Goal: Task Accomplishment & Management: Complete application form

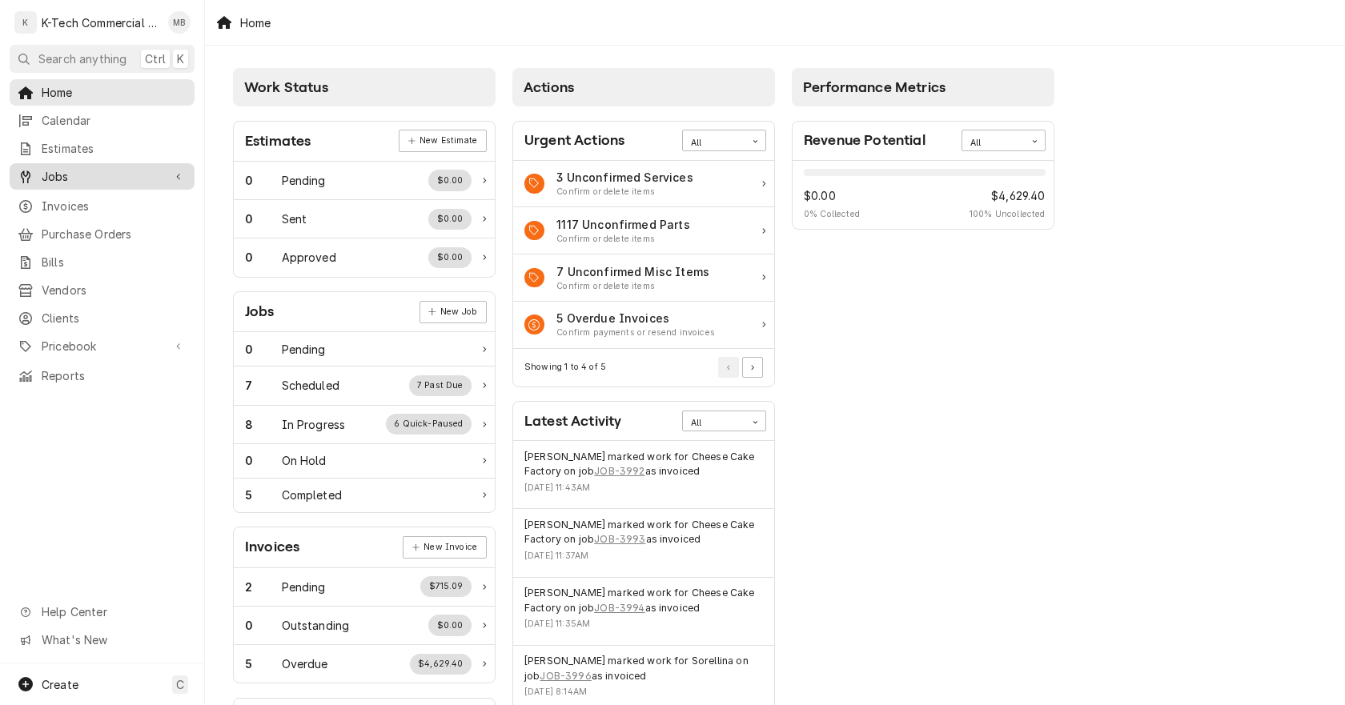
click at [78, 168] on span "Jobs" at bounding box center [102, 176] width 121 height 17
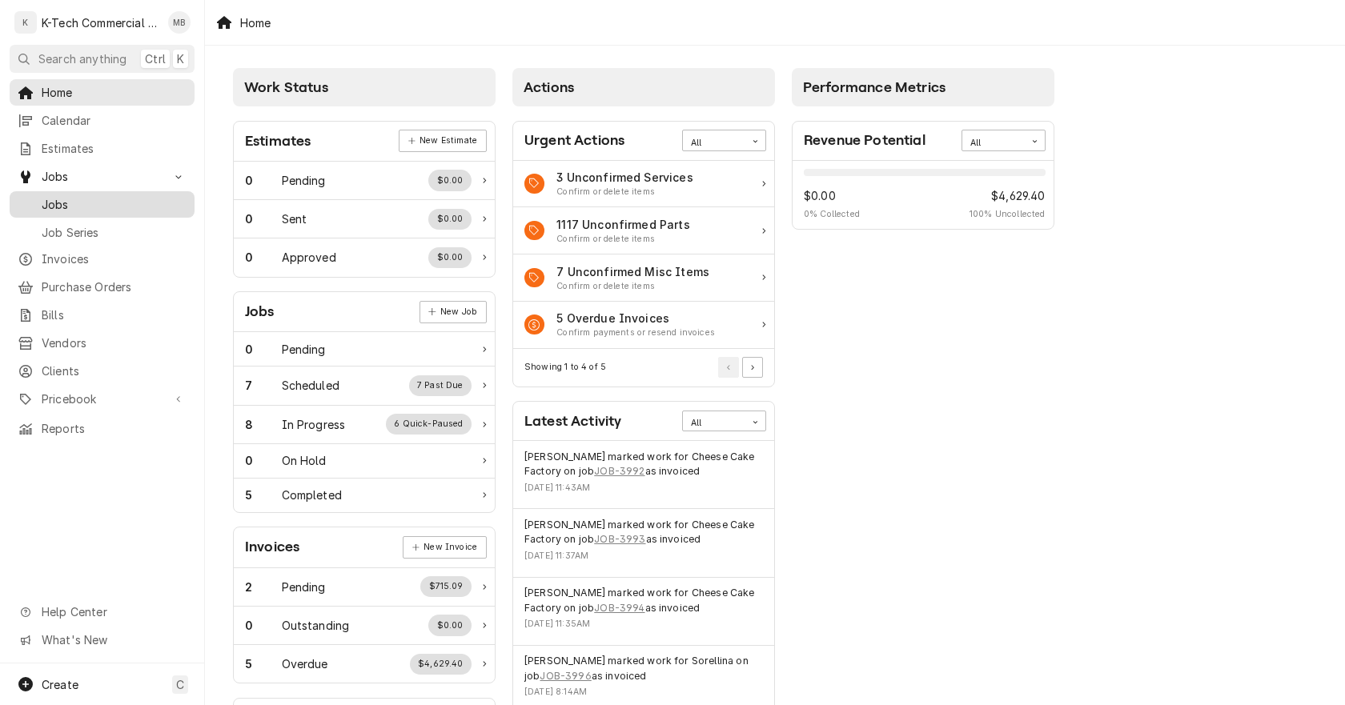
click at [72, 197] on span "Jobs" at bounding box center [114, 204] width 145 height 17
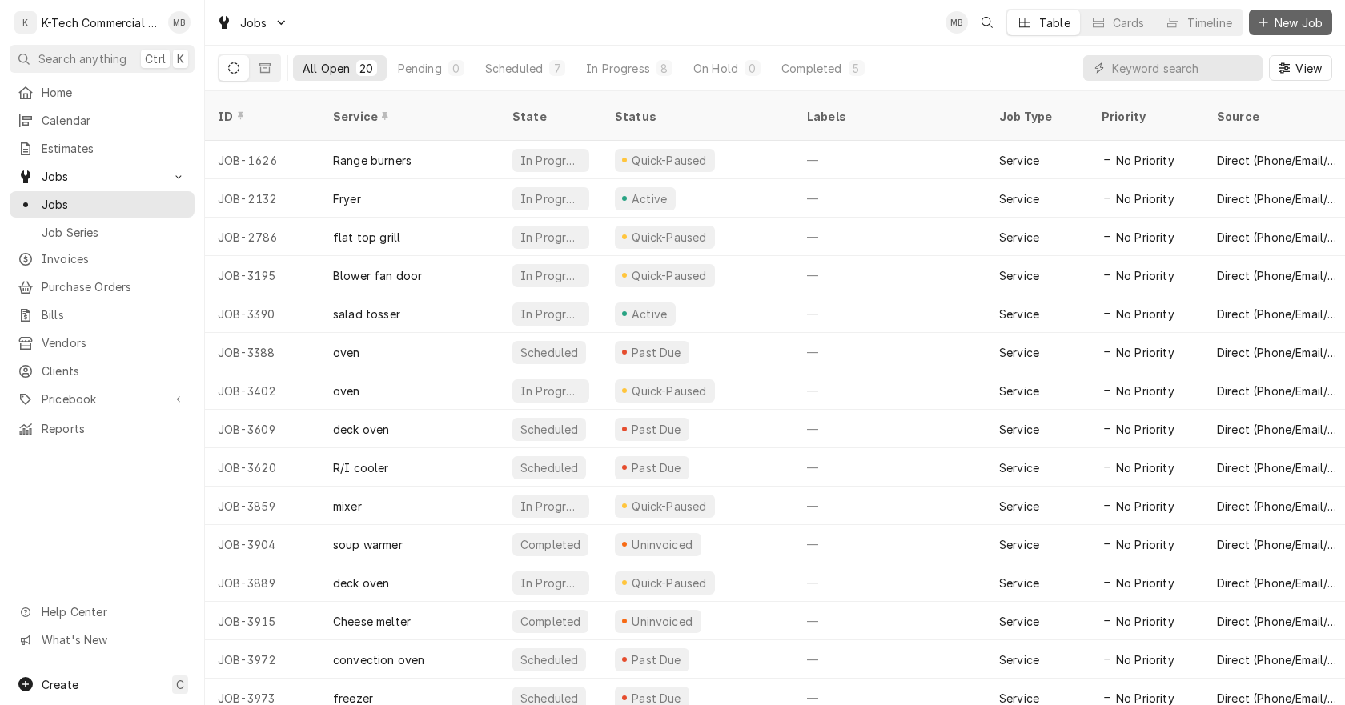
click at [1284, 25] on span "New Job" at bounding box center [1299, 22] width 54 height 17
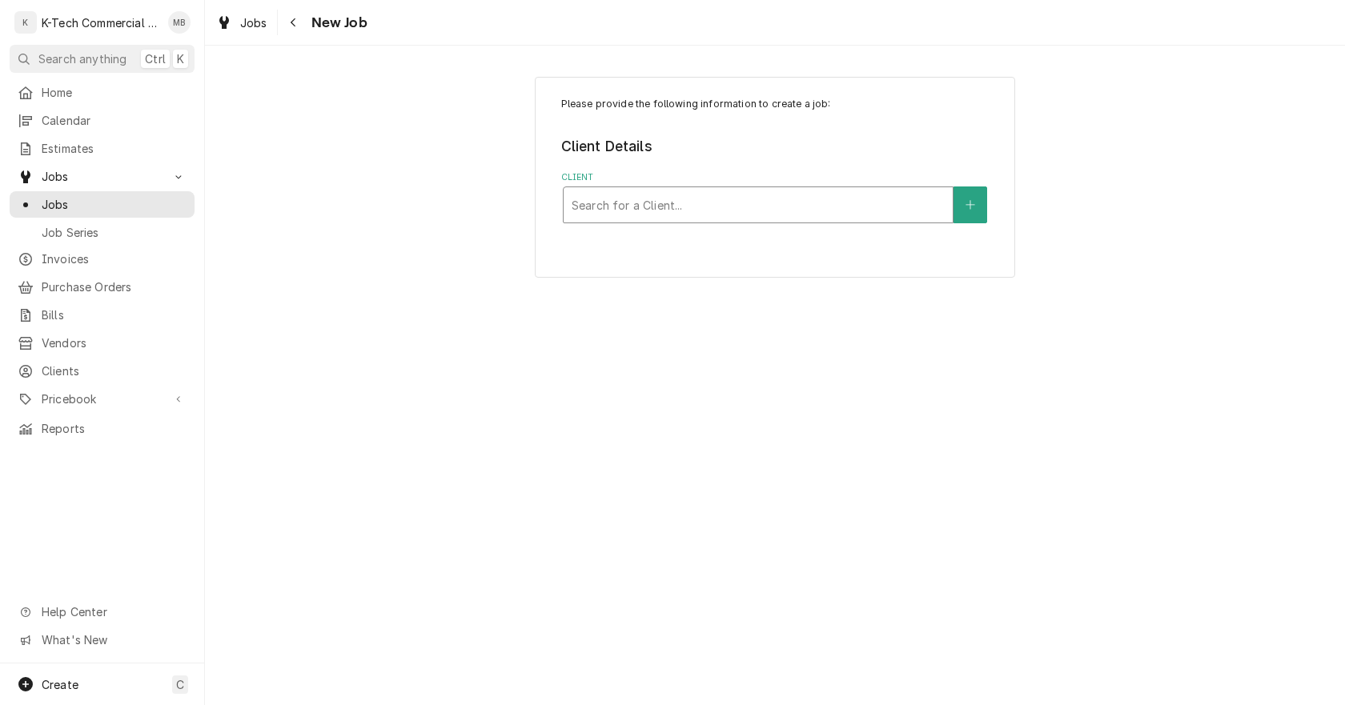
click at [846, 223] on div "Search for a Client..." at bounding box center [758, 205] width 391 height 37
type input "legal"
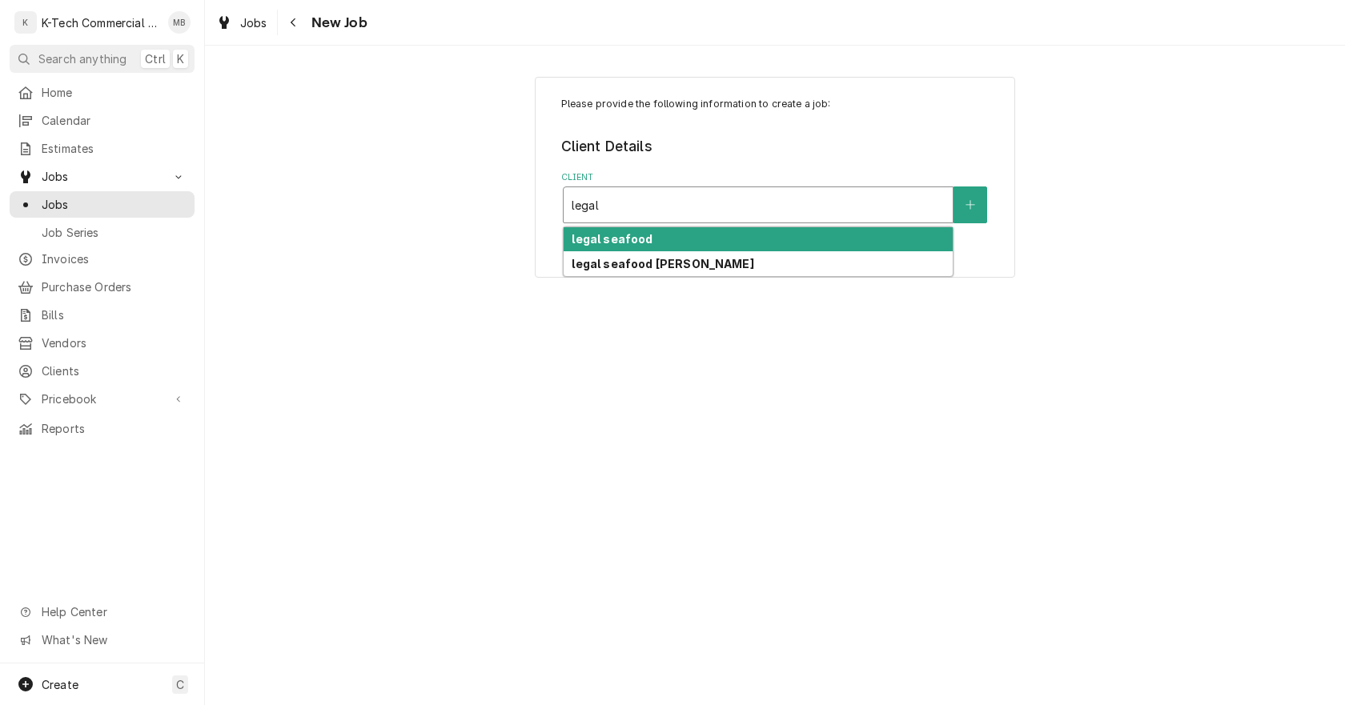
click at [604, 242] on strong "legal seafood" at bounding box center [612, 239] width 81 height 14
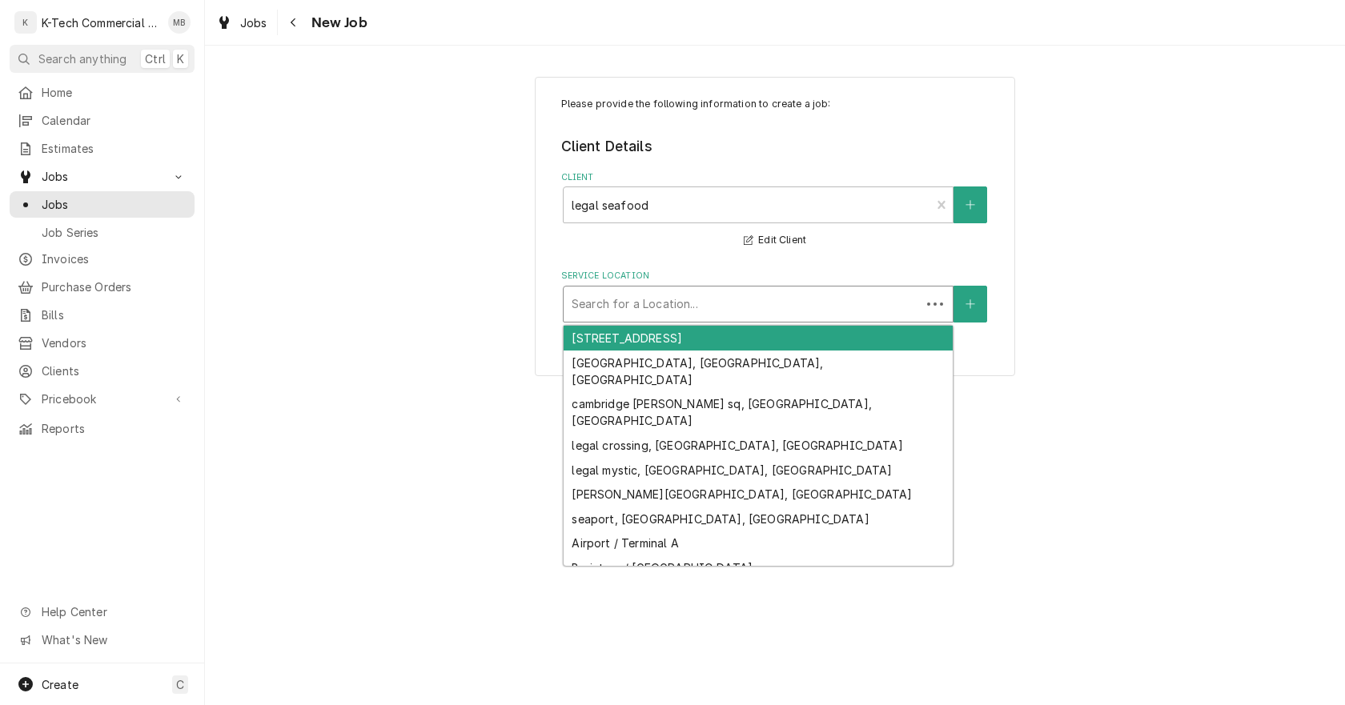
click at [738, 299] on div "Service Location" at bounding box center [742, 304] width 341 height 29
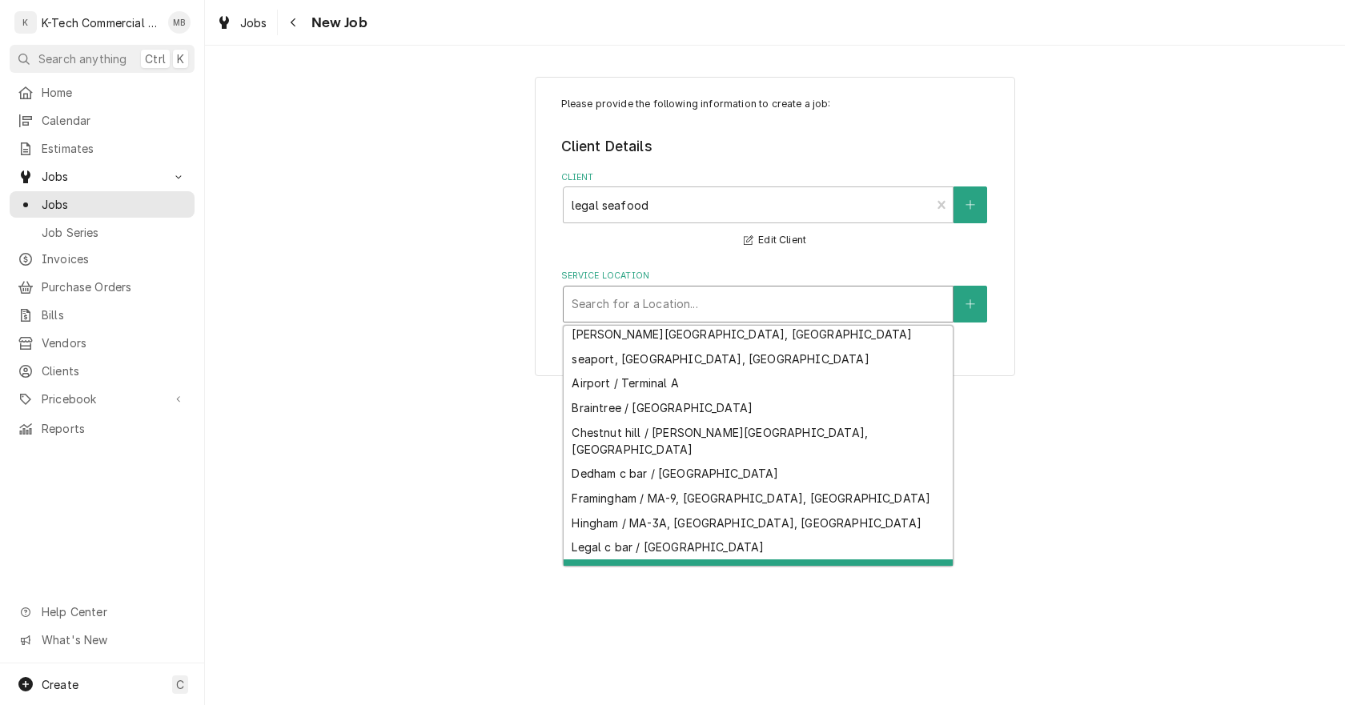
scroll to position [226, 0]
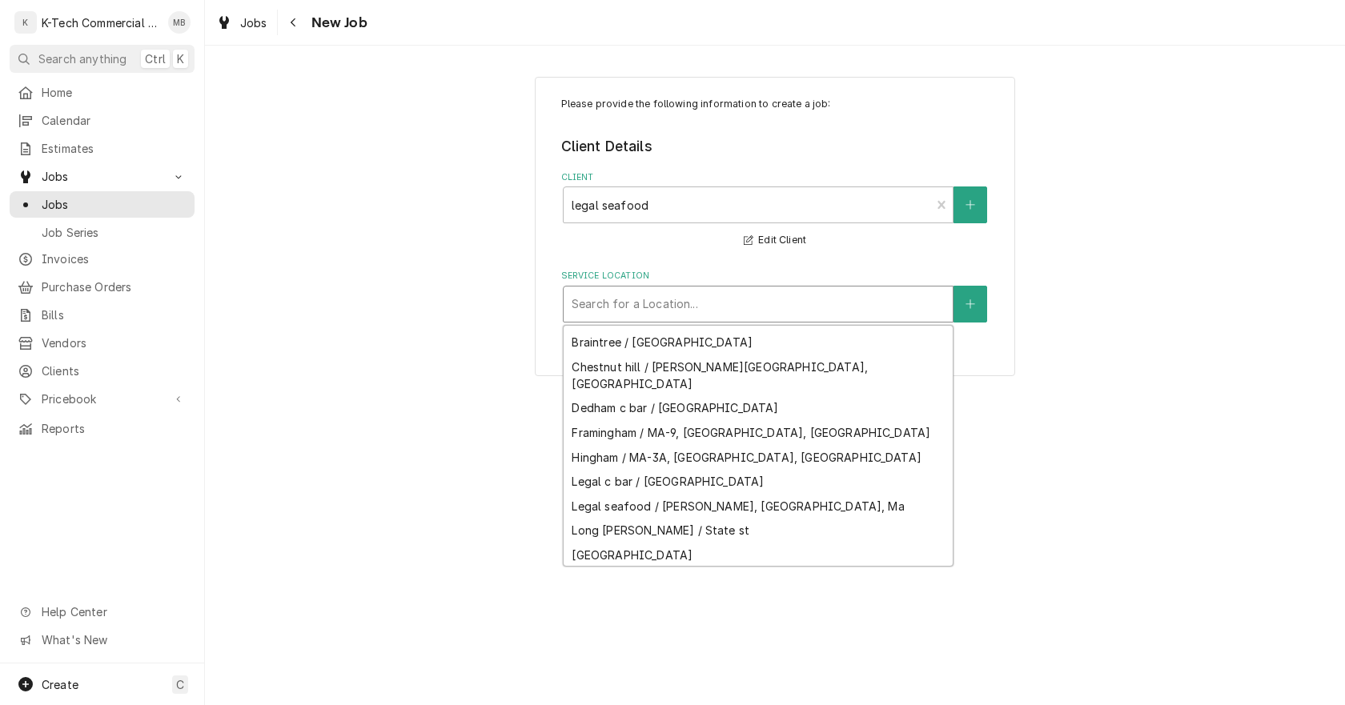
click at [709, 568] on div "Peabody / Peabody ma" at bounding box center [758, 580] width 389 height 25
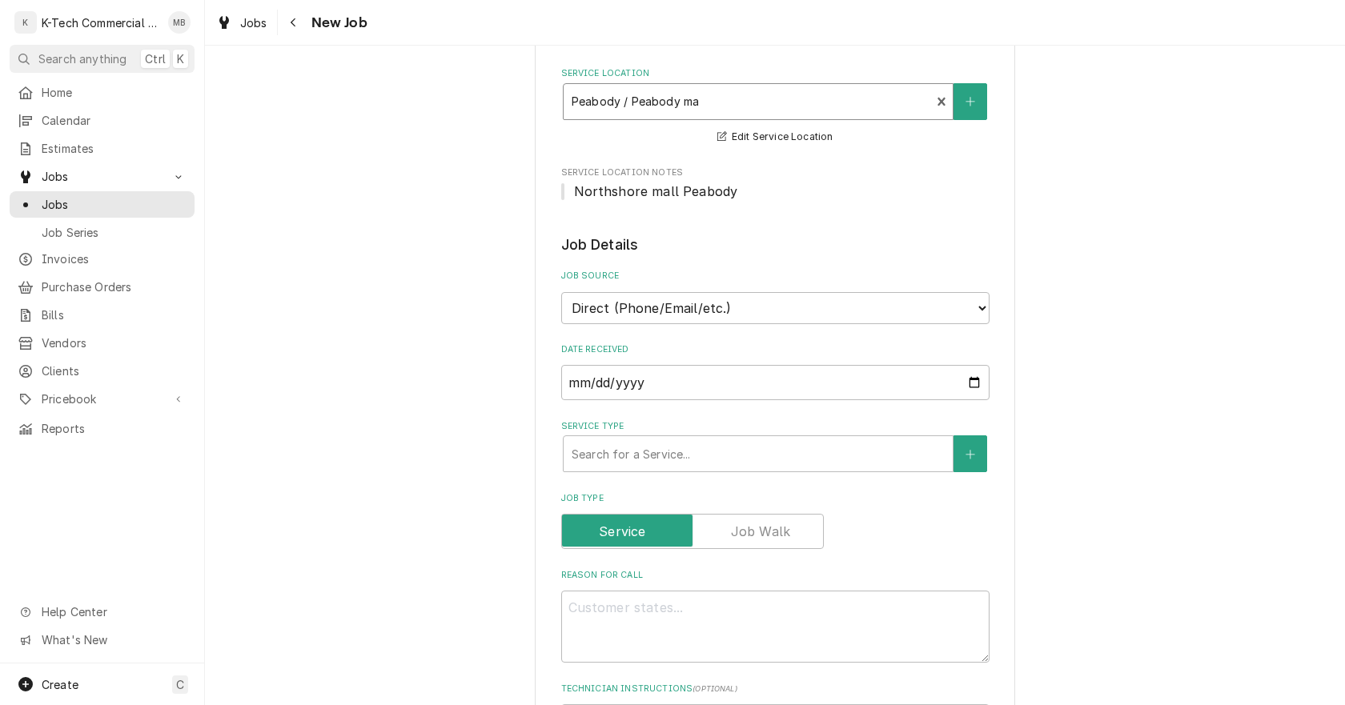
scroll to position [240, 0]
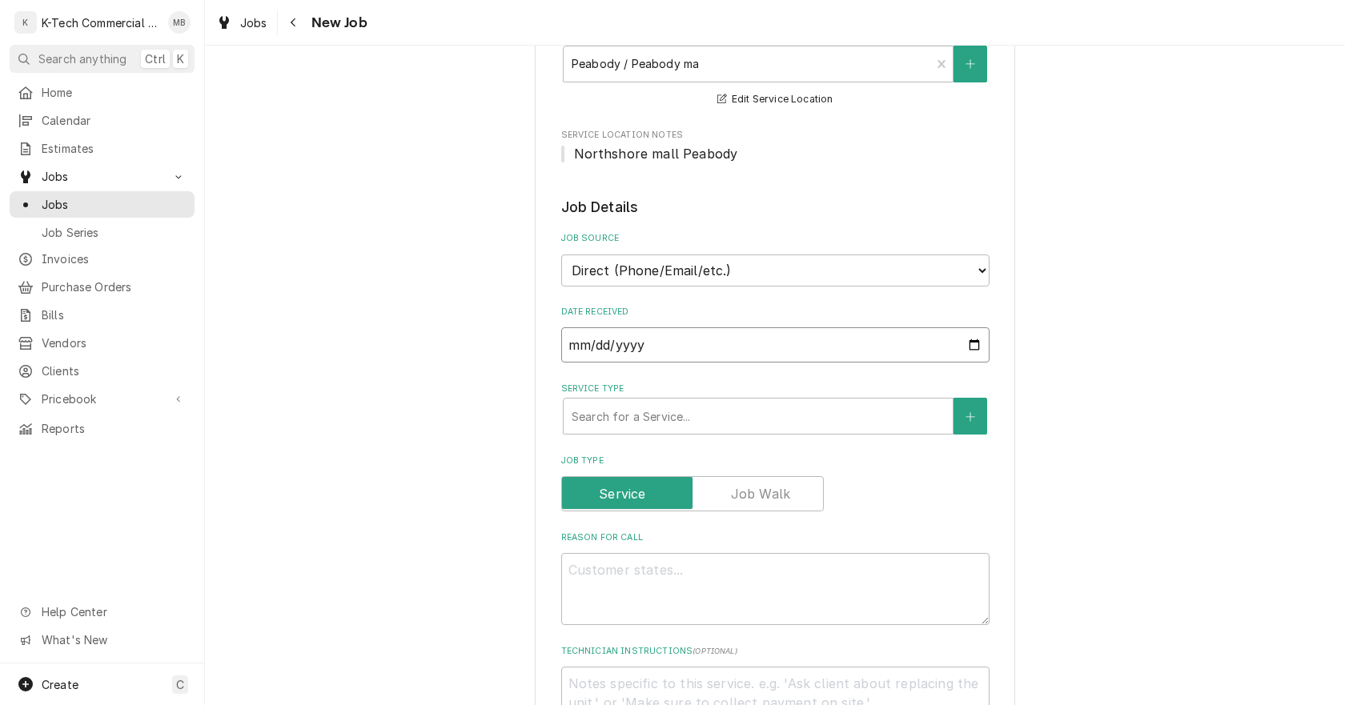
click at [971, 346] on input "2025-08-27" at bounding box center [775, 345] width 428 height 35
type input "2025-08-25"
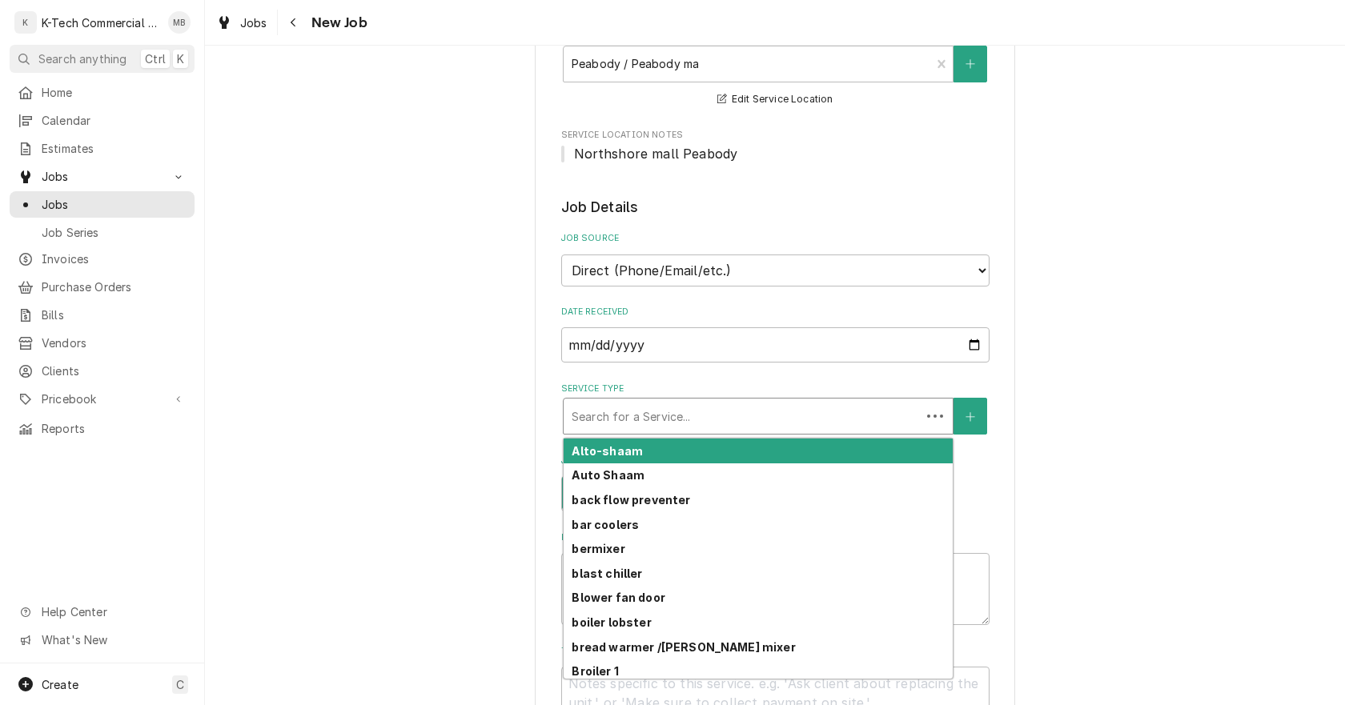
click at [698, 426] on div "Service Type" at bounding box center [742, 416] width 341 height 29
type textarea "x"
type input "t"
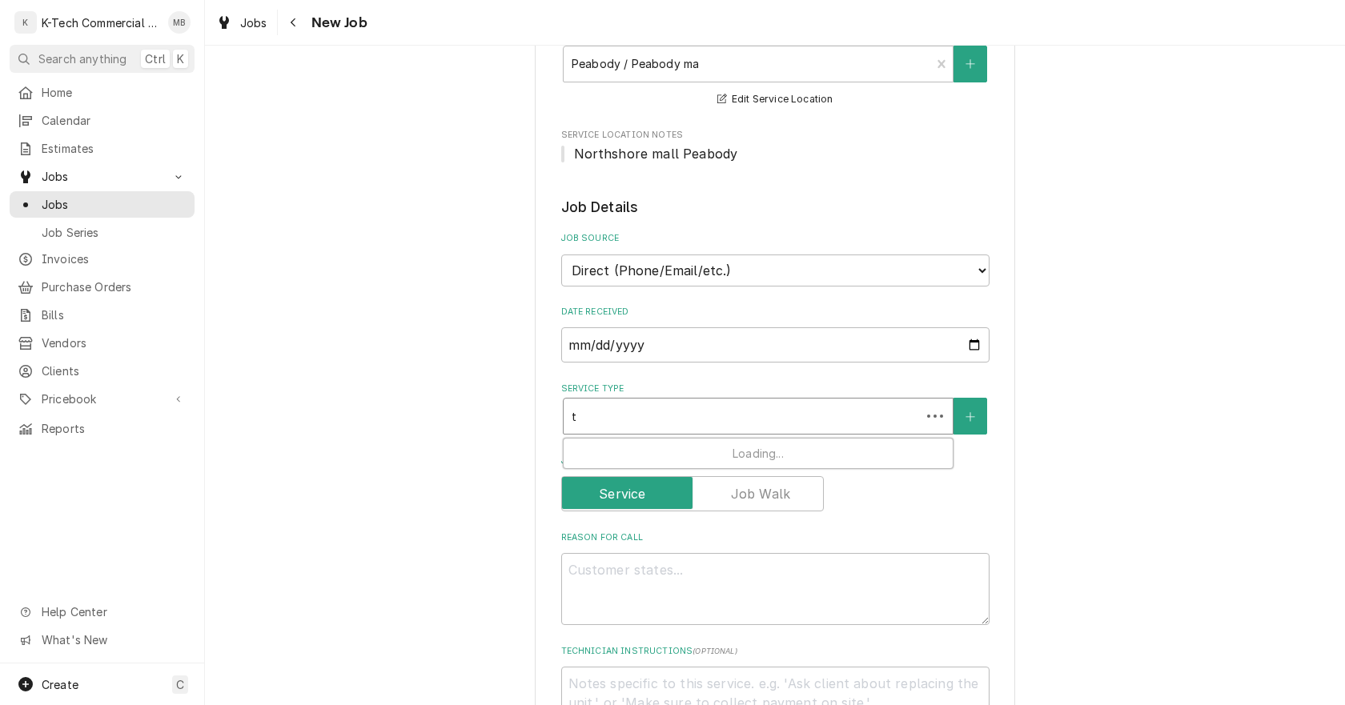
type textarea "x"
type input "to"
type textarea "x"
type input "toa"
type textarea "x"
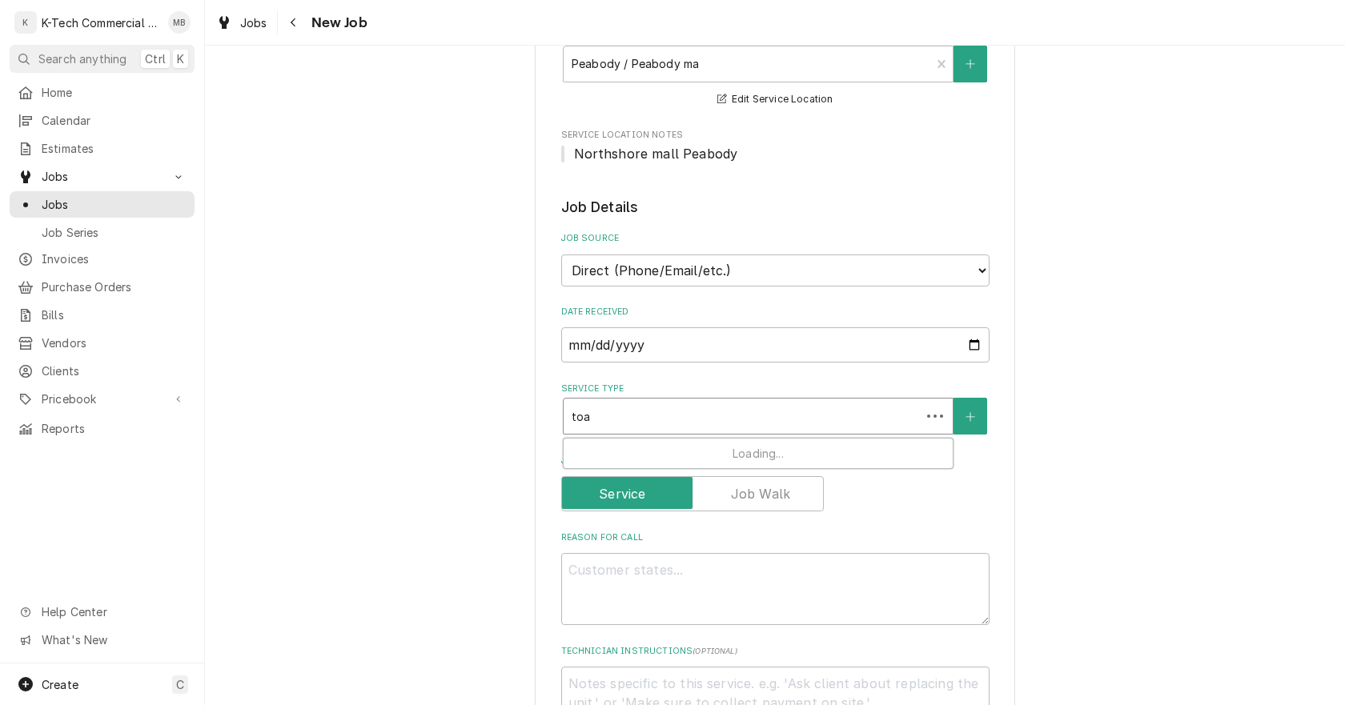
type input "toas"
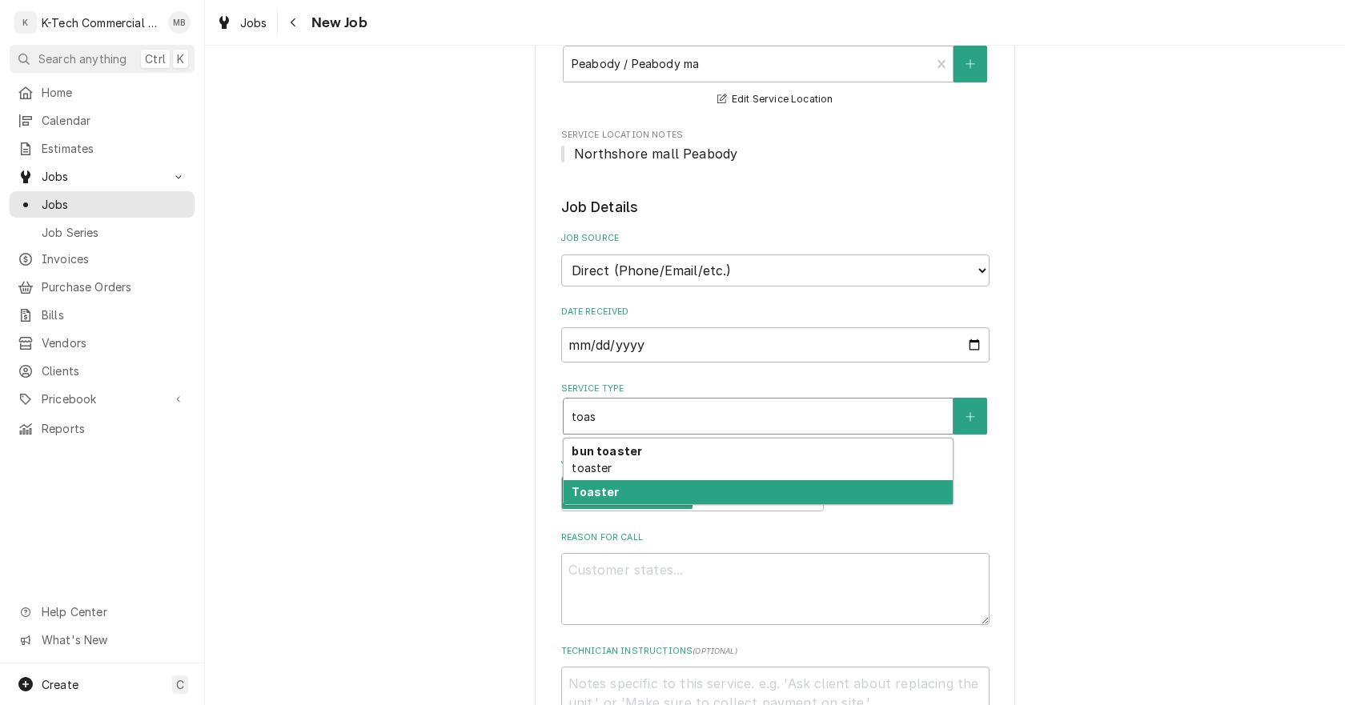
click at [629, 488] on div "Toaster" at bounding box center [758, 492] width 389 height 25
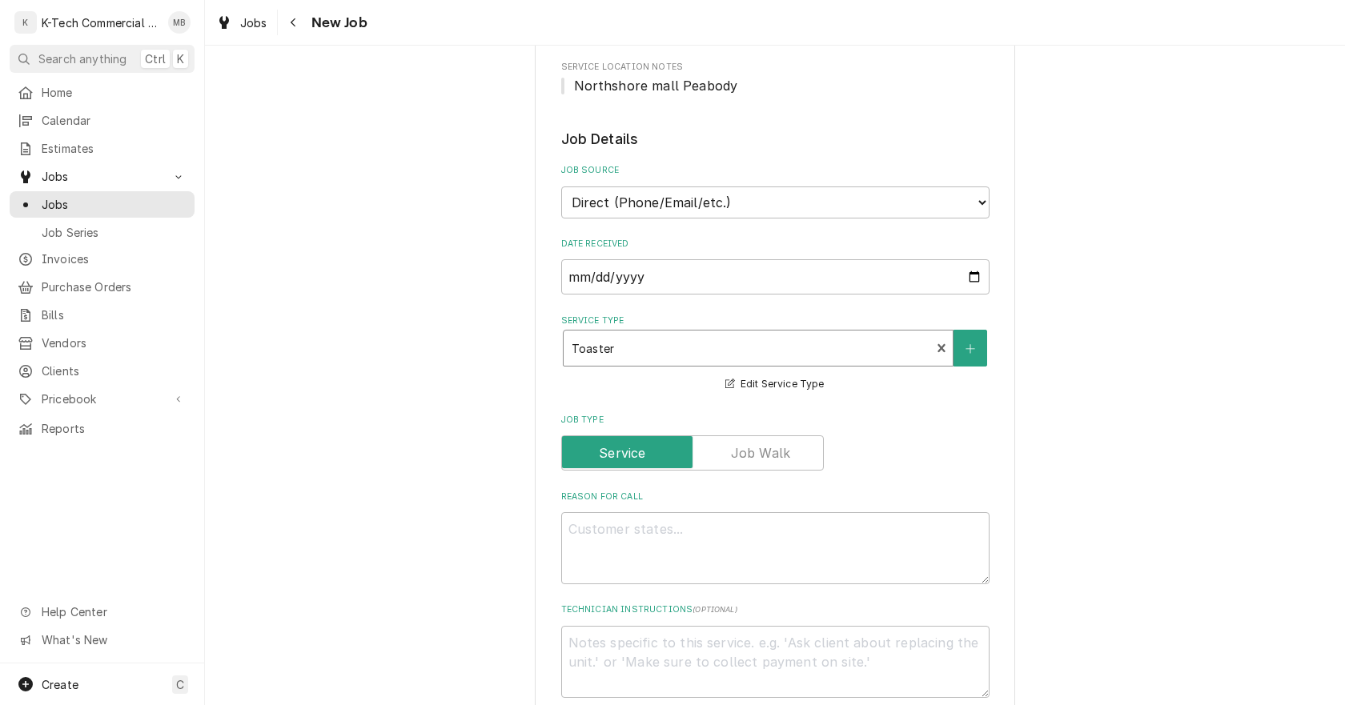
scroll to position [400, 0]
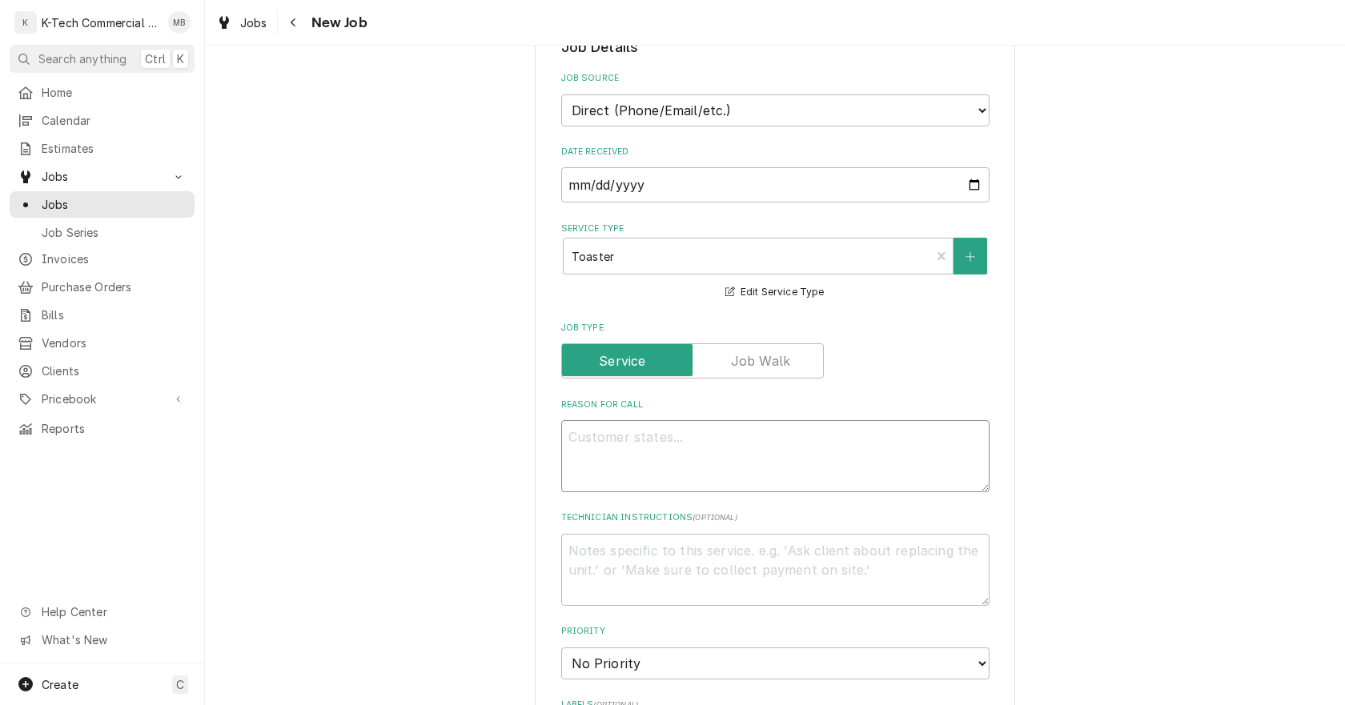
click at [720, 474] on textarea "Reason For Call" at bounding box center [775, 456] width 428 height 72
type textarea "x"
type textarea "T"
type textarea "x"
type textarea "To"
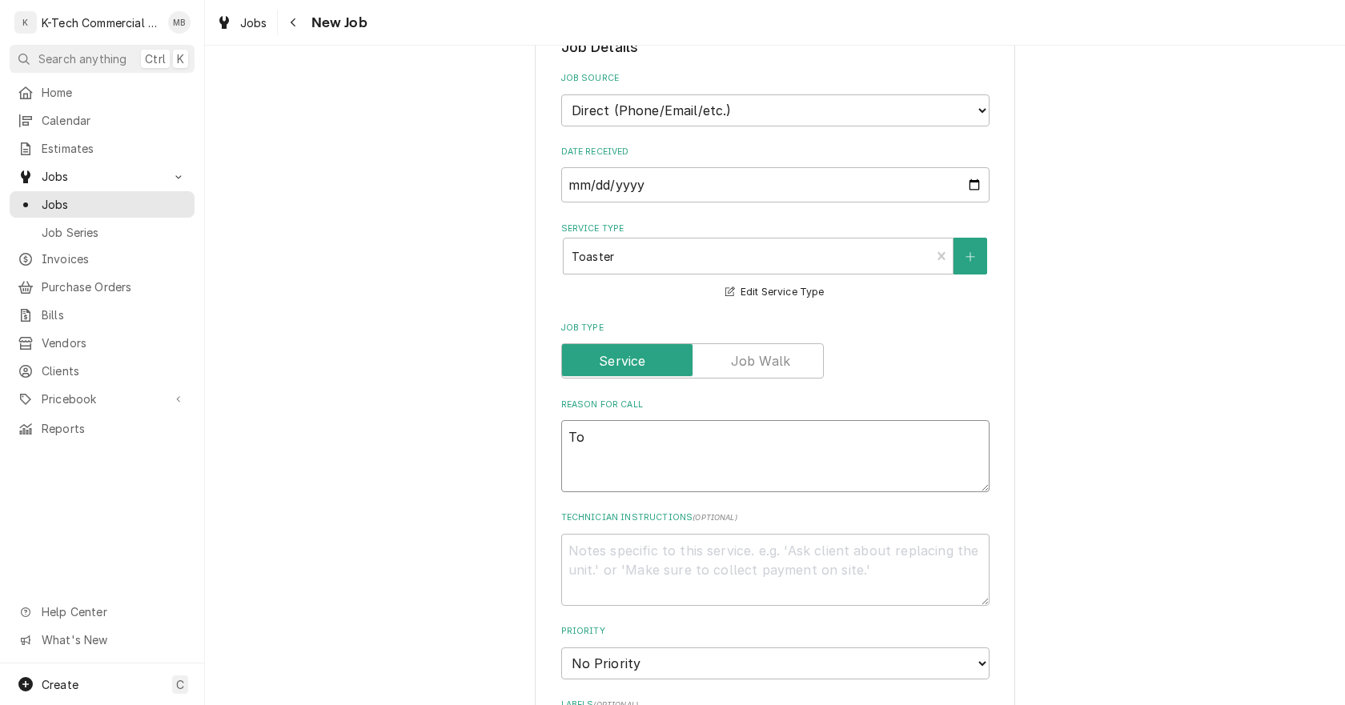
type textarea "x"
type textarea "Toa"
type textarea "x"
type textarea "Toas"
type textarea "x"
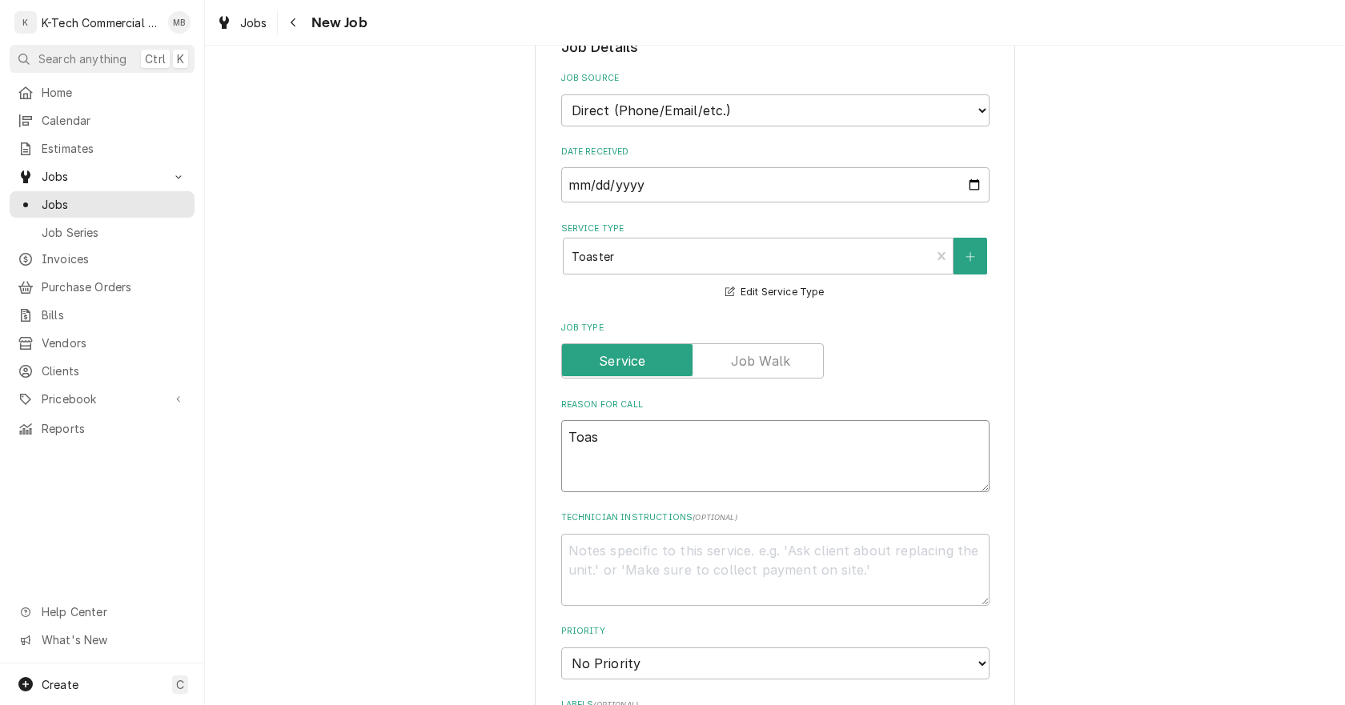
type textarea "Toast"
type textarea "x"
type textarea "Toaste"
type textarea "x"
type textarea "Toastes"
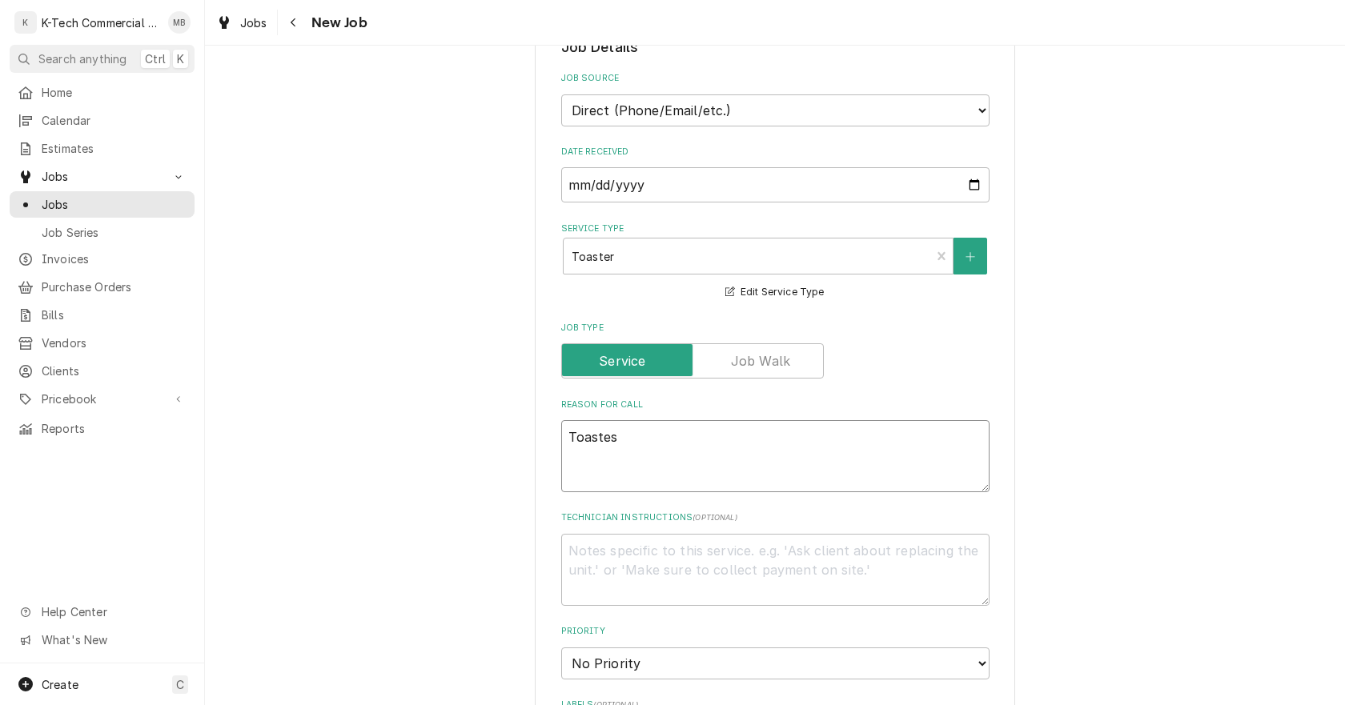
type textarea "x"
type textarea "Toastes"
type textarea "x"
type textarea "Toastes i"
type textarea "x"
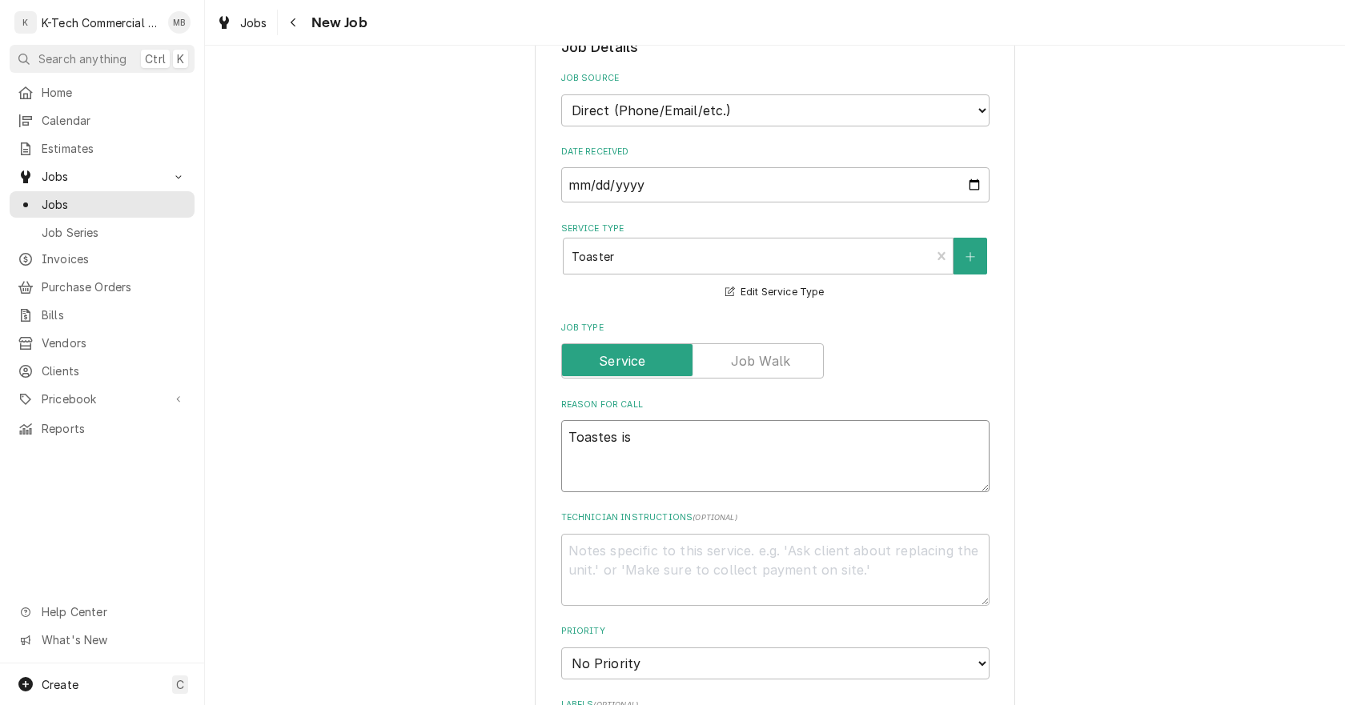
type textarea "Toastes is"
type textarea "x"
type textarea "Toastes is n"
type textarea "x"
type textarea "Toastes is no"
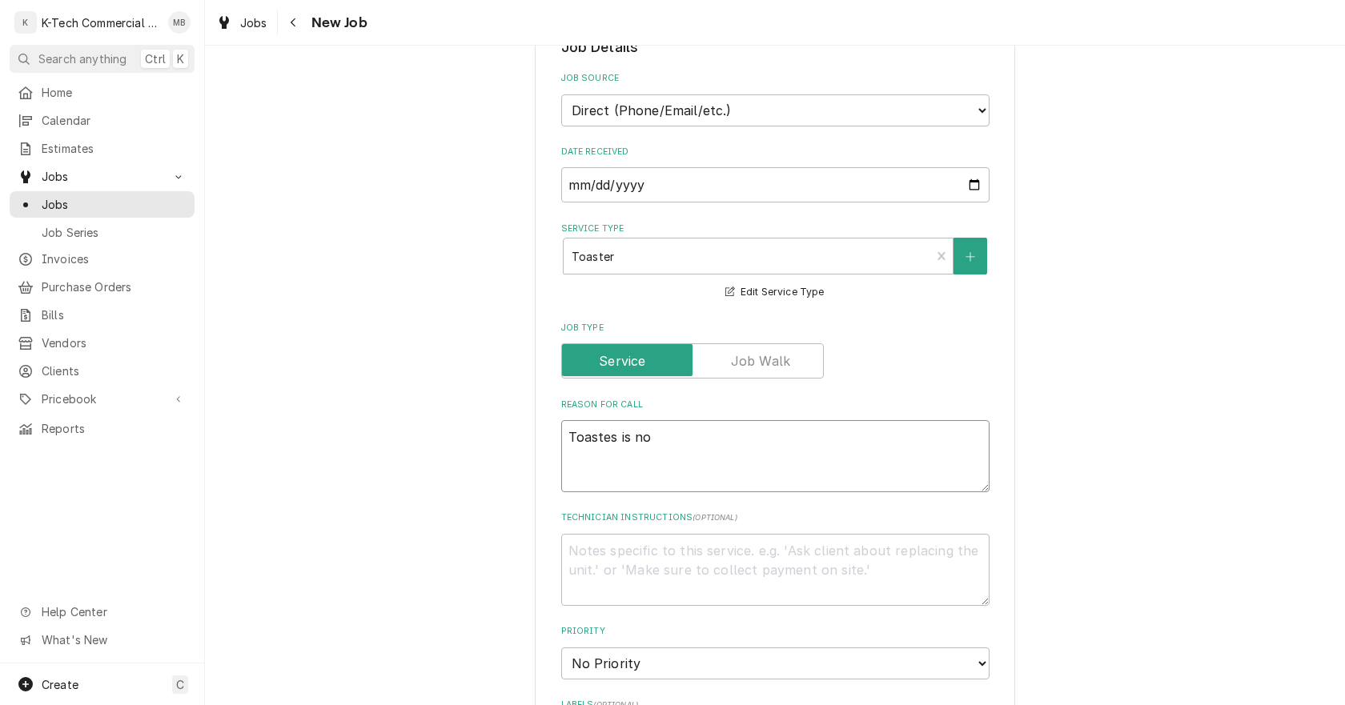
type textarea "x"
type textarea "Toastes is not"
type textarea "x"
type textarea "Toastes is not"
type textarea "x"
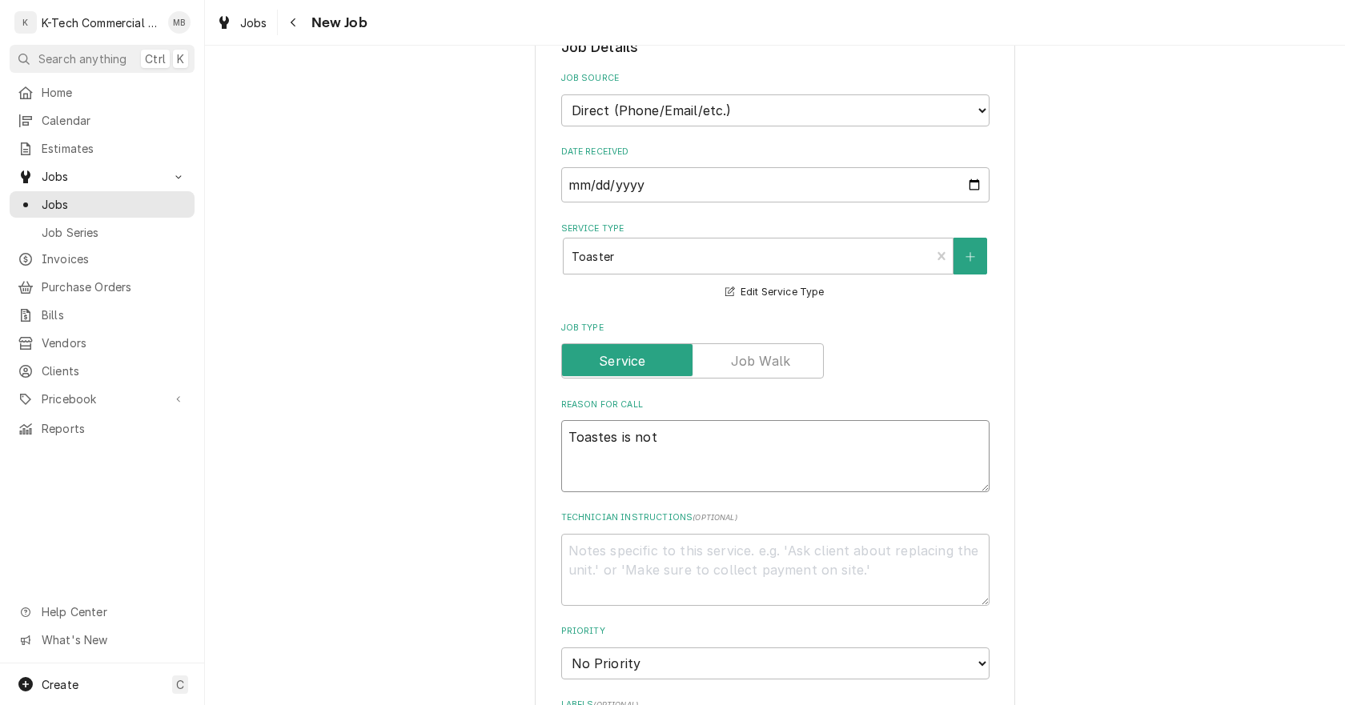
type textarea "Toastes is not w"
type textarea "x"
type textarea "Toastes is not wo"
type textarea "x"
type textarea "Toastes is not wor"
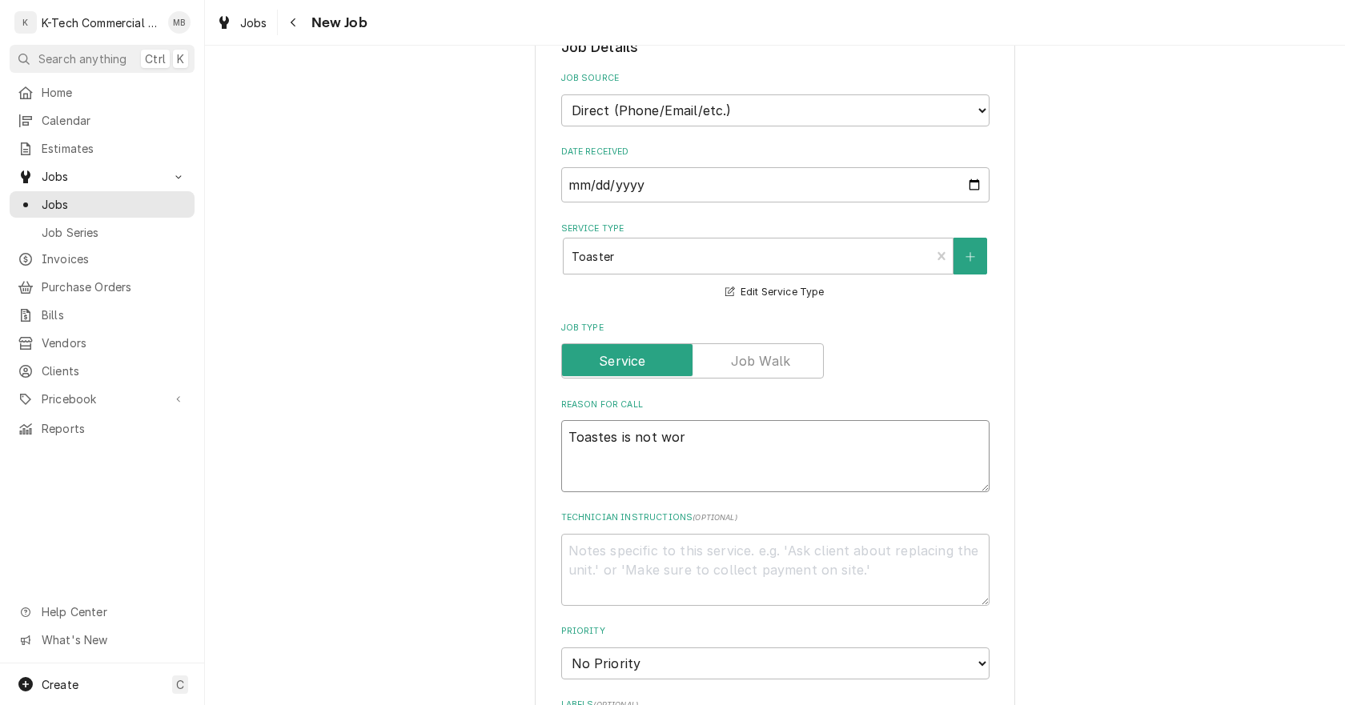
type textarea "x"
type textarea "Toastes is not work"
type textarea "x"
type textarea "Toastes is not worki"
type textarea "x"
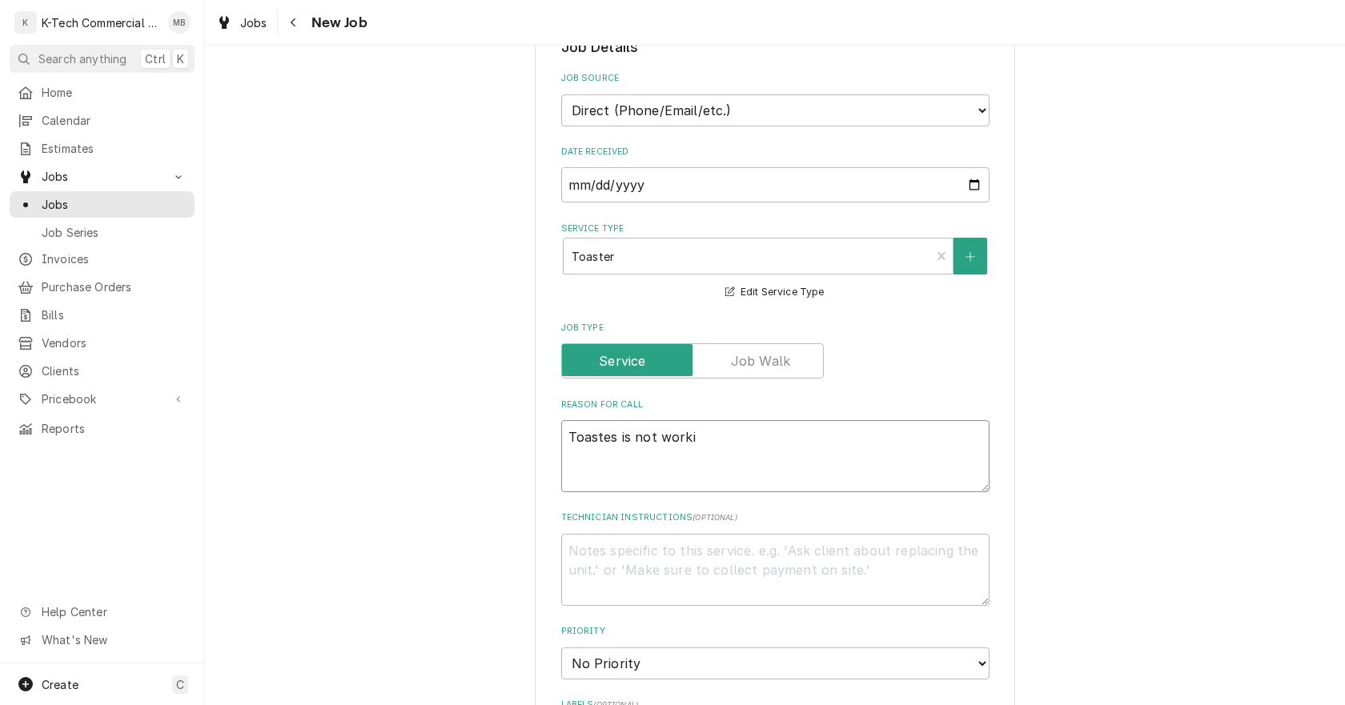
type textarea "Toastes is not workin"
type textarea "x"
type textarea "Toastes is not working"
click at [607, 443] on textarea "Toastes is not working" at bounding box center [775, 456] width 428 height 72
type textarea "x"
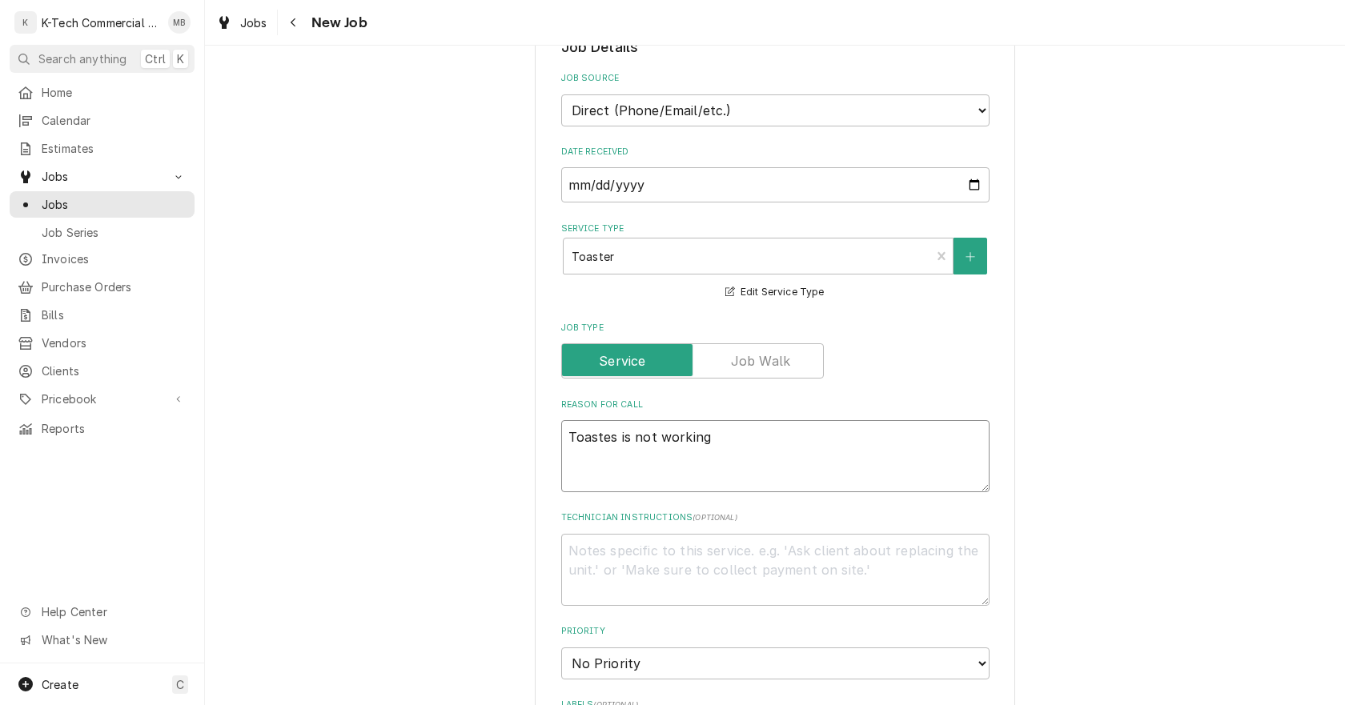
type textarea "Toaste is not working"
type textarea "x"
type textarea "Toaster is not working"
type textarea "x"
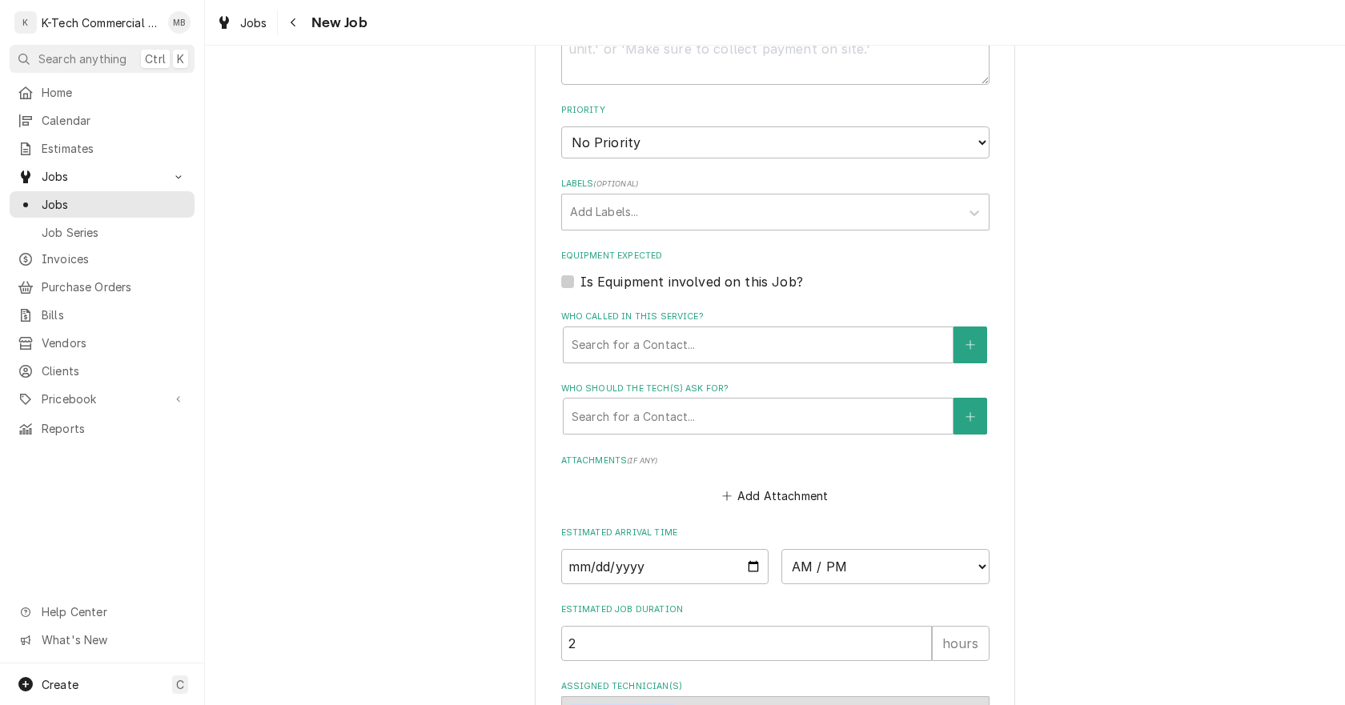
scroll to position [1088, 0]
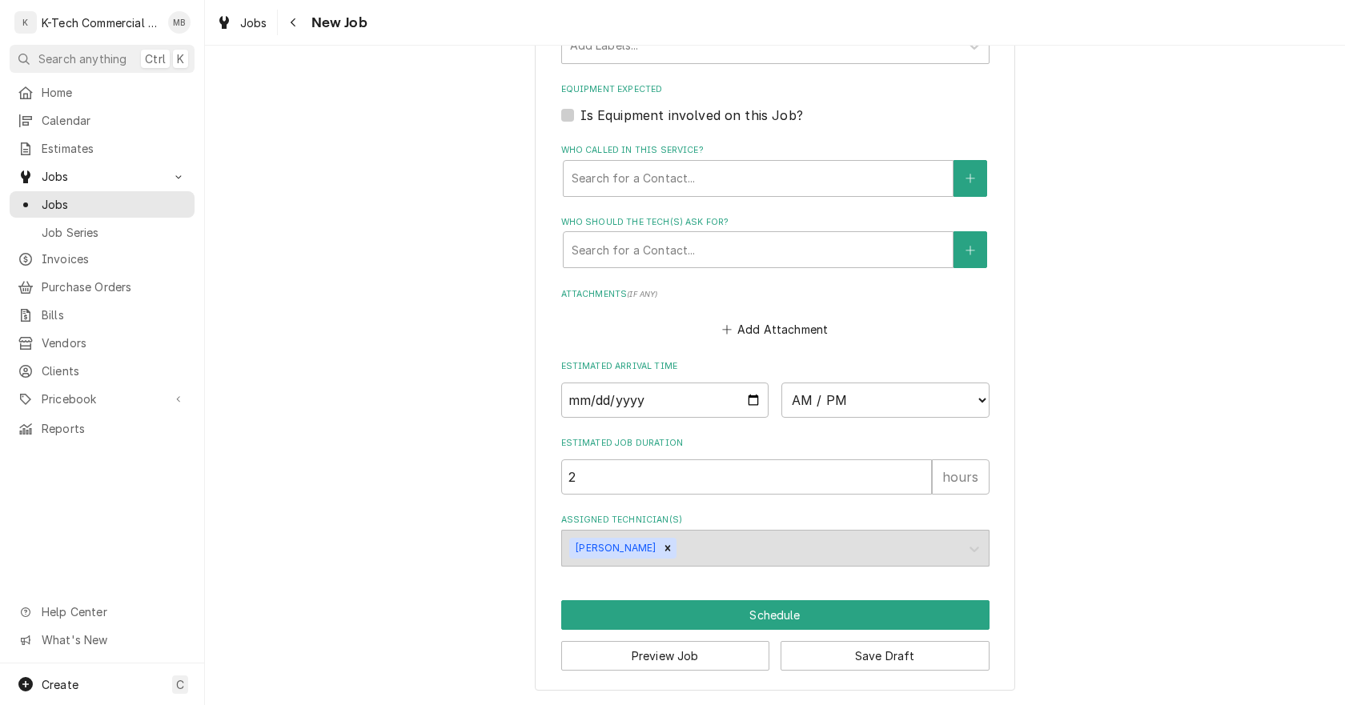
type textarea "Toaster is not working"
click at [746, 401] on input "Date" at bounding box center [665, 400] width 208 height 35
type textarea "x"
type input "2025-08-25"
type textarea "x"
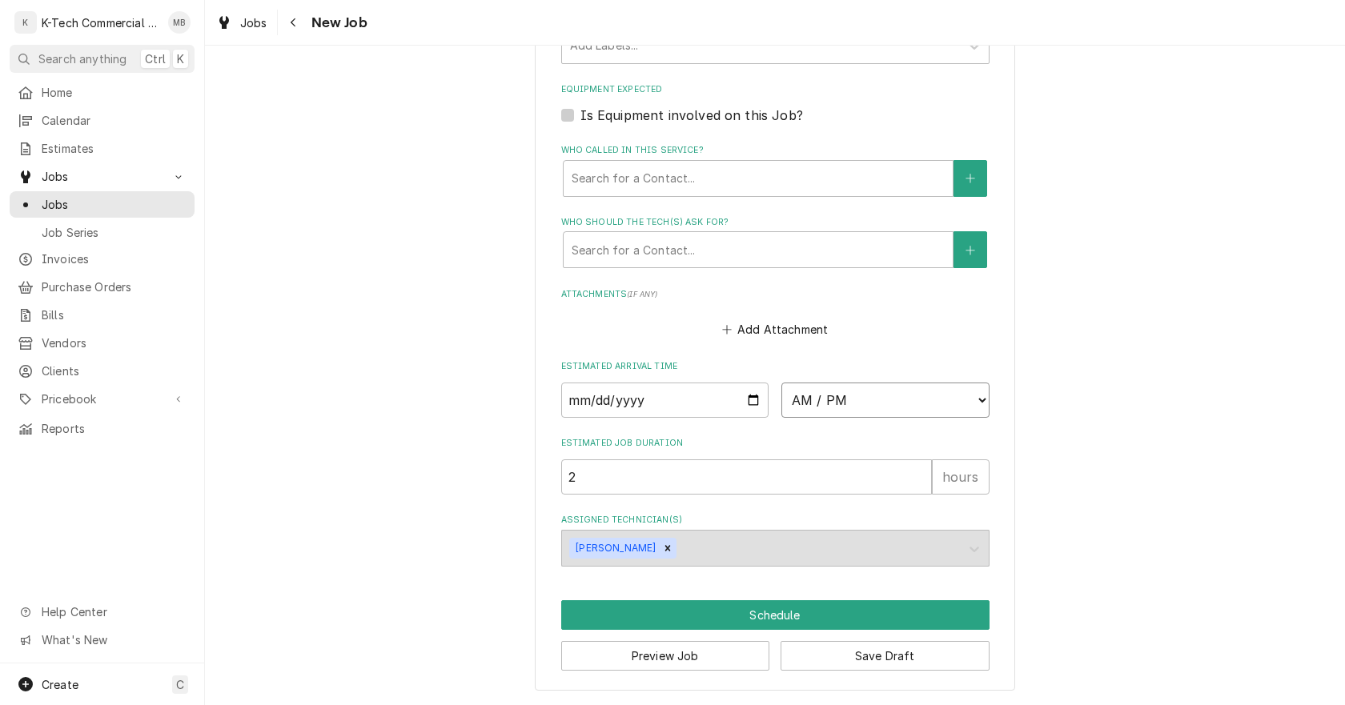
click at [852, 400] on select "AM / PM 6:00 AM 6:15 AM 6:30 AM 6:45 AM 7:00 AM 7:15 AM 7:30 AM 7:45 AM 8:00 AM…" at bounding box center [886, 400] width 208 height 35
select select "09:00:00"
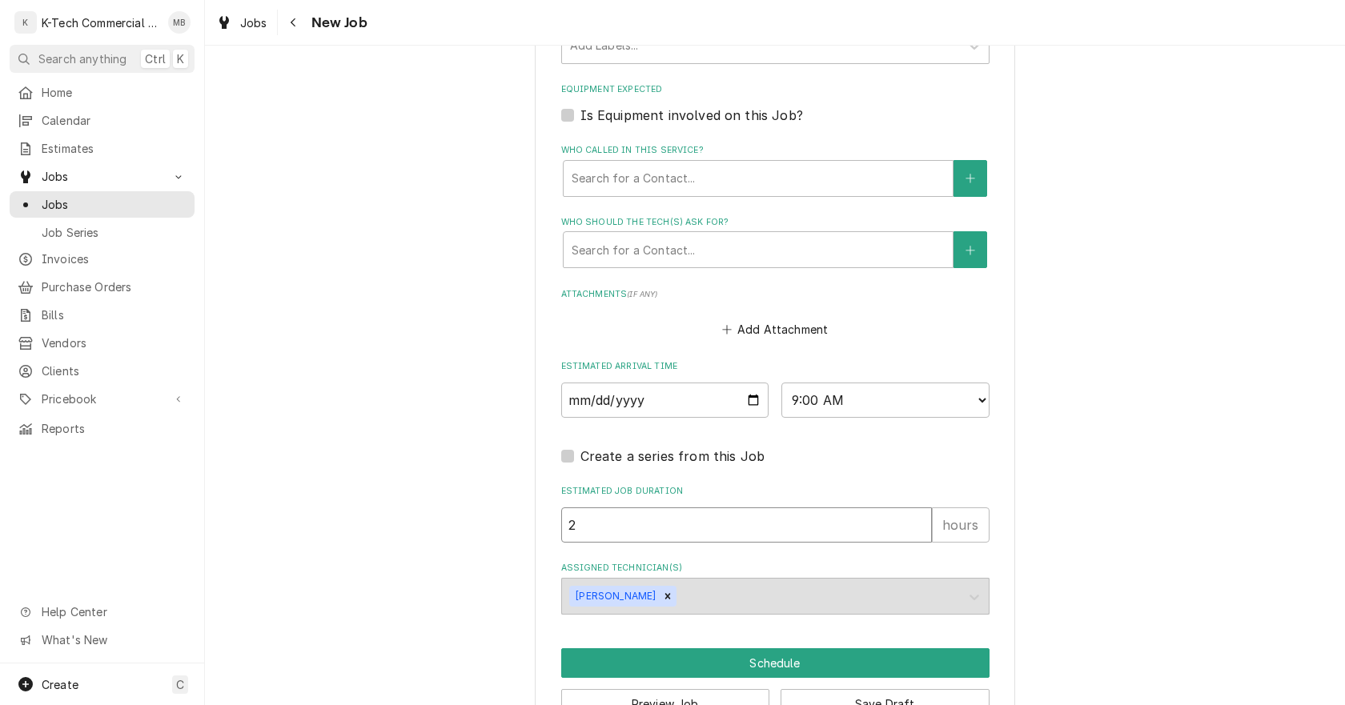
drag, startPoint x: 557, startPoint y: 540, endPoint x: 504, endPoint y: 555, distance: 55.0
type textarea "x"
type input "3"
type textarea "x"
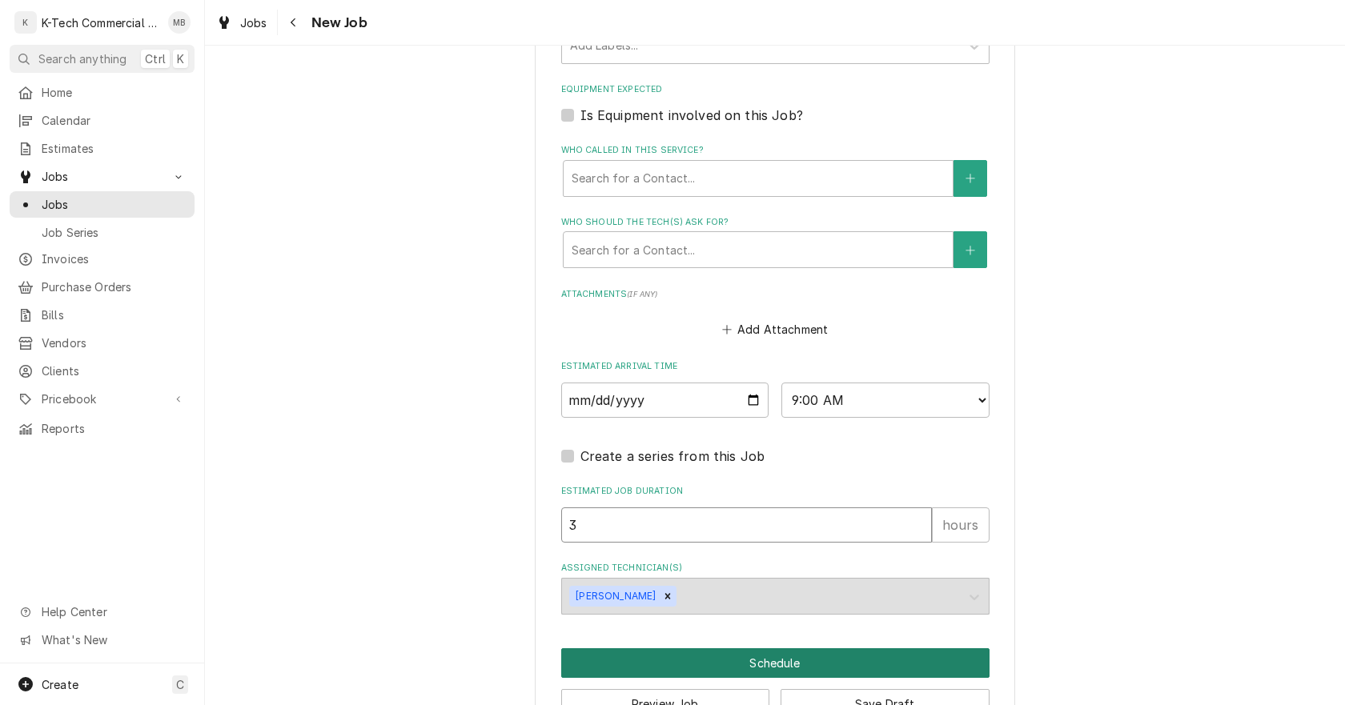
type input "3"
click at [761, 659] on button "Schedule" at bounding box center [775, 664] width 428 height 30
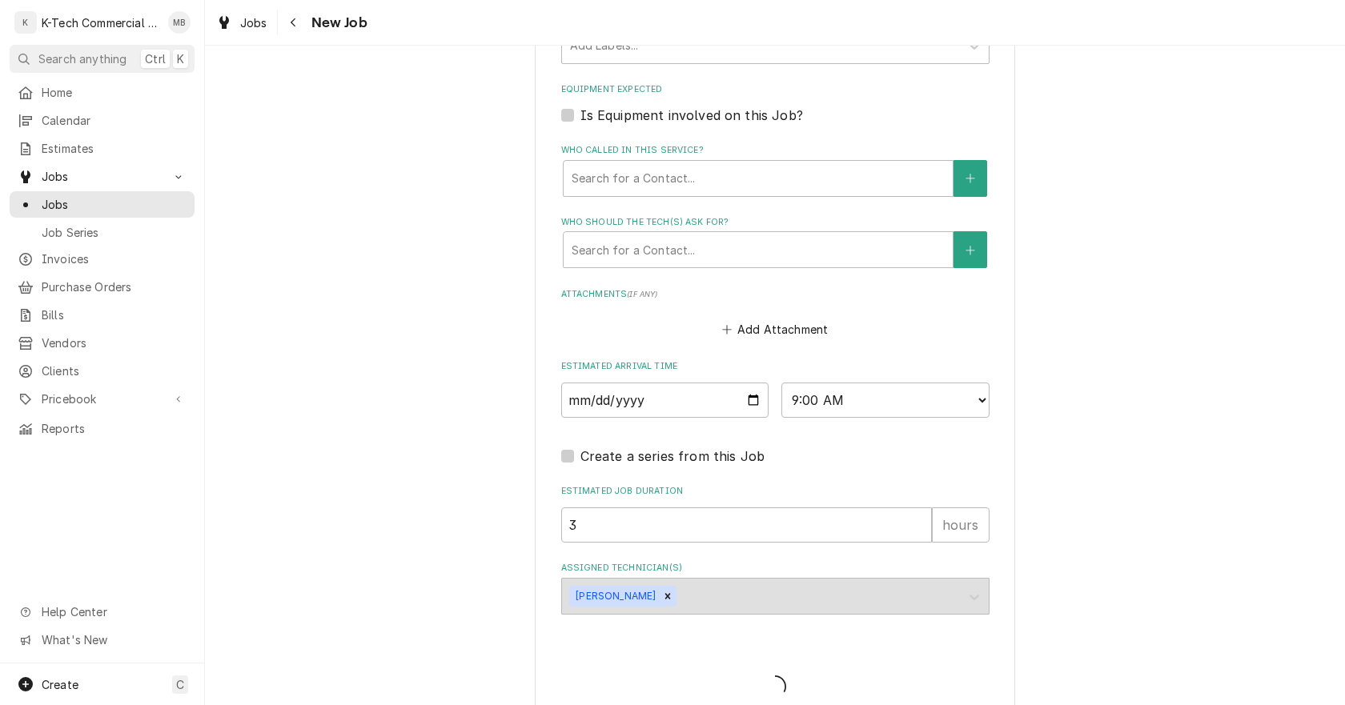
type textarea "x"
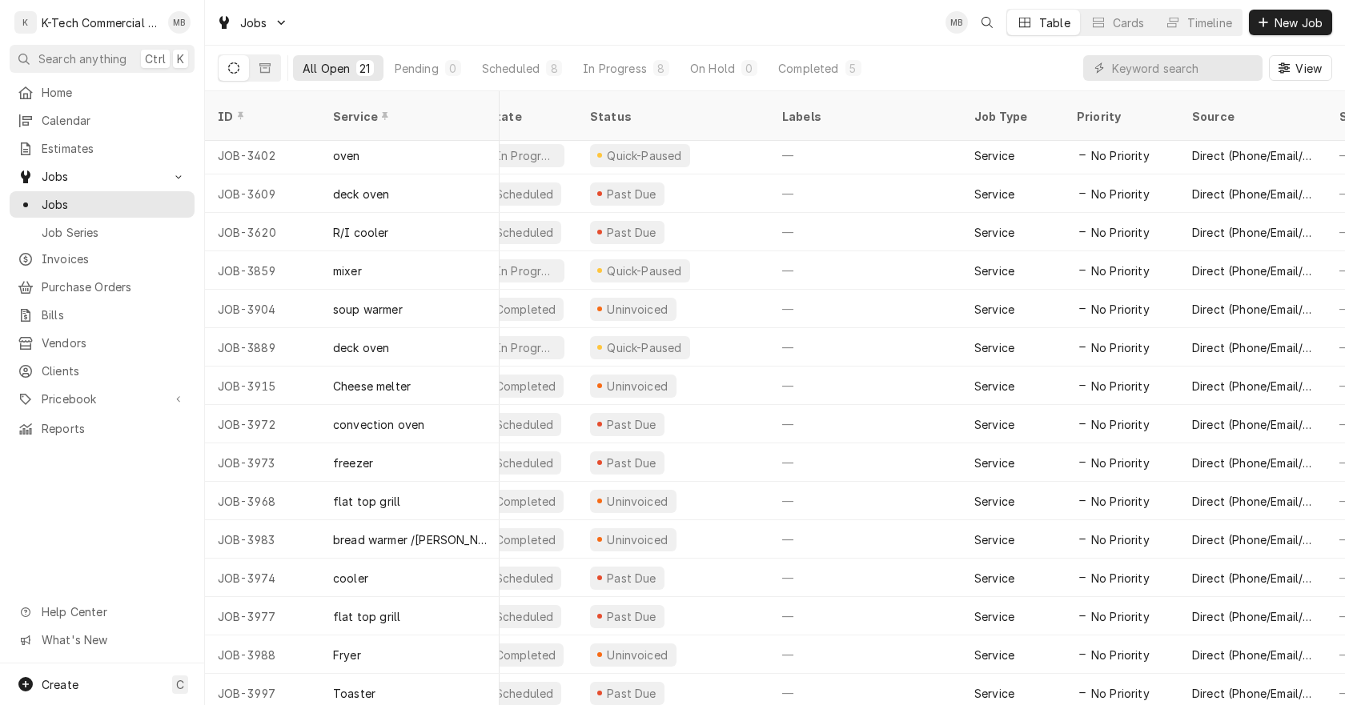
scroll to position [235, 0]
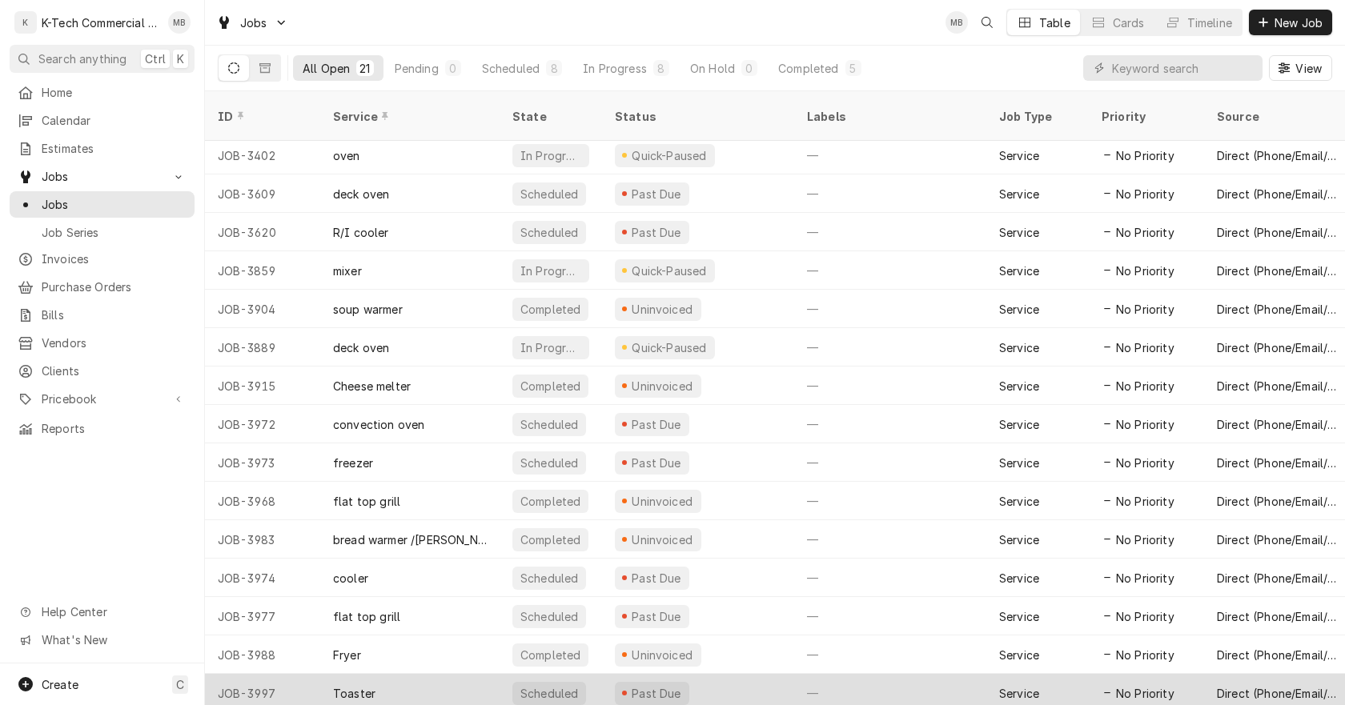
click at [720, 674] on div "Past Due" at bounding box center [698, 693] width 192 height 38
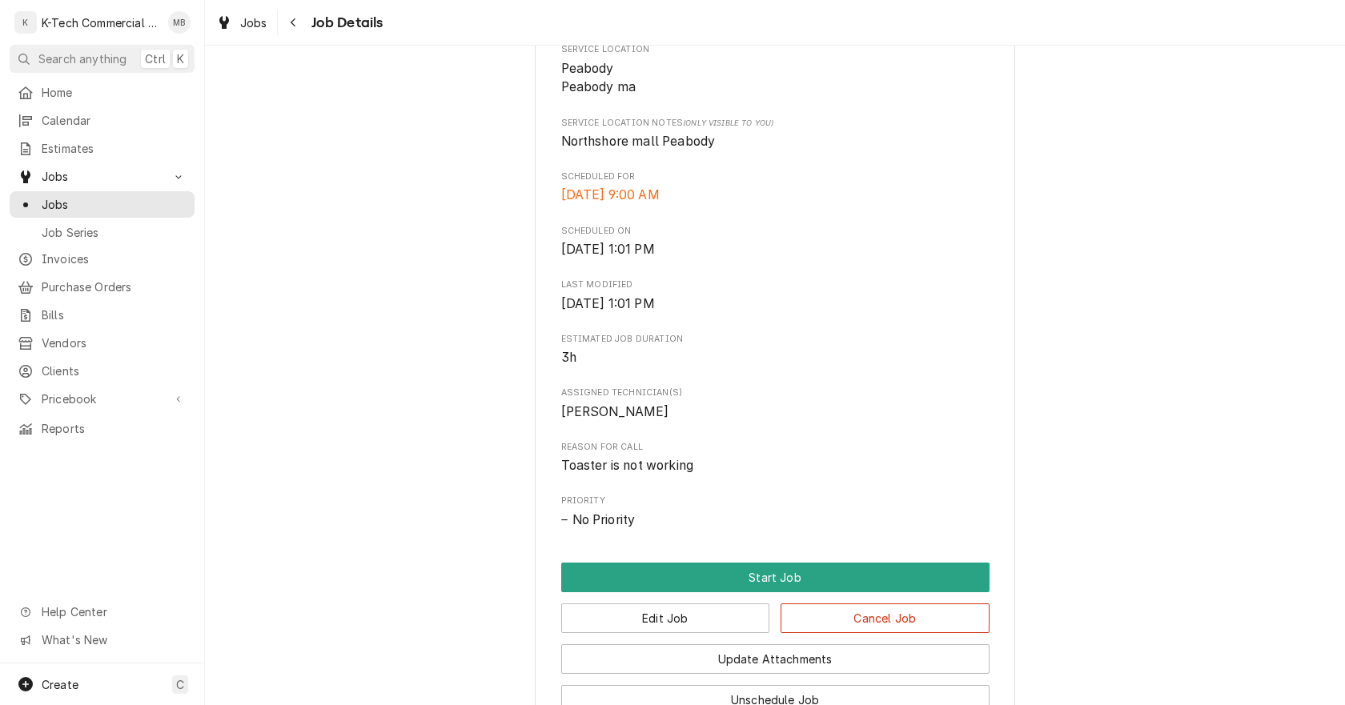
scroll to position [400, 0]
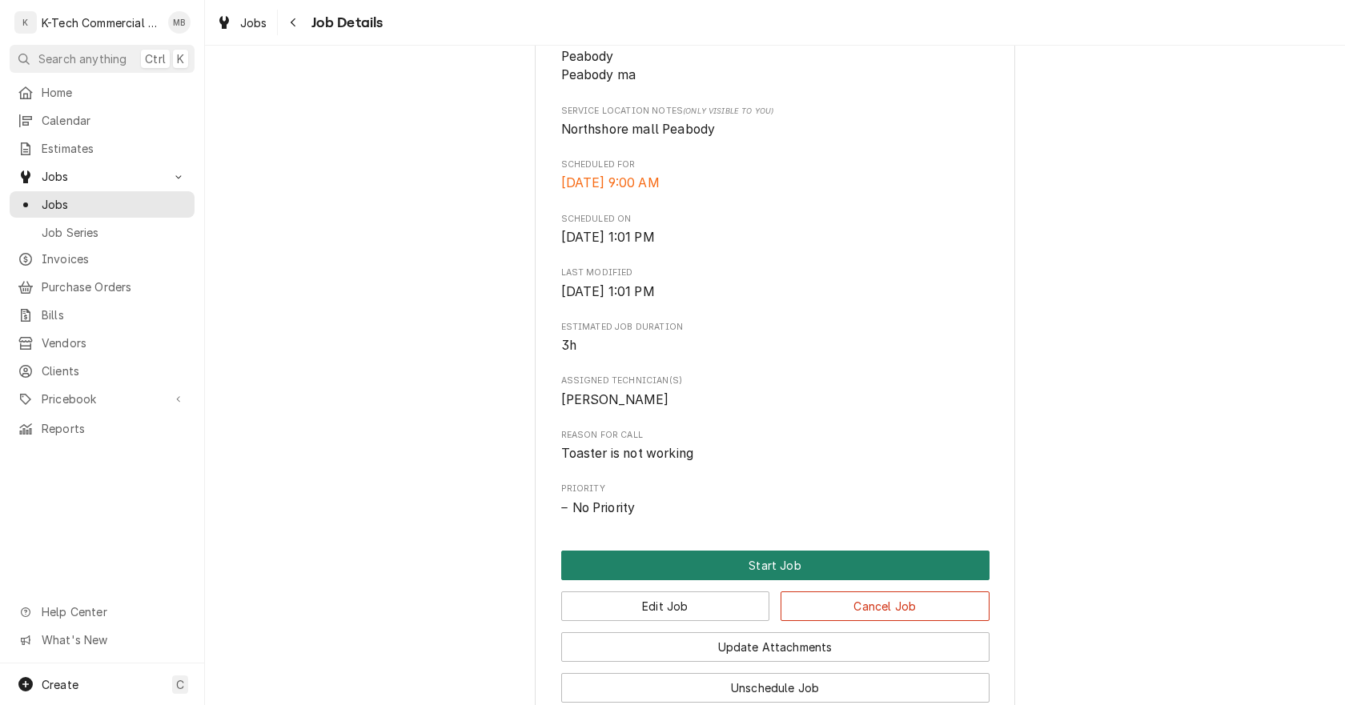
click at [728, 561] on button "Start Job" at bounding box center [775, 566] width 428 height 30
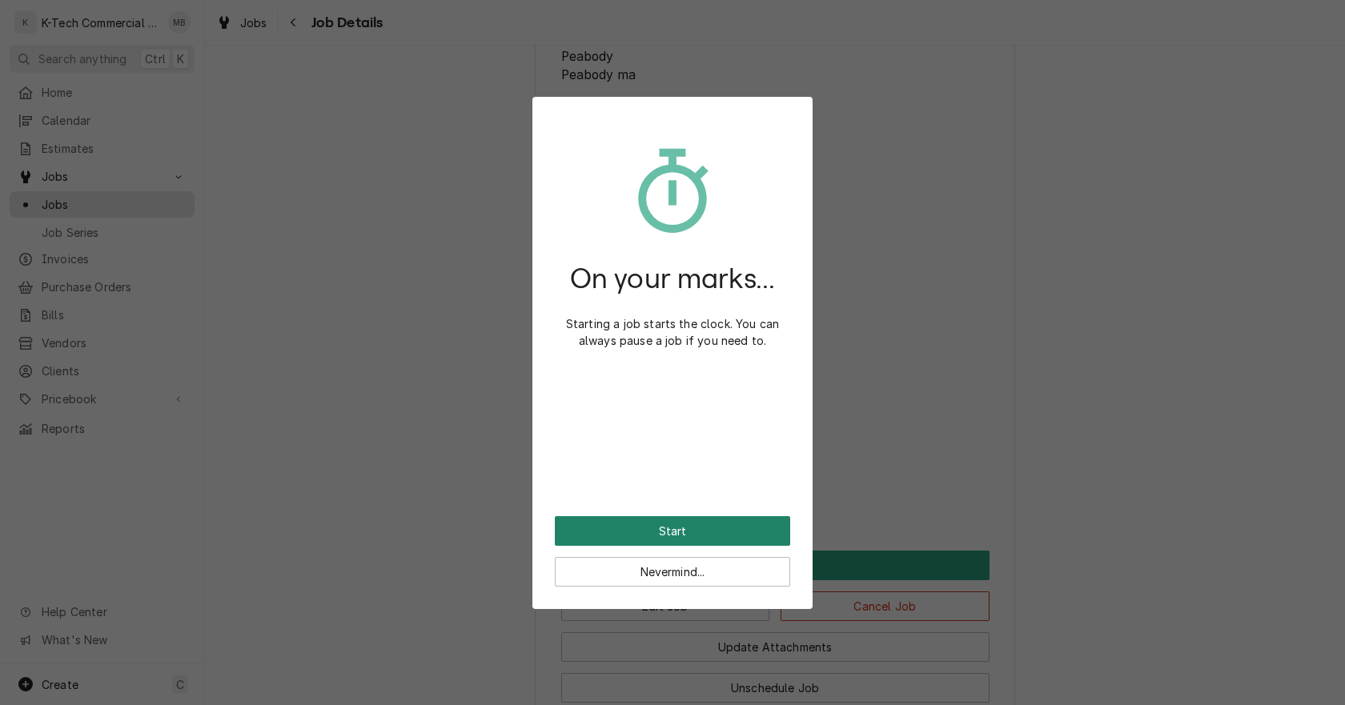
click at [703, 527] on button "Start" at bounding box center [672, 532] width 235 height 30
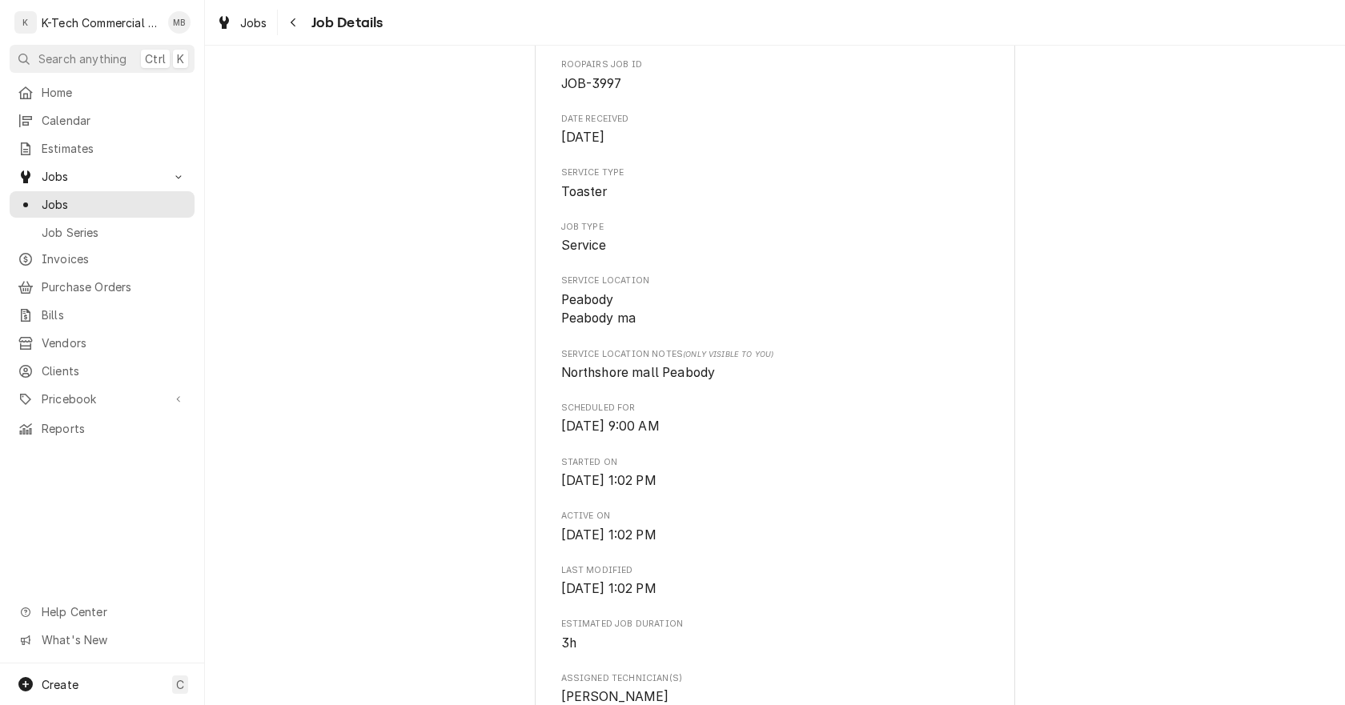
scroll to position [400, 0]
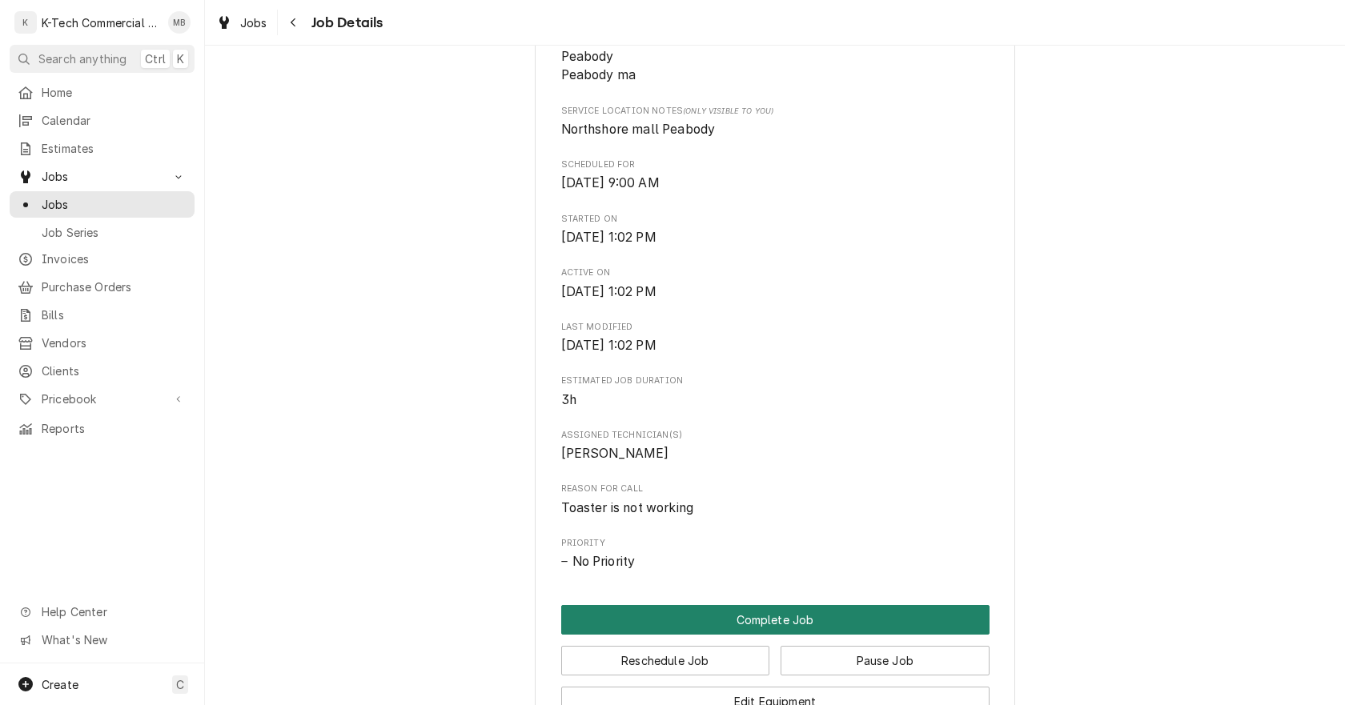
click at [802, 619] on button "Complete Job" at bounding box center [775, 620] width 428 height 30
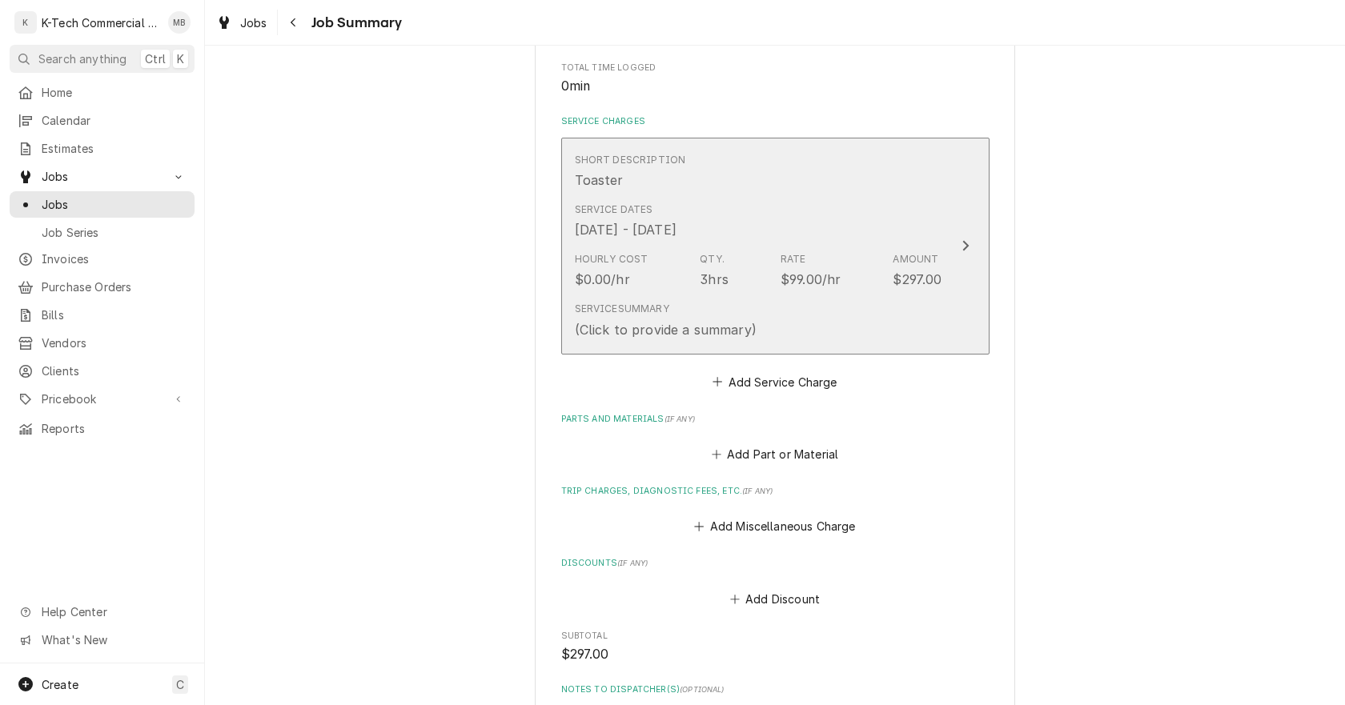
click at [734, 255] on div "Hourly Cost $0.00/hr Qty. 3hrs Rate $99.00/hr Amount $297.00" at bounding box center [759, 271] width 368 height 50
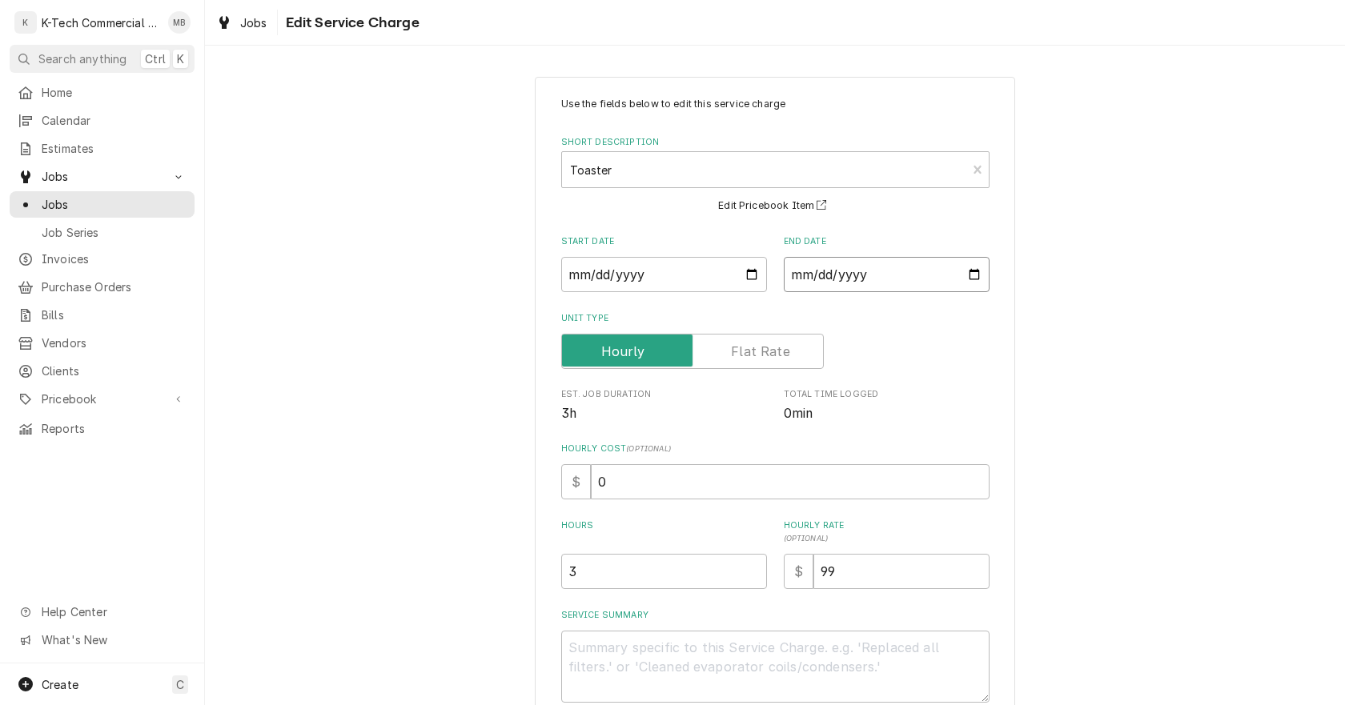
click at [967, 271] on input "2025-08-27" at bounding box center [887, 274] width 206 height 35
type textarea "x"
type input "2025-08-25"
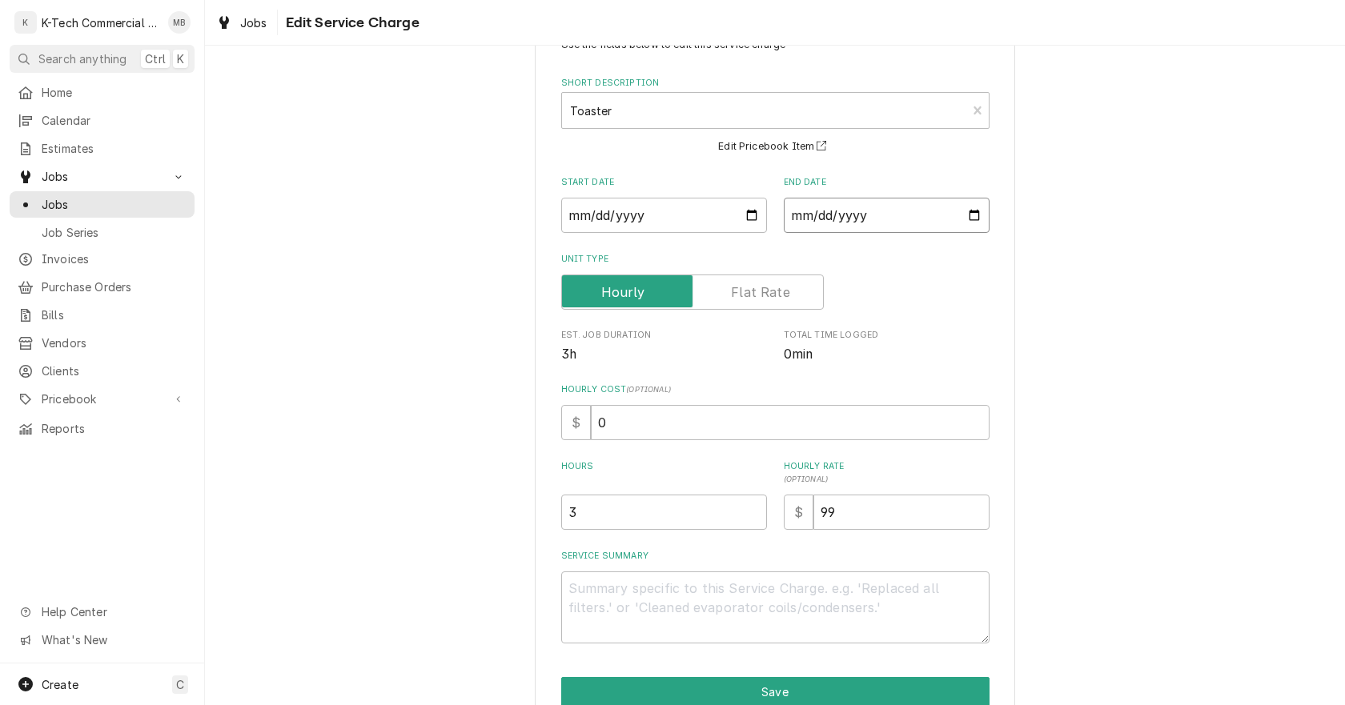
scroll to position [136, 0]
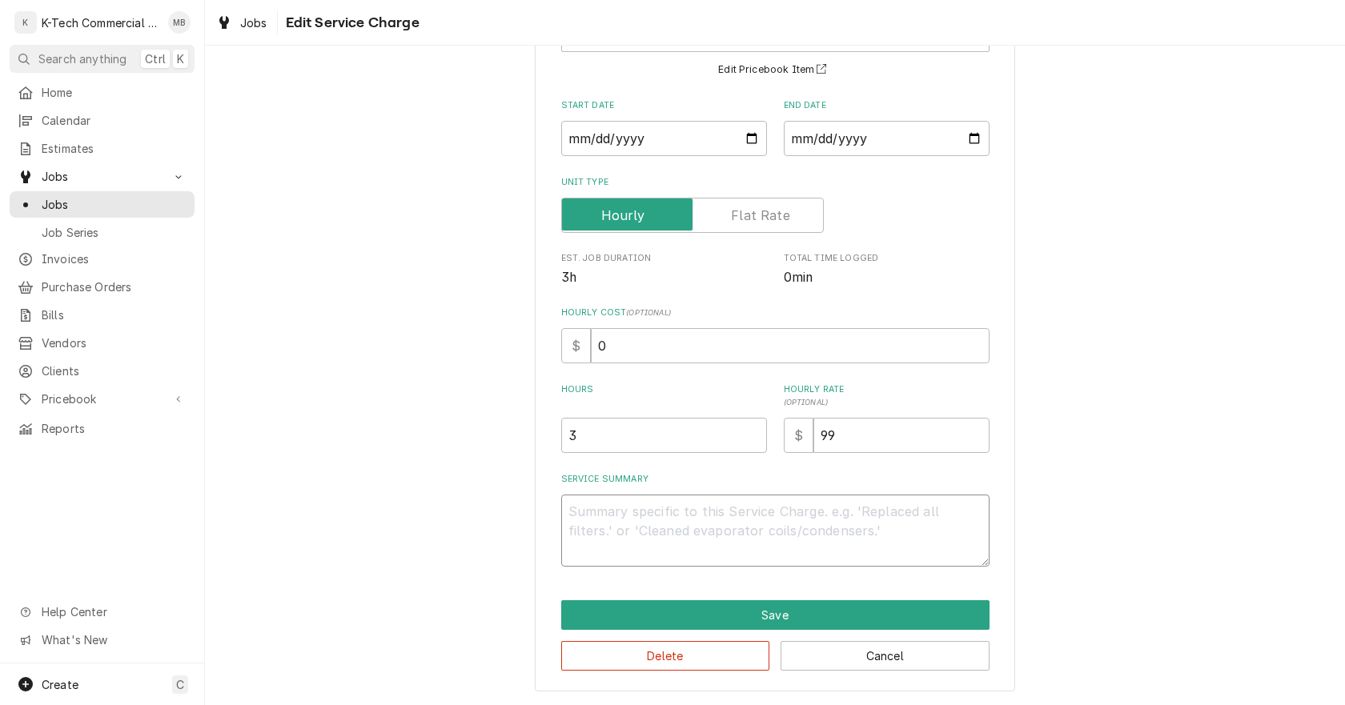
click at [731, 525] on textarea "Service Summary" at bounding box center [775, 531] width 428 height 72
click at [632, 547] on textarea "Service Summary" at bounding box center [775, 531] width 428 height 72
type textarea "x"
type textarea "T"
type textarea "x"
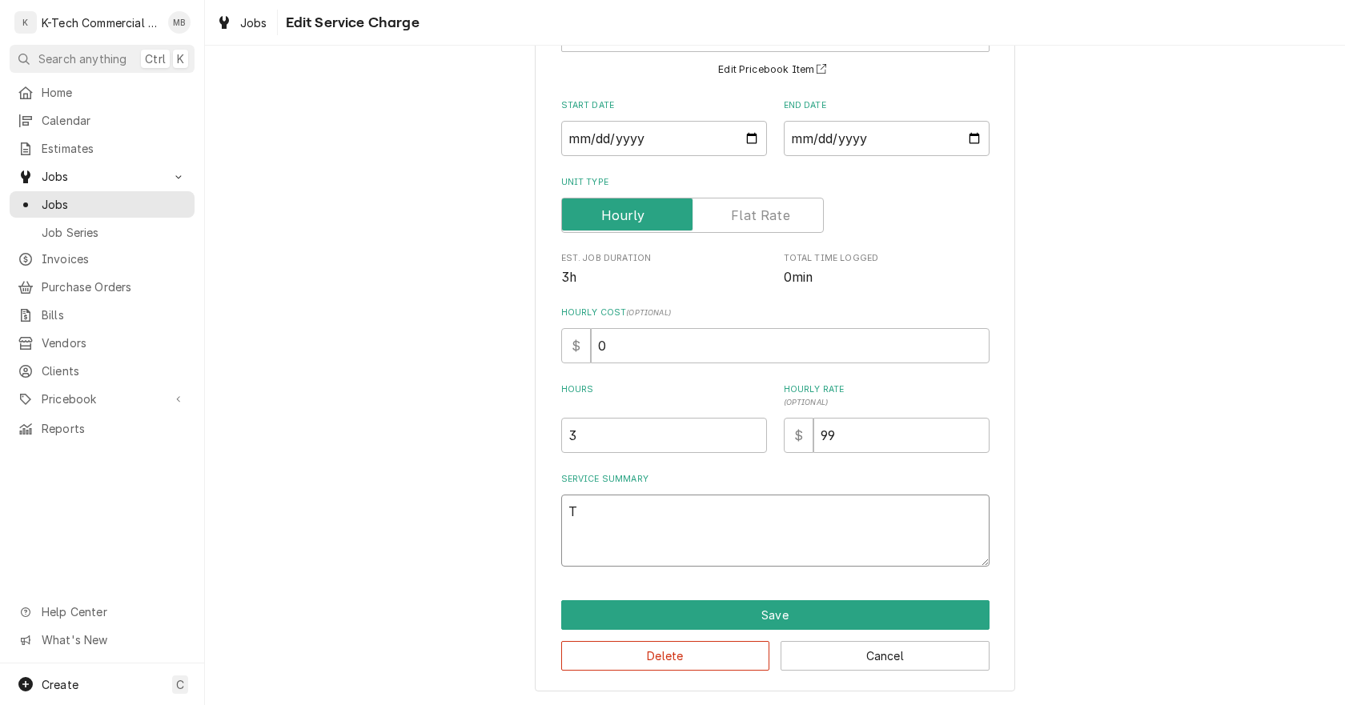
type textarea "To"
type textarea "x"
type textarea "Toa"
type textarea "x"
type textarea "Toas"
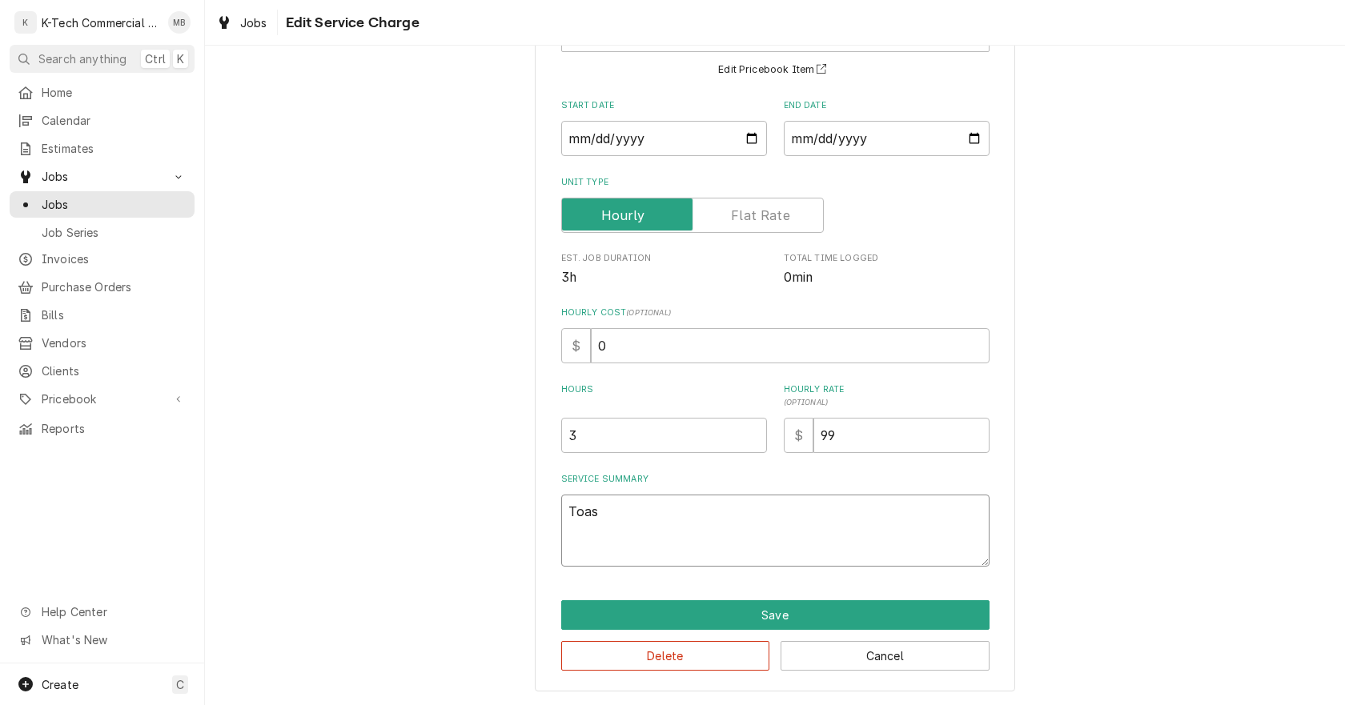
type textarea "x"
type textarea "Toast"
type textarea "x"
type textarea "Toaste"
type textarea "x"
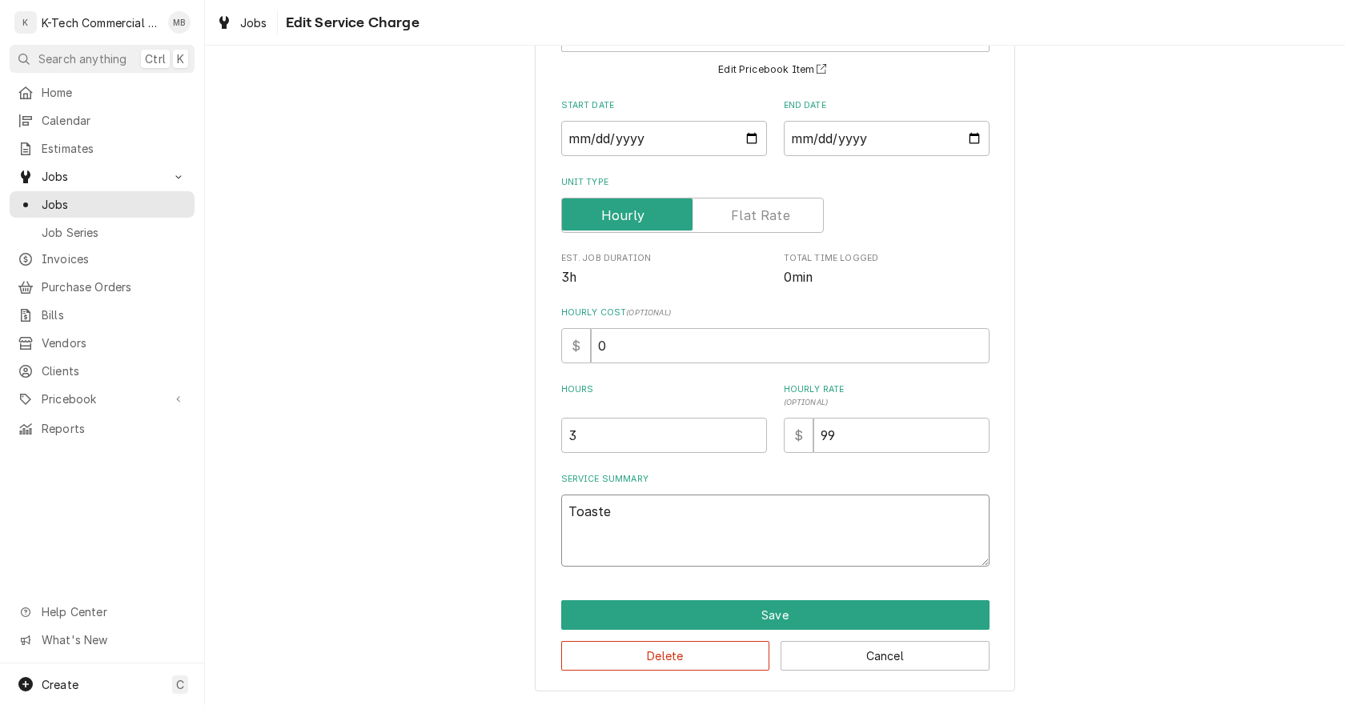
type textarea "Toaster"
type textarea "x"
type textarea "Toaster"
type textarea "x"
type textarea "Toaster o"
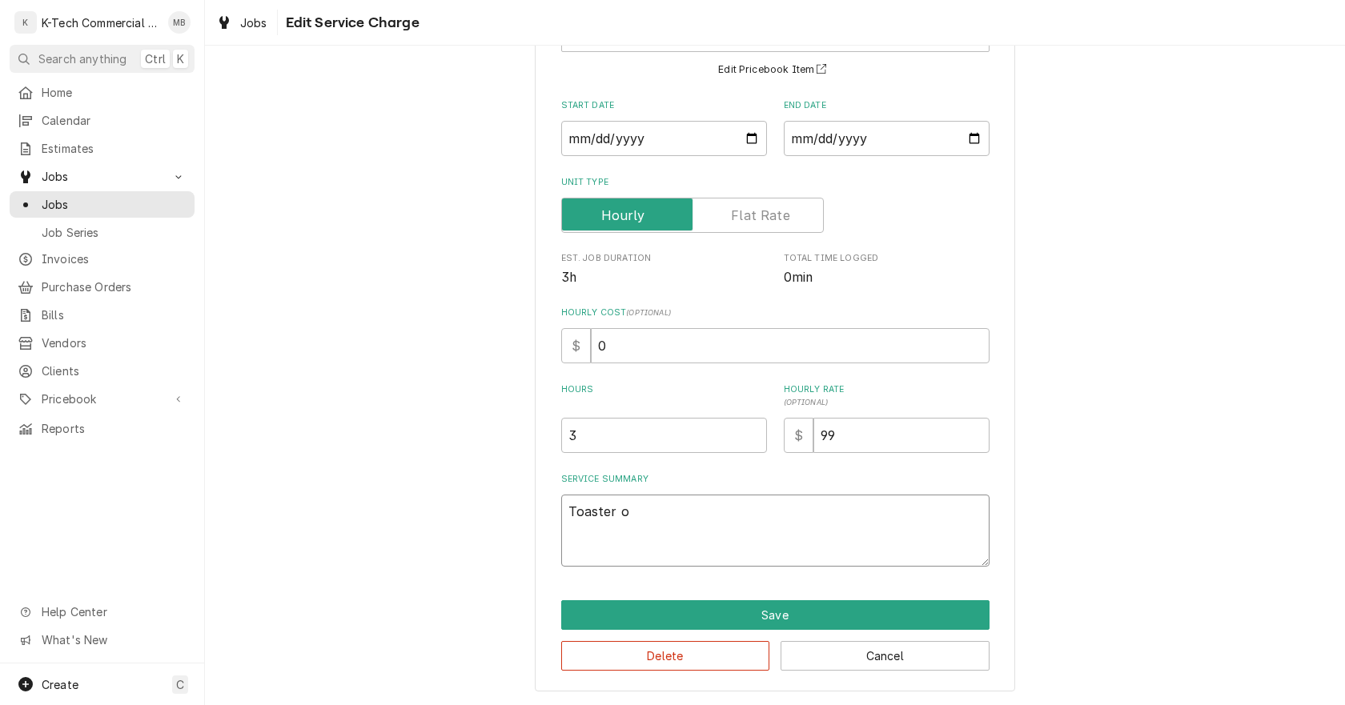
type textarea "x"
type textarea "Toaster on"
type textarea "x"
type textarea "Toaster on"
type textarea "x"
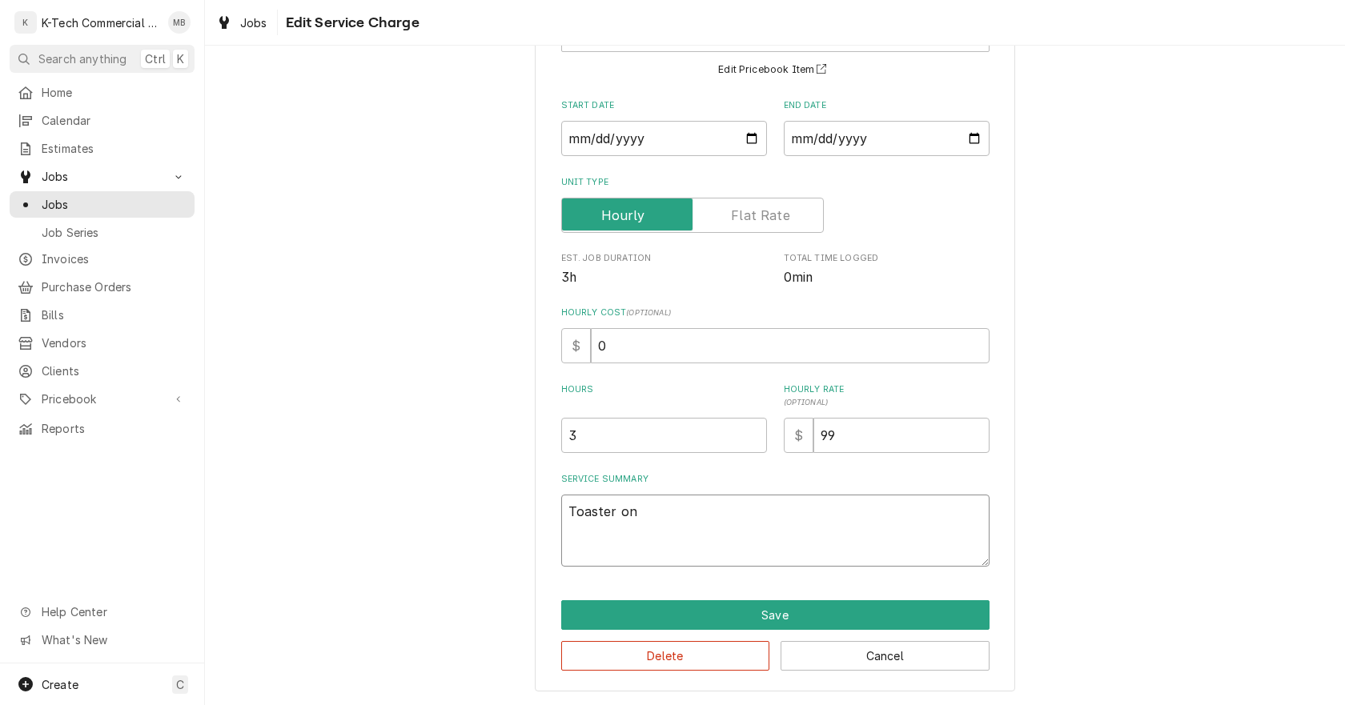
type textarea "Toaster on ["
type textarea "x"
type textarea "Toaster on [a"
type textarea "x"
type textarea "Toaster on [am"
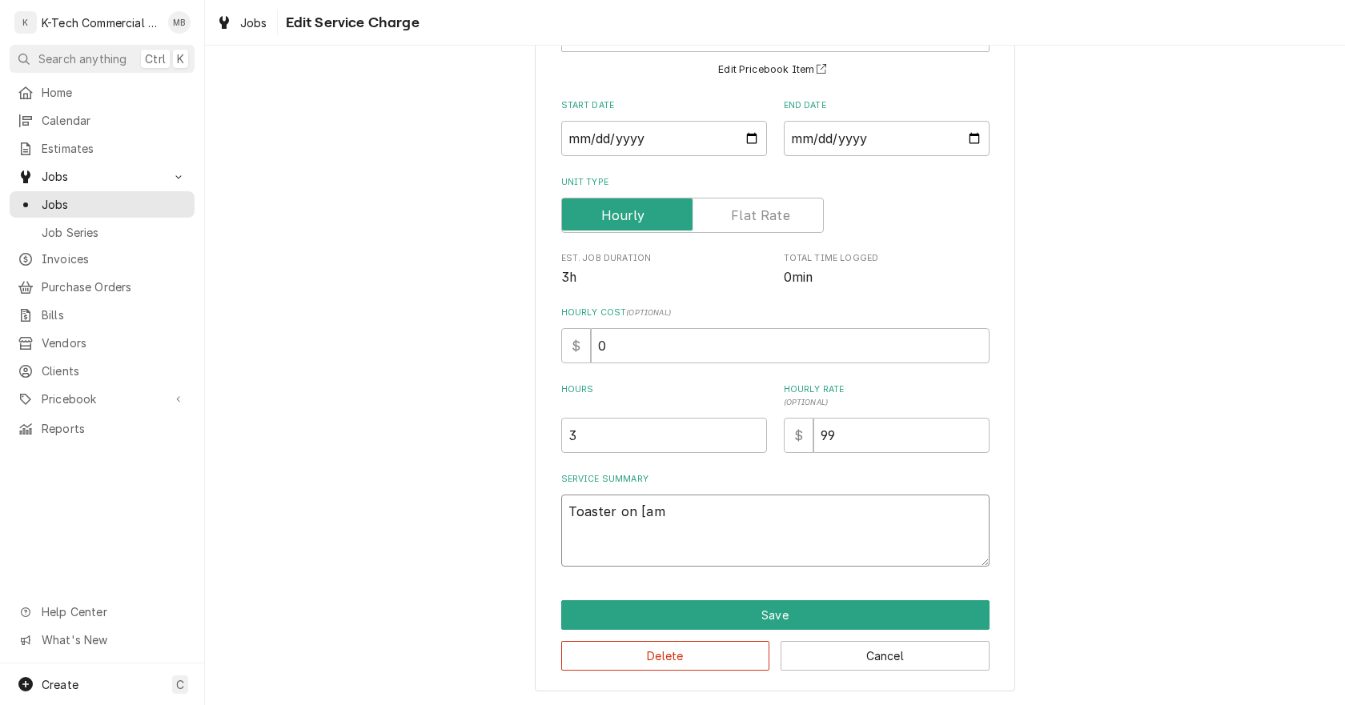
type textarea "x"
type textarea "Toaster on [a"
type textarea "x"
type textarea "Toaster on ["
type textarea "x"
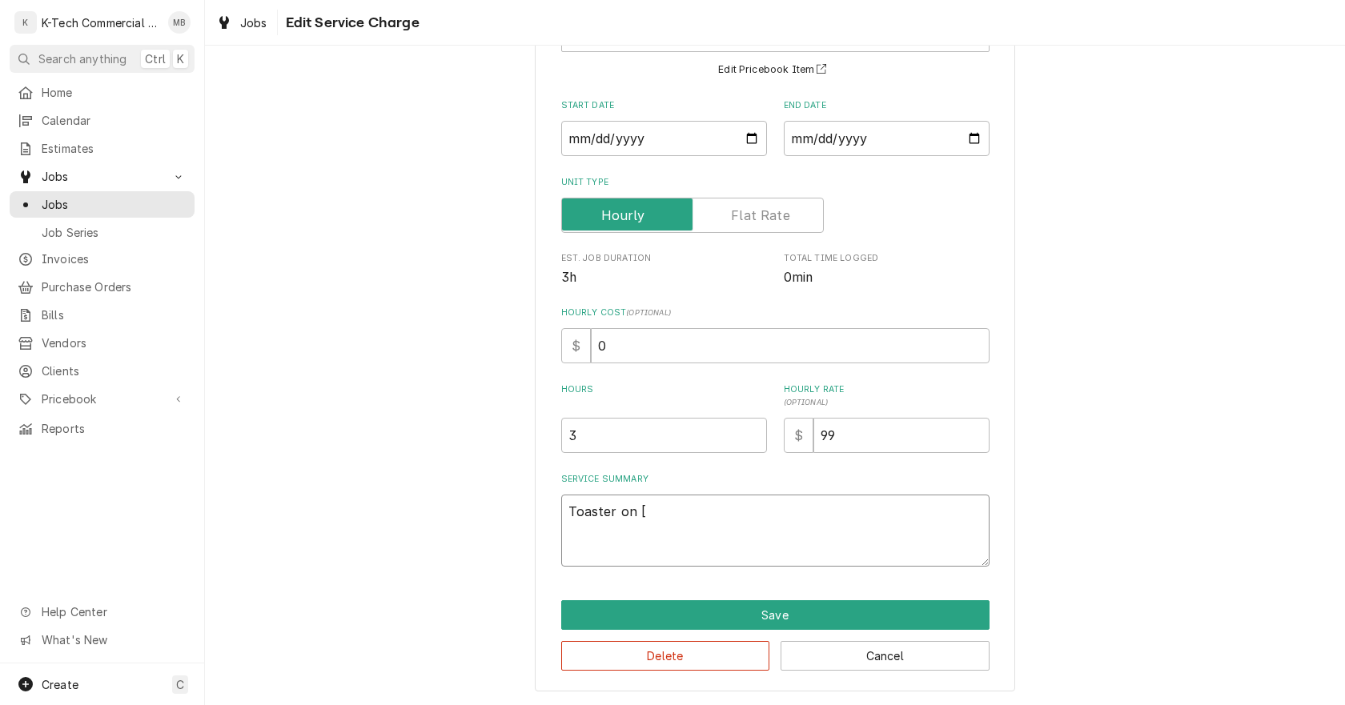
type textarea "Toaster on"
type textarea "x"
type textarea "Toaster on p"
type textarea "x"
type textarea "Toaster on pa"
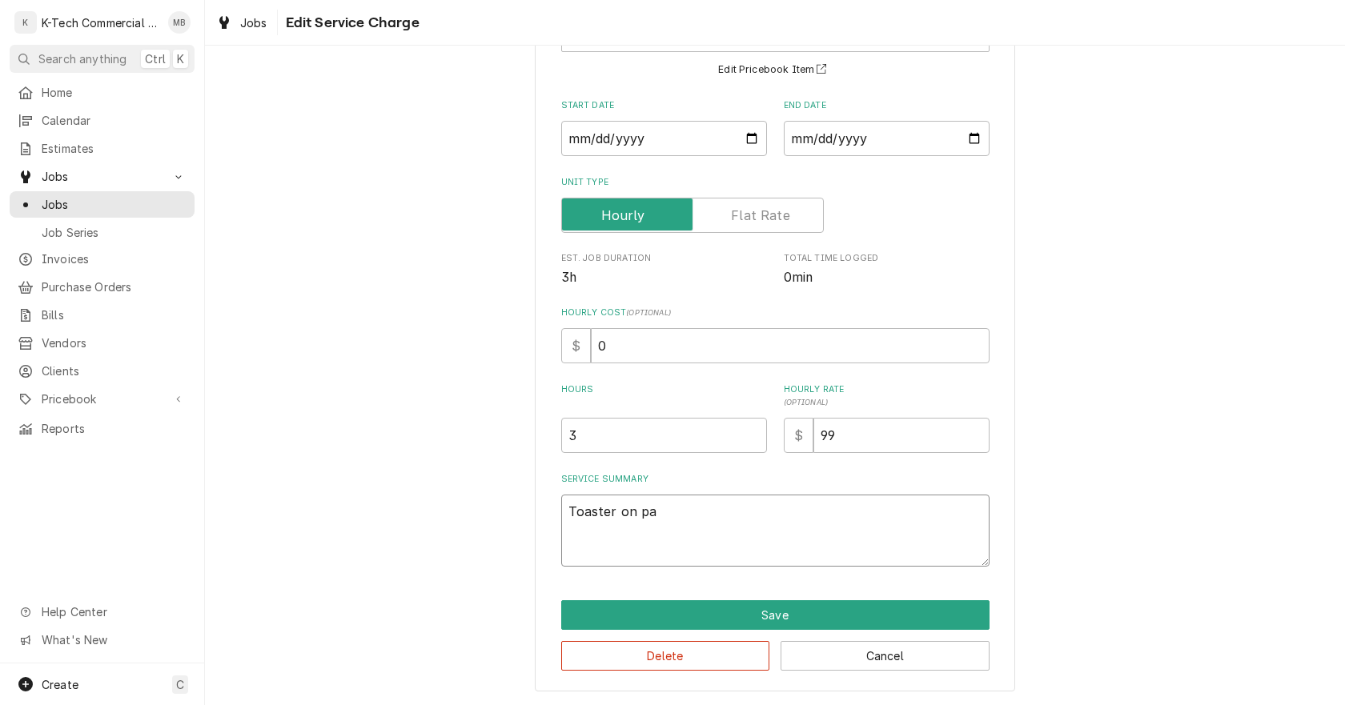
type textarea "x"
type textarea "Toaster on pan"
type textarea "x"
type textarea "Toaster on pant"
type textarea "x"
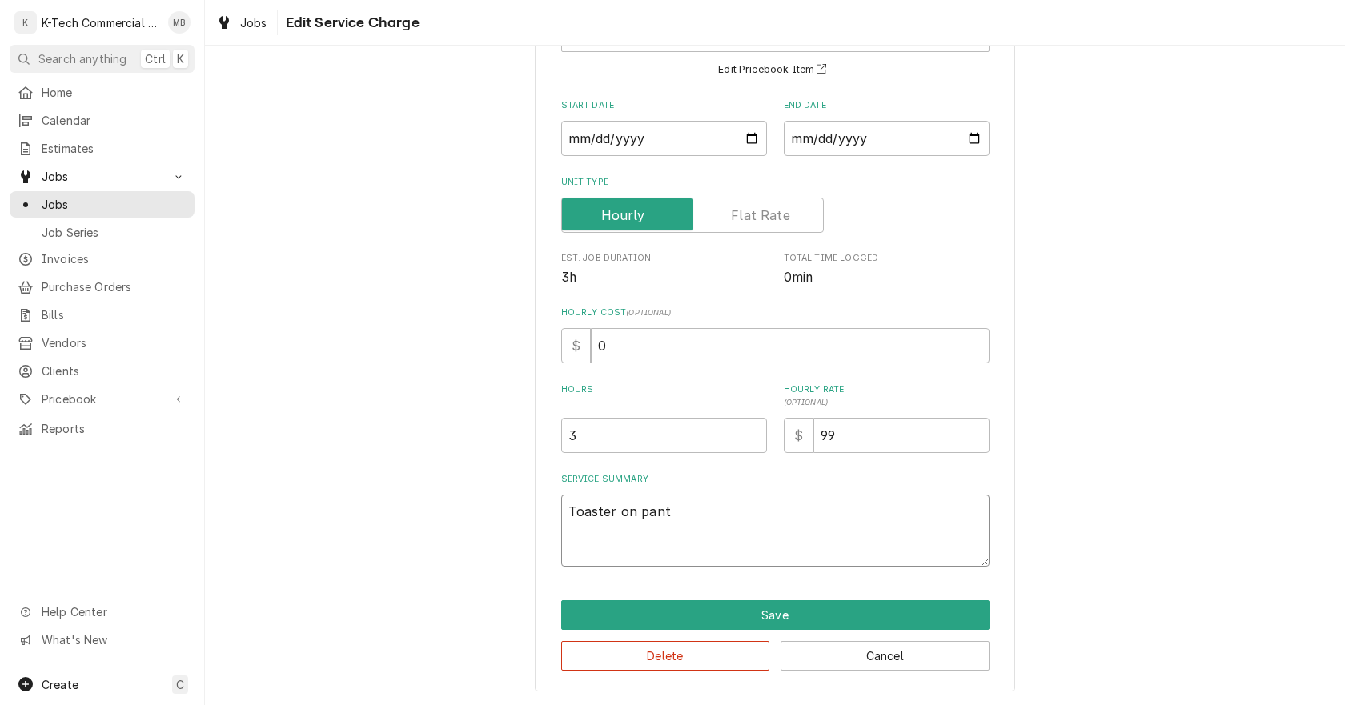
type textarea "Toaster on pantr"
type textarea "x"
type textarea "Toaster on pantry"
type textarea "x"
type textarea "Toaster on pantry"
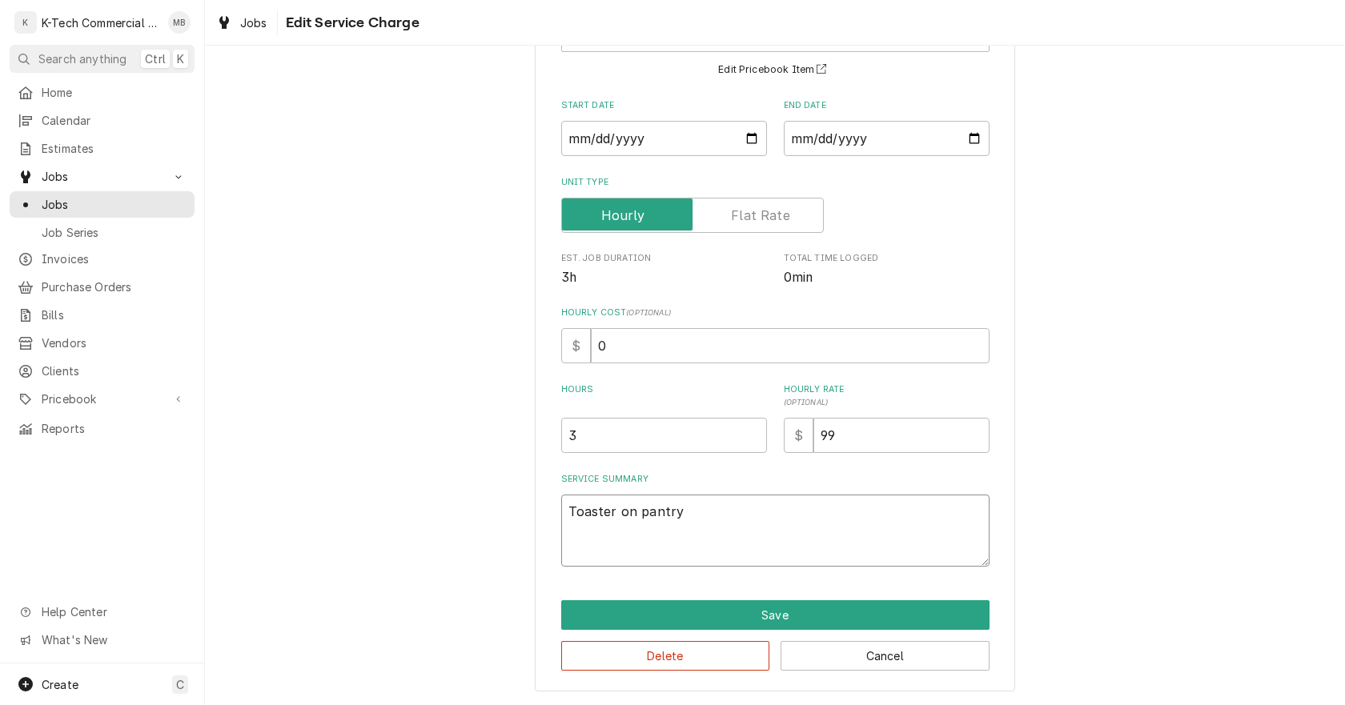
type textarea "x"
type textarea "Toaster on pantry w"
type textarea "x"
type textarea "Toaster on pantry wa"
type textarea "x"
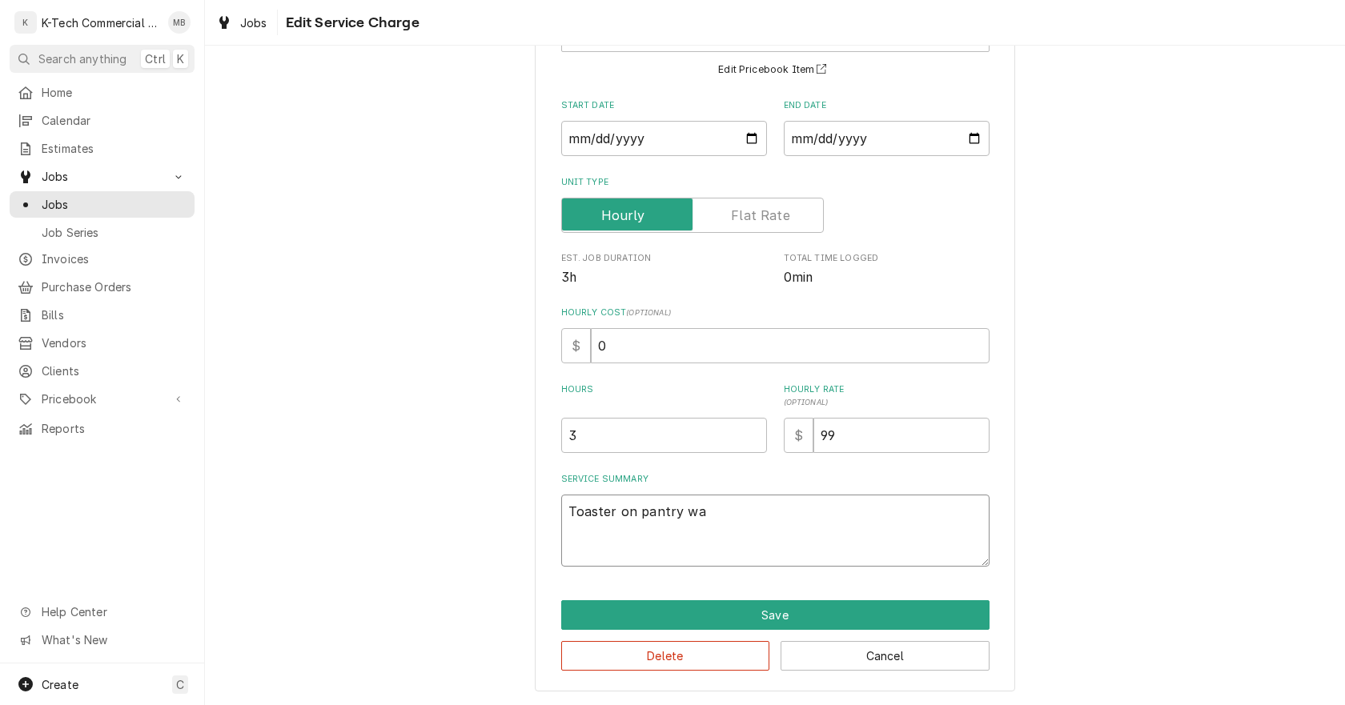
type textarea "Toaster on pantry was"
type textarea "x"
type textarea "Toaster on pantry was"
type textarea "x"
type textarea "Toaster on pantry was n"
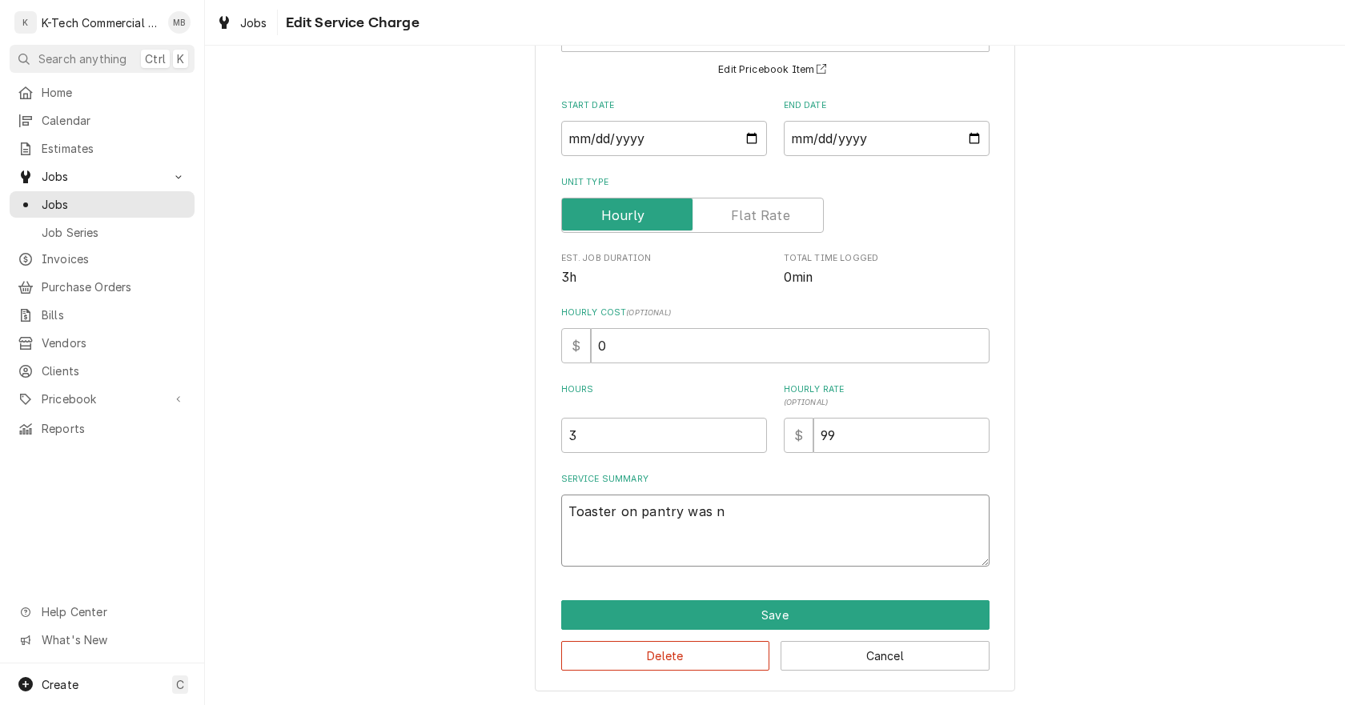
type textarea "x"
type textarea "Toaster on pantry was no"
type textarea "x"
type textarea "Toaster on pantry was not"
type textarea "x"
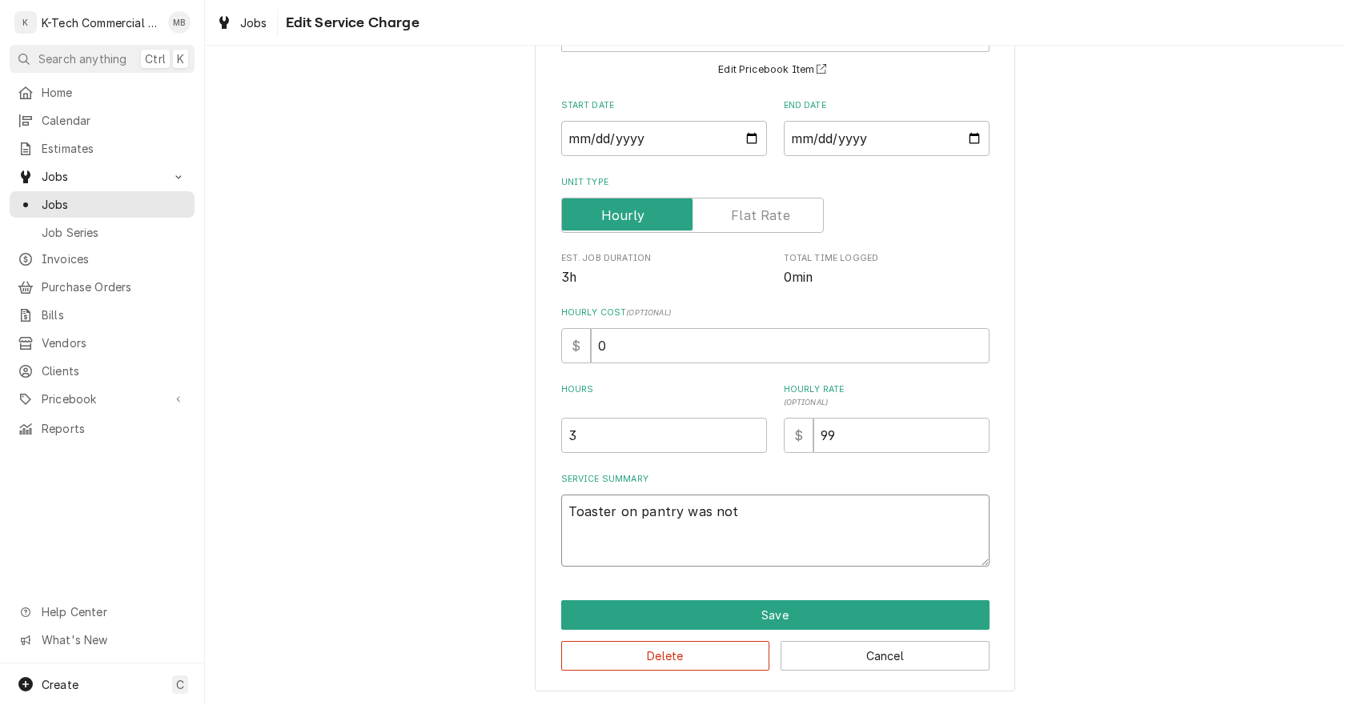
type textarea "Toaster on pantry was not"
type textarea "x"
type textarea "Toaster on pantry was not w"
type textarea "x"
type textarea "Toaster on pantry was not wo"
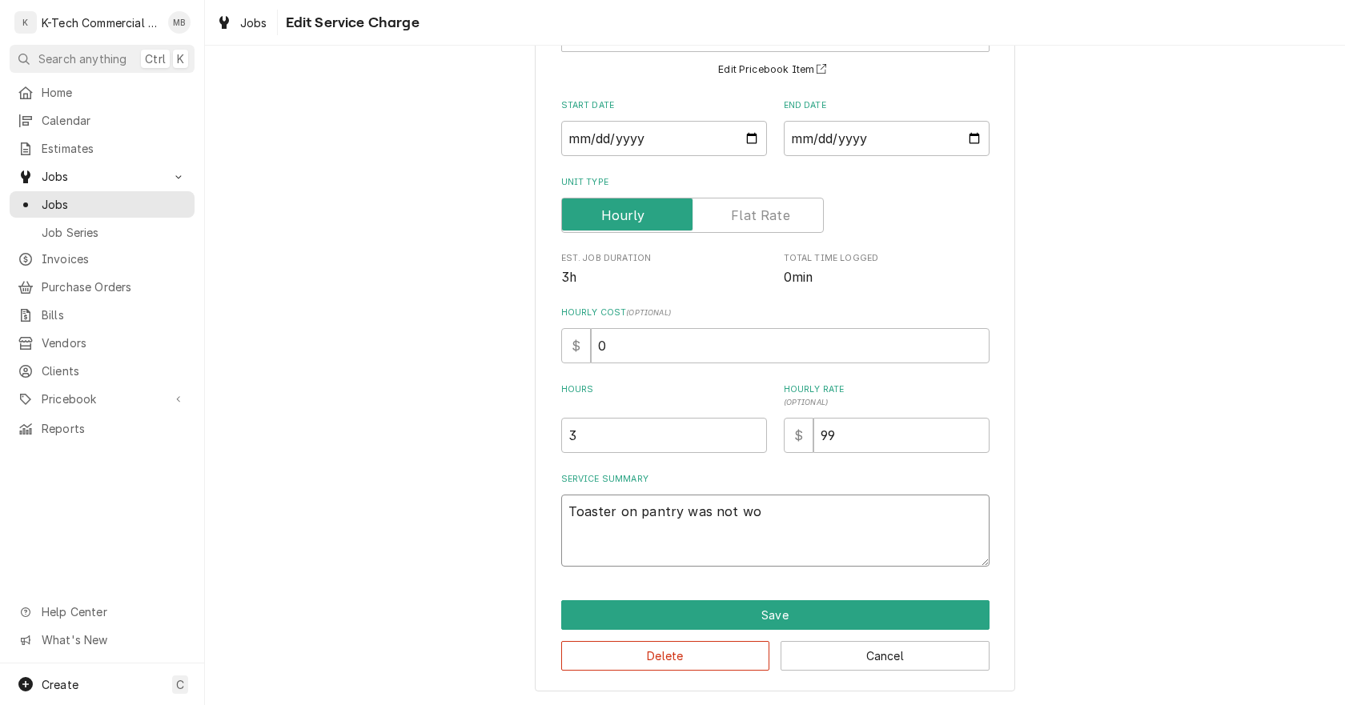
type textarea "x"
type textarea "Toaster on pantry was not wor"
type textarea "x"
type textarea "Toaster on pantry was not work"
type textarea "x"
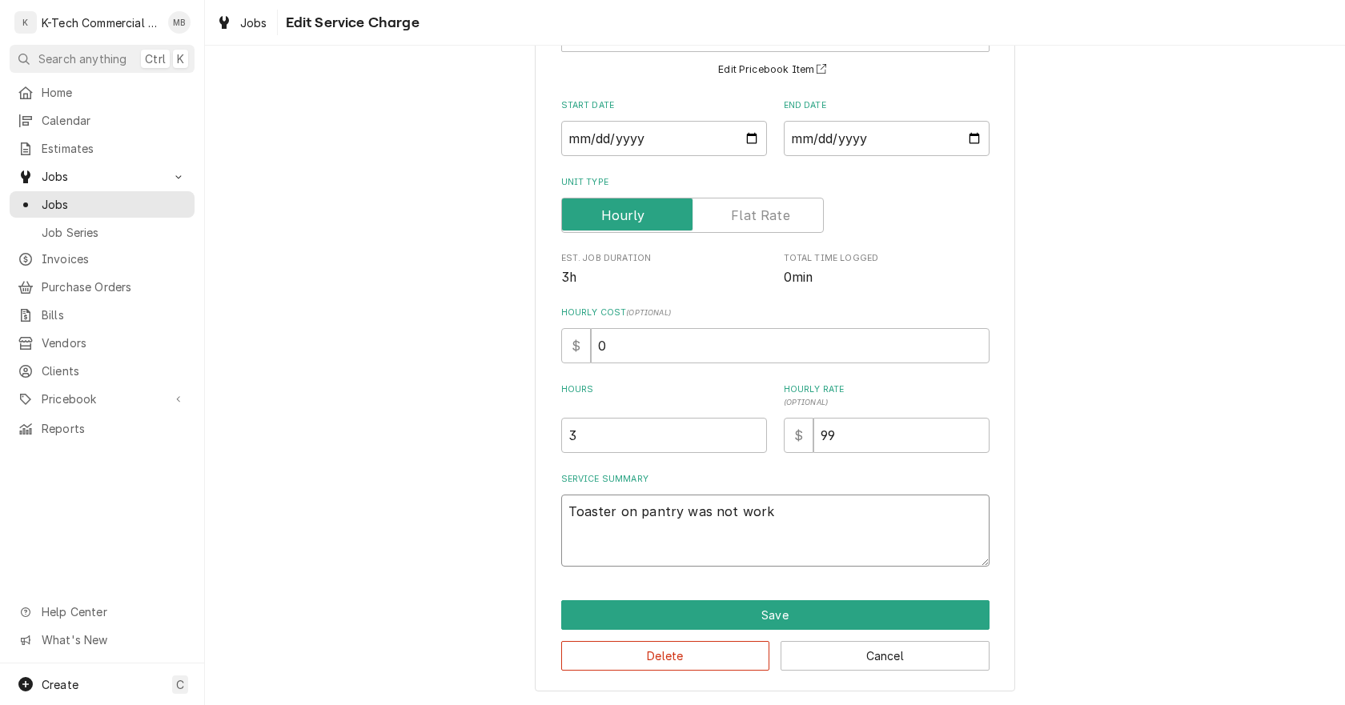
type textarea "Toaster on pantry was not worki"
type textarea "x"
type textarea "Toaster on pantry was not workin"
type textarea "x"
type textarea "Toaster on pantry was not working"
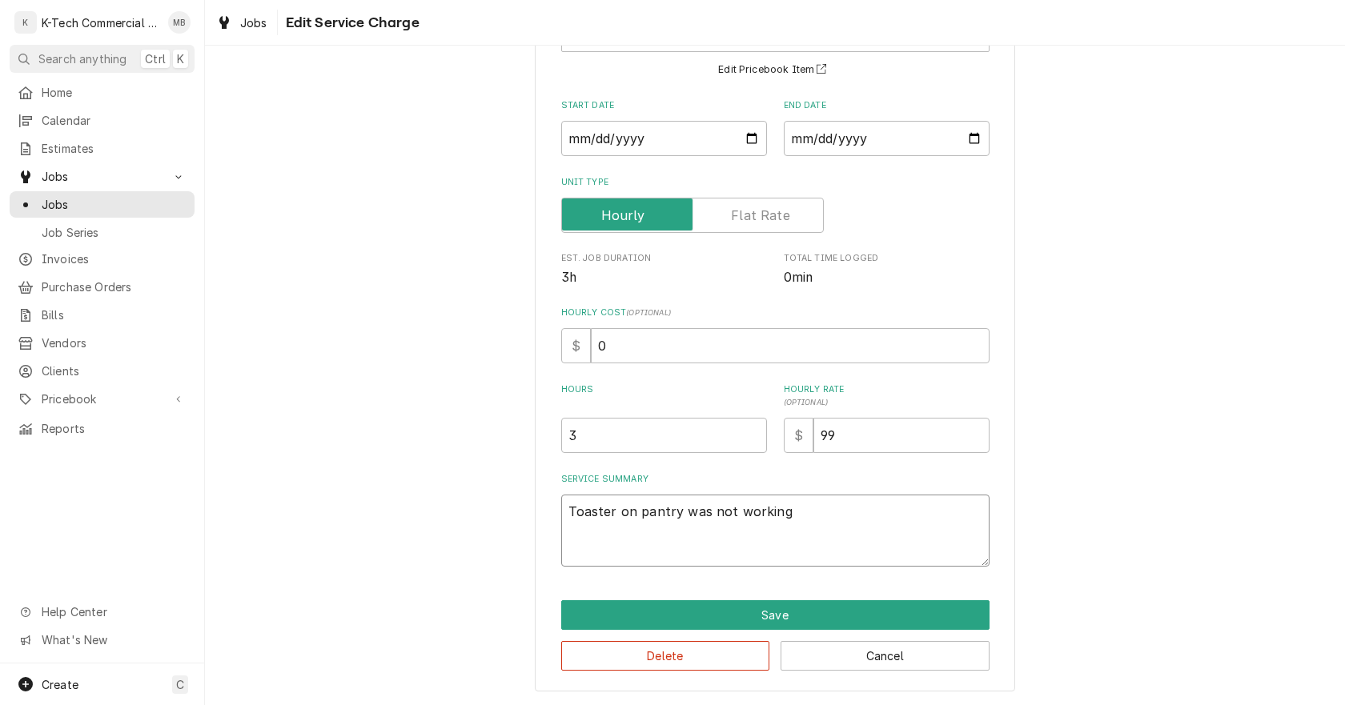
type textarea "x"
type textarea "Toaster on pantry was not working,"
type textarea "x"
type textarea "Toaster on pantry was not working,"
type textarea "x"
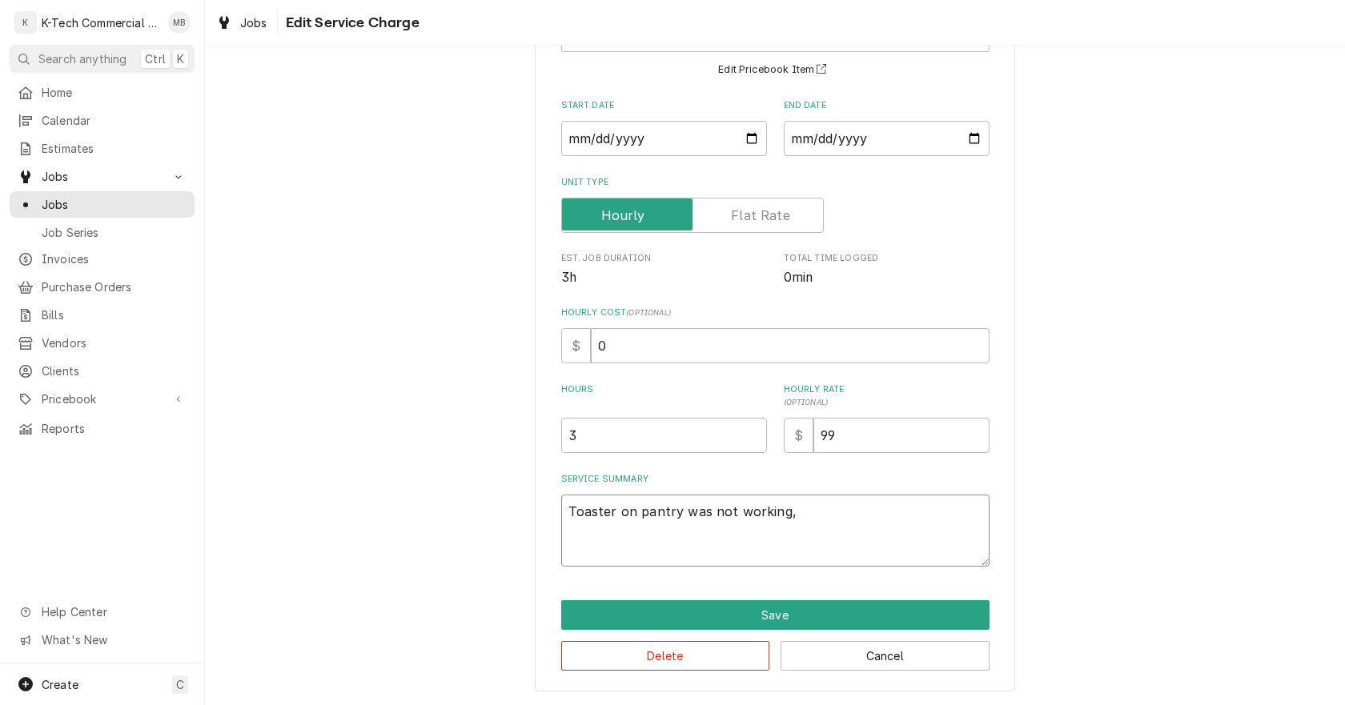
type textarea "Toaster on pantry was not working, i"
type textarea "x"
type textarea "Toaster on pantry was not working, in"
type textarea "x"
type textarea "Toaster on pantry was not working, ins"
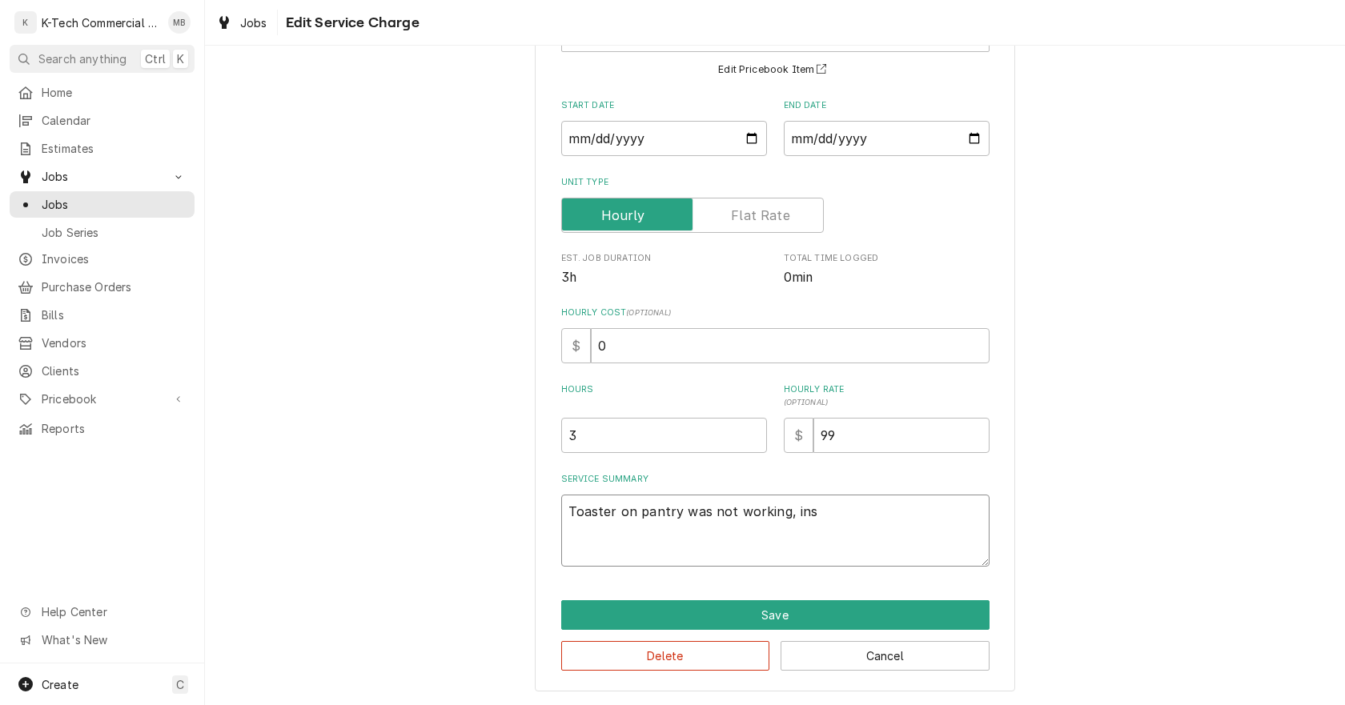
type textarea "x"
type textarea "Toaster on pantry was not working, insp"
type textarea "x"
type textarea "Toaster on pantry was not working, inspc"
type textarea "x"
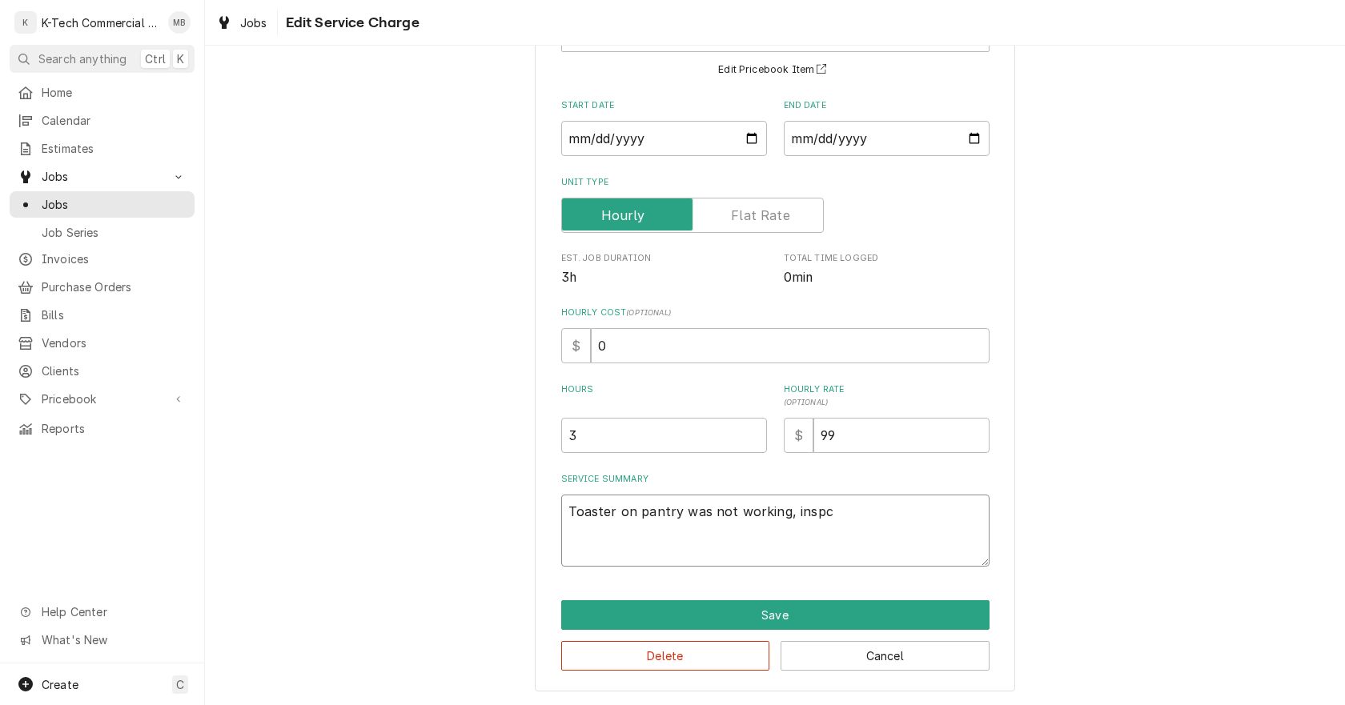
type textarea "Toaster on pantry was not working, inspce"
type textarea "x"
type textarea "Toaster on pantry was not working, inspcet"
type textarea "x"
type textarea "Toaster on pantry was not working, inspcet"
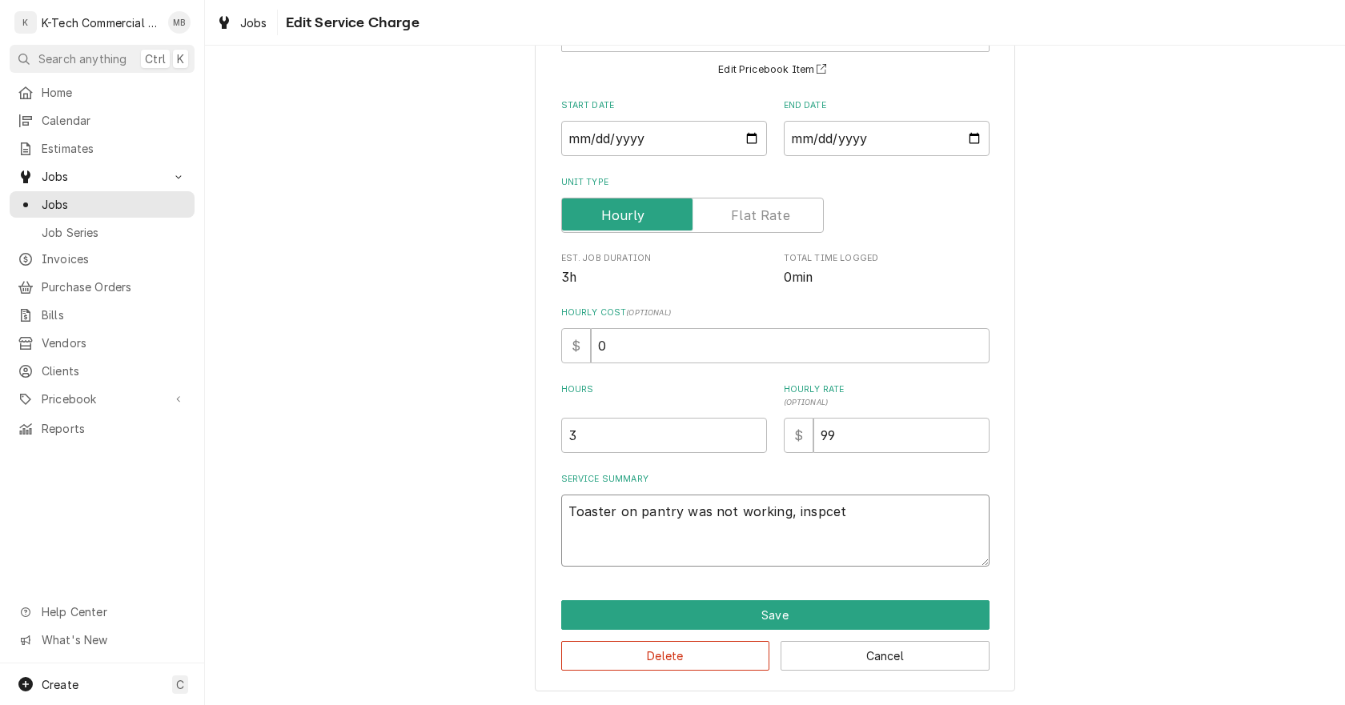
type textarea "x"
type textarea "Toaster on pantry was not working, inspcet t"
type textarea "x"
type textarea "Toaster on pantry was not working, inspcet th"
type textarea "x"
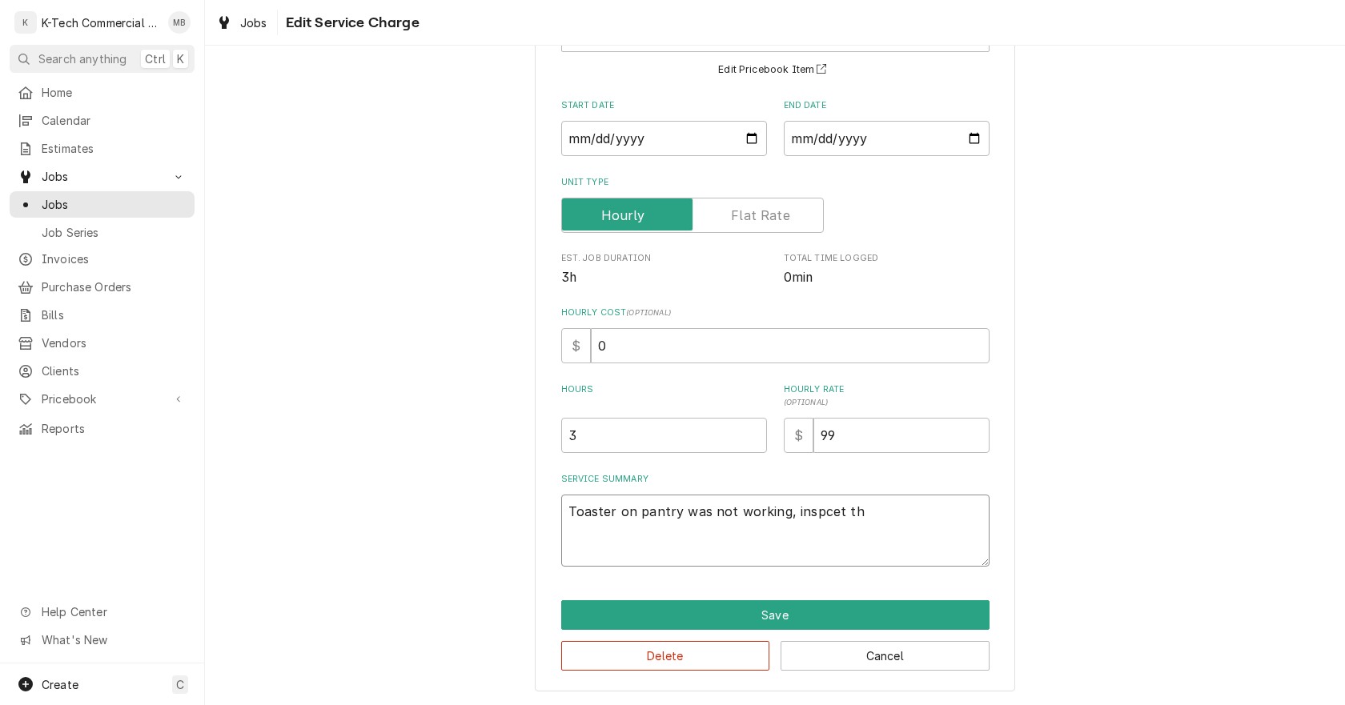
type textarea "Toaster on pantry was not working, inspcet the"
type textarea "x"
type textarea "Toaster on pantry was not working, inspcet the"
type textarea "x"
type textarea "Toaster on pantry was not working, inspcet the u"
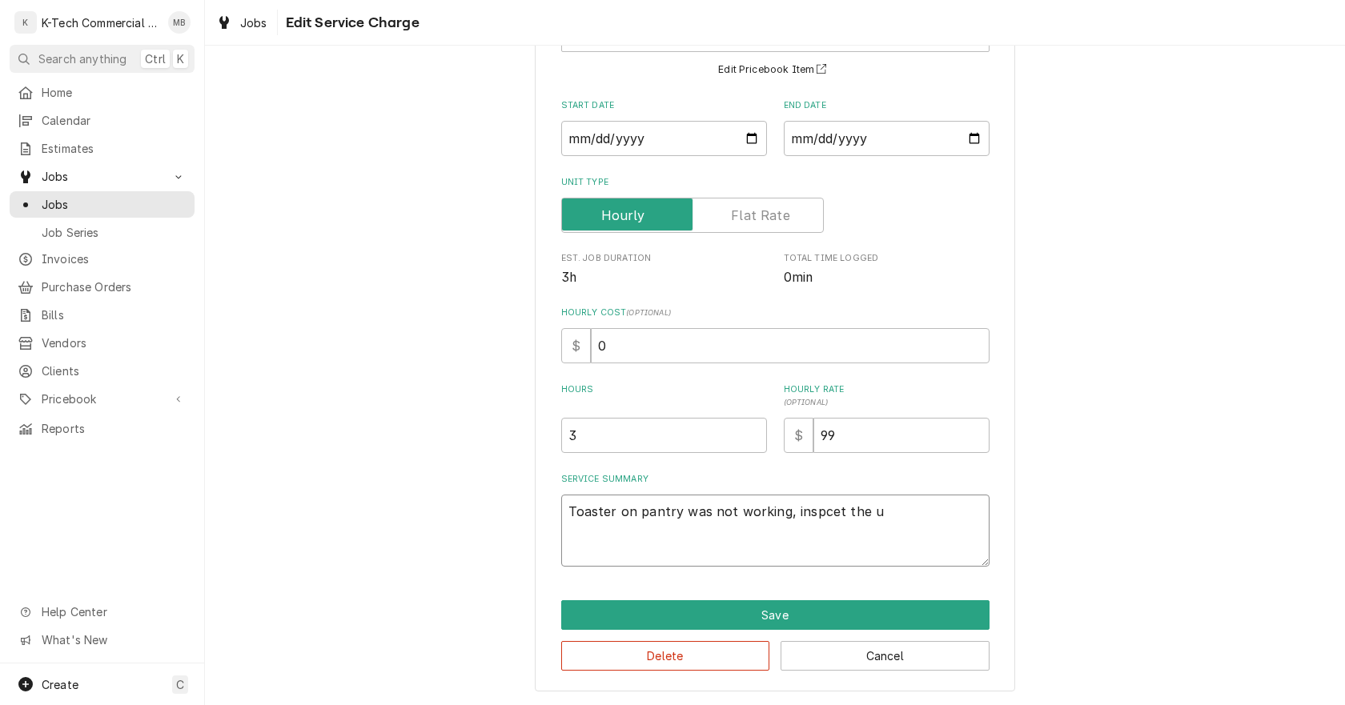
type textarea "x"
type textarea "Toaster on pantry was not working, inspcet the un"
type textarea "x"
type textarea "Toaster on pantry was not working, inspcet the uni"
type textarea "x"
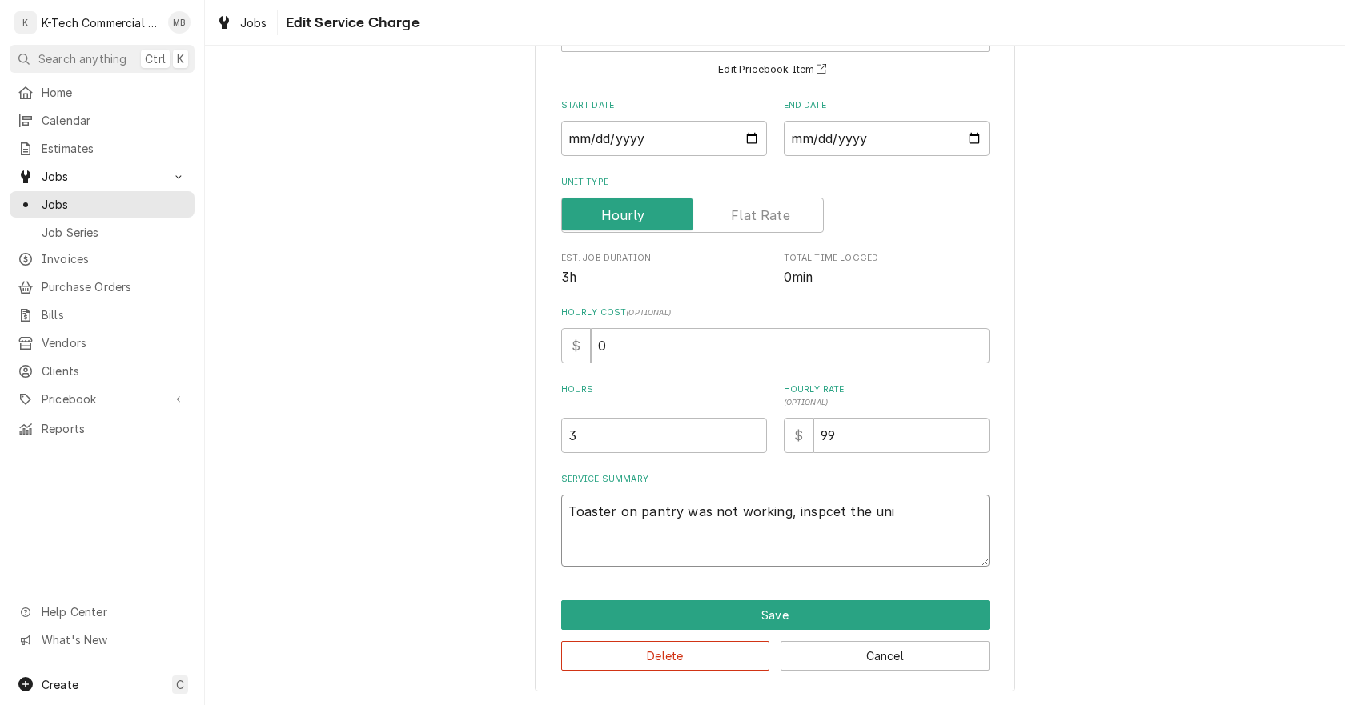
type textarea "Toaster on pantry was not working, inspcet the unit"
type textarea "x"
type textarea "Toaster on pantry was not working, inspcet the unit"
type textarea "x"
type textarea "Toaster on pantry was not working, inspcet the unit a"
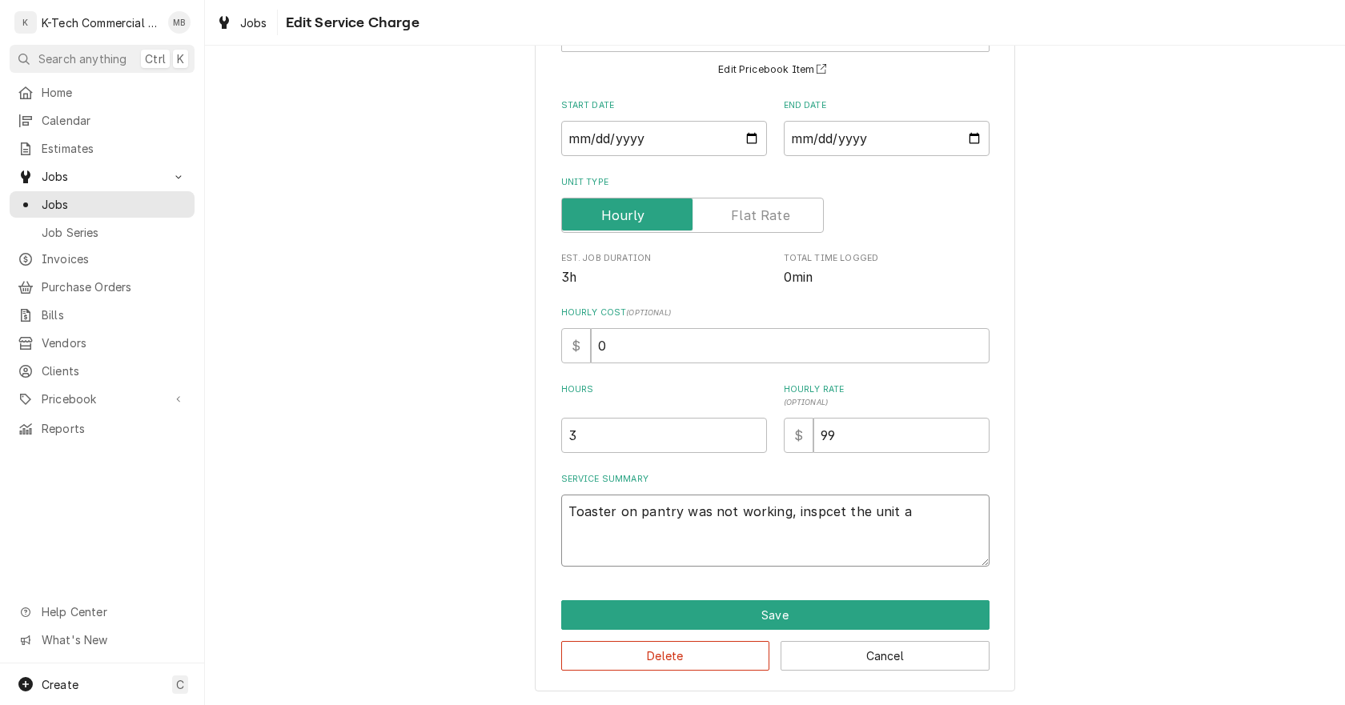
type textarea "x"
type textarea "Toaster on pantry was not working, inspcet the unit an"
type textarea "x"
type textarea "Toaster on pantry was not working, inspcet the unit and"
type textarea "x"
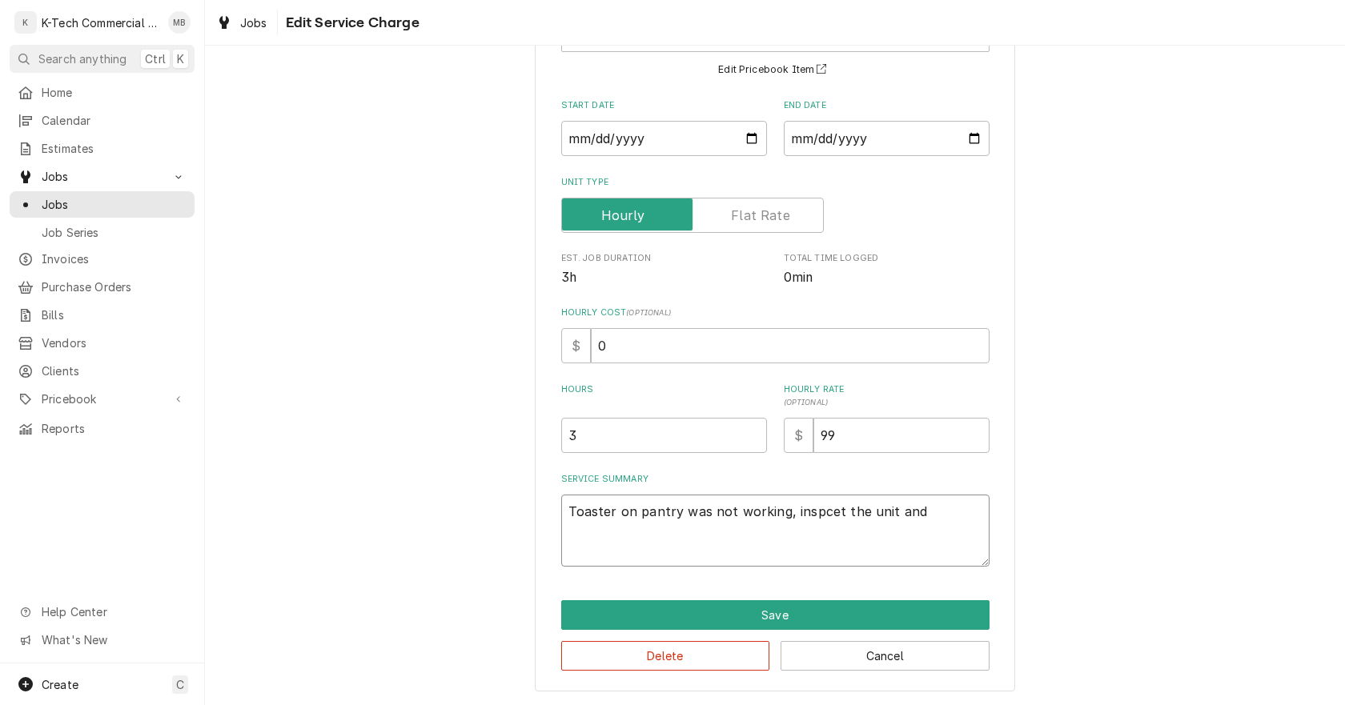
type textarea "Toaster on pantry was not working, inspcet the unit and f"
type textarea "x"
type textarea "Toaster on pantry was not working, inspcet the unit and fo"
type textarea "x"
type textarea "Toaster on pantry was not working, inspcet the unit and fou"
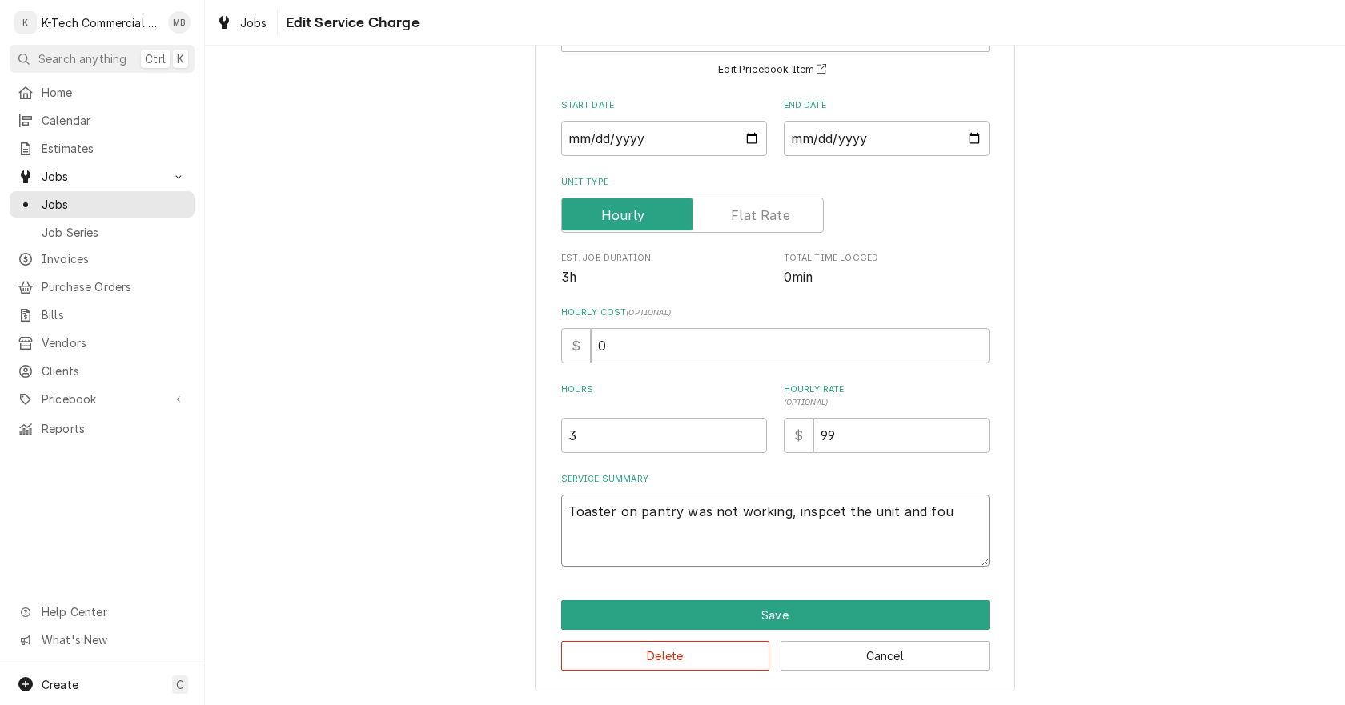
type textarea "x"
type textarea "Toaster on pantry was not working, inspcet the unit and foun"
type textarea "x"
type textarea "Toaster on pantry was not working, inspcet the unit and found"
type textarea "x"
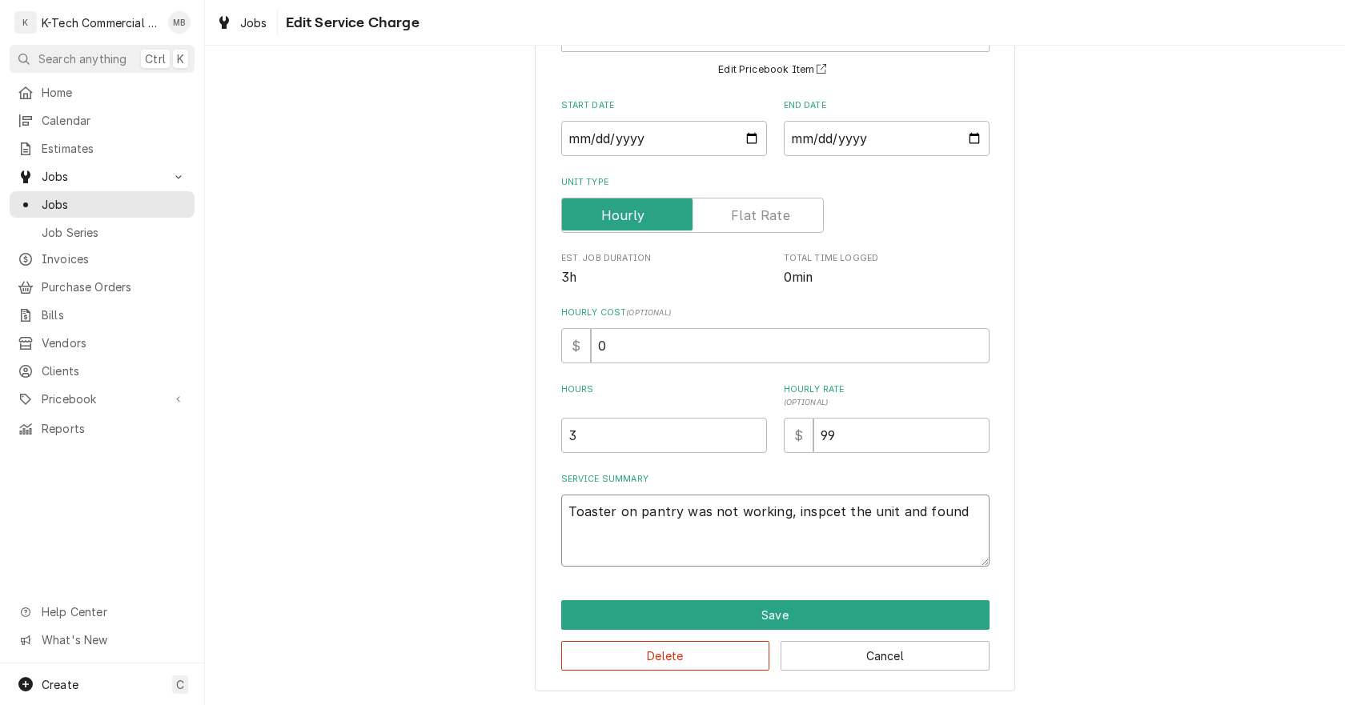
type textarea "Toaster on pantry was not working, inspcet the unit and found"
type textarea "x"
type textarea "Toaster on pantry was not working, inspcet the unit and found b"
type textarea "x"
type textarea "Toaster on pantry was not working, inspcet the unit and found bo"
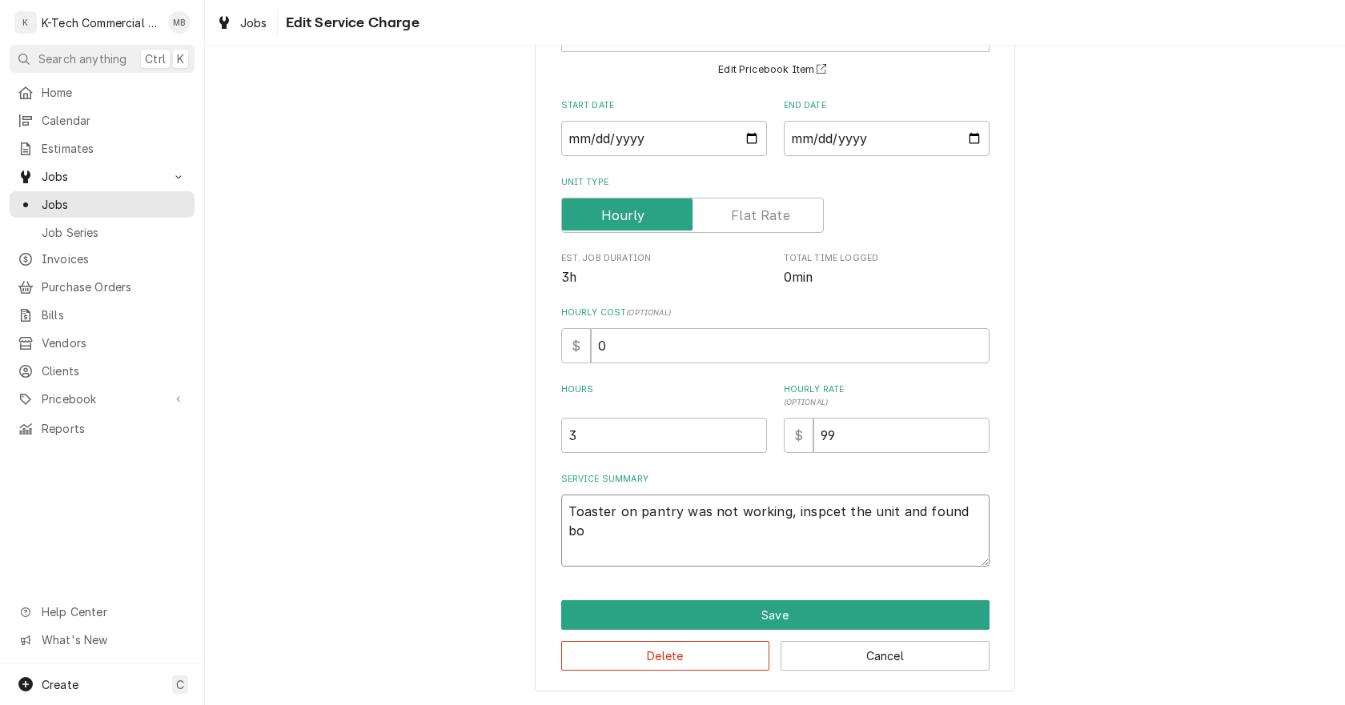
type textarea "x"
type textarea "Toaster on pantry was not working, inspcet the unit and found bot"
type textarea "x"
type textarea "Toaster on pantry was not working, inspcet the unit and found both"
type textarea "x"
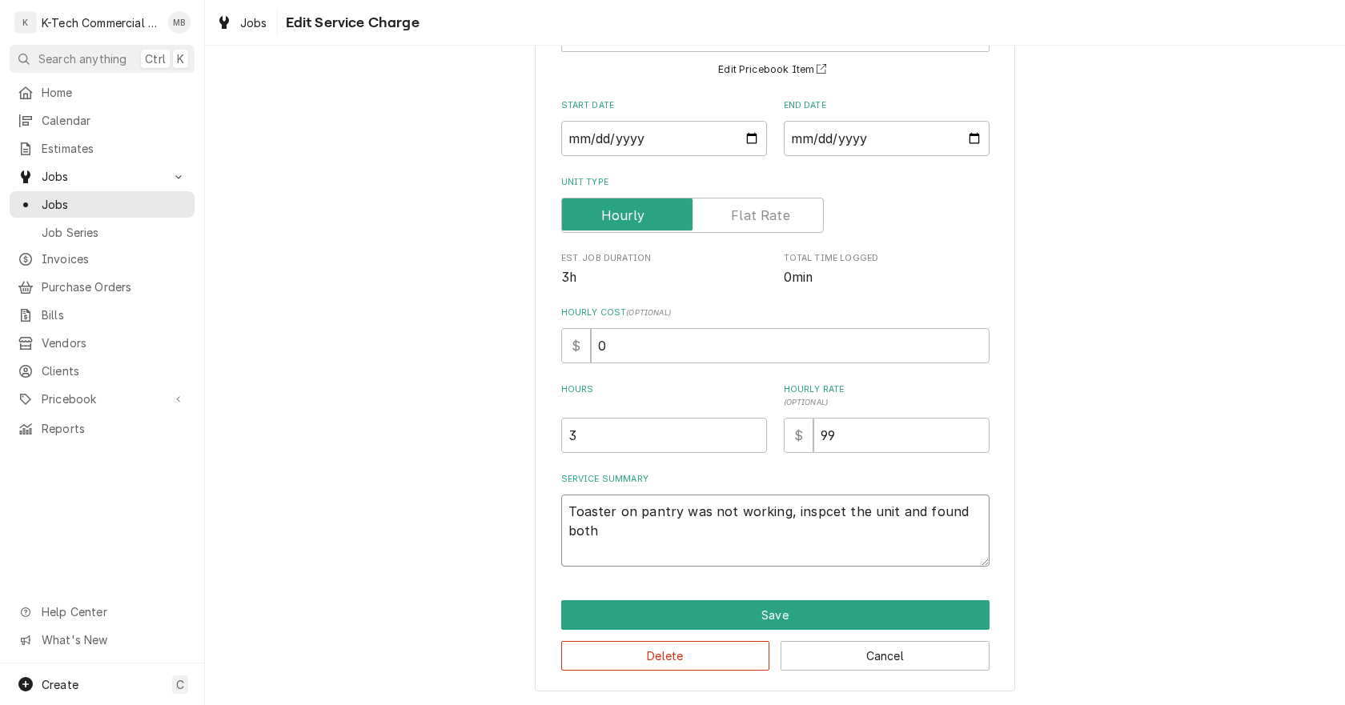
type textarea "Toaster on pantry was not working, inspcet the unit and found both"
type textarea "x"
type textarea "Toaster on pantry was not working, inspcet the unit and found both p"
type textarea "x"
type textarea "Toaster on pantry was not working, inspcet the unit and found both po"
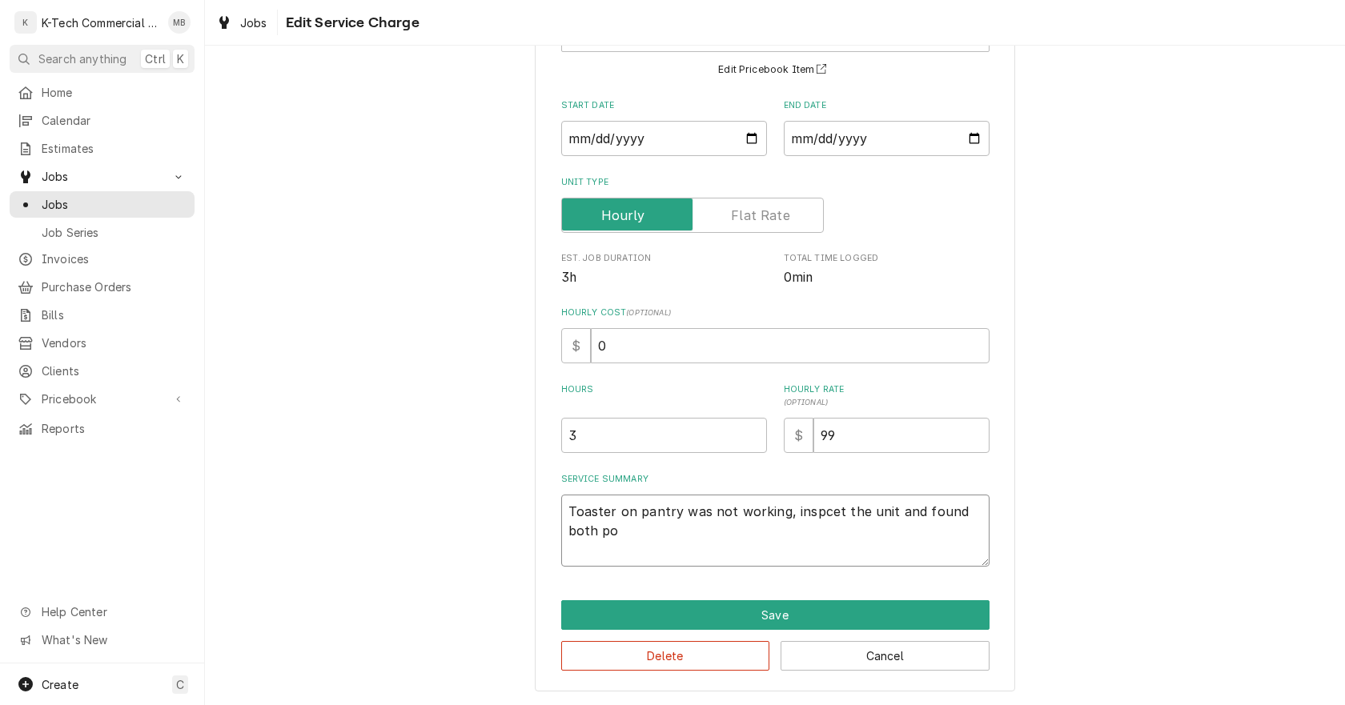
type textarea "x"
type textarea "Toaster on pantry was not working, inspcet the unit and found both pow"
type textarea "x"
type textarea "Toaster on pantry was not working, inspcet the unit and found both powe"
type textarea "x"
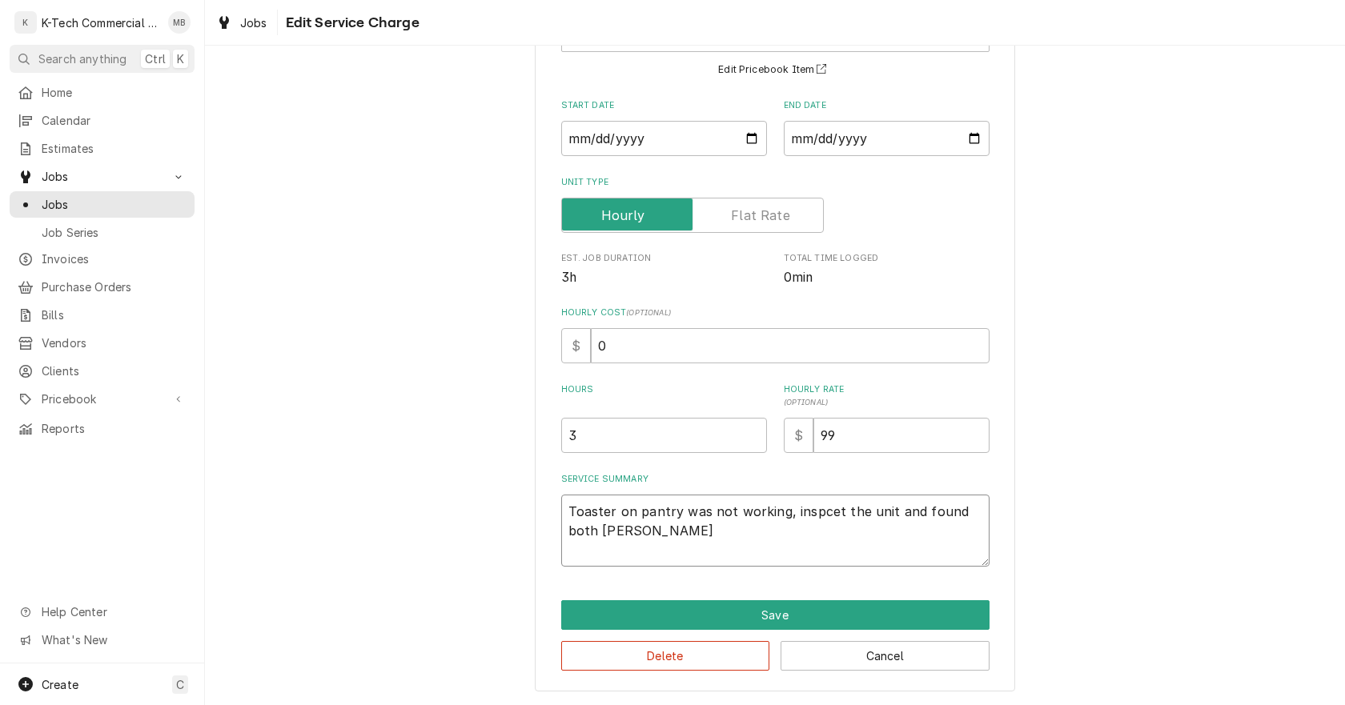
type textarea "Toaster on pantry was not working, inspcet the unit and found both power"
type textarea "x"
type textarea "Toaster on pantry was not working, inspcet the unit and found both power"
type textarea "x"
type textarea "Toaster on pantry was not working, inspcet the unit and found both power b"
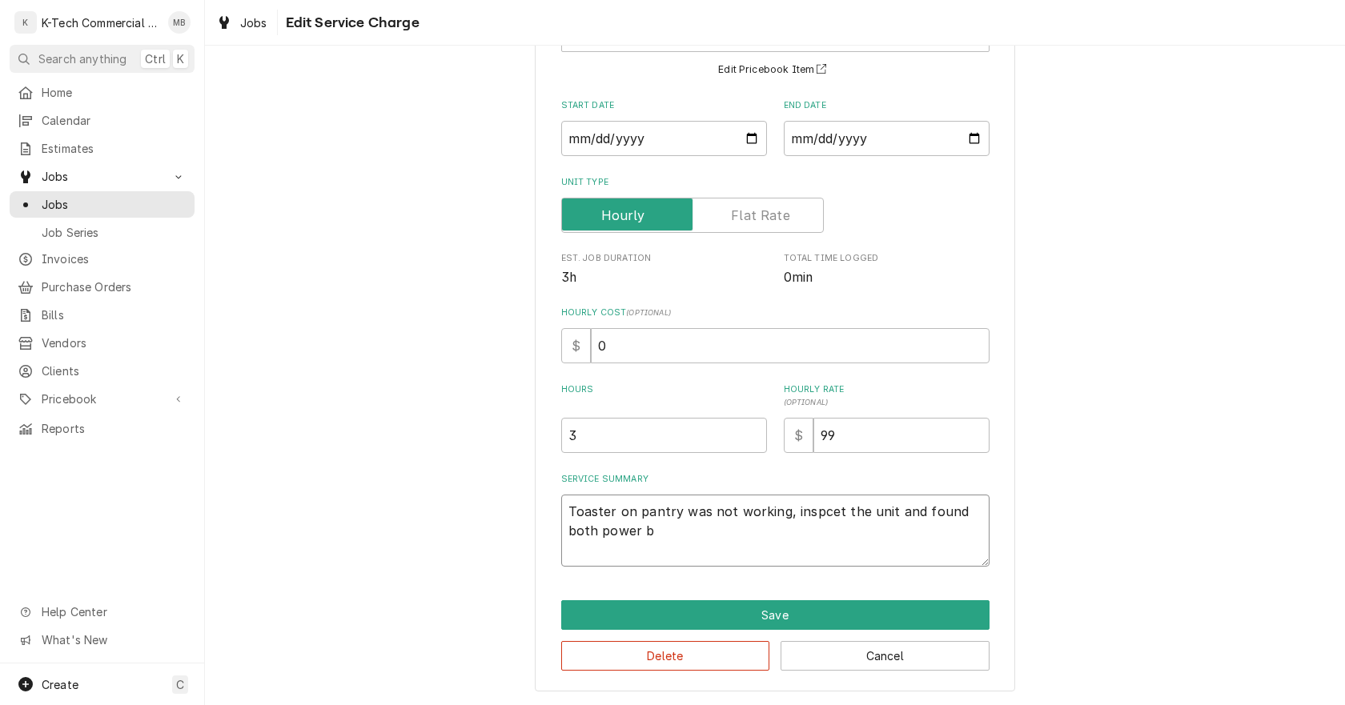
type textarea "x"
type textarea "Toaster on pantry was not working, inspcet the unit and found both power bu"
type textarea "x"
type textarea "Toaster on pantry was not working, inspcet the unit and found both power but"
type textarea "x"
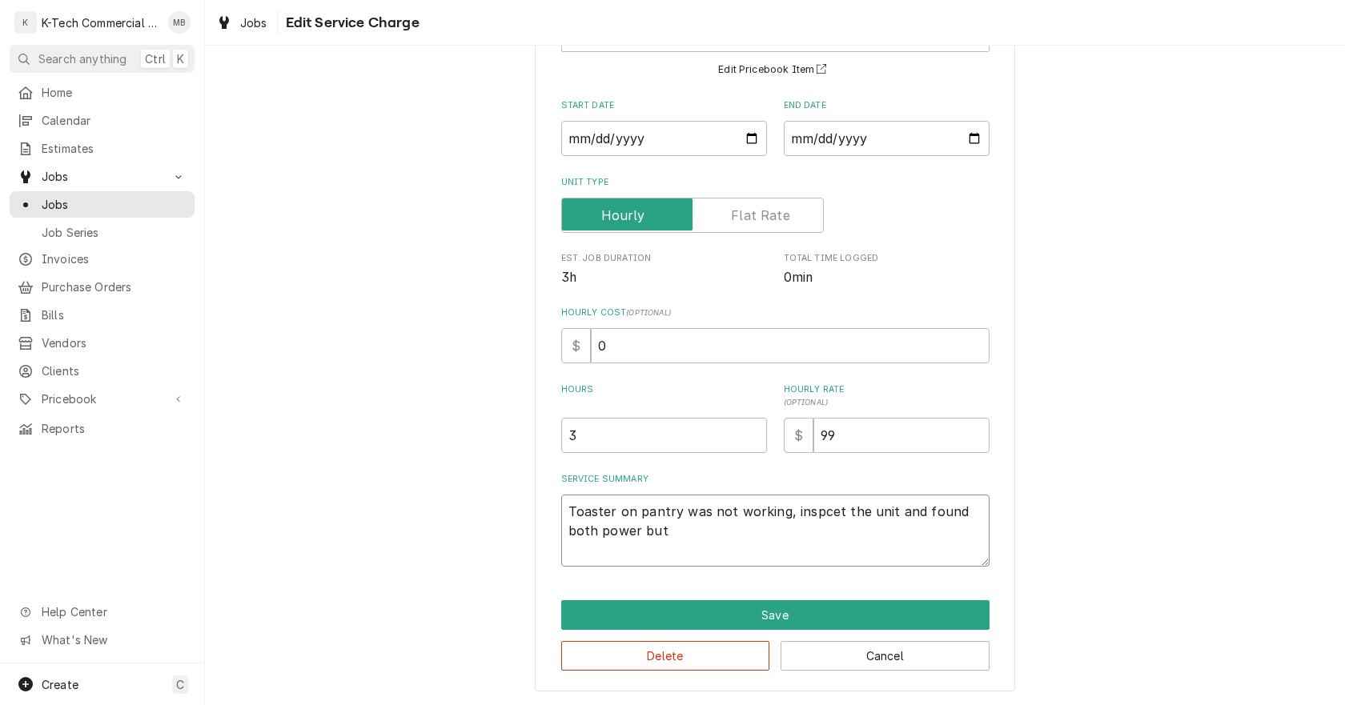
type textarea "Toaster on pantry was not working, inspcet the unit and found both power butt"
type textarea "x"
type textarea "Toaster on pantry was not working, inspcet the unit and found both power butto"
type textarea "x"
type textarea "Toaster on pantry was not working, inspcet the unit and found both power button"
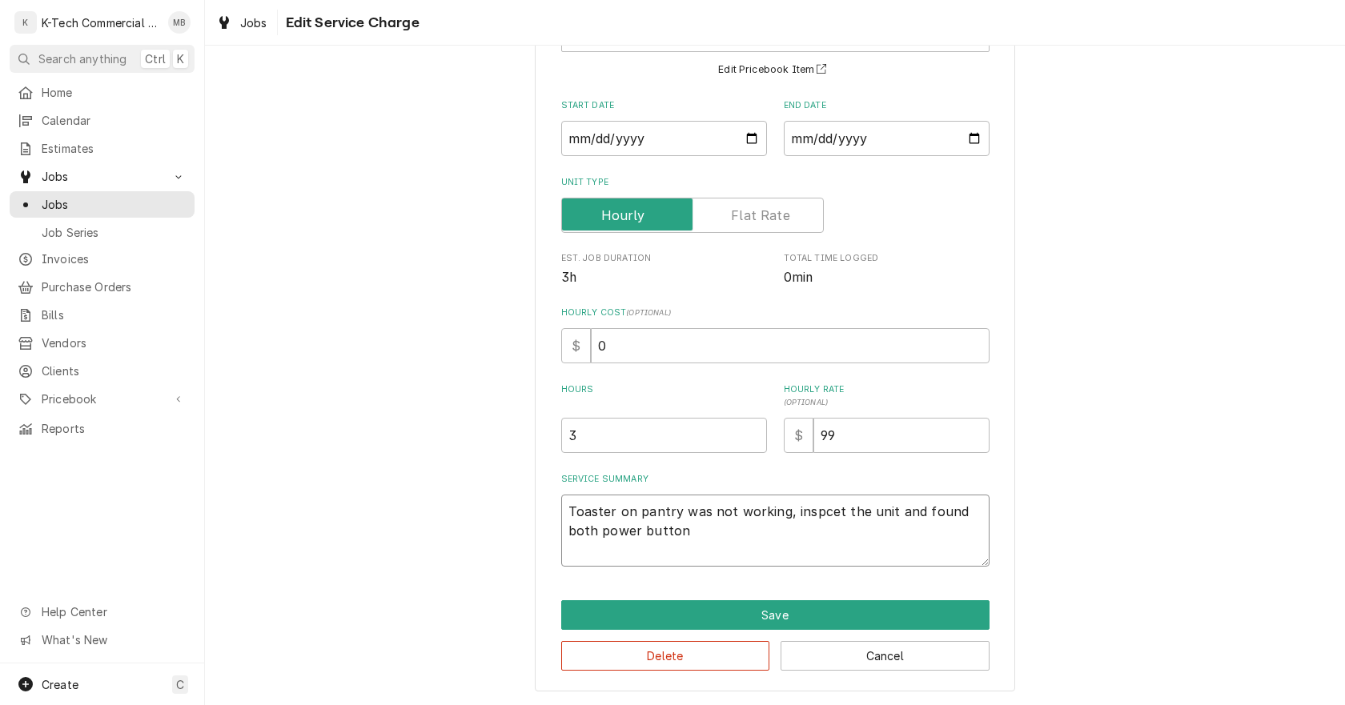
type textarea "x"
type textarea "Toaster on pantry was not working, inspcet the unit and found both power buttons"
type textarea "x"
type textarea "Toaster on pantry was not working, inspcet the unit and found both power buttons"
type textarea "x"
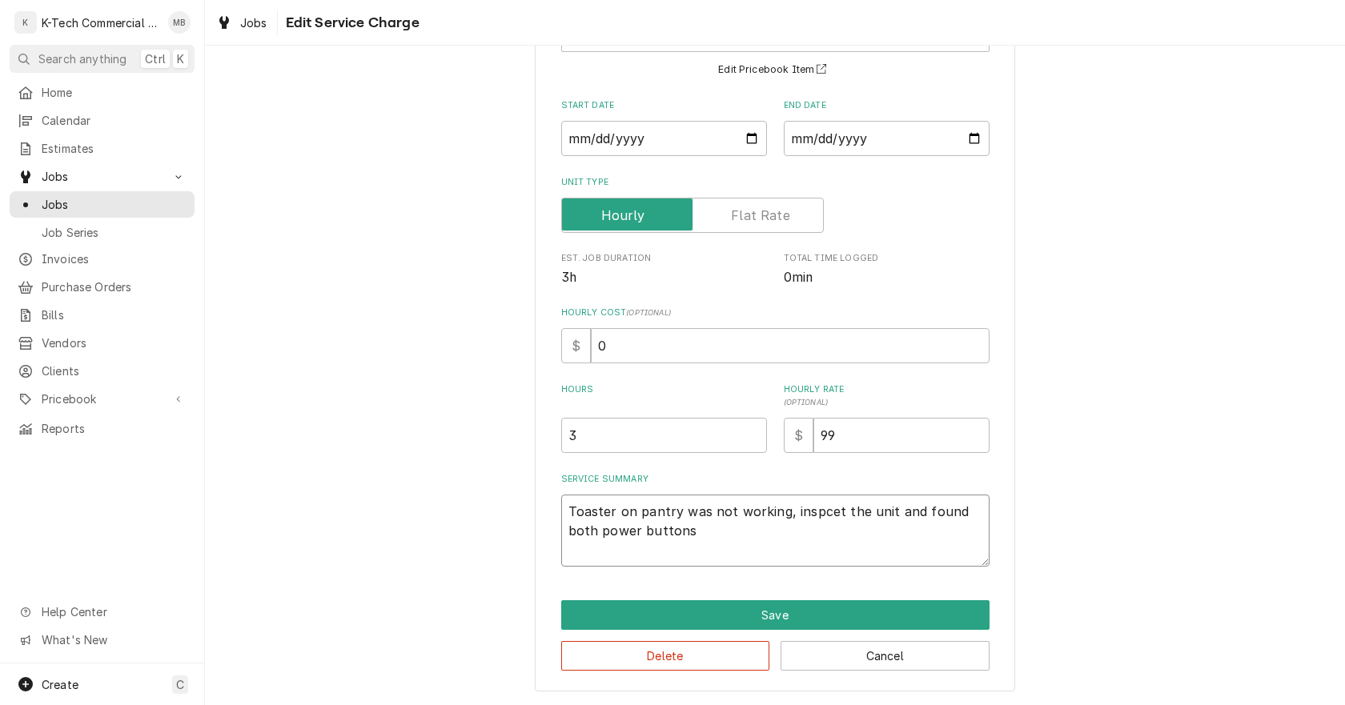
type textarea "Toaster on pantry was not working, inspcet the unit and found both power button…"
type textarea "x"
type textarea "Toaster on pantry was not working, inspcet the unit and found both power button…"
type textarea "x"
type textarea "Toaster on pantry was not working, inspcet the unit and found both power button…"
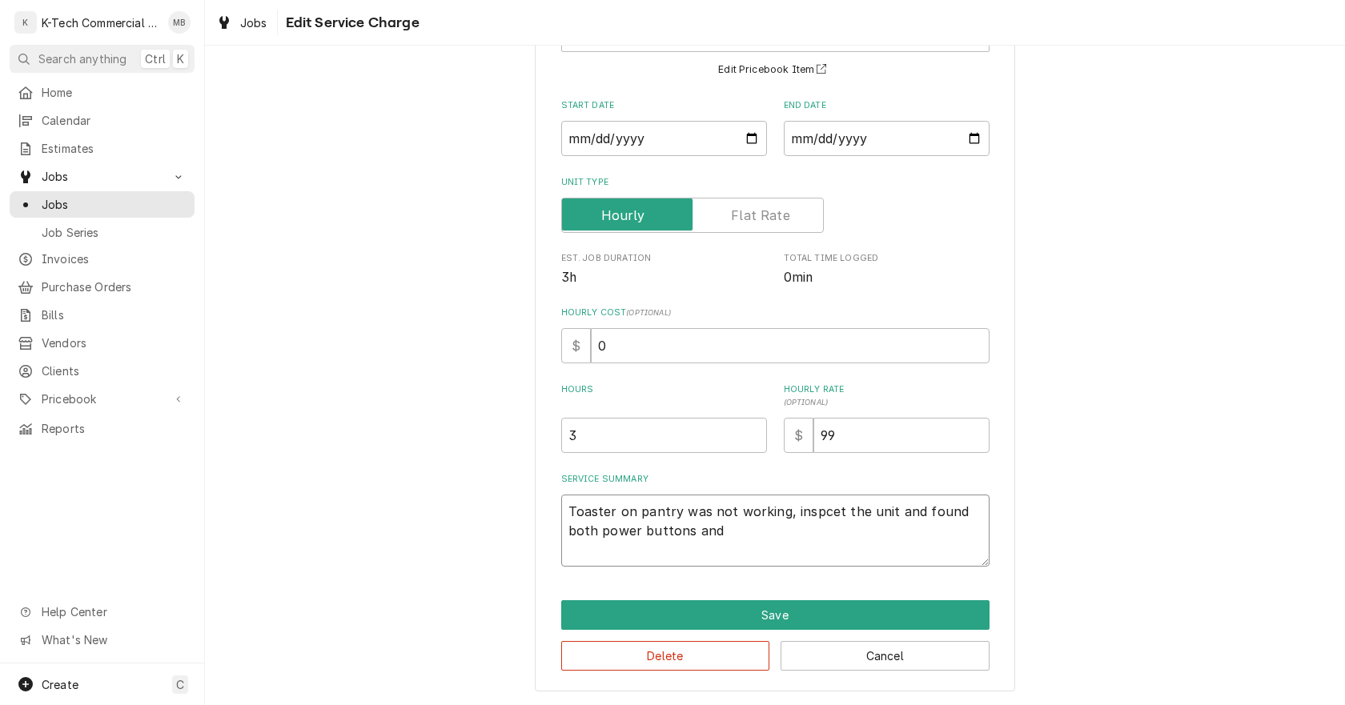
type textarea "x"
type textarea "Toaster on pantry was not working, inspcet the unit and found both power button…"
type textarea "x"
type textarea "Toaster on pantry was not working, inspcet the unit and found both power button…"
type textarea "x"
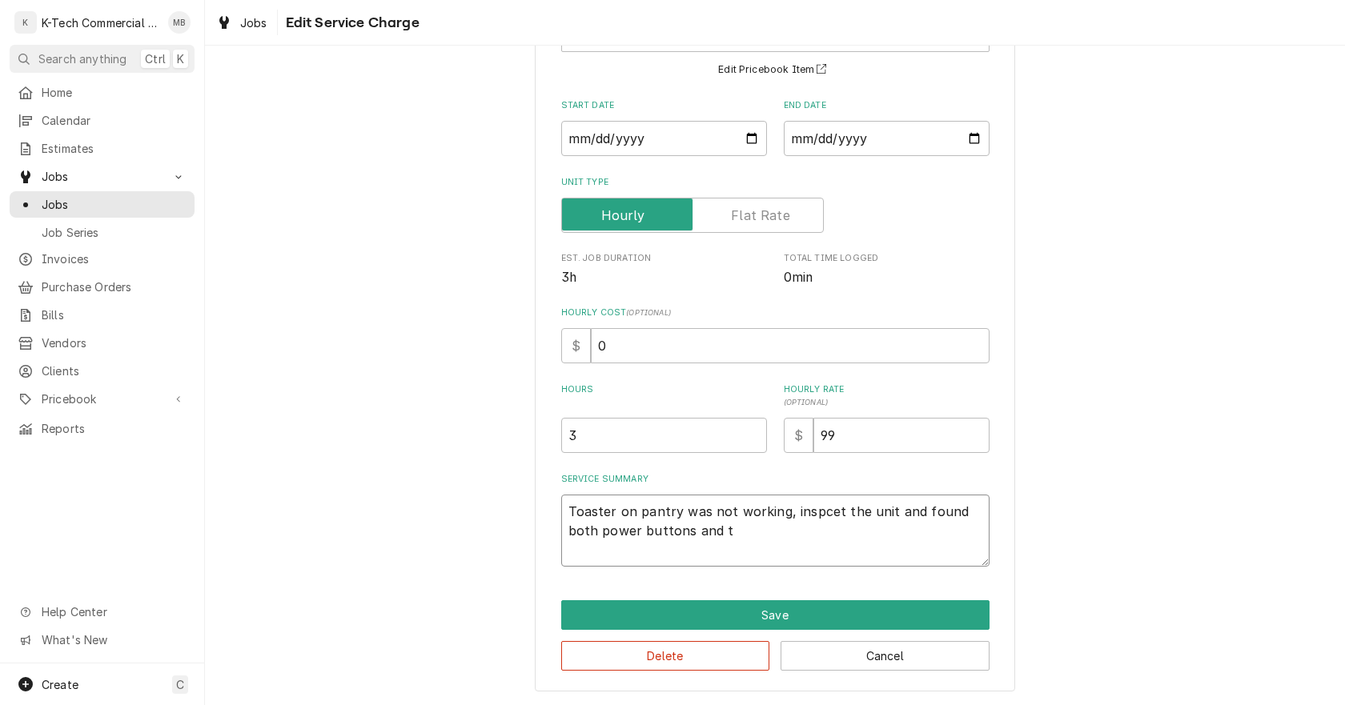
type textarea "Toaster on pantry was not working, inspcet the unit and found both power button…"
type textarea "x"
type textarea "Toaster on pantry was not working, inspcet the unit and found both power button…"
type textarea "x"
type textarea "Toaster on pantry was not working, inspcet the unit and found both power button…"
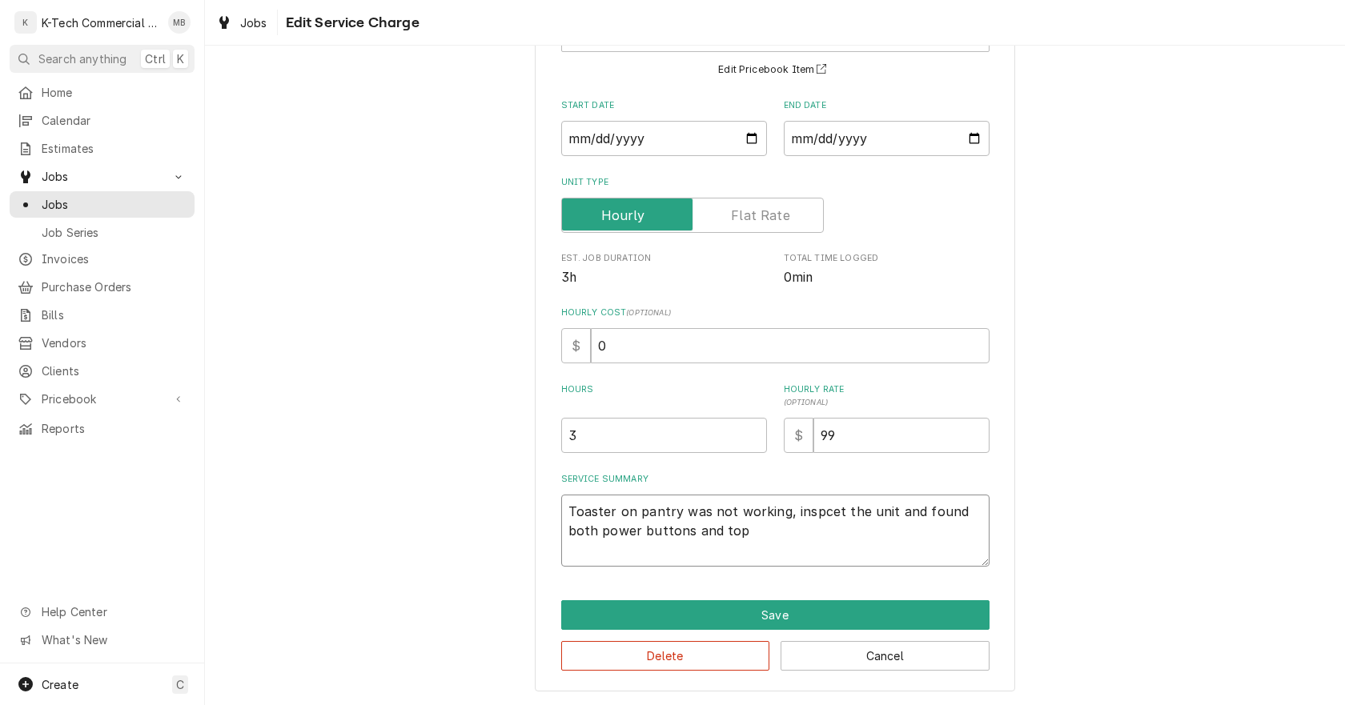
type textarea "x"
type textarea "Toaster on pantry was not working, inspcet the unit and found both power button…"
type textarea "x"
type textarea "Toaster on pantry was not working, inspcet the unit and found both power button…"
type textarea "x"
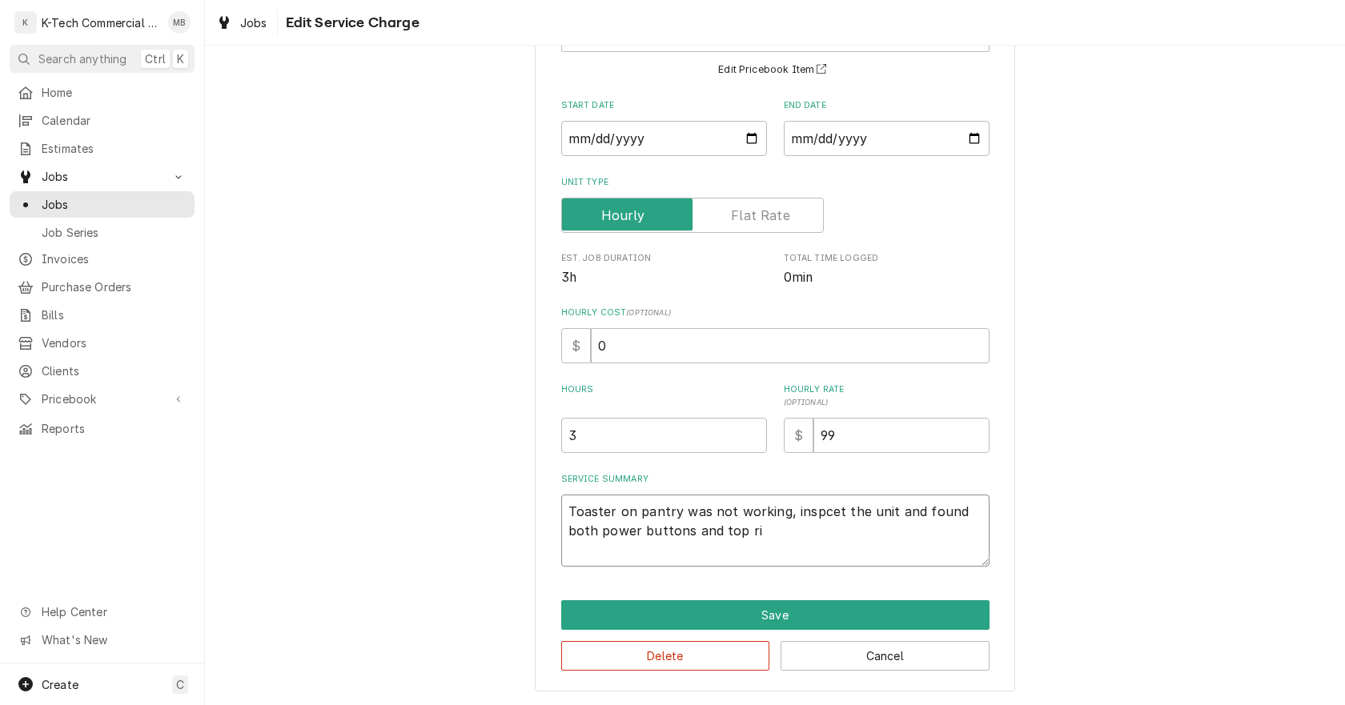
type textarea "Toaster on pantry was not working, inspcet the unit and found both power button…"
type textarea "x"
type textarea "Toaster on pantry was not working, inspcet the unit and found both power button…"
type textarea "x"
type textarea "Toaster on pantry was not working, inspcet the unit and found both power button…"
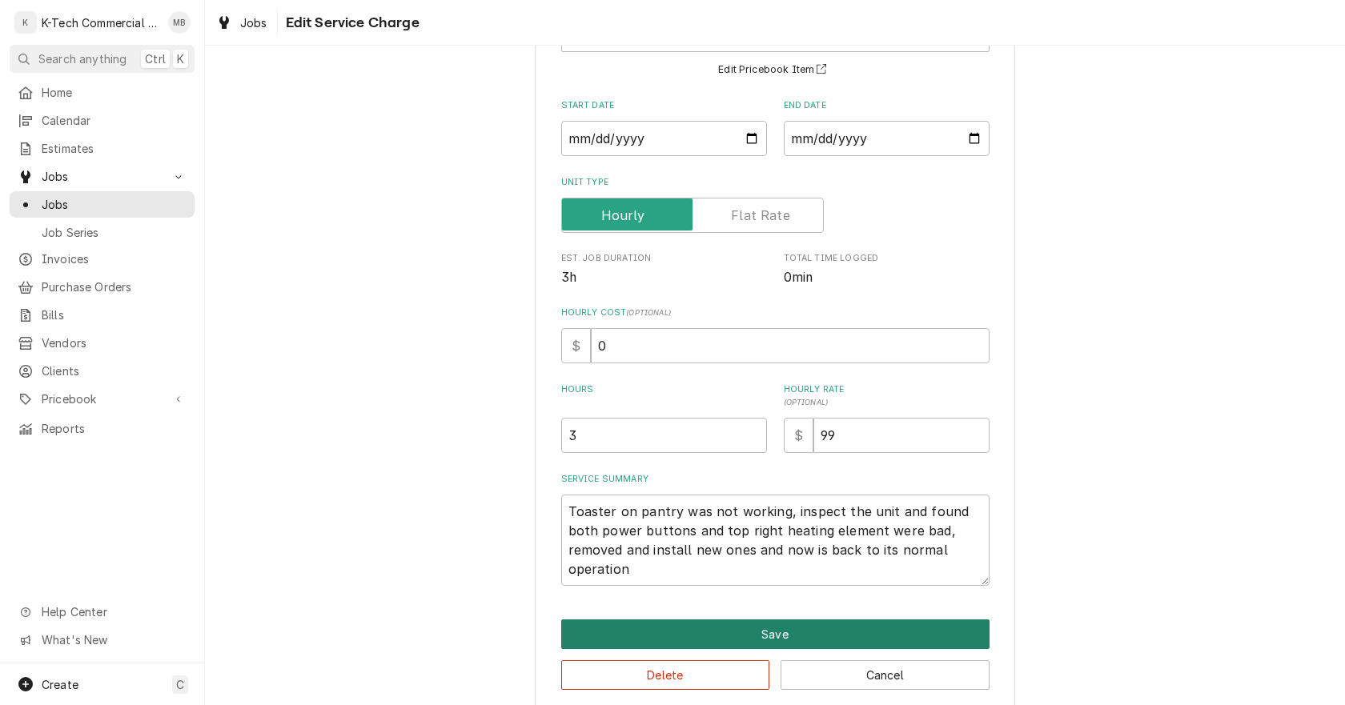
click at [794, 629] on button "Save" at bounding box center [775, 635] width 428 height 30
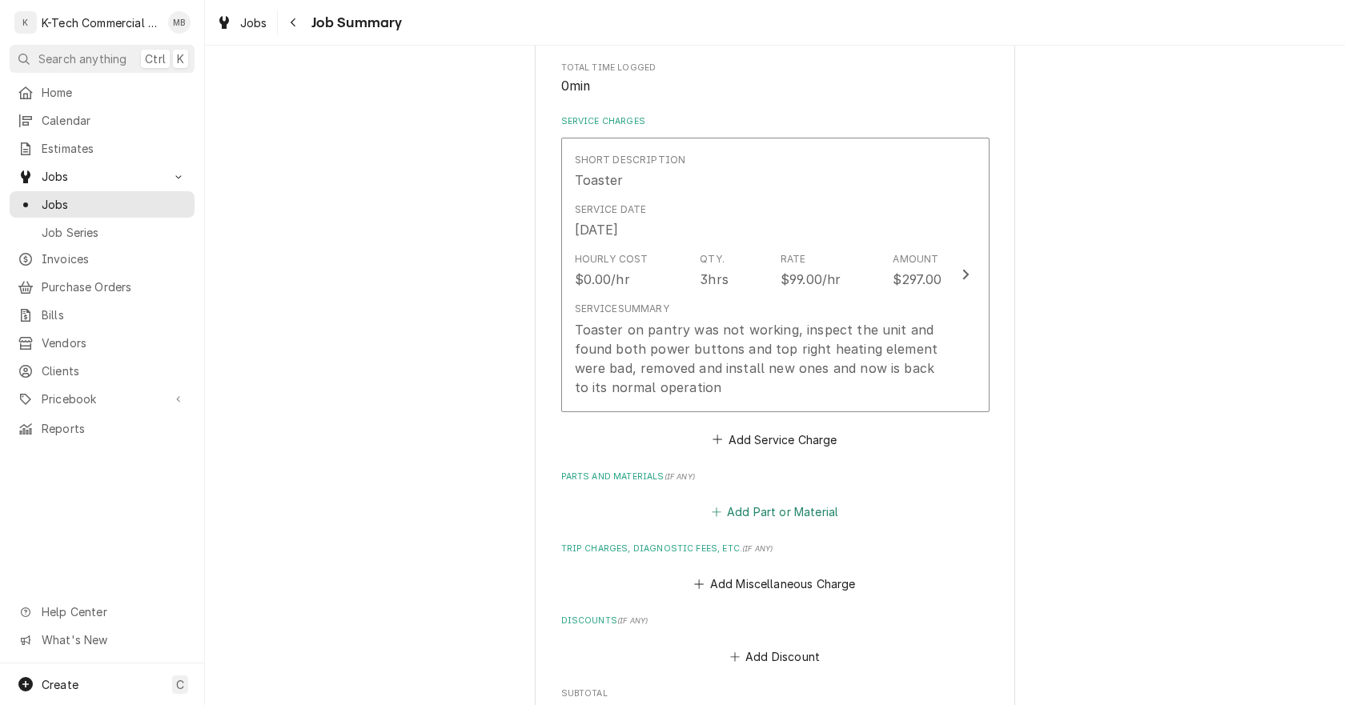
click at [795, 511] on button "Add Part or Material" at bounding box center [775, 512] width 132 height 22
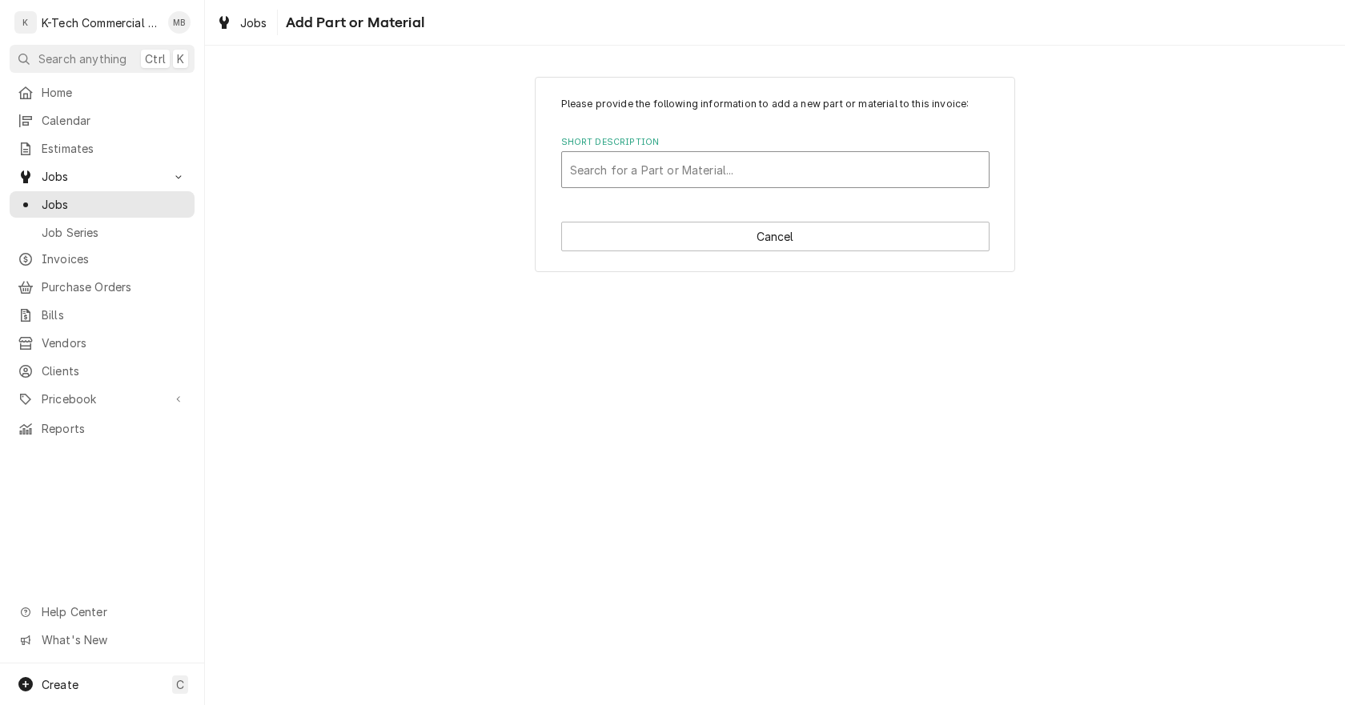
click at [656, 171] on div "Short Description" at bounding box center [775, 169] width 411 height 29
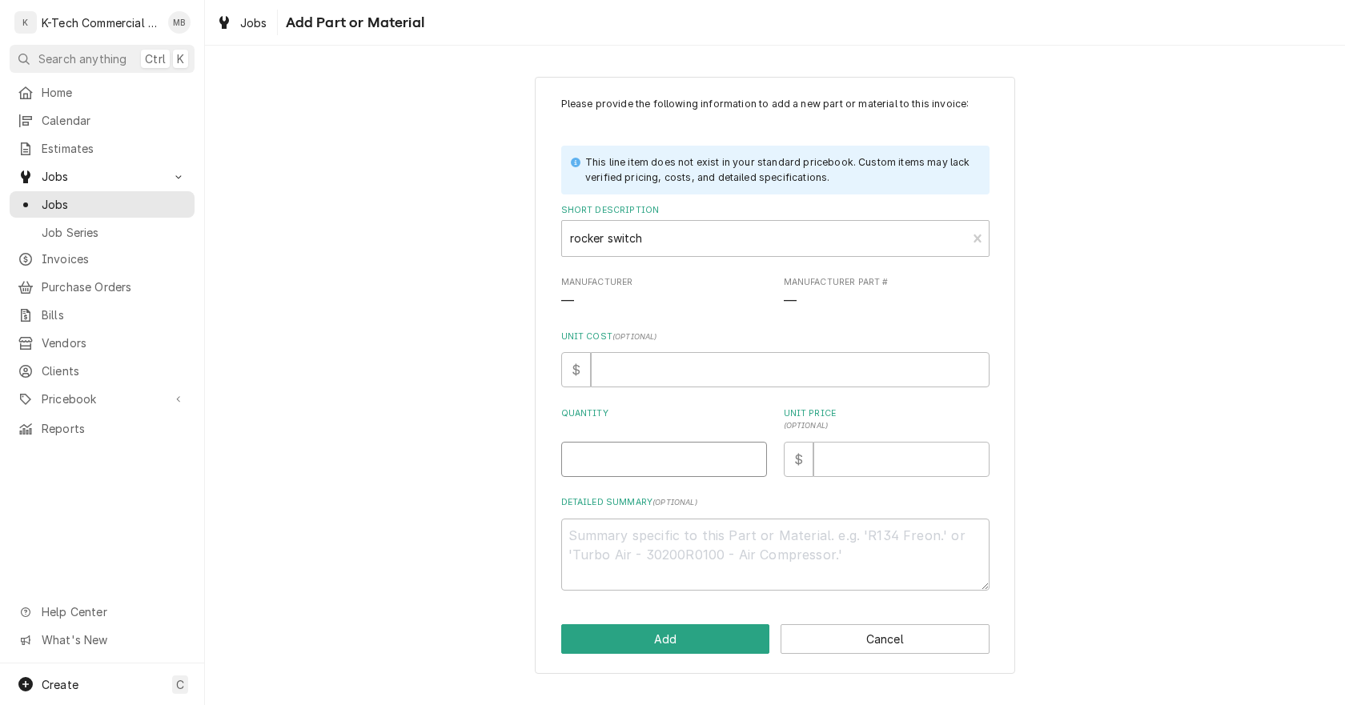
click at [617, 454] on input "Quantity" at bounding box center [664, 459] width 206 height 35
click at [1119, 404] on div "Please provide the following information to add a new part or material to this …" at bounding box center [775, 375] width 1140 height 626
click at [830, 456] on input "Unit Price ( optional )" at bounding box center [902, 459] width 176 height 35
click at [713, 565] on textarea "Detailed Summary ( optional )" at bounding box center [775, 555] width 428 height 72
click at [685, 637] on button "Add" at bounding box center [665, 640] width 209 height 30
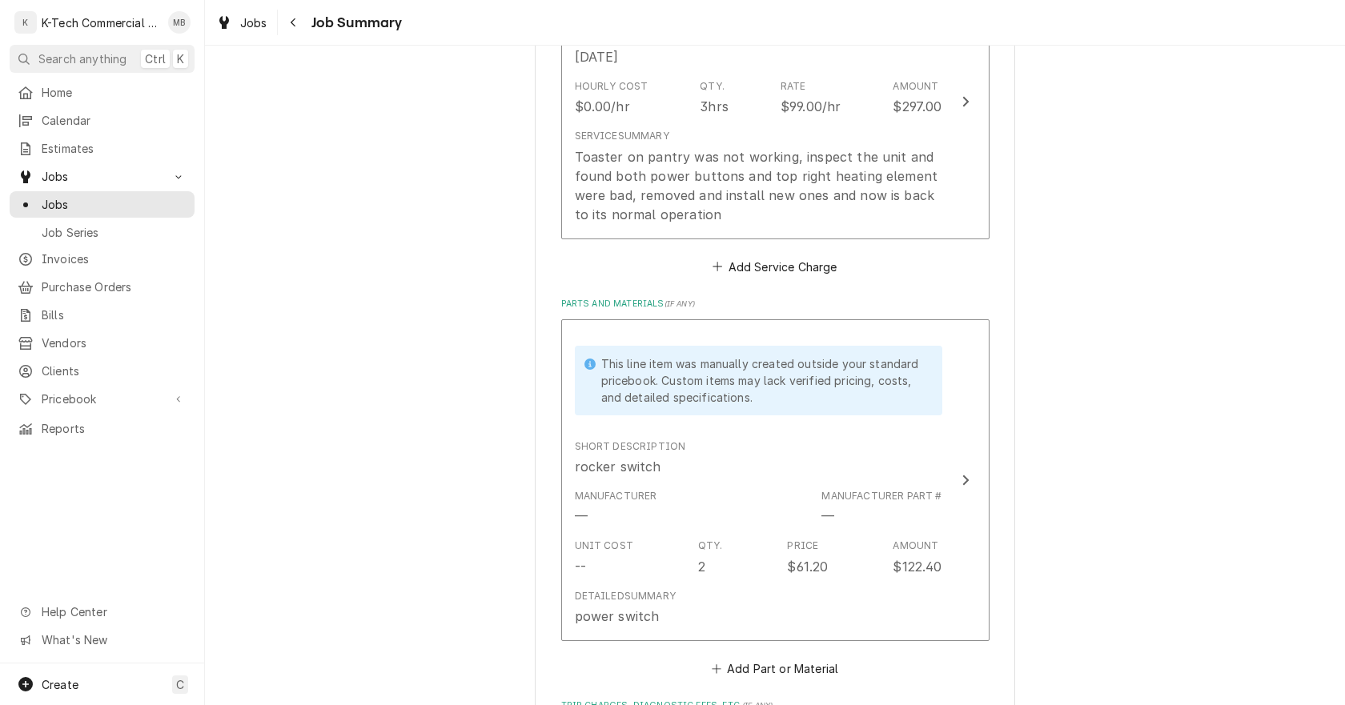
scroll to position [721, 0]
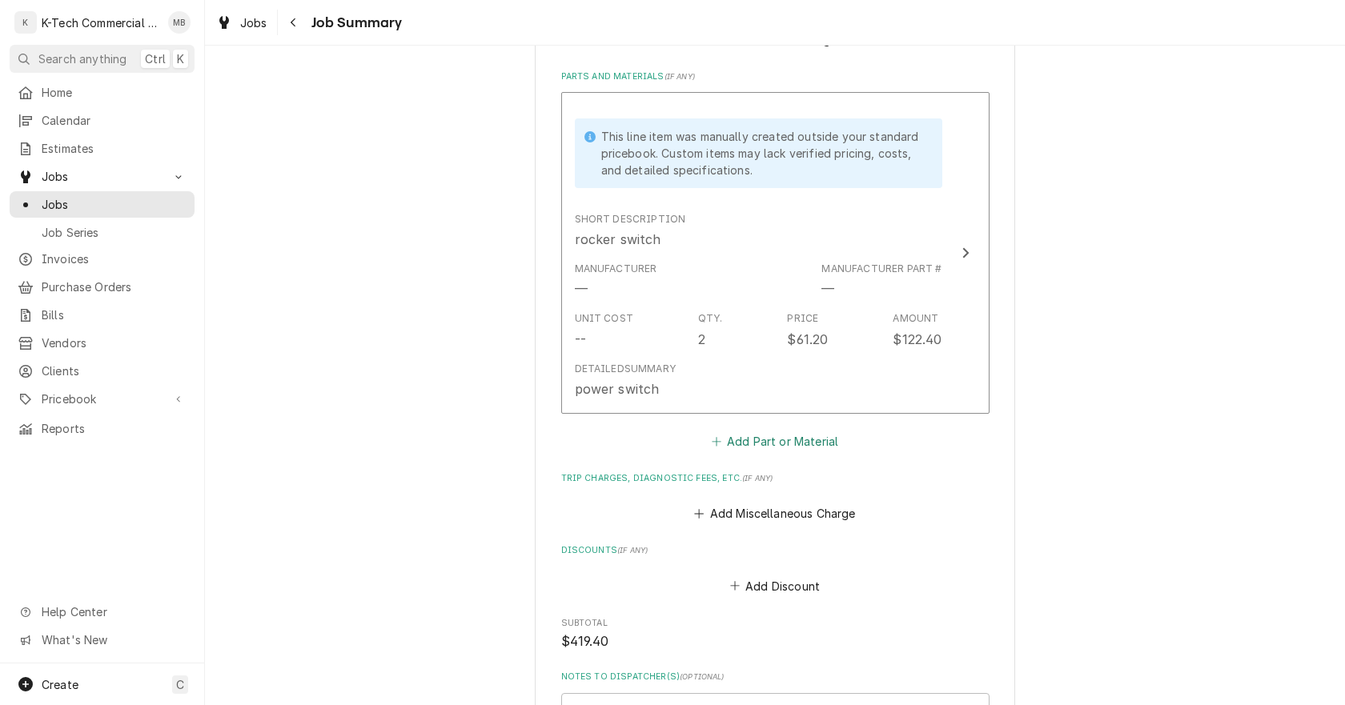
click at [773, 443] on button "Add Part or Material" at bounding box center [775, 441] width 132 height 22
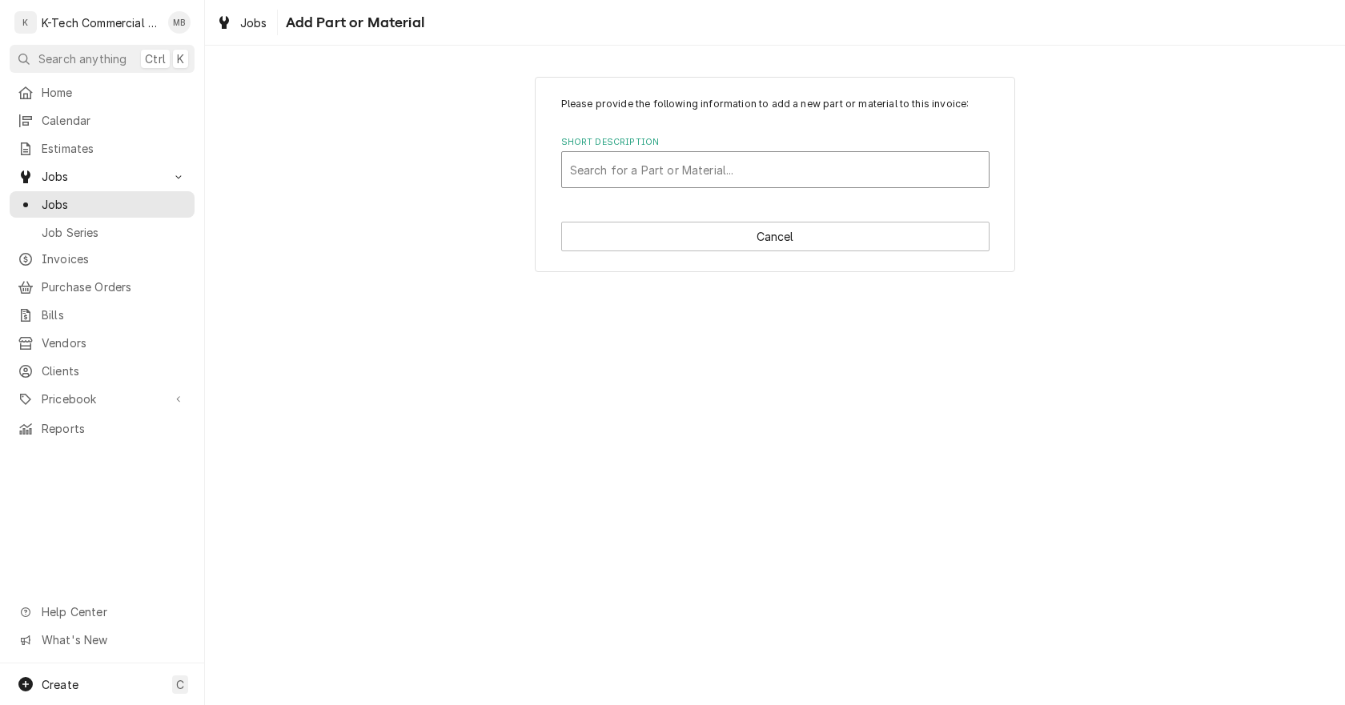
click at [682, 172] on div "Short Description" at bounding box center [775, 169] width 411 height 29
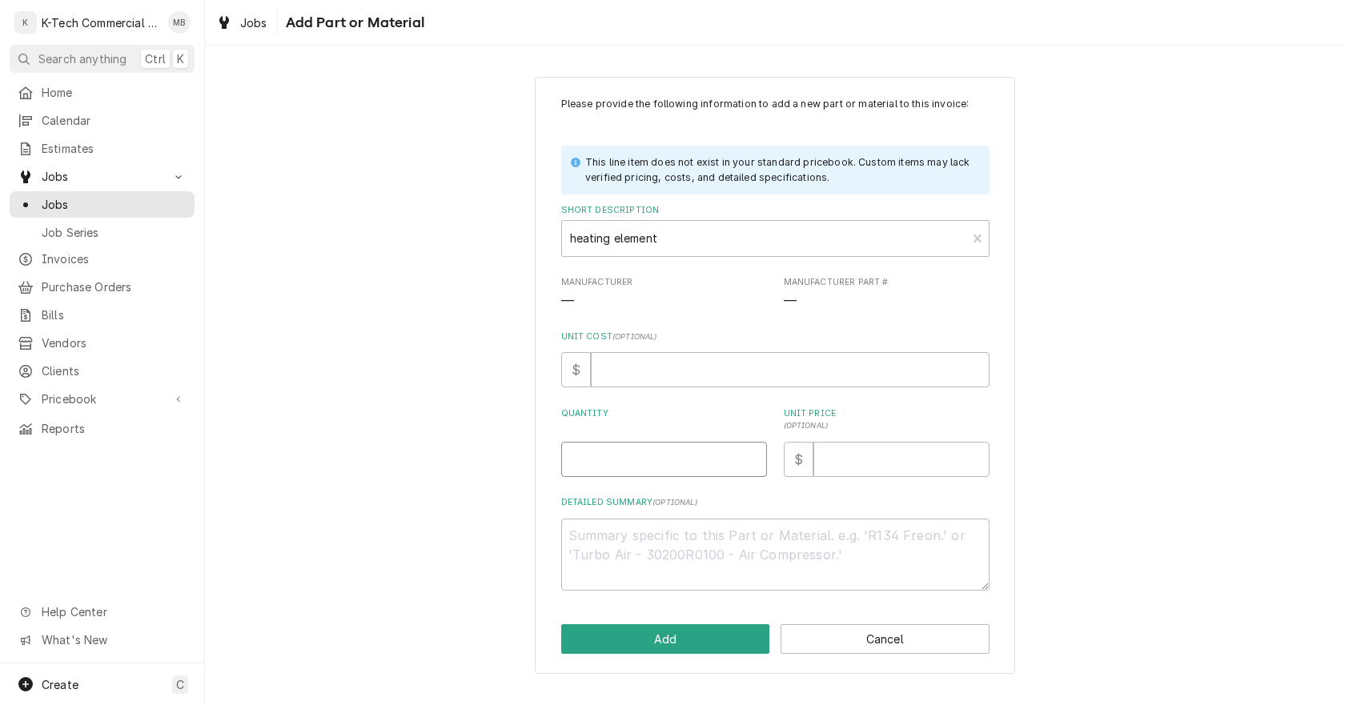
click at [642, 454] on input "Quantity" at bounding box center [664, 459] width 206 height 35
click at [1115, 397] on div "Please provide the following information to add a new part or material to this …" at bounding box center [775, 375] width 1140 height 626
click at [856, 458] on input "Unit Price ( optional )" at bounding box center [902, 459] width 176 height 35
click at [673, 641] on button "Add" at bounding box center [665, 640] width 209 height 30
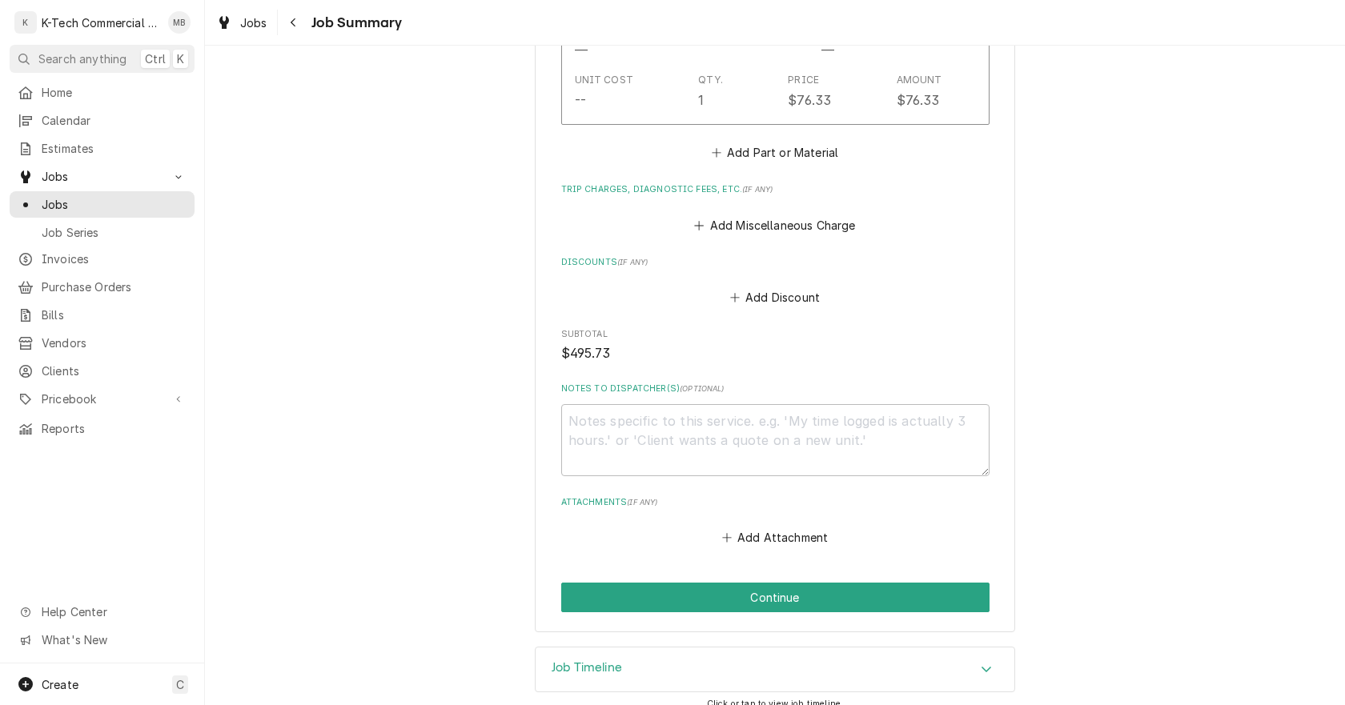
scroll to position [1306, 0]
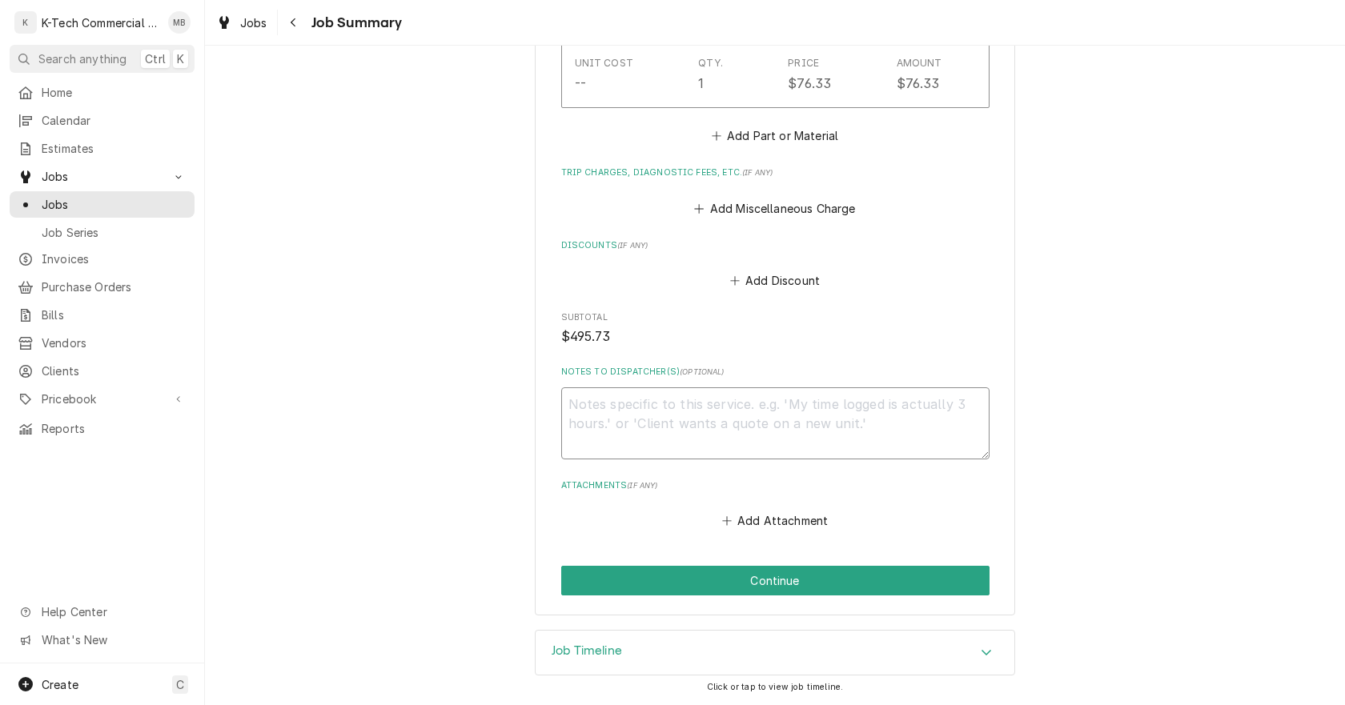
click at [655, 431] on textarea "Notes to Dispatcher(s) ( optional )" at bounding box center [775, 424] width 428 height 72
click at [701, 403] on textarea "WO# 322115704 1 hour on 08/11 2 hours on 08/25" at bounding box center [775, 424] width 428 height 72
click at [700, 441] on textarea "WO# 322115704 1 hour on 08/11 2 hours on 08/25" at bounding box center [775, 424] width 428 height 72
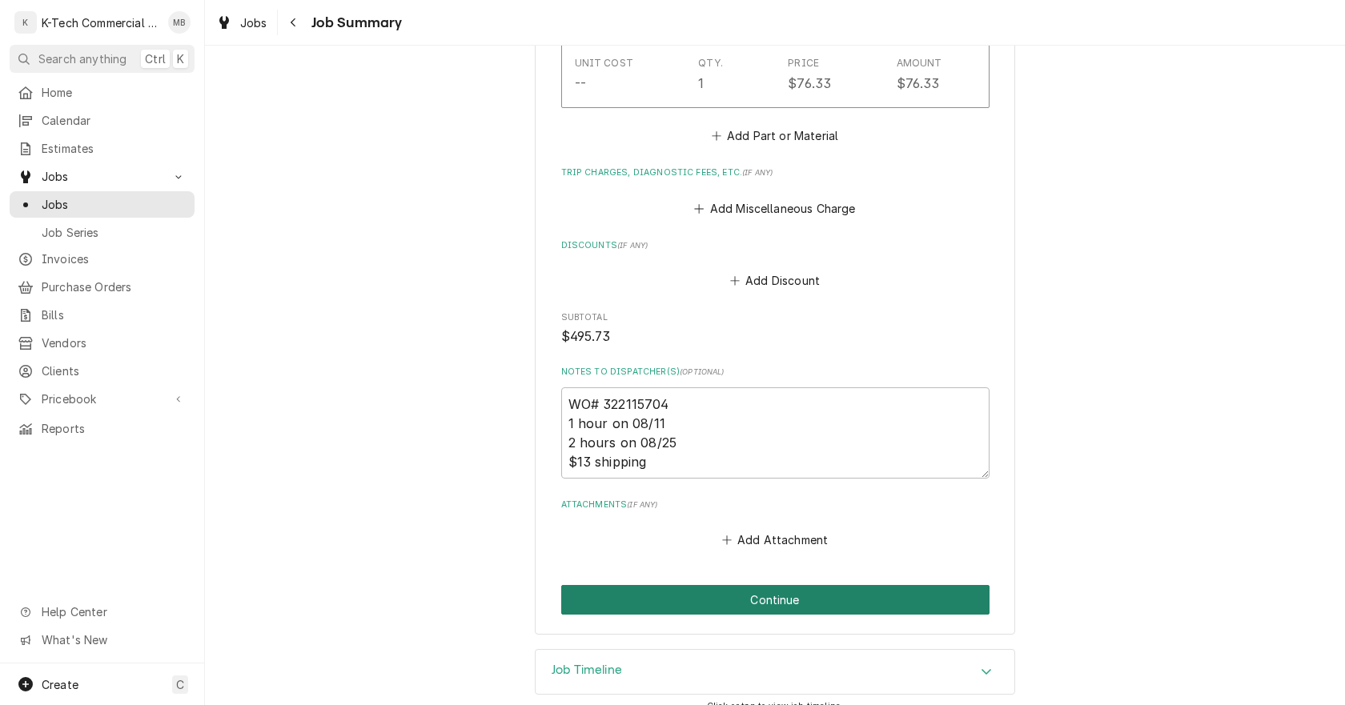
click at [805, 598] on button "Continue" at bounding box center [775, 600] width 428 height 30
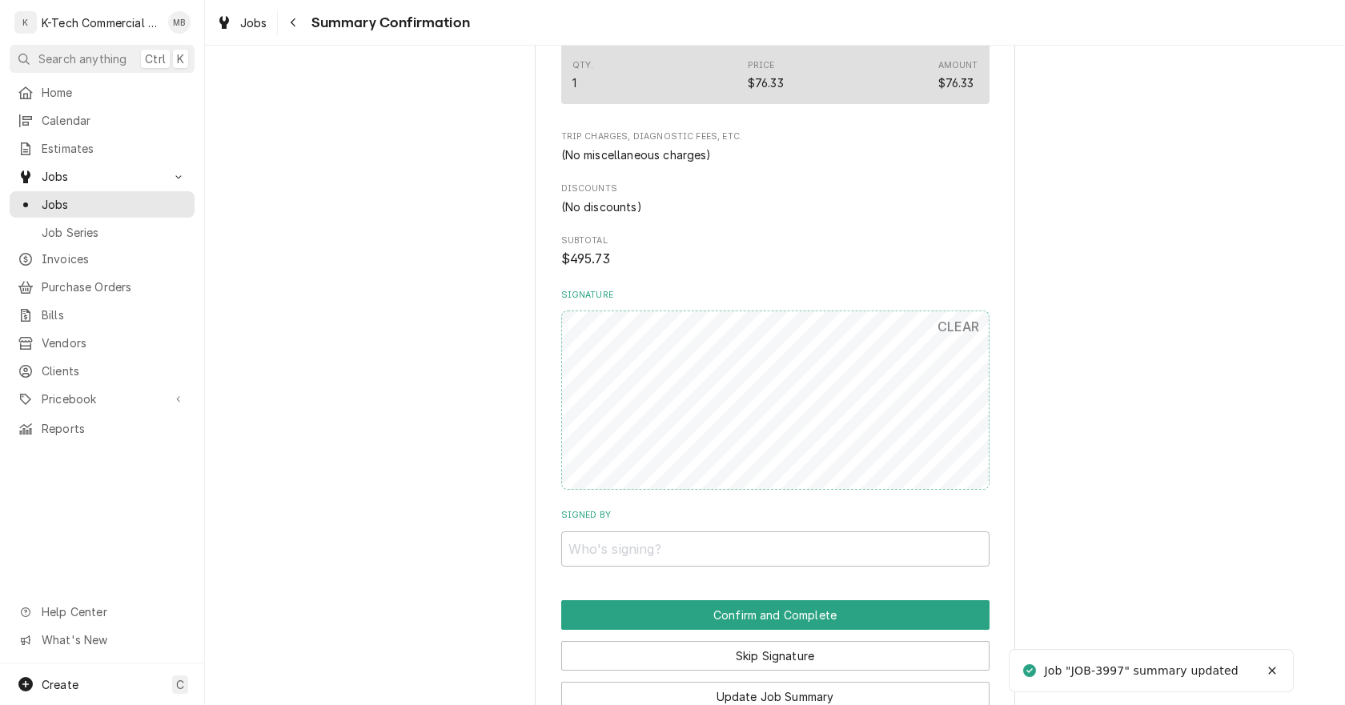
scroll to position [1204, 0]
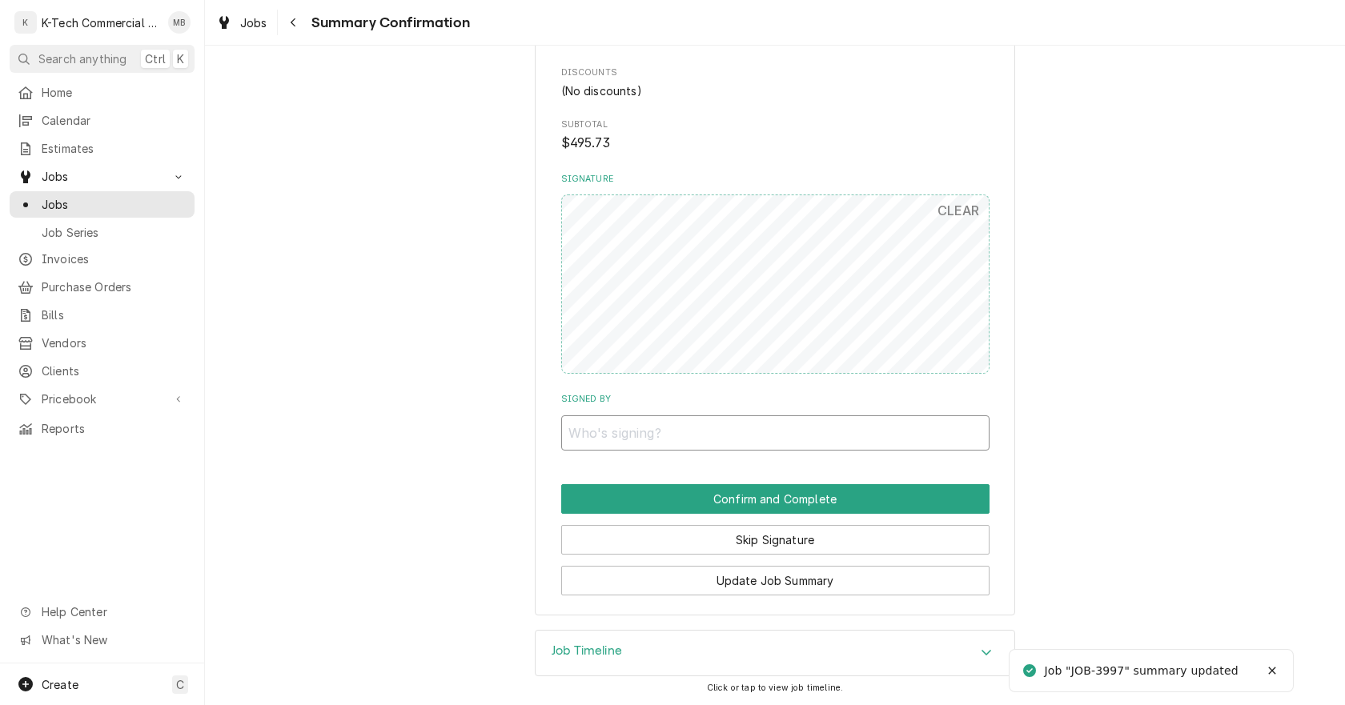
click at [749, 423] on input "Signed By" at bounding box center [775, 433] width 428 height 35
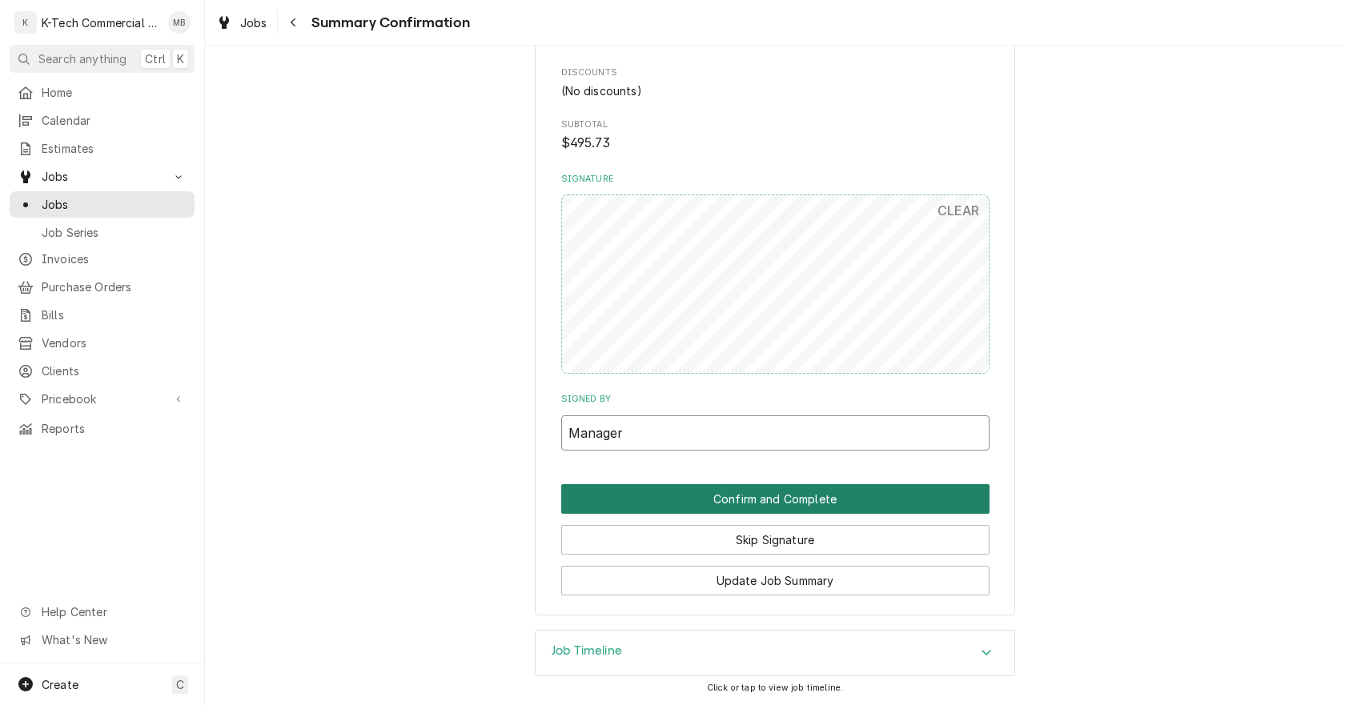
type input "Manager"
click at [784, 488] on button "Confirm and Complete" at bounding box center [775, 499] width 428 height 30
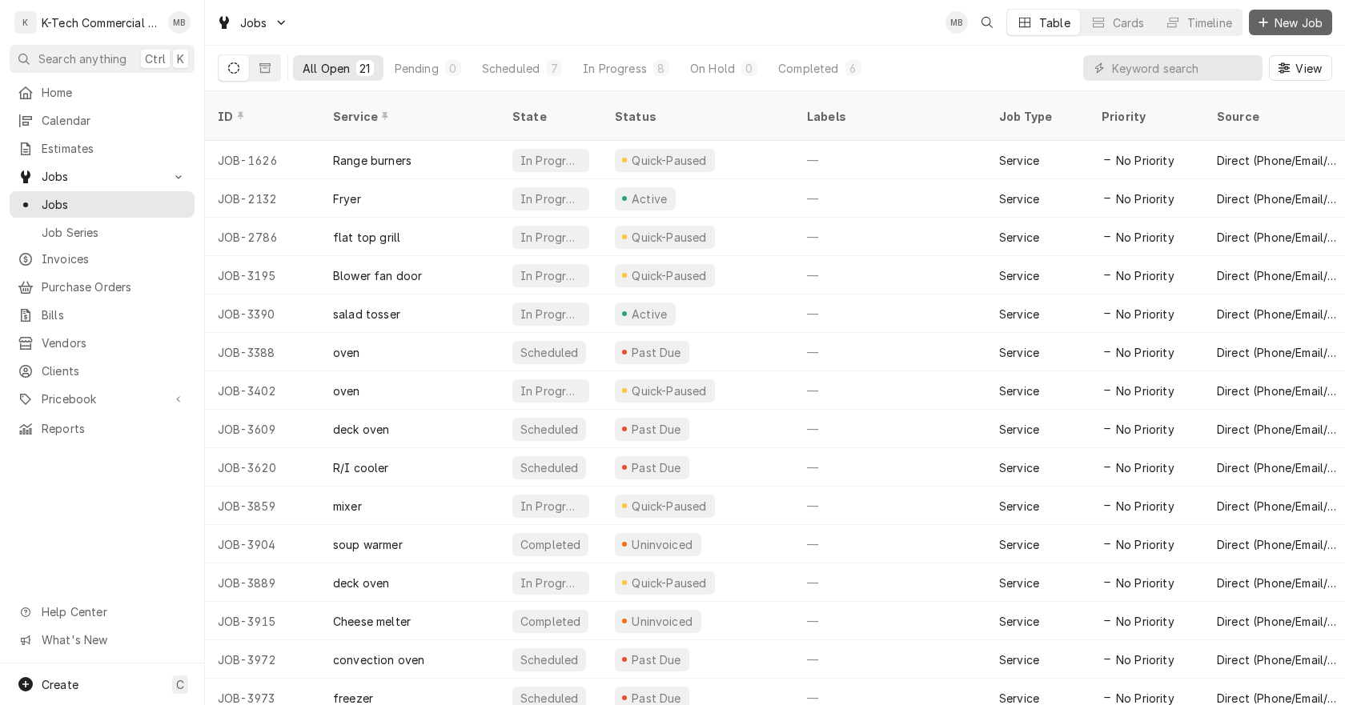
click at [1294, 21] on span "New Job" at bounding box center [1299, 22] width 54 height 17
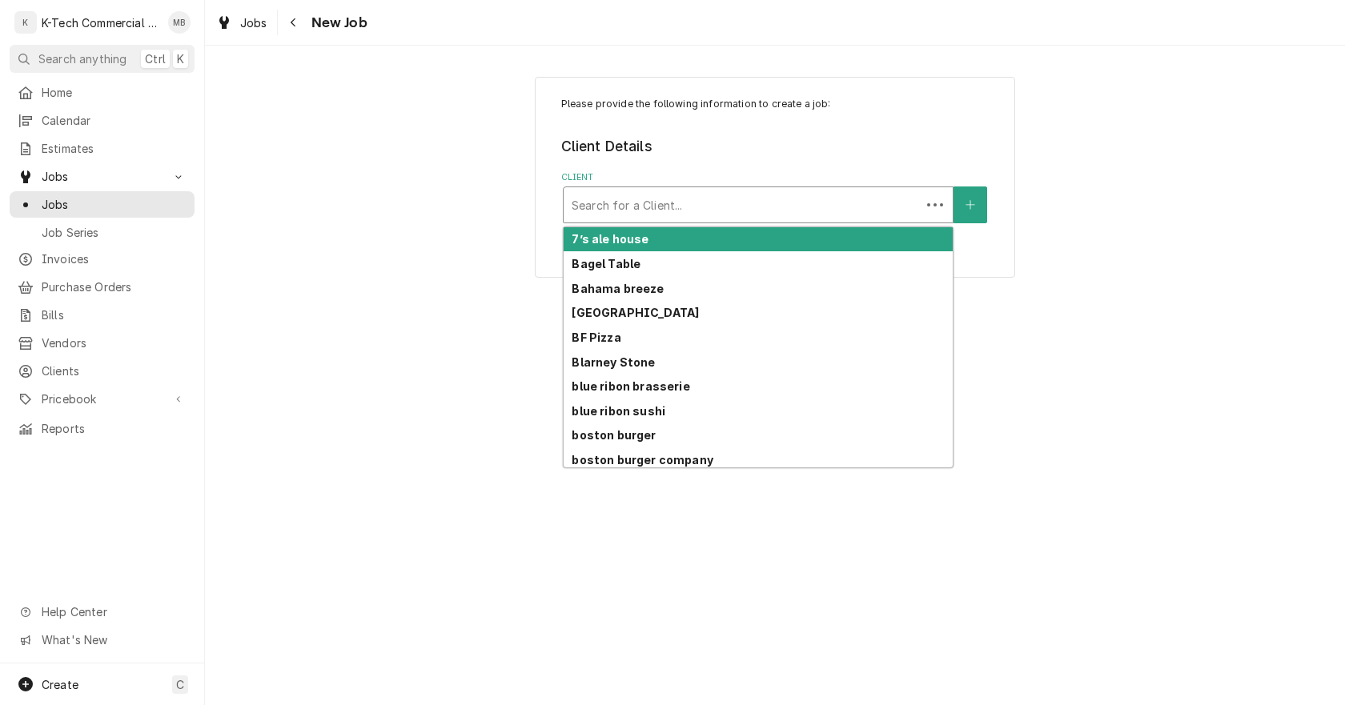
click at [658, 205] on div "Client" at bounding box center [742, 205] width 341 height 29
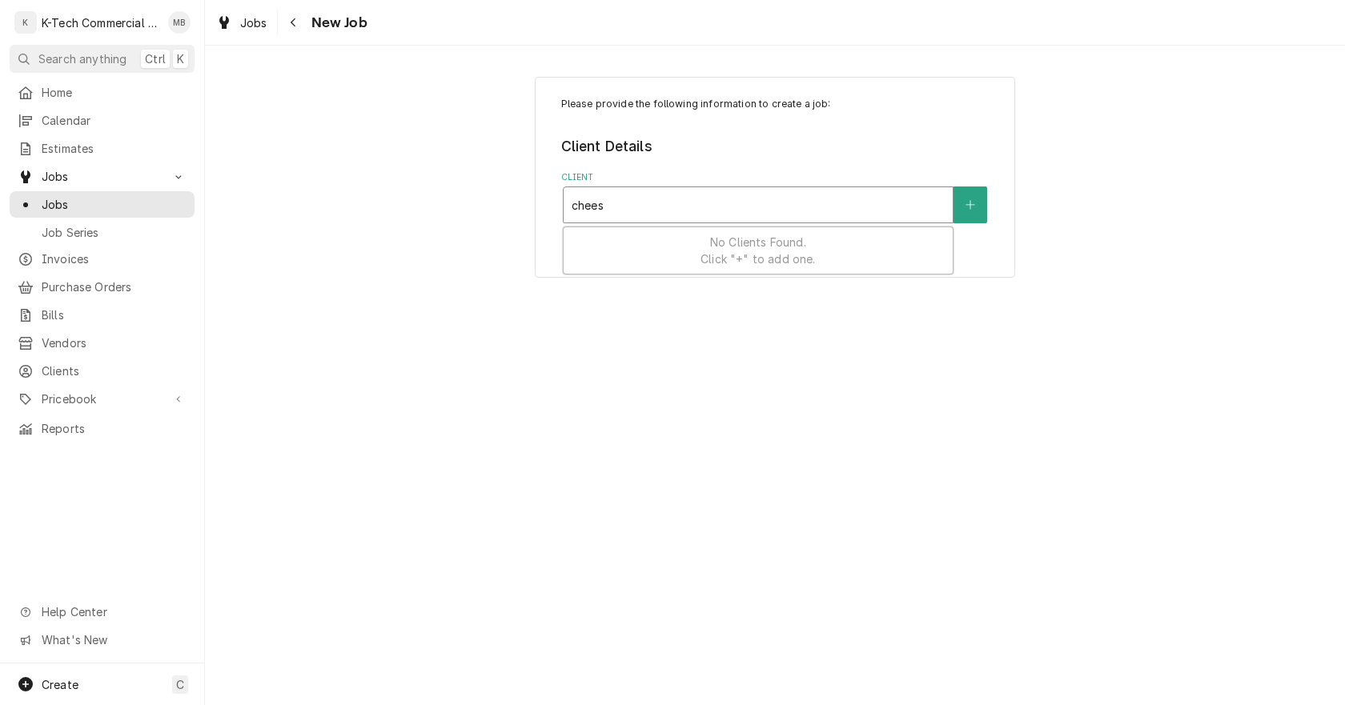
type input "cheese"
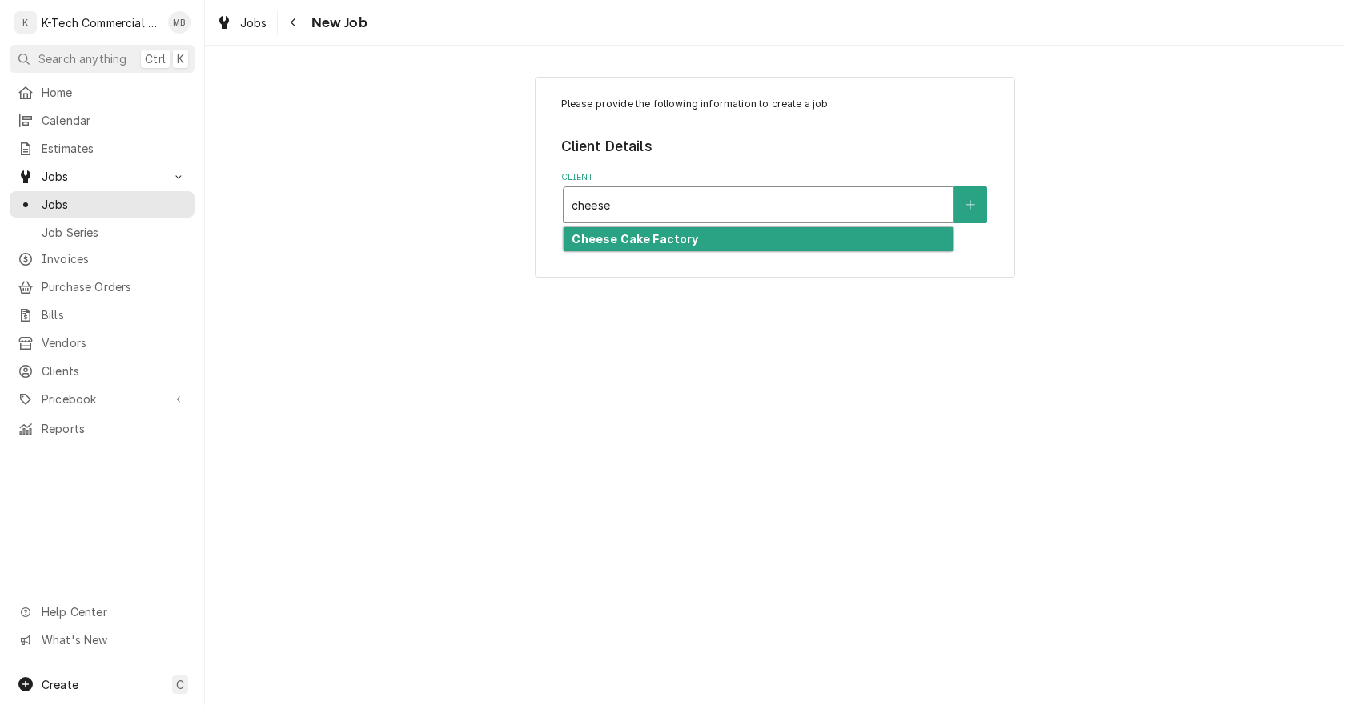
click at [652, 231] on div "Cheese Cake Factory" at bounding box center [758, 239] width 389 height 25
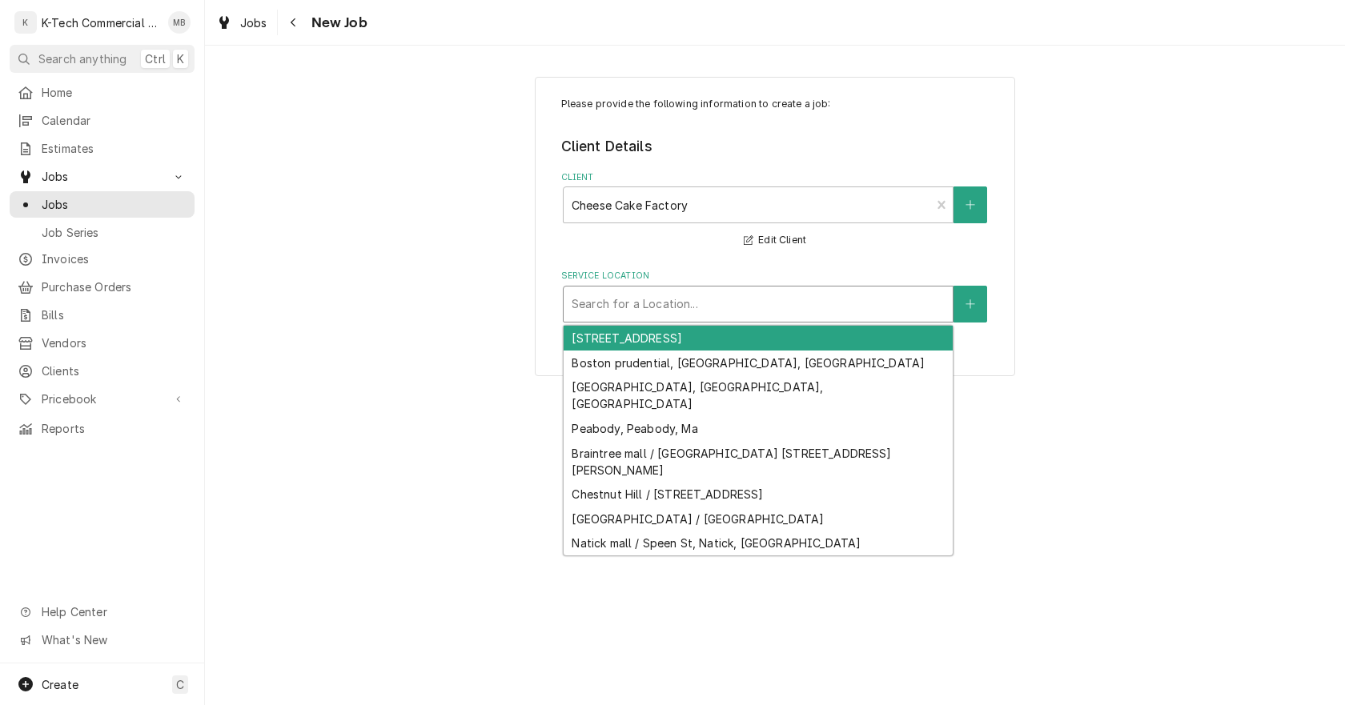
click at [657, 304] on div "Service Location" at bounding box center [758, 304] width 373 height 29
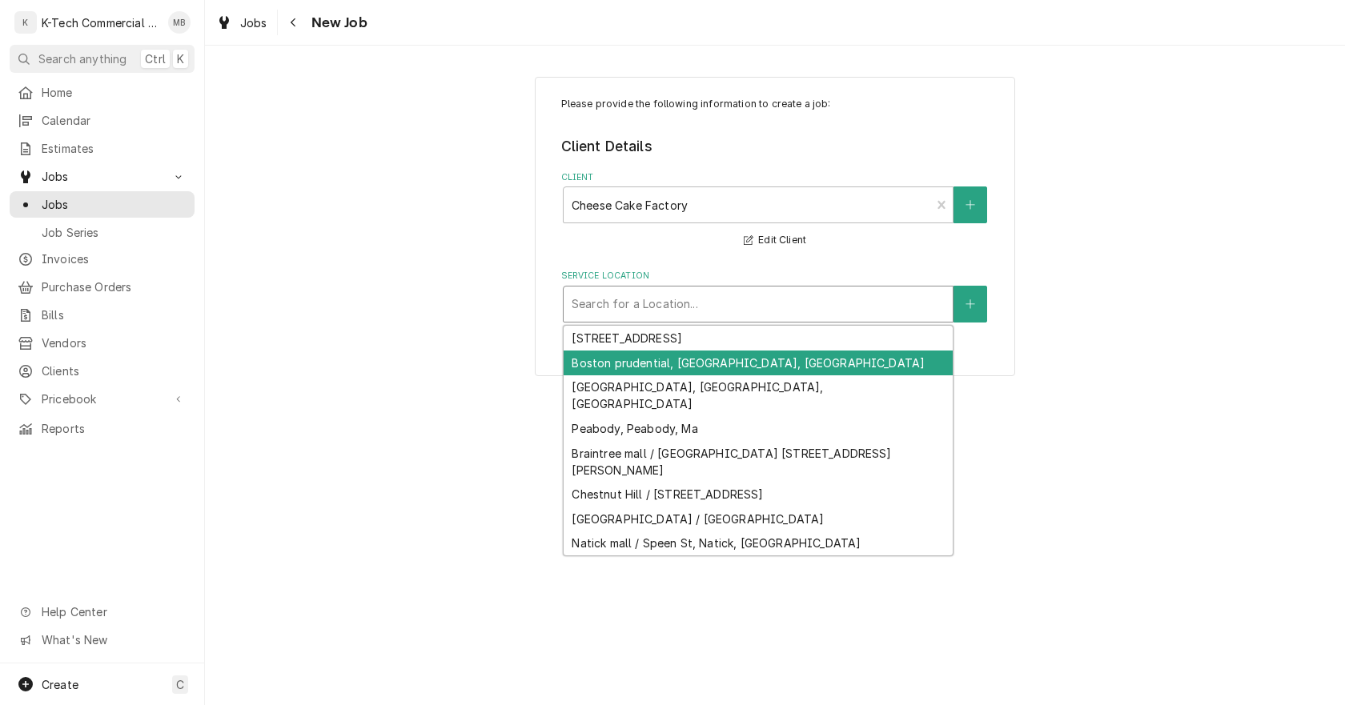
click at [658, 356] on div "Boston prudential, [GEOGRAPHIC_DATA], [GEOGRAPHIC_DATA]" at bounding box center [758, 363] width 389 height 25
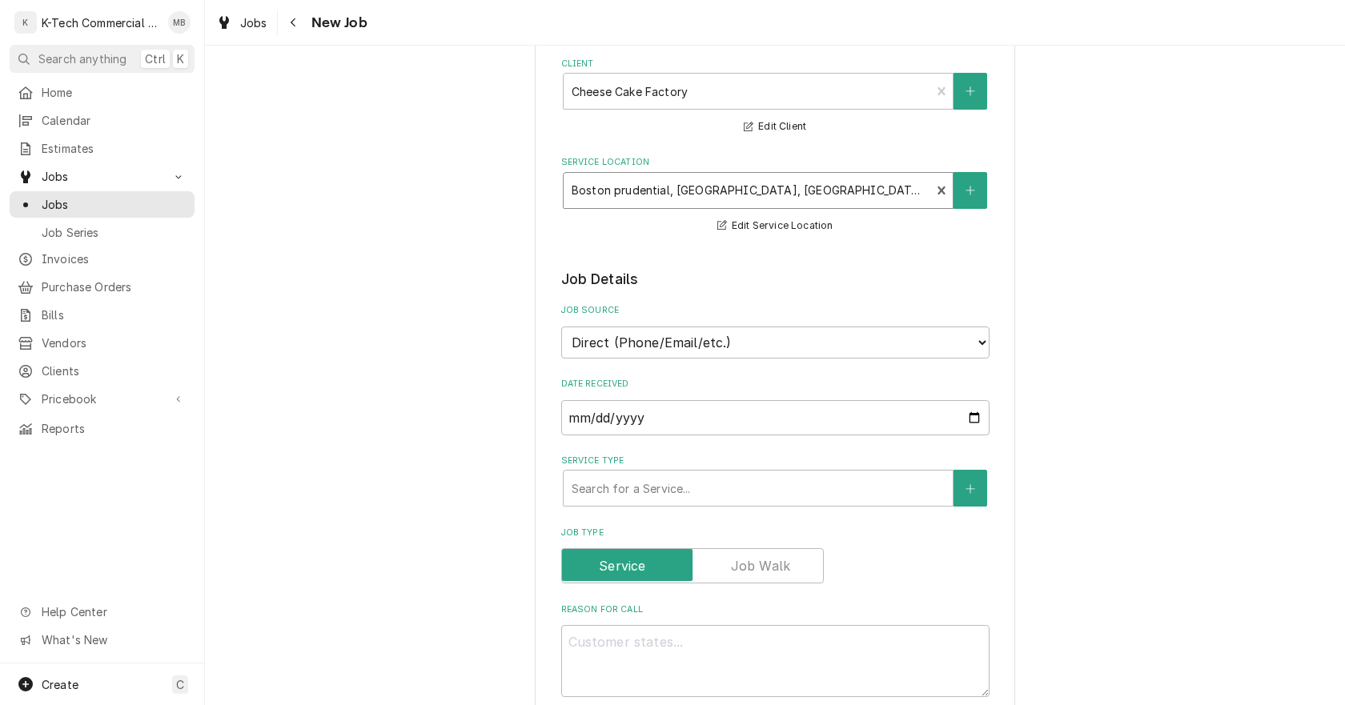
scroll to position [240, 0]
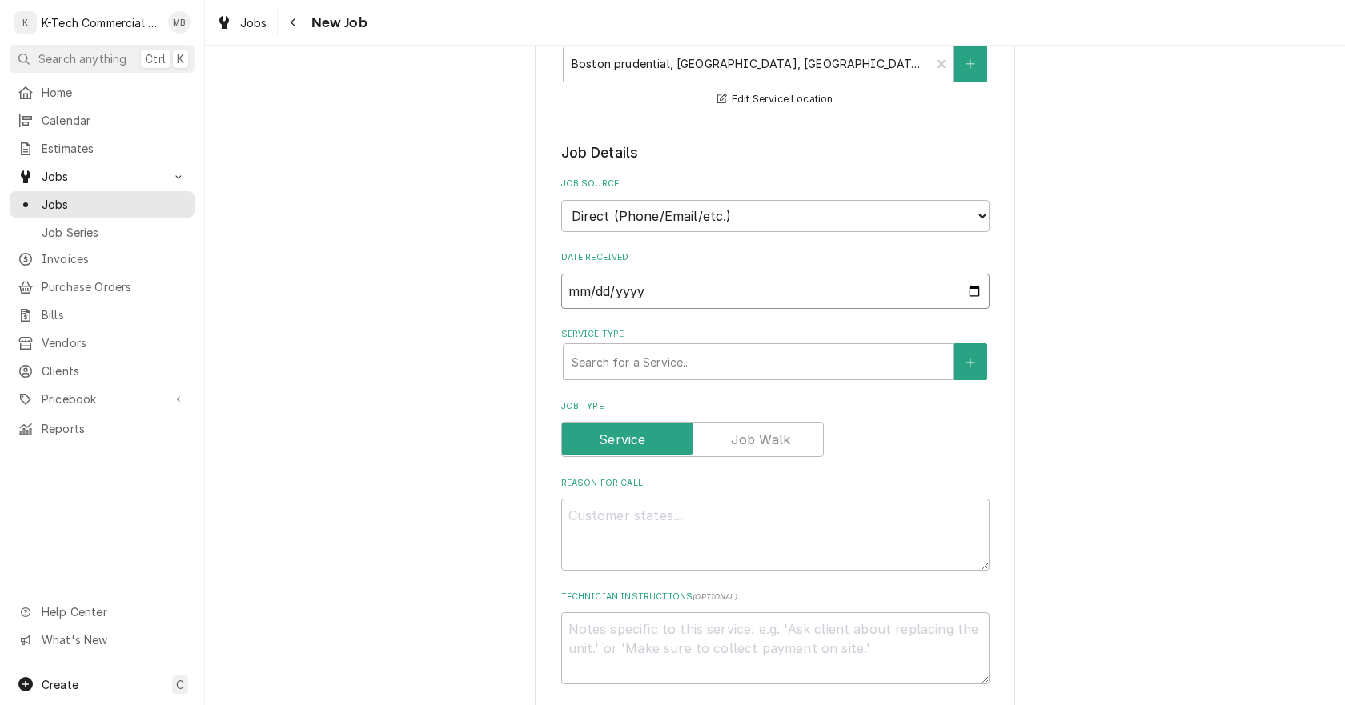
click at [971, 295] on input "2025-08-27" at bounding box center [775, 291] width 428 height 35
type input "2025-08-20"
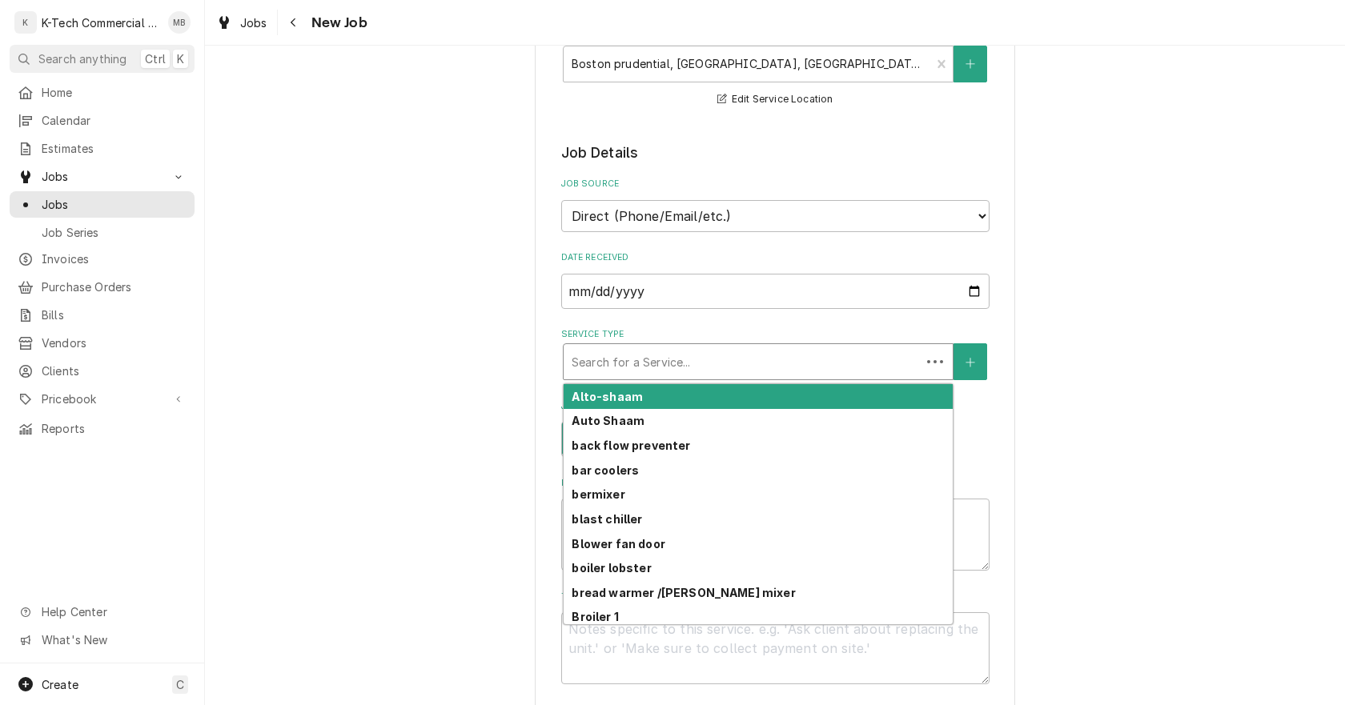
click at [712, 368] on div "Service Type" at bounding box center [742, 362] width 341 height 29
type textarea "x"
type input "f"
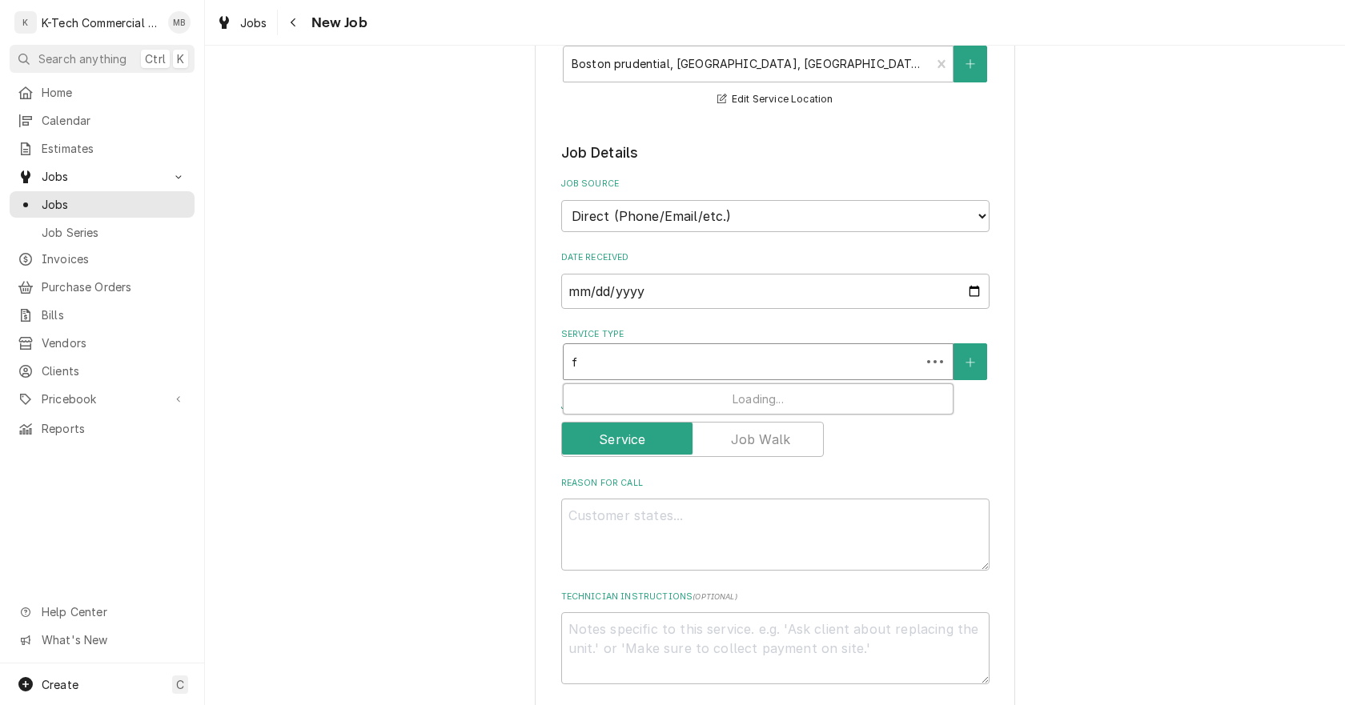
type textarea "x"
type input "fr"
type textarea "x"
type input "fry"
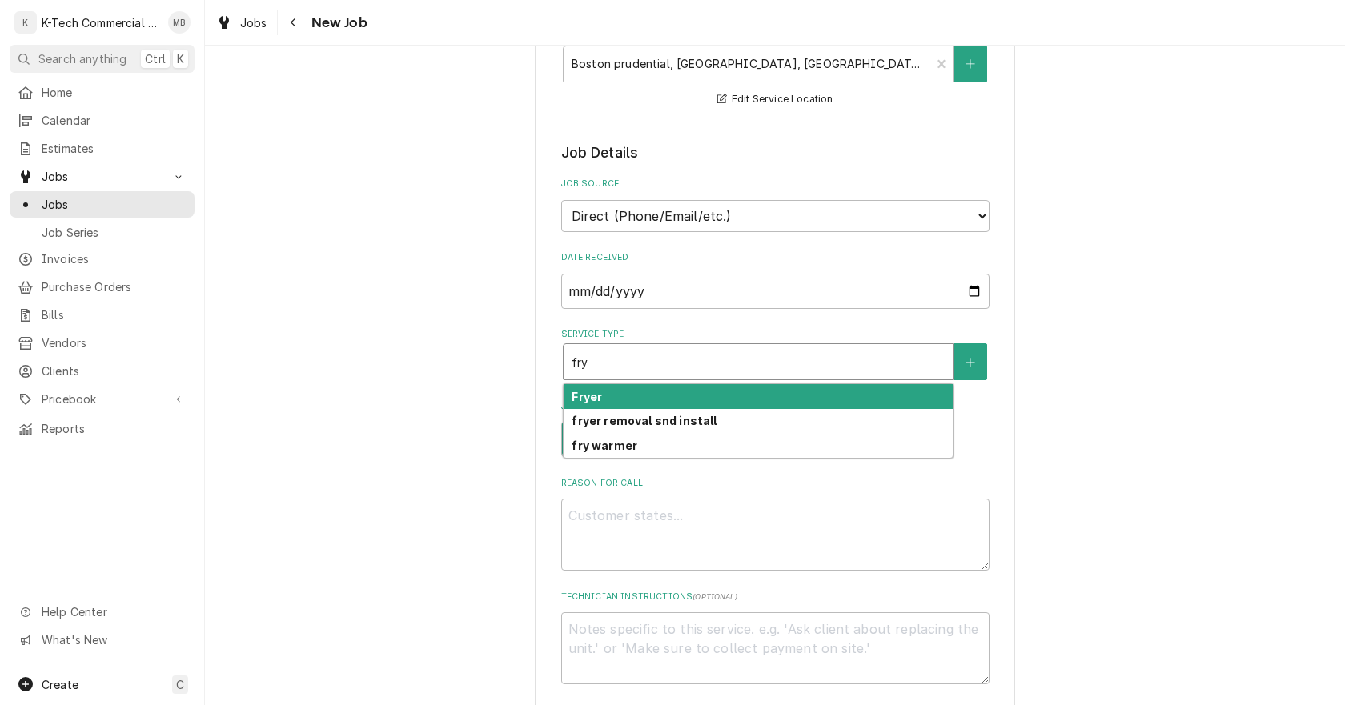
click at [609, 400] on div "Fryer" at bounding box center [758, 396] width 389 height 25
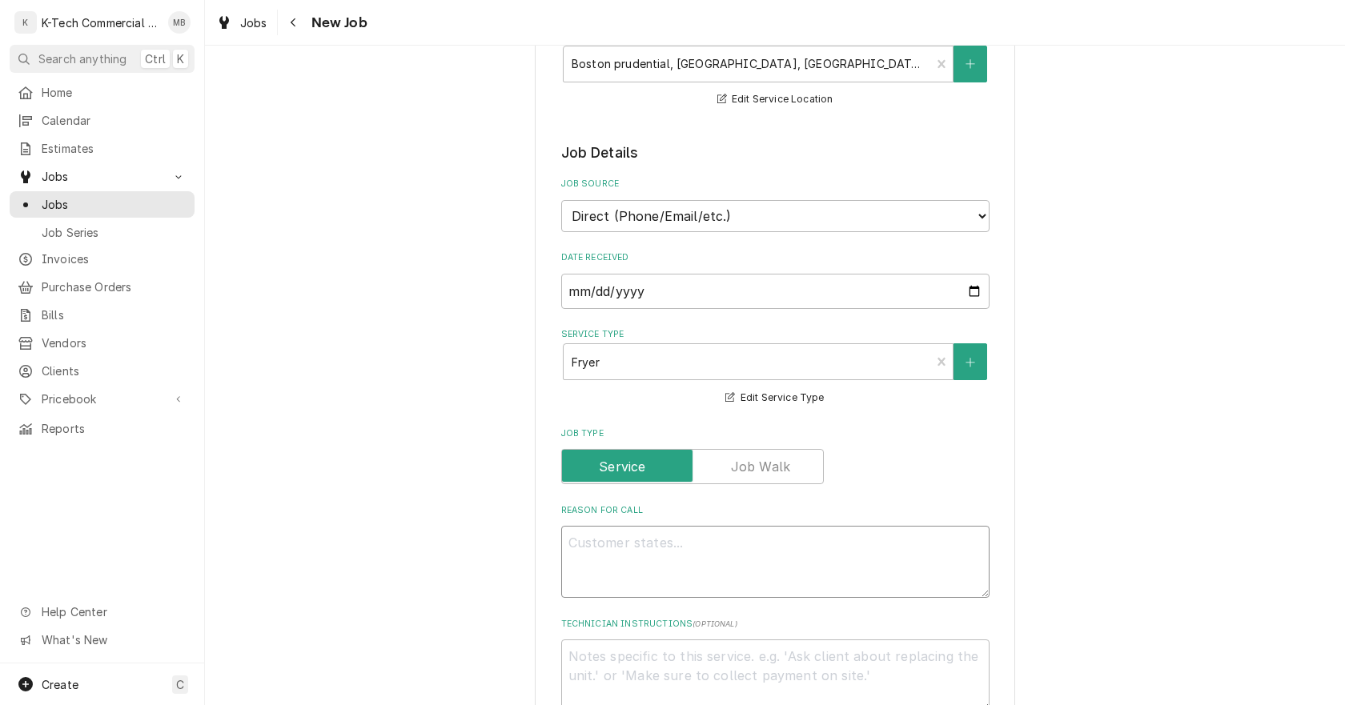
click at [689, 547] on textarea "Reason For Call" at bounding box center [775, 562] width 428 height 72
type textarea "x"
type textarea "F"
type textarea "x"
type textarea "Fr"
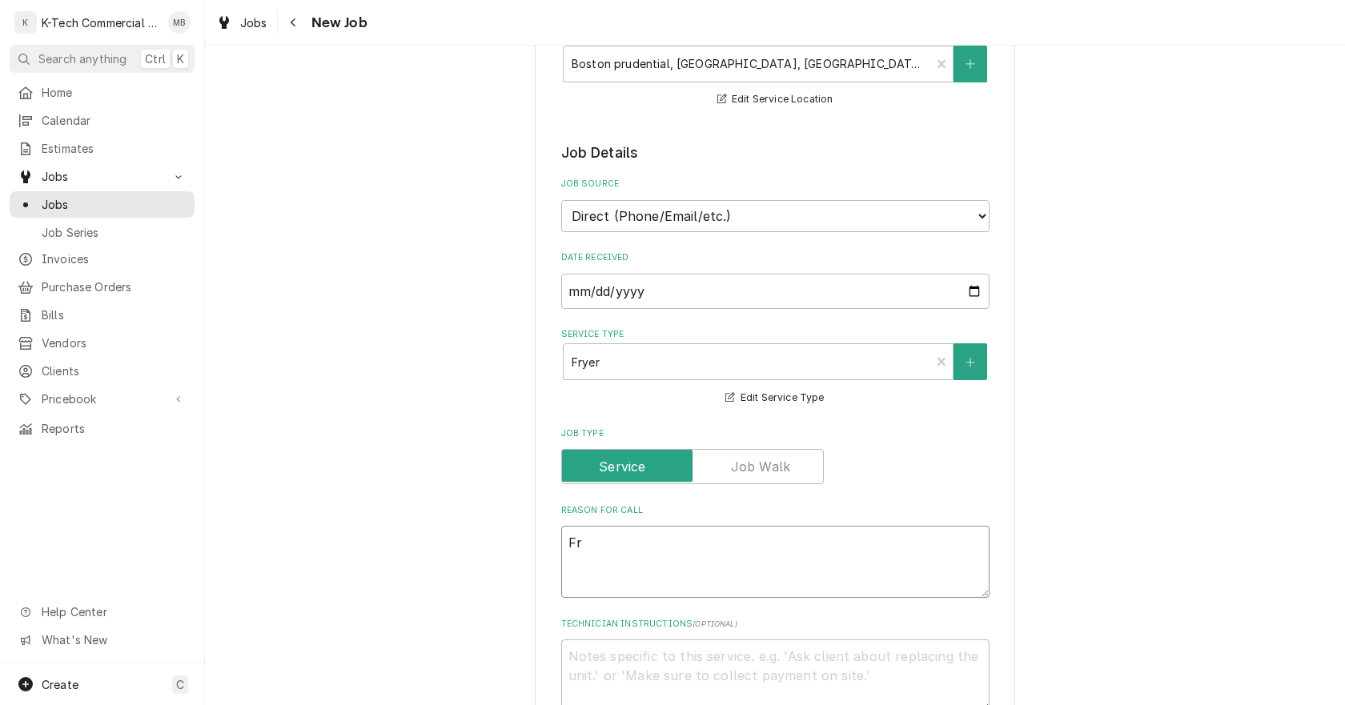
type textarea "x"
type textarea "Fry"
type textarea "x"
type textarea "Frye"
type textarea "x"
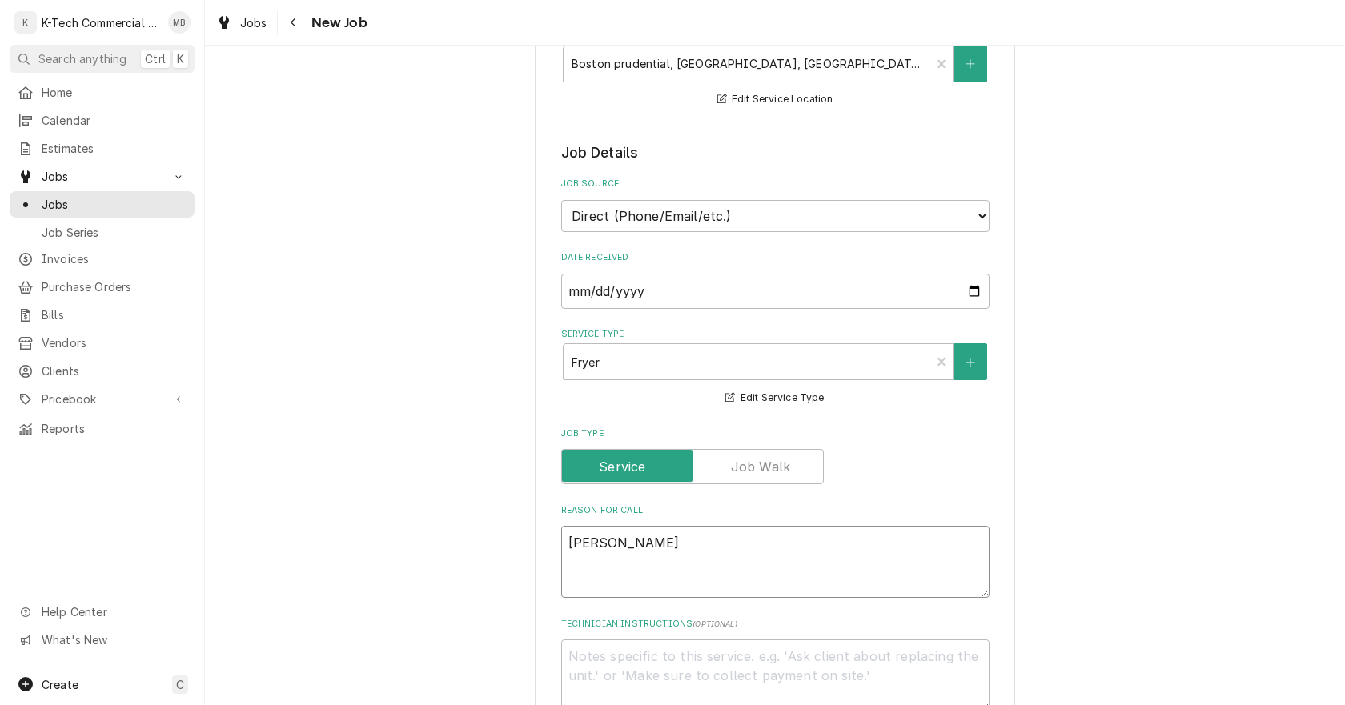
type textarea "Fryer"
type textarea "x"
type textarea "Fryer"
type textarea "x"
type textarea "Fryer i"
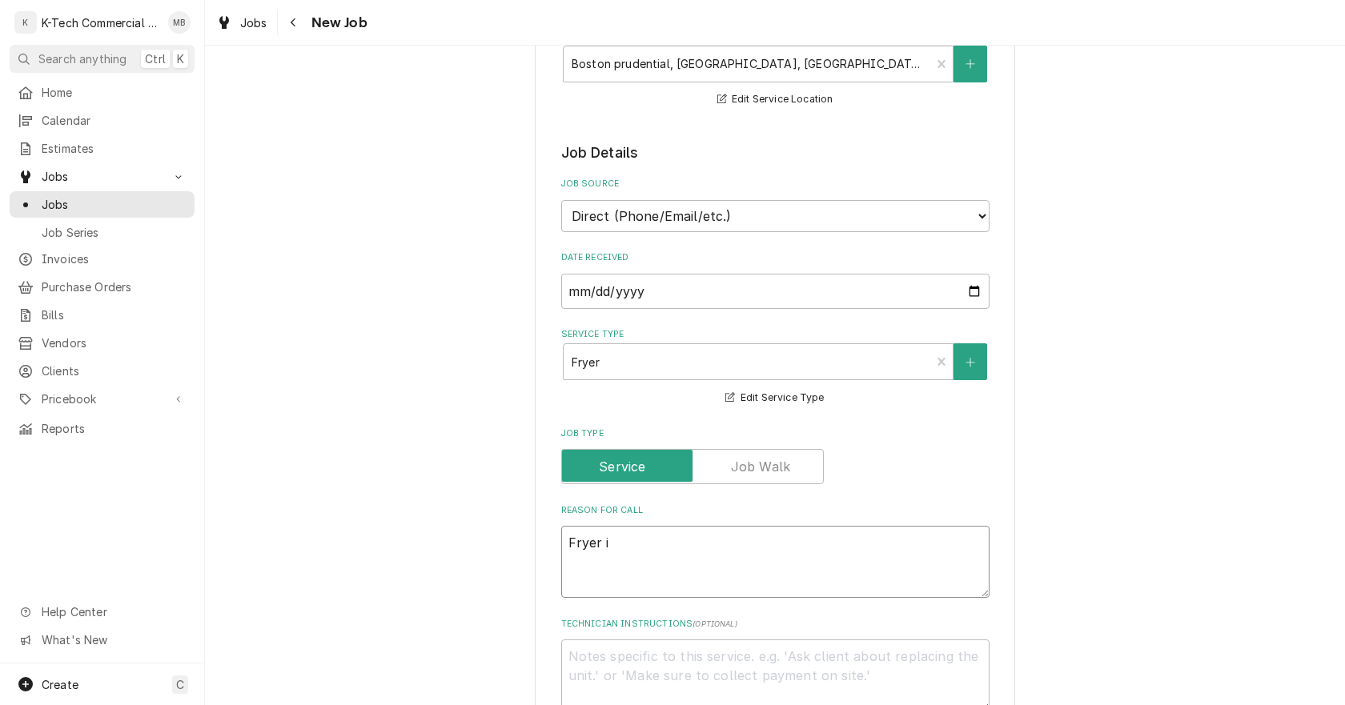
type textarea "x"
type textarea "Fryer is"
type textarea "x"
type textarea "Fryer is"
type textarea "x"
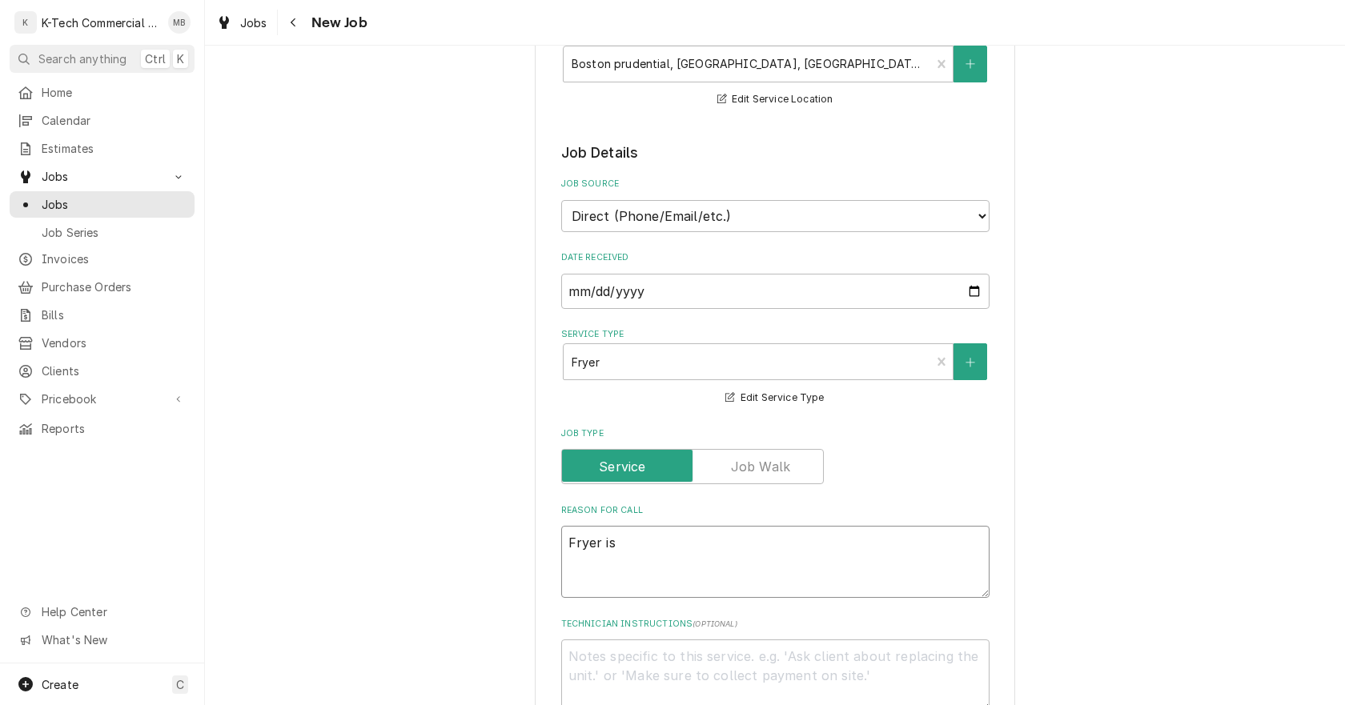
type textarea "Fryer is l"
type textarea "x"
type textarea "Fryer is le"
type textarea "x"
type textarea "Fryer is lea"
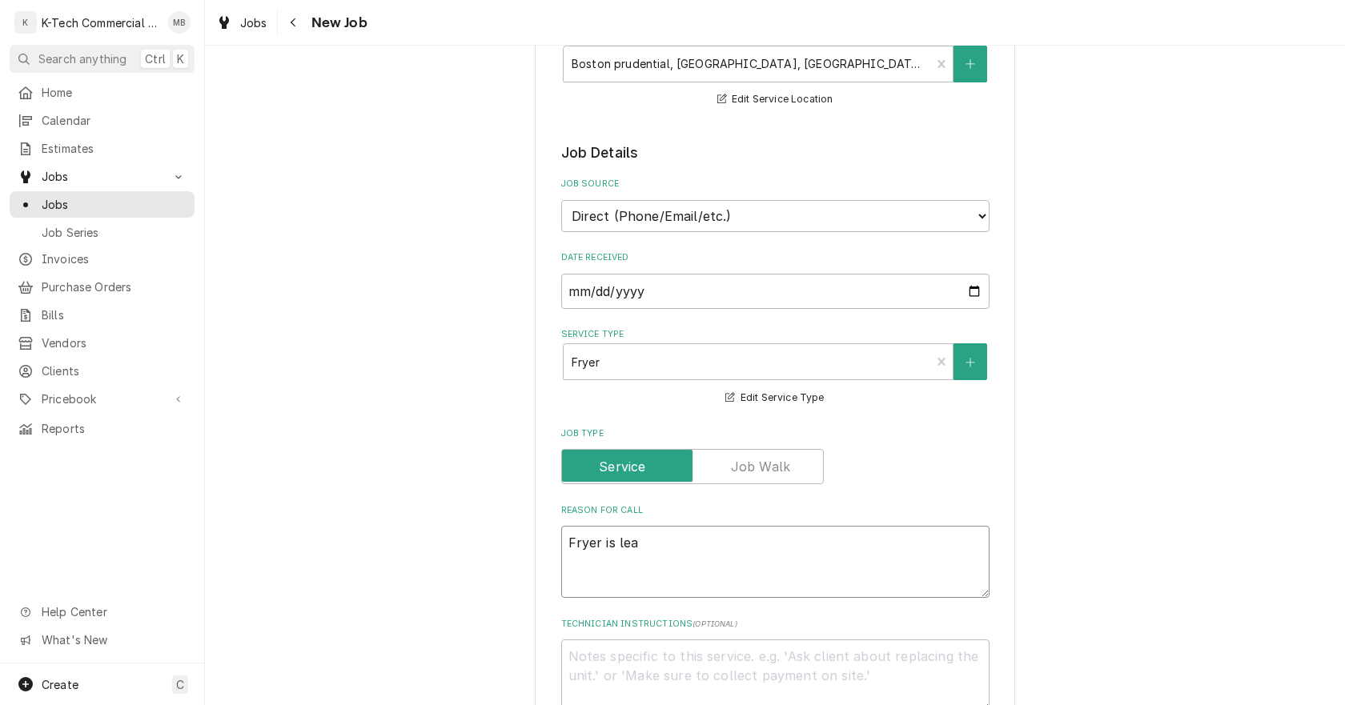
type textarea "x"
type textarea "Fryer is leak"
type textarea "x"
type textarea "Fryer is leaki"
type textarea "x"
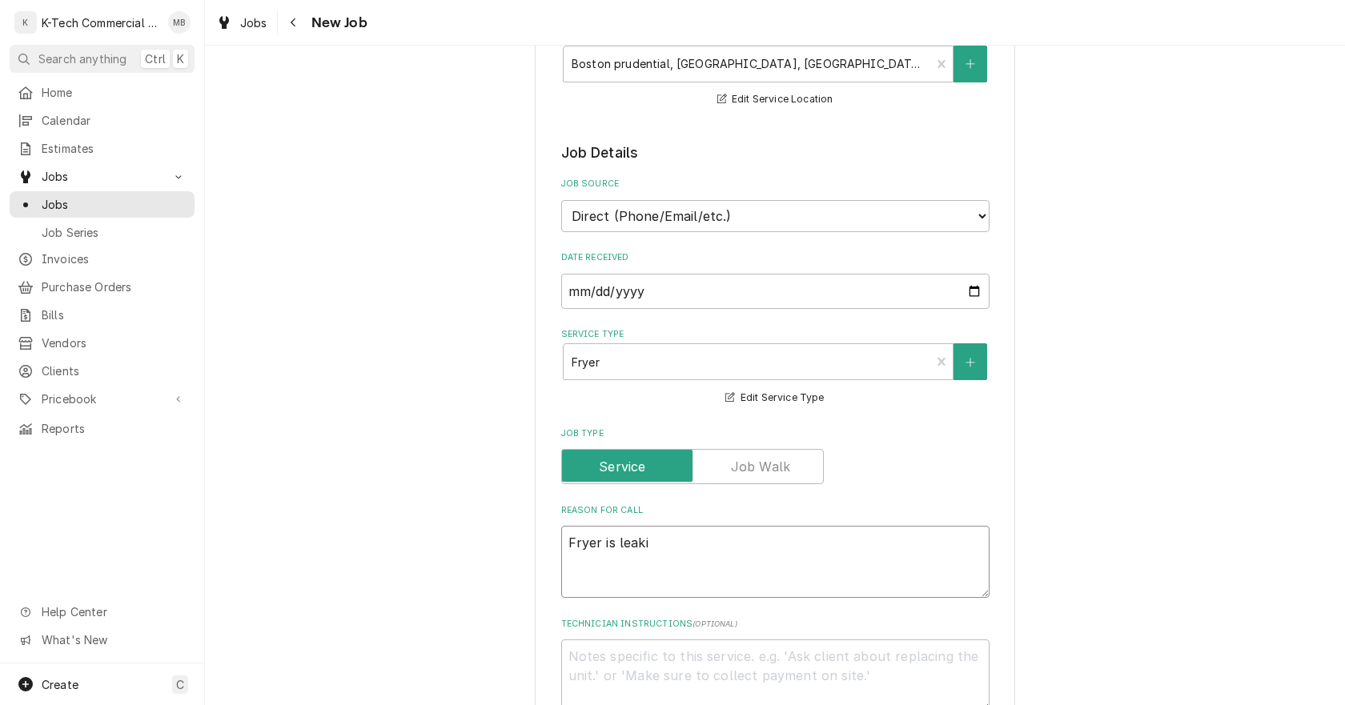
type textarea "Fryer is leakin"
type textarea "x"
type textarea "Fryer is leaking"
type textarea "x"
type textarea "Fryer is leaking"
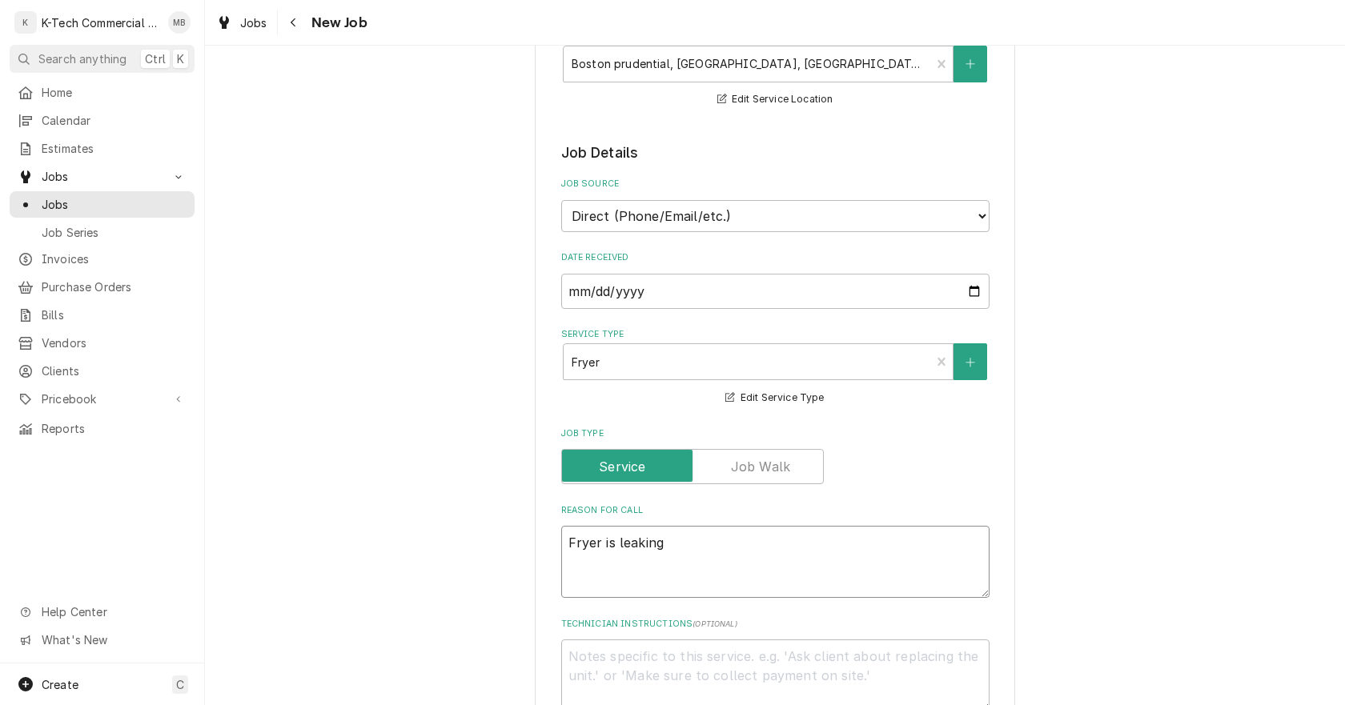
type textarea "x"
type textarea "Fryer is leaking o"
type textarea "x"
type textarea "Fryer is leaking oi"
type textarea "x"
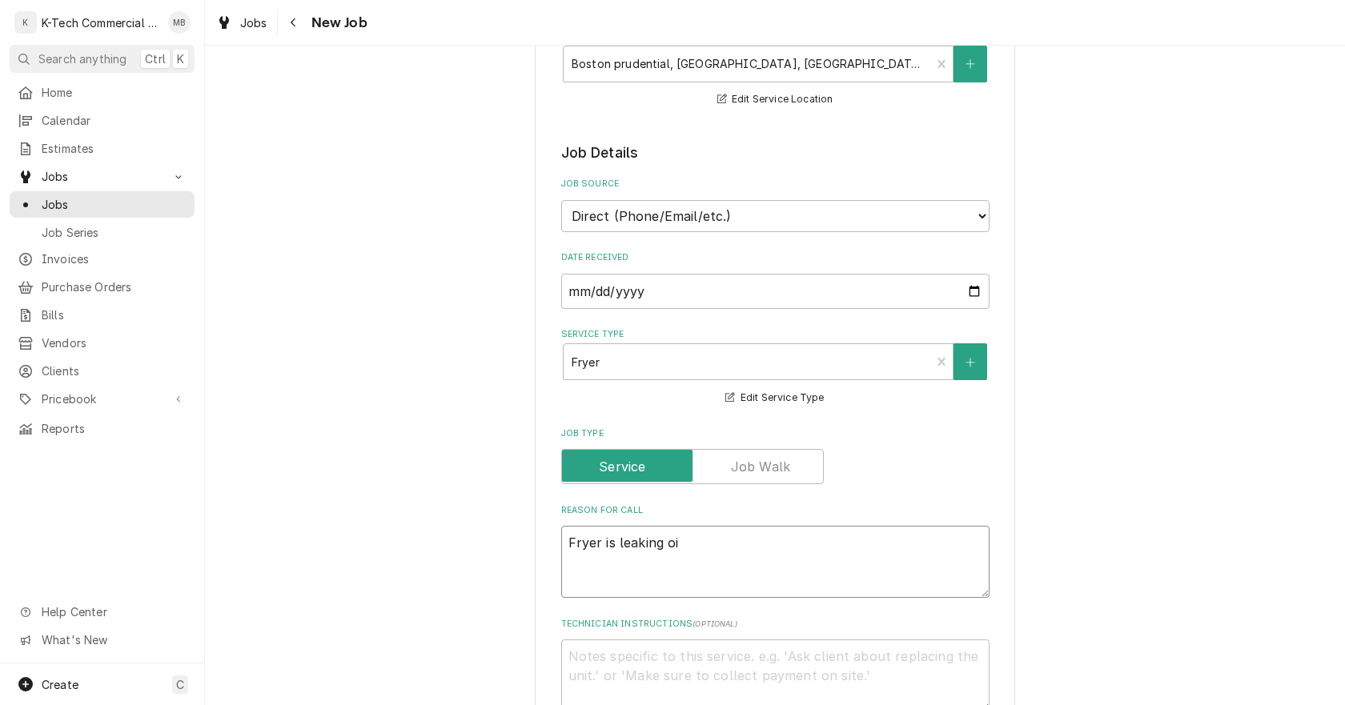
type textarea "Fryer is leaking oil"
type textarea "x"
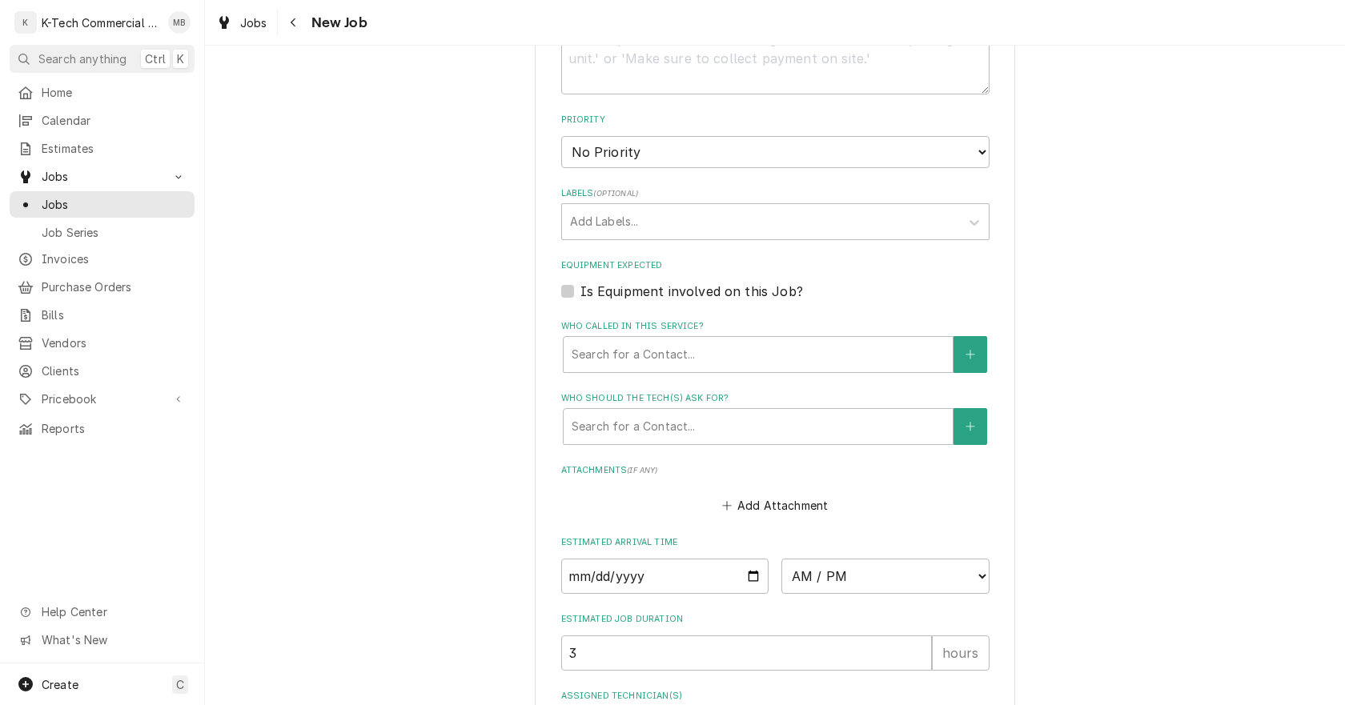
scroll to position [1034, 0]
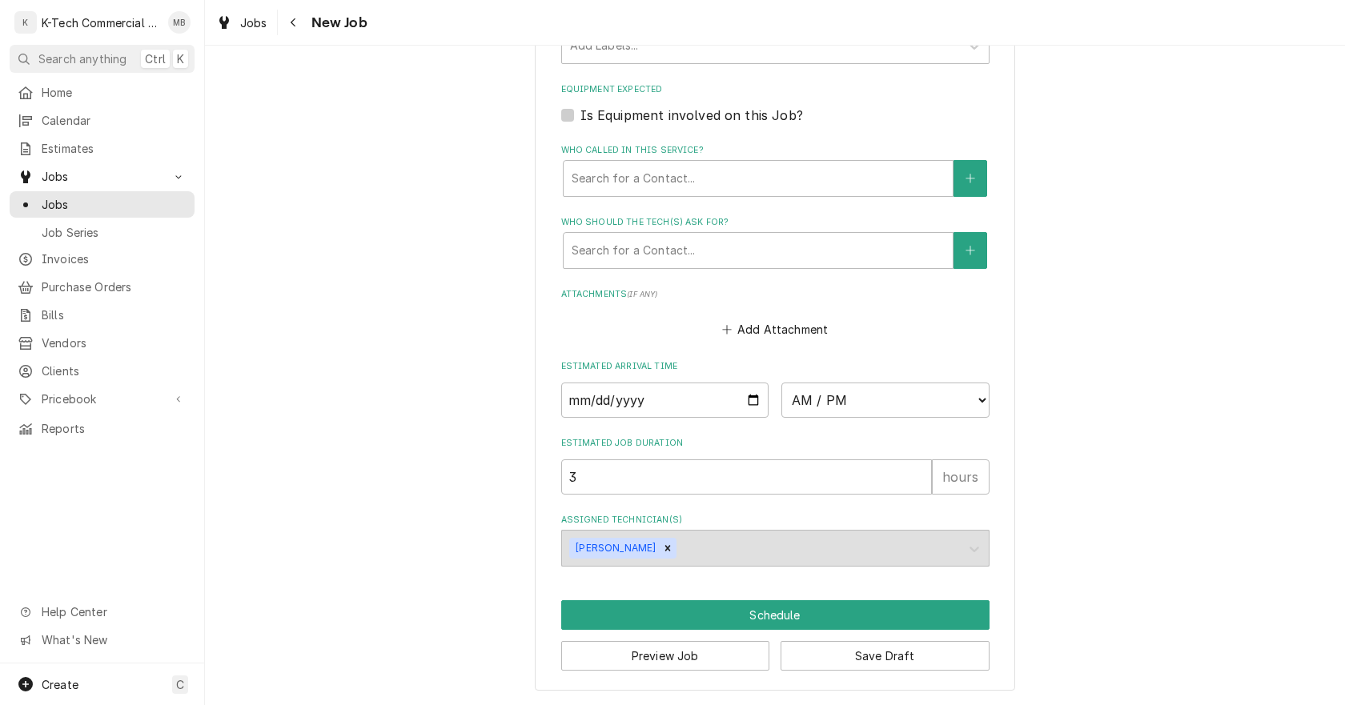
type textarea "Fryer is leaking oil"
click at [750, 400] on input "Date" at bounding box center [665, 400] width 208 height 35
type textarea "x"
type input "[DATE]"
type textarea "x"
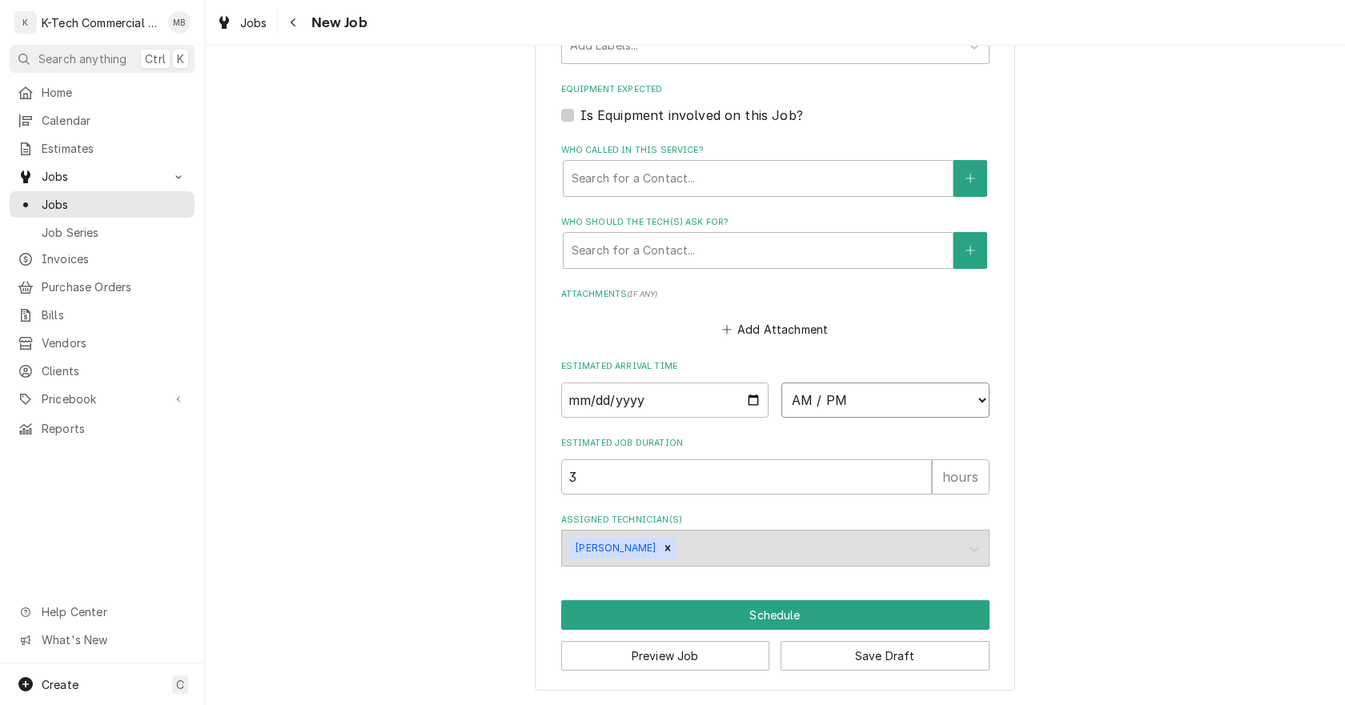
click at [819, 394] on select "AM / PM 6:00 AM 6:15 AM 6:30 AM 6:45 AM 7:00 AM 7:15 AM 7:30 AM 7:45 AM 8:00 AM…" at bounding box center [886, 400] width 208 height 35
select select "06:00:00"
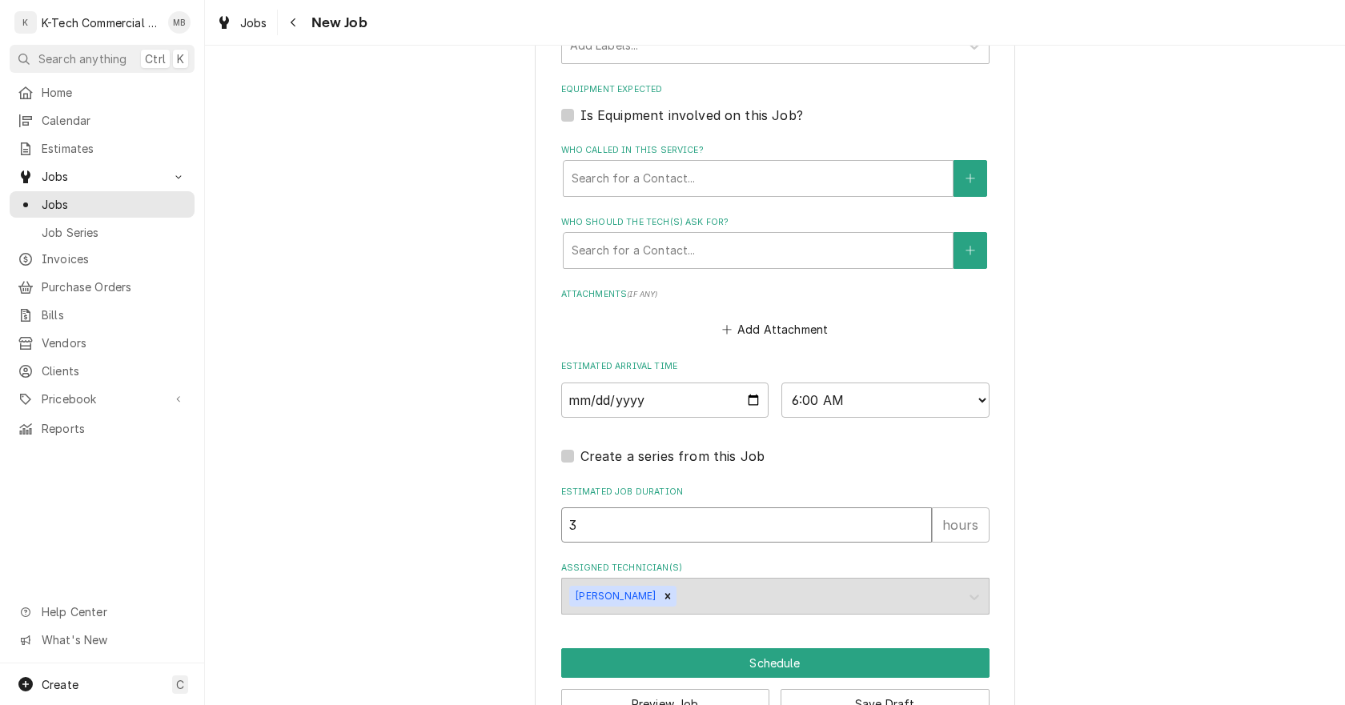
drag, startPoint x: 541, startPoint y: 539, endPoint x: 488, endPoint y: 550, distance: 54.0
type textarea "x"
type input "4"
type textarea "x"
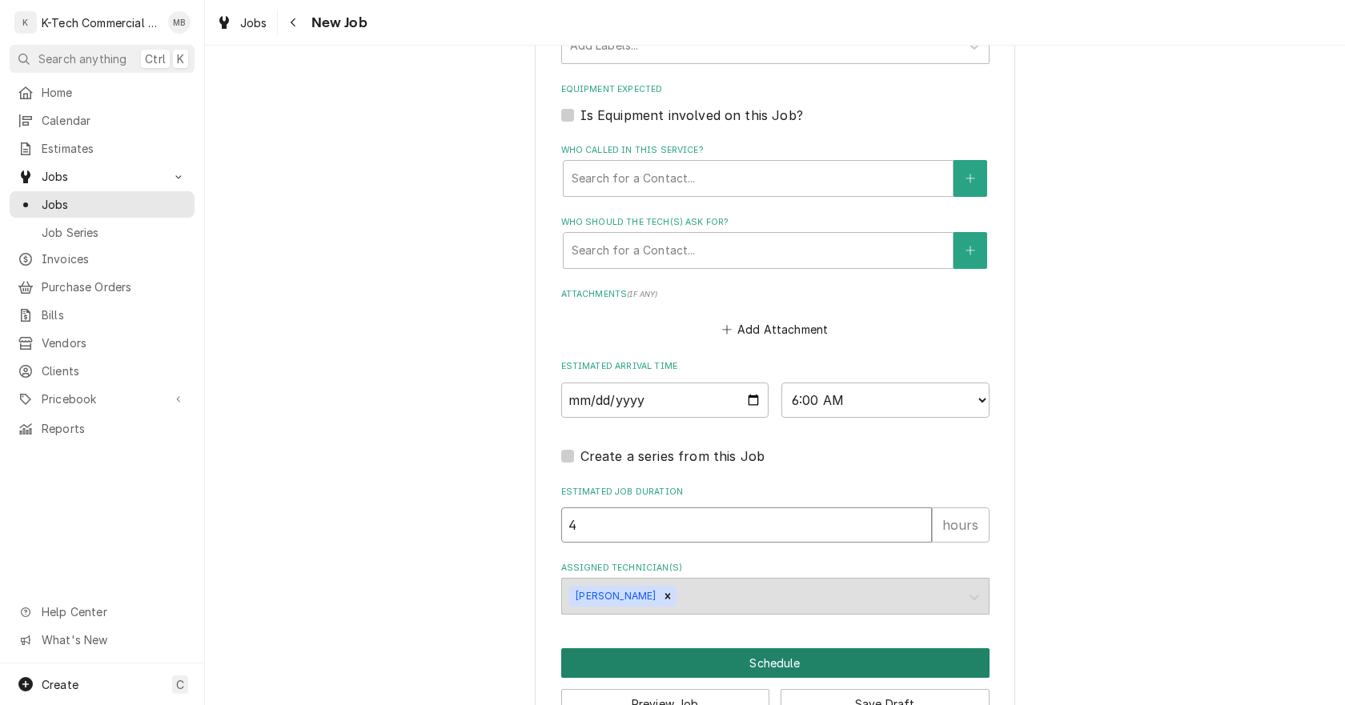
type input "4"
click at [790, 659] on button "Schedule" at bounding box center [775, 664] width 428 height 30
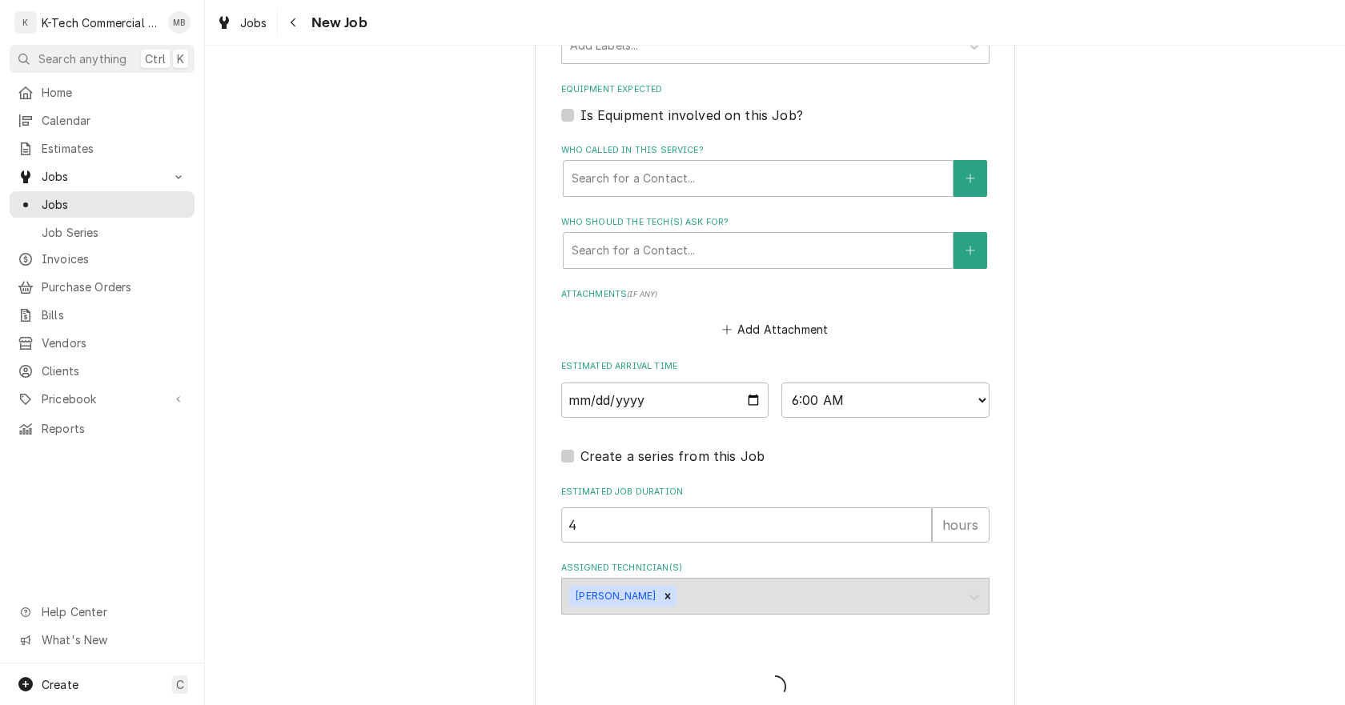
type textarea "x"
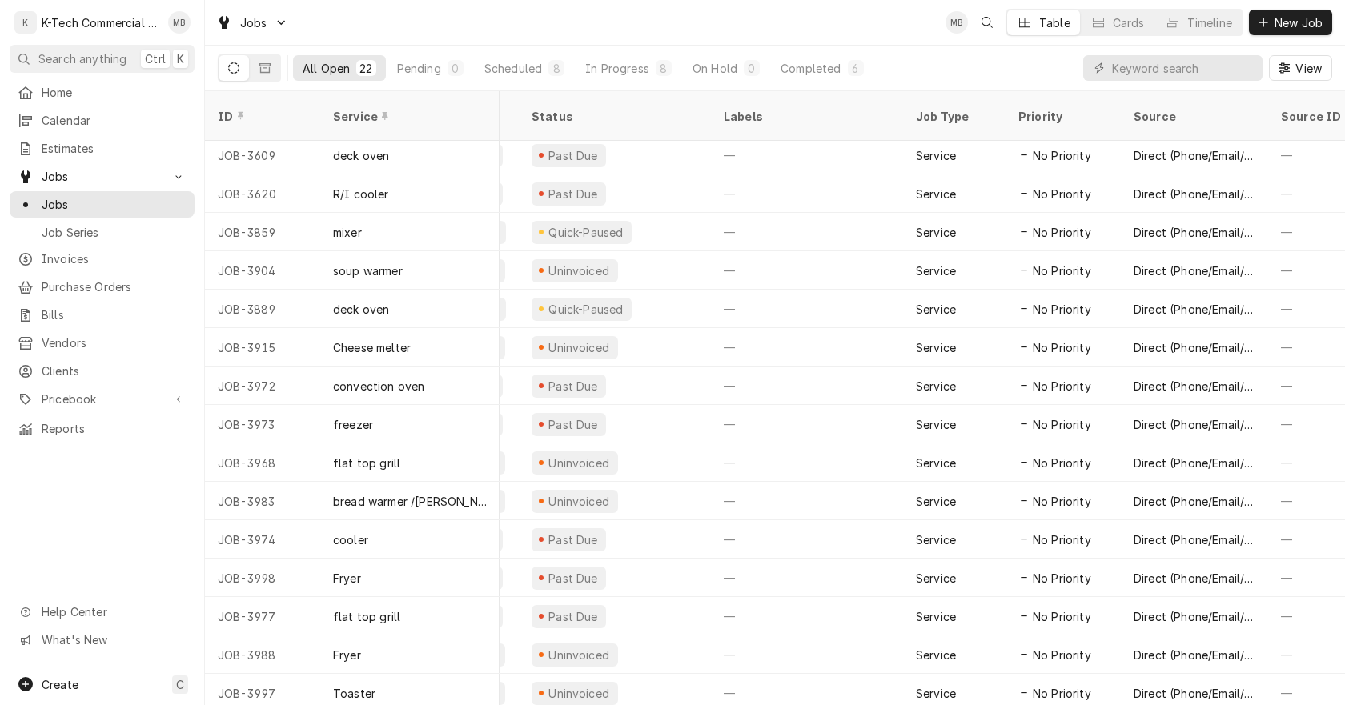
scroll to position [274, 0]
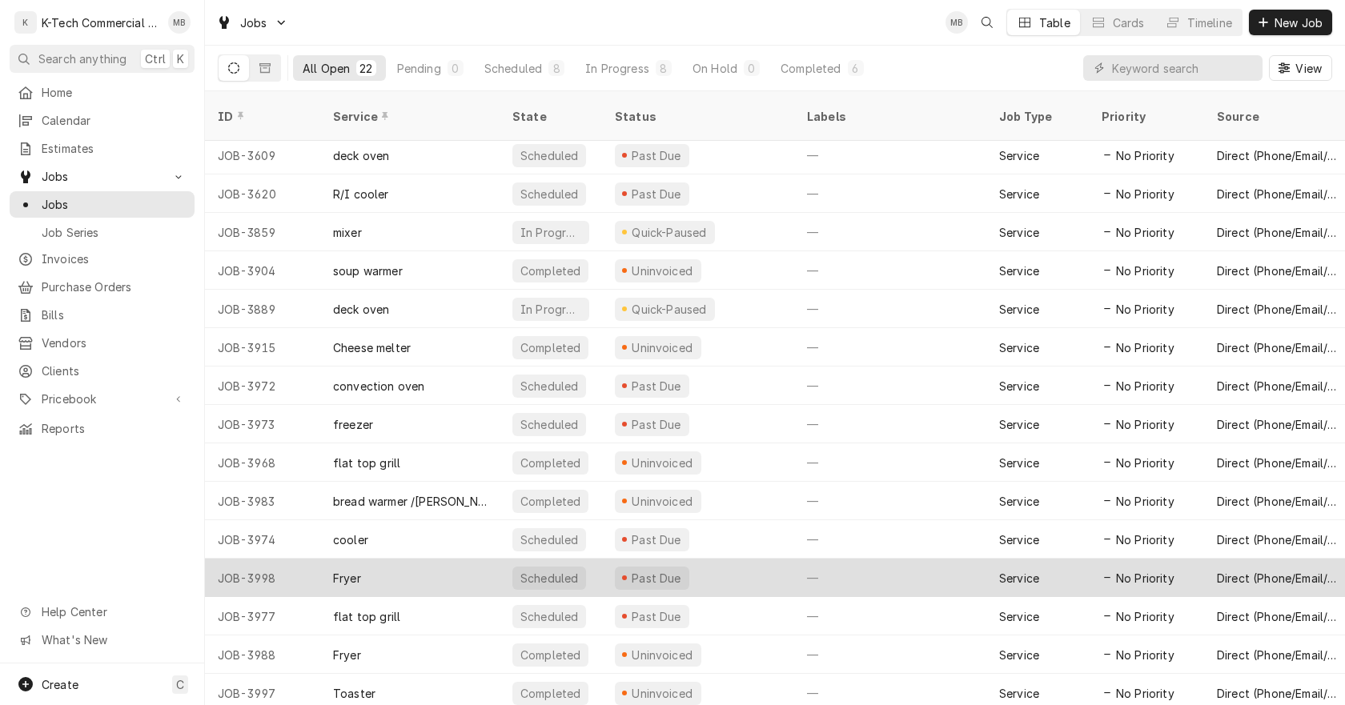
click at [727, 559] on div "Past Due" at bounding box center [698, 578] width 192 height 38
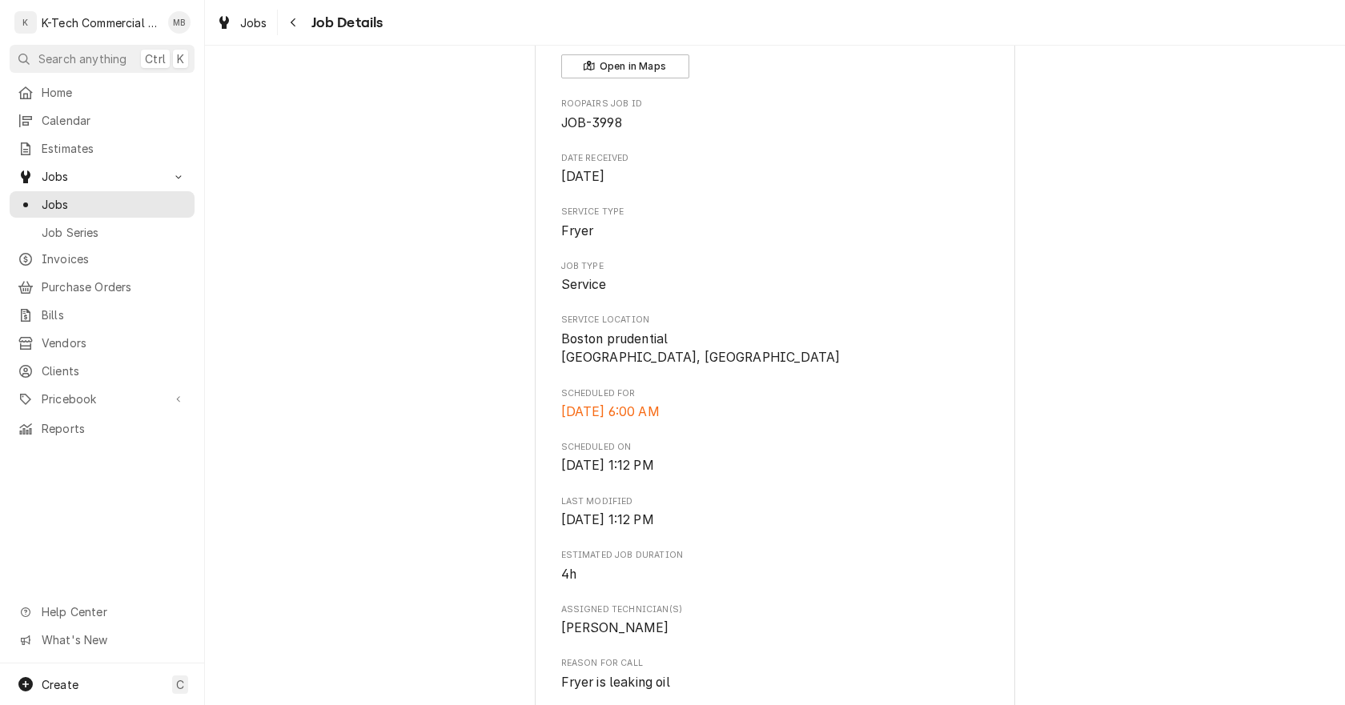
scroll to position [320, 0]
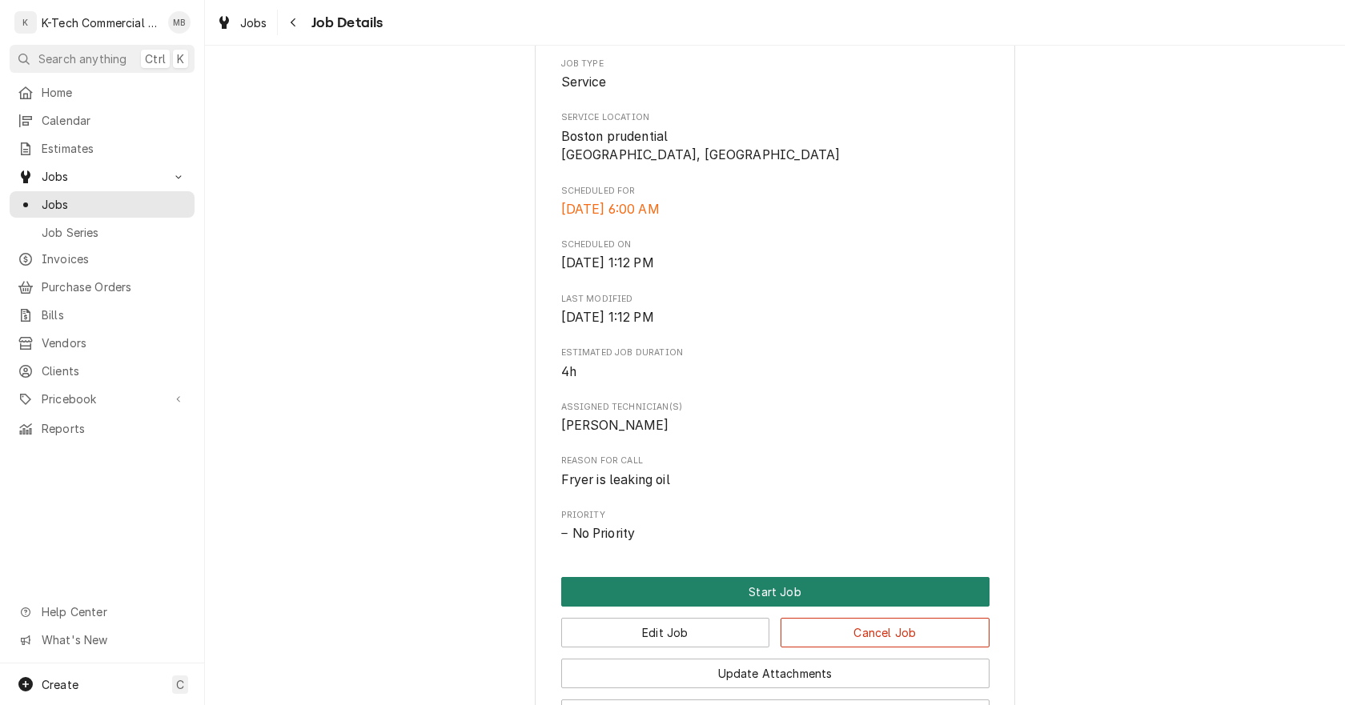
click at [830, 586] on button "Start Job" at bounding box center [775, 592] width 428 height 30
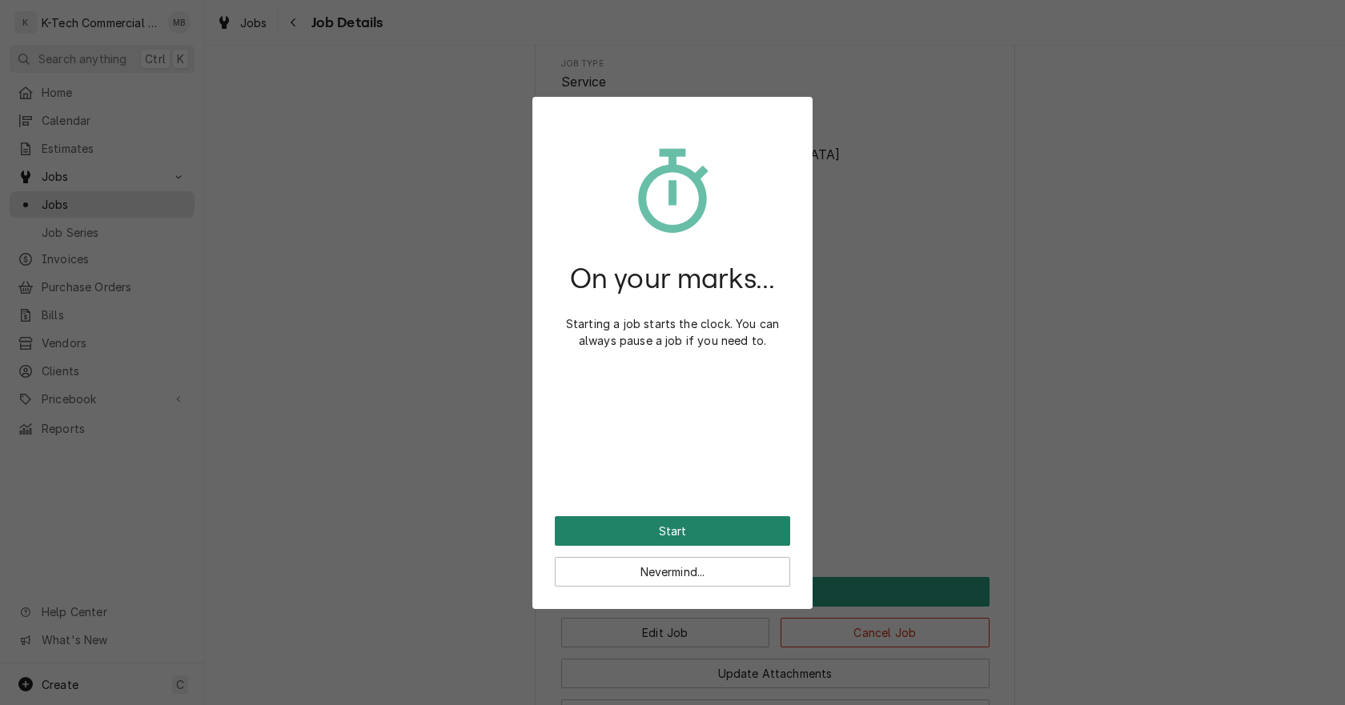
click at [740, 532] on button "Start" at bounding box center [672, 532] width 235 height 30
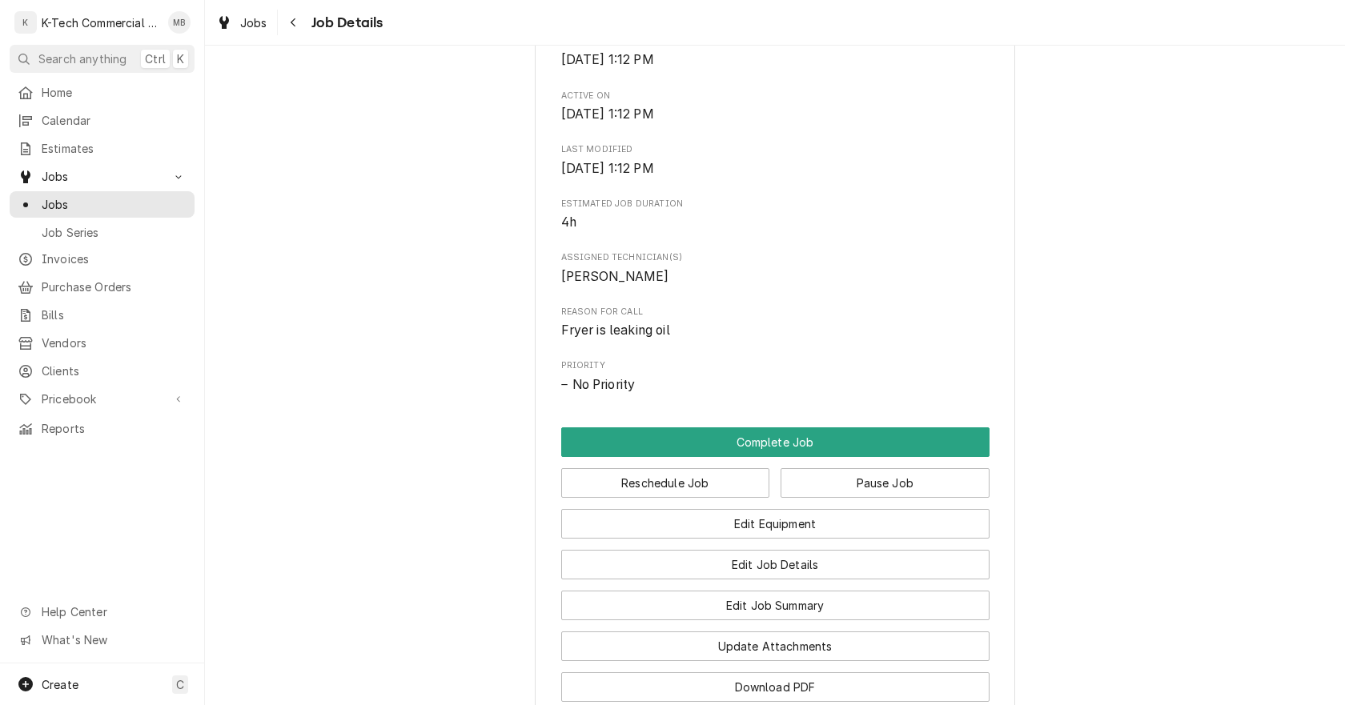
scroll to position [561, 0]
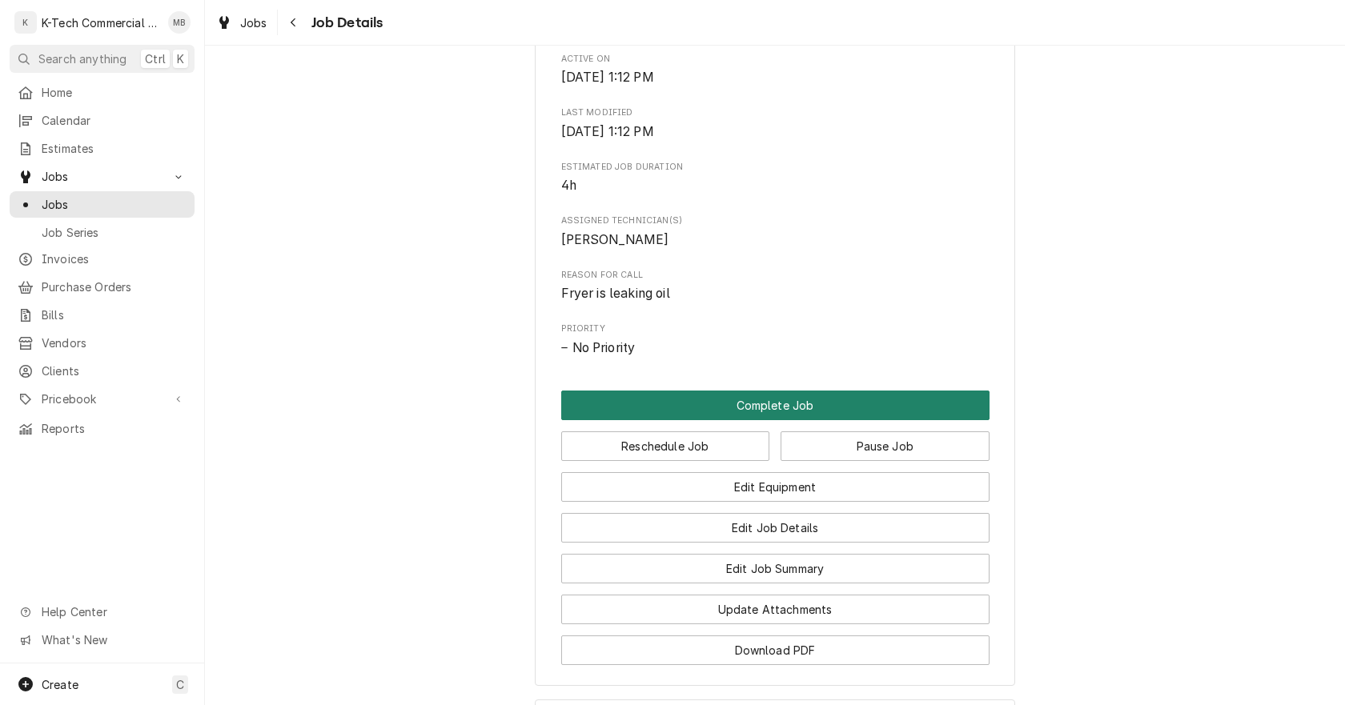
click at [750, 396] on button "Complete Job" at bounding box center [775, 406] width 428 height 30
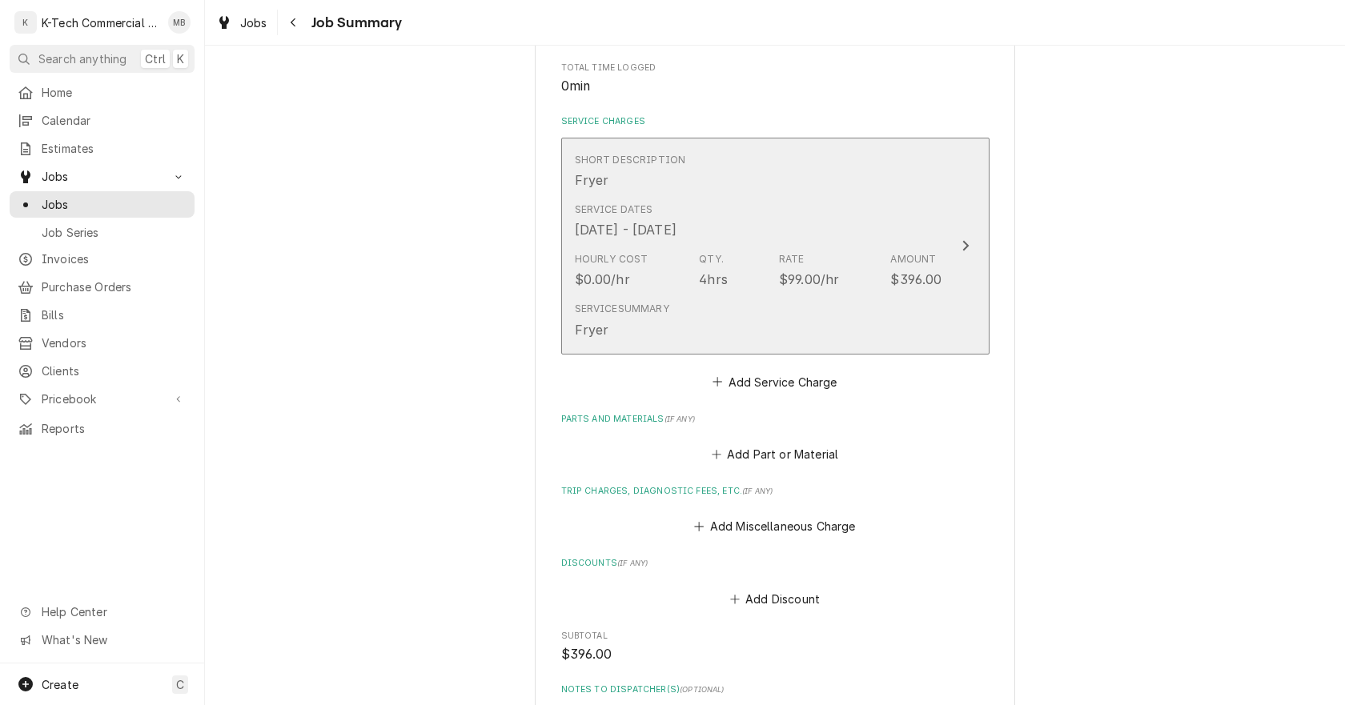
click at [679, 287] on div "Hourly Cost $0.00/hr Qty. 4hrs Rate $99.00/hr Amount $396.00" at bounding box center [759, 271] width 368 height 50
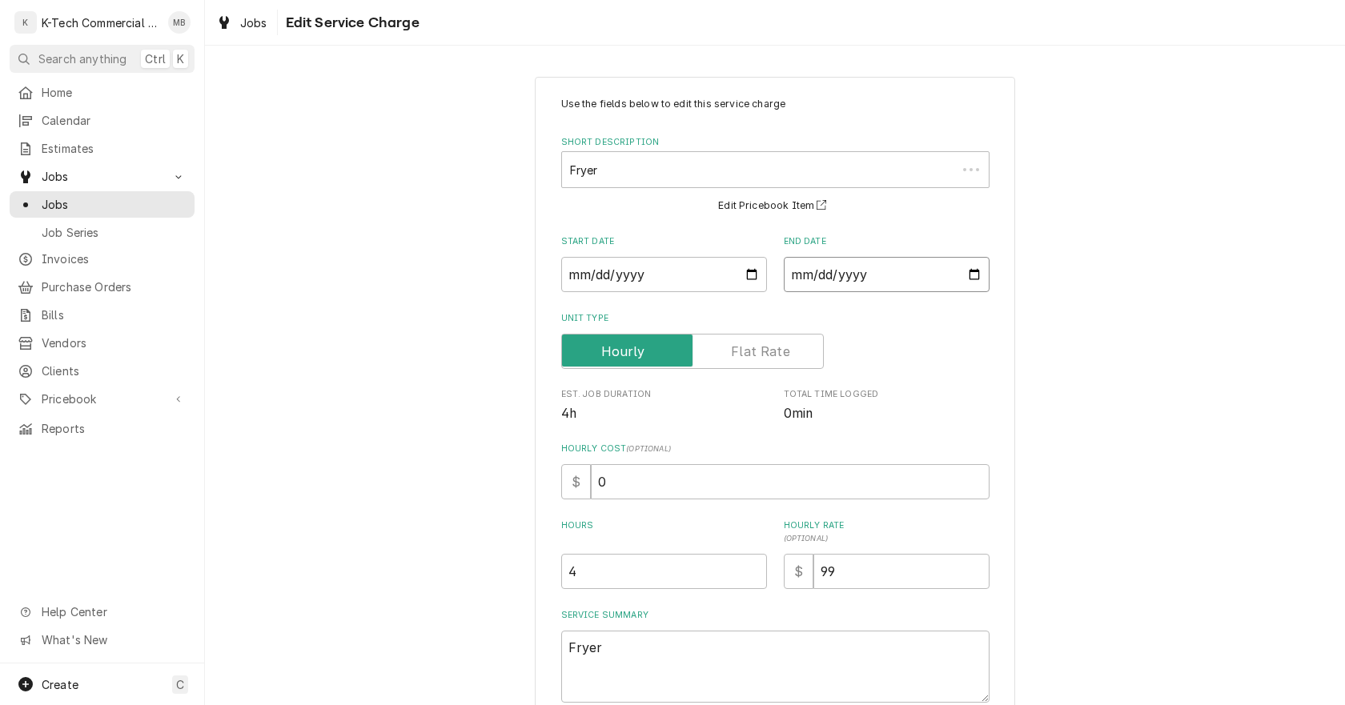
click at [970, 136] on div "Use the fields below to edit this service charge Short Description Fryer Edit P…" at bounding box center [775, 400] width 428 height 606
click at [968, 277] on input "[DATE]" at bounding box center [887, 274] width 206 height 35
type textarea "x"
type input "[DATE]"
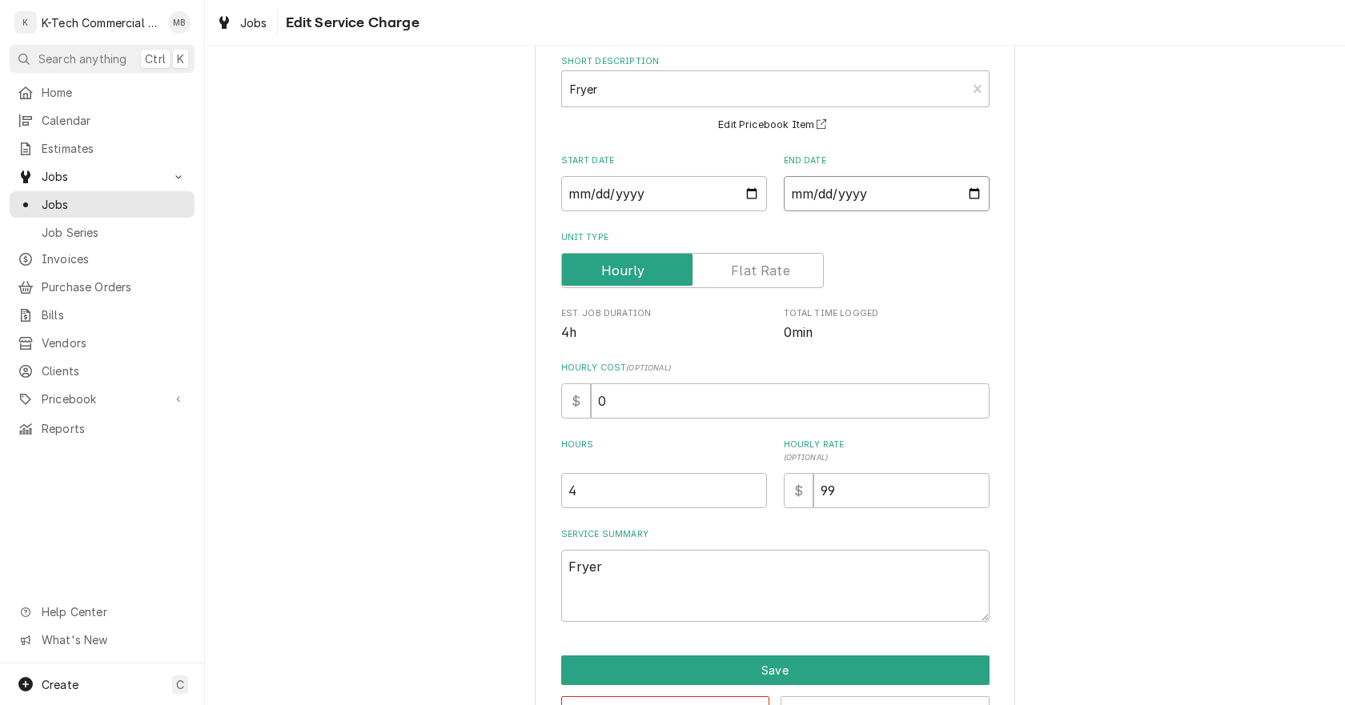
scroll to position [136, 0]
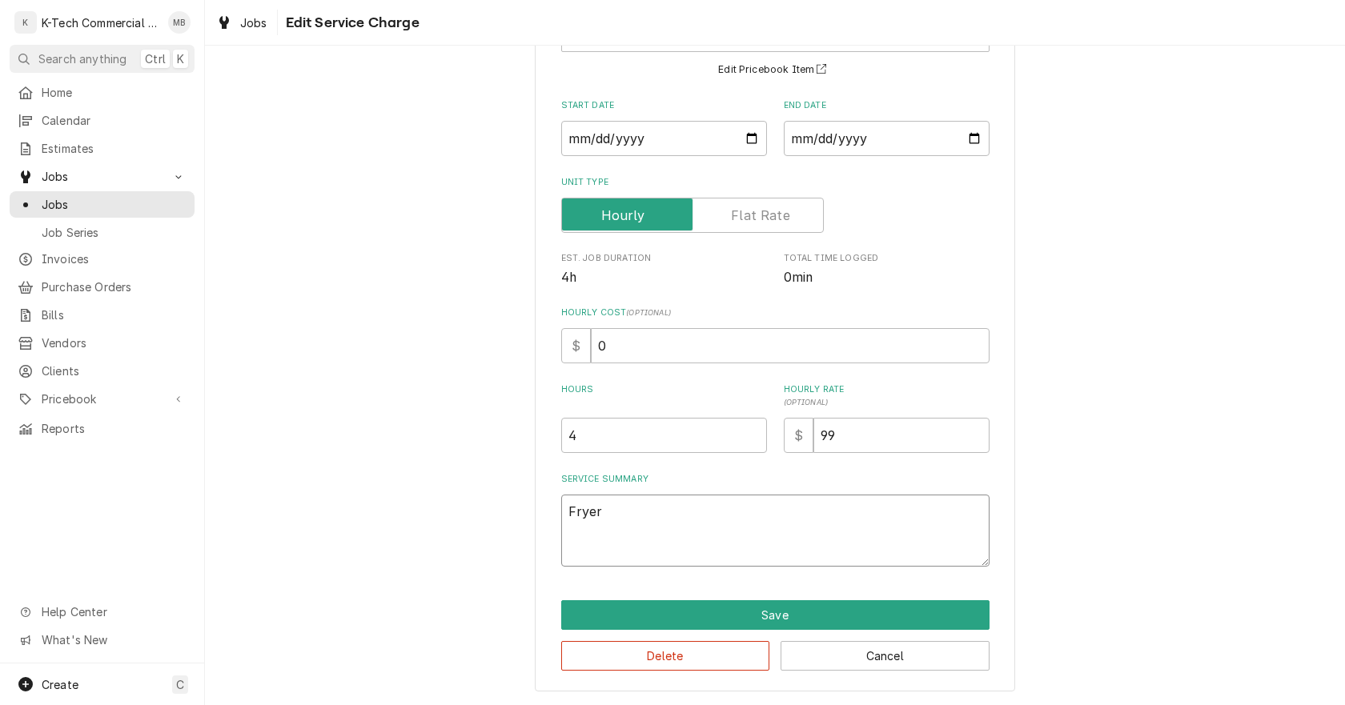
drag, startPoint x: 540, startPoint y: 525, endPoint x: 502, endPoint y: 531, distance: 38.1
click at [502, 531] on div "Use the fields below to edit this service charge Short Description Fryer Edit P…" at bounding box center [775, 315] width 1140 height 779
type textarea "x"
type textarea "M"
type textarea "x"
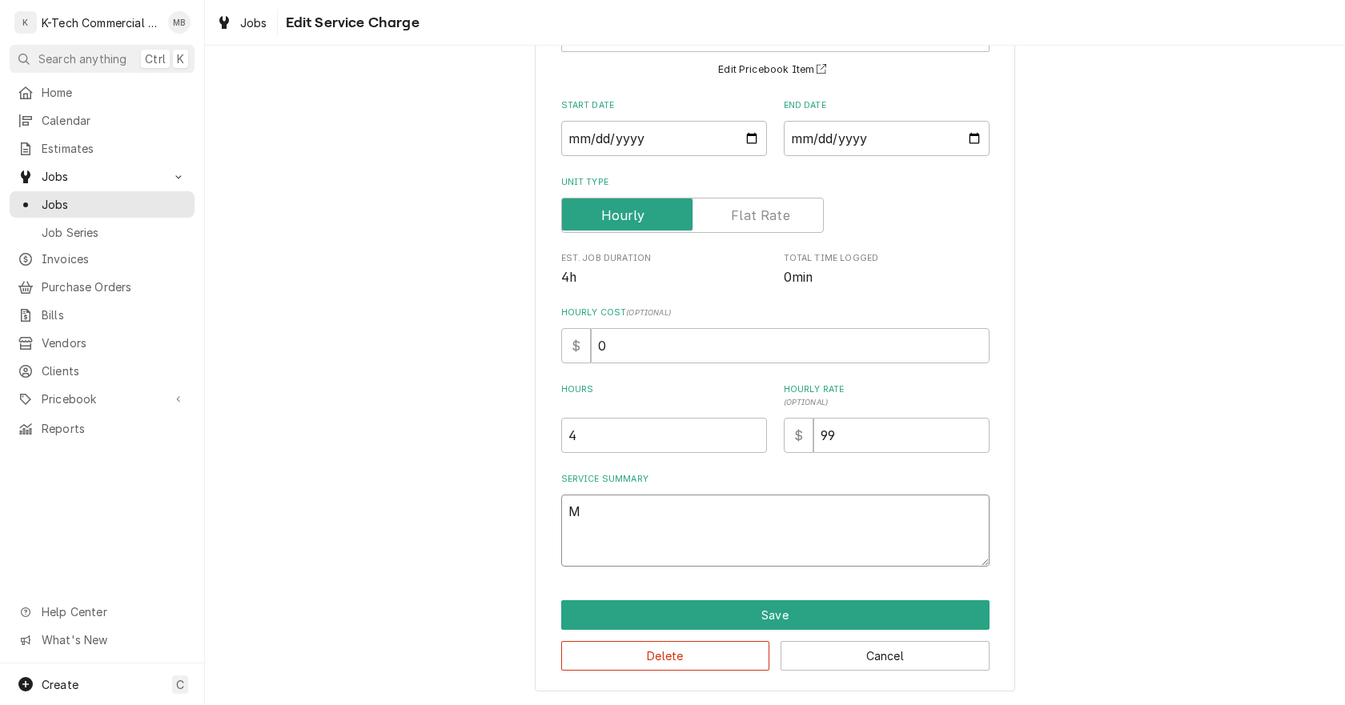
type textarea "Mi"
type textarea "x"
type textarea "Mid"
type textarea "x"
type textarea "Midd"
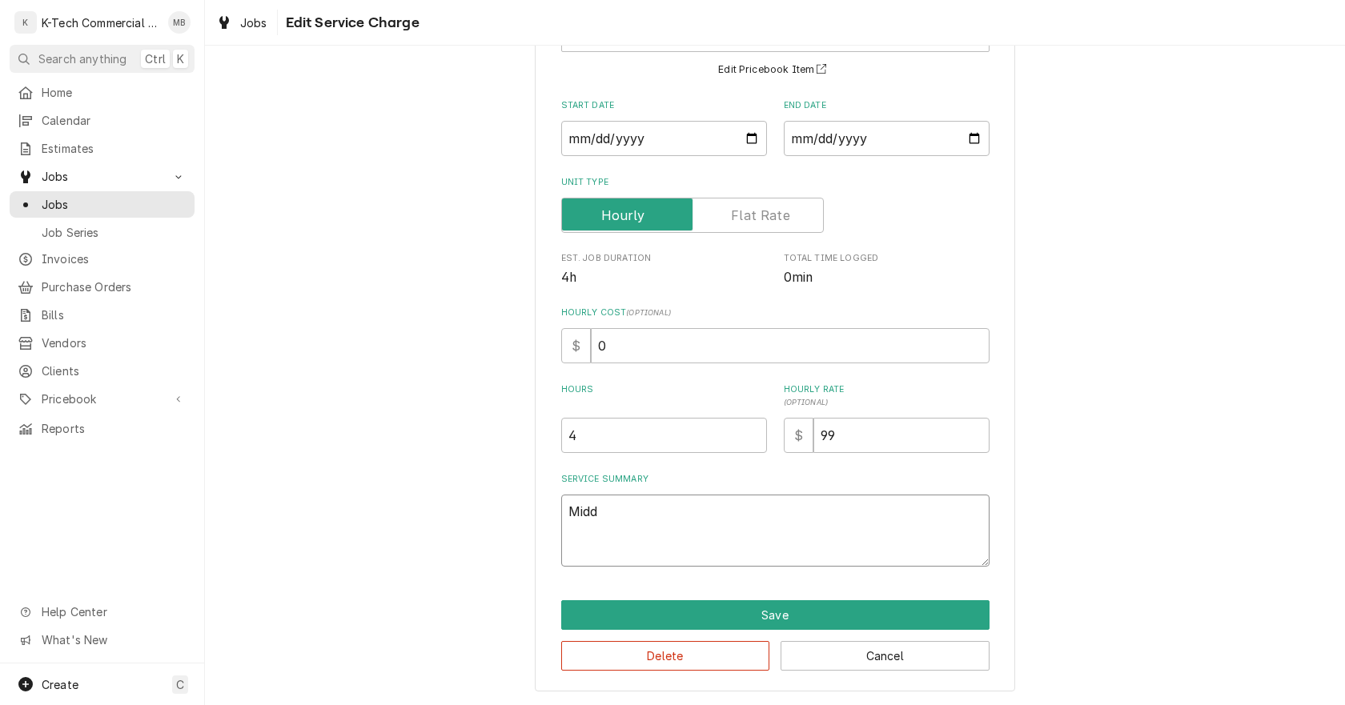
type textarea "x"
type textarea "Middl"
type textarea "x"
type textarea "Middle"
type textarea "x"
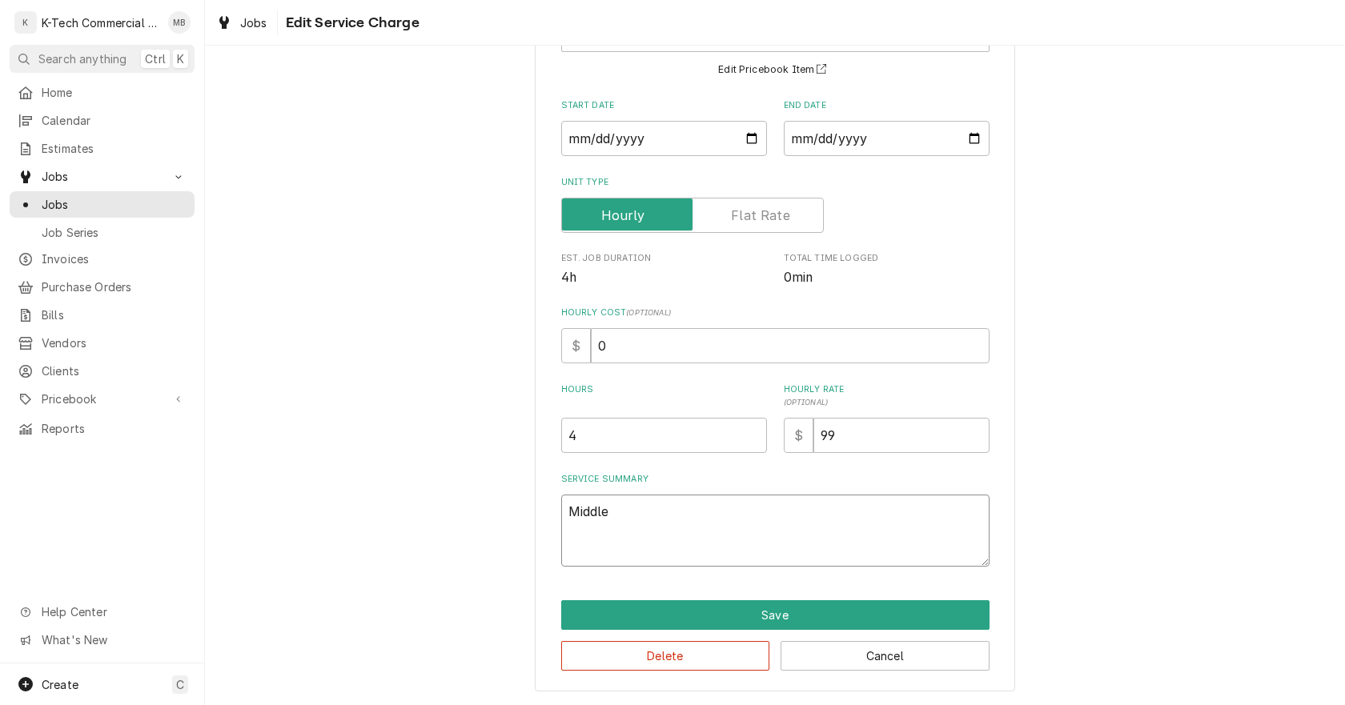
type textarea "Middle"
type textarea "x"
type textarea "Middle f"
type textarea "x"
type textarea "Middle fr"
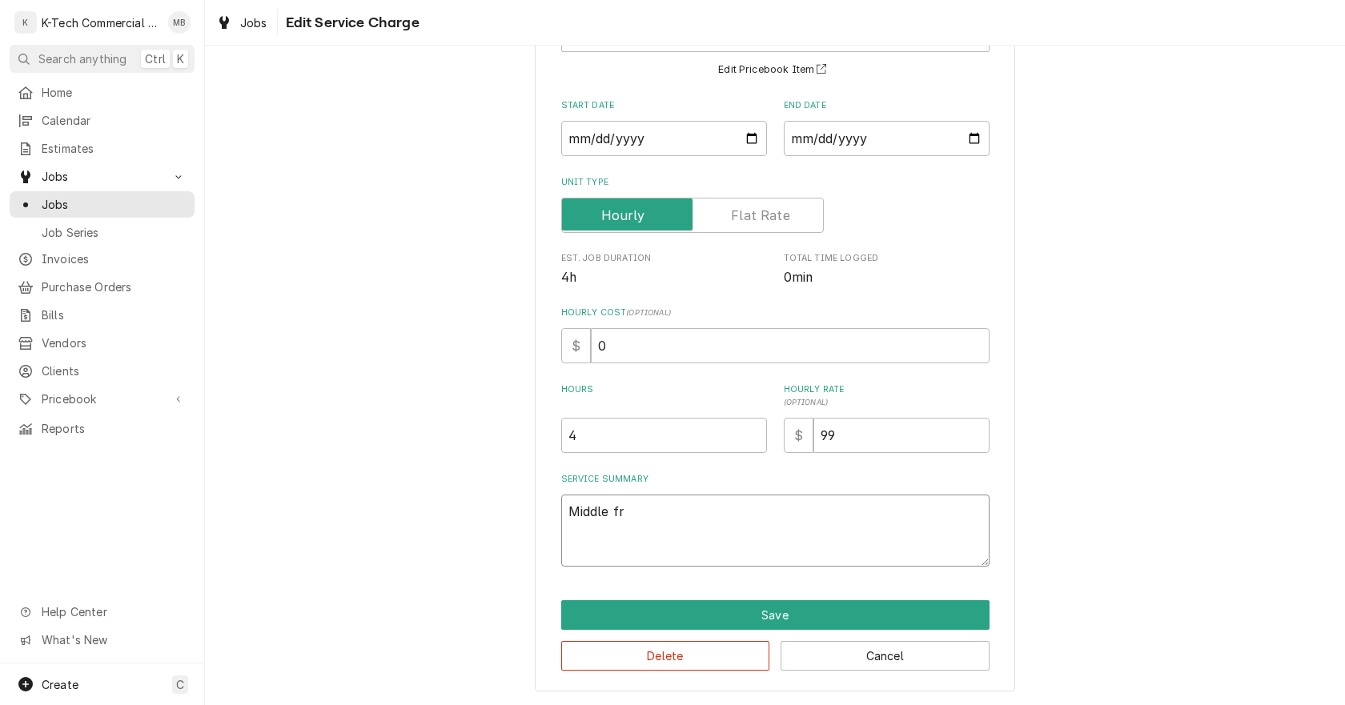
type textarea "x"
type textarea "Middle fry"
type textarea "x"
type textarea "Middle frye"
type textarea "x"
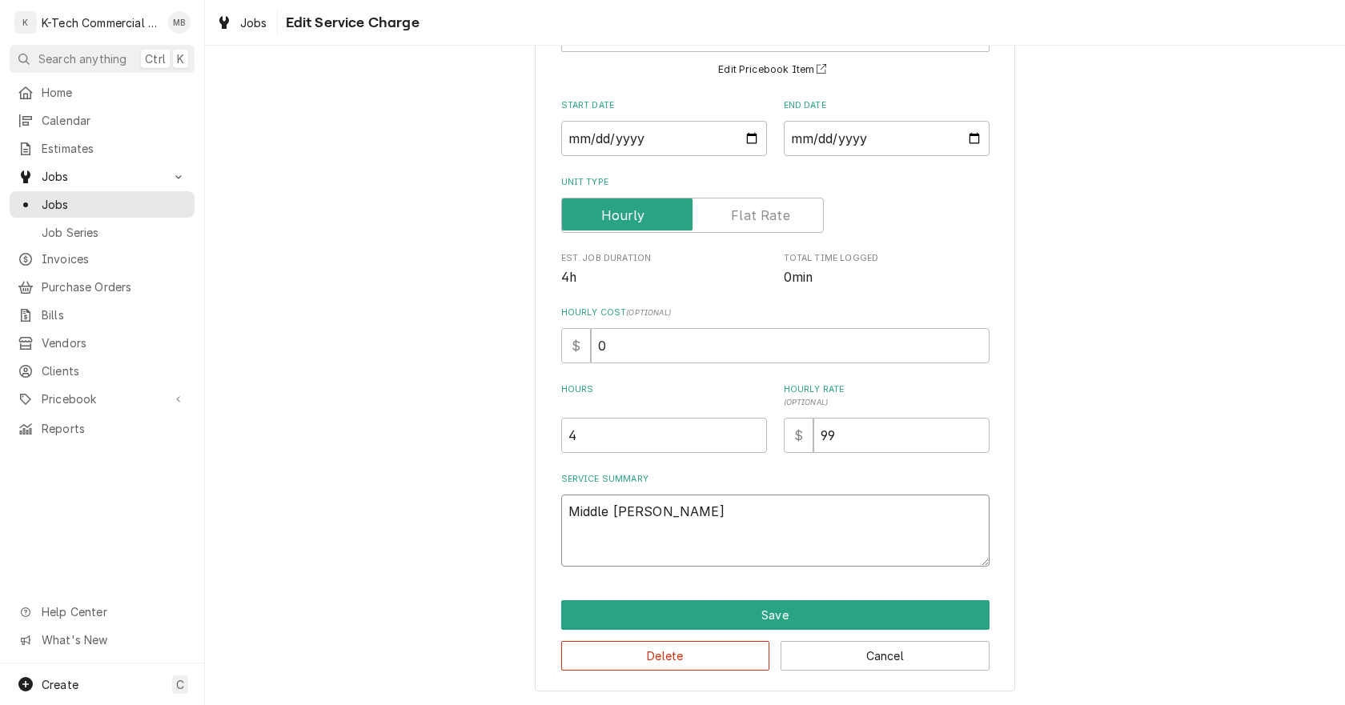
type textarea "Middle fryer"
type textarea "x"
type textarea "Middle fryer"
type textarea "x"
type textarea "Middle fryer w"
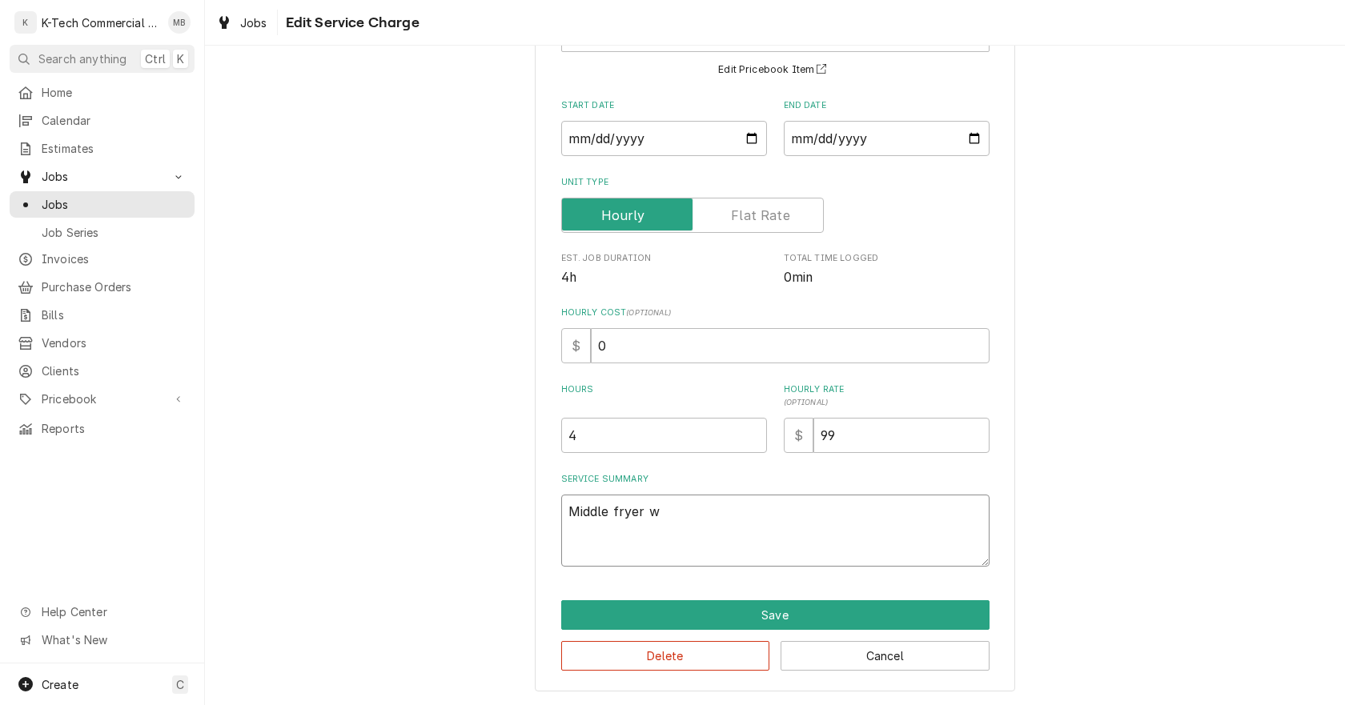
type textarea "x"
type textarea "Middle fryer wa"
type textarea "x"
type textarea "Middle fryer was"
type textarea "x"
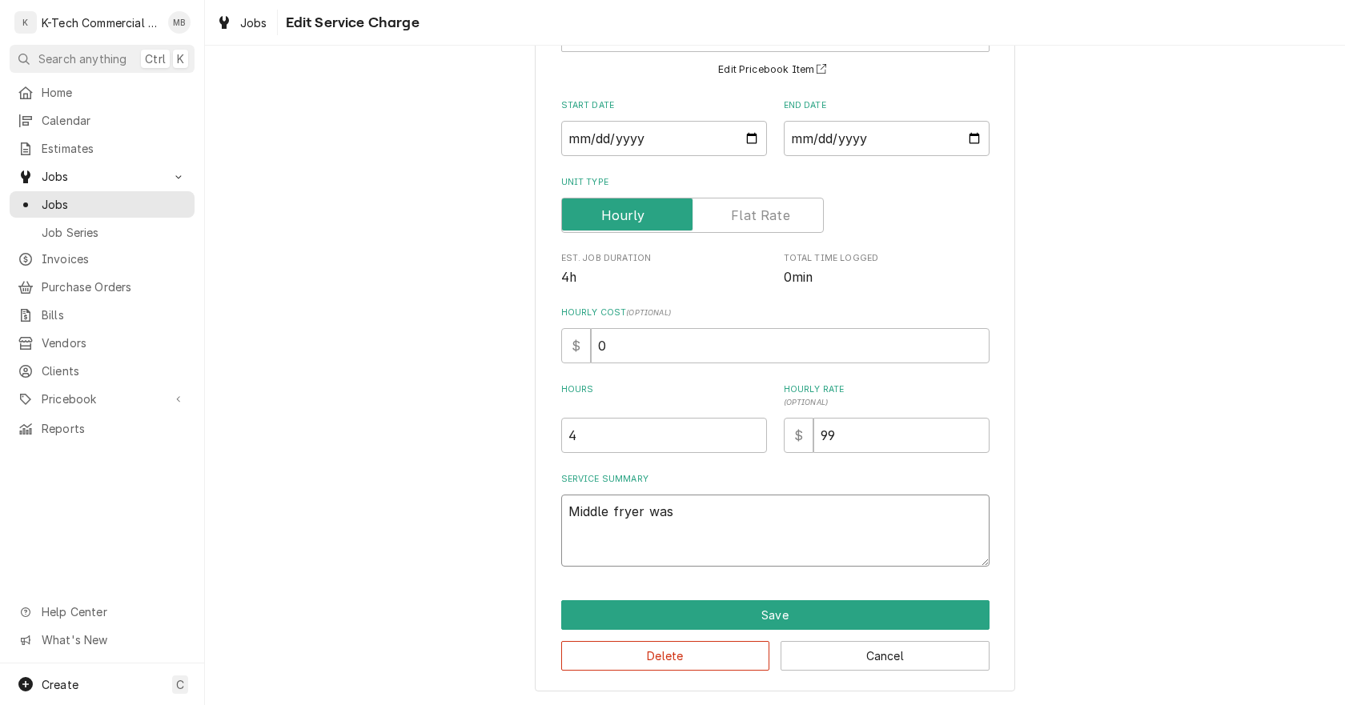
type textarea "Middle fryer was"
type textarea "x"
type textarea "Middle fryer was l"
type textarea "x"
type textarea "Middle fryer was le"
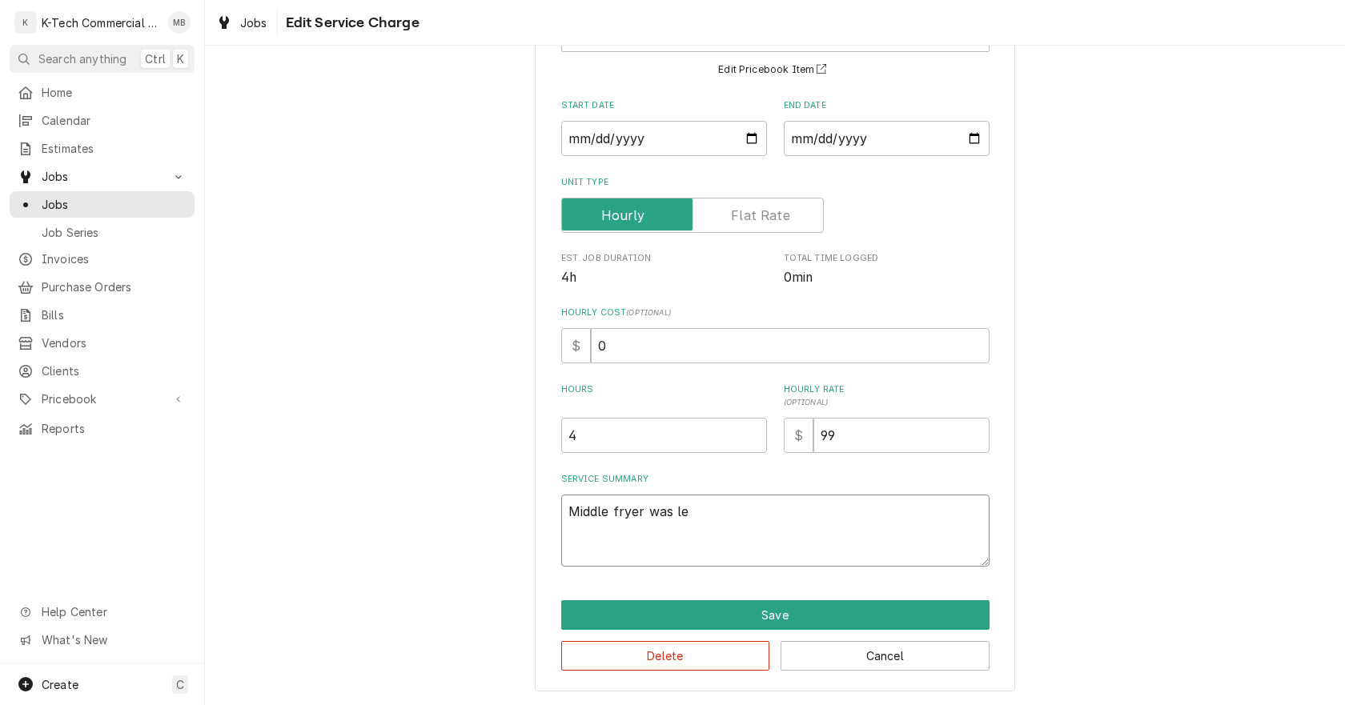
type textarea "x"
type textarea "Middle fryer was lea"
type textarea "x"
type textarea "Middle fryer was leak"
type textarea "x"
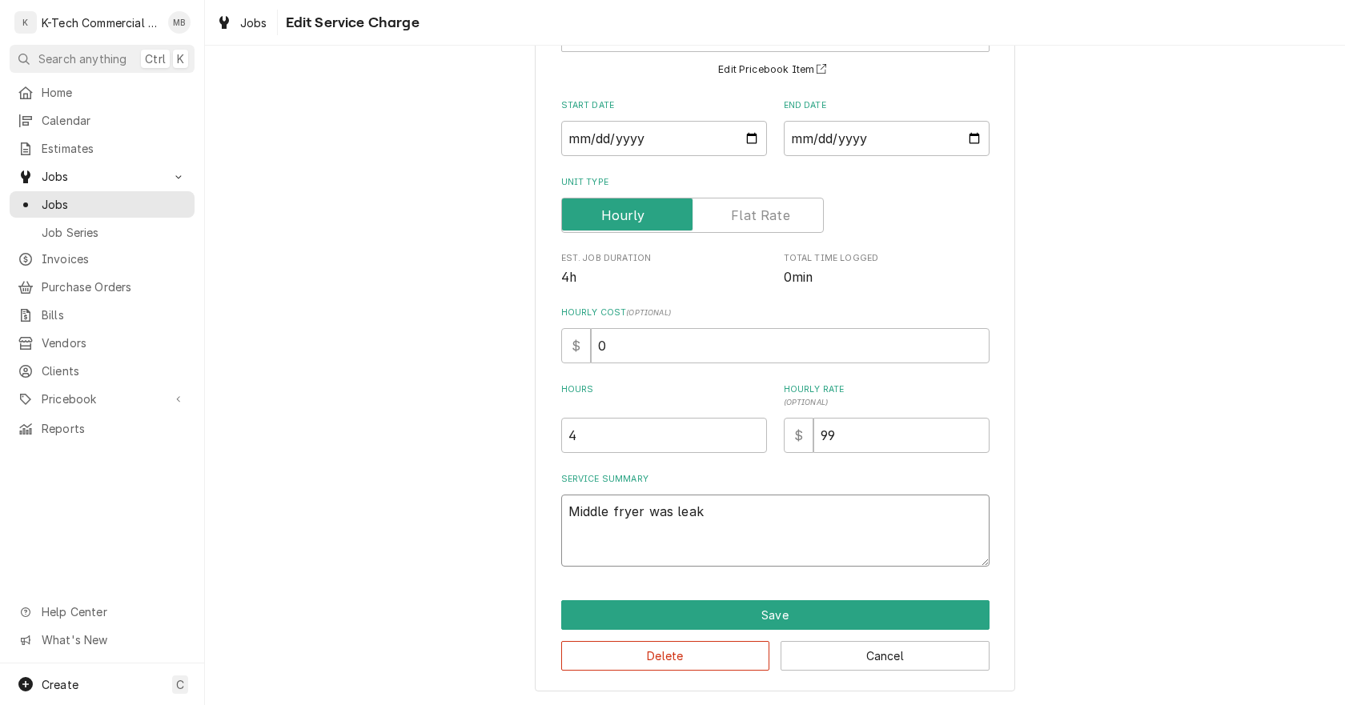
type textarea "Middle fryer was leaki"
type textarea "x"
type textarea "Middle fryer was leakin"
type textarea "x"
type textarea "Middle fryer was leaking"
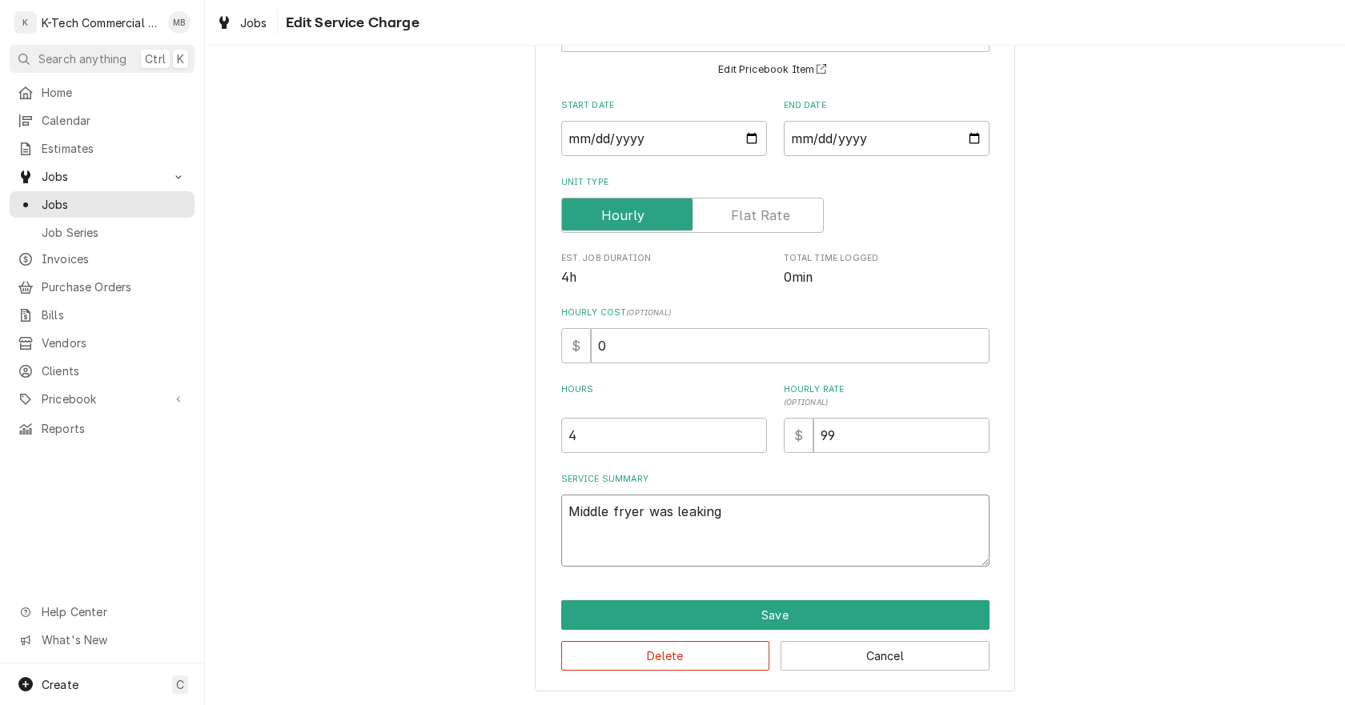
type textarea "x"
type textarea "Middle fryer was leaking"
type textarea "x"
type textarea "Middle fryer was leaking t"
type textarea "x"
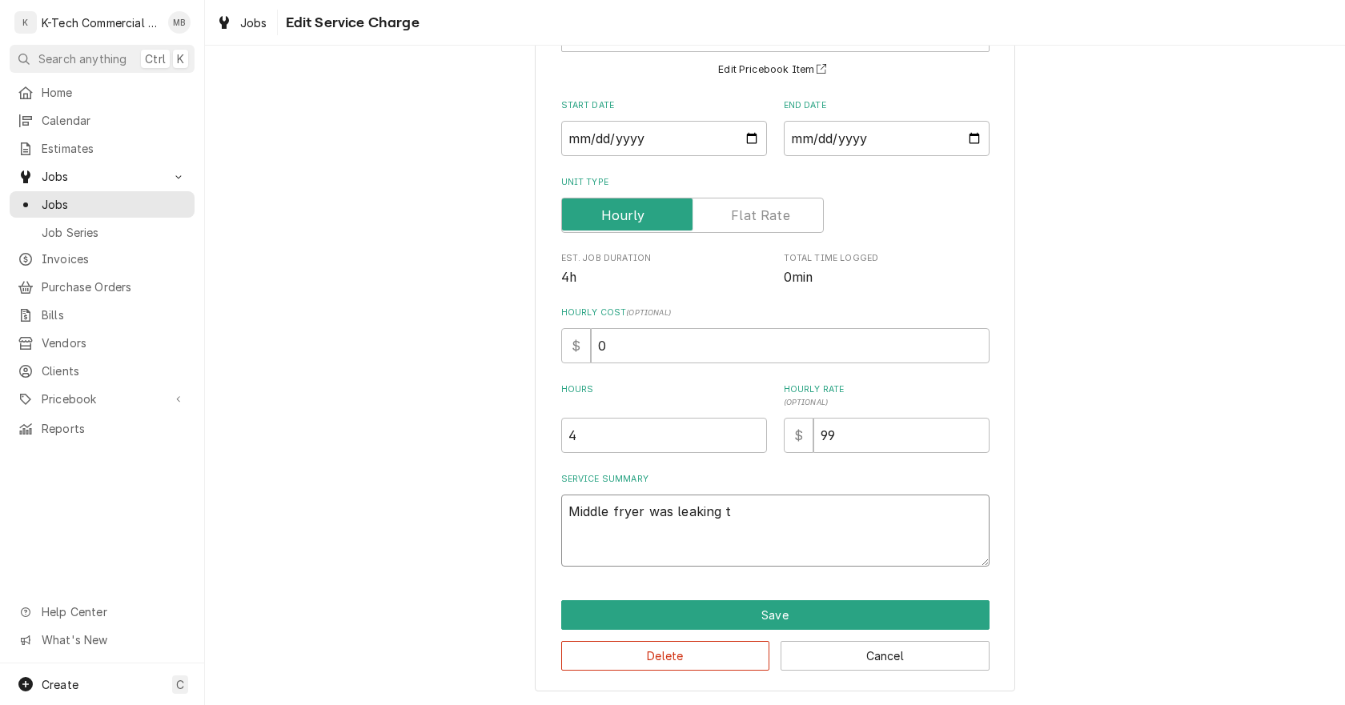
type textarea "Middle fryer was leaking th"
type textarea "x"
type textarea "Middle fryer was leaking t"
type textarea "x"
type textarea "Middle fryer was leaking"
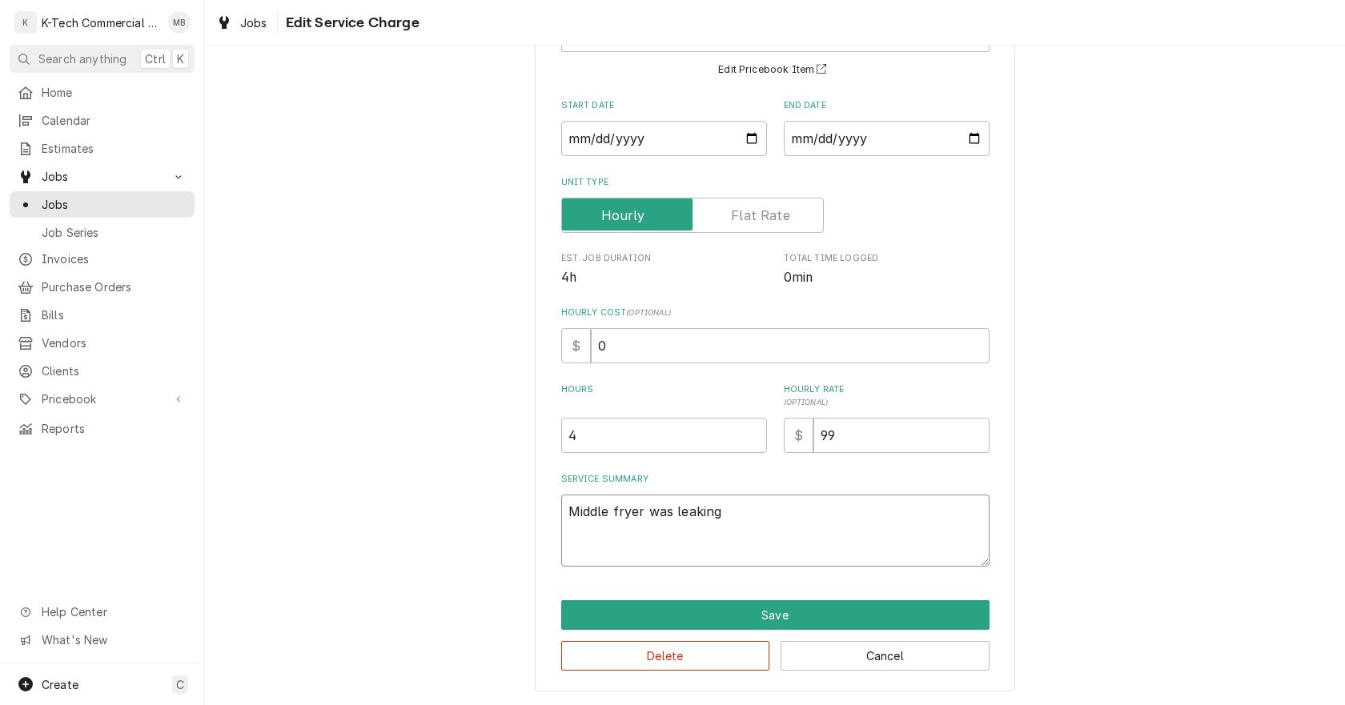
type textarea "x"
type textarea "Middle fryer was leaking o"
type textarea "x"
type textarea "Middle fryer was leaking oi"
type textarea "x"
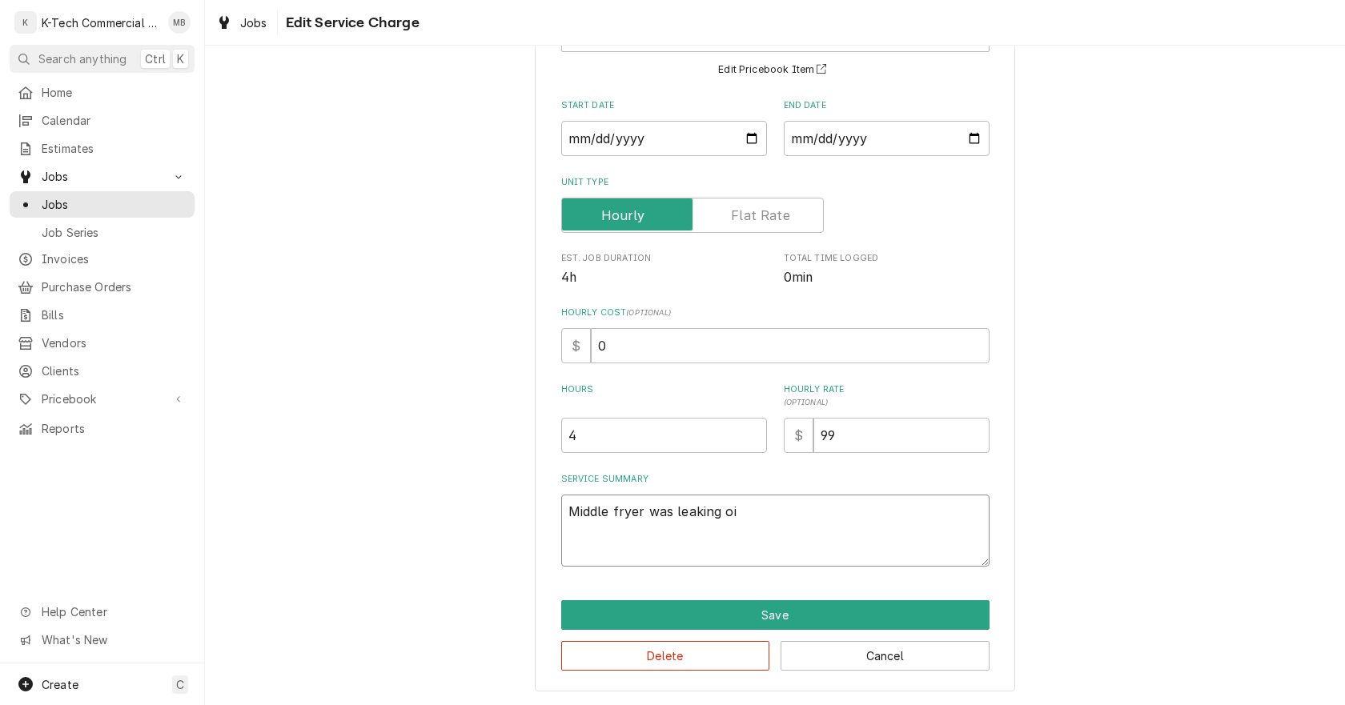
type textarea "Middle fryer was leaking oil"
type textarea "x"
type textarea "Middle fryer was leaking oil"
type textarea "x"
type textarea "Middle fryer was leaking oil t"
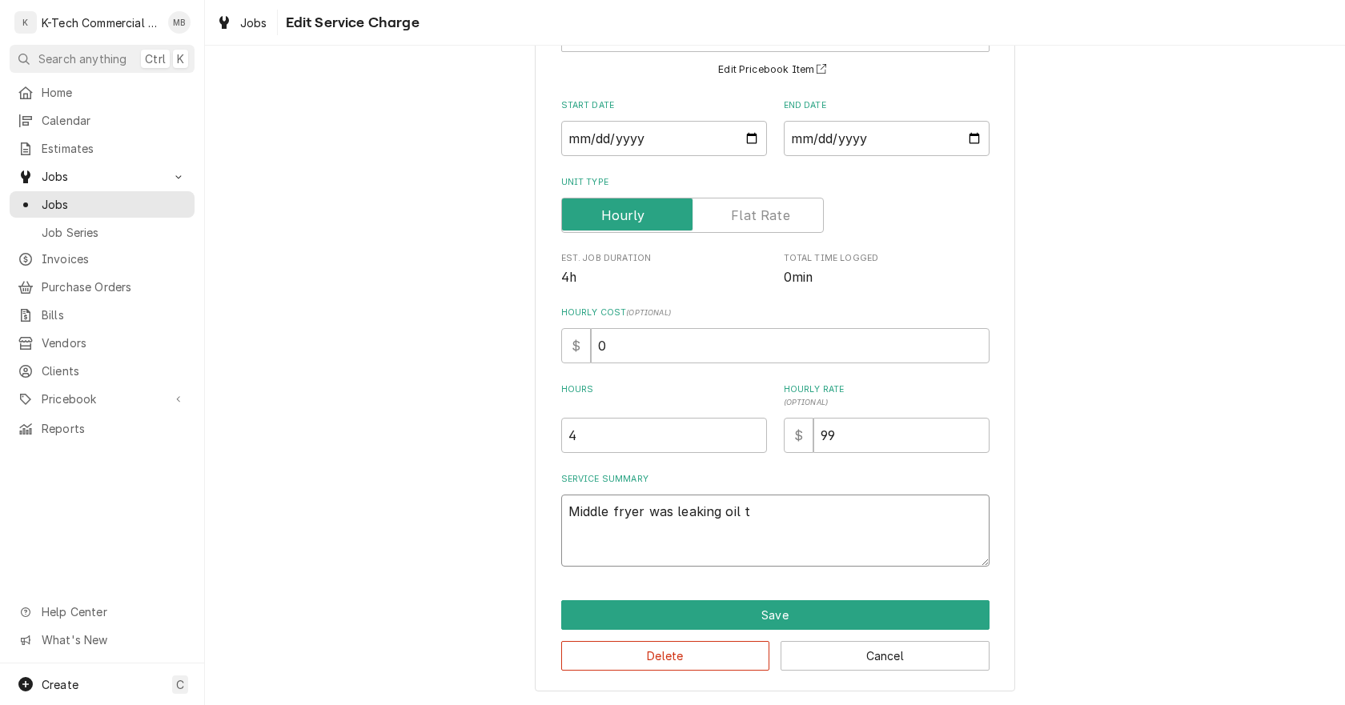
type textarea "x"
type textarea "Middle fryer was leaking oil th"
type textarea "x"
type textarea "Middle fryer was leaking oil thr"
type textarea "x"
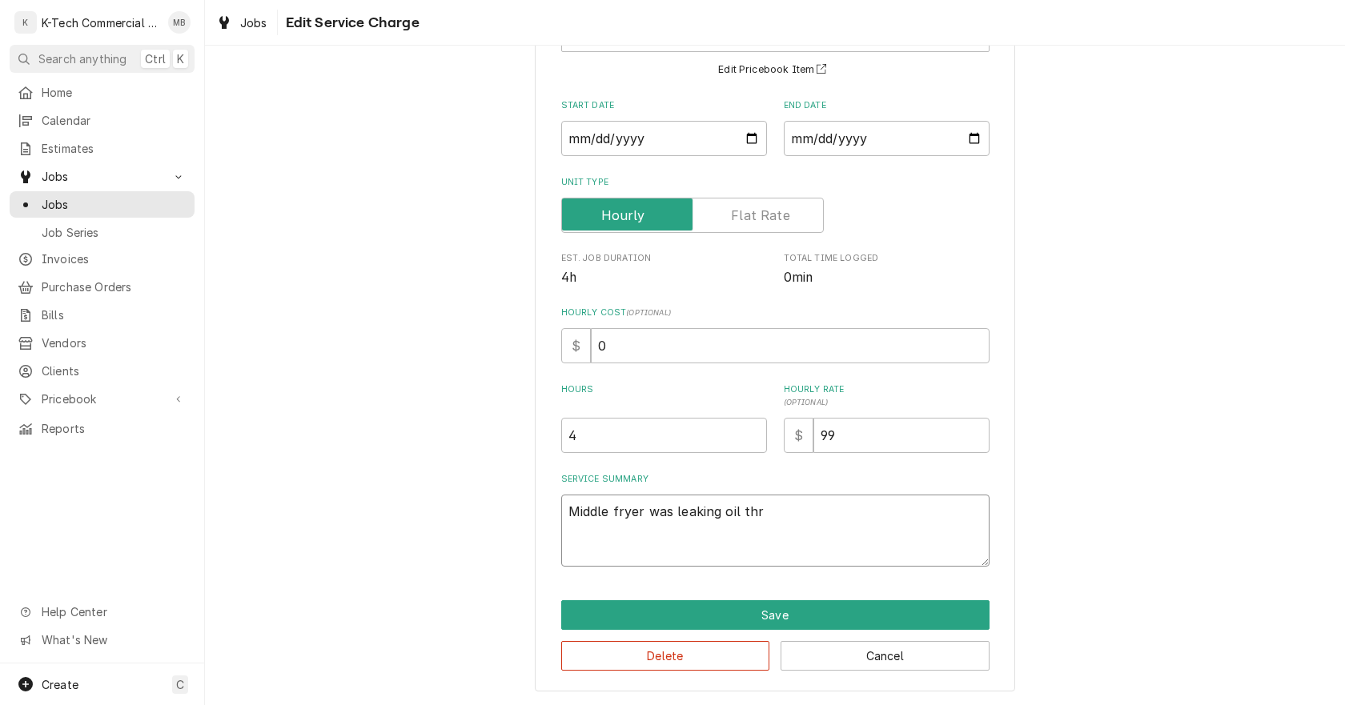
type textarea "Middle fryer was leaking oil thro"
type textarea "x"
type textarea "Middle fryer was leaking oil throu"
type textarea "x"
type textarea "Middle fryer was leaking oil throug"
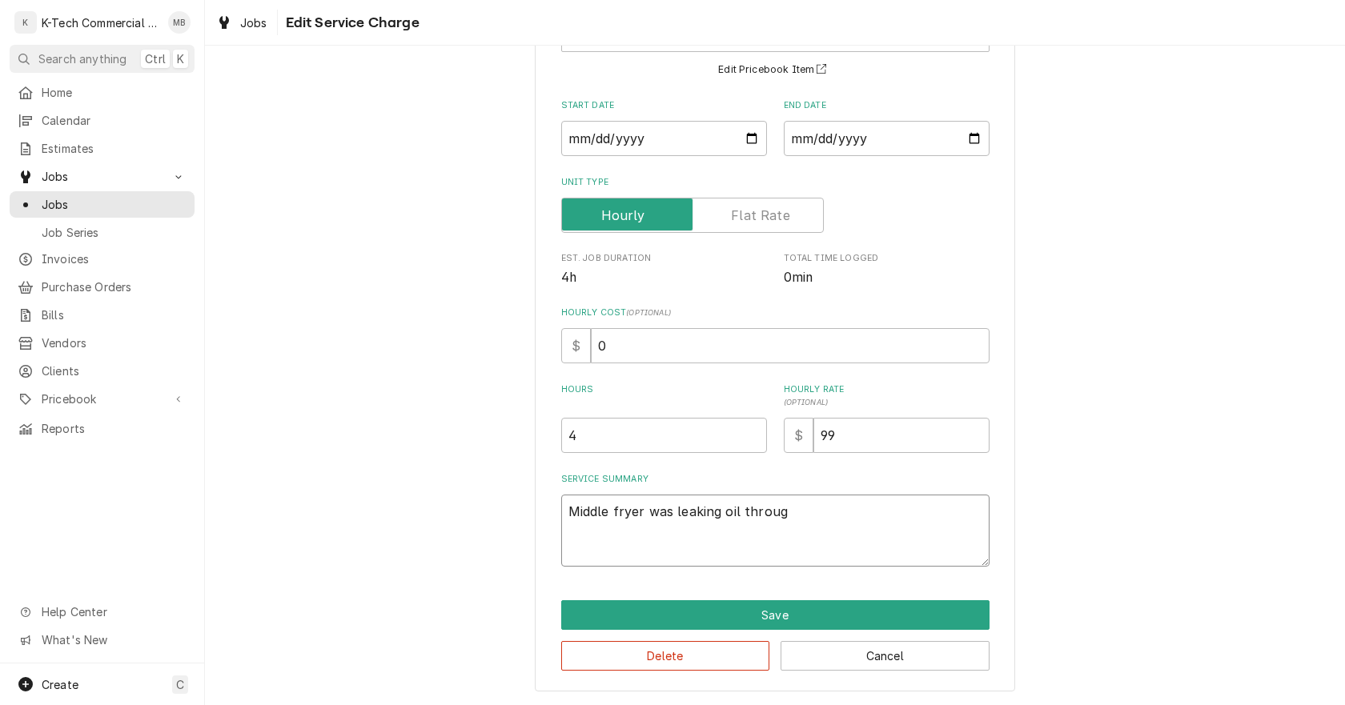
type textarea "x"
type textarea "Middle fryer was leaking oil through"
type textarea "x"
type textarea "Middle fryer was leaking oil through"
type textarea "x"
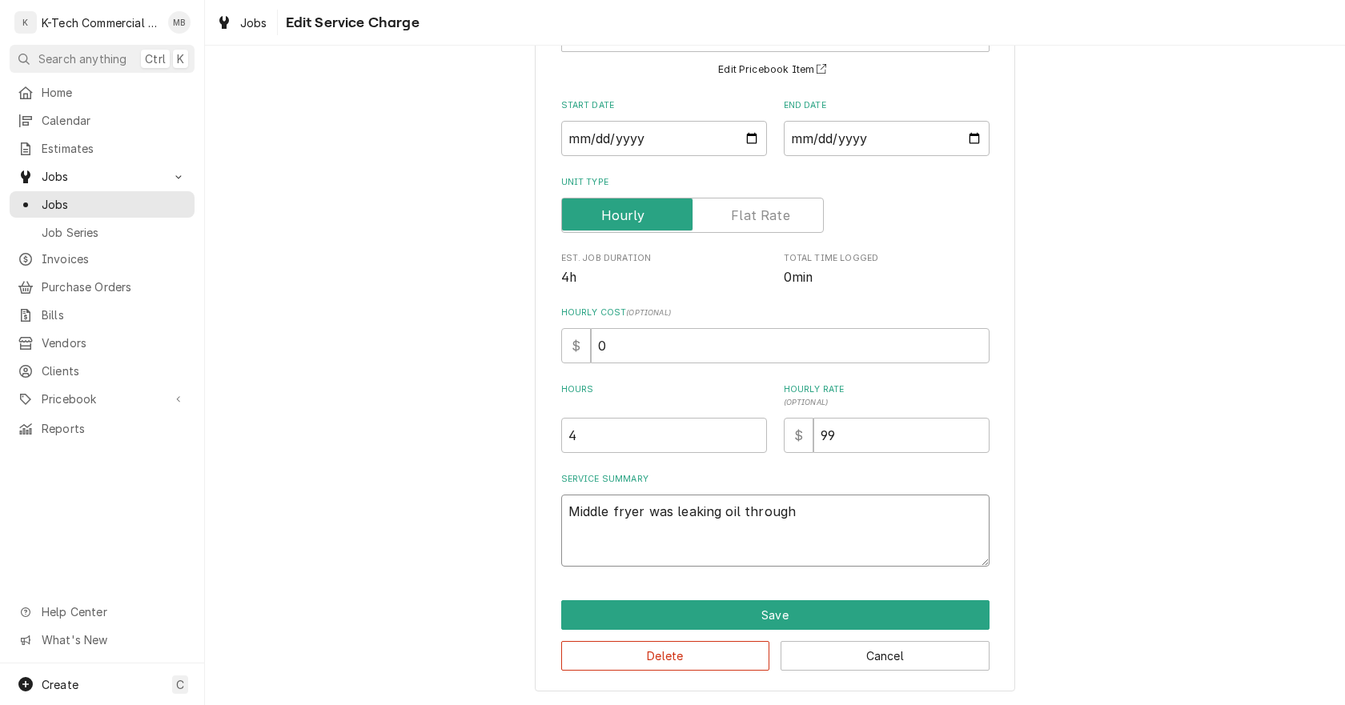
type textarea "Middle fryer was leaking oil through t"
type textarea "x"
type textarea "Middle fryer was leaking oil through th"
type textarea "x"
type textarea "Middle fryer was leaking oil through the"
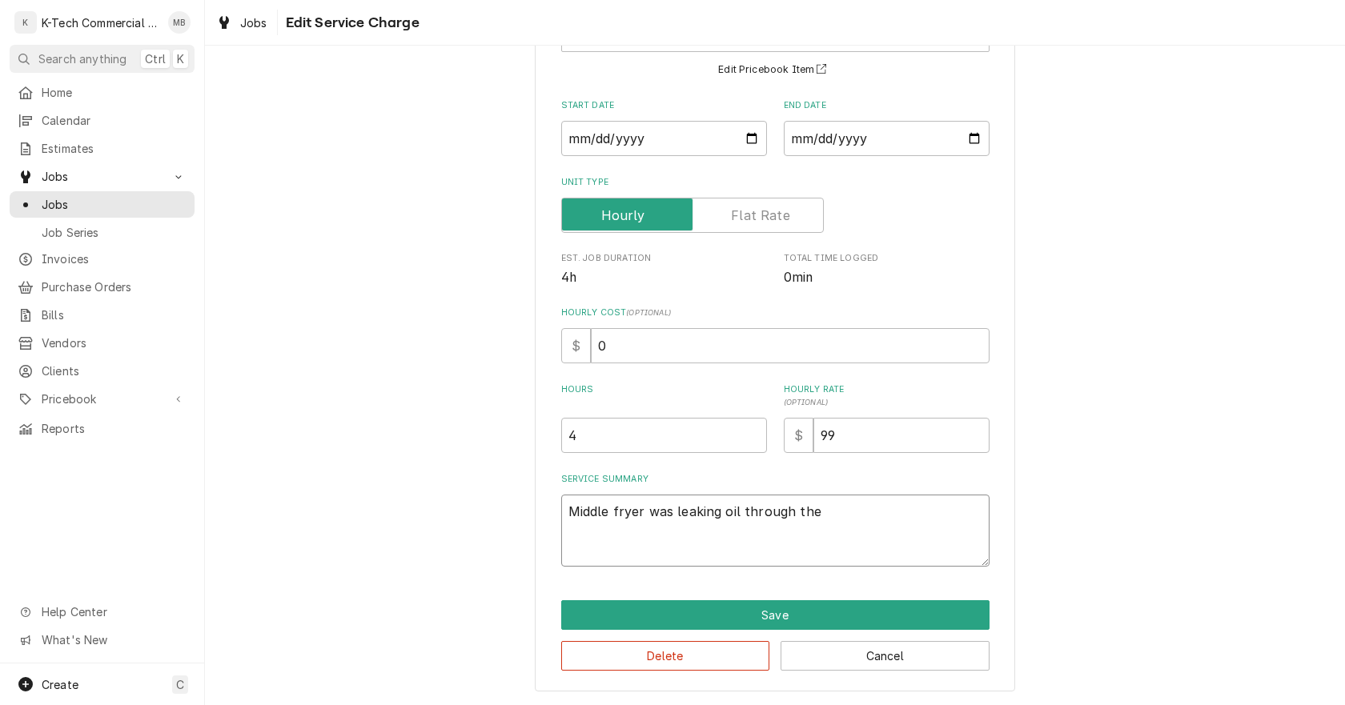
type textarea "x"
type textarea "Middle fryer was leaking oil through the"
type textarea "x"
type textarea "Middle fryer was leaking oil through the b"
type textarea "x"
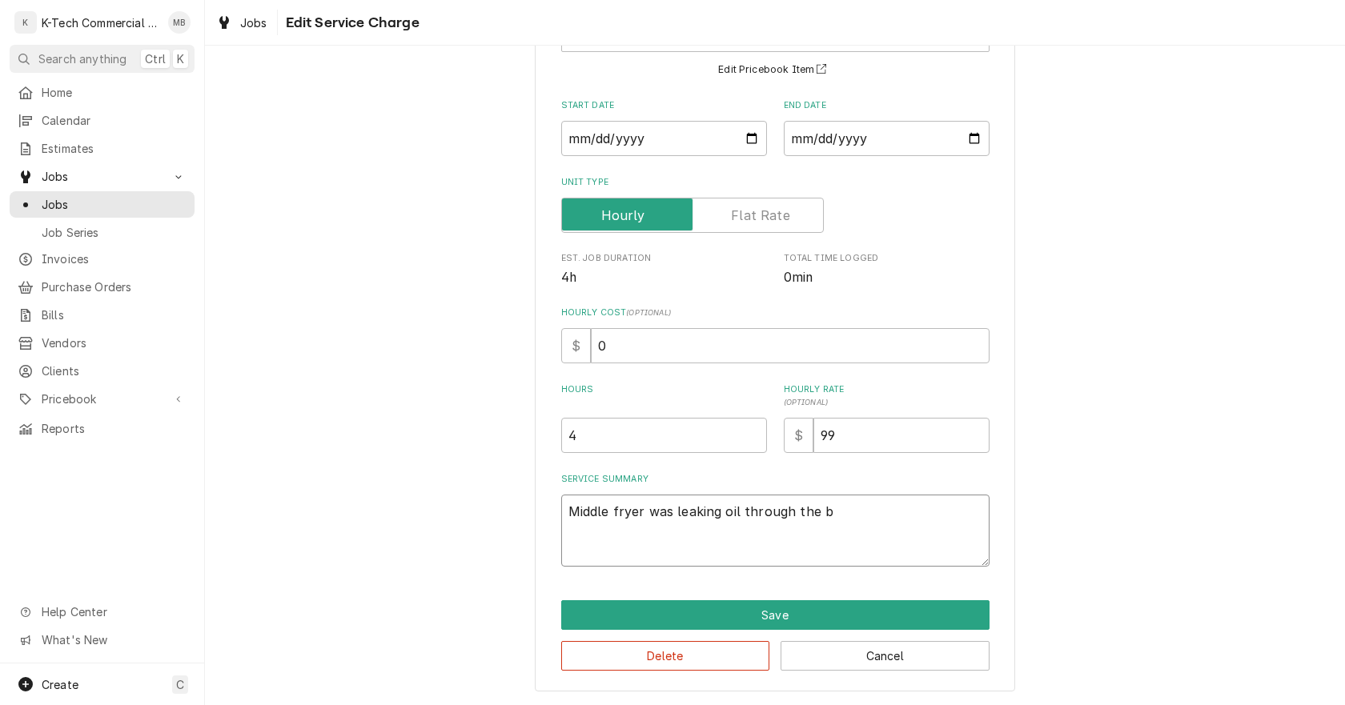
type textarea "Middle fryer was leaking oil through the ba"
type textarea "x"
type textarea "Middle fryer was leaking oil through the bal"
type textarea "x"
type textarea "Middle fryer was leaking oil through the ball"
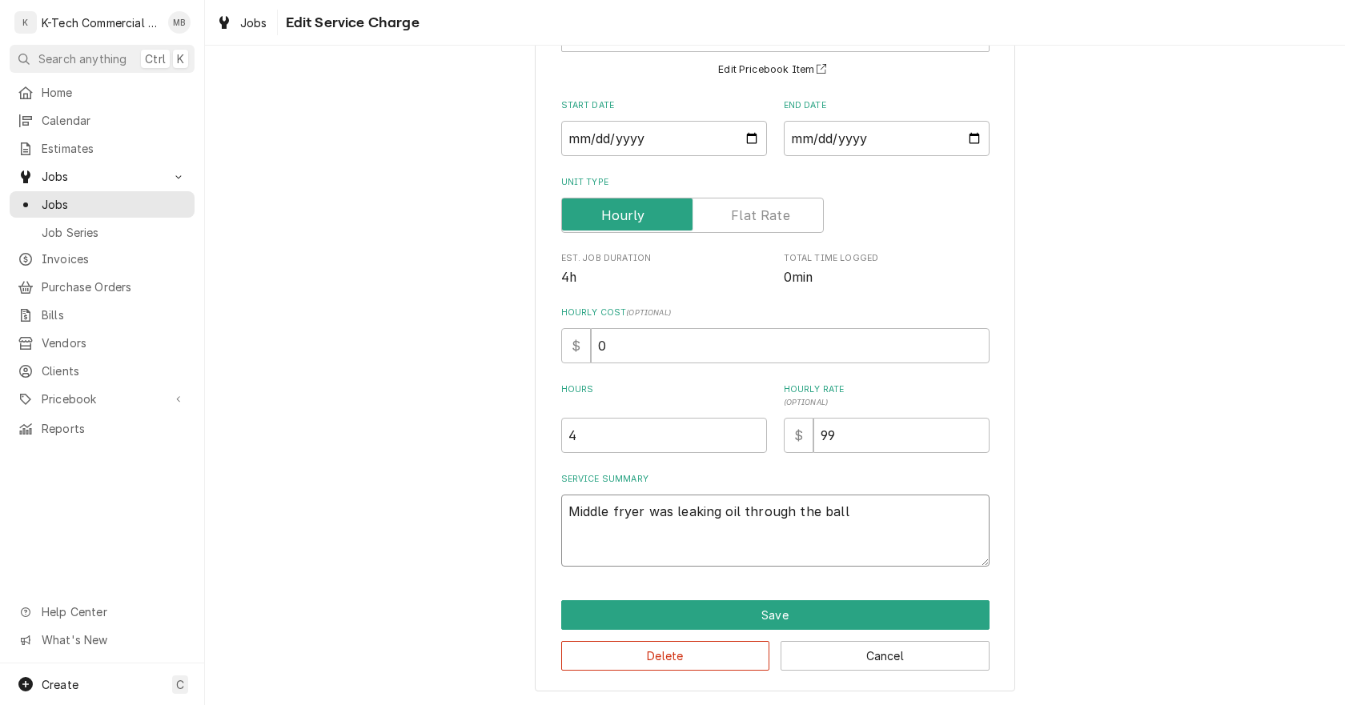
type textarea "x"
type textarea "Middle fryer was leaking oil through the ball"
type textarea "x"
type textarea "Middle fryer was leaking oil through the ball v"
type textarea "x"
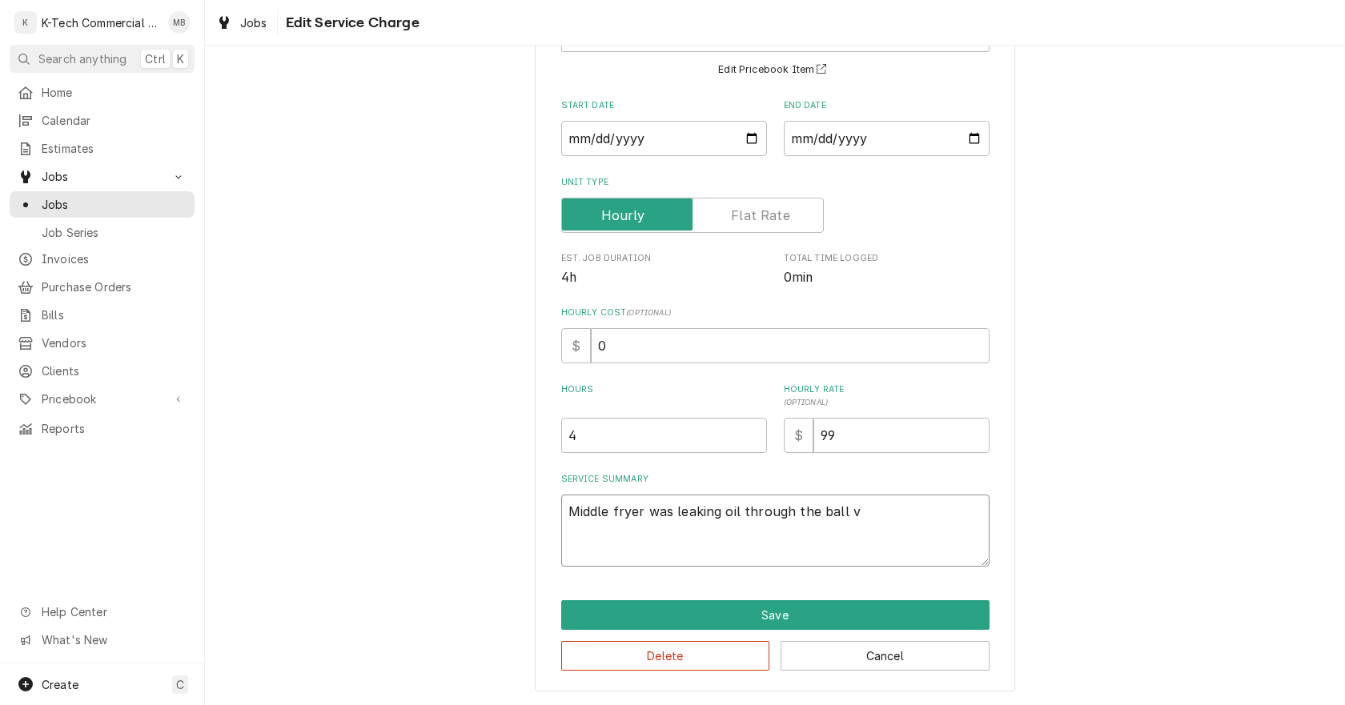
type textarea "Middle fryer was leaking oil through the ball va"
type textarea "x"
type textarea "Middle fryer was leaking oil through the ball val"
type textarea "x"
type textarea "Middle fryer was leaking oil through the ball valv"
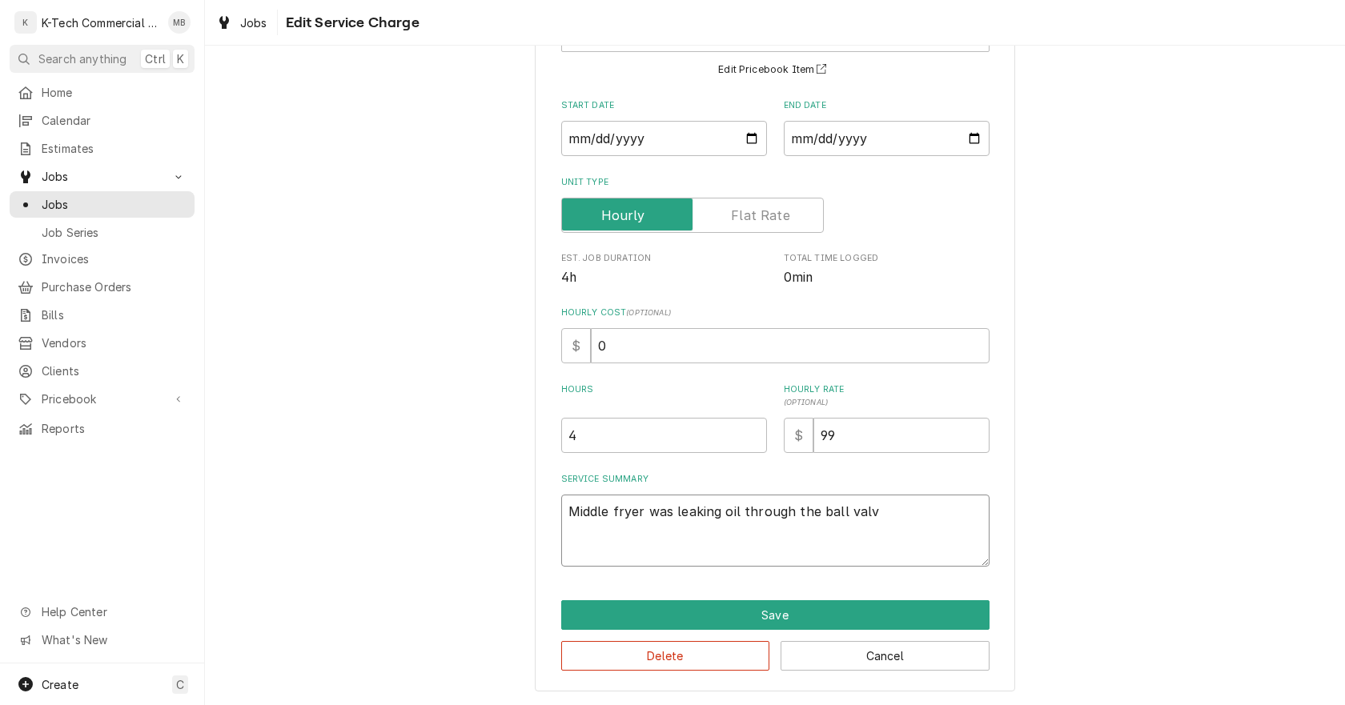
type textarea "x"
type textarea "Middle fryer was leaking oil through the ball valve"
type textarea "x"
type textarea "Middle fryer was leaking oil through the ball valve"
type textarea "x"
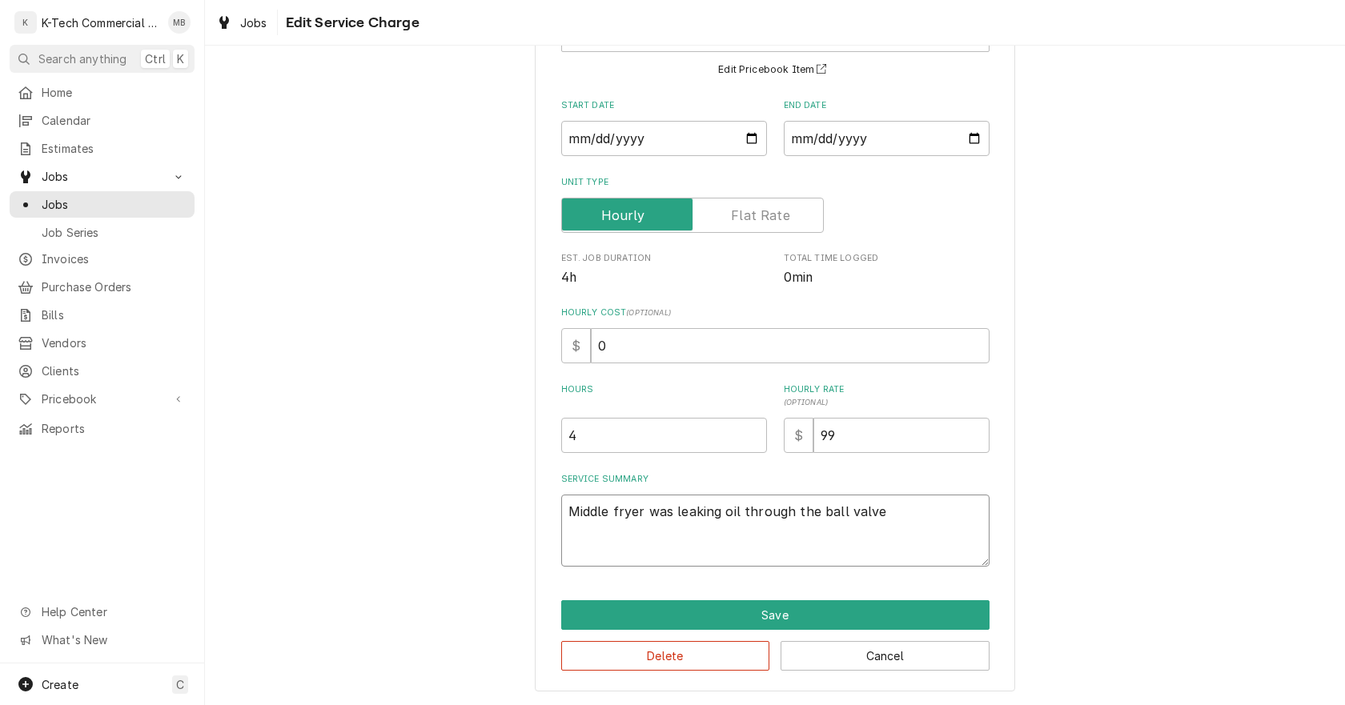
type textarea "Middle fryer was leaking oil through the ball valve f"
type textarea "x"
type textarea "Middle fryer was leaking oil through the ball valve fi"
type textarea "x"
type textarea "Middle fryer was leaking oil through the ball valve fil"
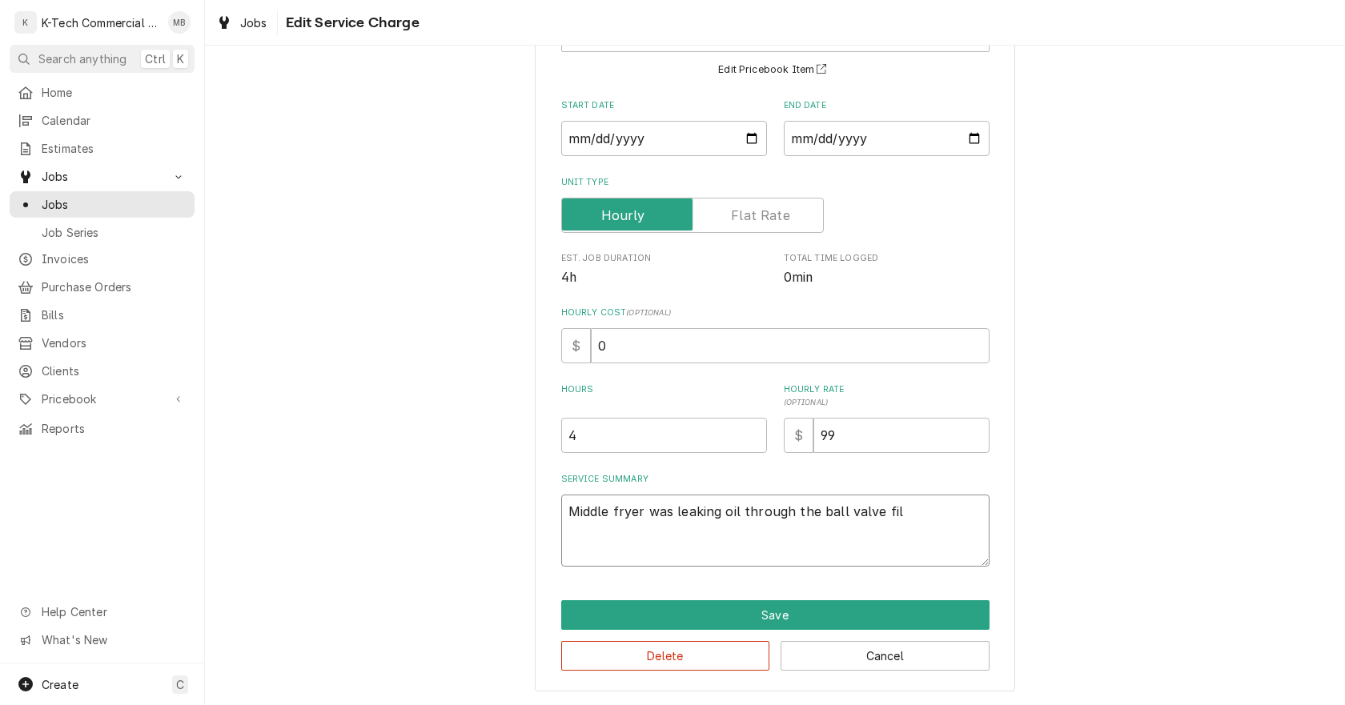
type textarea "x"
type textarea "Middle fryer was leaking oil through the ball valve filte"
type textarea "x"
type textarea "Middle fryer was leaking oil through the ball valve filter"
type textarea "x"
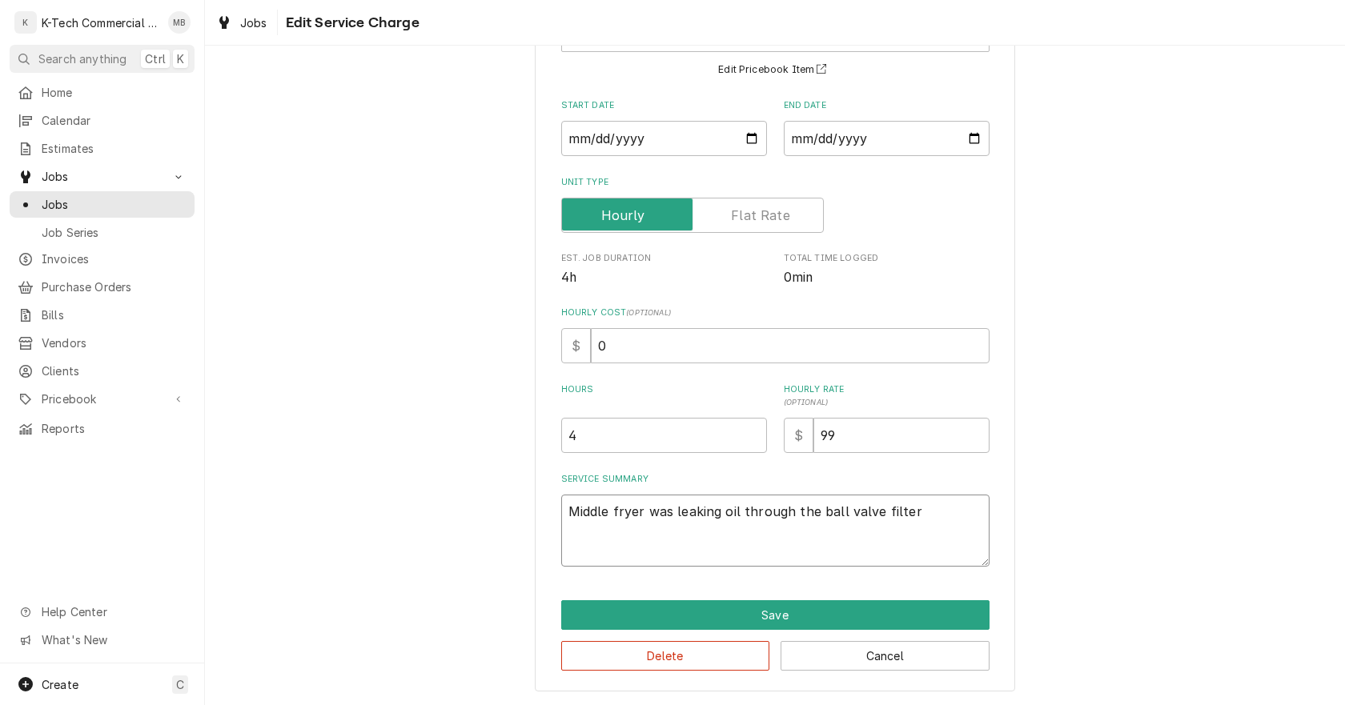
type textarea "Middle fryer was leaking oil through the ball valve filter"
type textarea "x"
type textarea "Middle fryer was leaking oil through the ball valve filter r"
type textarea "x"
type textarea "Middle fryer was leaking oil through the ball valve filter ru"
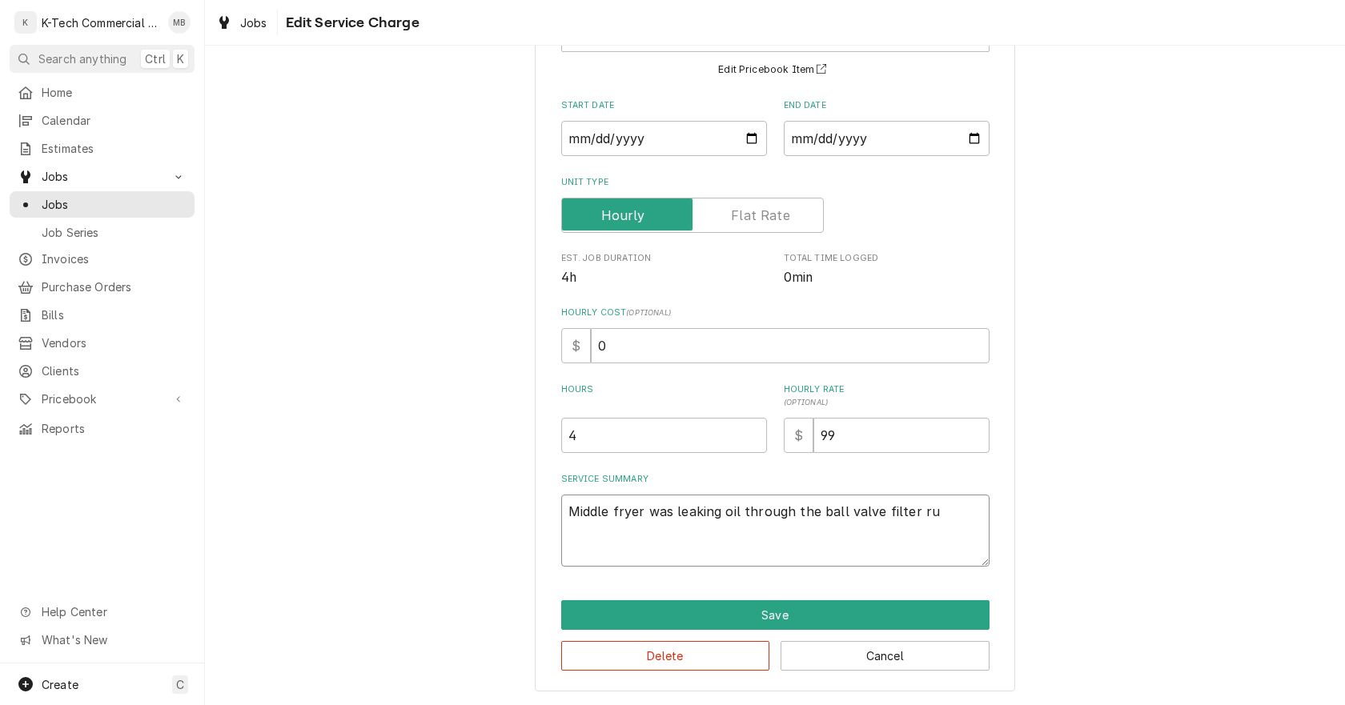
type textarea "x"
type textarea "Middle fryer was leaking oil through the ball valve filter r"
type textarea "x"
type textarea "Middle fryer was leaking oil through the ball valve filter re"
type textarea "x"
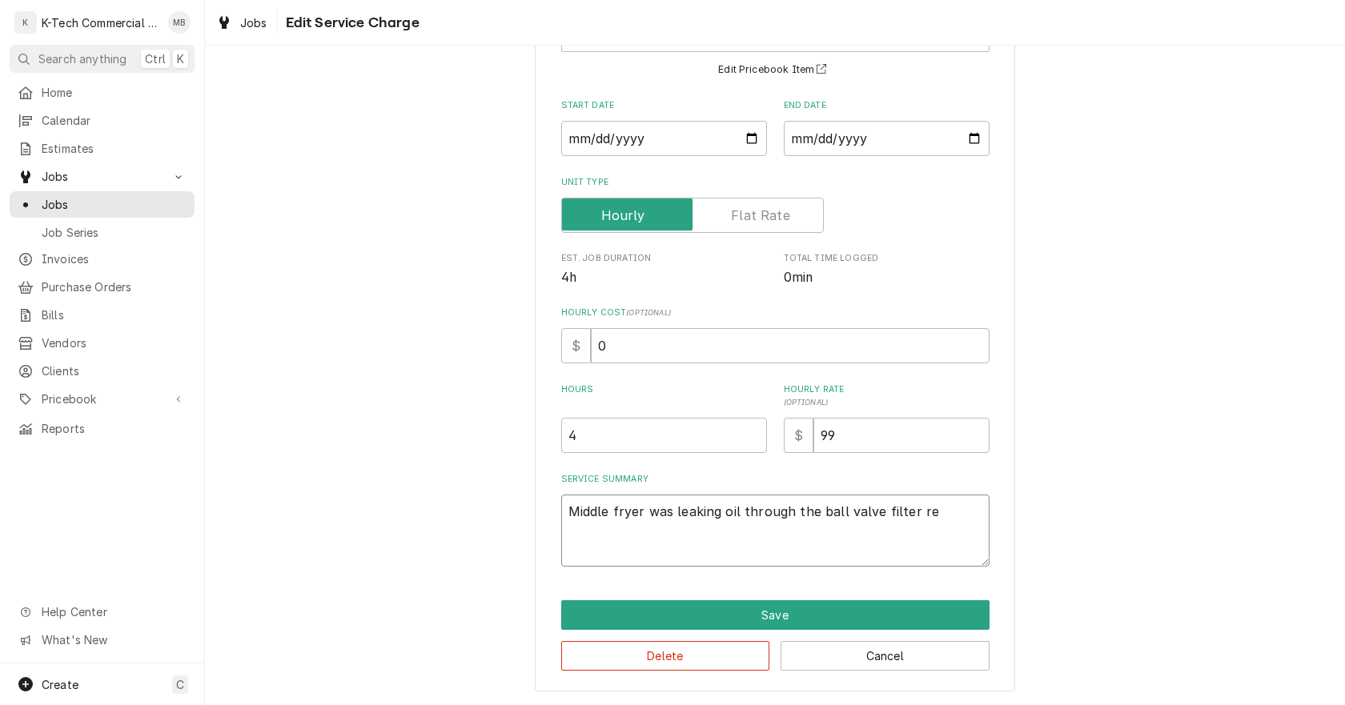
type textarea "Middle fryer was leaking oil through the ball valve filter ret"
type textarea "x"
type textarea "Middle fryer was leaking oil through the ball valve filter retu"
type textarea "x"
type textarea "Middle fryer was leaking oil through the ball valve filter retur"
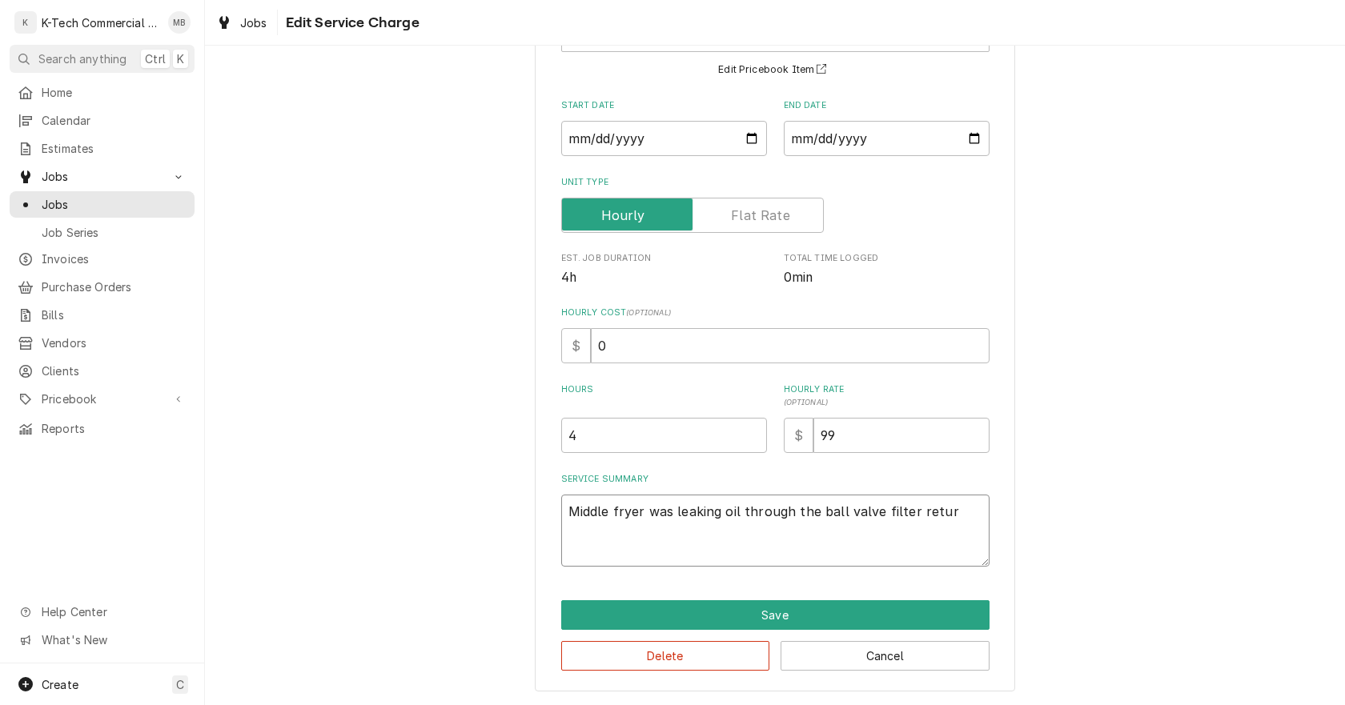
type textarea "x"
type textarea "Middle fryer was leaking oil through the ball valve filter return"
type textarea "x"
type textarea "Middle fryer was leaking oil through the ball valve filter return,"
type textarea "x"
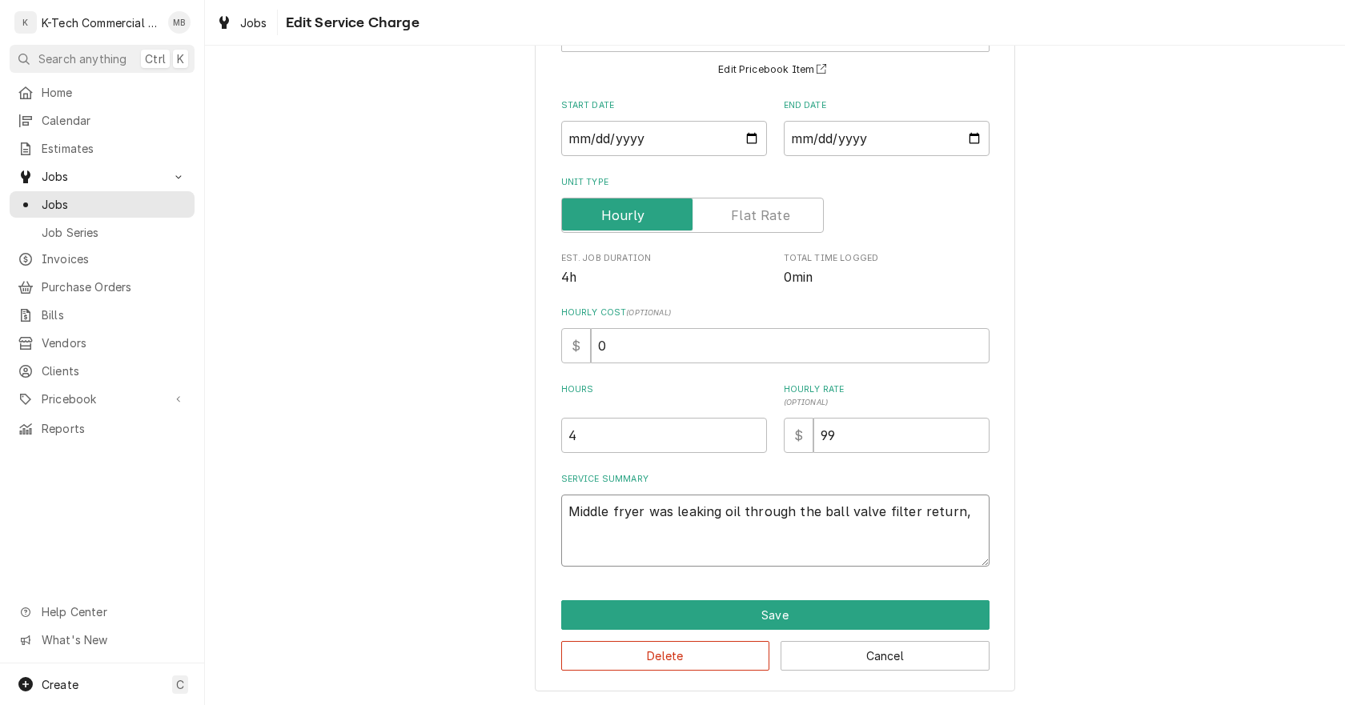
type textarea "Middle fryer was leaking oil through the ball valve filter return,"
type textarea "x"
type textarea "Middle fryer was leaking oil through the ball valve filter return, r"
type textarea "x"
type textarea "Middle fryer was leaking oil through the ball valve filter return, re"
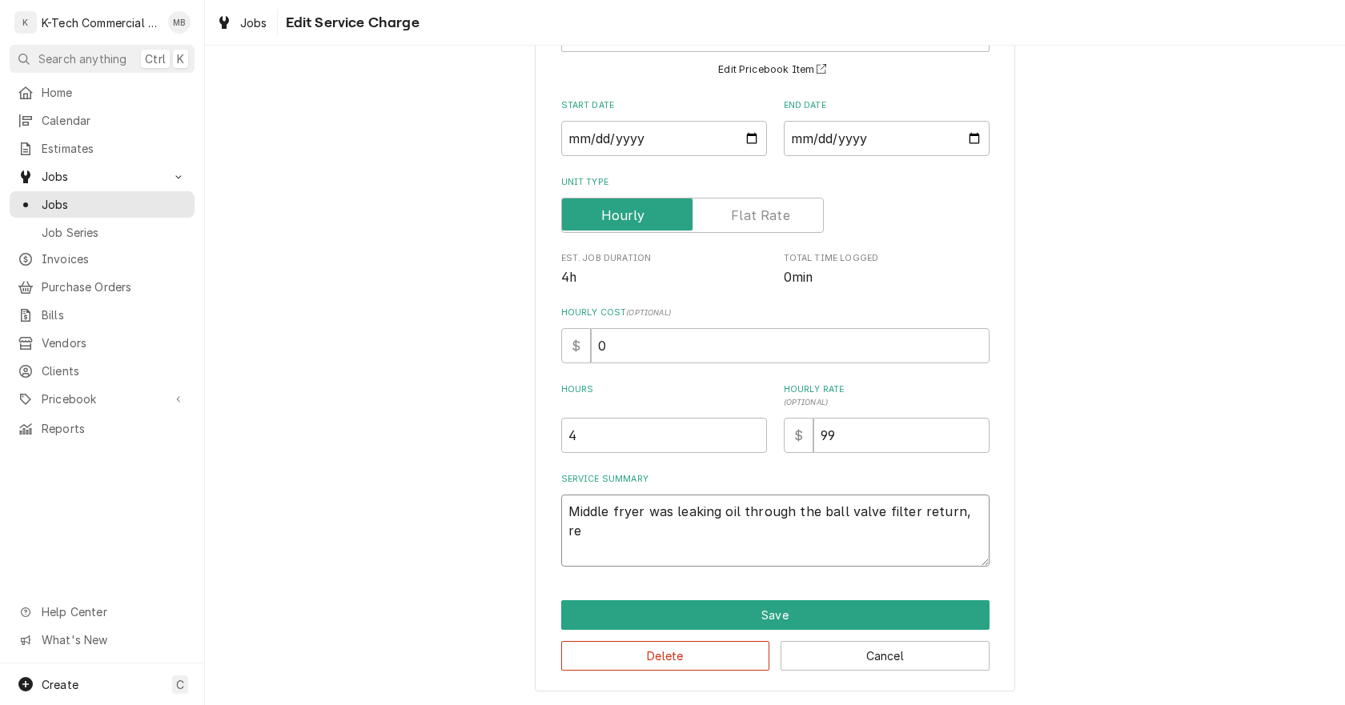
type textarea "x"
type textarea "Middle fryer was leaking oil through the ball valve filter return, rem"
type textarea "x"
type textarea "Middle fryer was leaking oil through the ball valve filter return, remo"
type textarea "x"
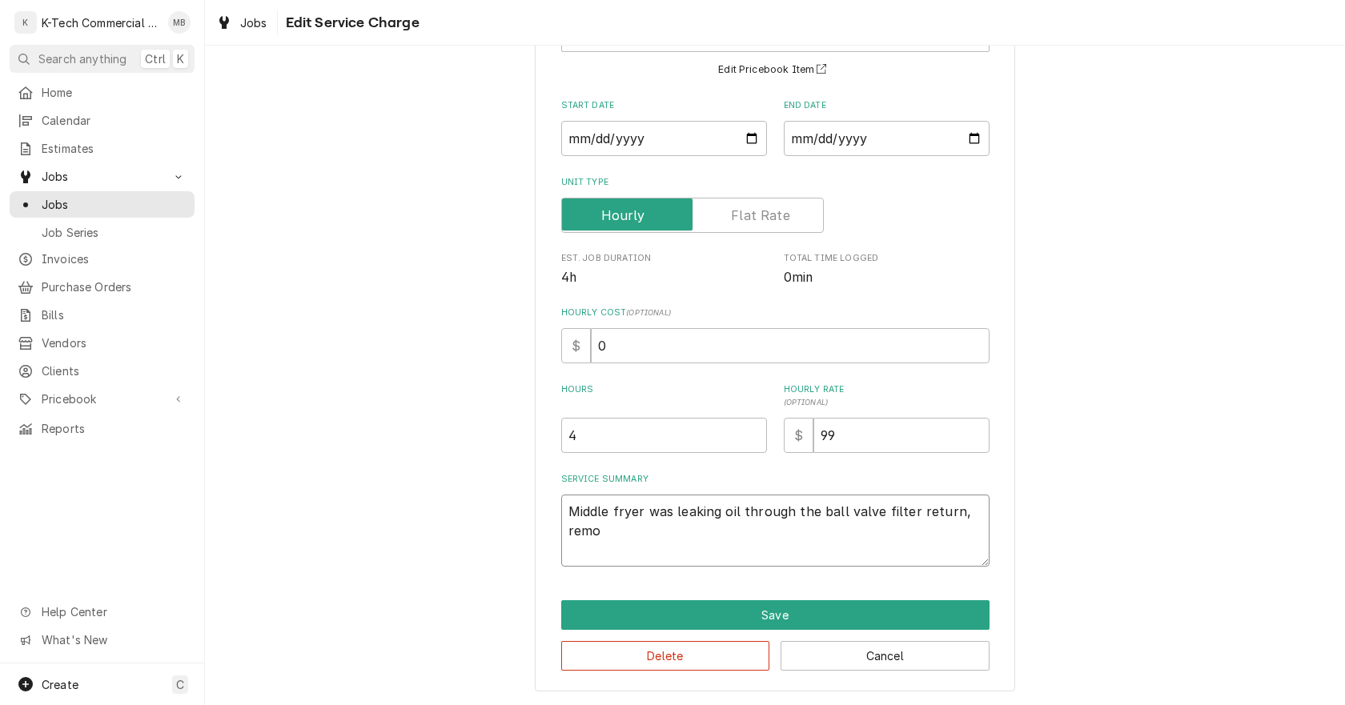
type textarea "Middle fryer was leaking oil through the ball valve filter return, remov"
type textarea "x"
type textarea "Middle fryer was leaking oil through the ball valve filter return, remove"
type textarea "x"
type textarea "Middle fryer was leaking oil through the ball valve filter return, removed"
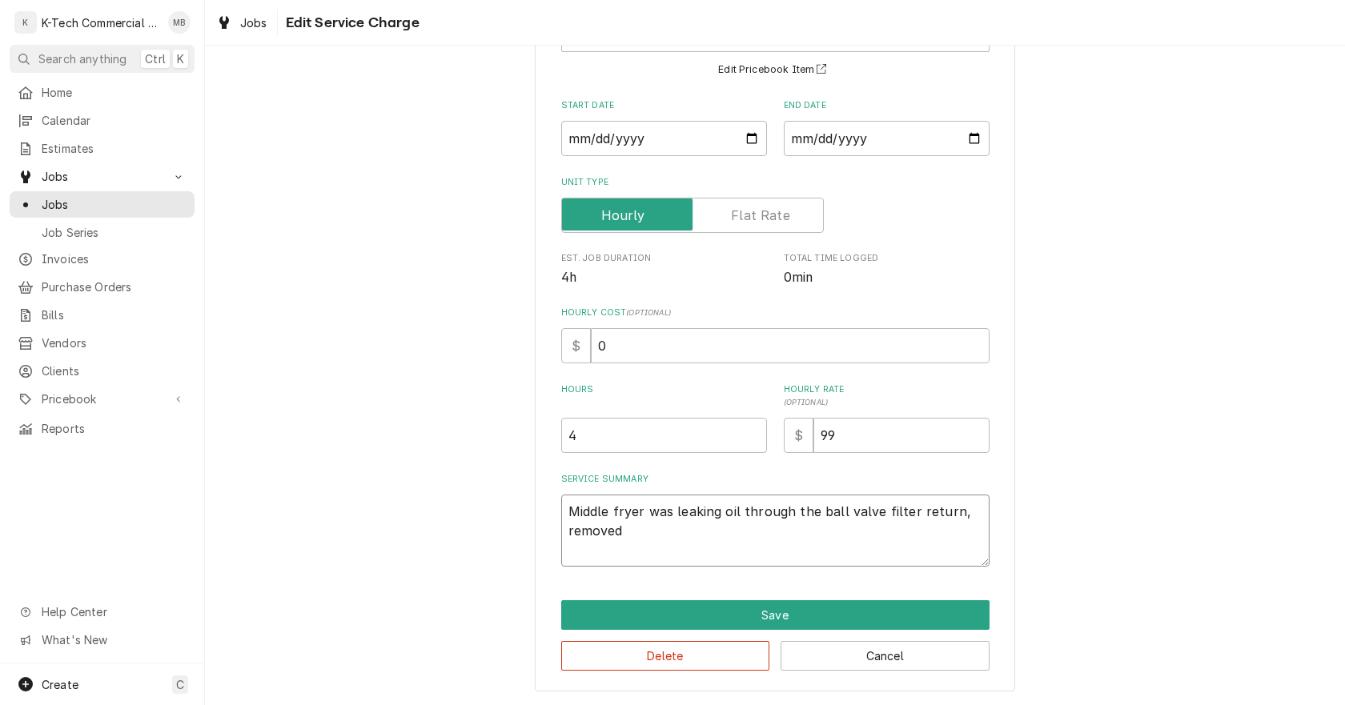
type textarea "x"
type textarea "Middle fryer was leaking oil through the ball valve filter return, removed"
type textarea "x"
type textarea "Middle fryer was leaking oil through the ball valve filter return, removed a"
type textarea "x"
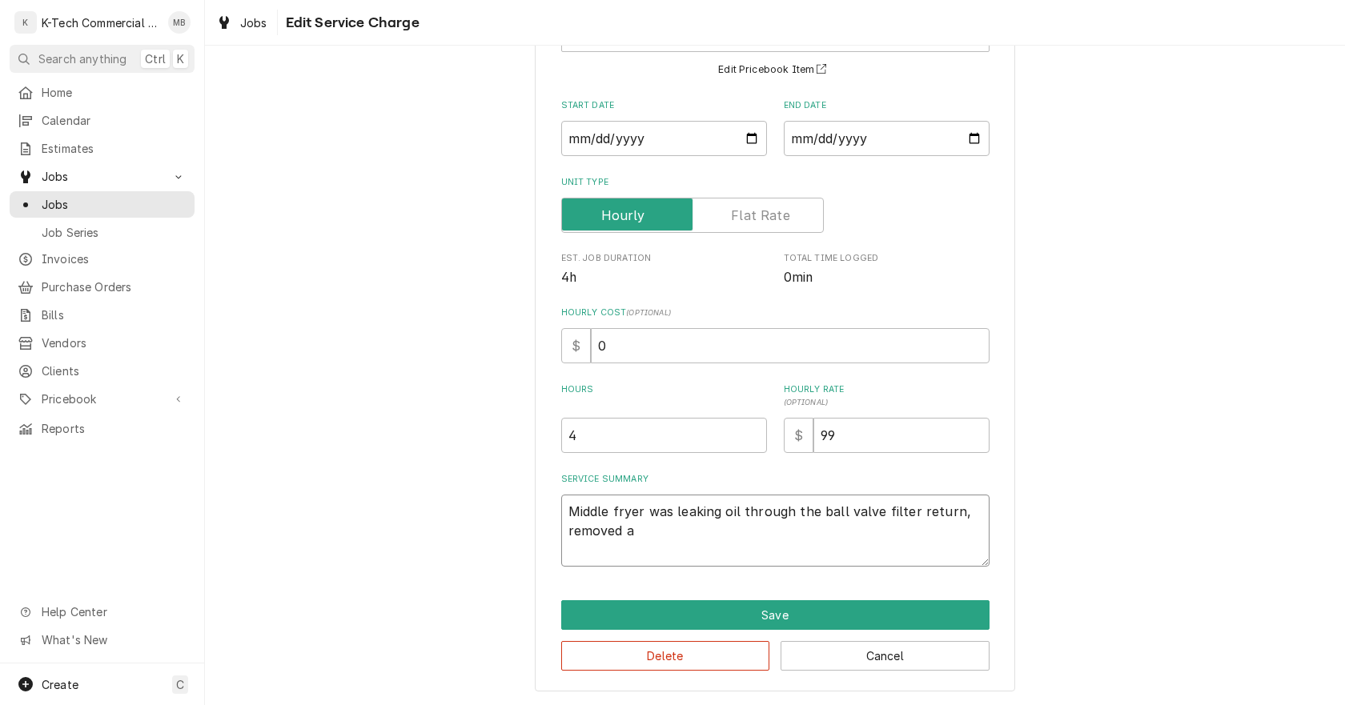
type textarea "Middle fryer was leaking oil through the ball valve filter return, removed an"
type textarea "x"
type textarea "Middle fryer was leaking oil through the ball valve filter return, removed and"
type textarea "x"
type textarea "Middle fryer was leaking oil through the ball valve filter return, removed and"
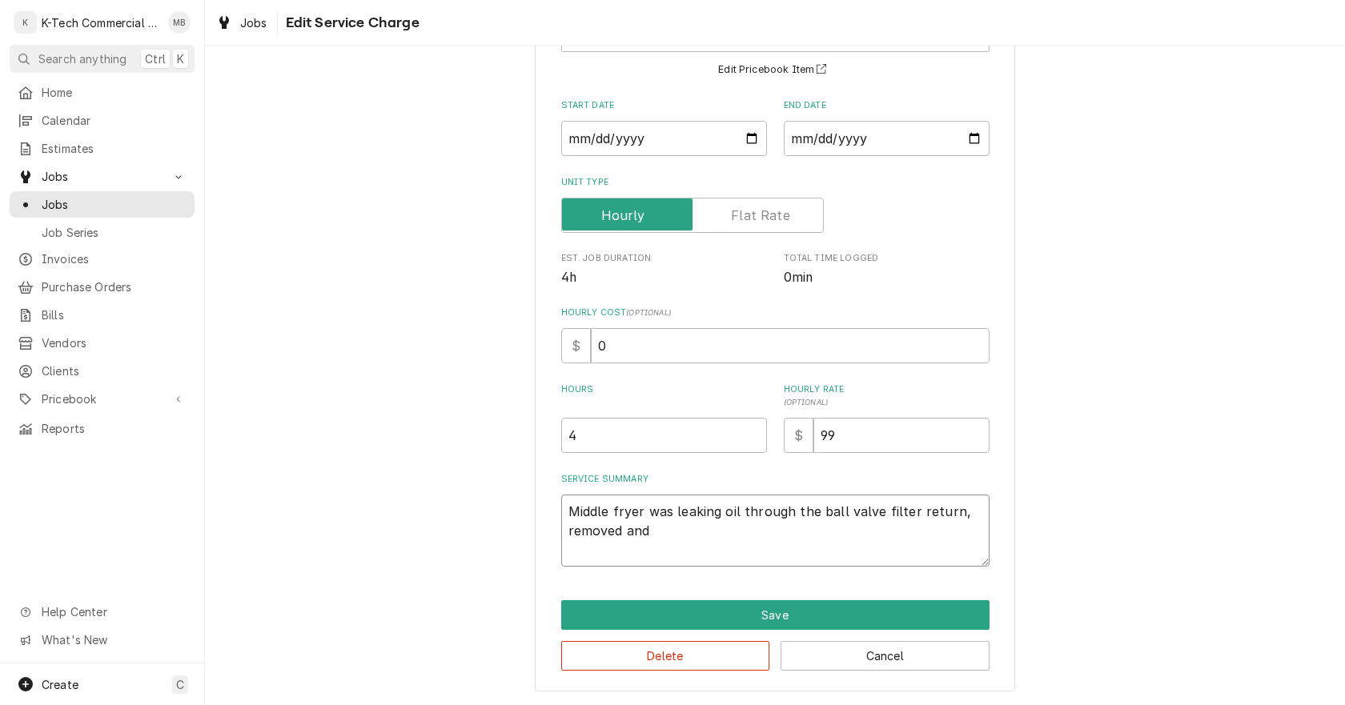
type textarea "x"
type textarea "Middle fryer was leaking oil through the ball valve filter return, removed and i"
type textarea "x"
type textarea "Middle fryer was leaking oil through the ball valve filter return, removed and …"
type textarea "x"
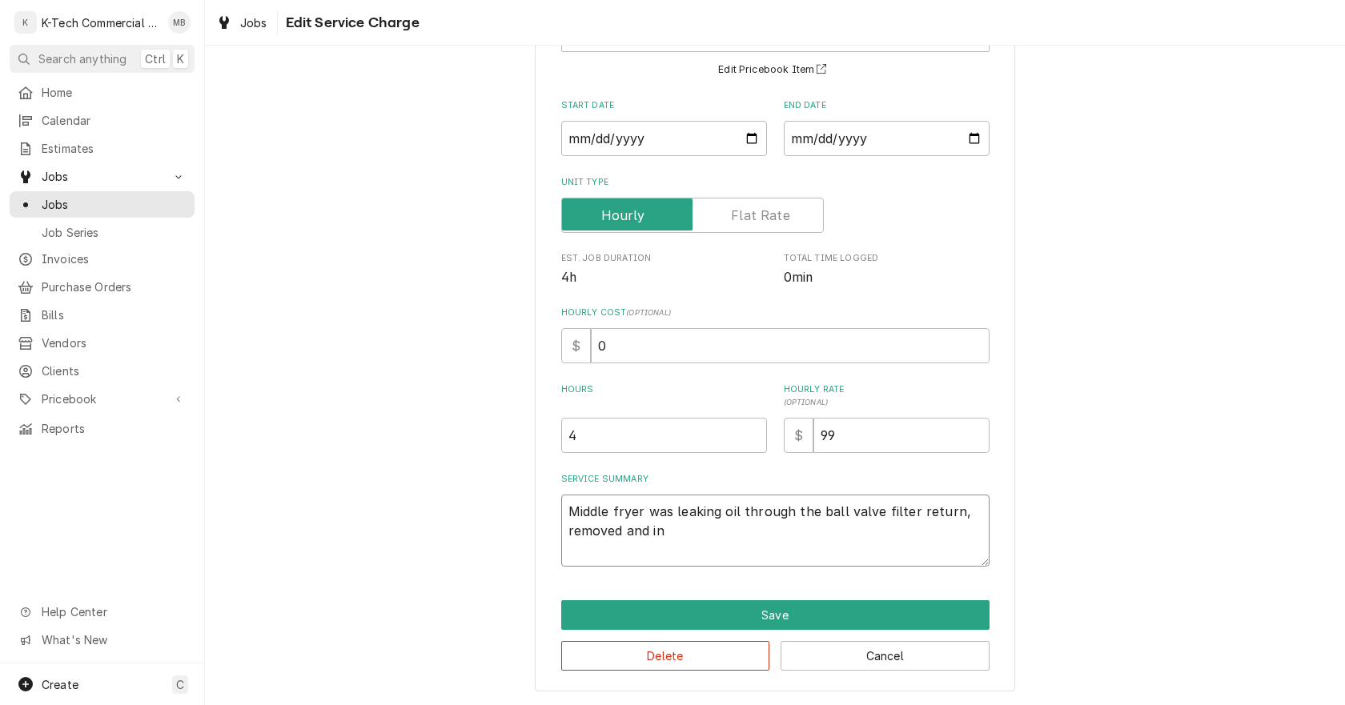
type textarea "Middle fryer was leaking oil through the ball valve filter return, removed and …"
type textarea "x"
type textarea "Middle fryer was leaking oil through the ball valve filter return, removed and …"
type textarea "x"
type textarea "Middle fryer was leaking oil through the ball valve filter return, removed and …"
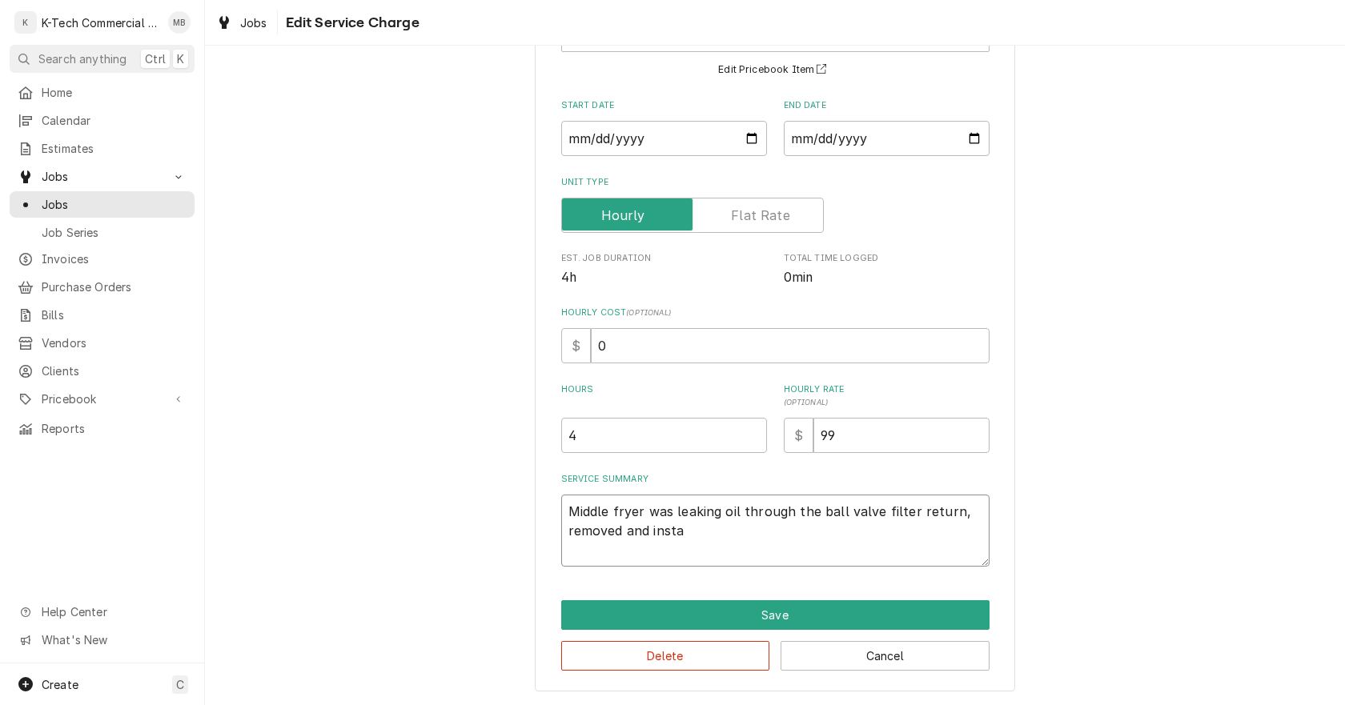
type textarea "x"
type textarea "Middle fryer was leaking oil through the ball valve filter return, removed and …"
type textarea "x"
type textarea "Middle fryer was leaking oil through the ball valve filter return, removed and …"
type textarea "x"
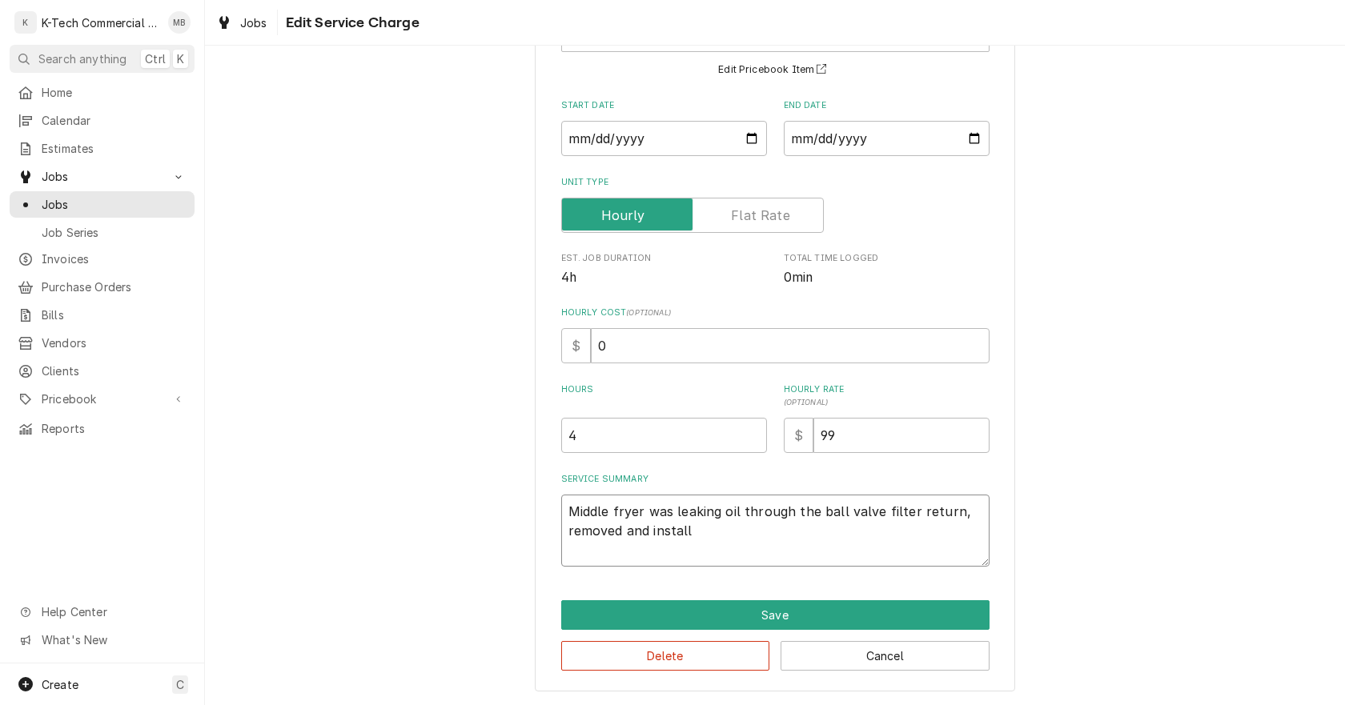
type textarea "Middle fryer was leaking oil through the ball valve filter return, removed and …"
type textarea "x"
type textarea "Middle fryer was leaking oil through the ball valve filter return, removed and …"
type textarea "x"
type textarea "Middle fryer was leaking oil through the ball valve filter return, removed and …"
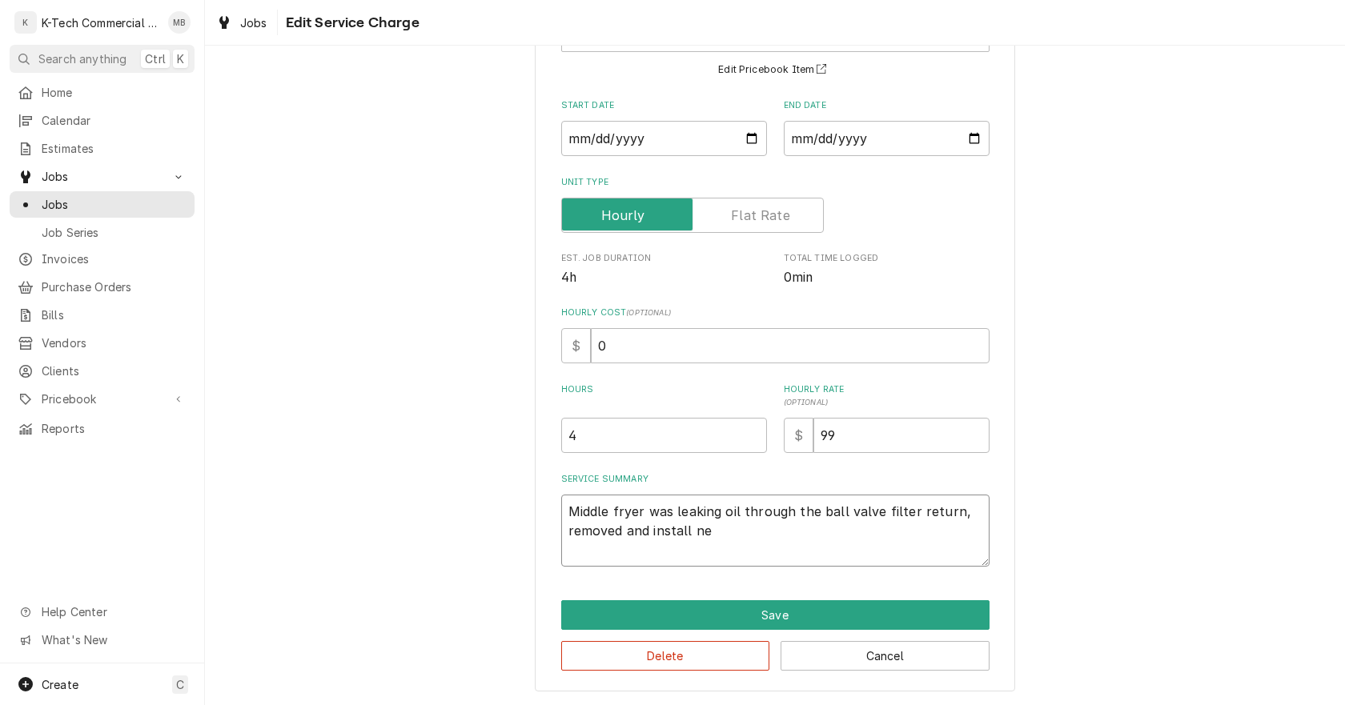
type textarea "x"
type textarea "Middle fryer was leaking oil through the ball valve filter return, removed and …"
type textarea "x"
type textarea "Middle fryer was leaking oil through the ball valve filter return, removed and …"
type textarea "x"
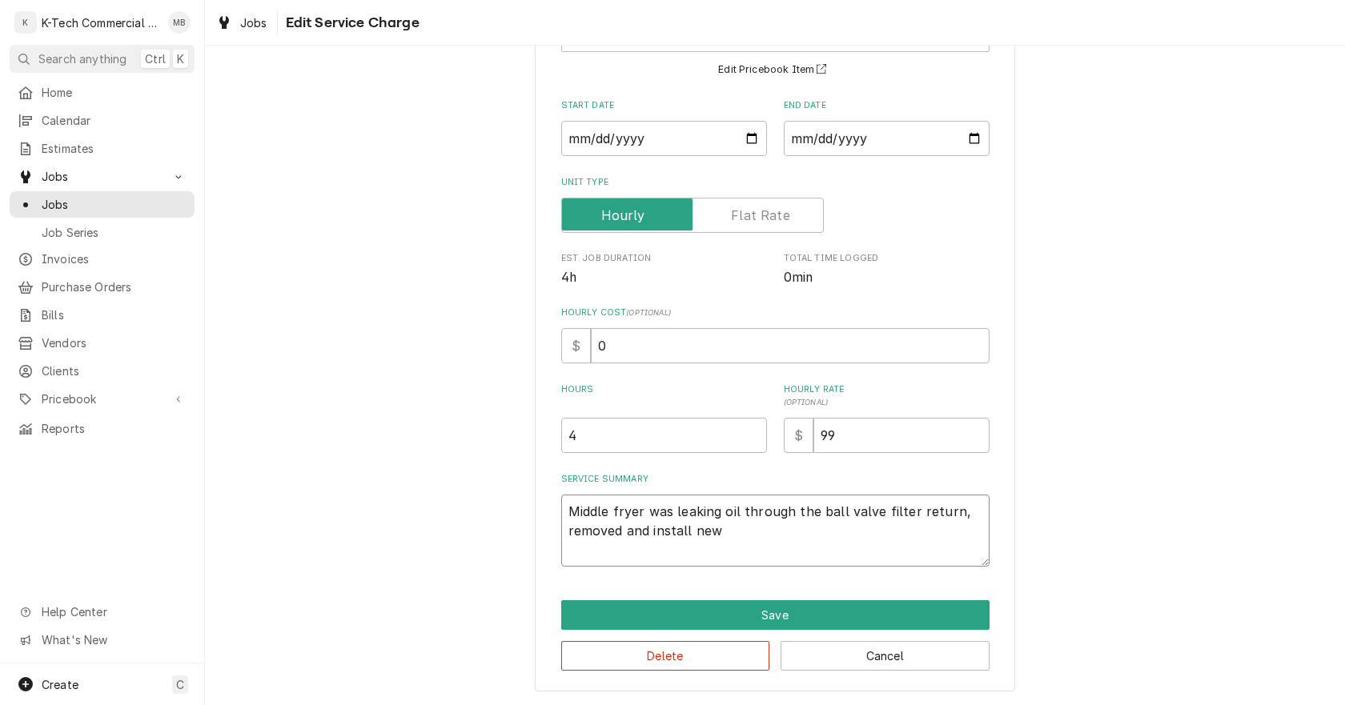
type textarea "Middle fryer was leaking oil through the ball valve filter return, removed and …"
type textarea "x"
type textarea "Middle fryer was leaking oil through the ball valve filter return, removed and …"
type textarea "x"
type textarea "Middle fryer was leaking oil through the ball valve filter return, removed and …"
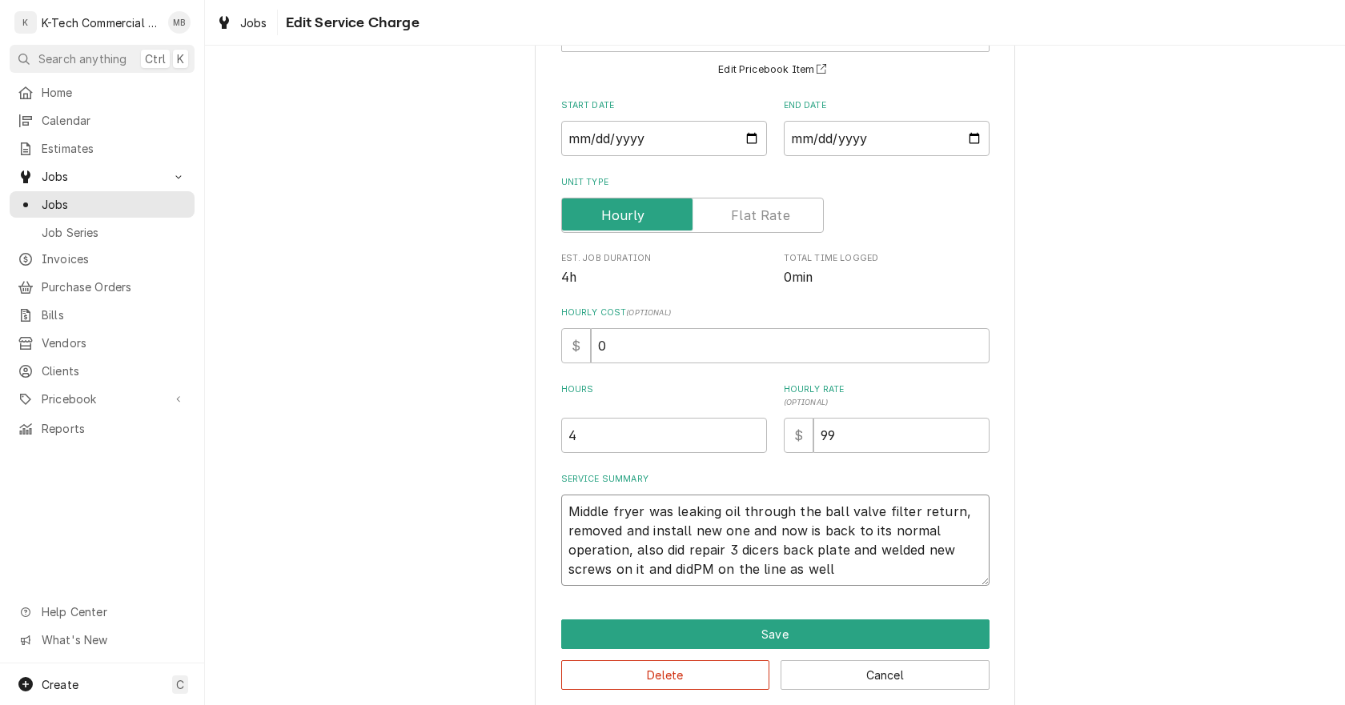
click at [685, 573] on textarea "Middle fryer was leaking oil through the ball valve filter return, removed and …" at bounding box center [775, 540] width 428 height 91
click at [835, 631] on button "Save" at bounding box center [775, 635] width 428 height 30
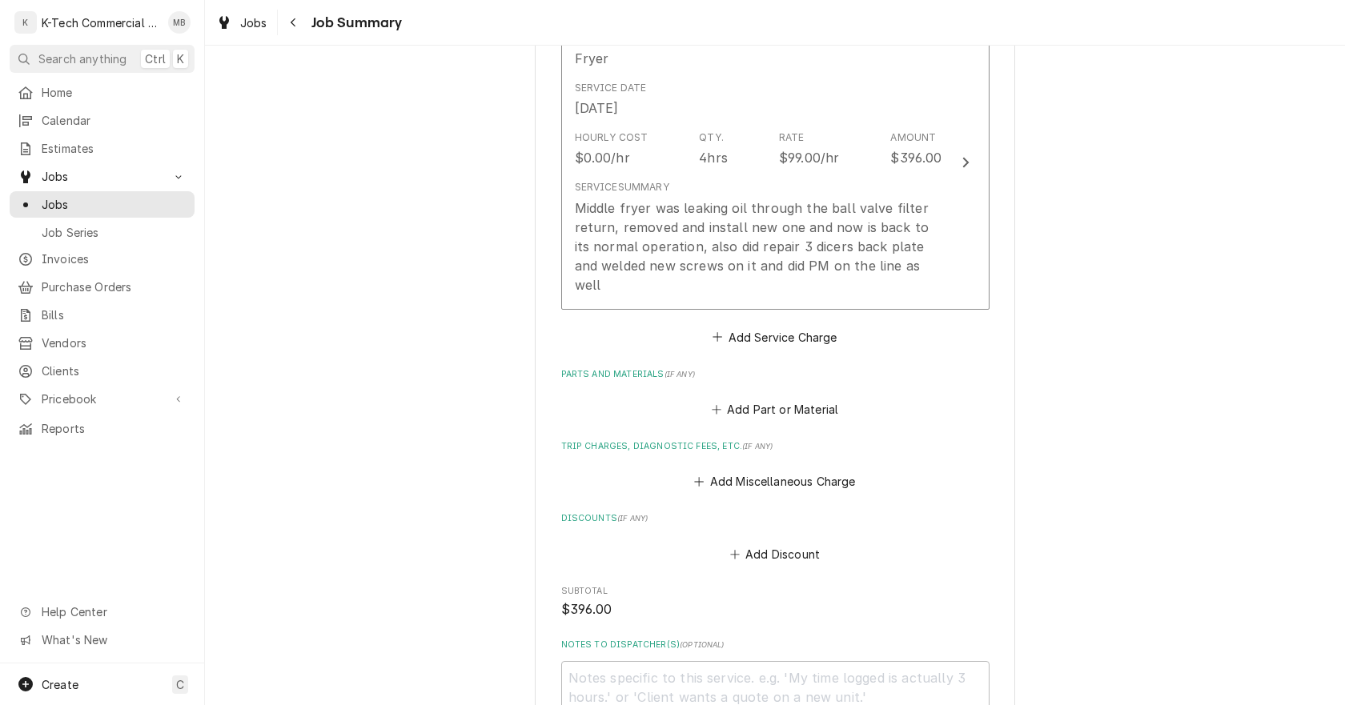
scroll to position [480, 0]
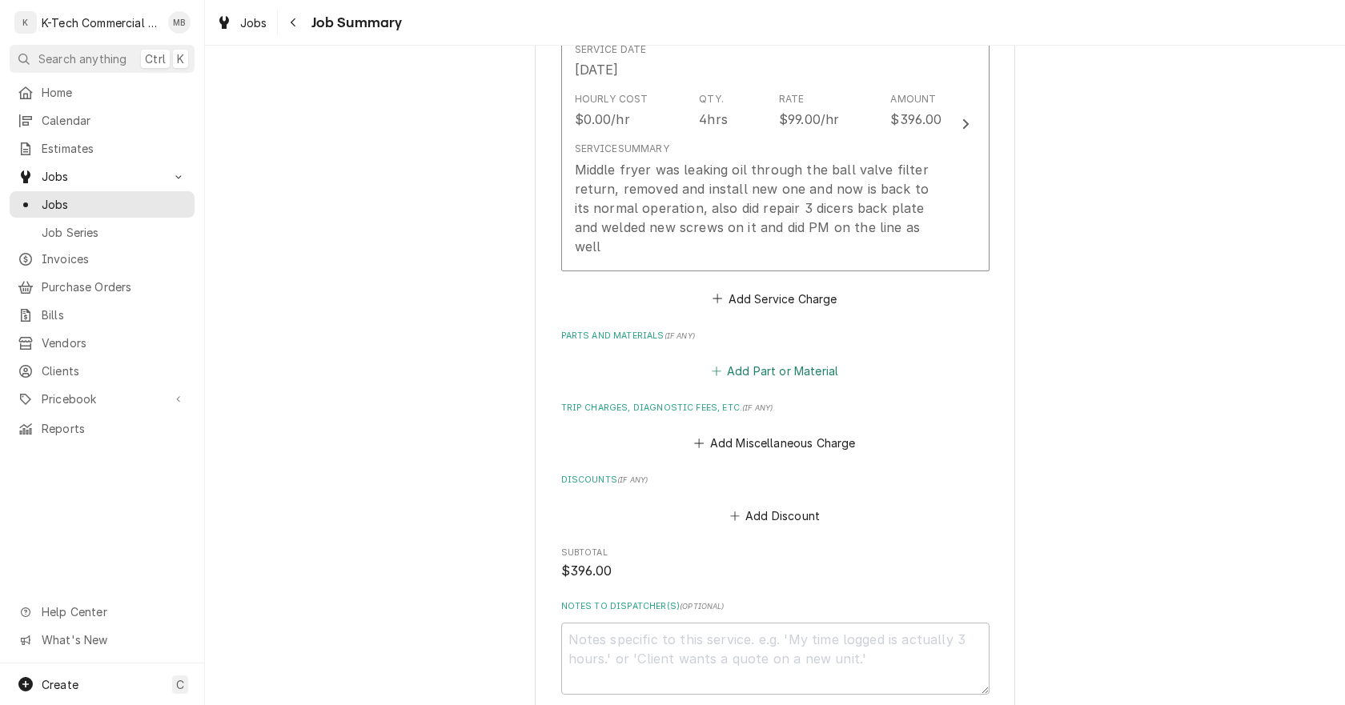
click at [750, 360] on button "Add Part or Material" at bounding box center [775, 371] width 132 height 22
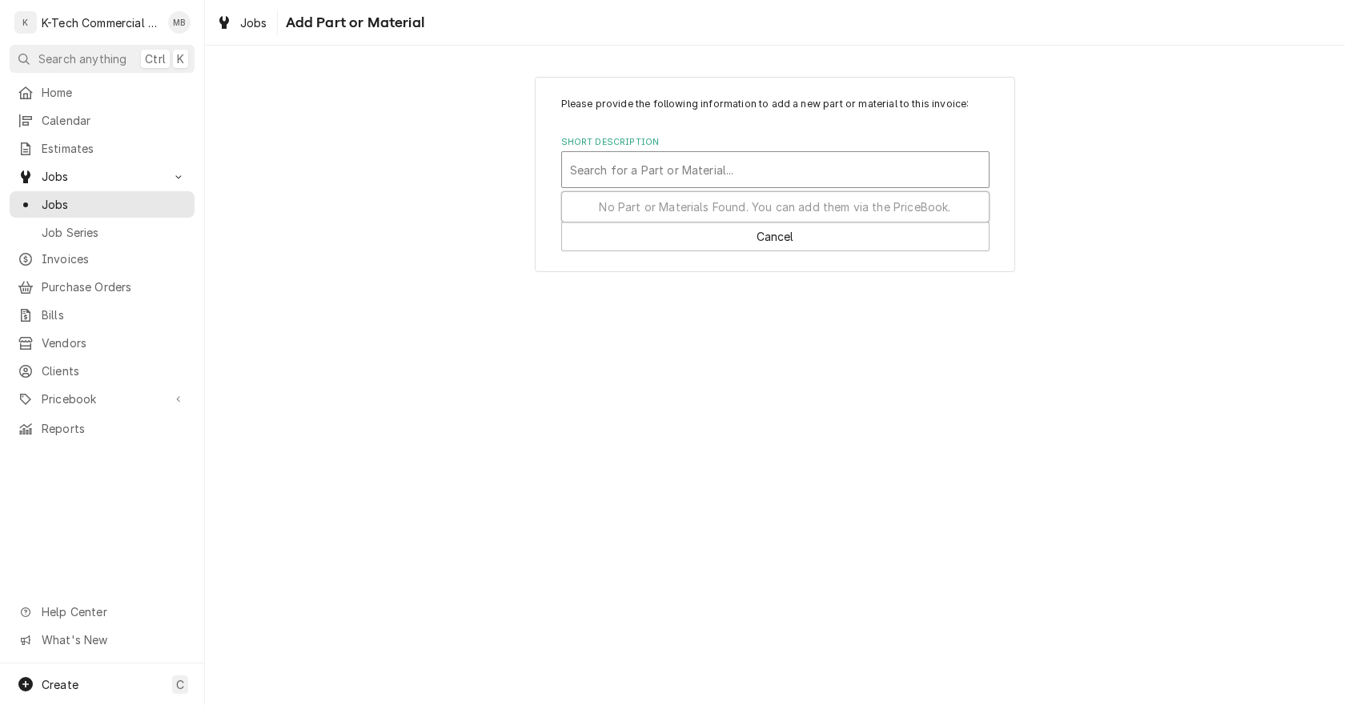
click at [679, 175] on div "Short Description" at bounding box center [775, 169] width 411 height 29
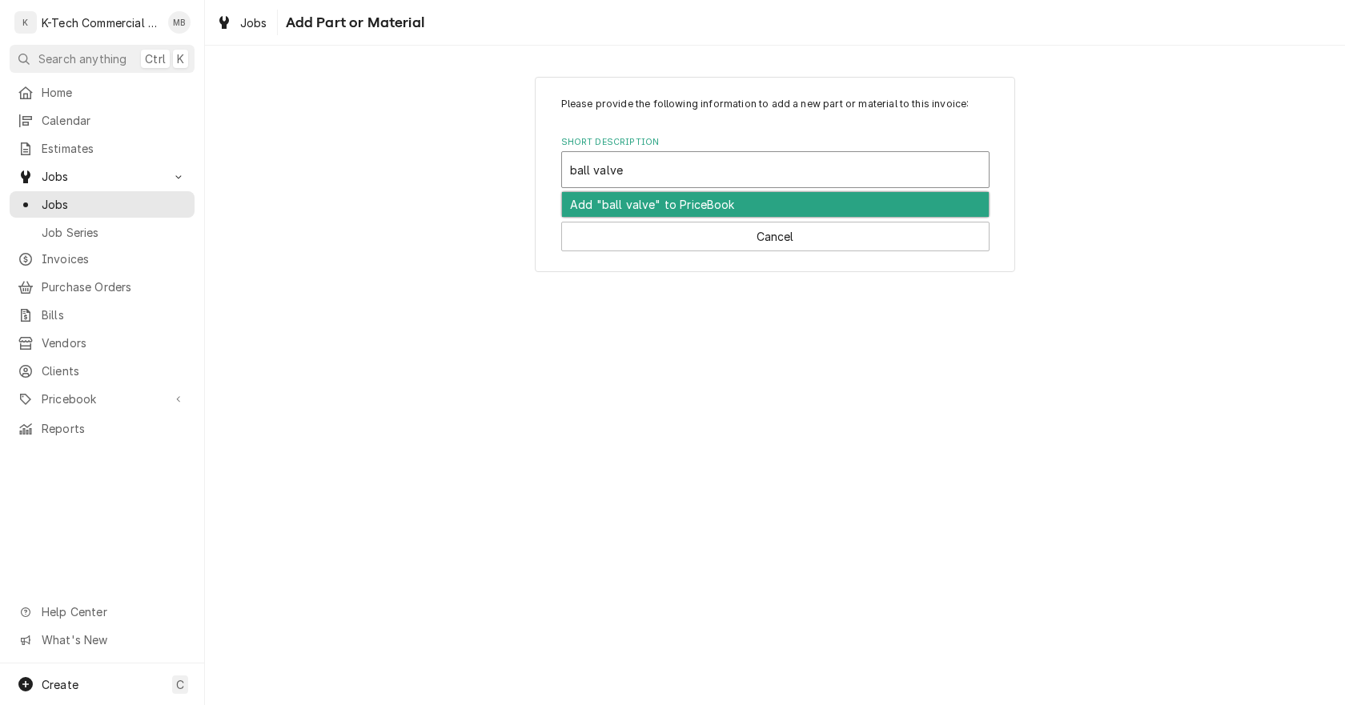
click at [628, 211] on div "Add "ball valve" to PriceBook" at bounding box center [775, 204] width 427 height 25
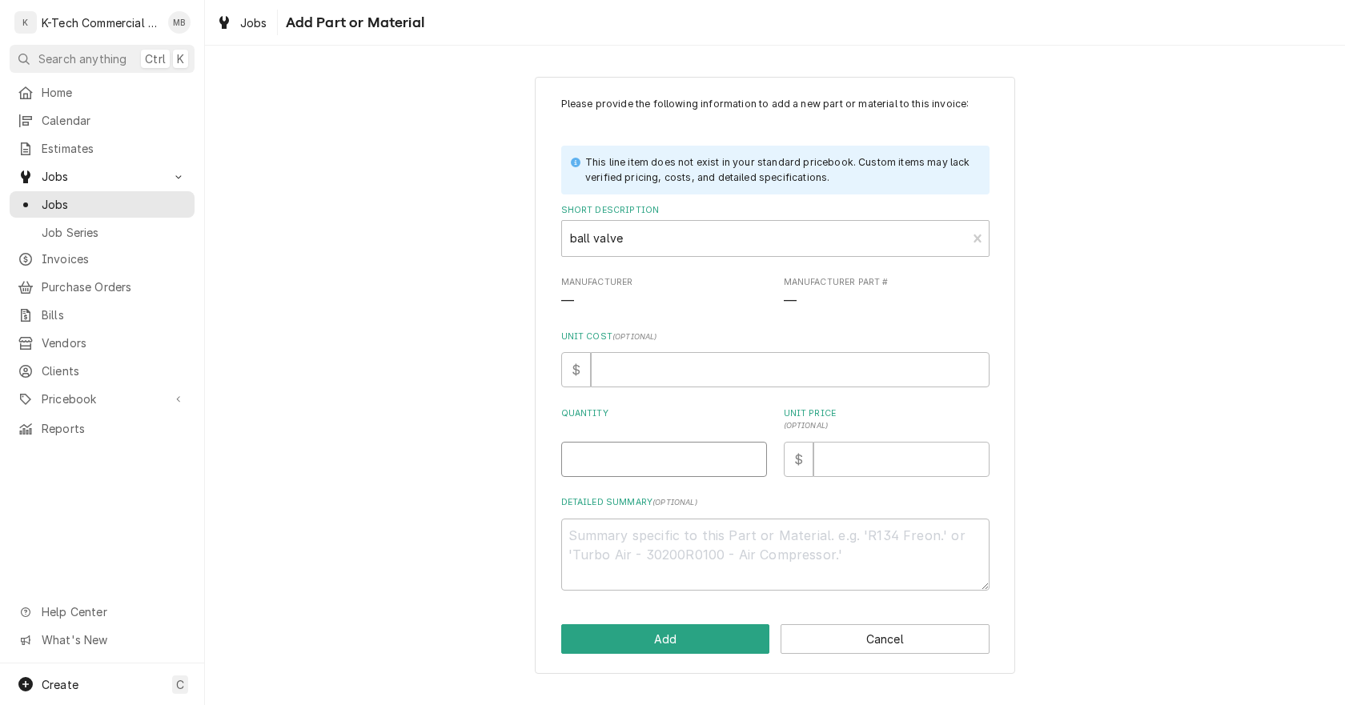
click at [617, 459] on input "Quantity" at bounding box center [664, 459] width 206 height 35
click at [875, 464] on input "Unit Price ( optional )" at bounding box center [902, 459] width 176 height 35
click at [645, 640] on button "Add" at bounding box center [665, 640] width 209 height 30
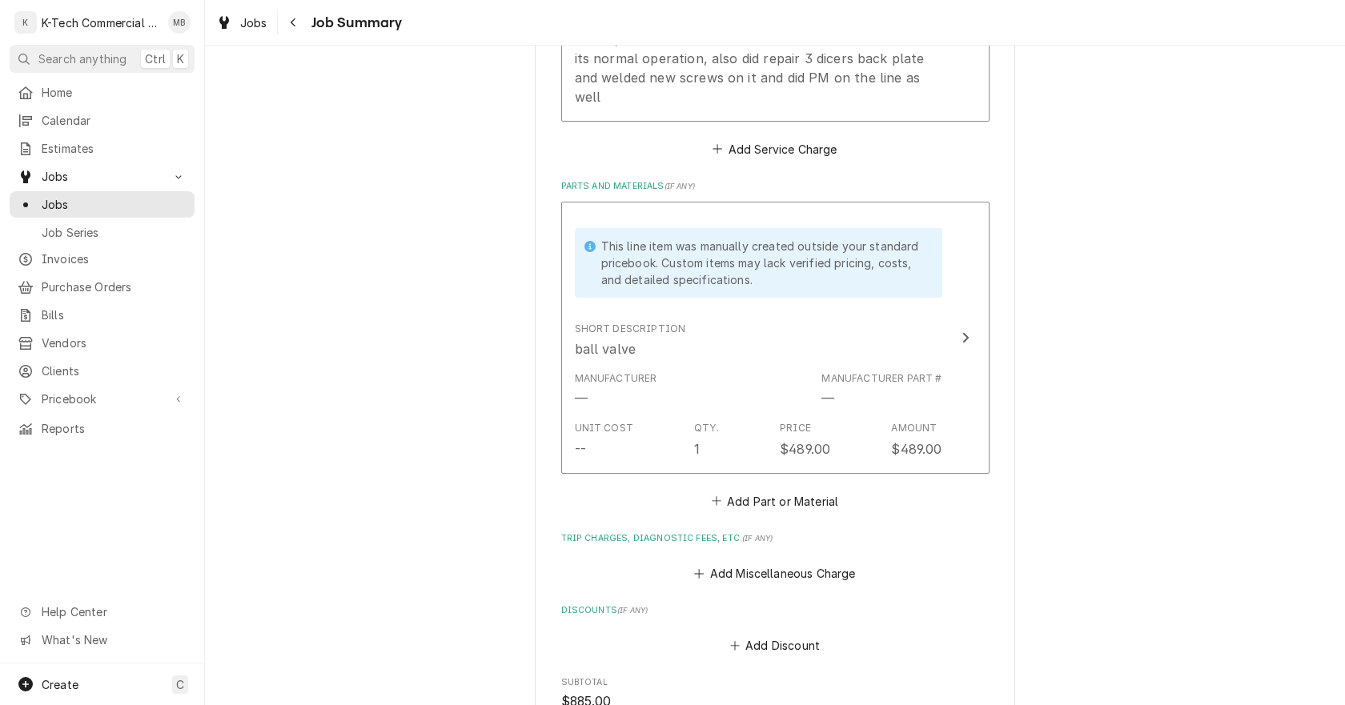
scroll to position [641, 0]
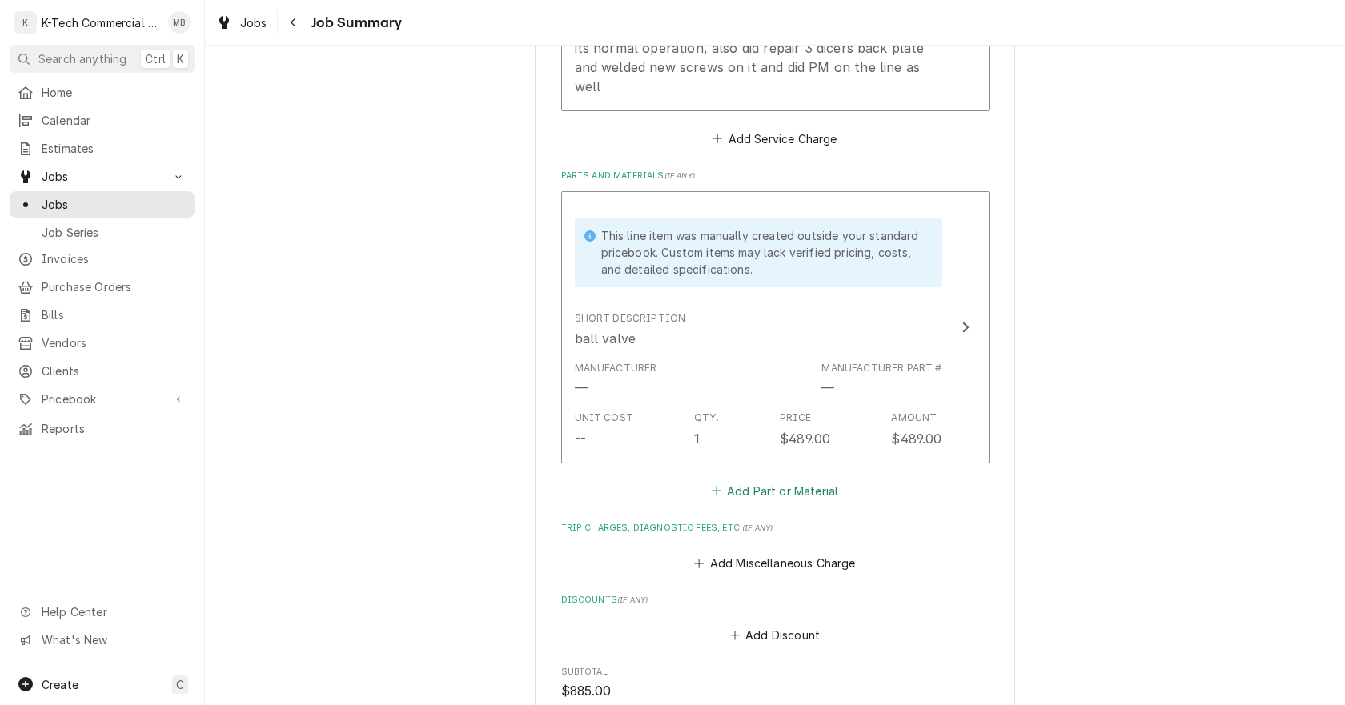
click at [778, 480] on button "Add Part or Material" at bounding box center [775, 491] width 132 height 22
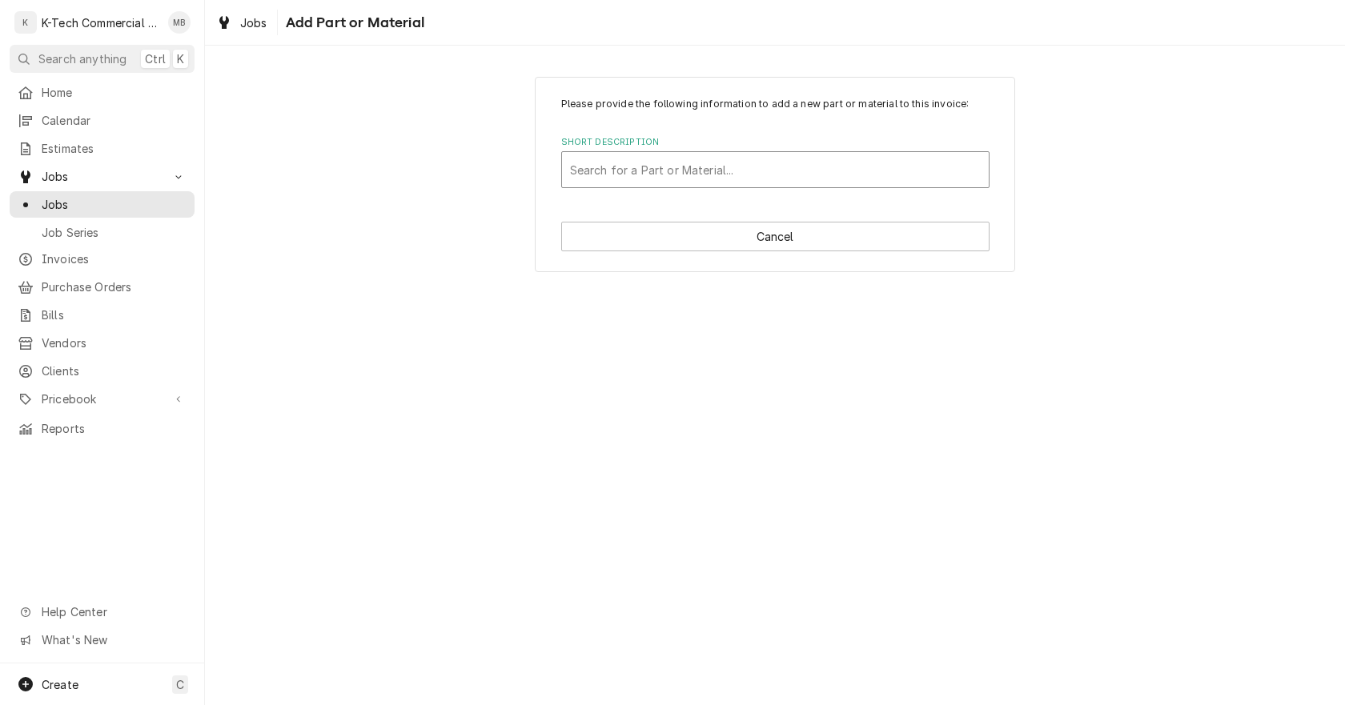
click at [693, 164] on div "Short Description" at bounding box center [775, 169] width 411 height 29
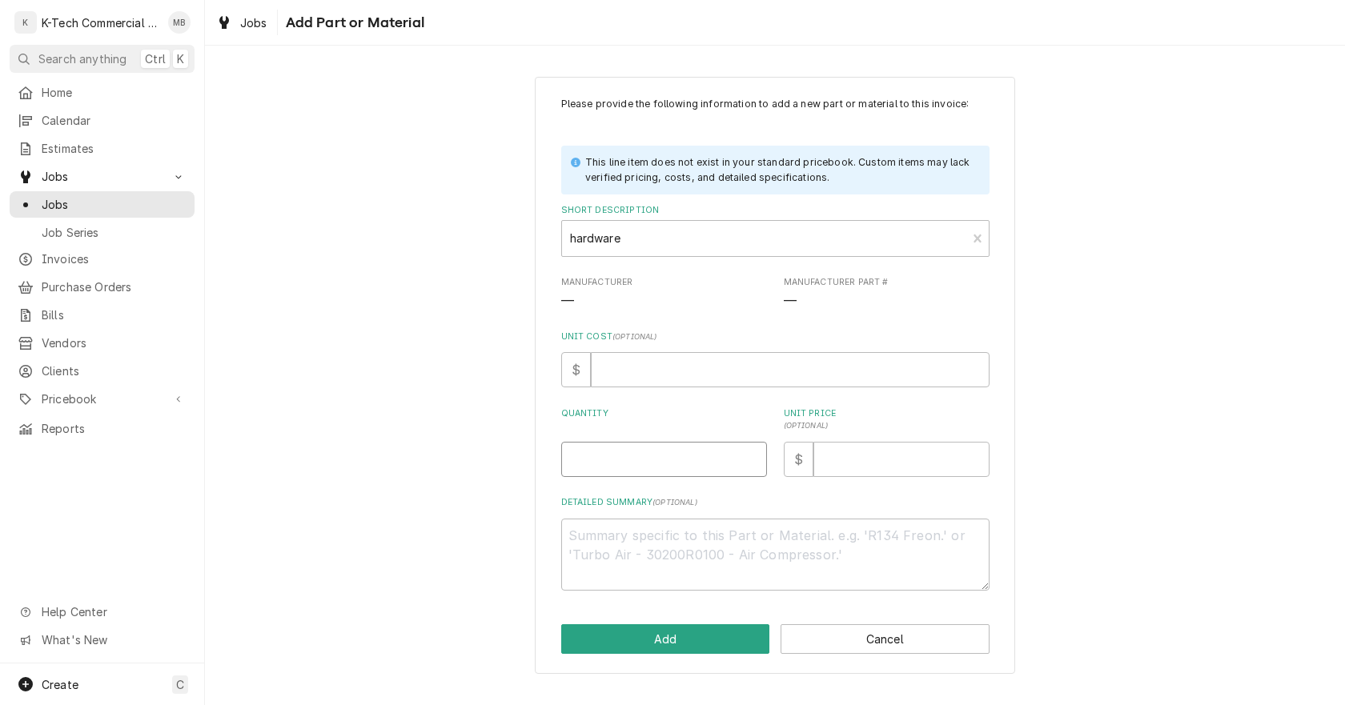
click at [628, 465] on input "Quantity" at bounding box center [664, 459] width 206 height 35
click at [1122, 425] on div "Please provide the following information to add a new part or material to this …" at bounding box center [775, 375] width 1140 height 626
click at [838, 451] on input "Unit Price ( optional )" at bounding box center [902, 459] width 176 height 35
click at [710, 557] on textarea "Detailed Summary ( optional )" at bounding box center [775, 555] width 428 height 72
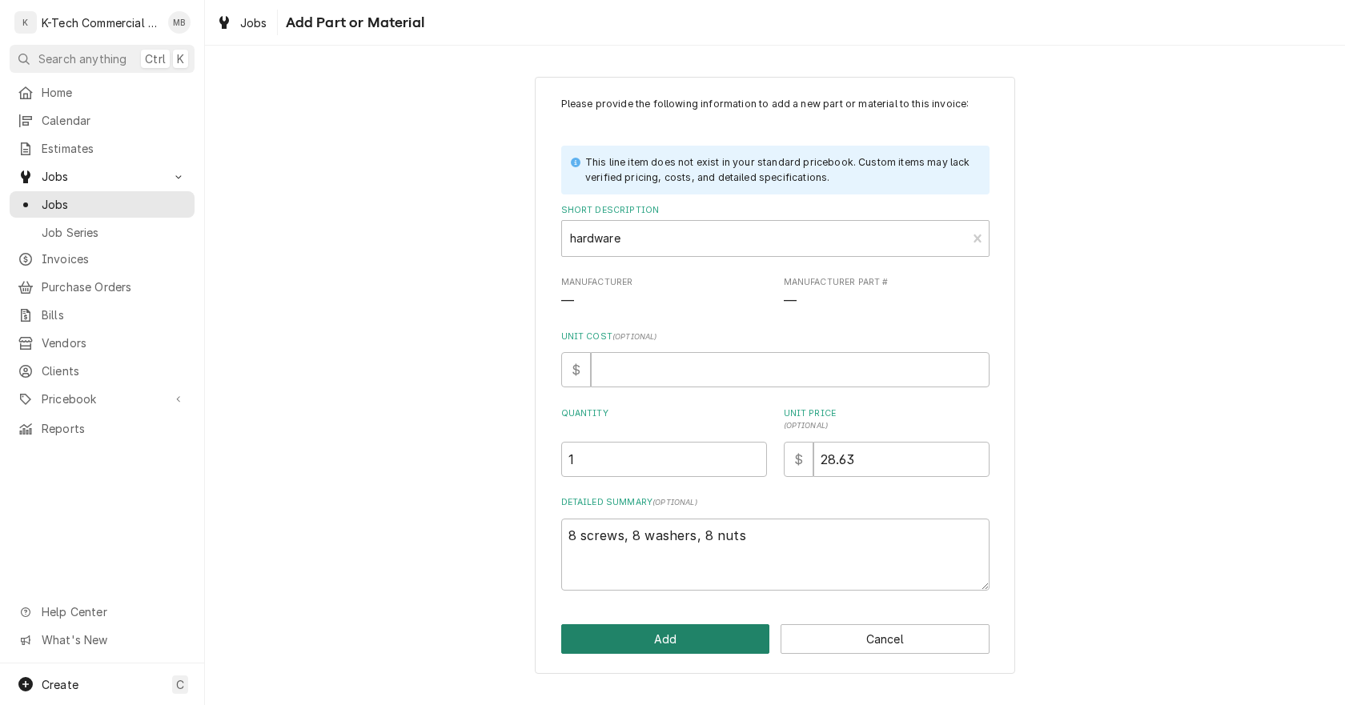
click at [665, 631] on button "Add" at bounding box center [665, 640] width 209 height 30
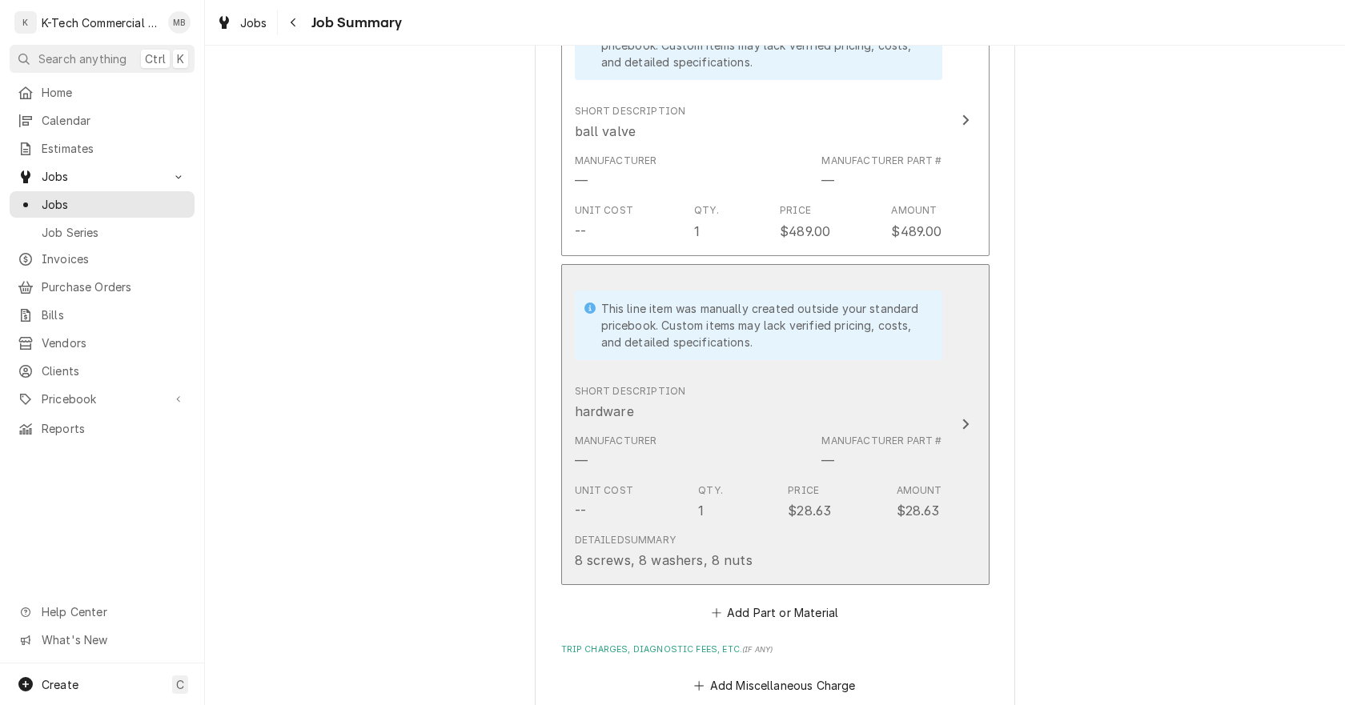
scroll to position [961, 0]
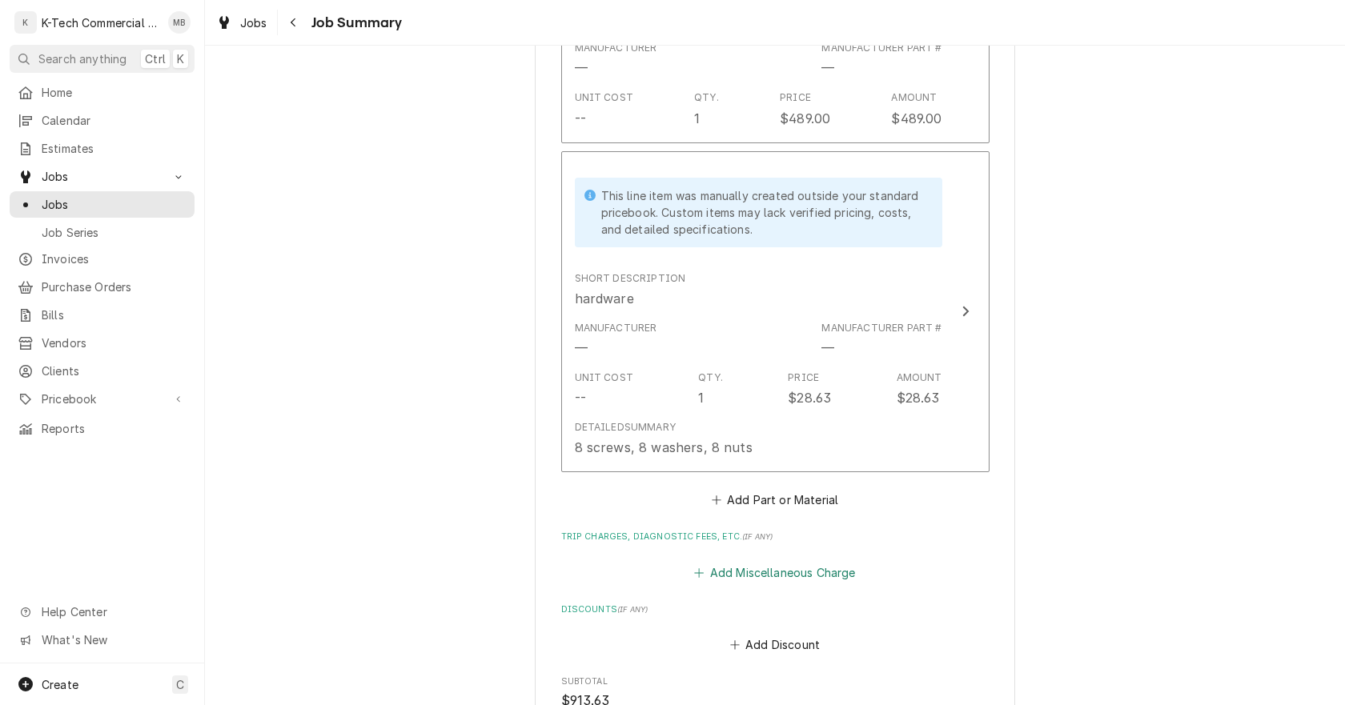
click at [768, 561] on button "Add Miscellaneous Charge" at bounding box center [775, 572] width 167 height 22
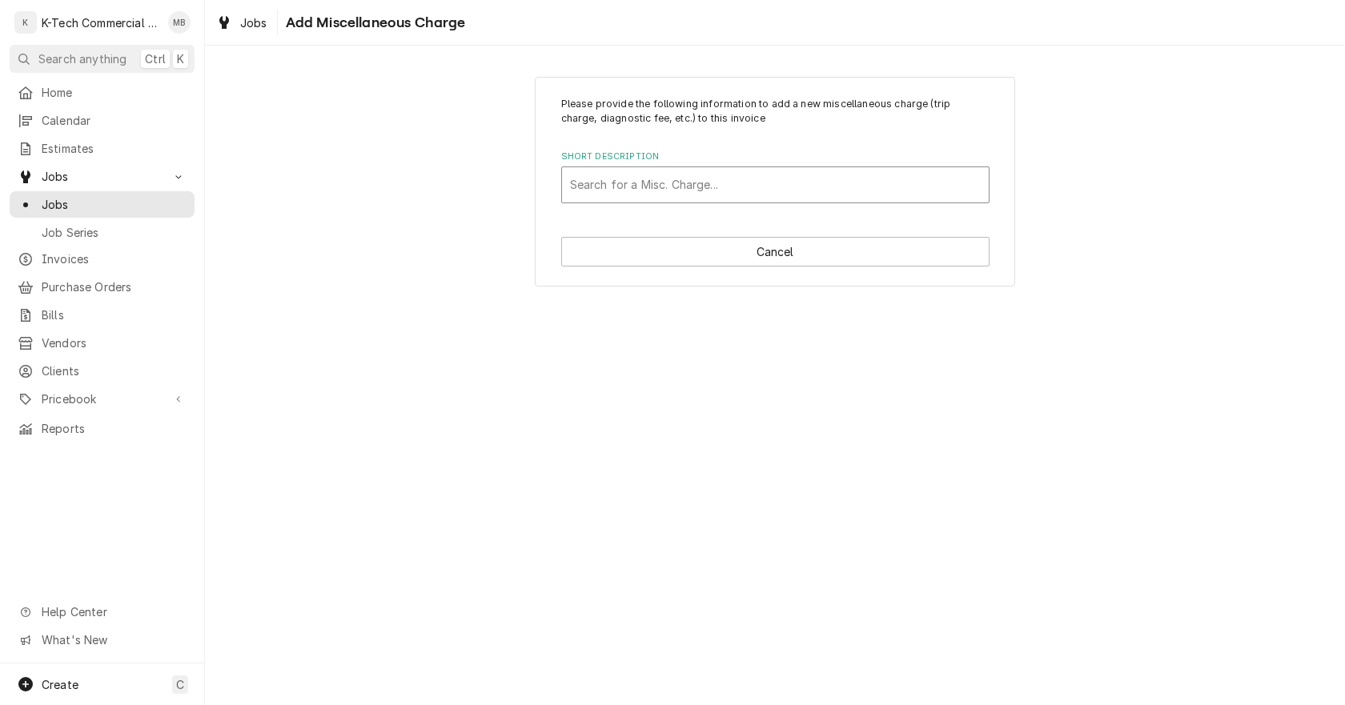
click at [656, 179] on div "Short Description" at bounding box center [775, 185] width 411 height 29
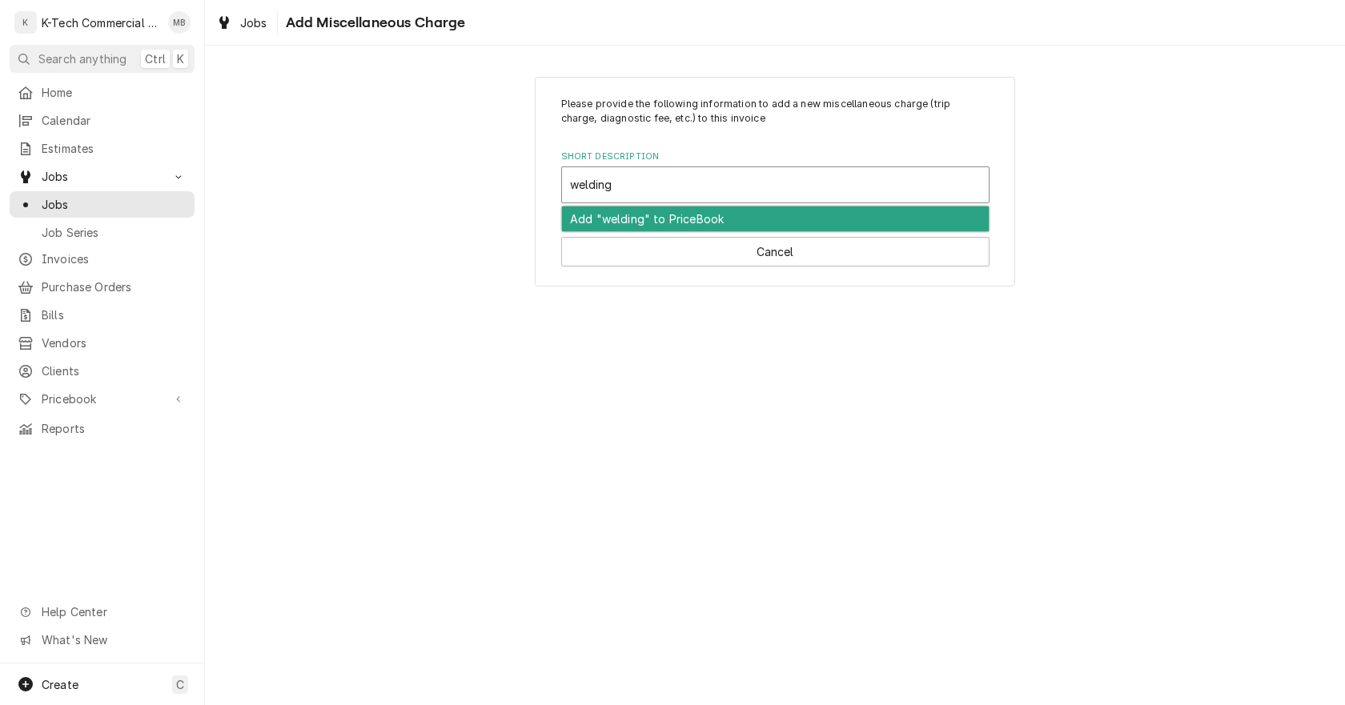
click at [621, 223] on div "Add "welding" to PriceBook" at bounding box center [775, 219] width 427 height 25
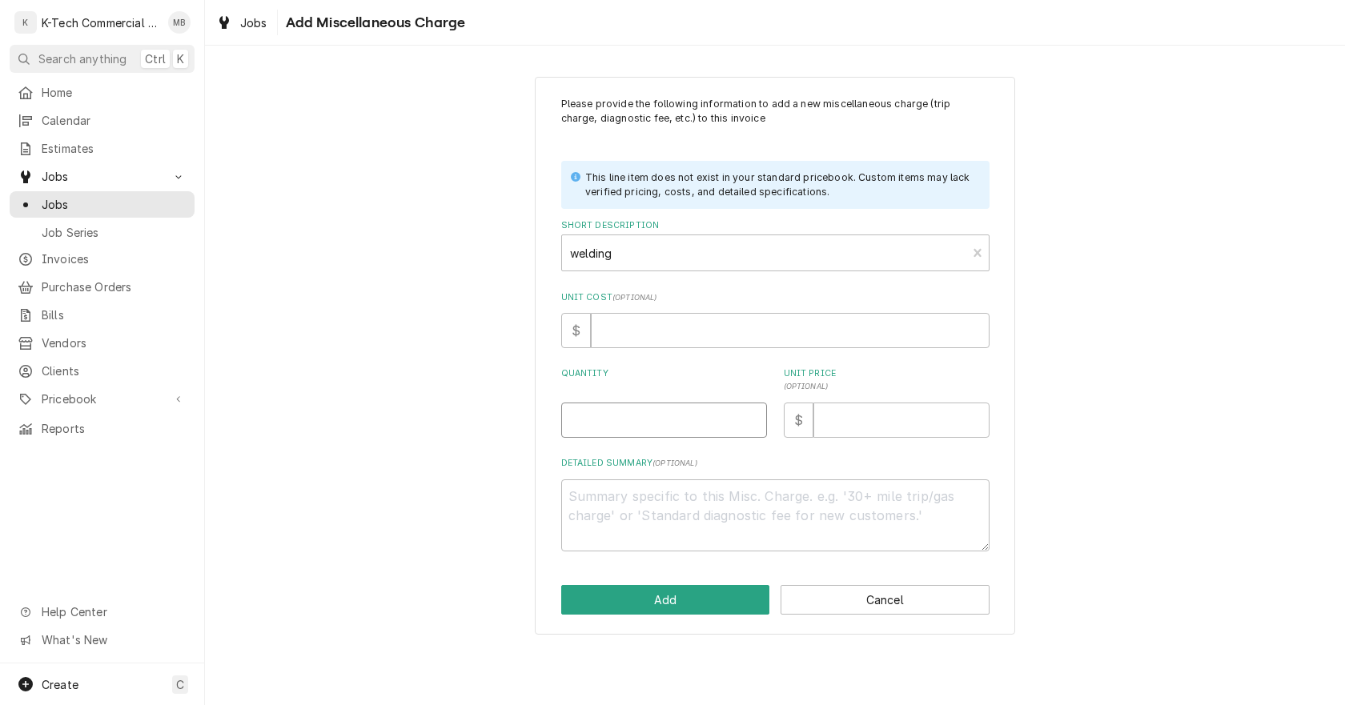
click at [669, 416] on input "Quantity" at bounding box center [664, 420] width 206 height 35
click at [918, 412] on input "Unit Price ( optional )" at bounding box center [902, 420] width 176 height 35
click at [678, 601] on button "Add" at bounding box center [665, 600] width 209 height 30
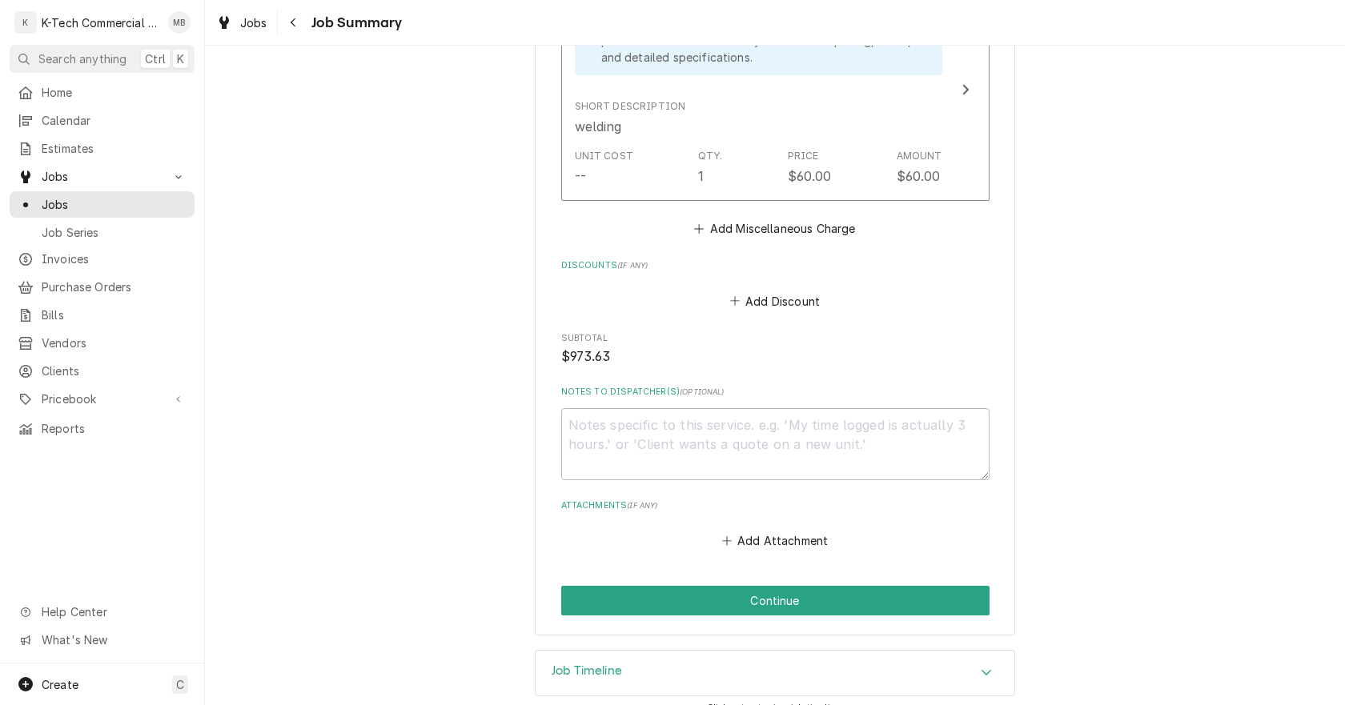
scroll to position [1536, 0]
drag, startPoint x: 703, startPoint y: 398, endPoint x: 702, endPoint y: 408, distance: 9.6
click at [703, 408] on textarea "Notes to Dispatcher(s) ( optional )" at bounding box center [775, 444] width 428 height 72
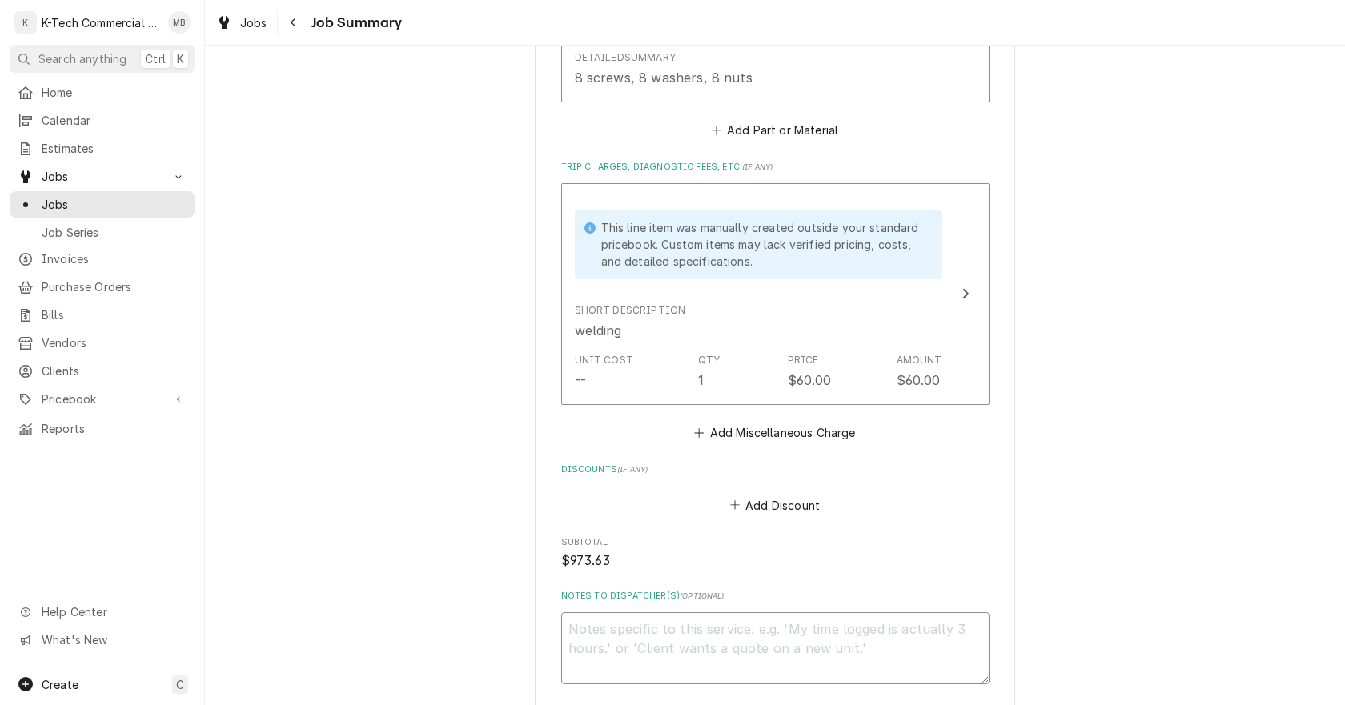
scroll to position [1376, 0]
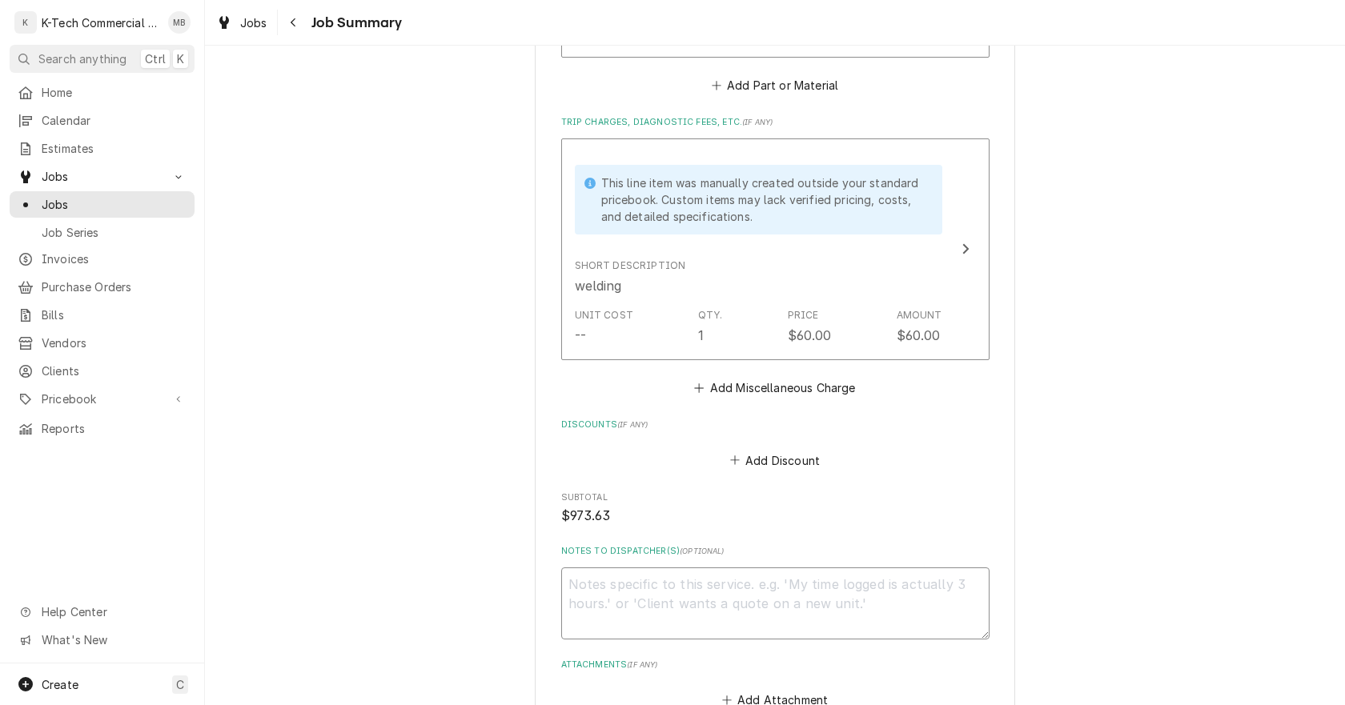
click at [757, 595] on textarea "Notes to Dispatcher(s) ( optional )" at bounding box center [775, 604] width 428 height 72
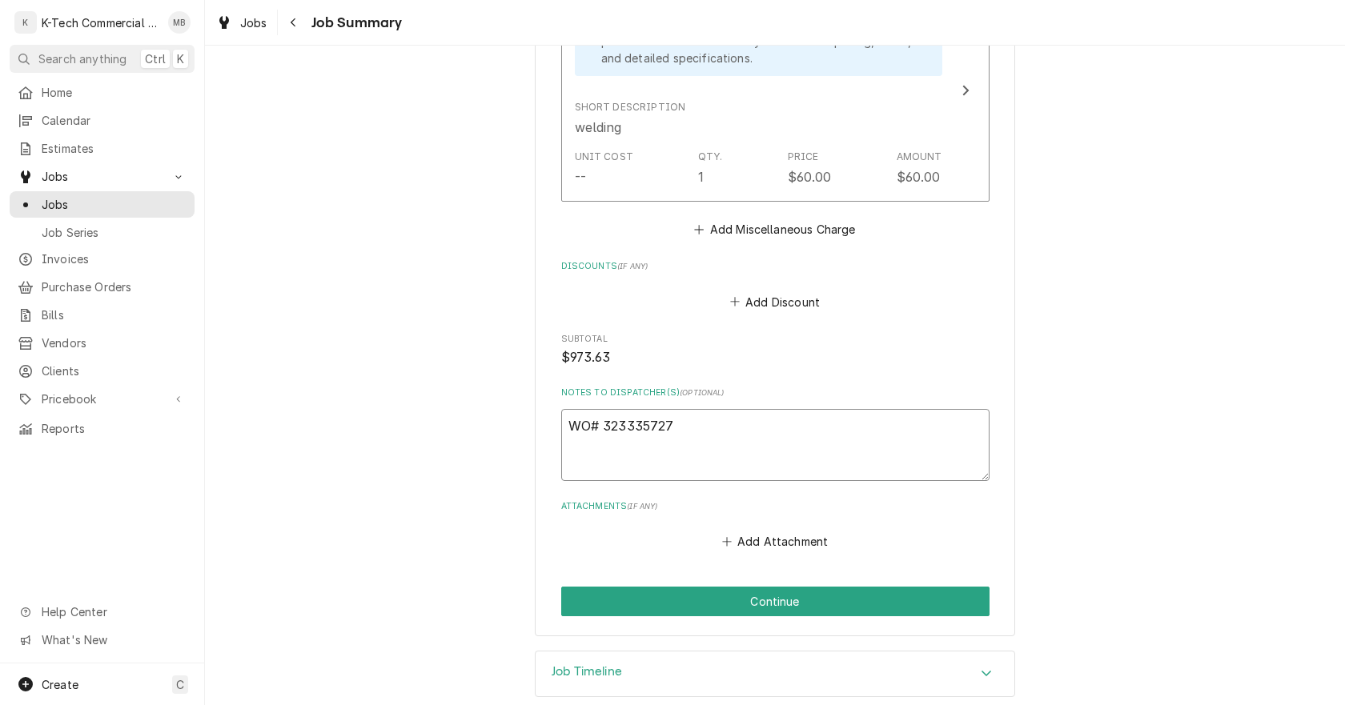
scroll to position [1536, 0]
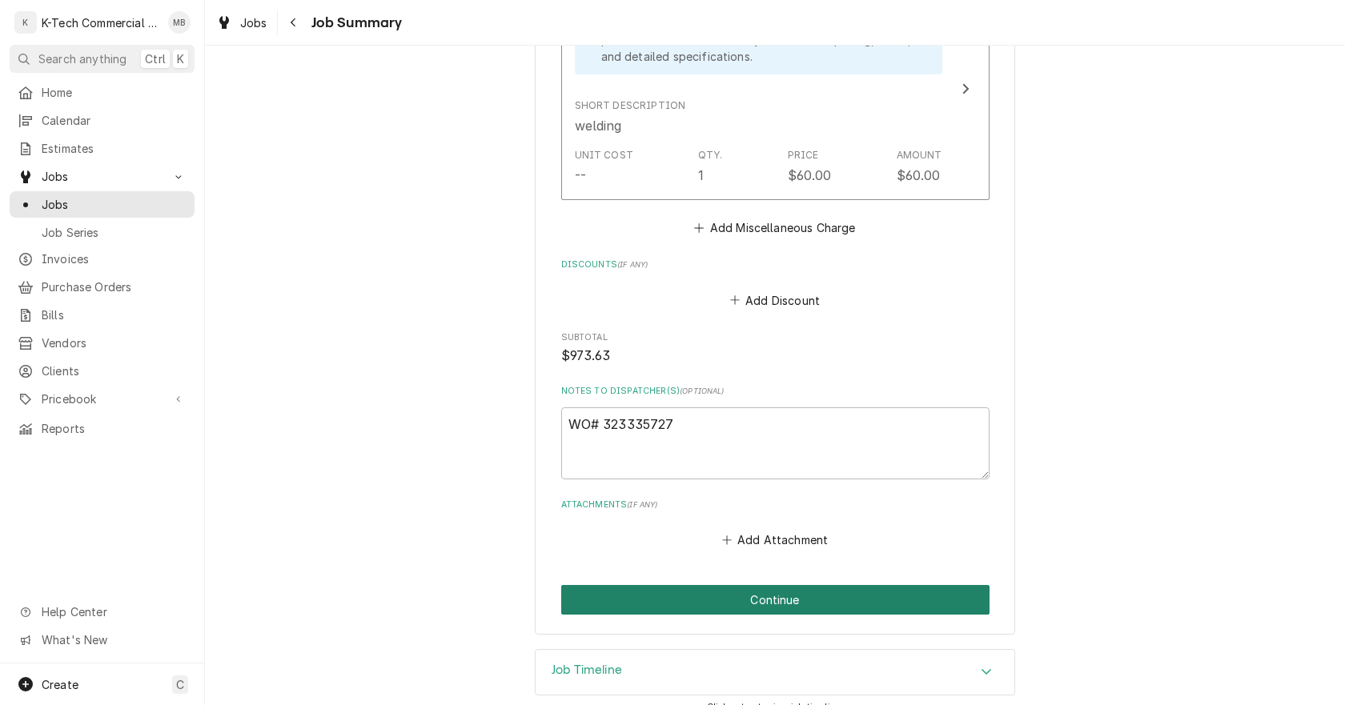
click at [880, 585] on button "Continue" at bounding box center [775, 600] width 428 height 30
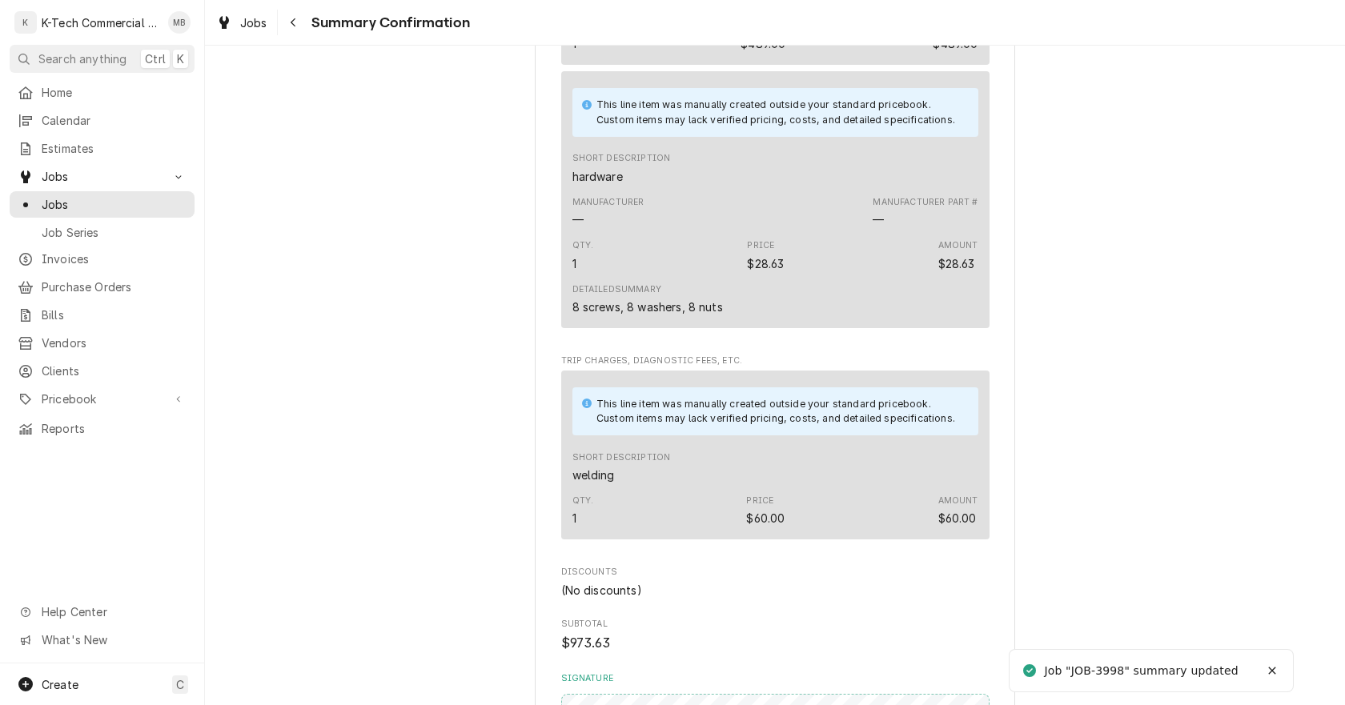
scroll to position [1201, 0]
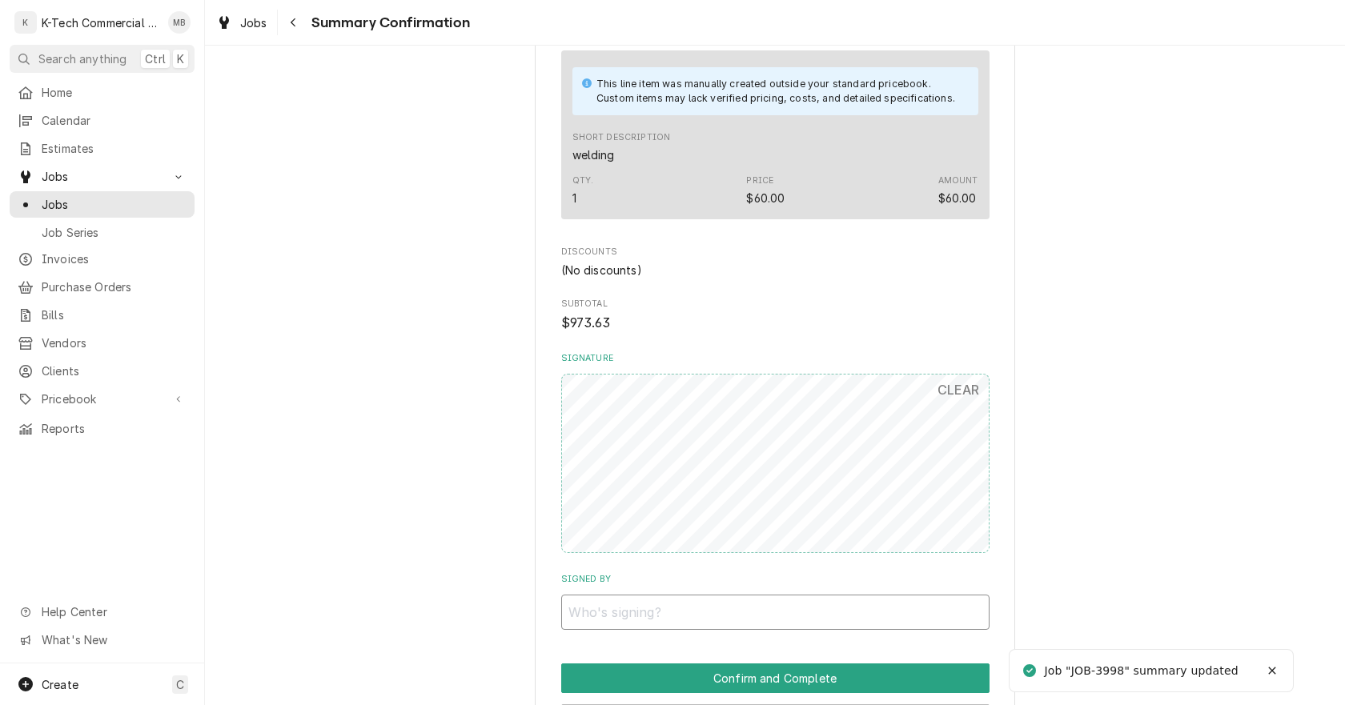
click at [747, 604] on input "Signed By" at bounding box center [775, 612] width 428 height 35
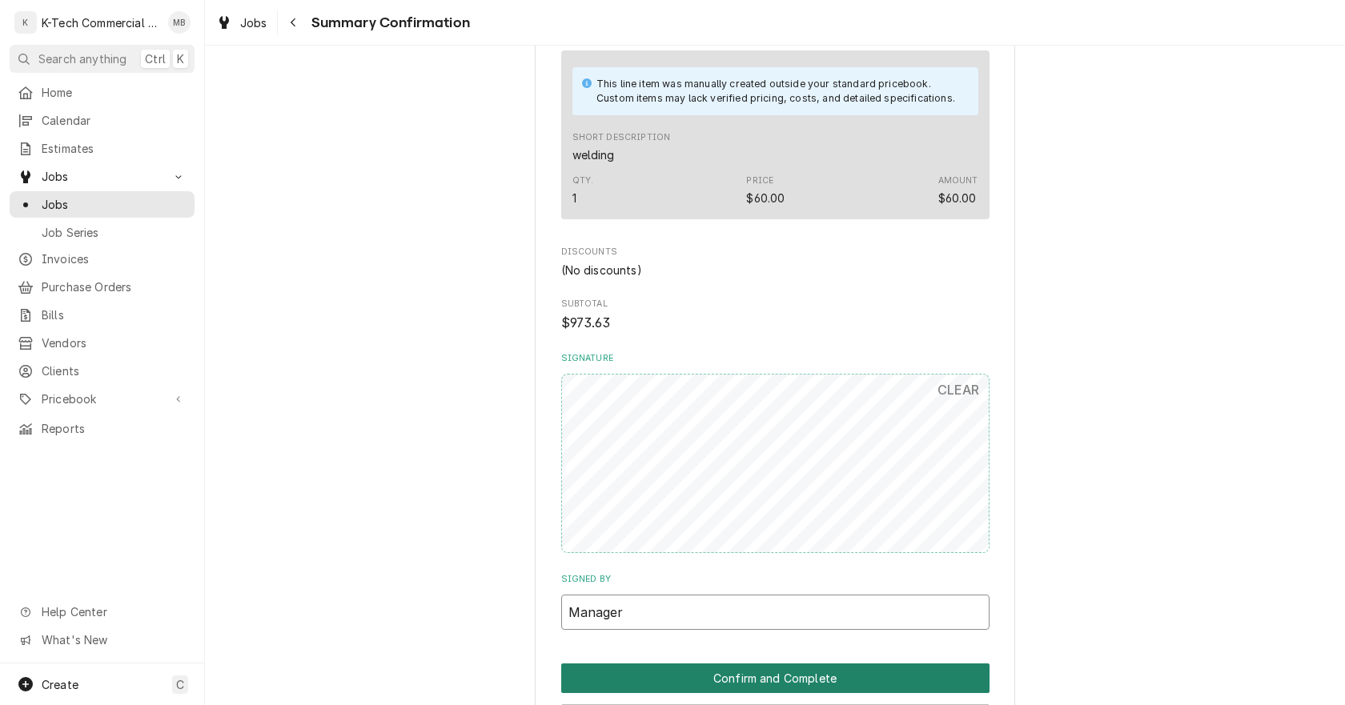
type input "Manager"
click at [786, 673] on button "Confirm and Complete" at bounding box center [775, 679] width 428 height 30
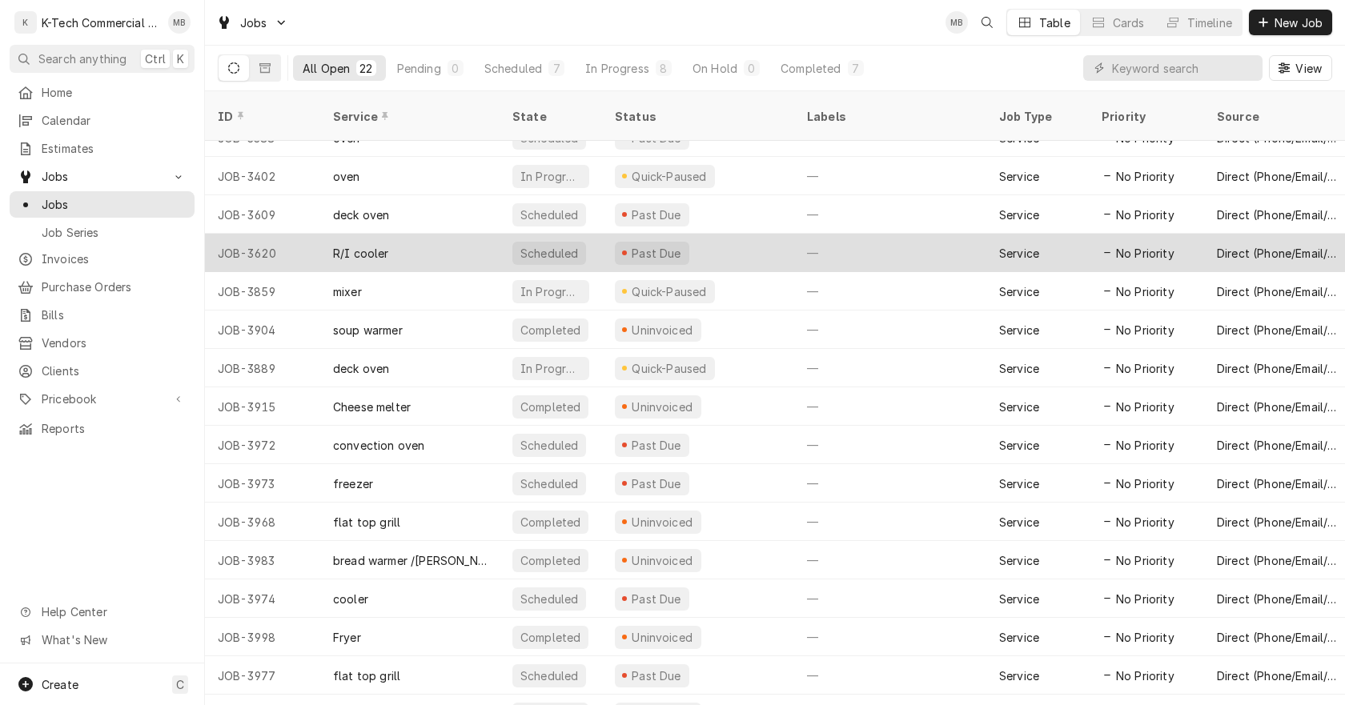
scroll to position [235, 0]
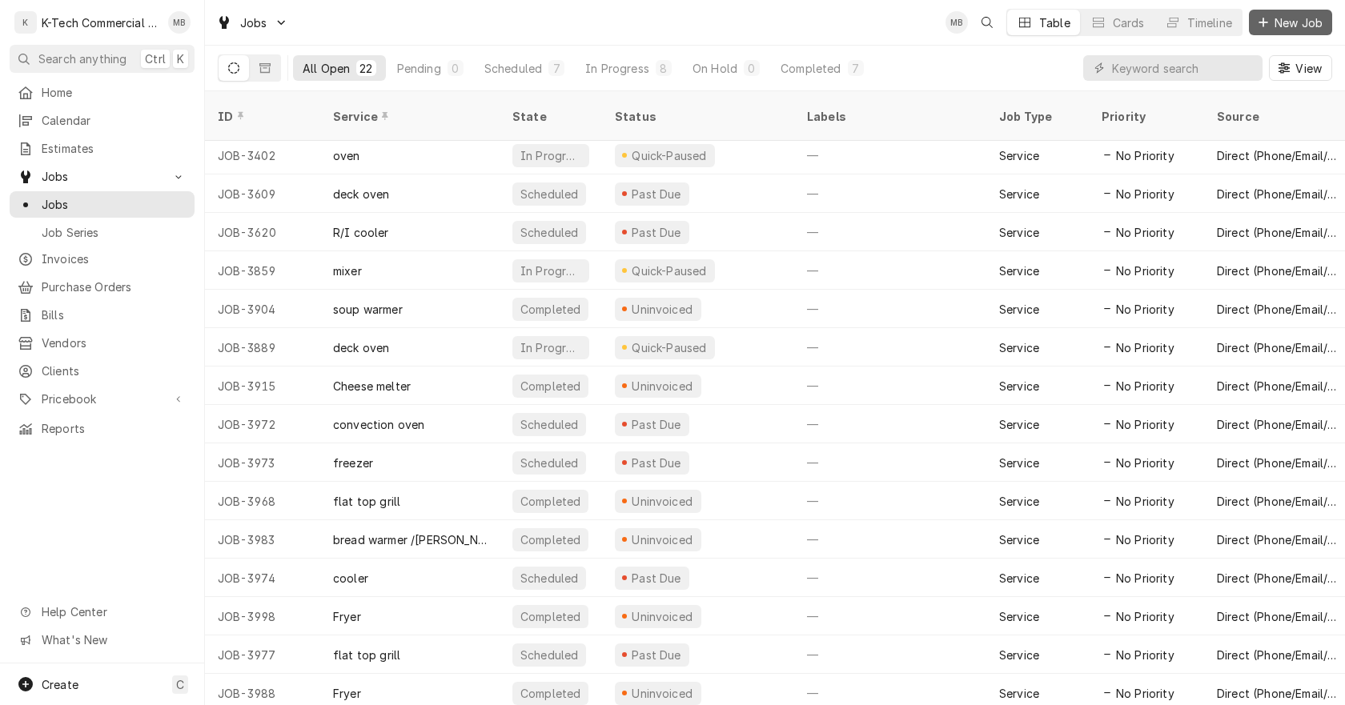
click at [1272, 22] on span "New Job" at bounding box center [1299, 22] width 54 height 17
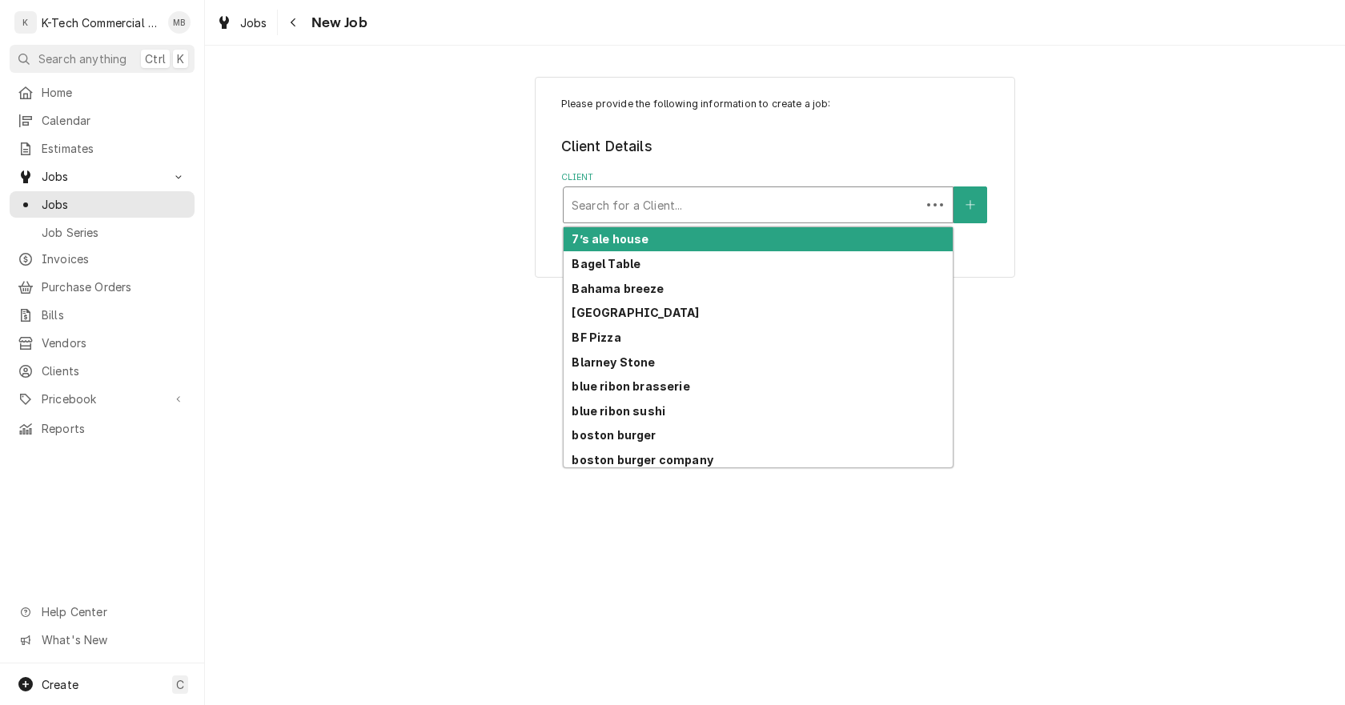
click at [685, 212] on div "Client" at bounding box center [742, 205] width 341 height 29
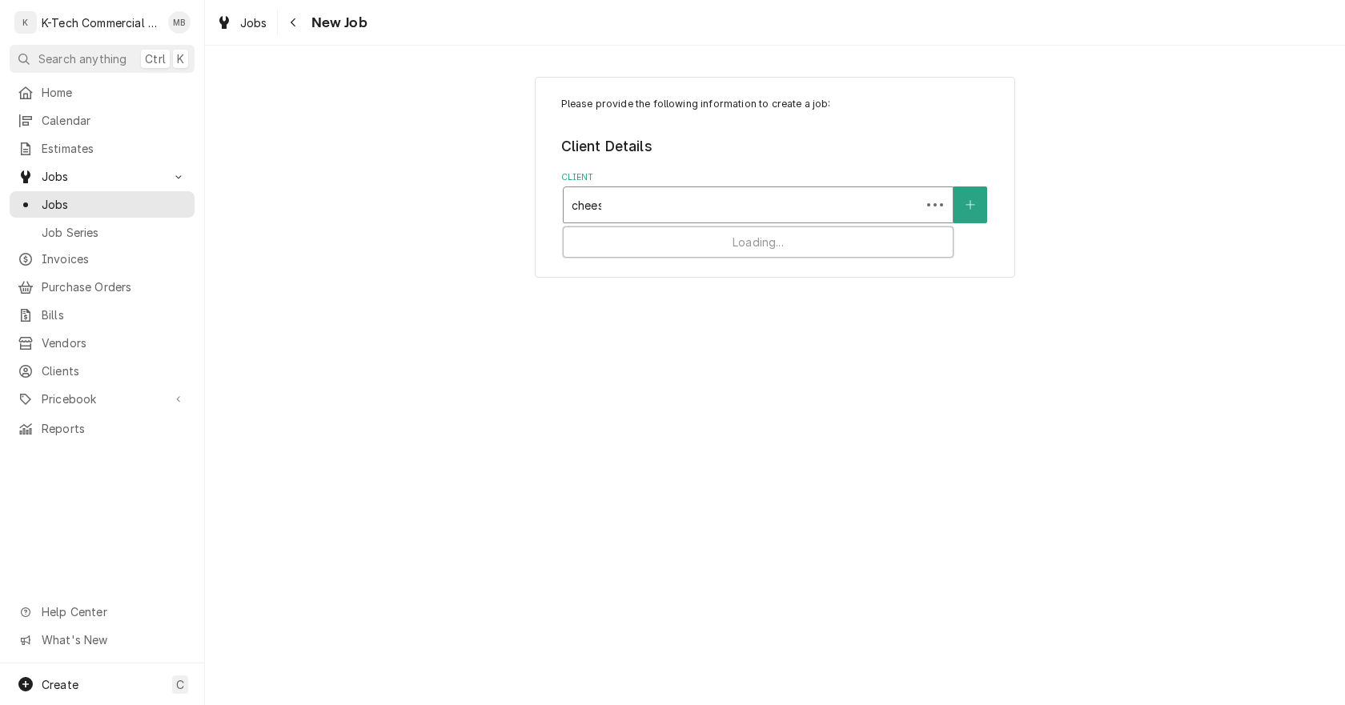
type input "cheese"
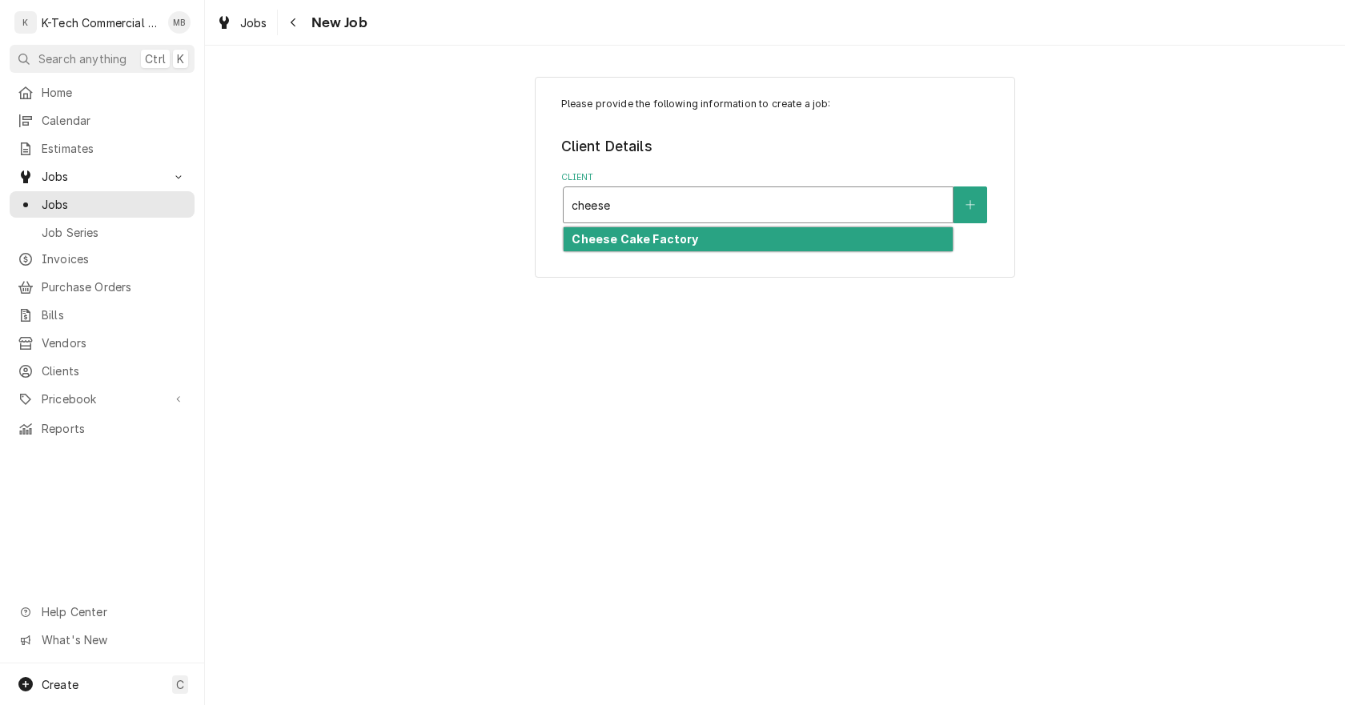
click at [655, 239] on strong "Cheese Cake Factory" at bounding box center [635, 239] width 127 height 14
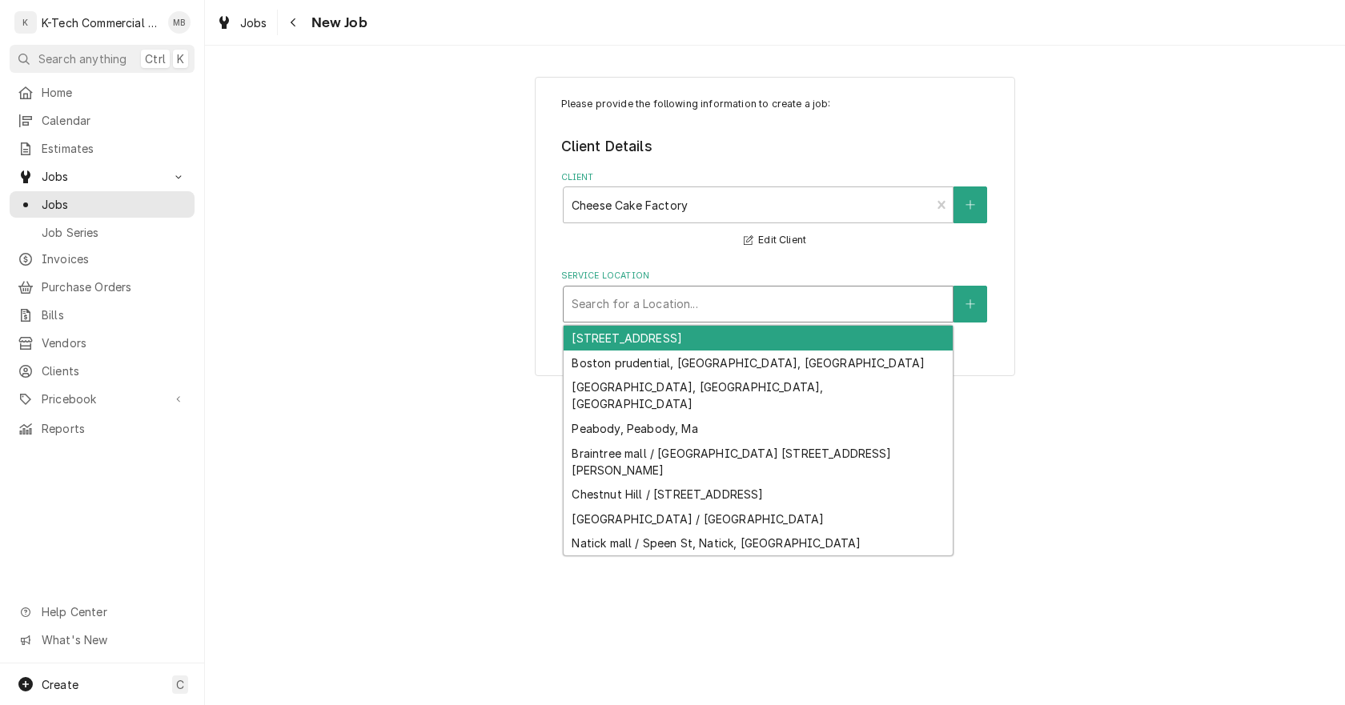
click at [635, 311] on div "Service Location" at bounding box center [758, 304] width 373 height 29
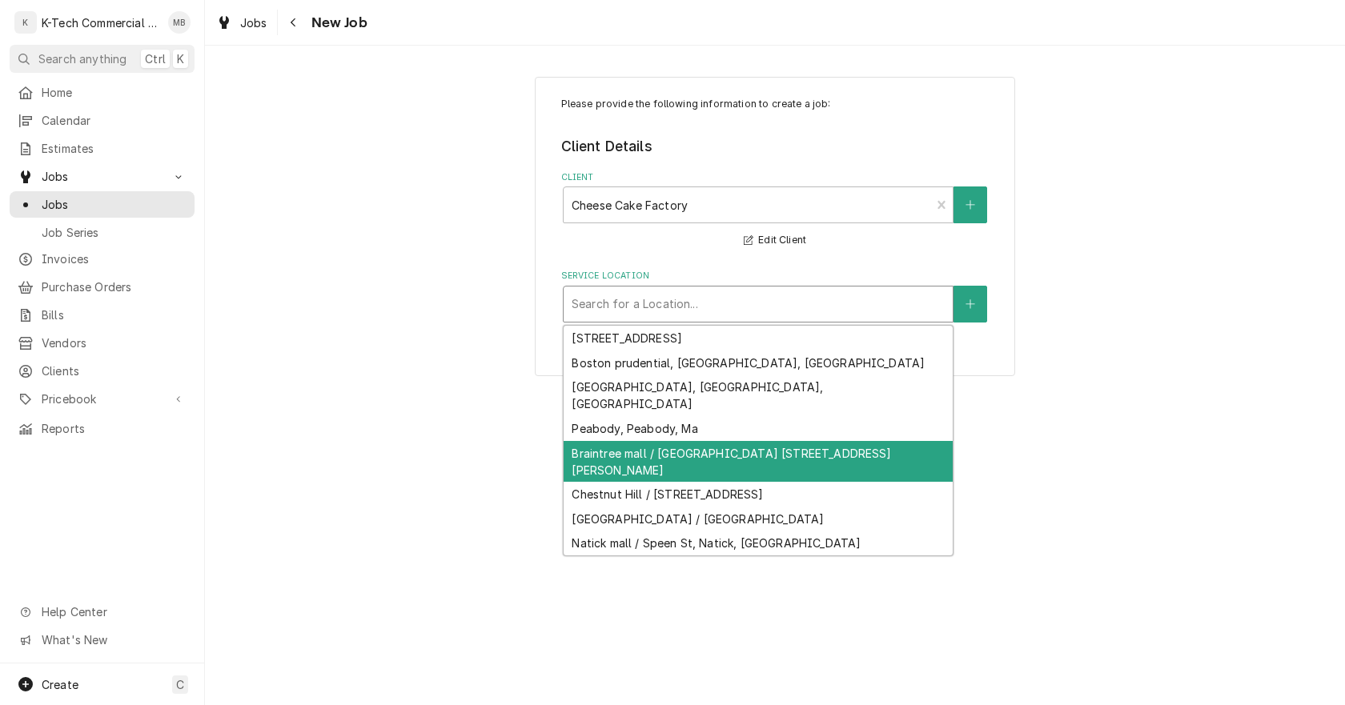
click at [641, 441] on div "Braintree mall / [GEOGRAPHIC_DATA] [STREET_ADDRESS][PERSON_NAME]" at bounding box center [758, 462] width 389 height 42
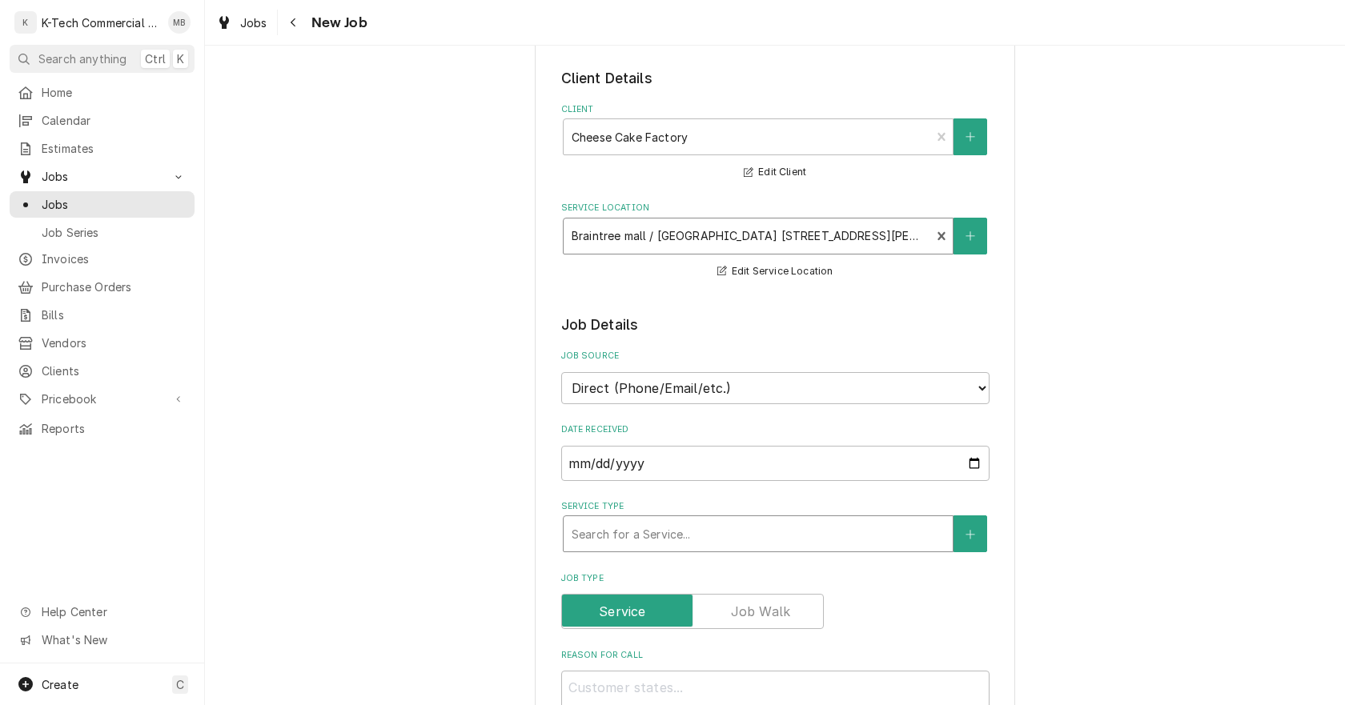
scroll to position [320, 0]
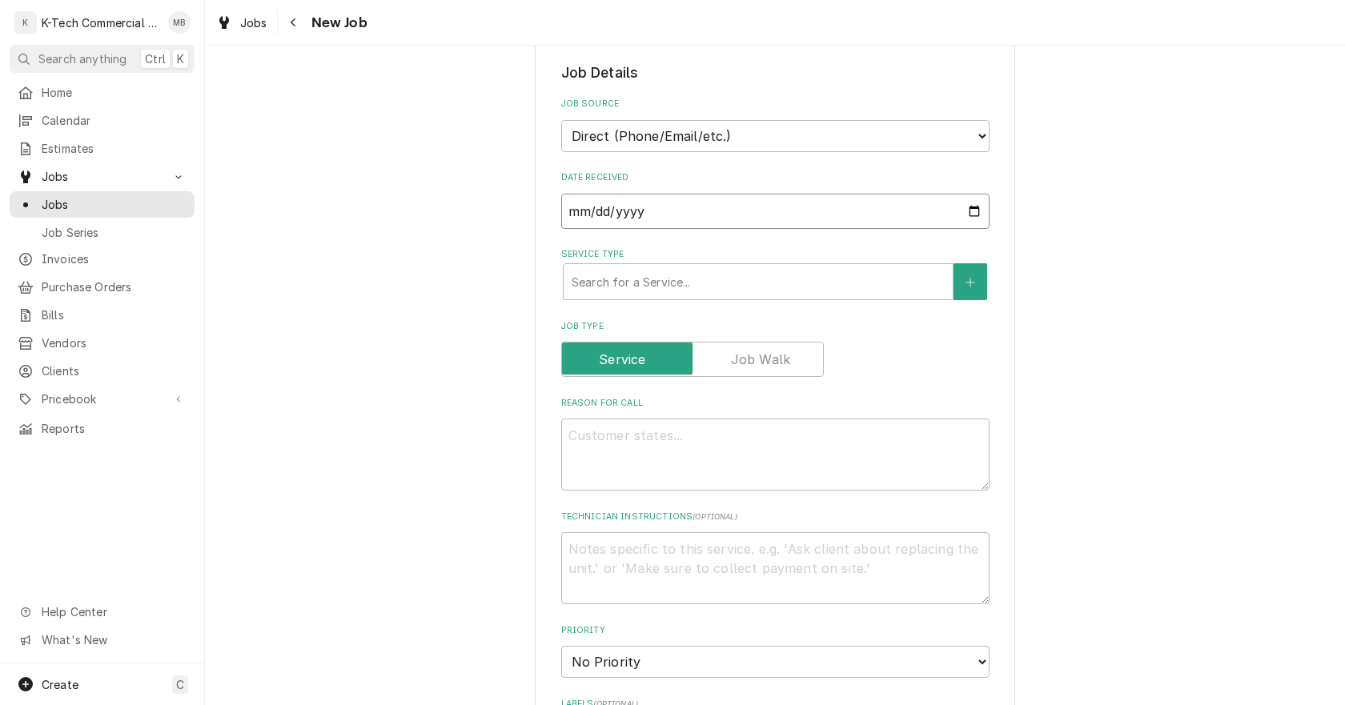
click at [967, 206] on input "[DATE]" at bounding box center [775, 211] width 428 height 35
type textarea "x"
type input "[DATE]"
click at [738, 281] on div "Service Type" at bounding box center [758, 281] width 373 height 29
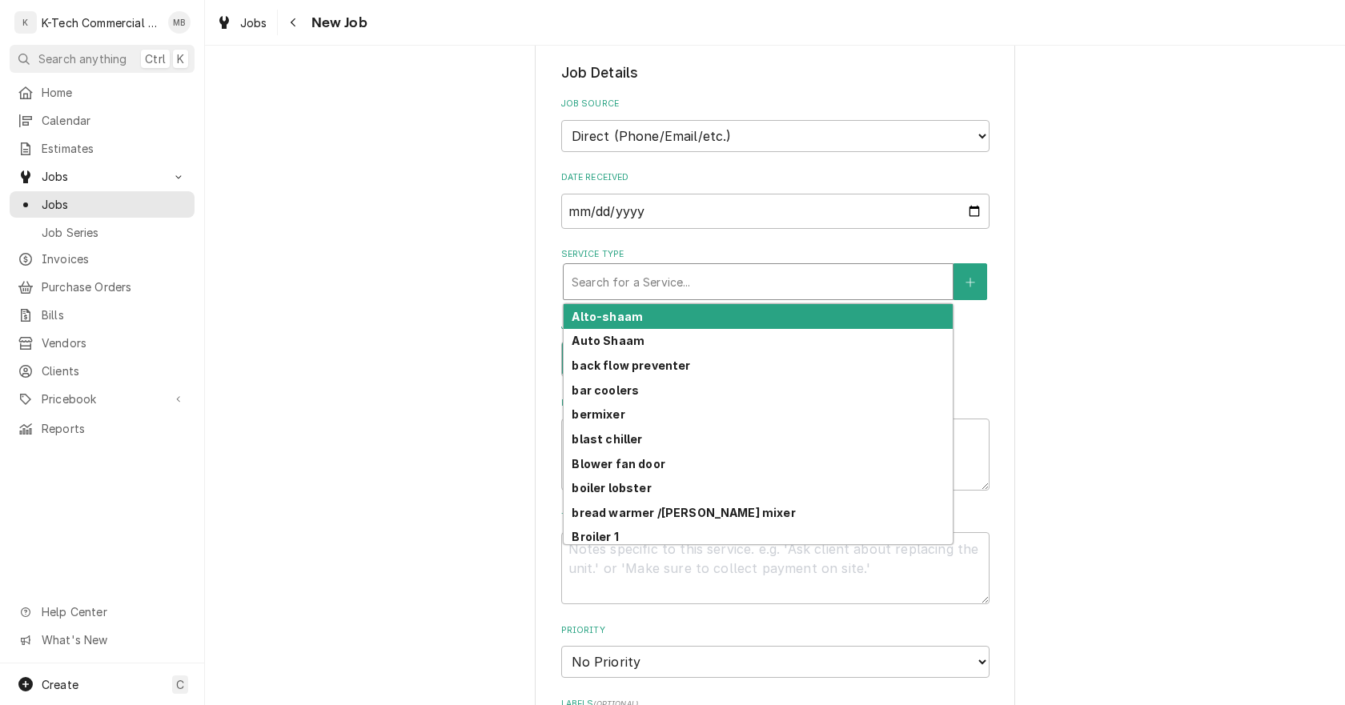
type textarea "x"
type input "r"
type textarea "x"
type input "ra"
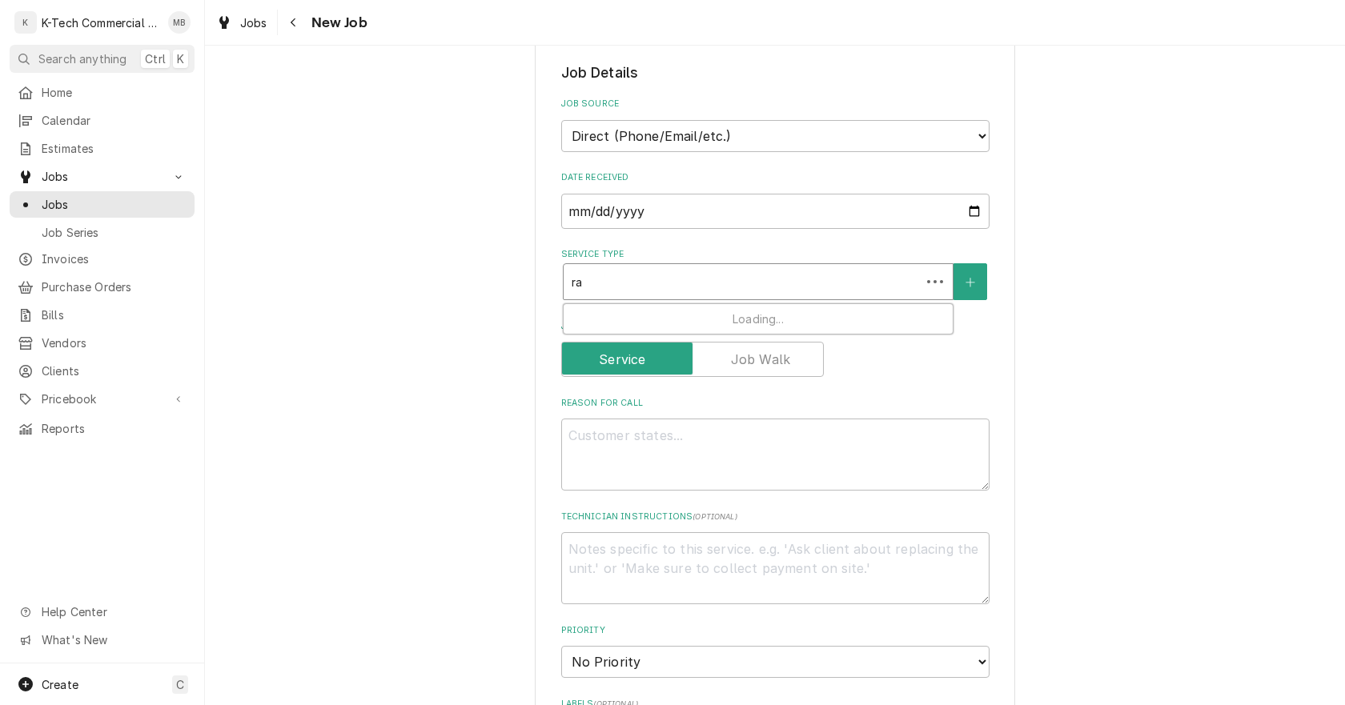
type textarea "x"
type input "ran"
type textarea "x"
type input "rang"
type textarea "x"
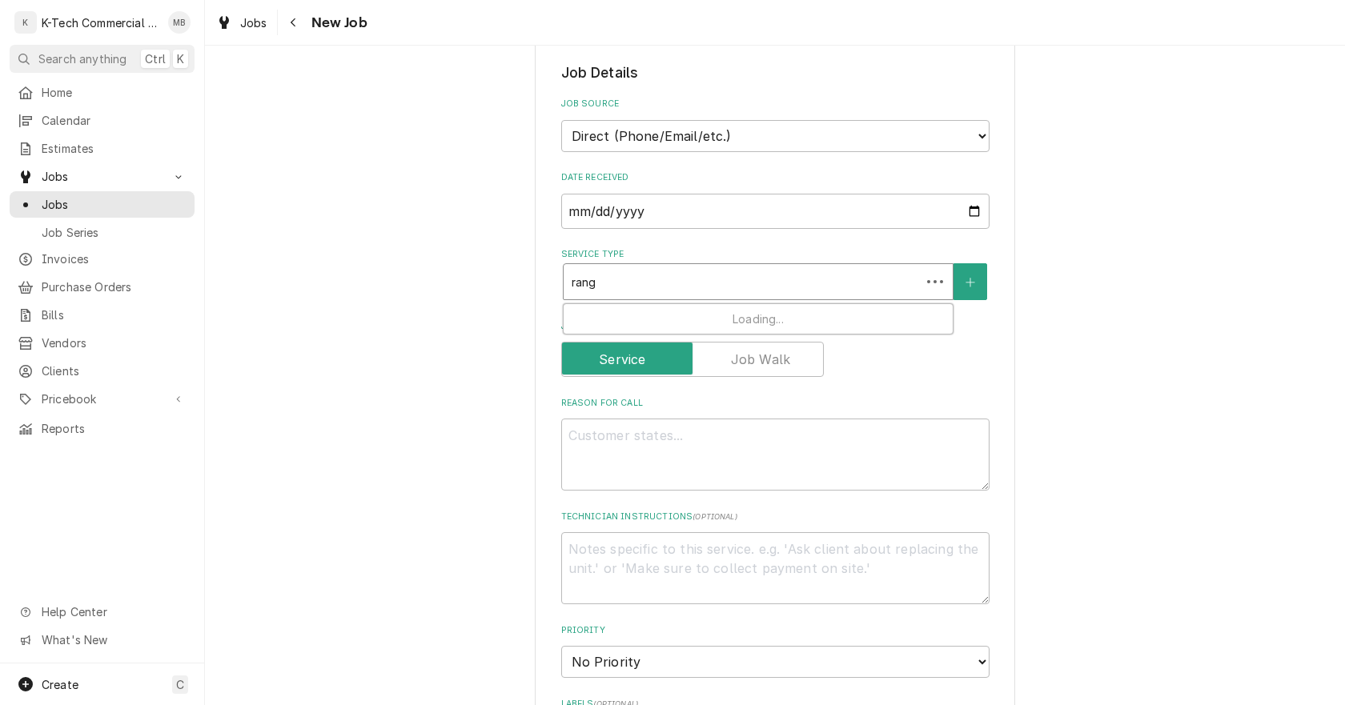
type input "range"
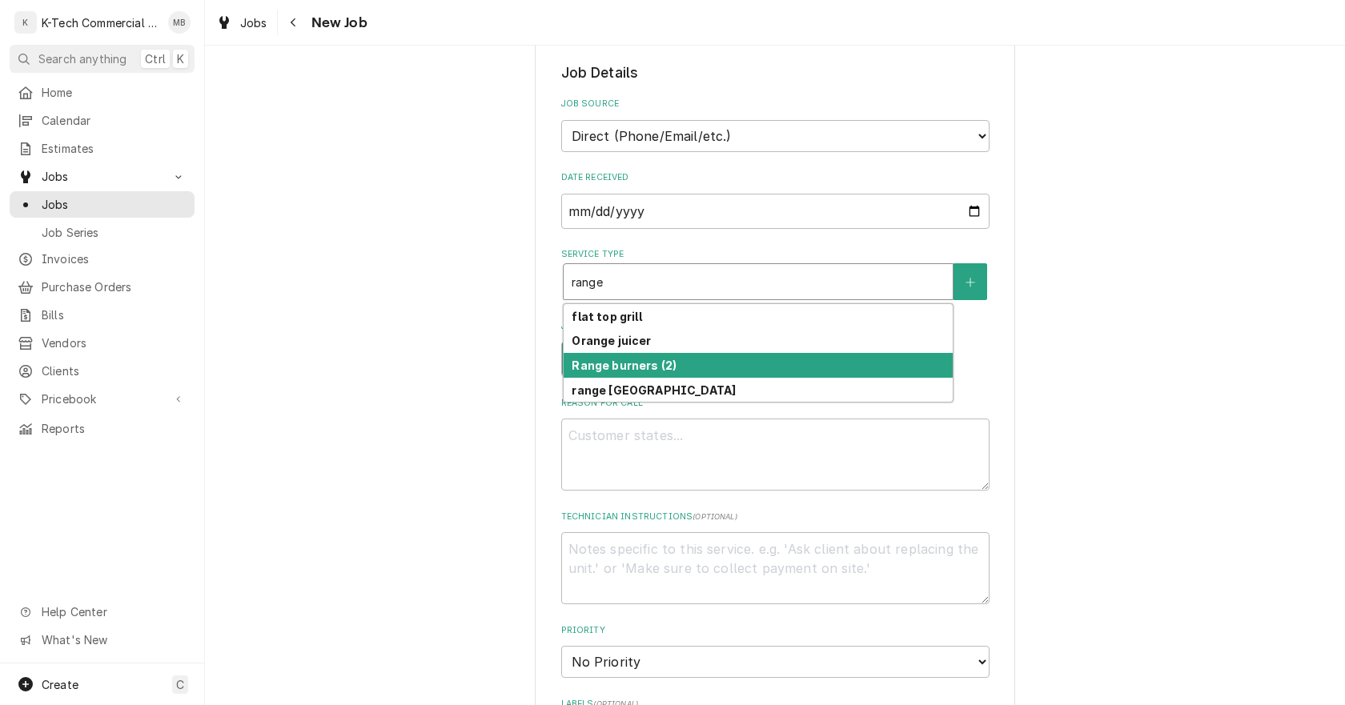
click at [682, 368] on div "Range burners (2)" at bounding box center [758, 365] width 389 height 25
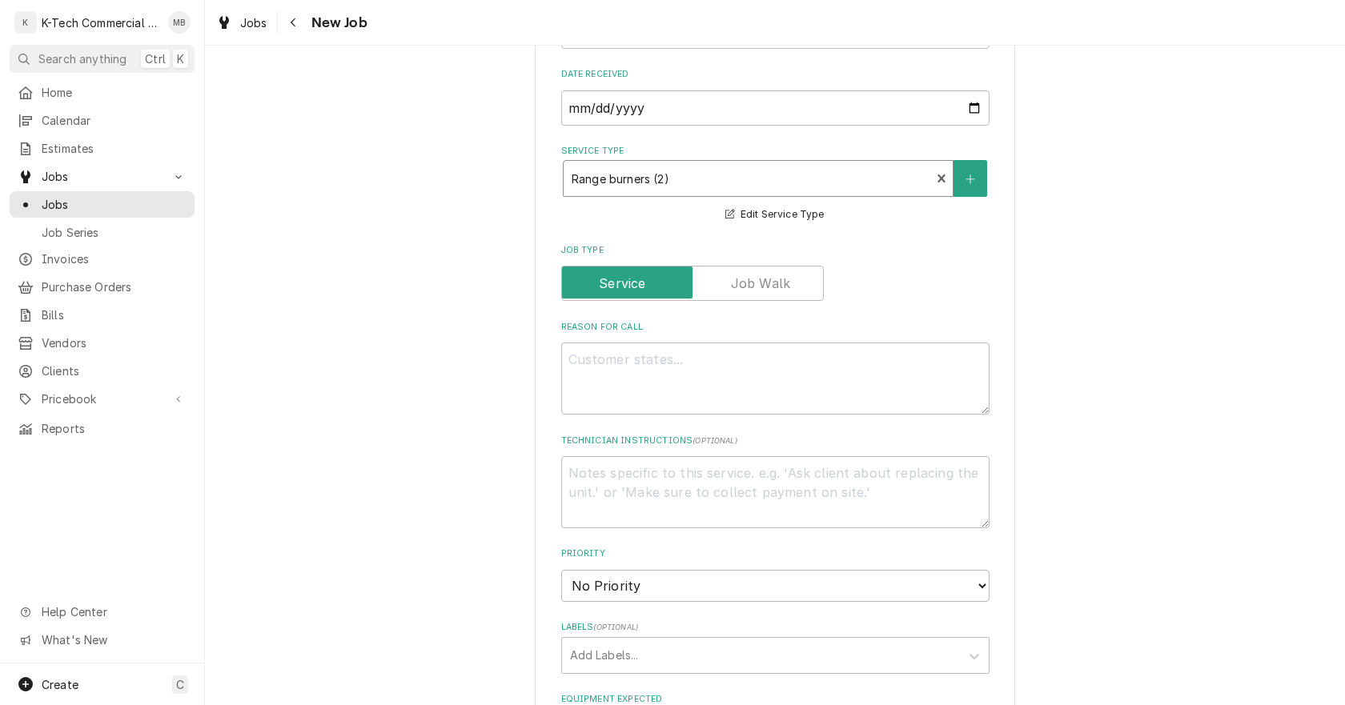
scroll to position [561, 0]
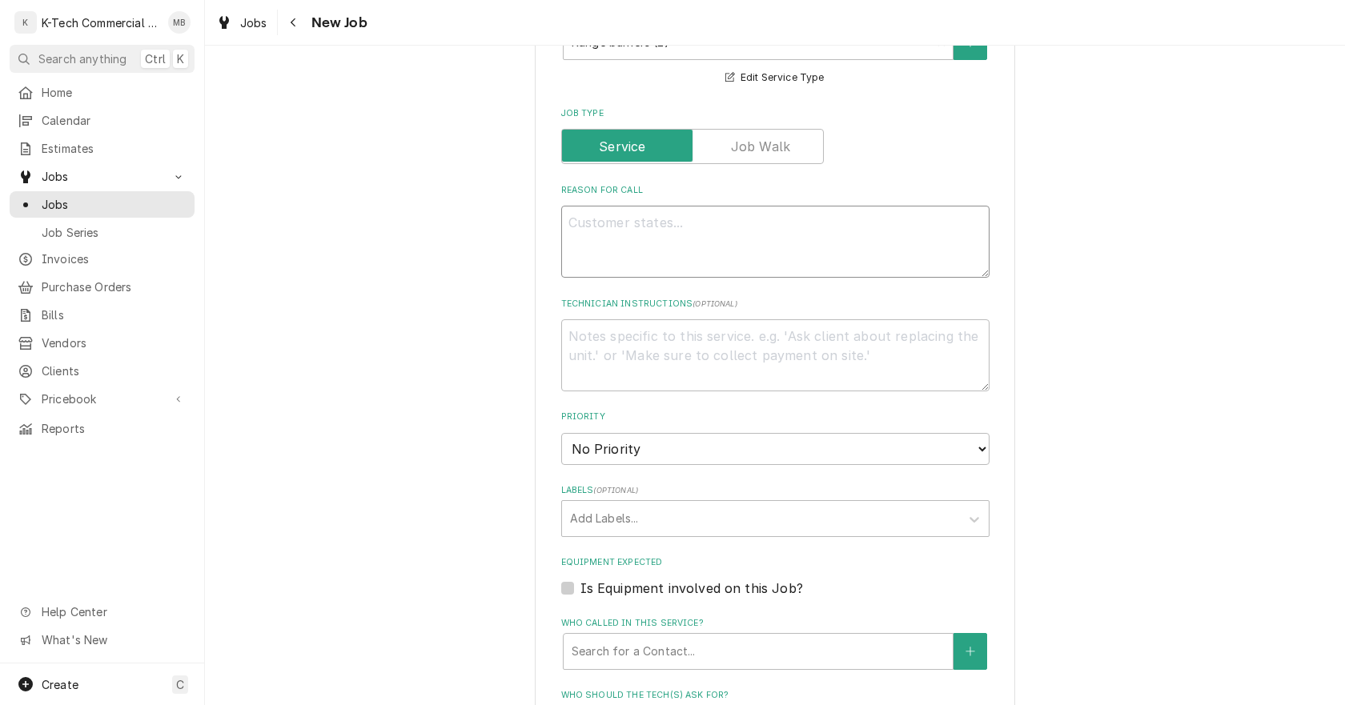
click at [678, 247] on textarea "Reason For Call" at bounding box center [775, 242] width 428 height 72
type textarea "x"
type textarea "R"
type textarea "x"
type textarea "Ra"
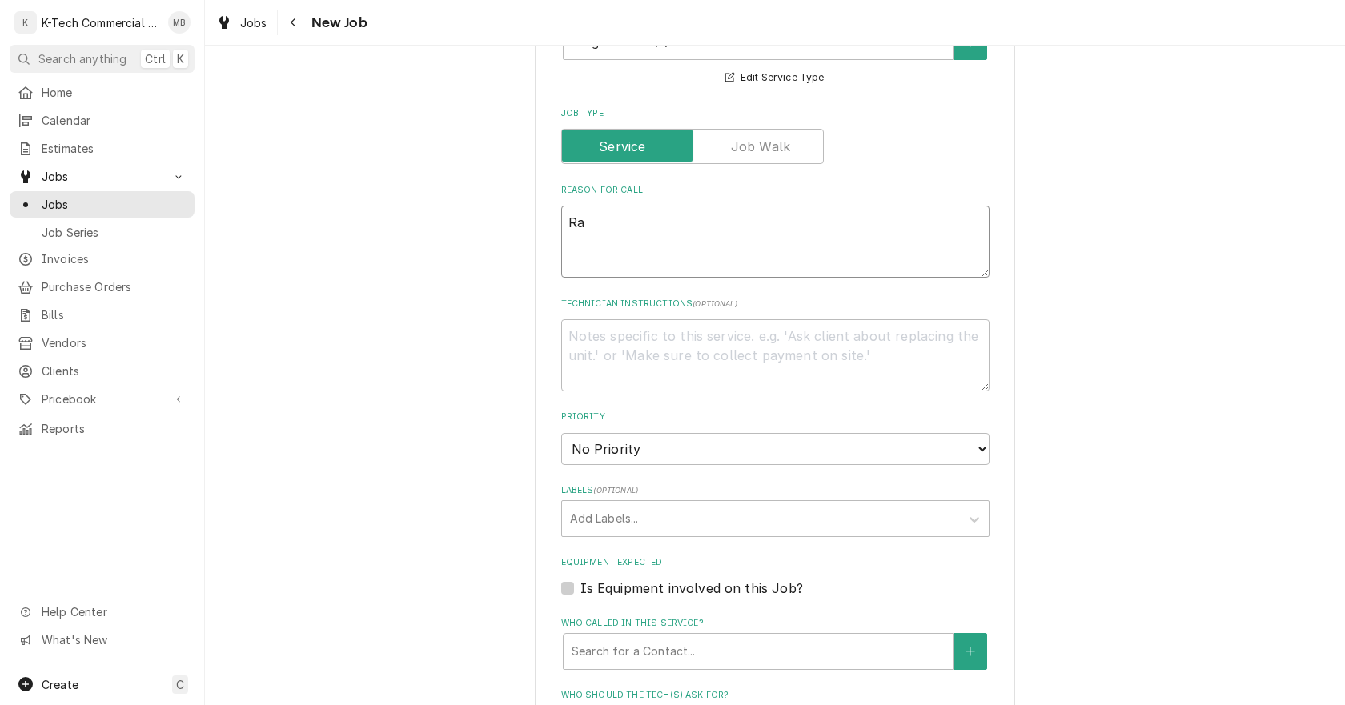
type textarea "x"
type textarea "Ran"
type textarea "x"
type textarea "Rang"
type textarea "x"
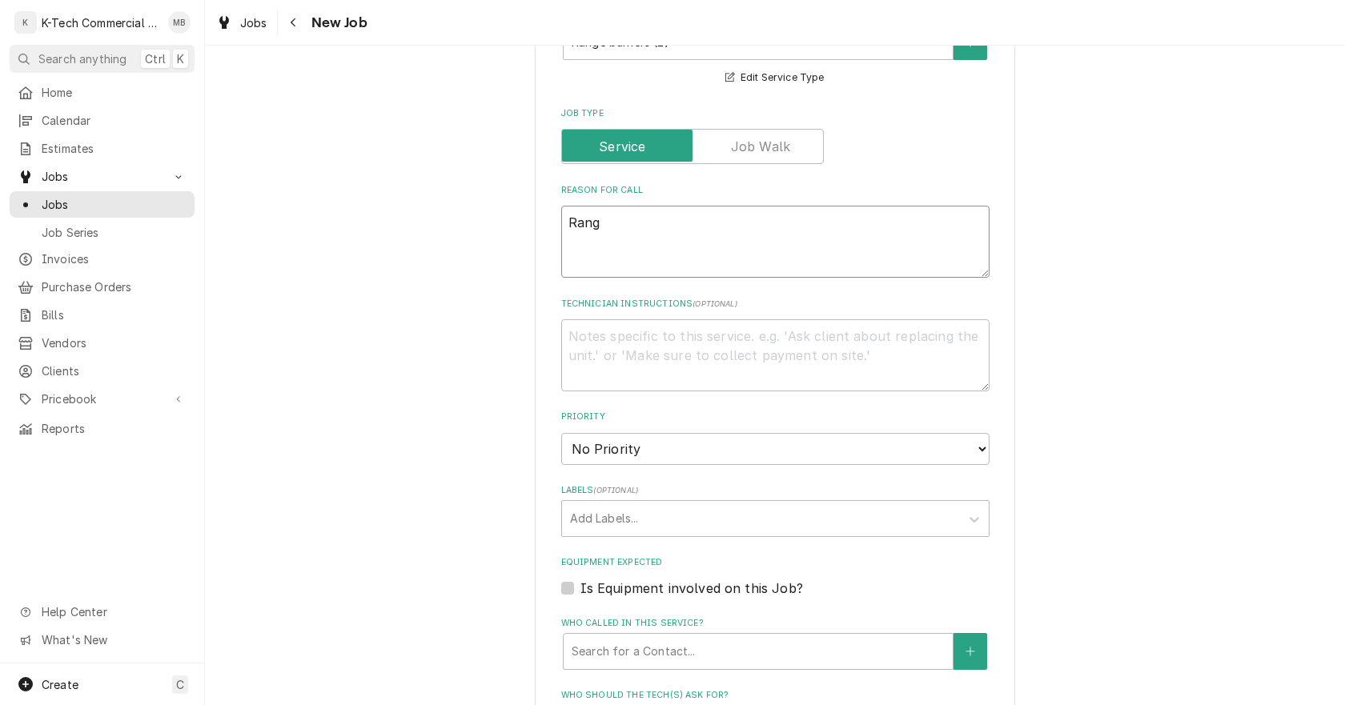
type textarea "Range"
type textarea "x"
type textarea "Range"
type textarea "x"
type textarea "Range b"
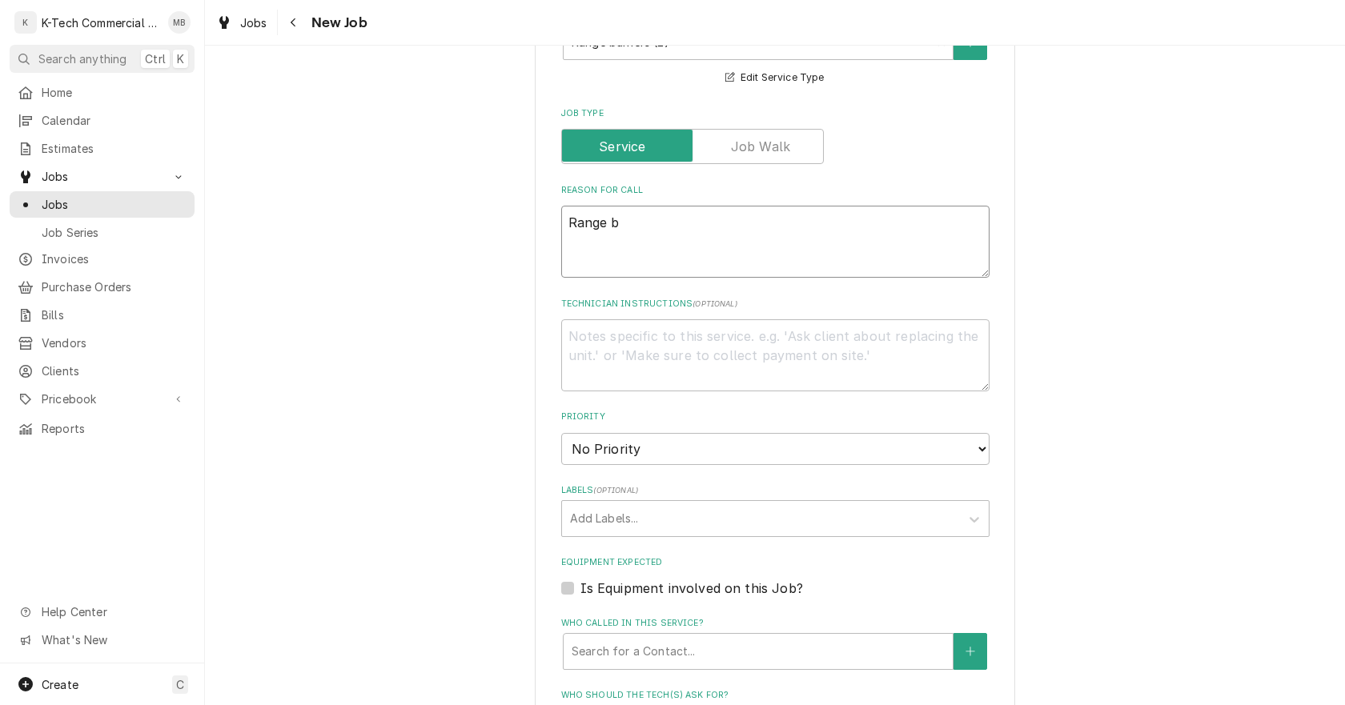
type textarea "x"
type textarea "Range bu"
type textarea "x"
type textarea "Range bur"
type textarea "x"
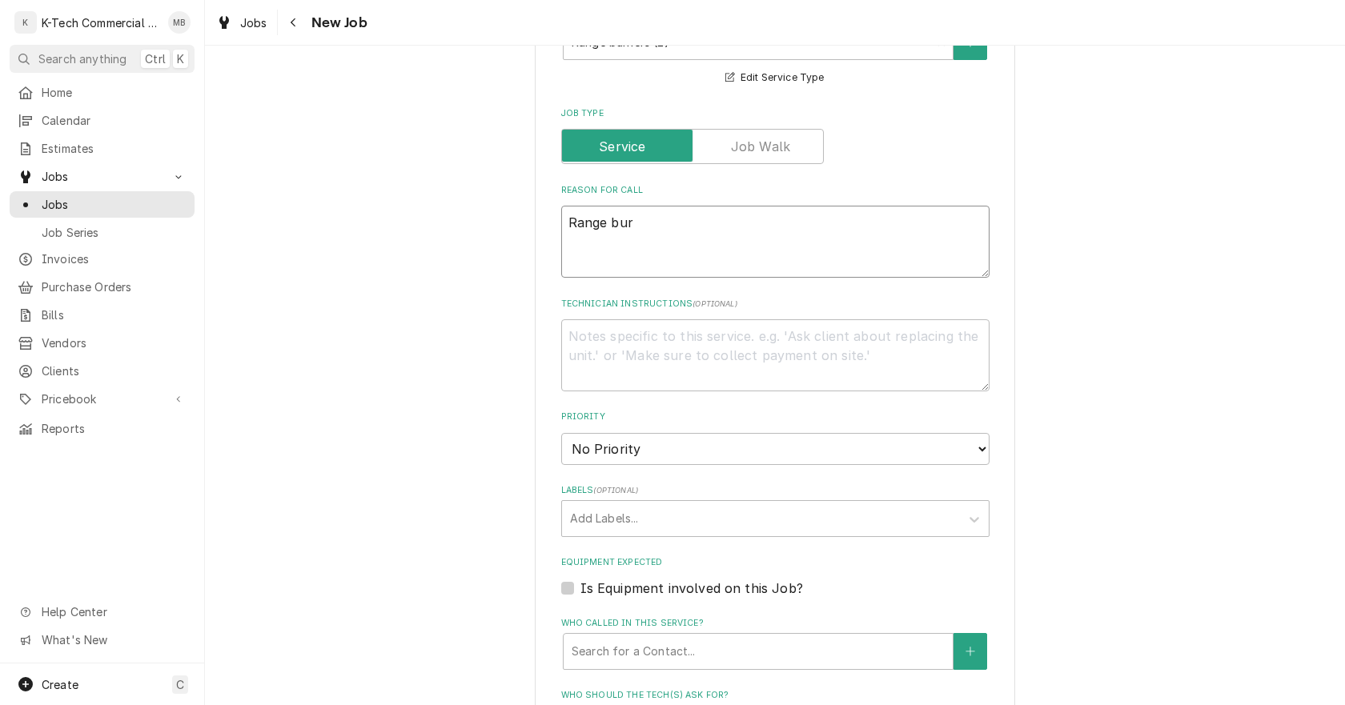
type textarea "Range burn"
type textarea "x"
type textarea "Range burne"
type textarea "x"
type textarea "Range burner"
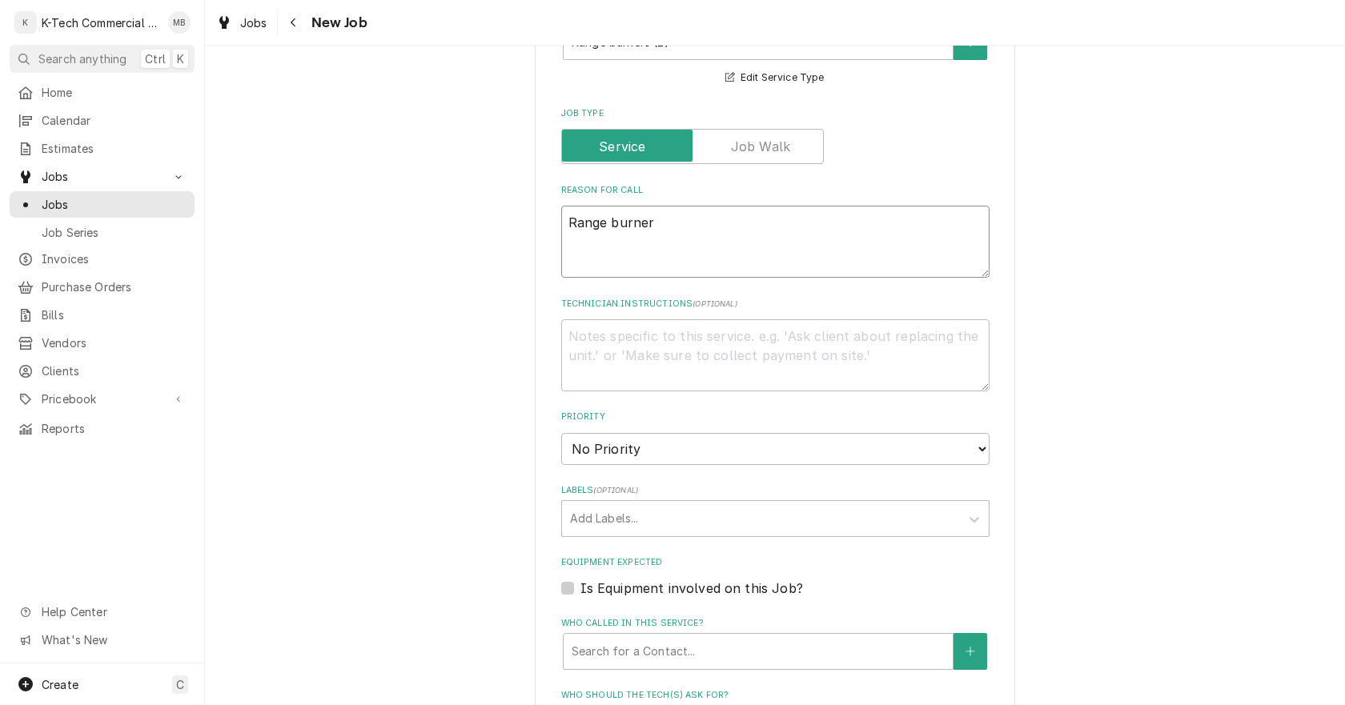
type textarea "x"
type textarea "Range burners"
type textarea "x"
type textarea "Range burners"
type textarea "x"
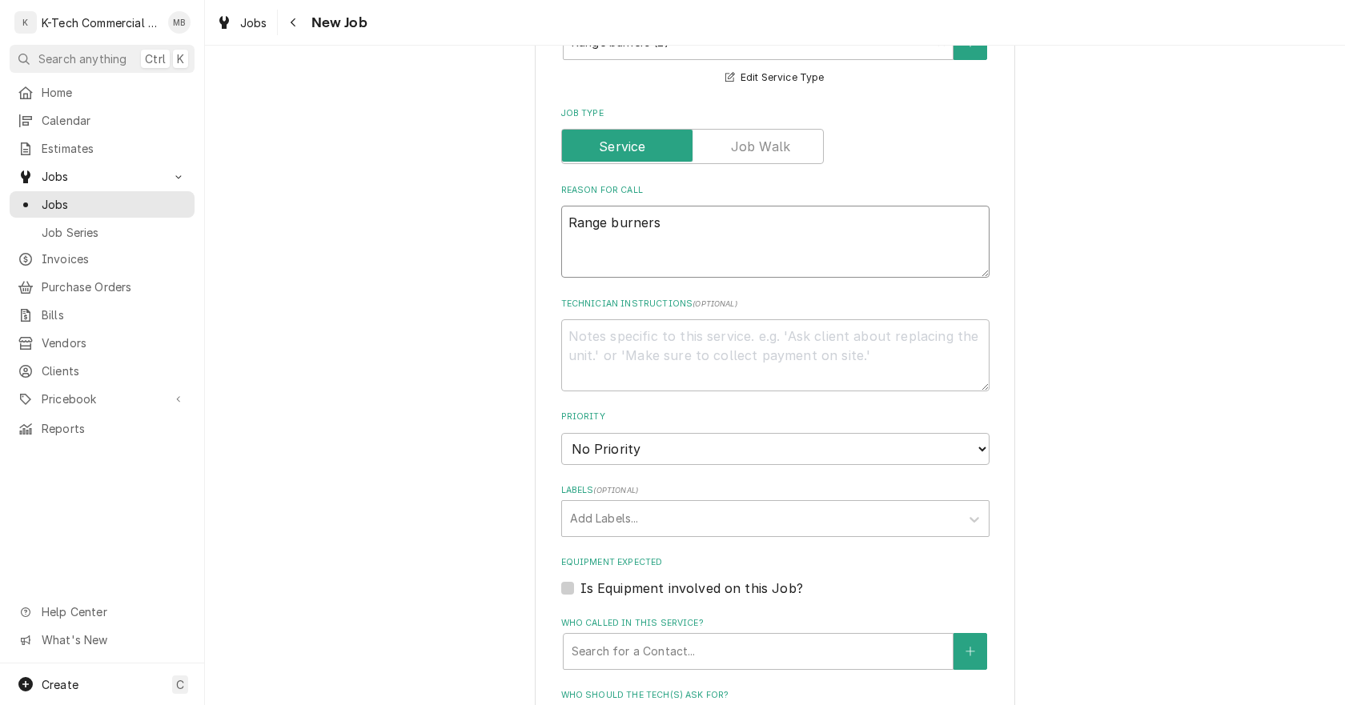
type textarea "Range burners n"
type textarea "x"
type textarea "Range burners ne"
type textarea "x"
type textarea "Range burners nee"
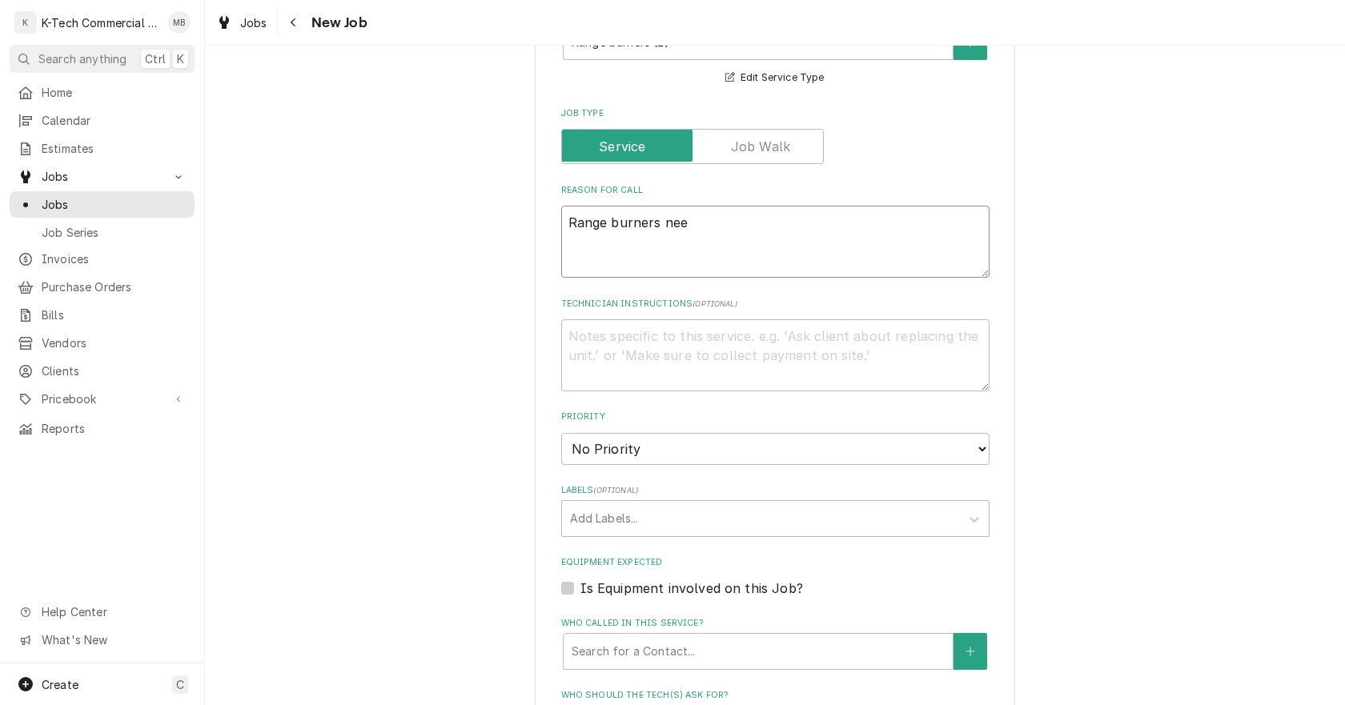
type textarea "x"
type textarea "Range burners need"
type textarea "x"
type textarea "Range burners needs"
type textarea "x"
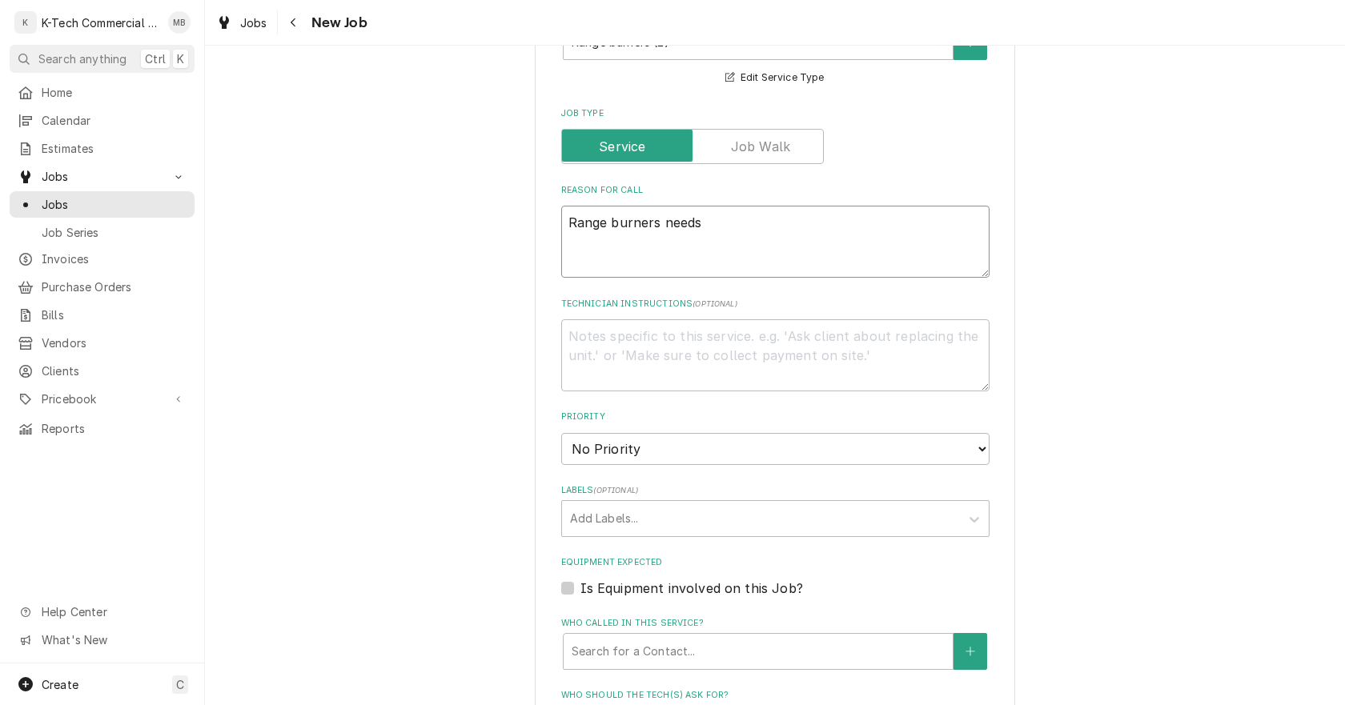
type textarea "Range burners needs"
type textarea "x"
type textarea "Range burners needs c"
type textarea "x"
type textarea "Range burners needs cl"
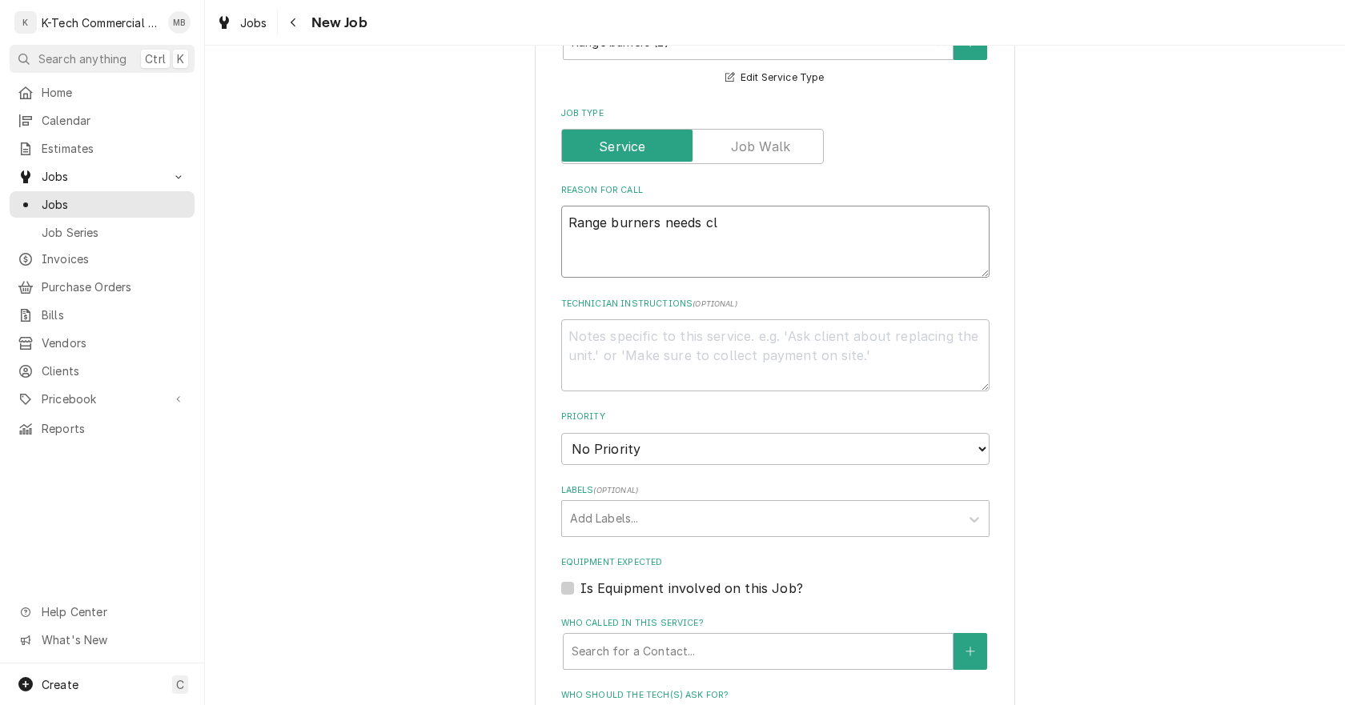
type textarea "x"
type textarea "Range burners needs cle"
type textarea "x"
type textarea "Range burners needs clean"
type textarea "x"
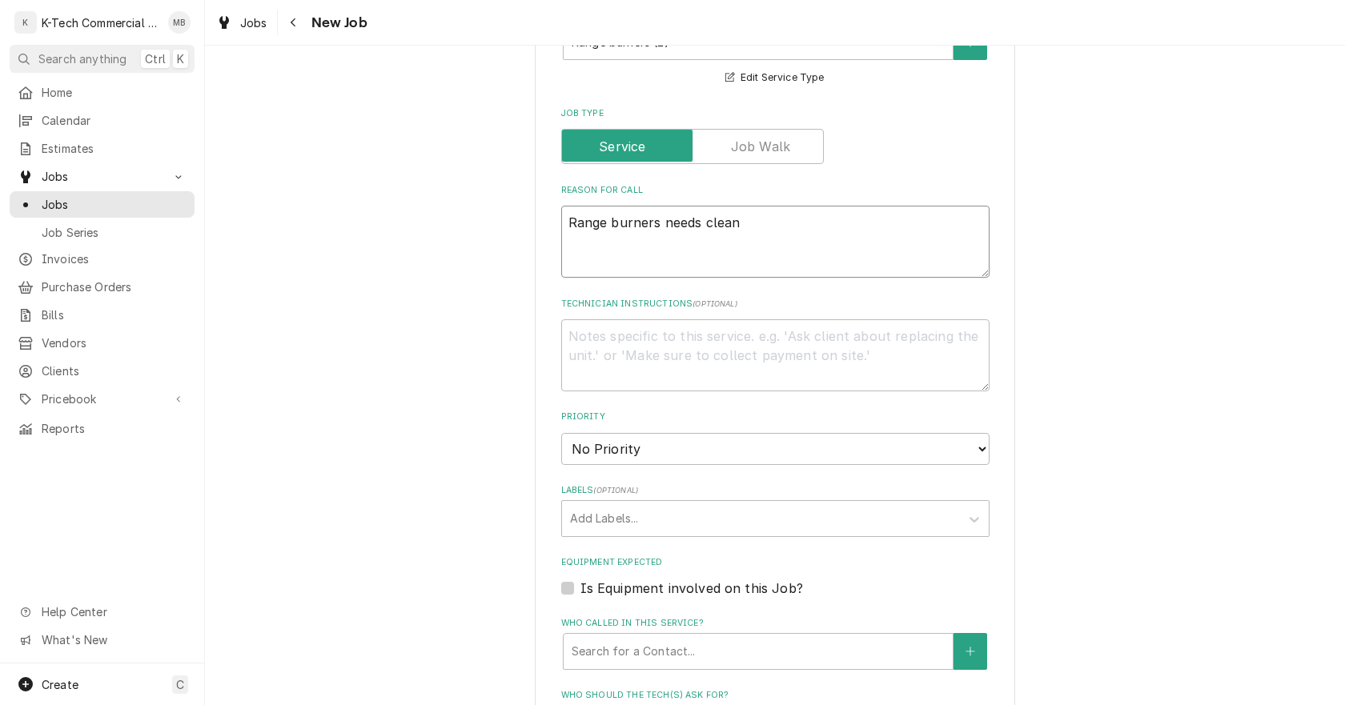
type textarea "Range burners needs cleani"
type textarea "x"
type textarea "Range burners needs cleanin"
type textarea "x"
type textarea "Range burners needs cleaning"
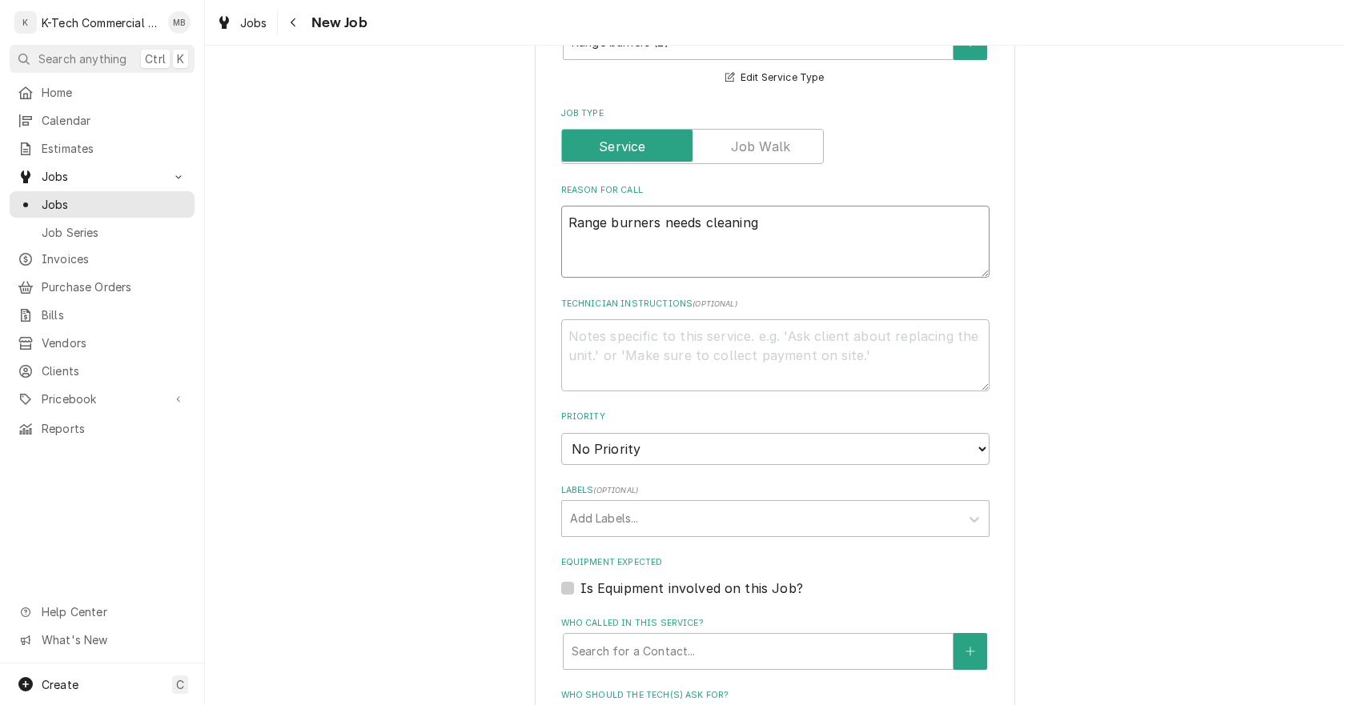
type textarea "x"
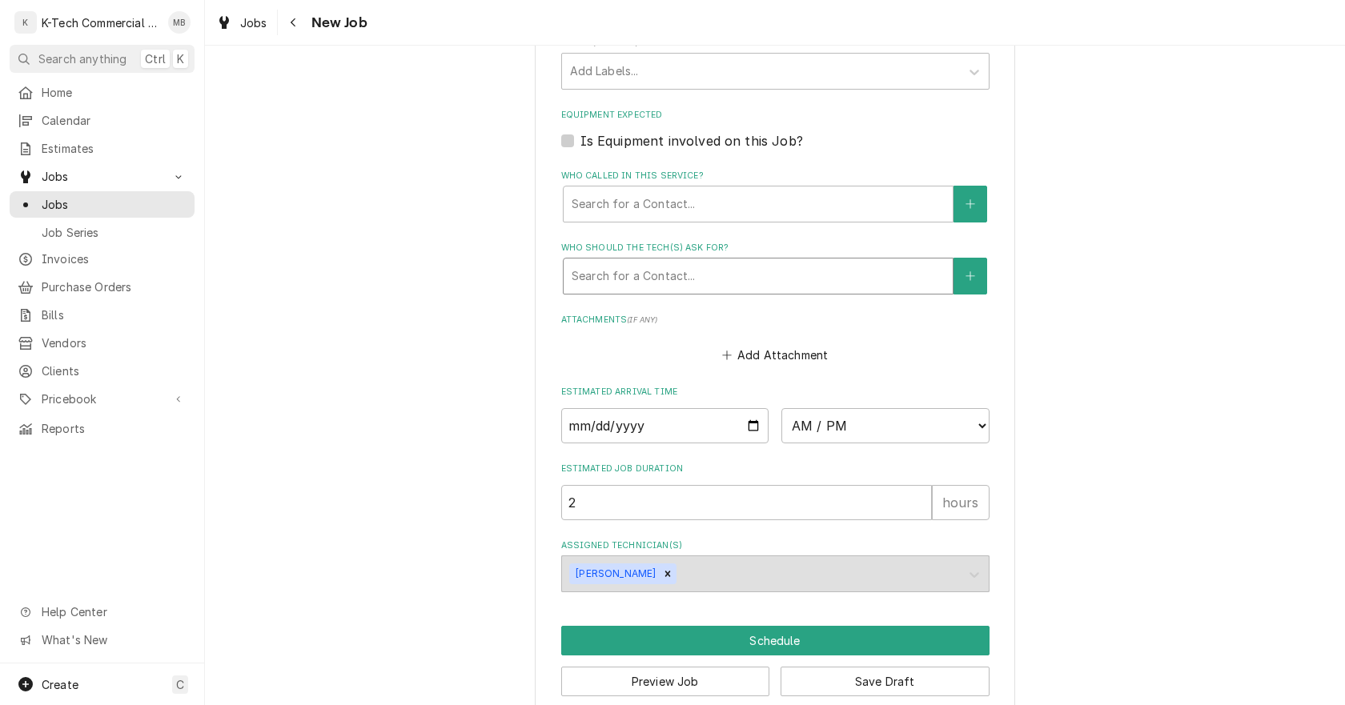
scroll to position [1034, 0]
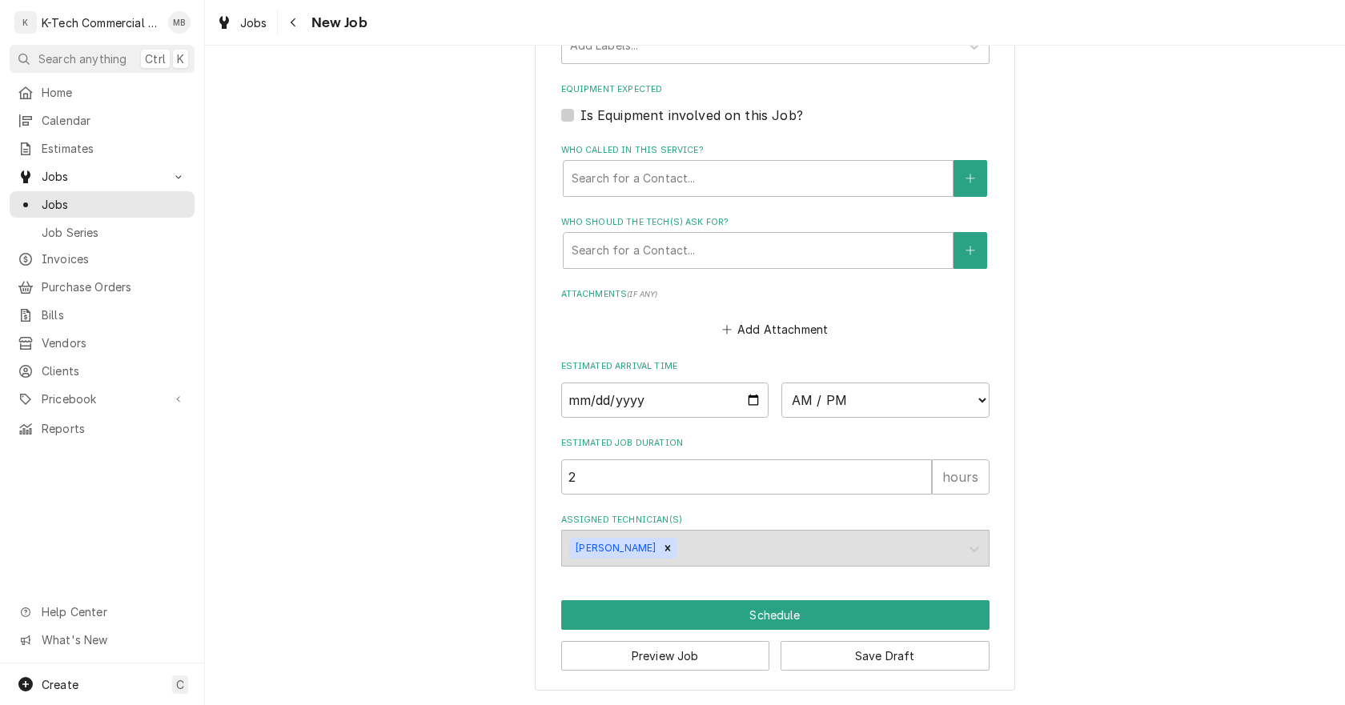
type textarea "Range burners needs cleaning"
click at [753, 402] on input "Date" at bounding box center [665, 400] width 208 height 35
type input "[DATE]"
type textarea "x"
click at [861, 401] on select "AM / PM 6:00 AM 6:15 AM 6:30 AM 6:45 AM 7:00 AM 7:15 AM 7:30 AM 7:45 AM 8:00 AM…" at bounding box center [886, 400] width 208 height 35
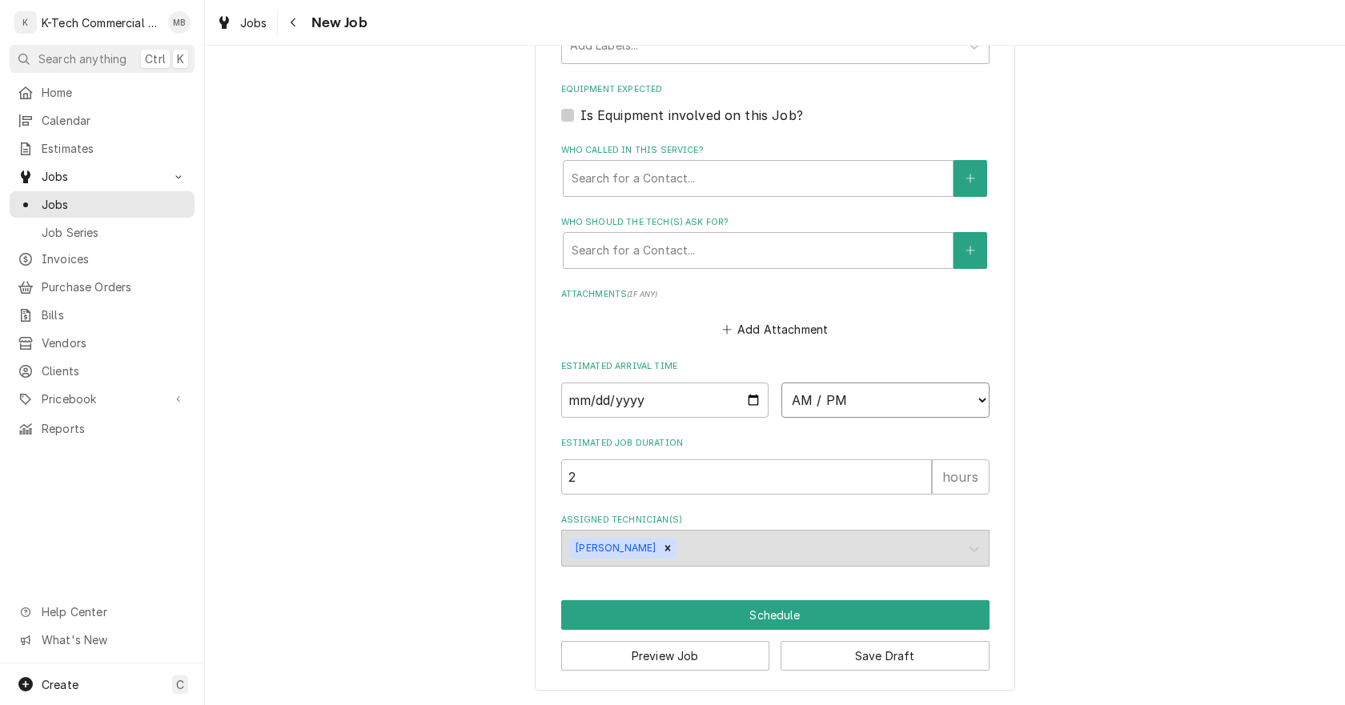
select select "06:00:00"
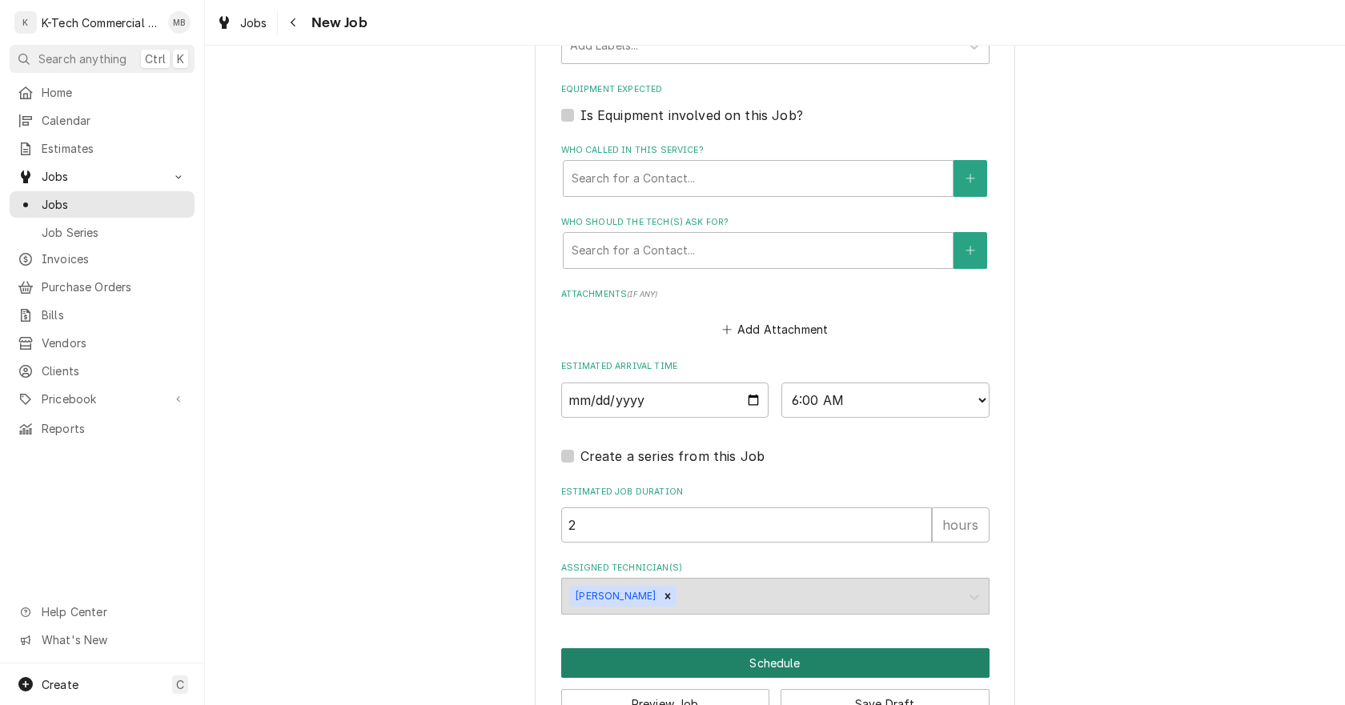
click at [880, 655] on button "Schedule" at bounding box center [775, 664] width 428 height 30
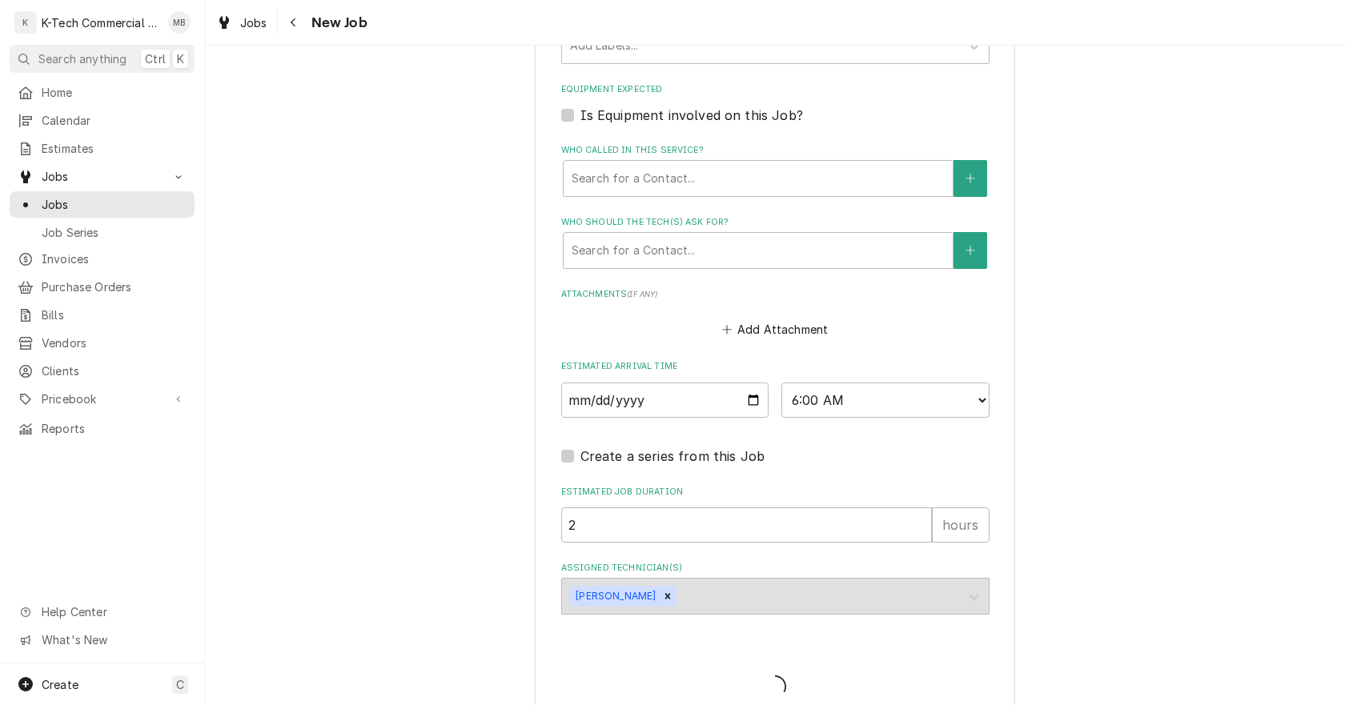
type textarea "x"
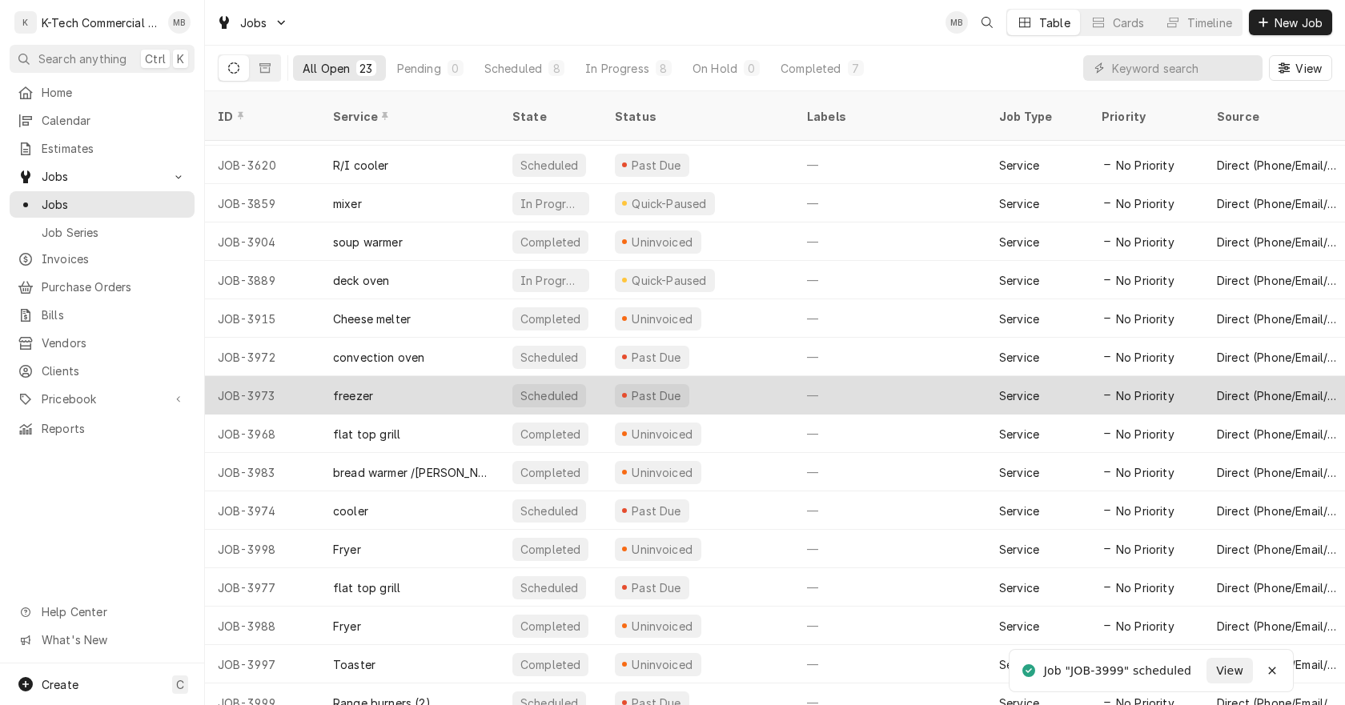
scroll to position [312, 0]
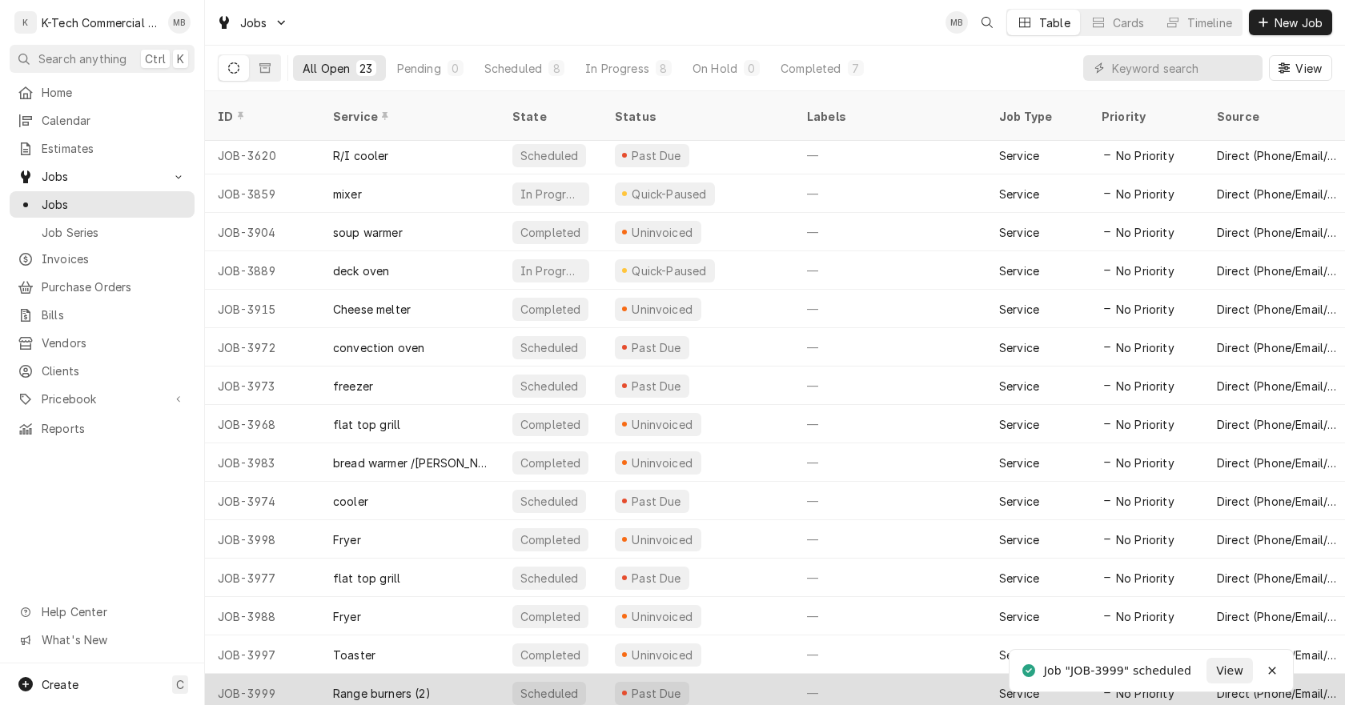
click at [725, 675] on div "Past Due" at bounding box center [698, 693] width 192 height 38
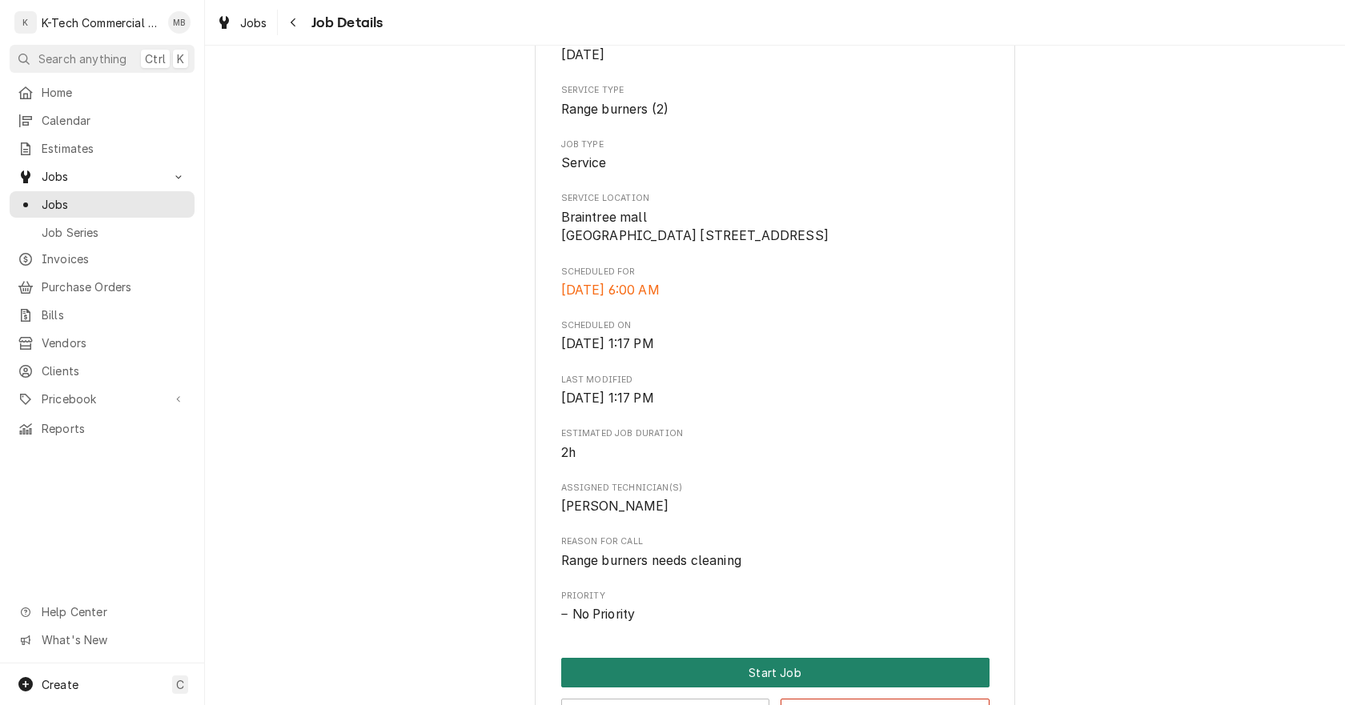
scroll to position [480, 0]
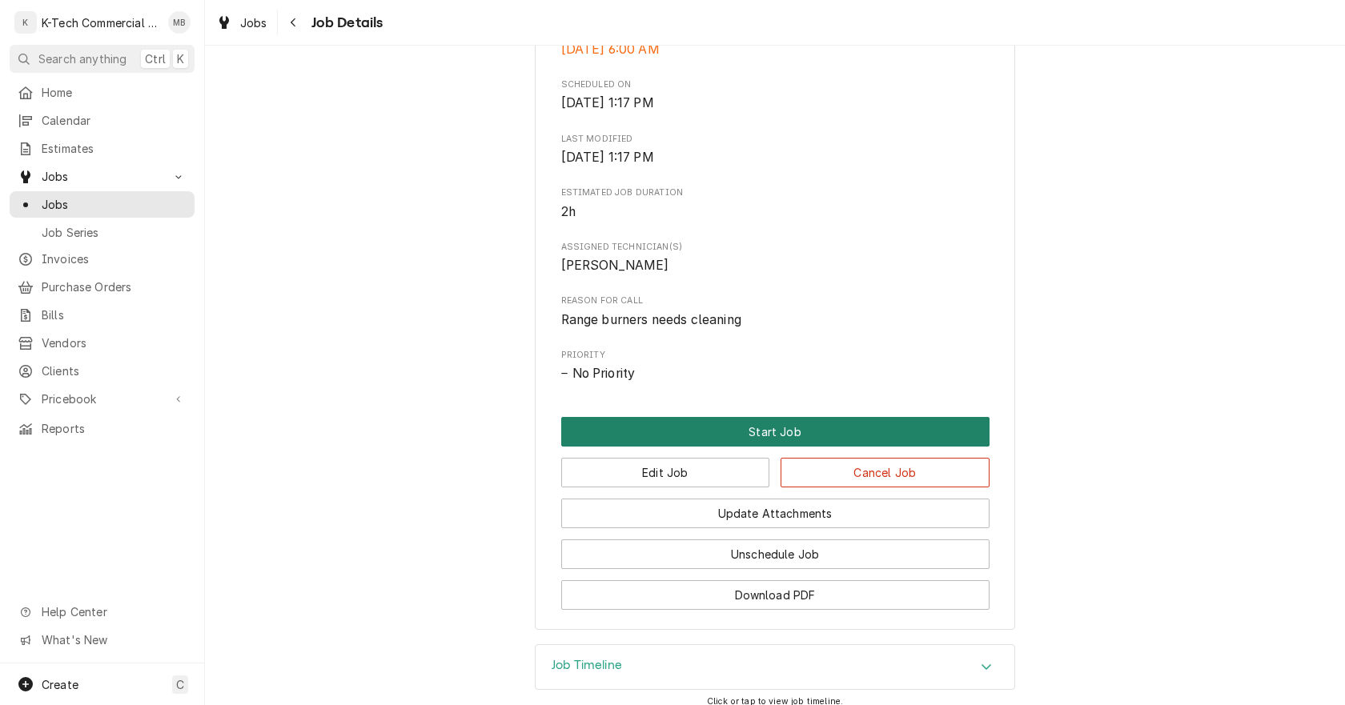
click at [750, 447] on button "Start Job" at bounding box center [775, 432] width 428 height 30
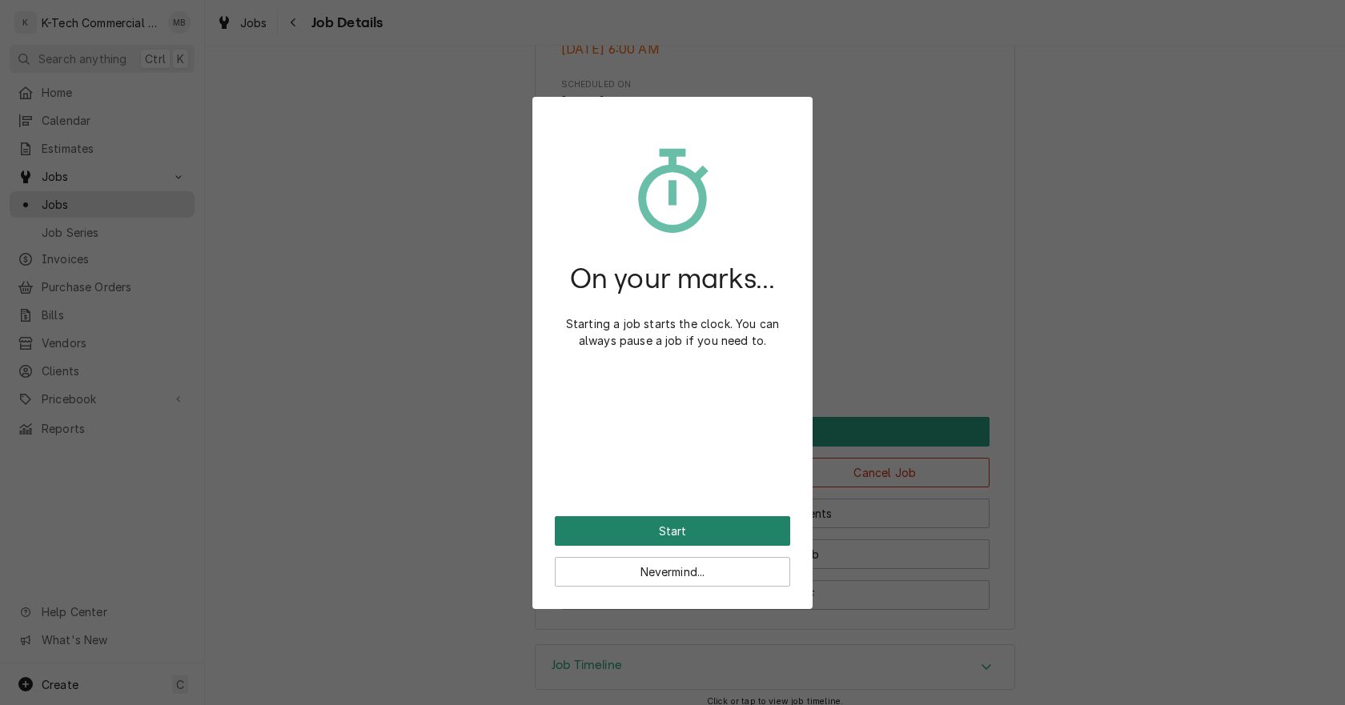
click at [728, 522] on button "Start" at bounding box center [672, 532] width 235 height 30
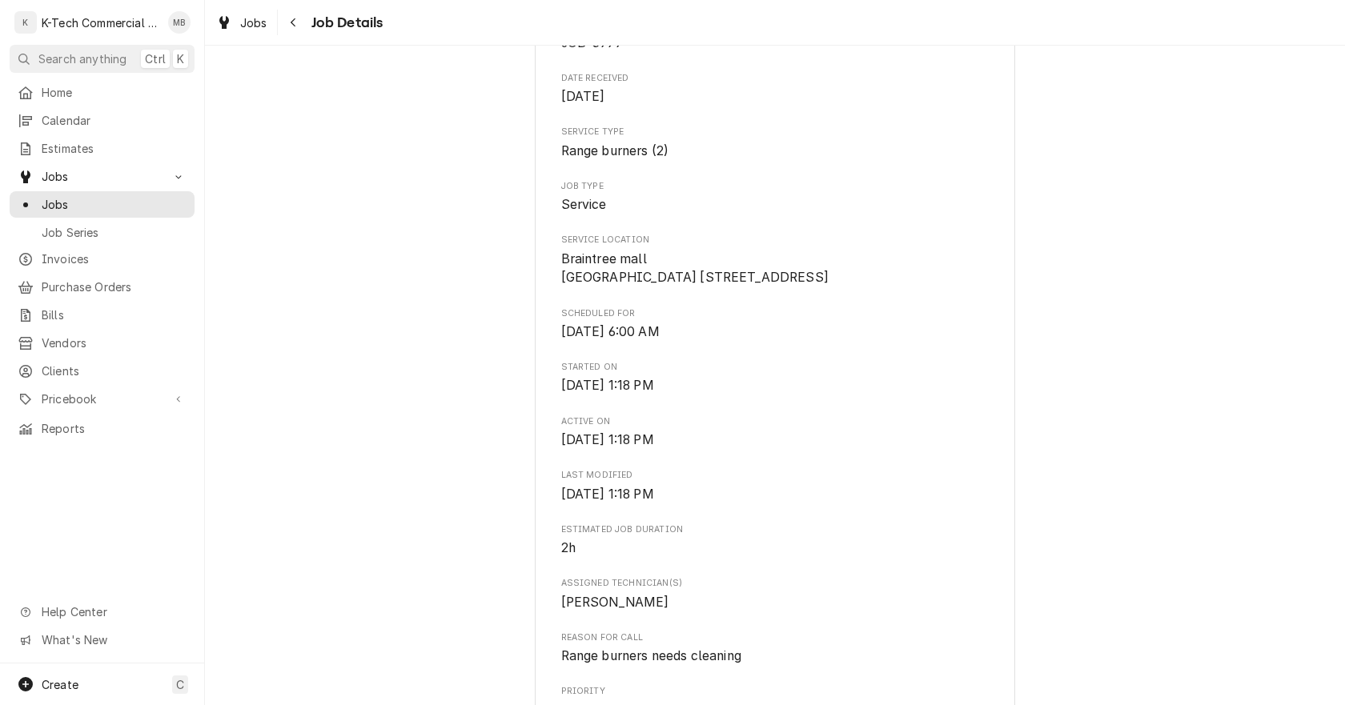
scroll to position [480, 0]
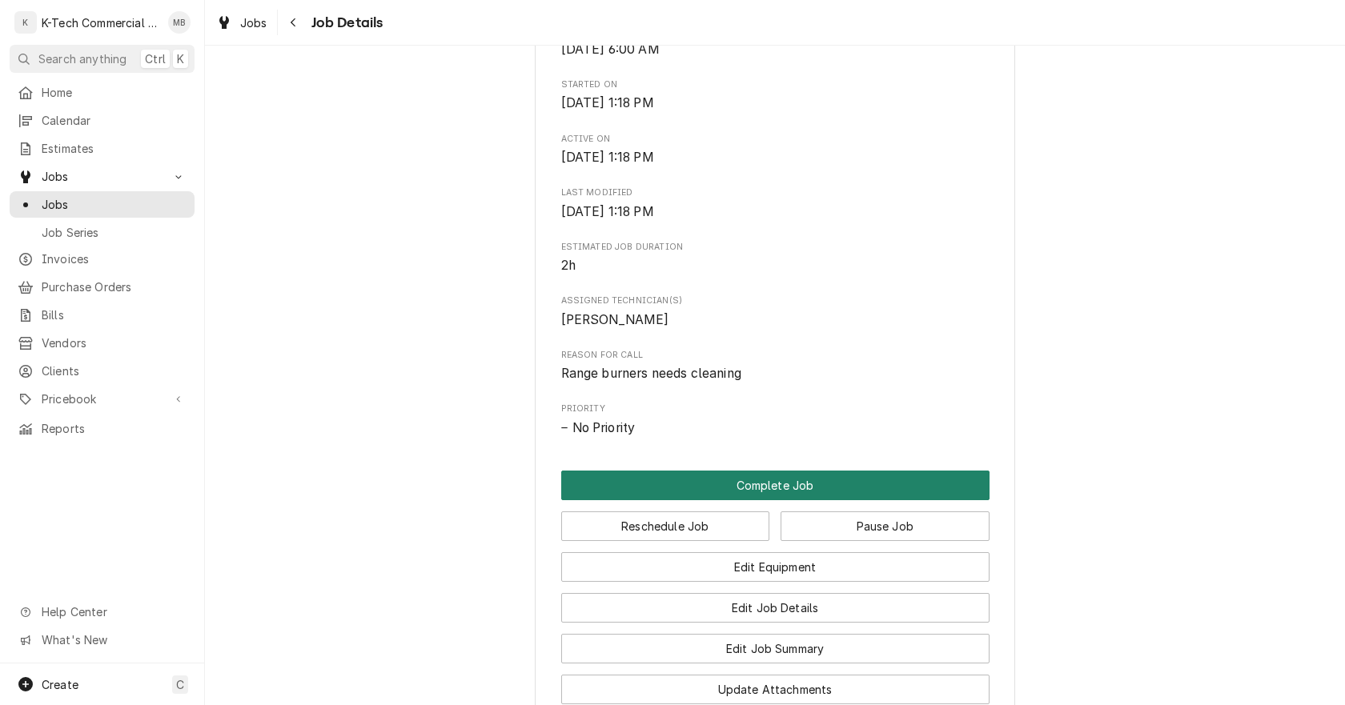
click at [818, 500] on button "Complete Job" at bounding box center [775, 486] width 428 height 30
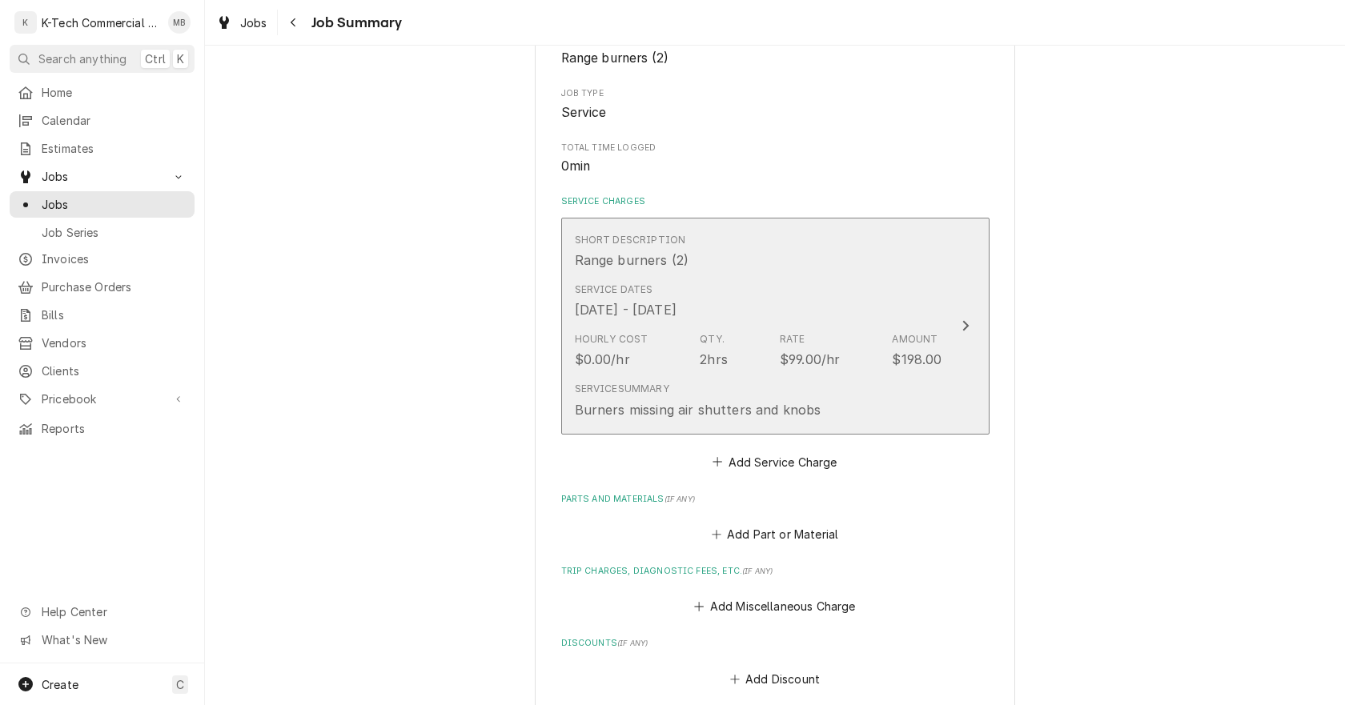
click at [677, 303] on div "[DATE] - [DATE]" at bounding box center [626, 309] width 102 height 19
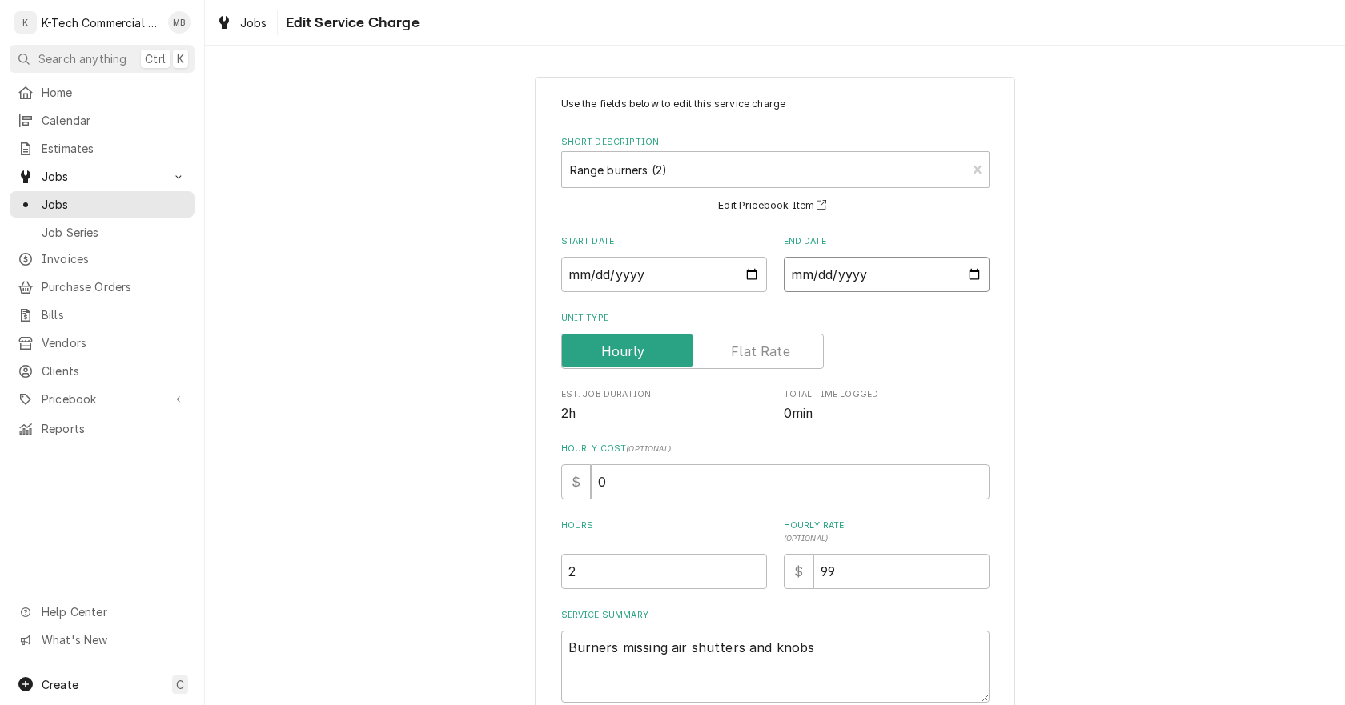
click at [965, 273] on input "[DATE]" at bounding box center [887, 274] width 206 height 35
type textarea "x"
type input "[DATE]"
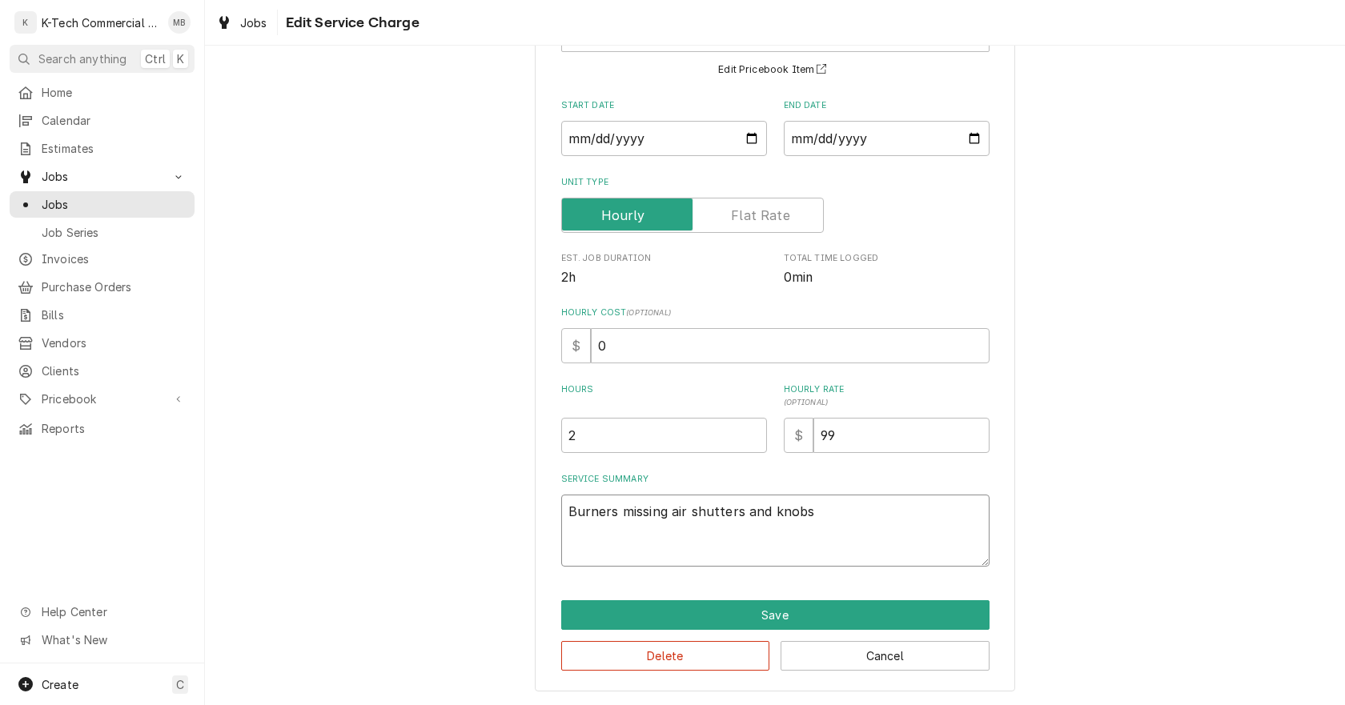
drag, startPoint x: 817, startPoint y: 527, endPoint x: 376, endPoint y: 572, distance: 442.7
click at [376, 572] on div "Use the fields below to edit this service charge Short Description Range burner…" at bounding box center [775, 315] width 1140 height 779
type textarea "x"
type textarea "L"
type textarea "x"
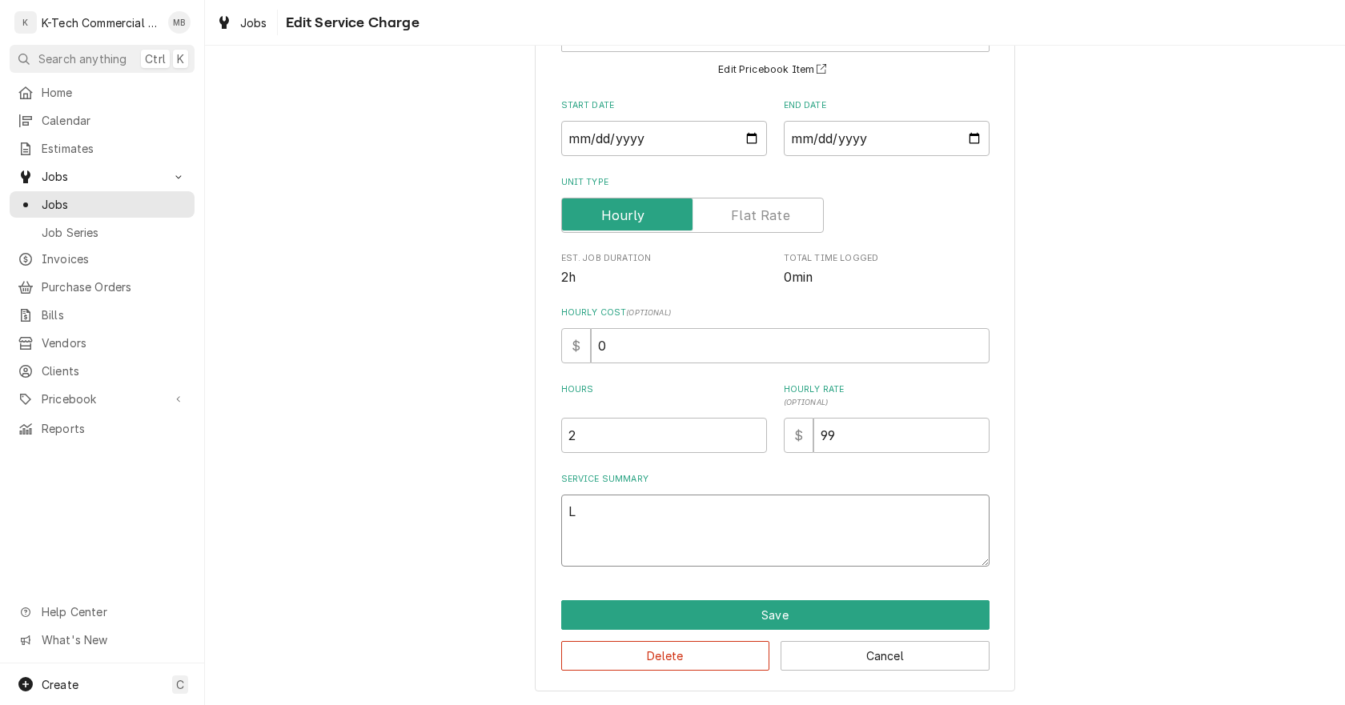
type textarea "Li"
type textarea "x"
type textarea "Lin"
type textarea "x"
type textarea "Line"
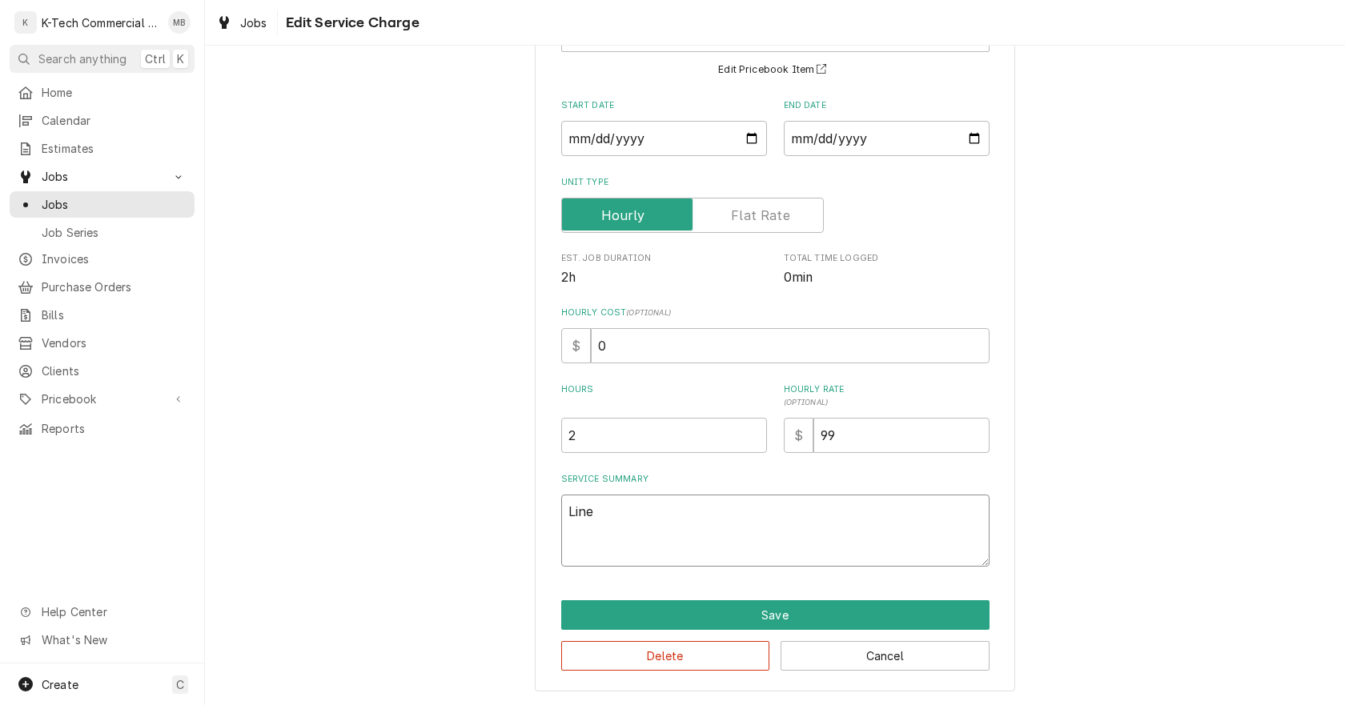
type textarea "x"
type textarea "Linew"
type textarea "x"
type textarea "Line"
type textarea "x"
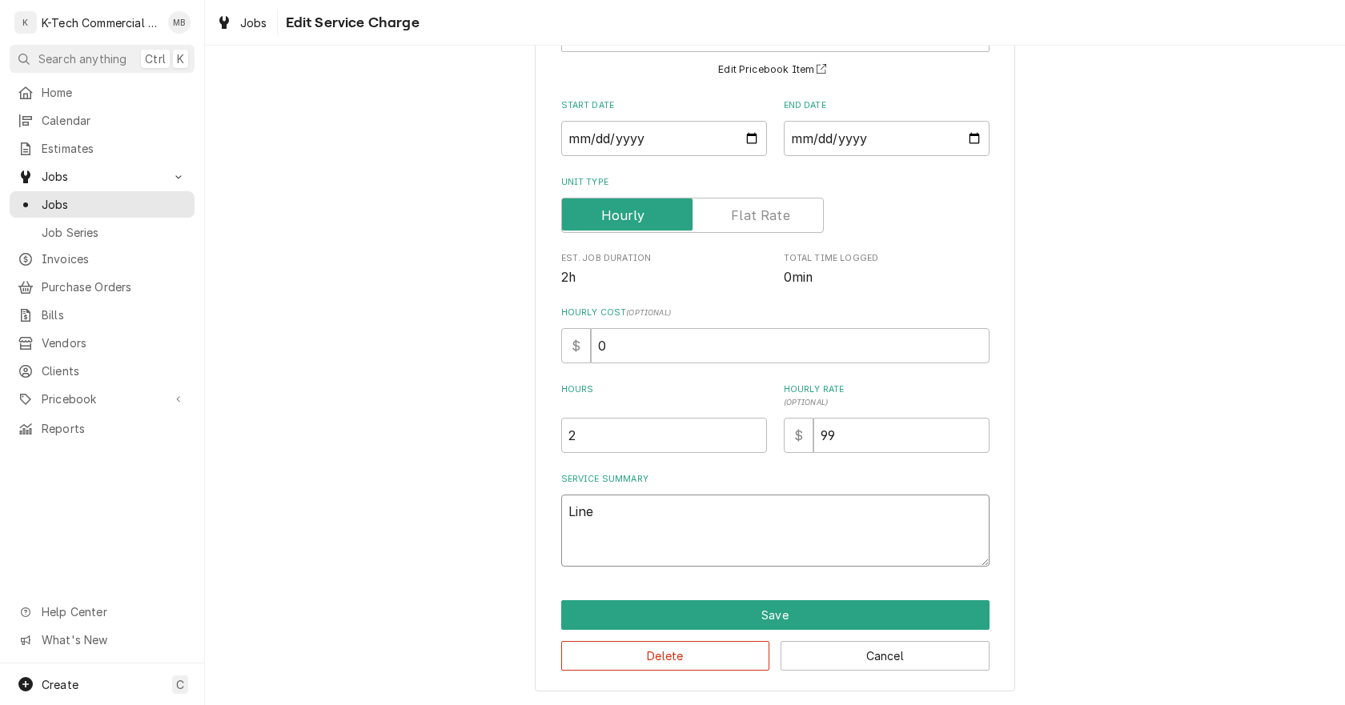
type textarea "Line"
type textarea "x"
type textarea "Line n"
type textarea "x"
type textarea "Line nn"
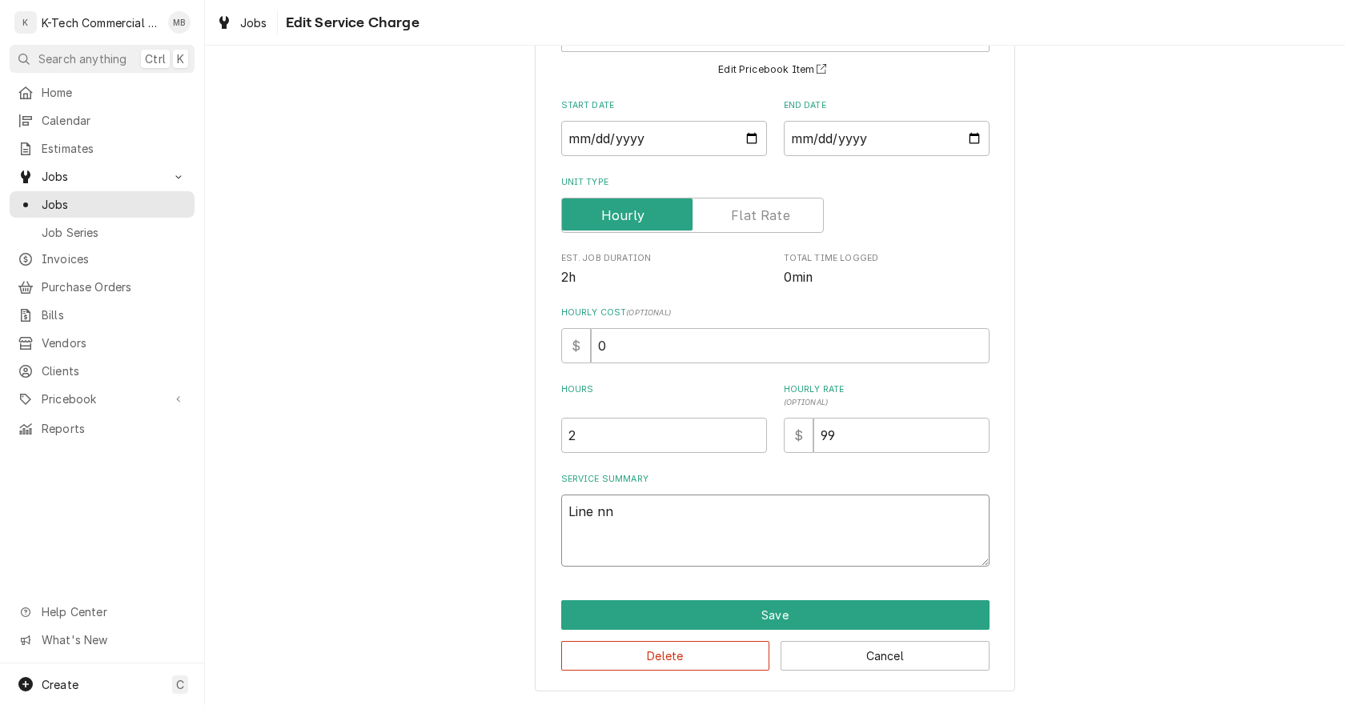
type textarea "x"
type textarea "Line nne"
type textarea "x"
type textarea "Line nned"
type textarea "x"
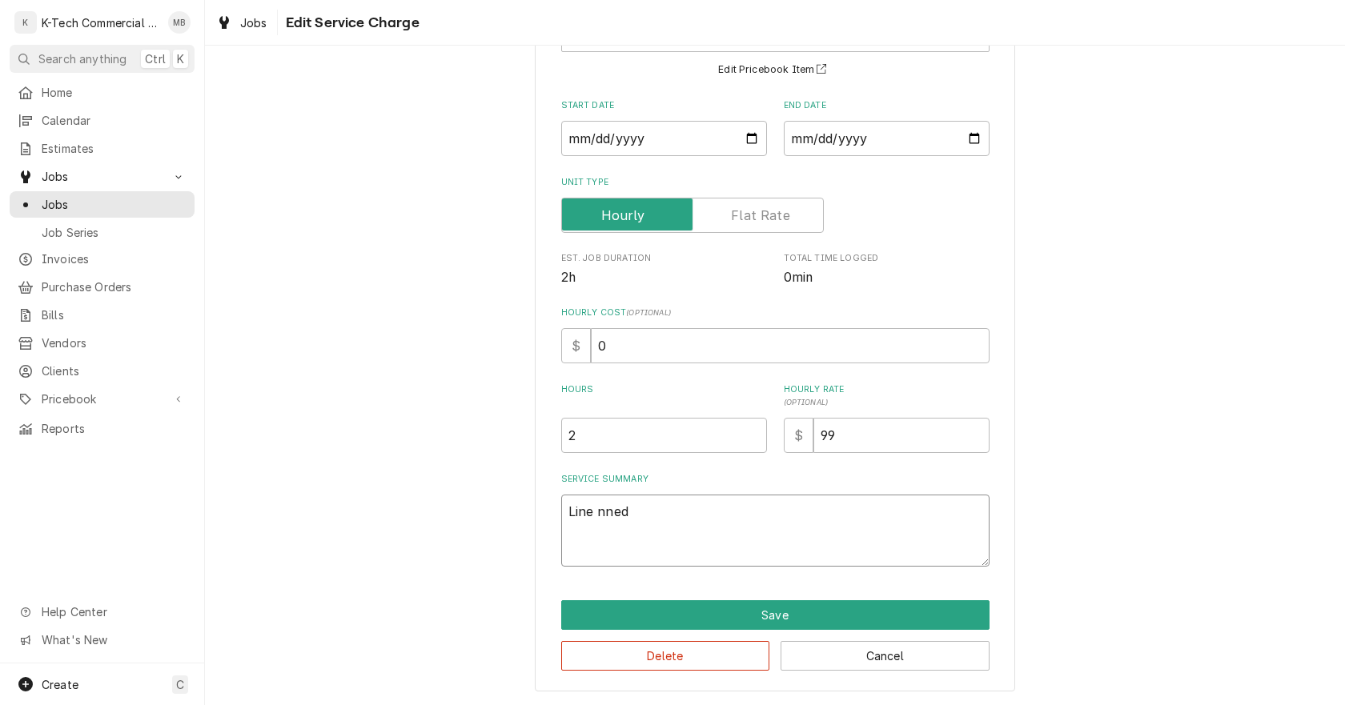
type textarea "Line nnede"
type textarea "x"
type textarea "Line nneded"
type textarea "x"
type textarea "Line nneded"
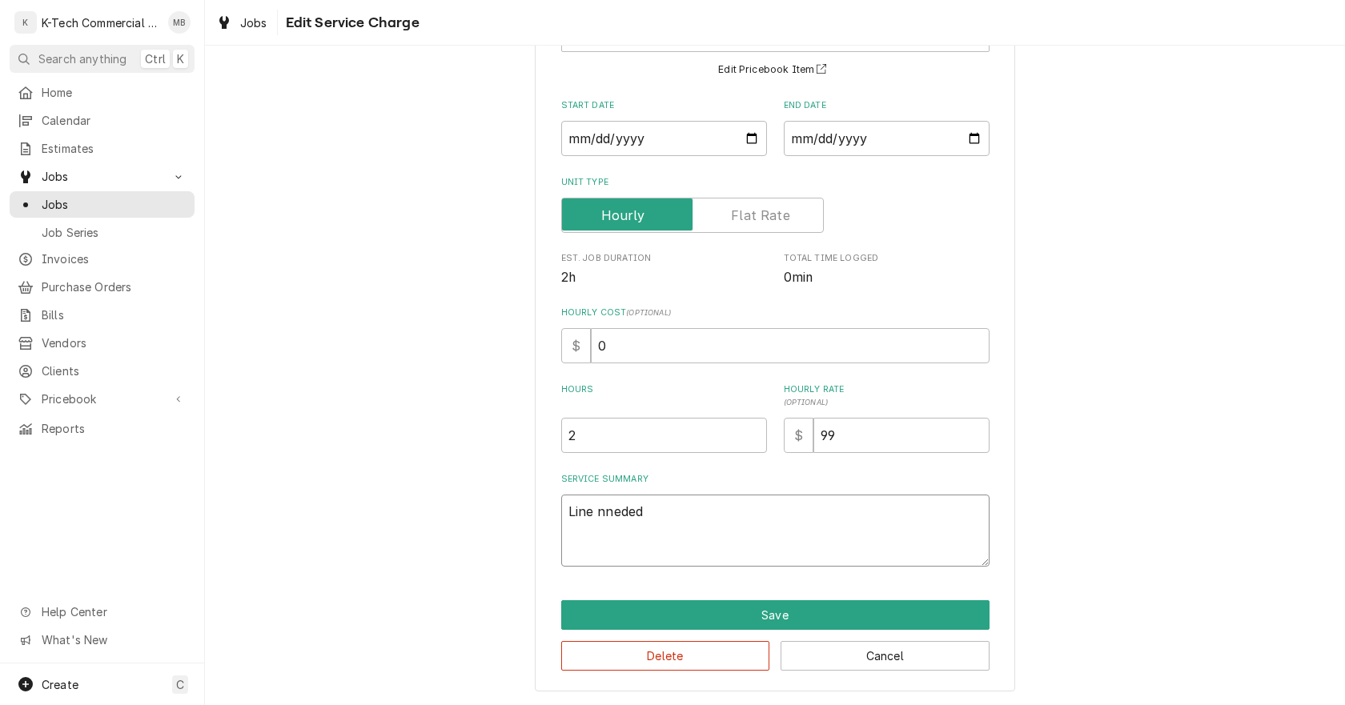
type textarea "x"
type textarea "Line nneded P"
type textarea "x"
type textarea "Line nneded PM"
type textarea "x"
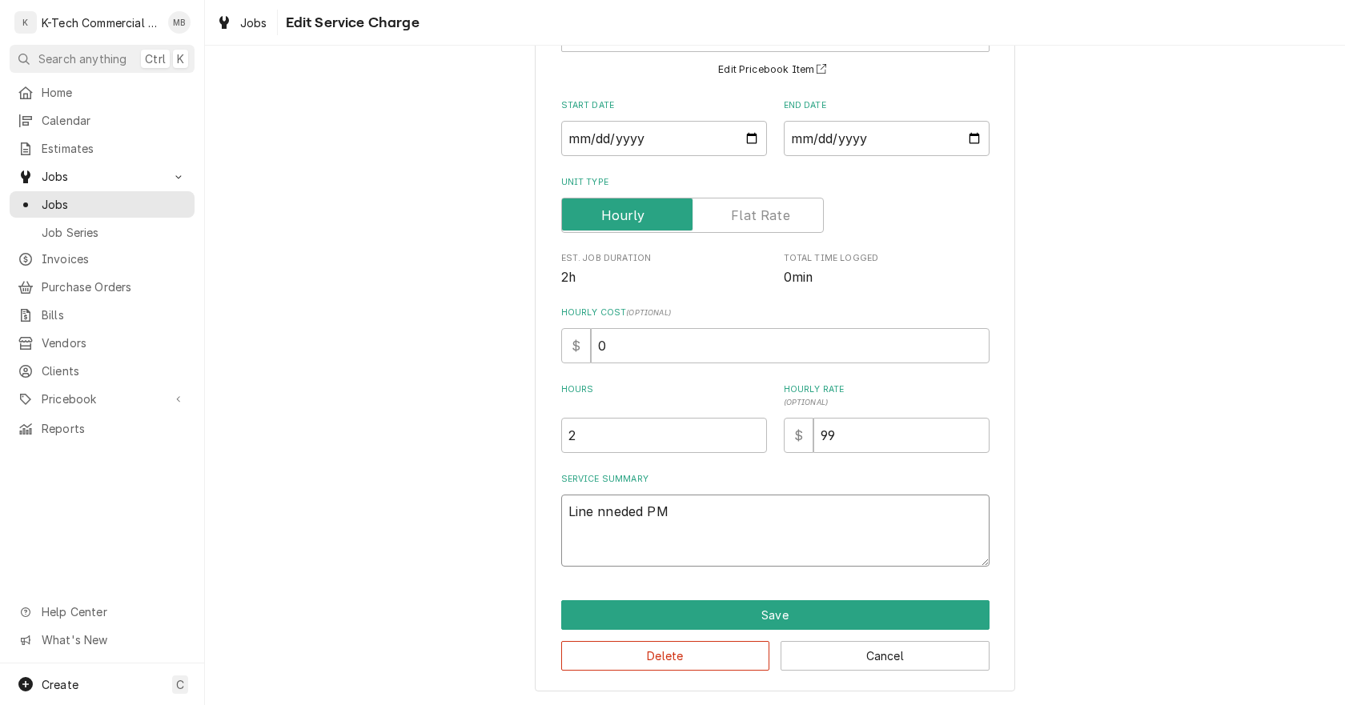
type textarea "Line nneded PM"
type textarea "x"
type textarea "Line nneded PM d"
type textarea "x"
type textarea "Line nneded PM do"
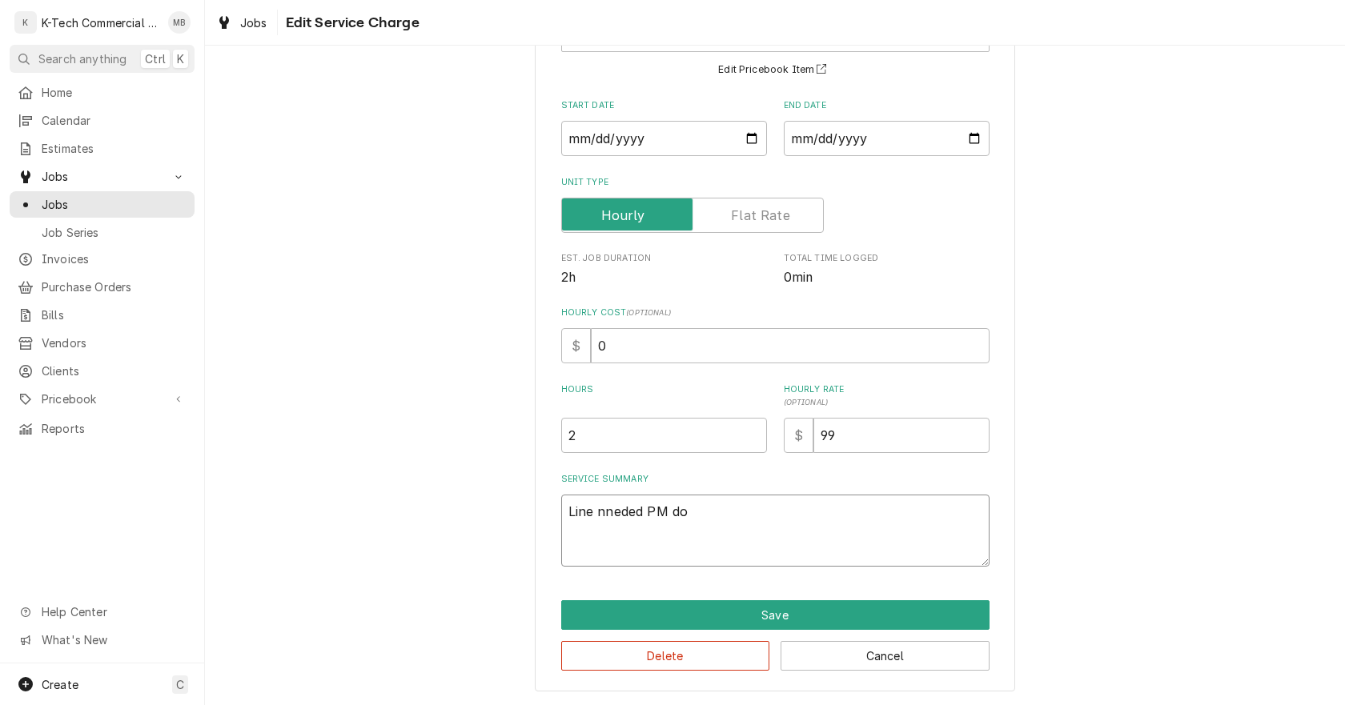
type textarea "x"
type textarea "Line nneded PM don"
type textarea "x"
type textarea "Line nneded PM done"
type textarea "x"
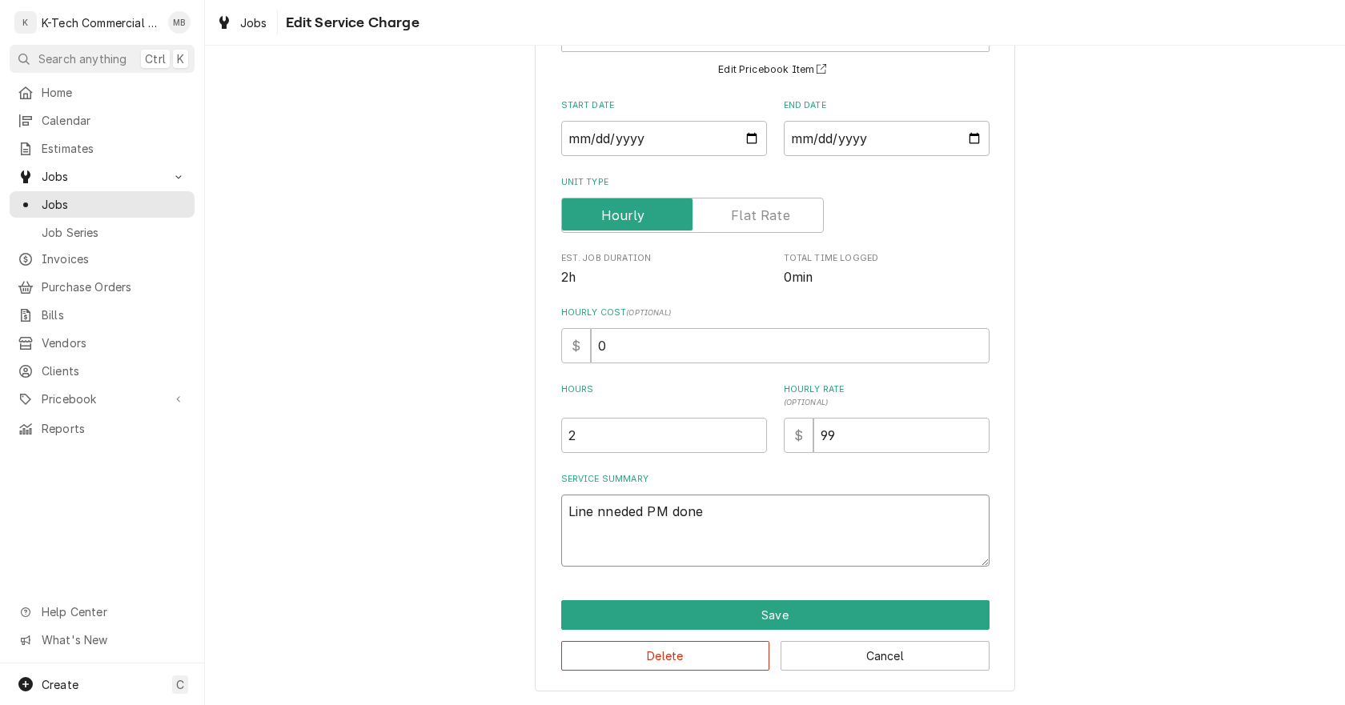
type textarea "Line nneded PM done,"
type textarea "x"
type textarea "Line nneded PM done,"
type textarea "x"
type textarea "Line nneded PM done, i"
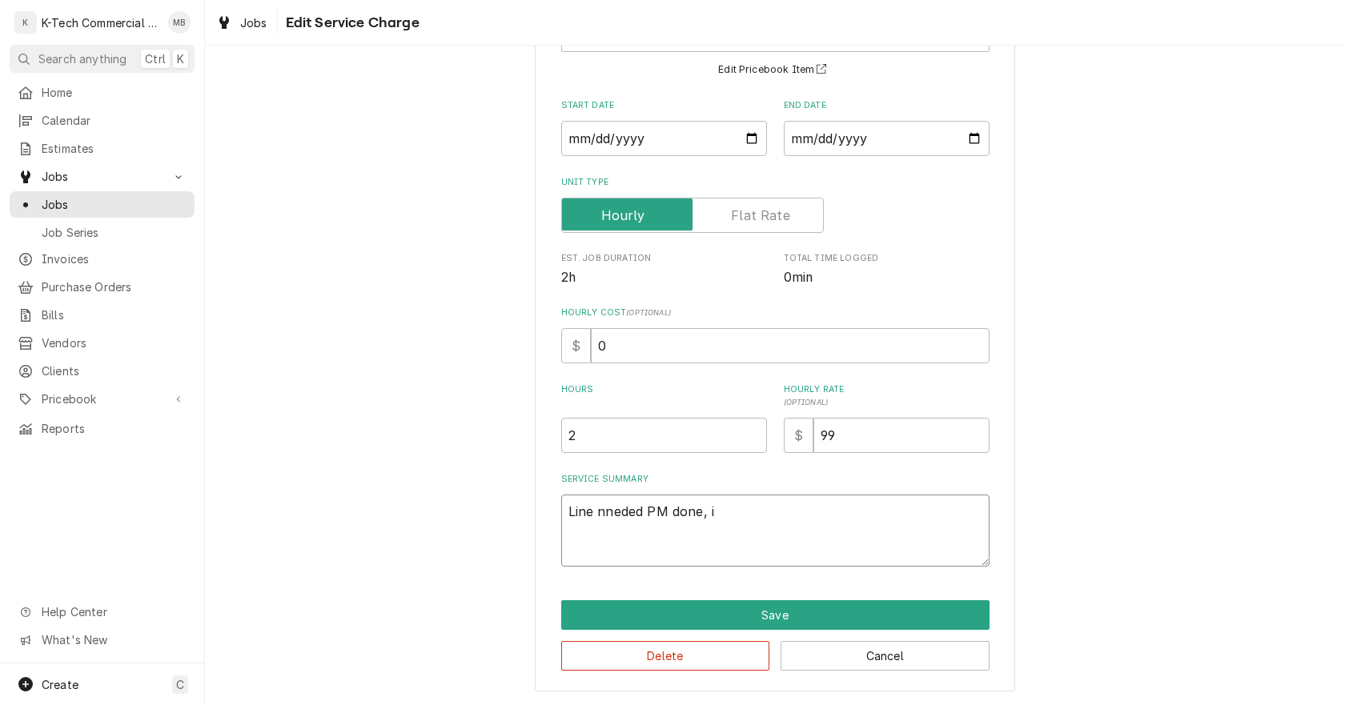
type textarea "x"
type textarea "Line nneded PM done, in"
type textarea "x"
type textarea "Line nneded PM done, ins"
type textarea "x"
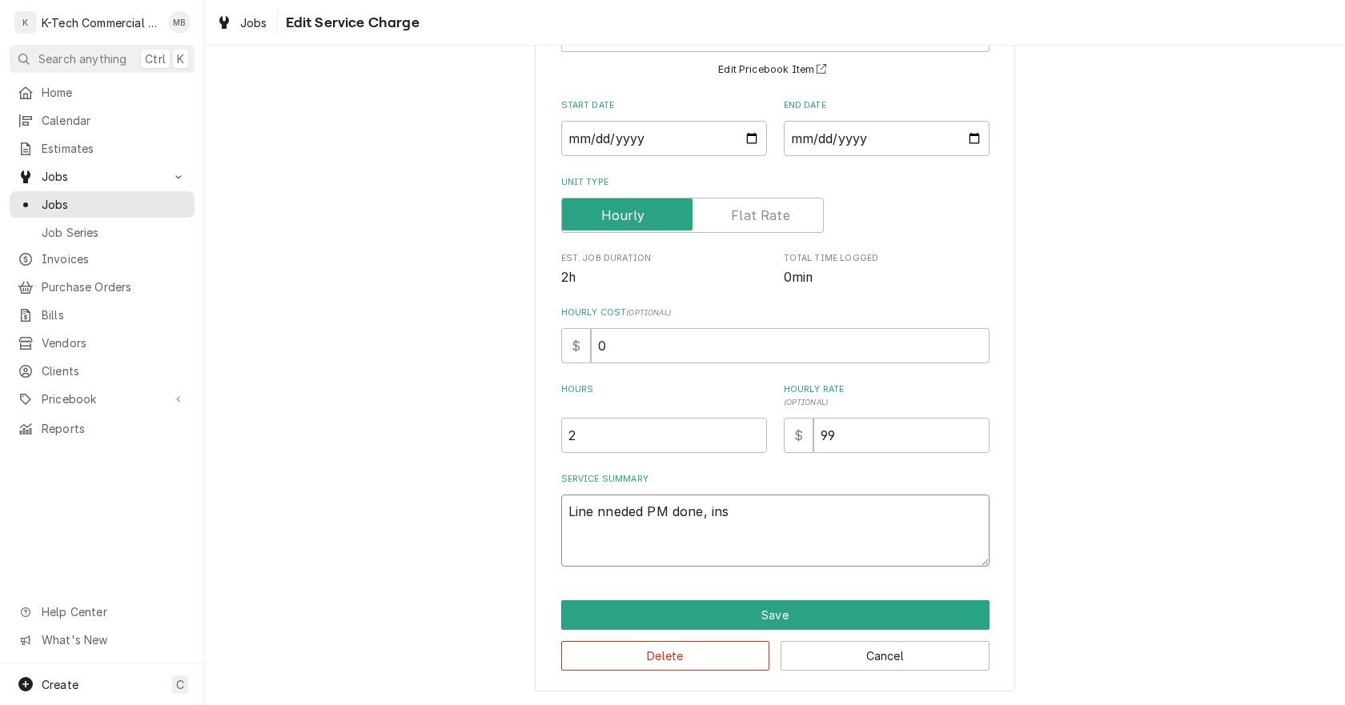
type textarea "Line nneded PM done, insp"
type textarea "x"
type textarea "Line nneded PM done, inspe"
type textarea "x"
type textarea "Line nneded PM done, inspec"
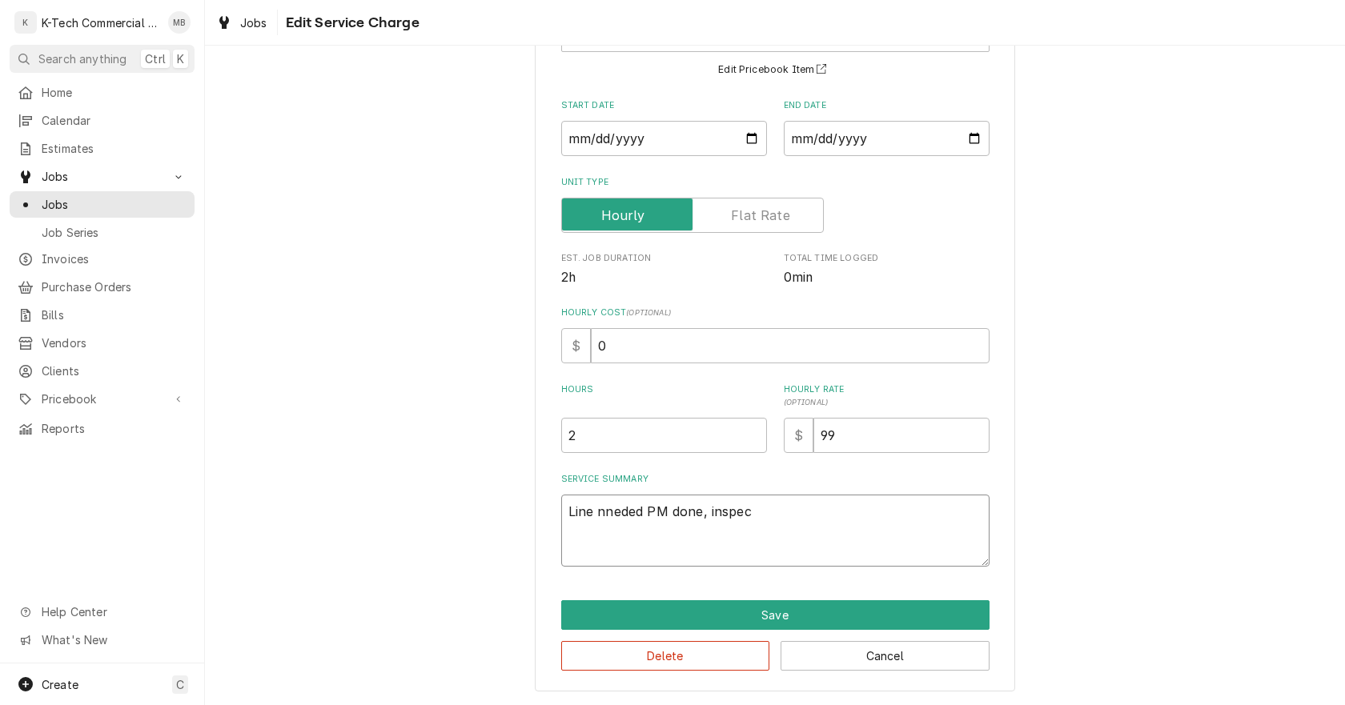
type textarea "x"
type textarea "Line nneded PM done, inspect"
type textarea "x"
type textarea "Line nneded PM done, inspect"
type textarea "x"
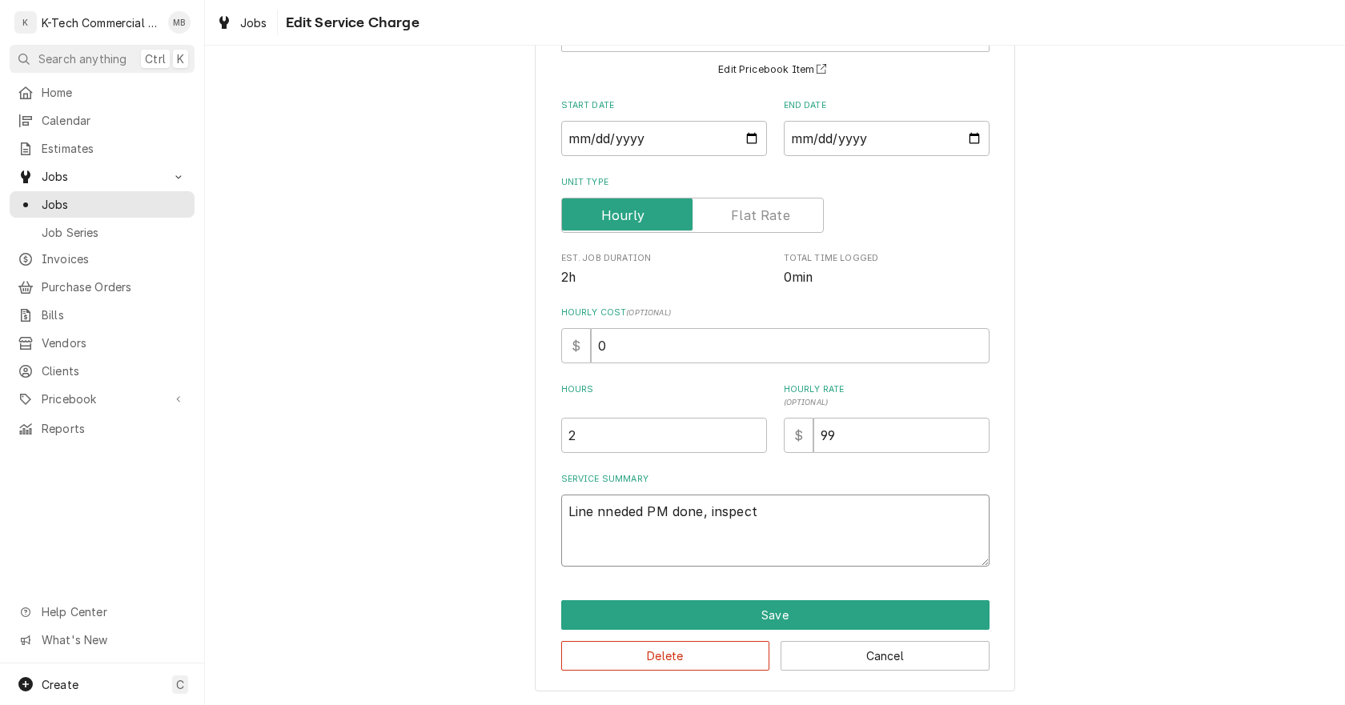
type textarea "Line nneded PM done, inspect t"
type textarea "x"
type textarea "Line nneded PM done, inspect th"
type textarea "x"
type textarea "Line nneded PM done, inspect the"
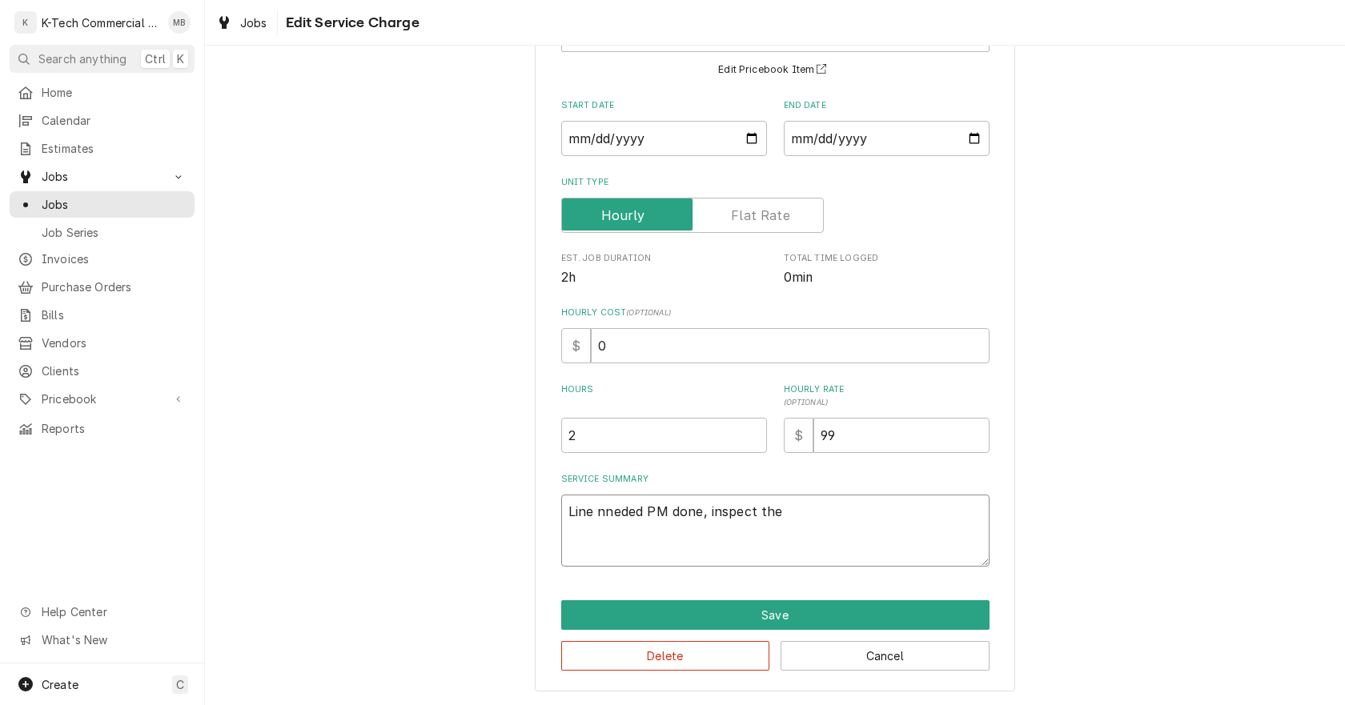
type textarea "x"
type textarea "Line nneded PM done, inspect the"
type textarea "x"
type textarea "Line nneded PM done, inspect the l"
type textarea "x"
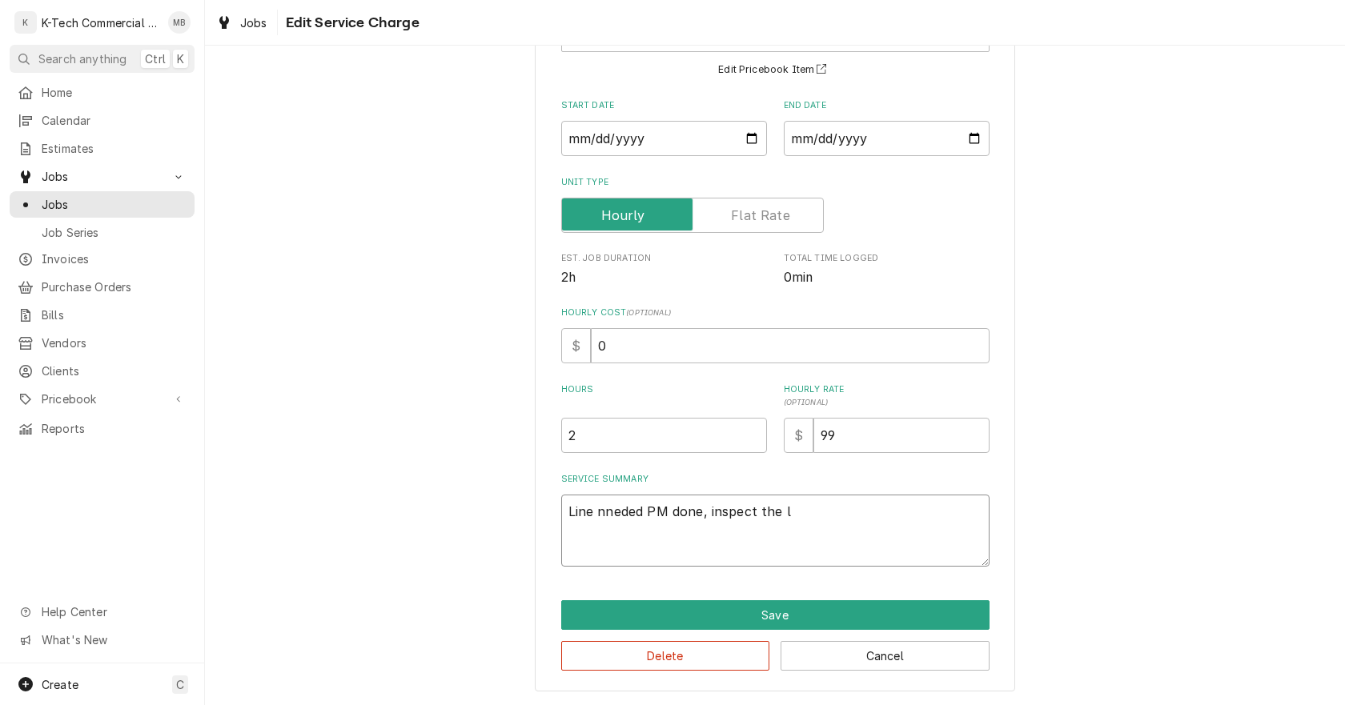
type textarea "Line nneded PM done, inspect the li"
type textarea "x"
type textarea "Line nneded PM done, inspect the lin"
type textarea "x"
type textarea "Line nneded PM done, inspect the line"
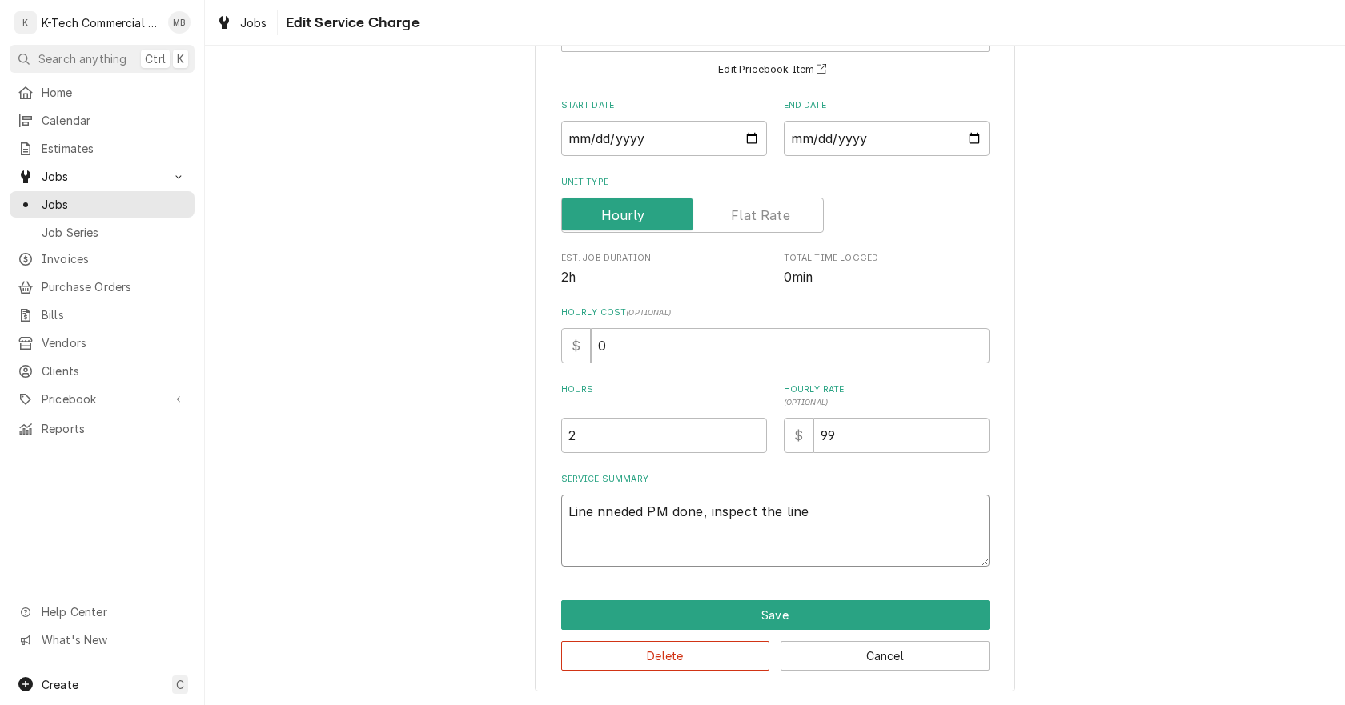
type textarea "x"
type textarea "Line nneded PM done, inspect the line"
type textarea "x"
type textarea "Line nneded PM done, inspect the line a"
type textarea "x"
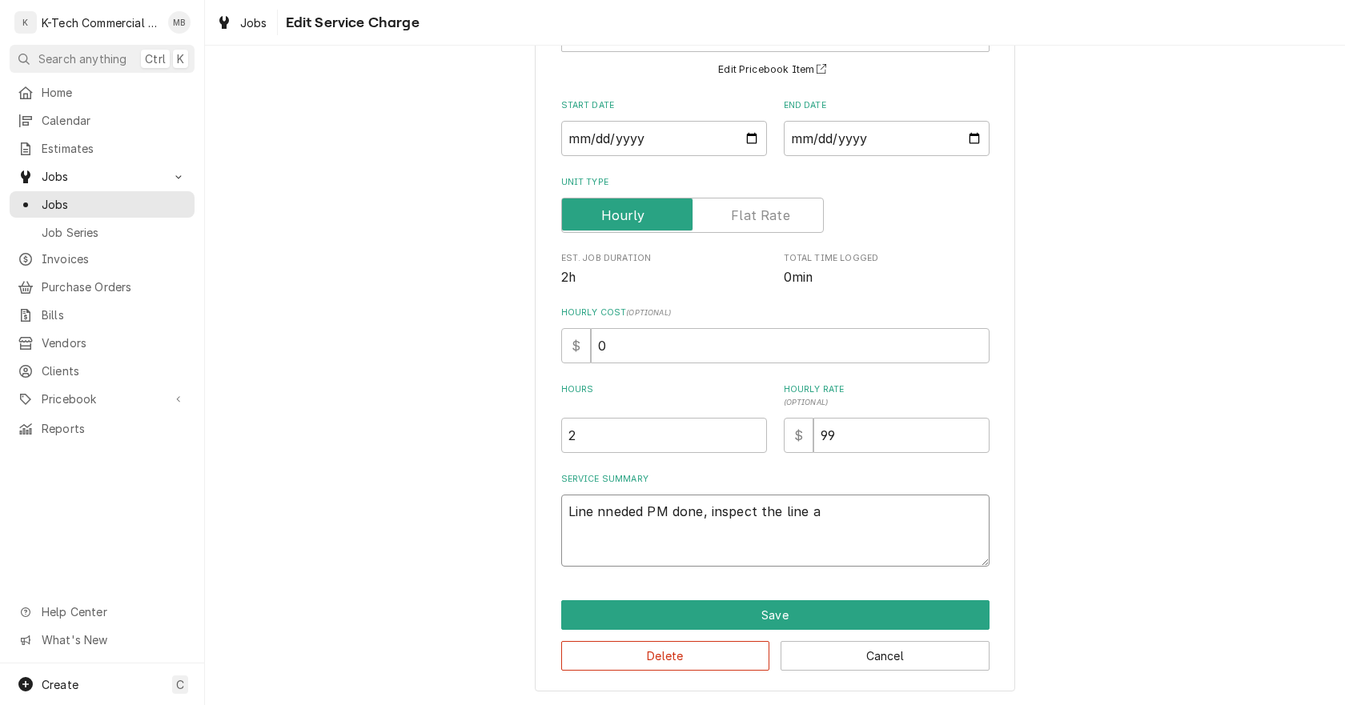
type textarea "Line nneded PM done, inspect the line an"
type textarea "x"
type textarea "Line nneded PM done, inspect the line and"
type textarea "x"
type textarea "Line nneded PM done, inspect the line and"
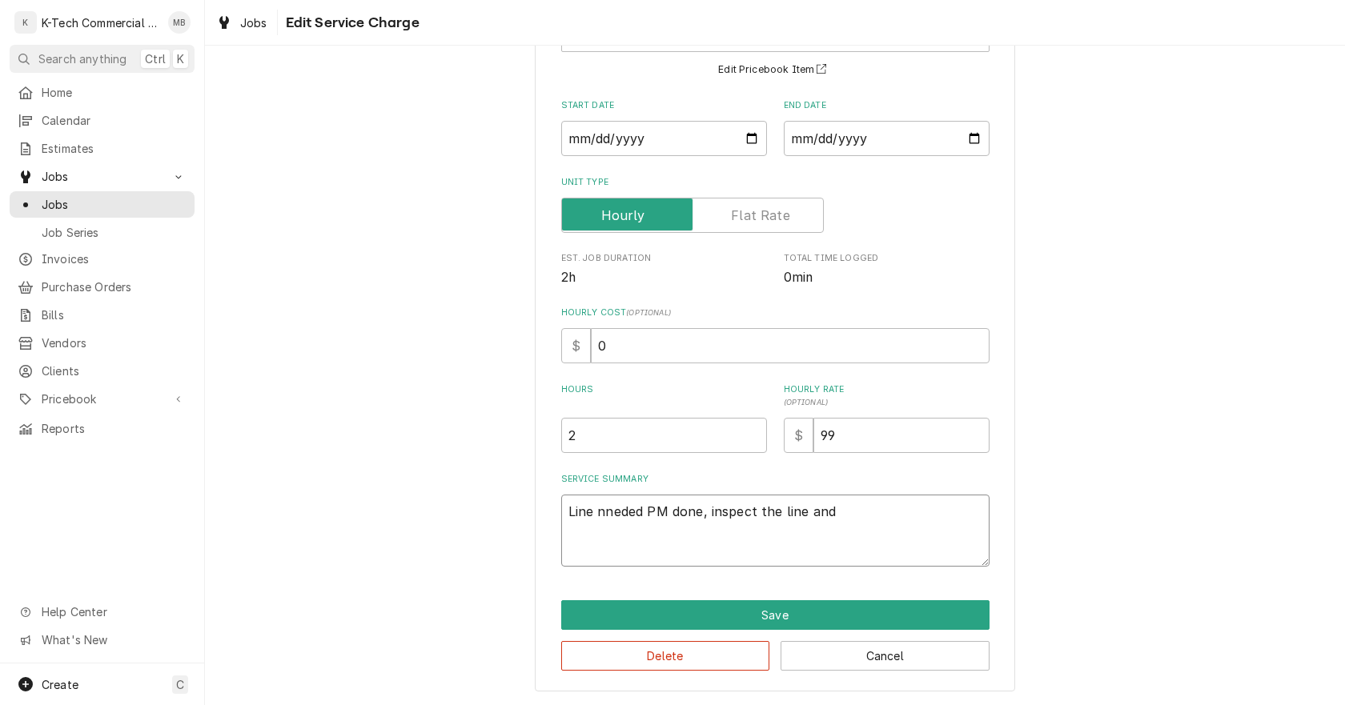
type textarea "x"
type textarea "Line nneded PM done, inspect the line and f"
type textarea "x"
type textarea "Line nneded PM done, inspect the line and fo"
type textarea "x"
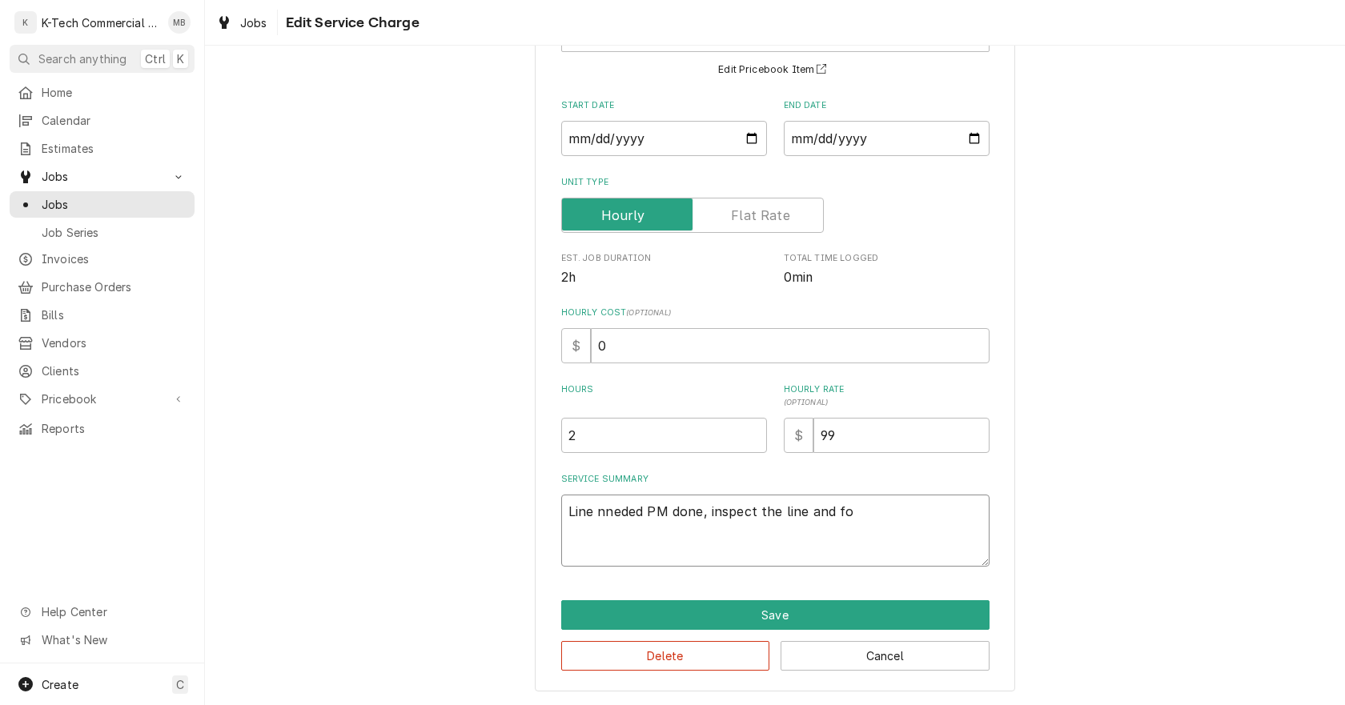
type textarea "Line nneded PM done, inspect the line and fou"
type textarea "x"
type textarea "Line nneded PM done, inspect the line and foun"
type textarea "x"
type textarea "Line nneded PM done, inspect the line and found"
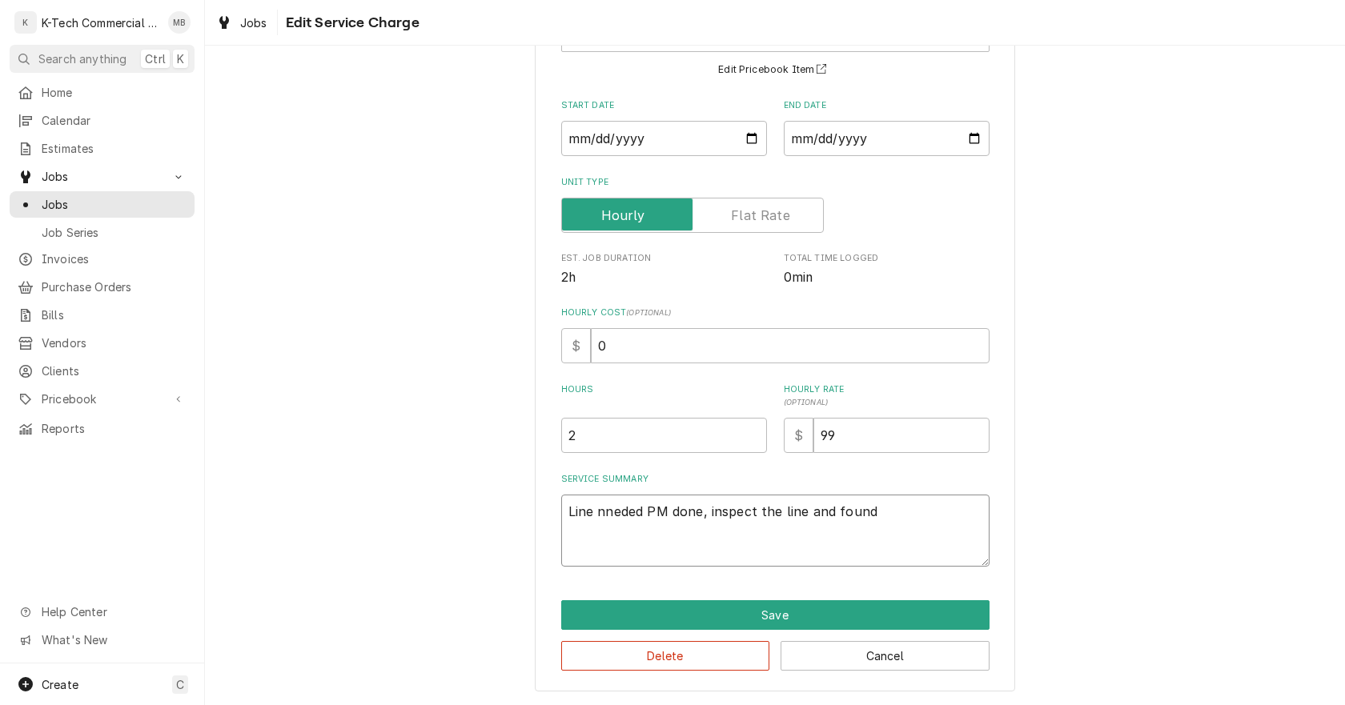
type textarea "x"
type textarea "Line nneded PM done, inspect the line and found"
type textarea "x"
type textarea "Line nneded PM done, inspect the line and found b"
type textarea "x"
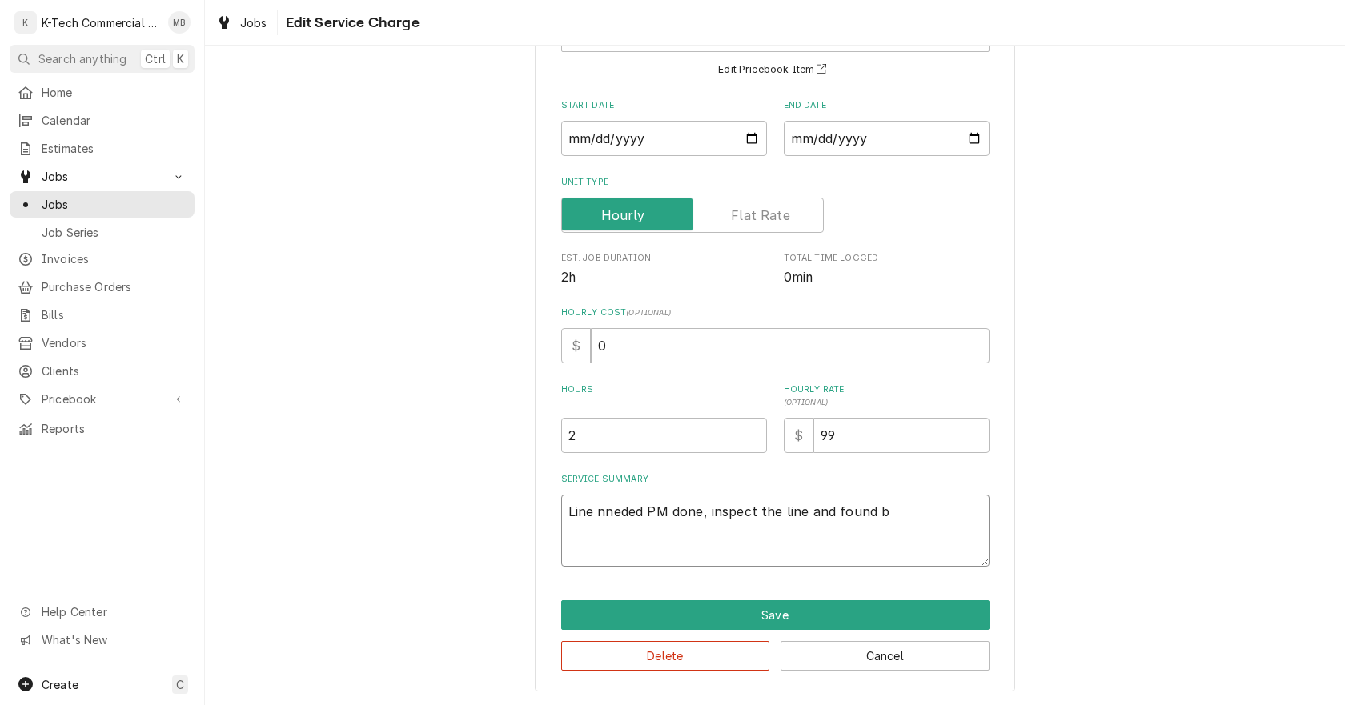
type textarea "Line nneded PM done, inspect the line and found bu"
type textarea "x"
type textarea "Line nneded PM done, inspect the line and found bur"
type textarea "x"
type textarea "Line nneded PM done, inspect the line and found burn"
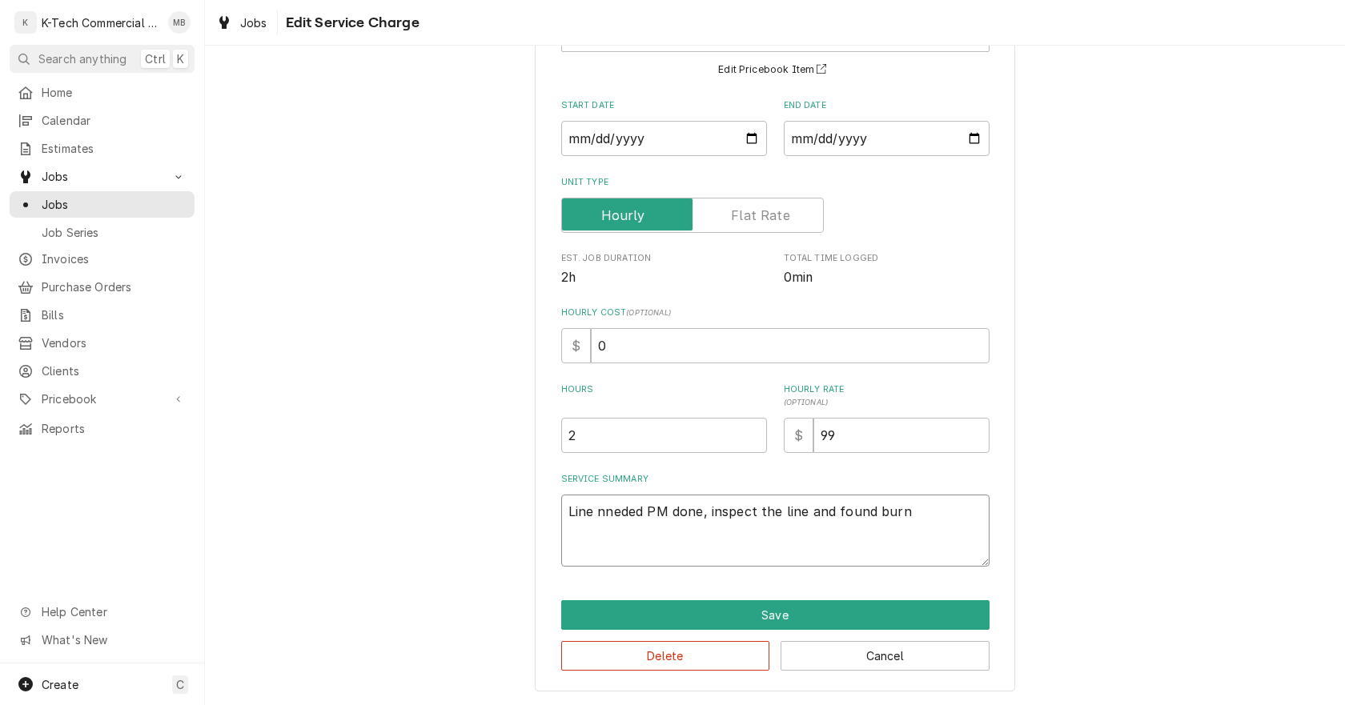
type textarea "x"
type textarea "Line nneded PM done, inspect the line and found burne"
type textarea "x"
type textarea "Line nneded PM done, inspect the line and found burner"
type textarea "x"
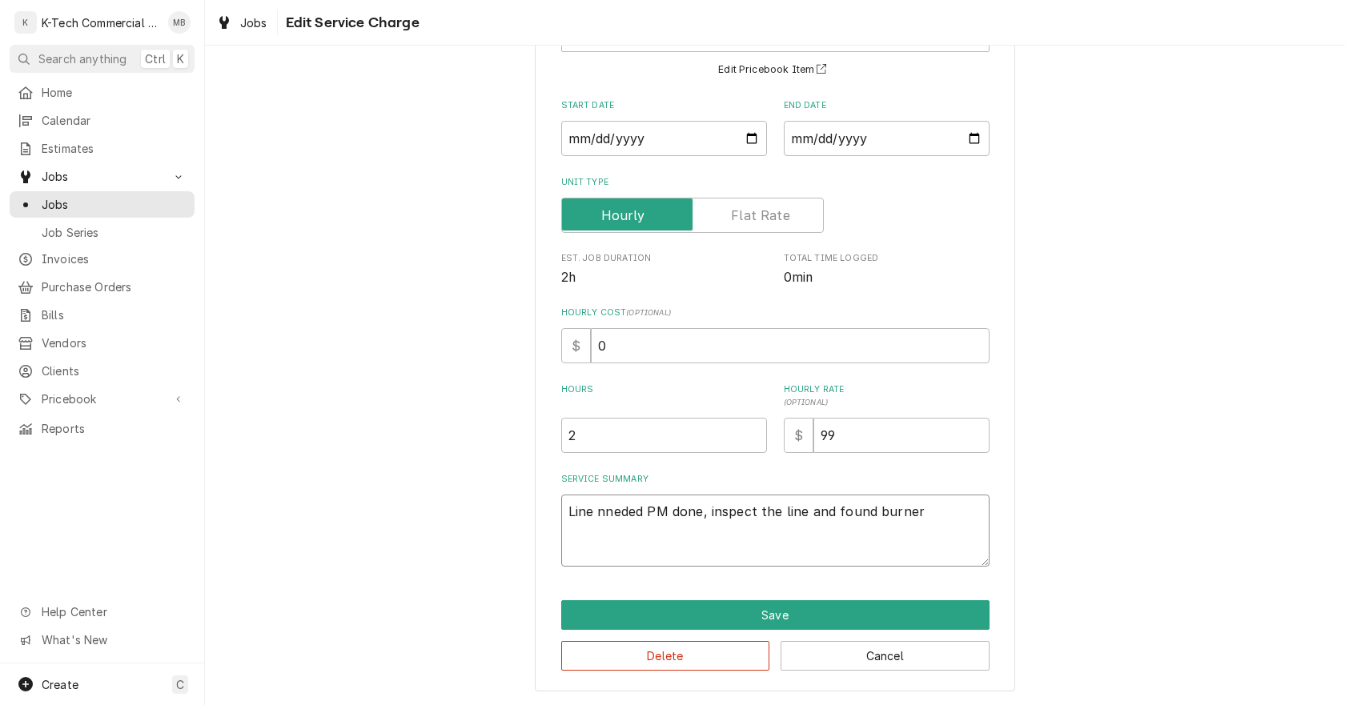
type textarea "Line nneded PM done, inspect the line and found burners"
type textarea "x"
type textarea "Line nneded PM done, inspect the line and found burners"
type textarea "x"
type textarea "Line nneded PM done, inspect the line and found burners o"
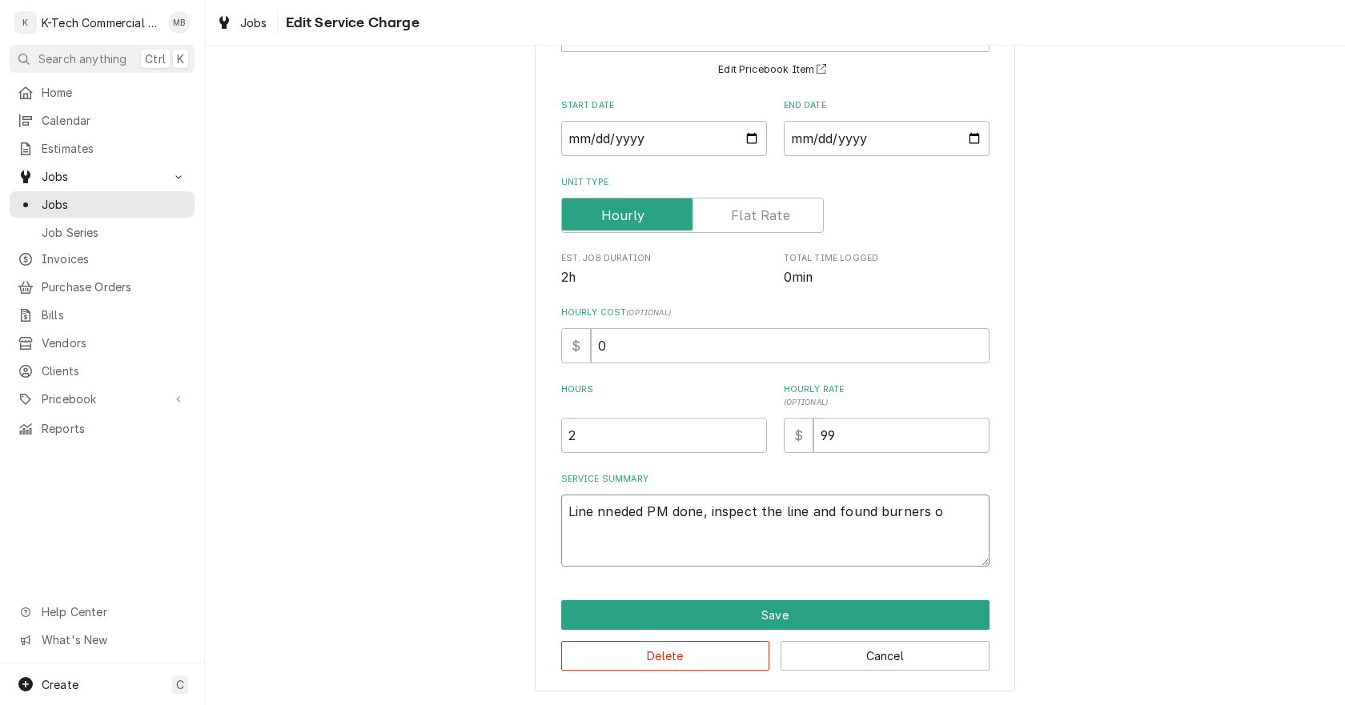
type textarea "x"
type textarea "Line nneded PM done, inspect the line and found burners on"
type textarea "x"
type textarea "Line nneded PM done, inspect the line and found burners on"
type textarea "x"
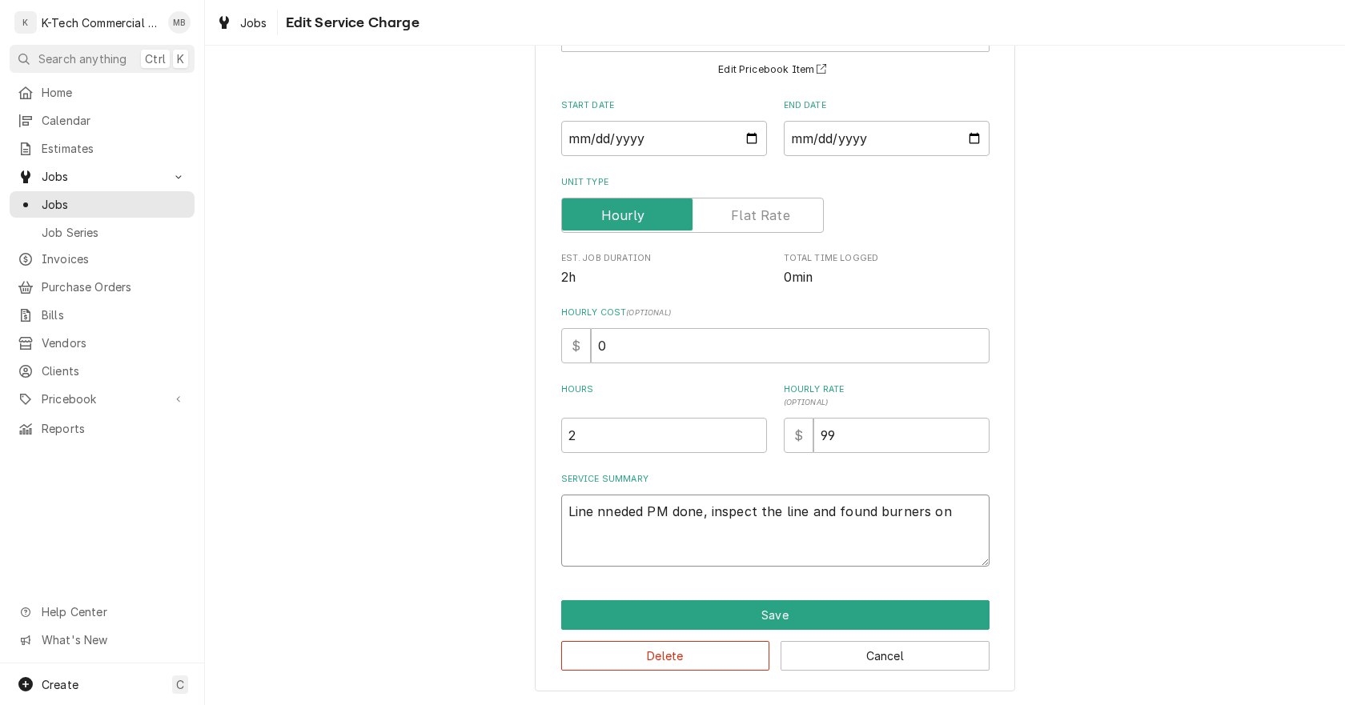
type textarea "Line nneded PM done, inspect the line and found burners on p"
type textarea "x"
type textarea "Line nneded PM done, inspect the line and found burners on pr"
type textarea "x"
type textarea "Line nneded PM done, inspect the line and found burners on pre"
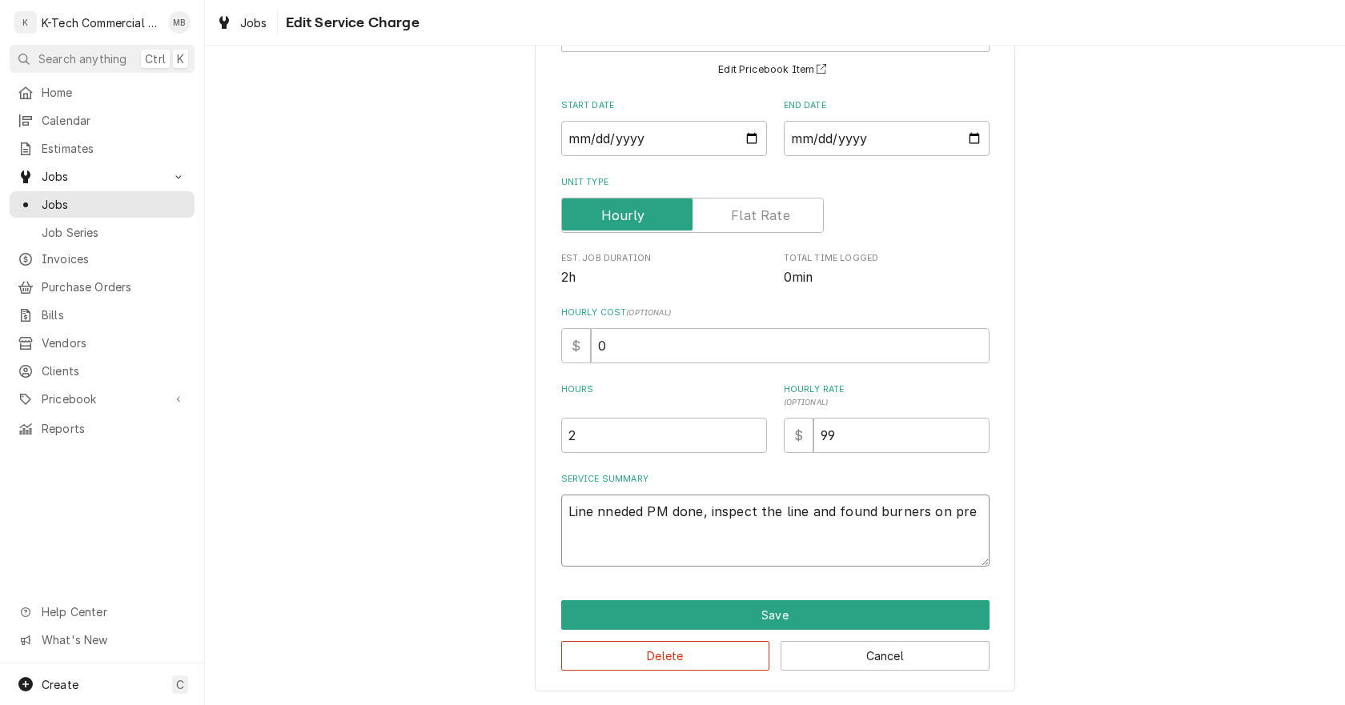
type textarea "x"
type textarea "Line nneded PM done, inspect the line and found burners on prep"
type textarea "x"
type textarea "Line nneded PM done, inspect the line and found burners on prep,"
type textarea "x"
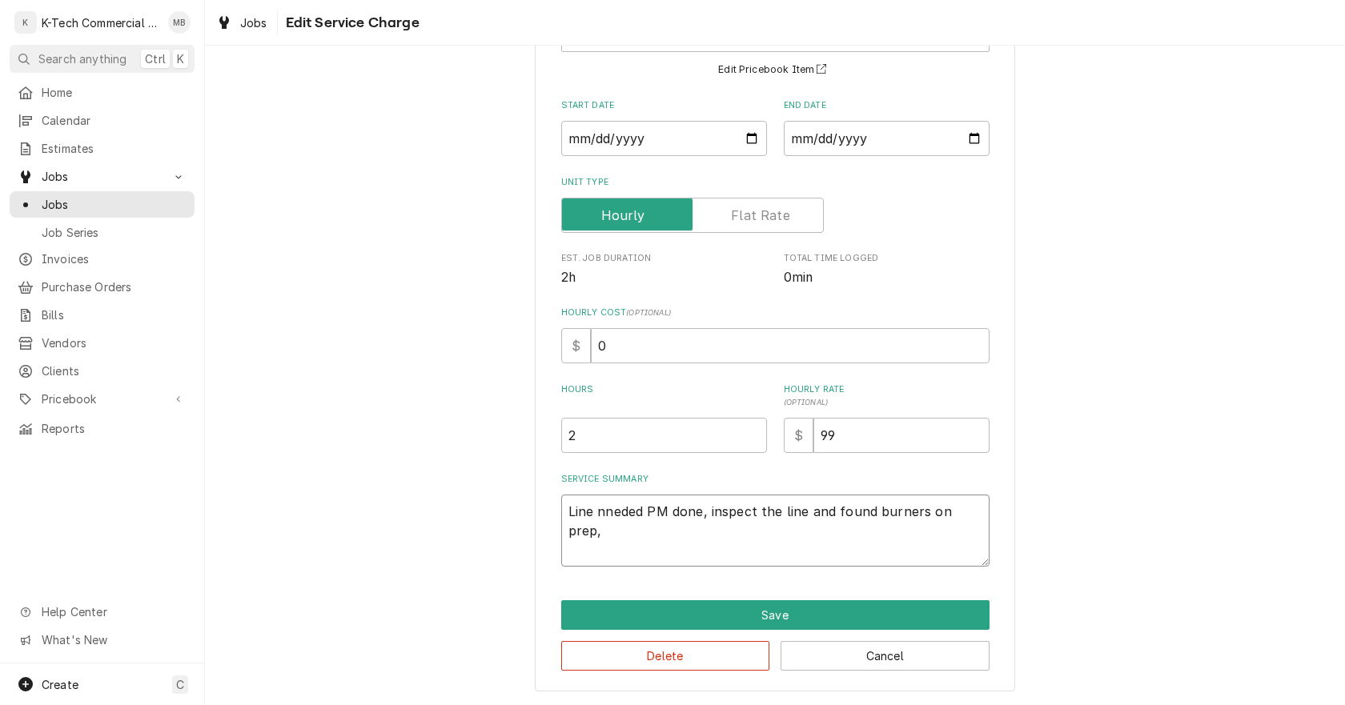
type textarea "Line nneded PM done, inspect the line and found burners on prep,"
type textarea "x"
type textarea "Line nneded PM done, inspect the line and found burners on prep, s"
type textarea "x"
type textarea "Line nneded PM done, inspect the line and found burners on prep, sa"
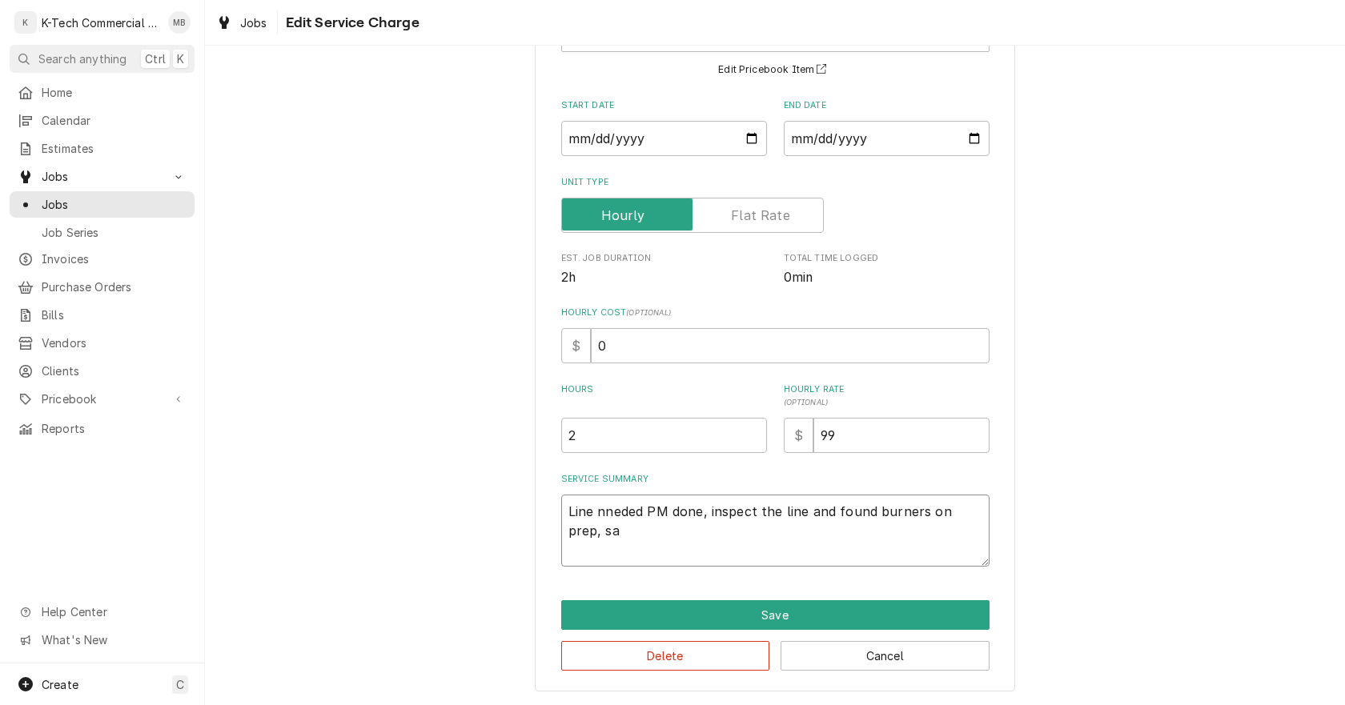
type textarea "x"
type textarea "Line nneded PM done, inspect the line and found burners on prep, sau"
type textarea "x"
type textarea "Line nneded PM done, inspect the line and found burners on prep, saut"
type textarea "x"
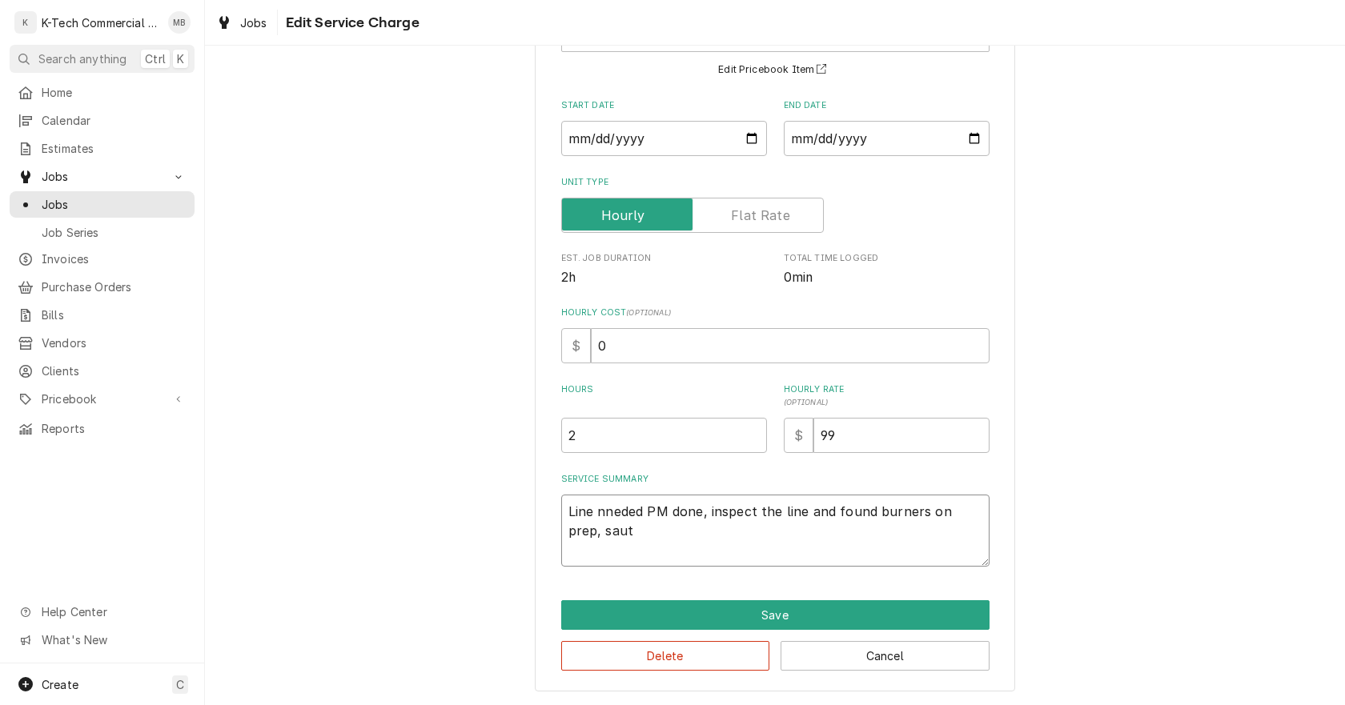
type textarea "Line nneded PM done, inspect the line and found burners on prep, saute"
type textarea "x"
type textarea "Line nneded PM done, inspect the line and found burners on prep, saute"
type textarea "x"
type textarea "Line nneded PM done, inspect the line and found burners on prep, saute a"
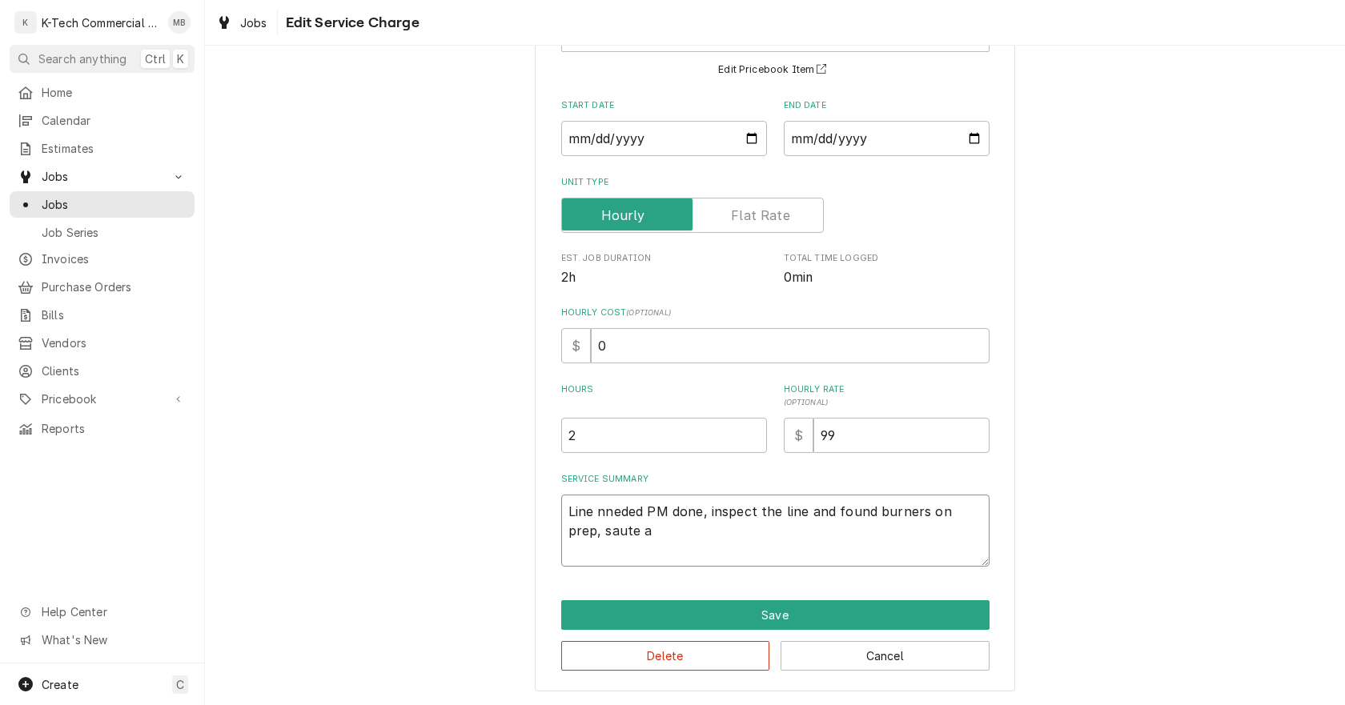
type textarea "x"
type textarea "Line nneded PM done, inspect the line and found burners on prep, saute an"
type textarea "x"
type textarea "Line nneded PM done, inspect the line and found burners on prep, saute and"
type textarea "x"
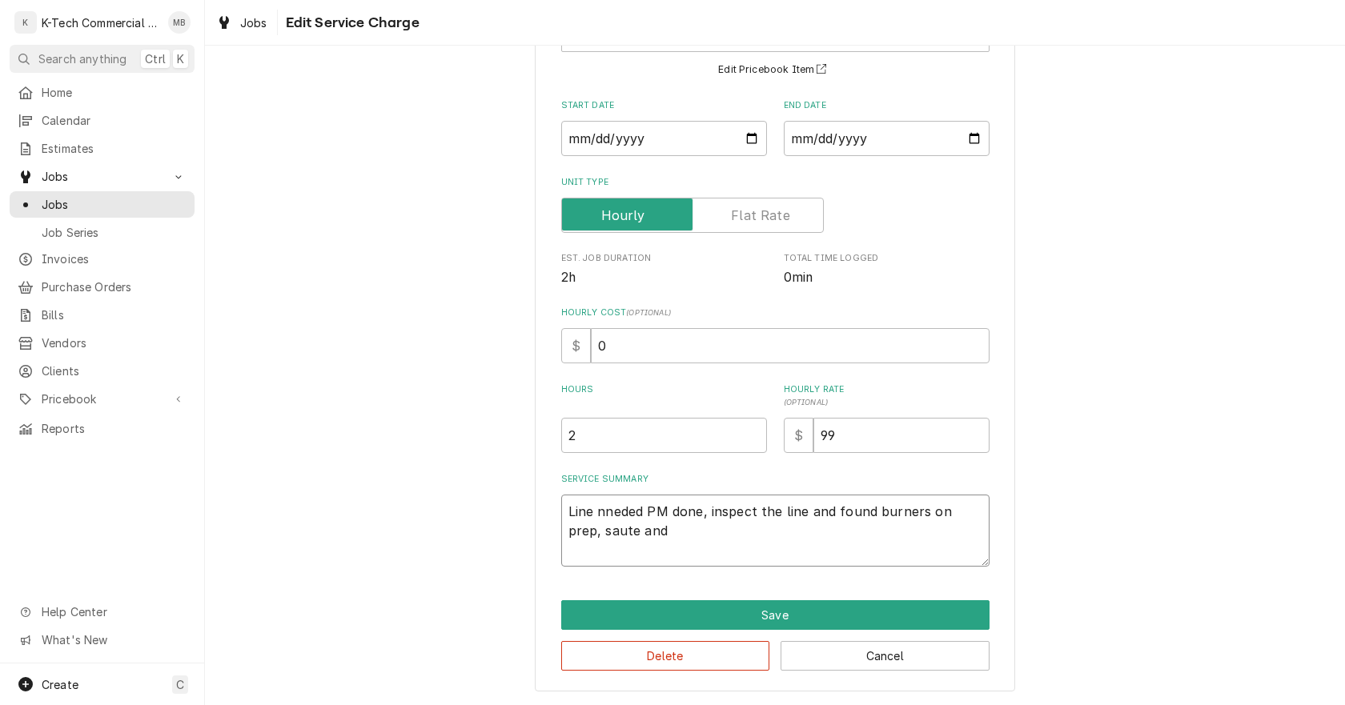
type textarea "Line nneded PM done, inspect the line and found burners on prep, saute and"
type textarea "x"
type textarea "Line nneded PM done, inspect the line and found burners on prep, saute and p"
type textarea "x"
type textarea "Line nneded PM done, inspect the line and found burners on prep, saute and pa"
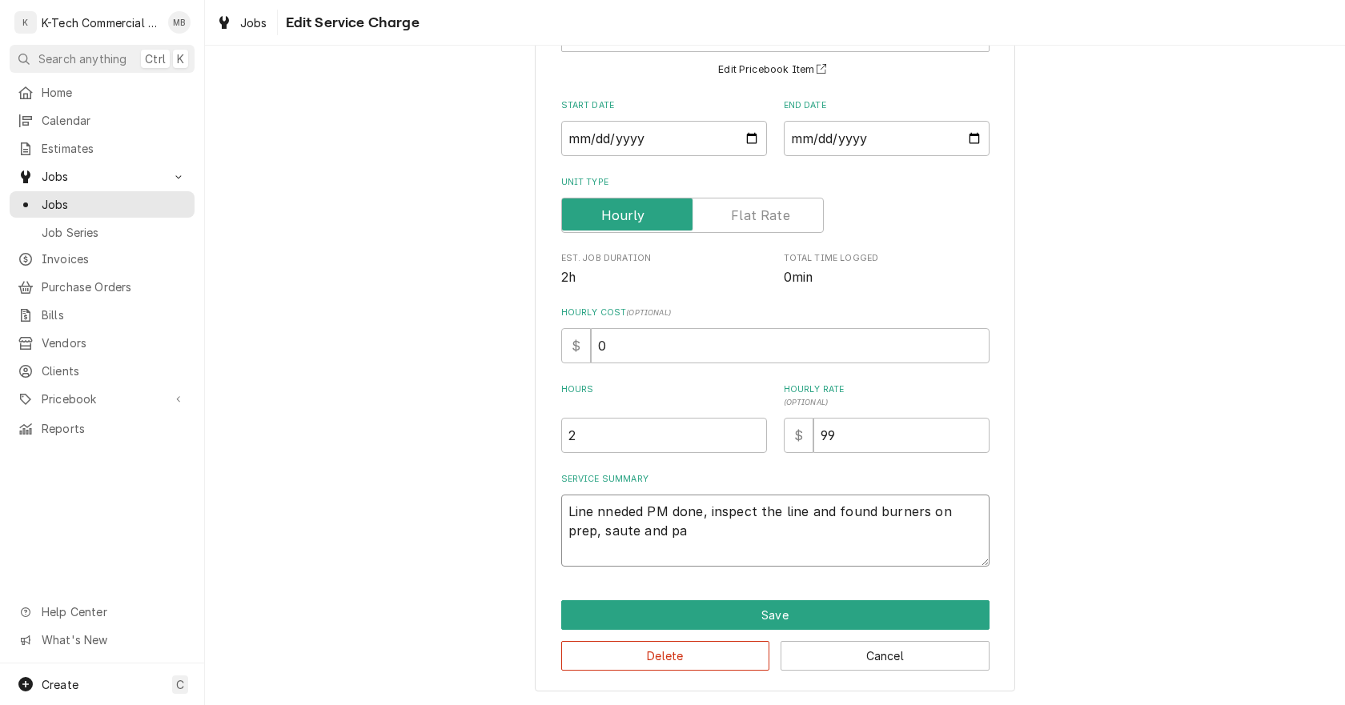
type textarea "x"
type textarea "Line nneded PM done, inspect the line and found burners on prep, saute and pas"
type textarea "x"
type textarea "Line nneded PM done, inspect the line and found burners on prep, saute and past"
type textarea "x"
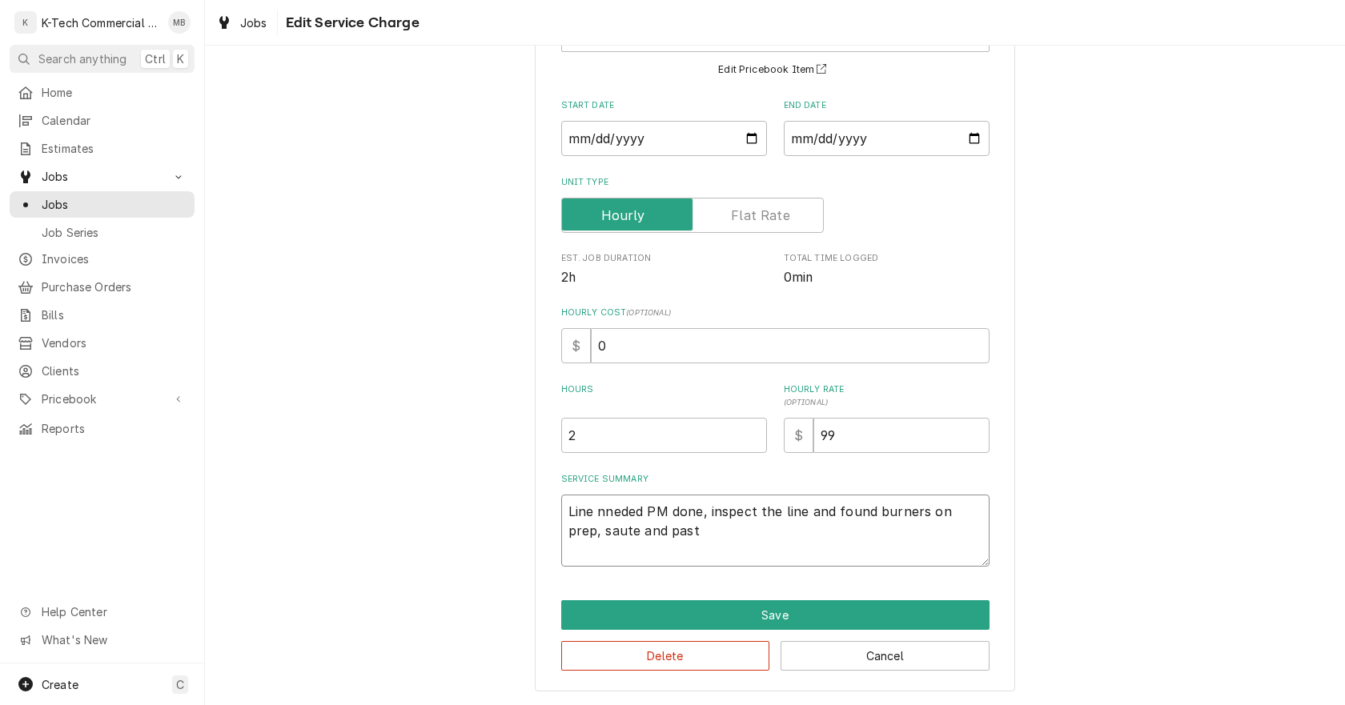
type textarea "Line nneded PM done, inspect the line and found burners on prep, saute and pasta"
type textarea "x"
type textarea "Line nneded PM done, inspect the line and found burners on prep, saute and pasta"
type textarea "x"
type textarea "Line nneded PM done, inspect the line and found burners on prep, saute and past…"
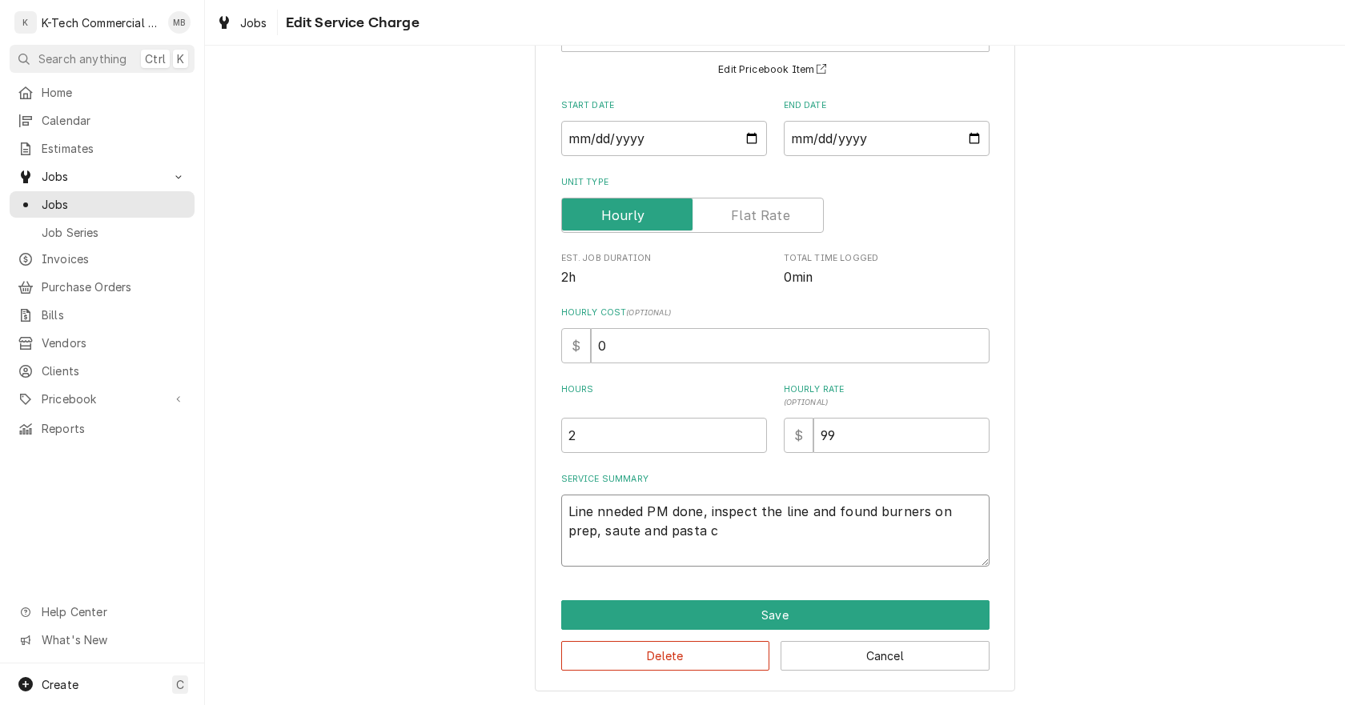
type textarea "x"
type textarea "Line nneded PM done, inspect the line and found burners on prep, saute and past…"
type textarea "x"
type textarea "Line nneded PM done, inspect the line and found burners on prep, saute and past…"
type textarea "x"
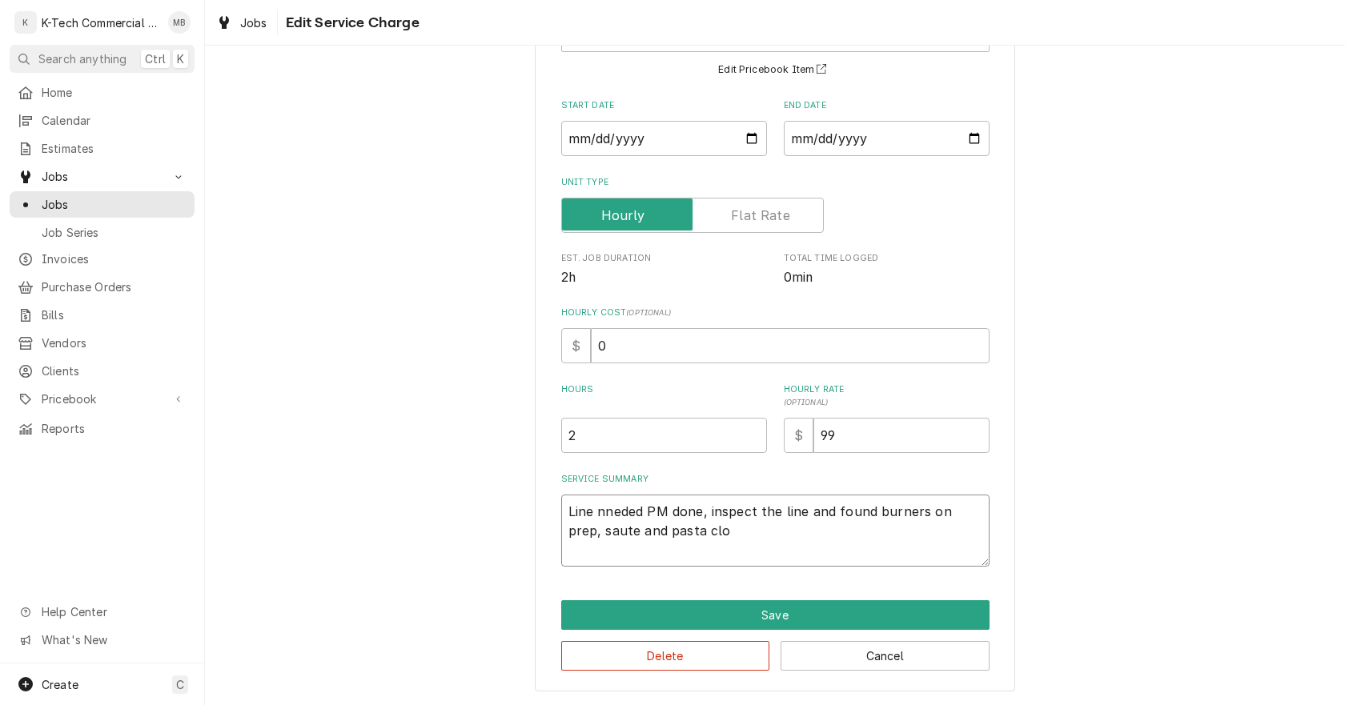
type textarea "Line nneded PM done, inspect the line and found burners on prep, saute and past…"
type textarea "x"
type textarea "Line nneded PM done, inspect the line and found burners on prep, saute and past…"
type textarea "x"
type textarea "Line nneded PM done, inspect the line and found burners on prep, saute and past…"
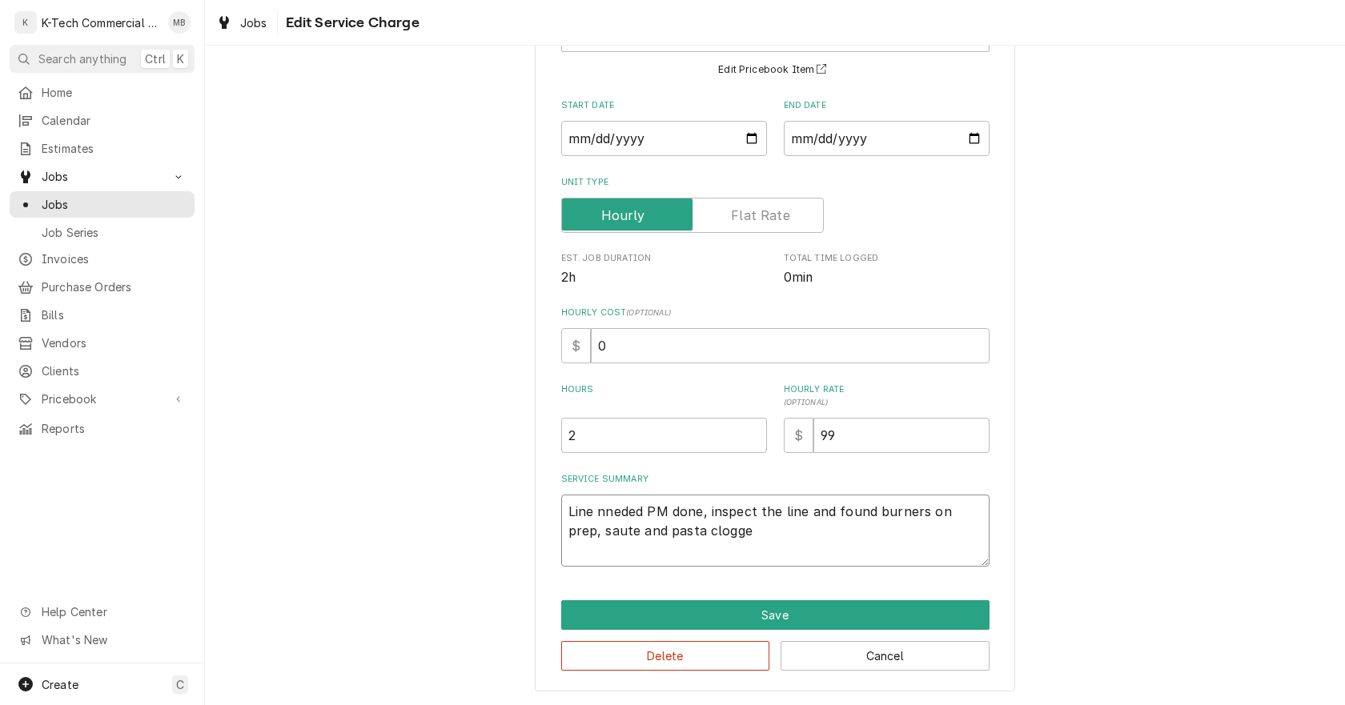
type textarea "x"
type textarea "Line nneded PM done, inspect the line and found burners on prep, saute and past…"
type textarea "x"
type textarea "Line nneded PM done, inspect the line and found burners on prep, saute and past…"
type textarea "x"
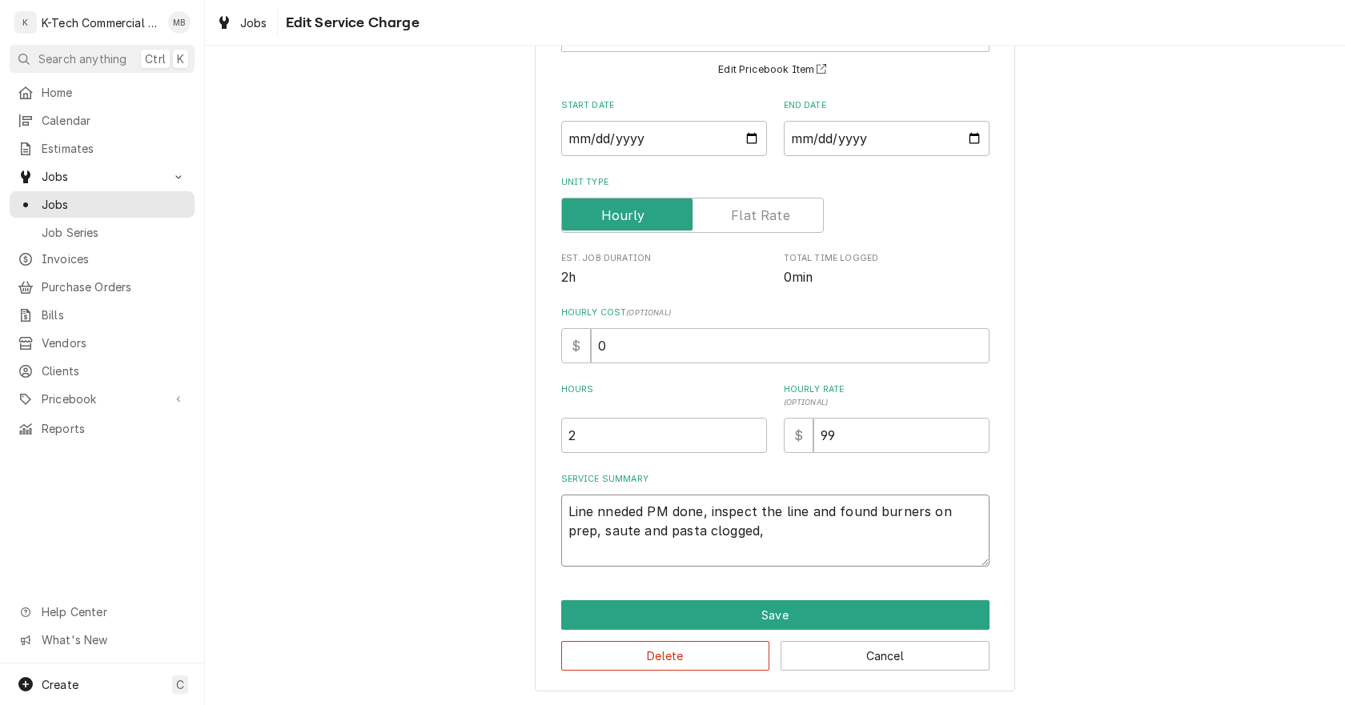
type textarea "Line nneded PM done, inspect the line and found burners on prep, saute and past…"
type textarea "x"
type textarea "Line nneded PM done, inspect the line and found burners on prep, saute and past…"
type textarea "x"
type textarea "Line nneded PM done, inspect the line and found burners on prep, saute and past…"
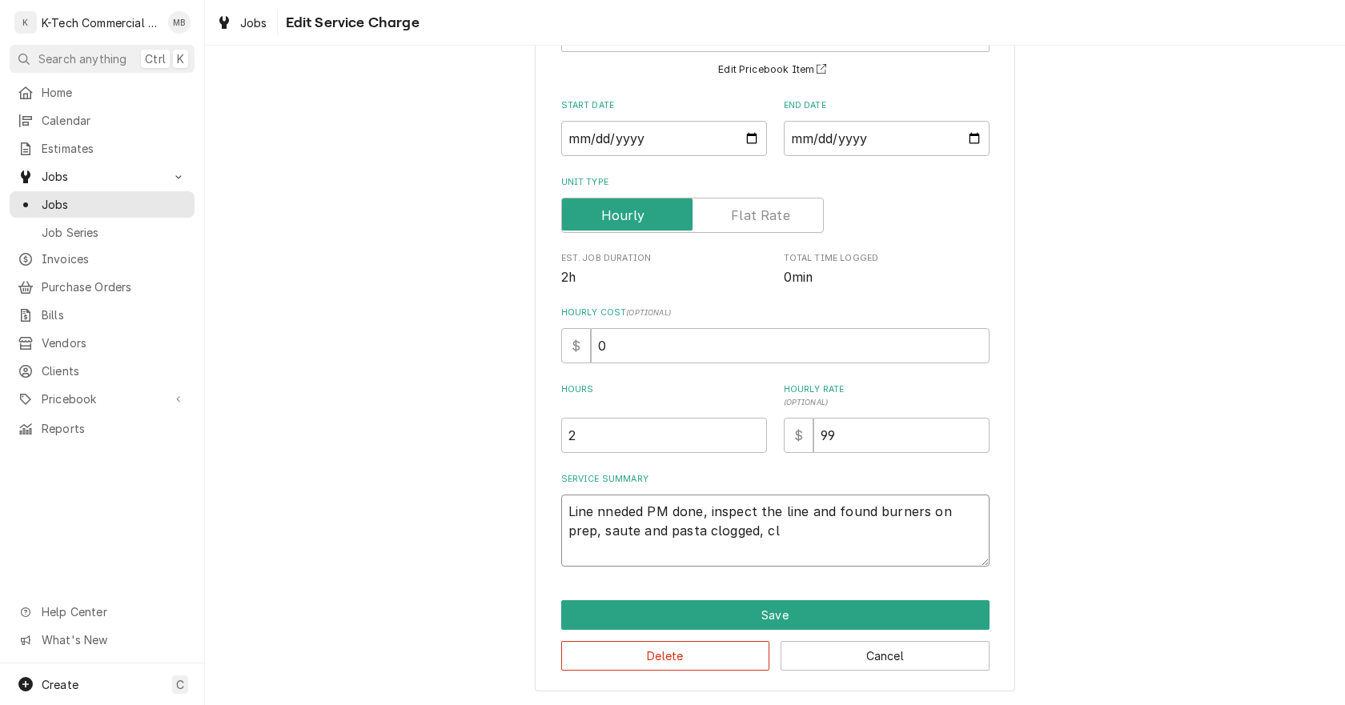
type textarea "x"
type textarea "Line nneded PM done, inspect the line and found burners on prep, saute and past…"
type textarea "x"
type textarea "Line nneded PM done, inspect the line and found burners on prep, saute and past…"
type textarea "x"
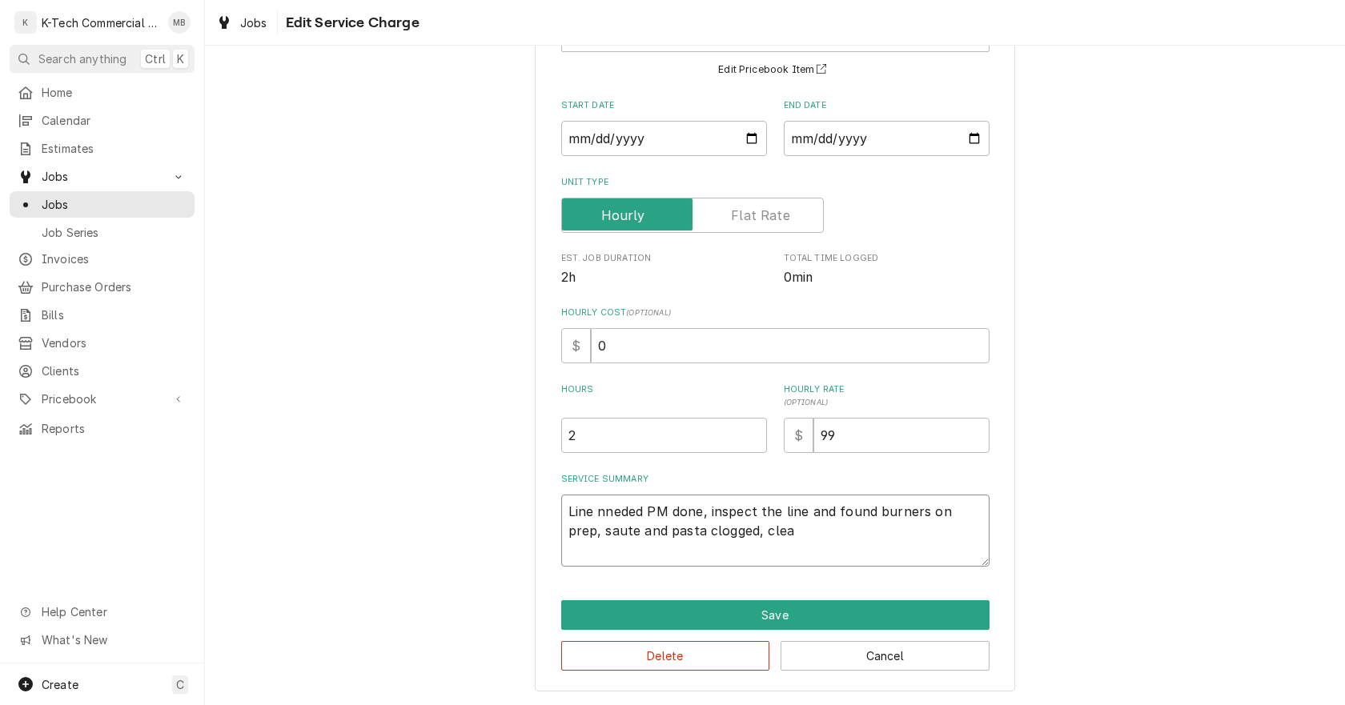
type textarea "Line nneded PM done, inspect the line and found burners on prep, saute and past…"
type textarea "x"
type textarea "Line nneded PM done, inspect the line and found burners on prep, saute and past…"
type textarea "x"
type textarea "Line nneded PM done, inspect the line and found burners on prep, saute and past…"
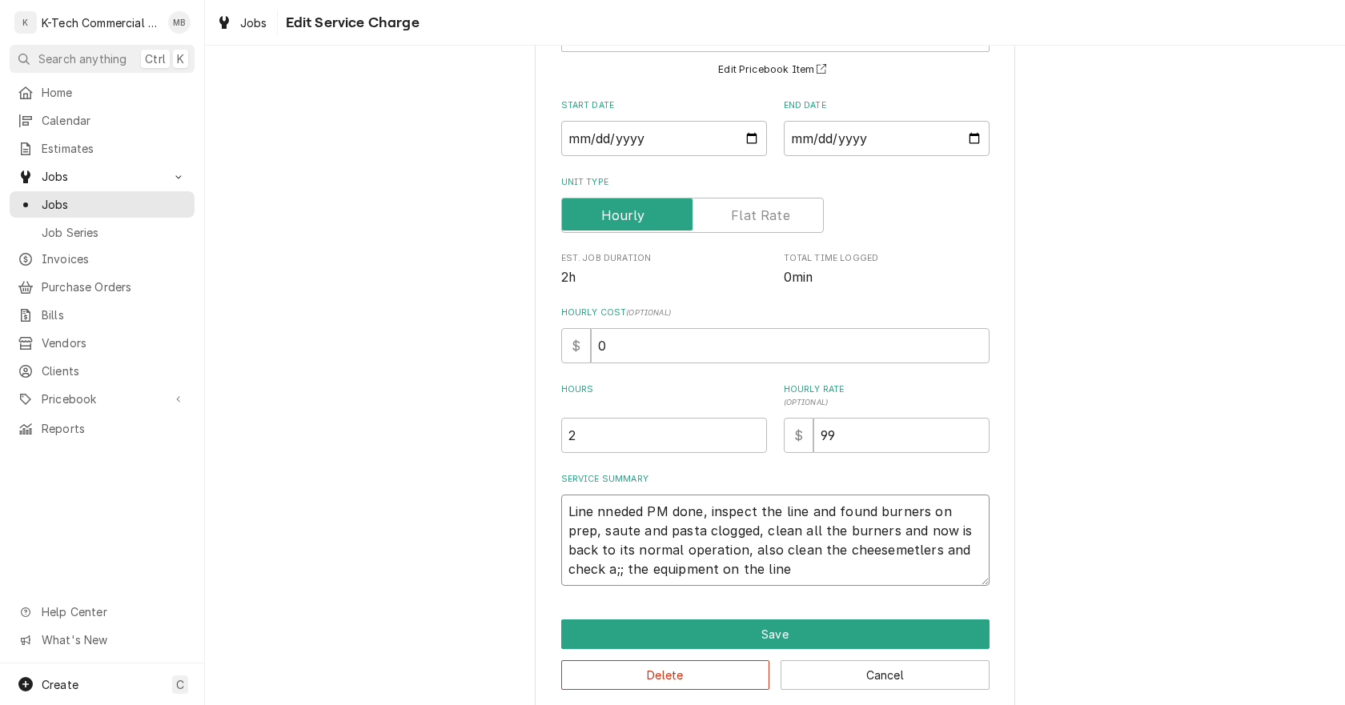
click at [961, 556] on textarea "Line nneded PM done, inspect the line and found burners on prep, saute and past…" at bounding box center [775, 540] width 428 height 91
click at [605, 513] on textarea "Line nneded PM done, inspect the line and found burners on prep, saute and past…" at bounding box center [775, 540] width 428 height 91
click at [835, 635] on button "Save" at bounding box center [775, 635] width 428 height 30
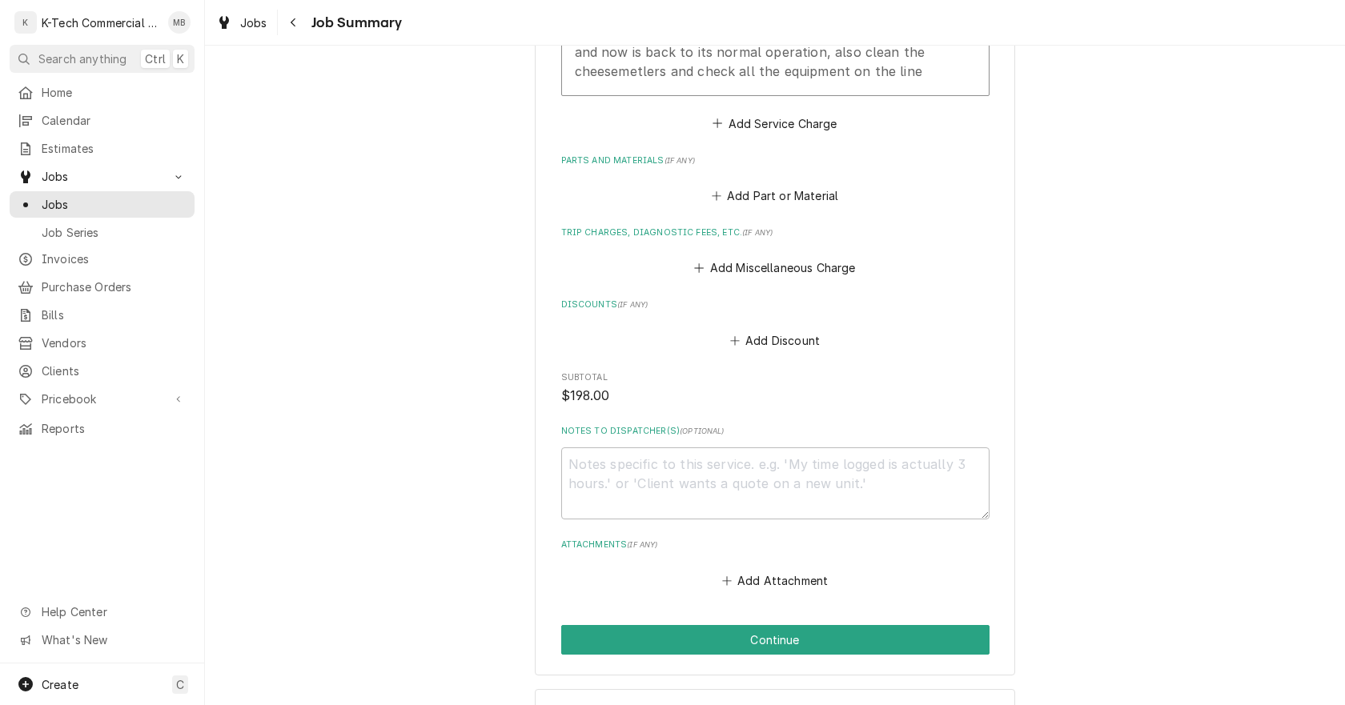
scroll to position [641, 0]
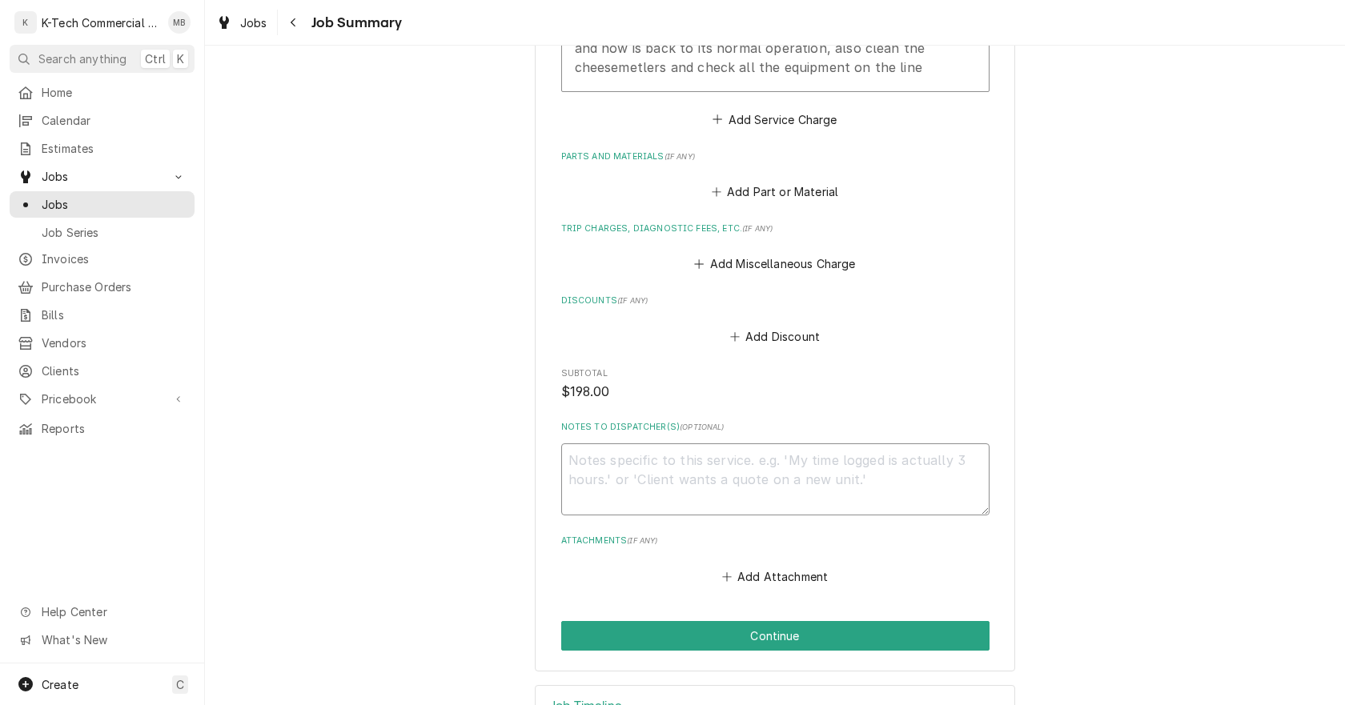
click at [717, 467] on textarea "Notes to Dispatcher(s) ( optional )" at bounding box center [775, 480] width 428 height 72
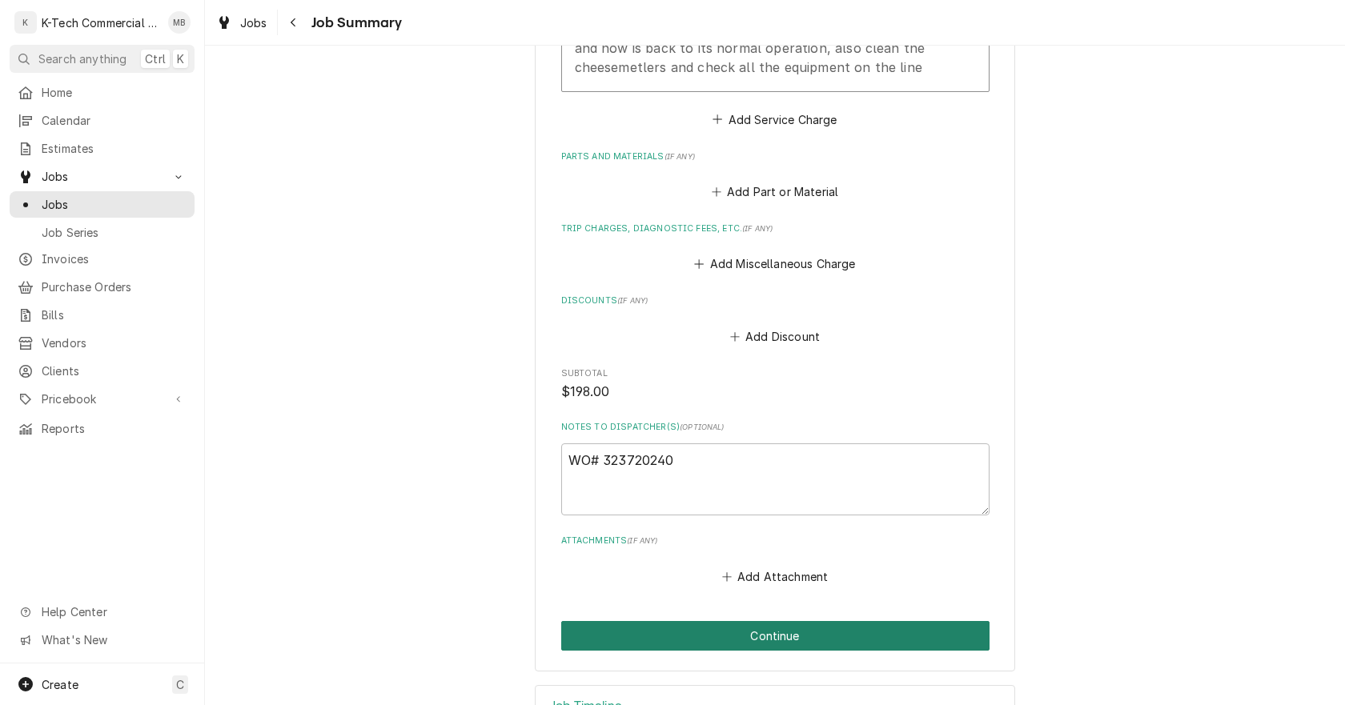
click at [806, 633] on button "Continue" at bounding box center [775, 636] width 428 height 30
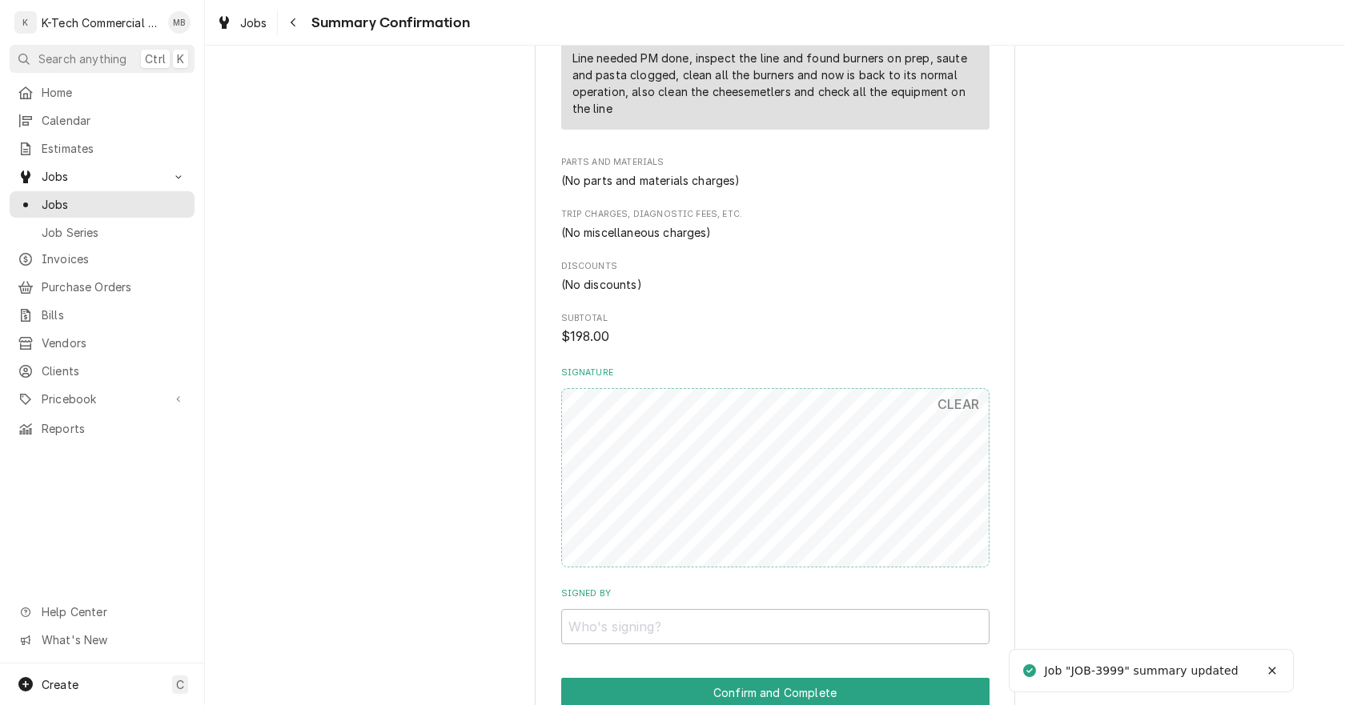
scroll to position [754, 0]
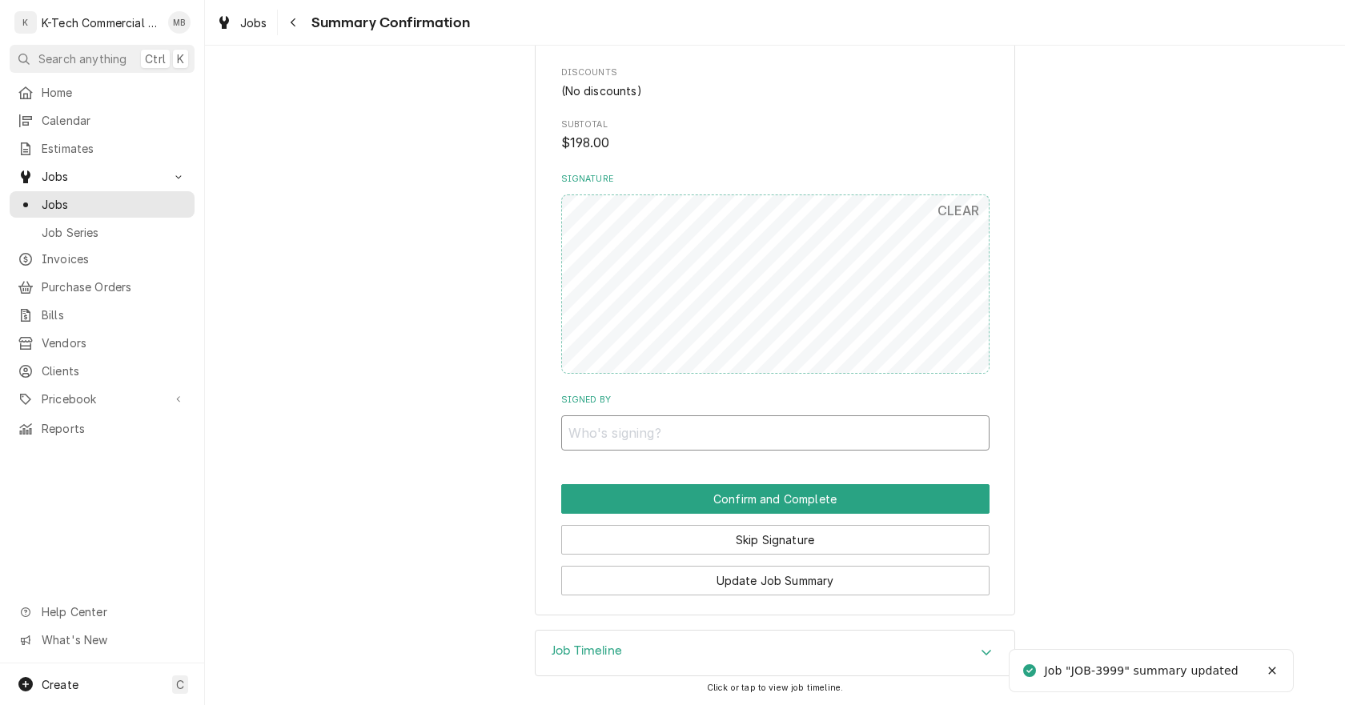
click at [734, 430] on input "Signed By" at bounding box center [775, 433] width 428 height 35
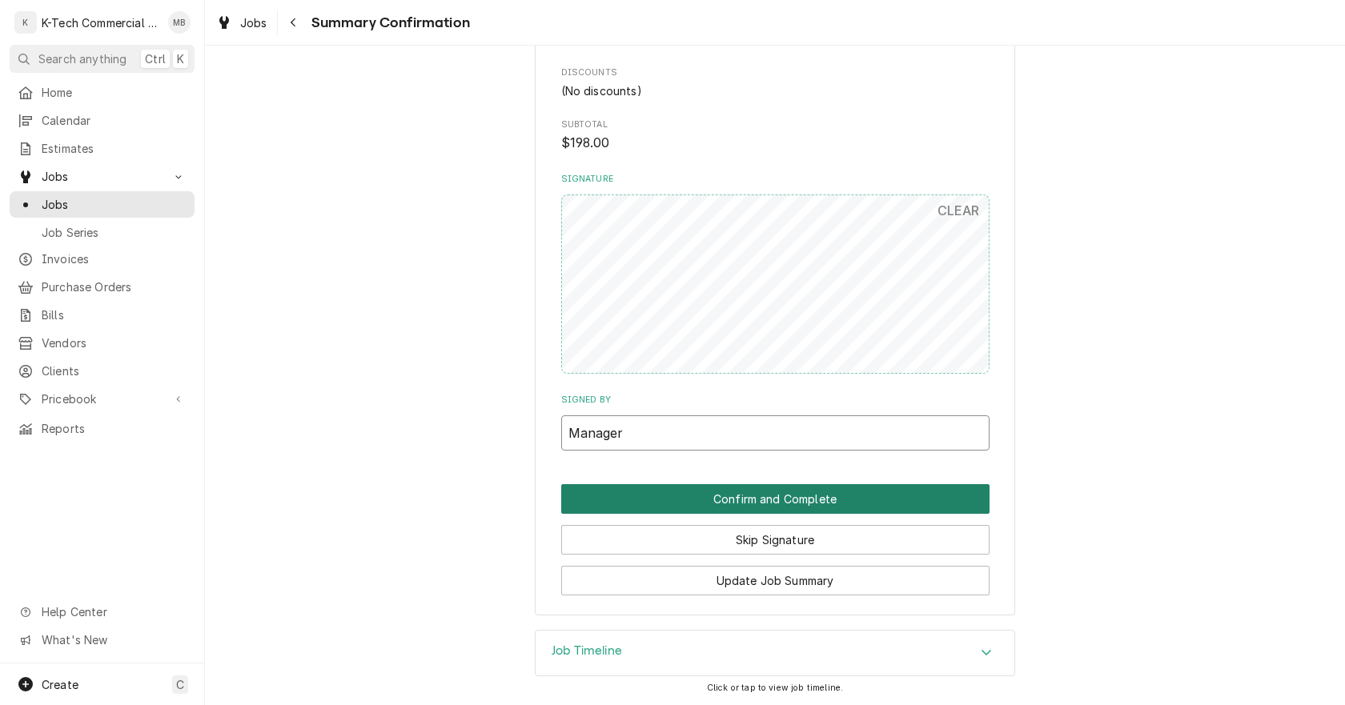
type input "Manager"
click at [806, 490] on button "Confirm and Complete" at bounding box center [775, 499] width 428 height 30
